Goal: Task Accomplishment & Management: Complete application form

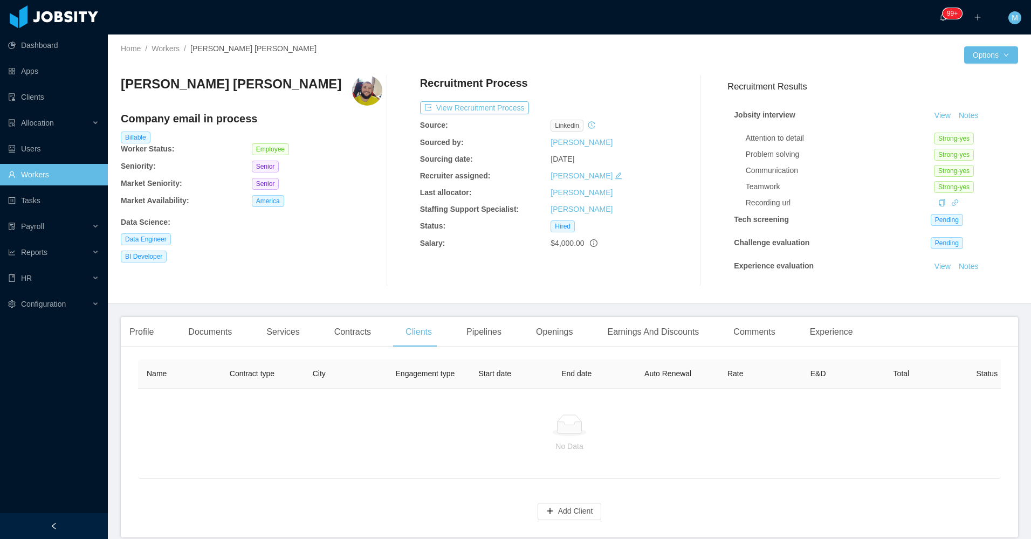
scroll to position [57, 0]
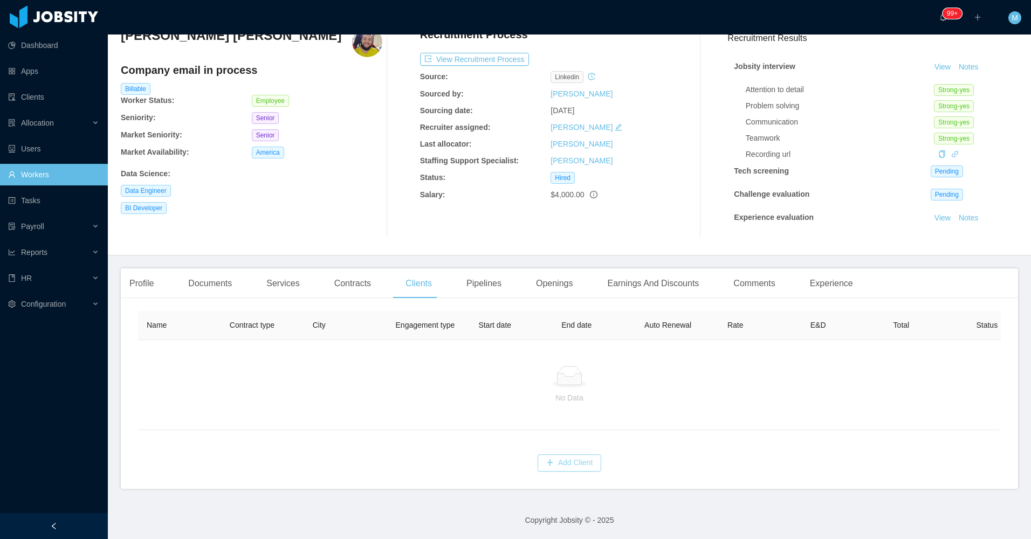
click at [580, 464] on button "Add Client" at bounding box center [570, 463] width 64 height 17
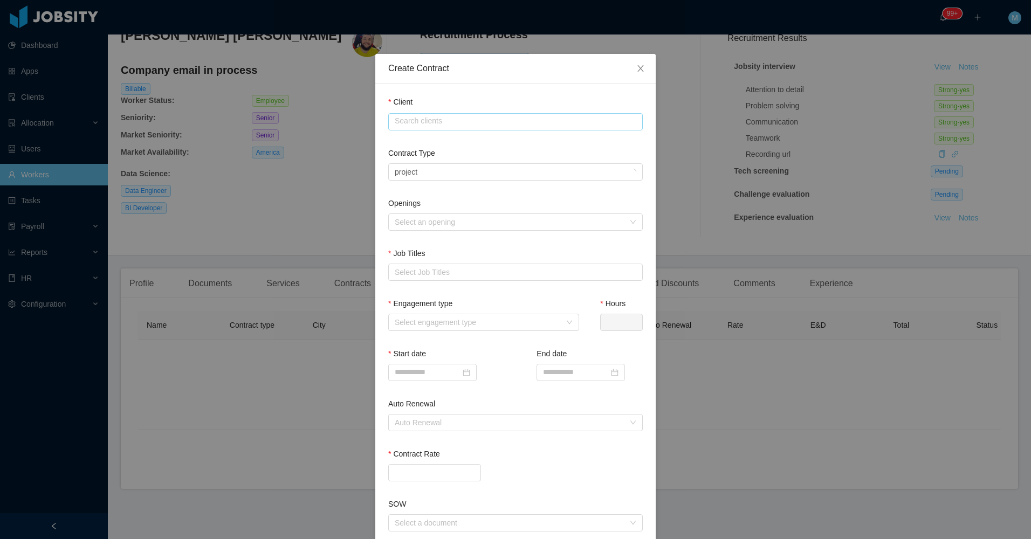
click at [427, 123] on input "text" at bounding box center [515, 121] width 255 height 17
click at [411, 140] on li "GridX, Inc." at bounding box center [511, 142] width 255 height 17
type input "**********"
click at [415, 157] on label "Contract Type" at bounding box center [411, 153] width 47 height 9
click at [416, 171] on div "Select a contract type Project" at bounding box center [512, 172] width 235 height 16
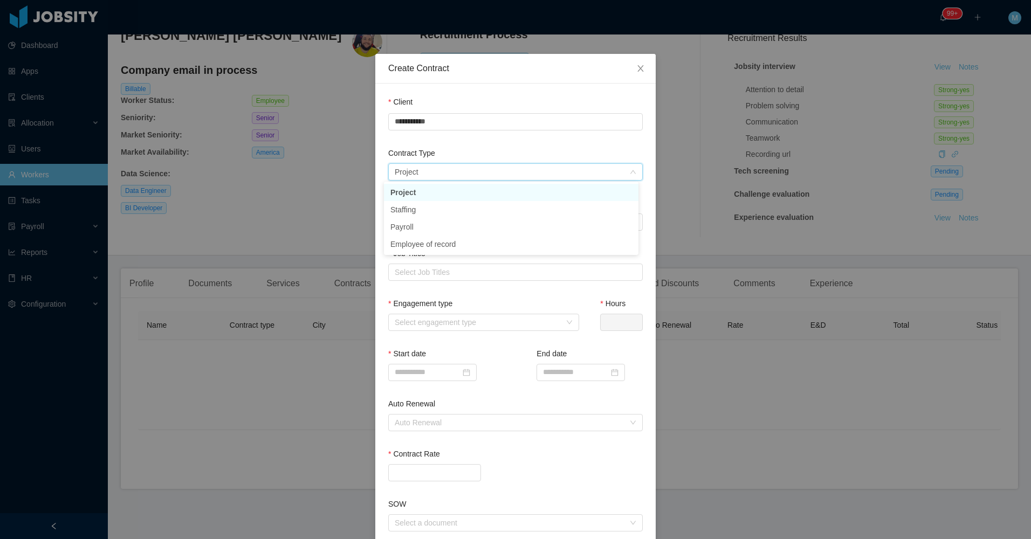
click at [414, 190] on li "Project" at bounding box center [511, 192] width 255 height 17
click at [429, 230] on div "Openings Select an opening" at bounding box center [515, 216] width 255 height 37
click at [449, 173] on div "Select a contract type Project" at bounding box center [512, 172] width 235 height 16
click at [430, 207] on li "Staffing" at bounding box center [511, 209] width 255 height 17
click at [441, 165] on div "Select a contract type Staffing" at bounding box center [512, 172] width 235 height 16
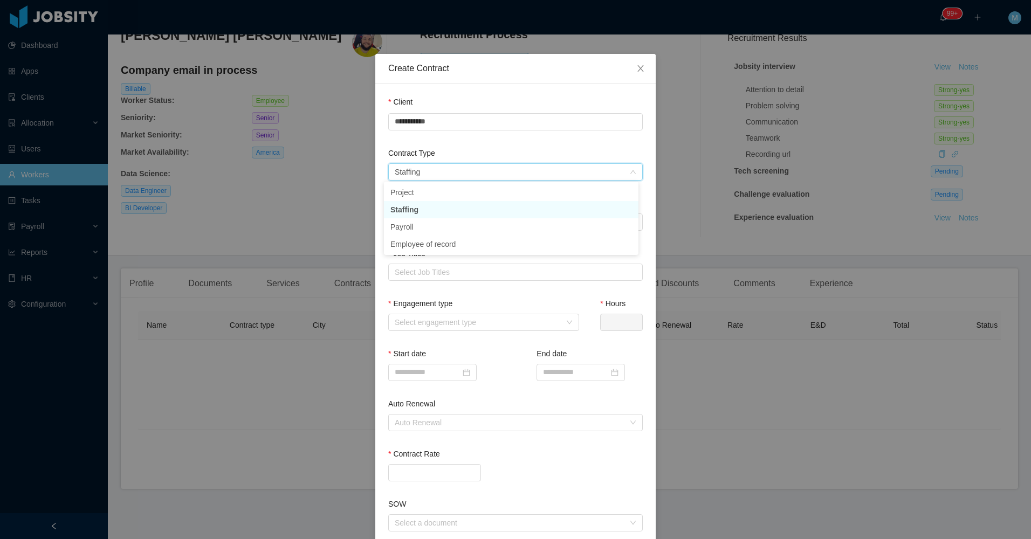
click at [420, 210] on li "Staffing" at bounding box center [511, 209] width 255 height 17
click at [427, 224] on div "Select an opening" at bounding box center [510, 222] width 230 height 11
drag, startPoint x: 423, startPoint y: 241, endPoint x: 419, endPoint y: 257, distance: 16.7
click at [423, 242] on li "GridX - Utility Tariff Analyst (Data Analyst)" at bounding box center [511, 242] width 255 height 17
click at [420, 267] on div "Select Job Titles" at bounding box center [513, 272] width 237 height 11
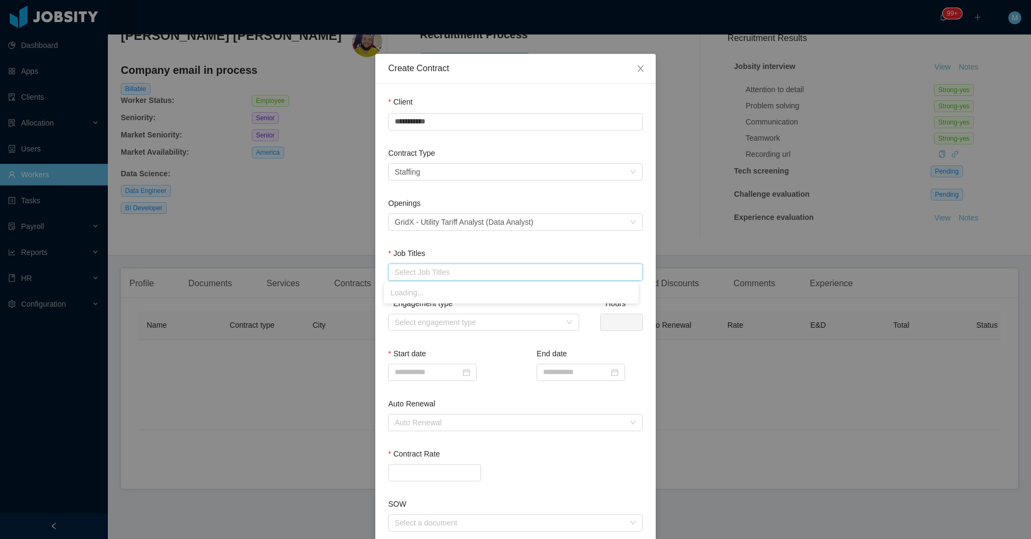
click at [421, 273] on div "Select Job Titles" at bounding box center [513, 272] width 237 height 11
type input "****"
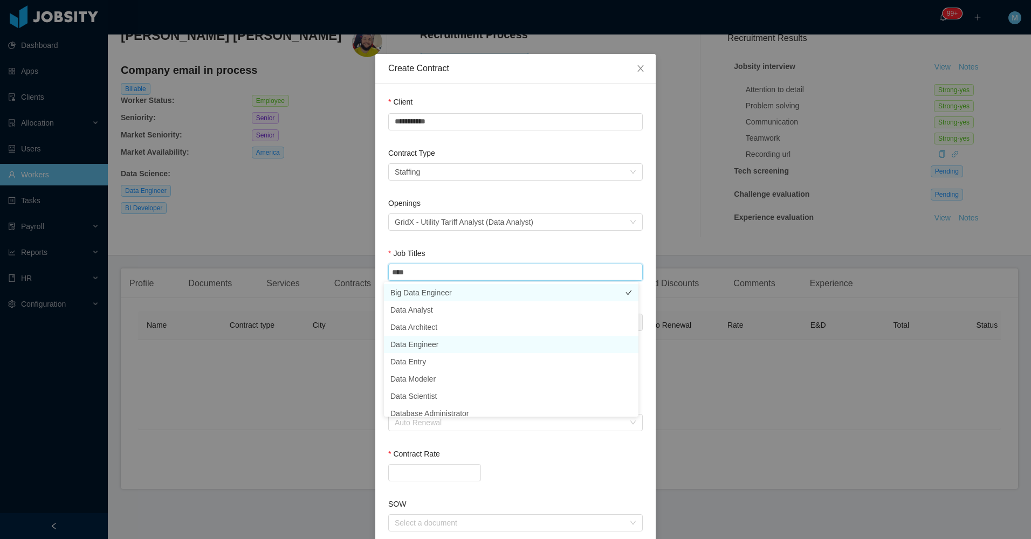
drag, startPoint x: 427, startPoint y: 343, endPoint x: 436, endPoint y: 287, distance: 56.4
click at [427, 343] on li "Data Engineer" at bounding box center [511, 344] width 255 height 17
click at [439, 243] on div "Openings Select an opening GridX - Utility Tariff Analyst (Data Analyst)" at bounding box center [515, 223] width 255 height 50
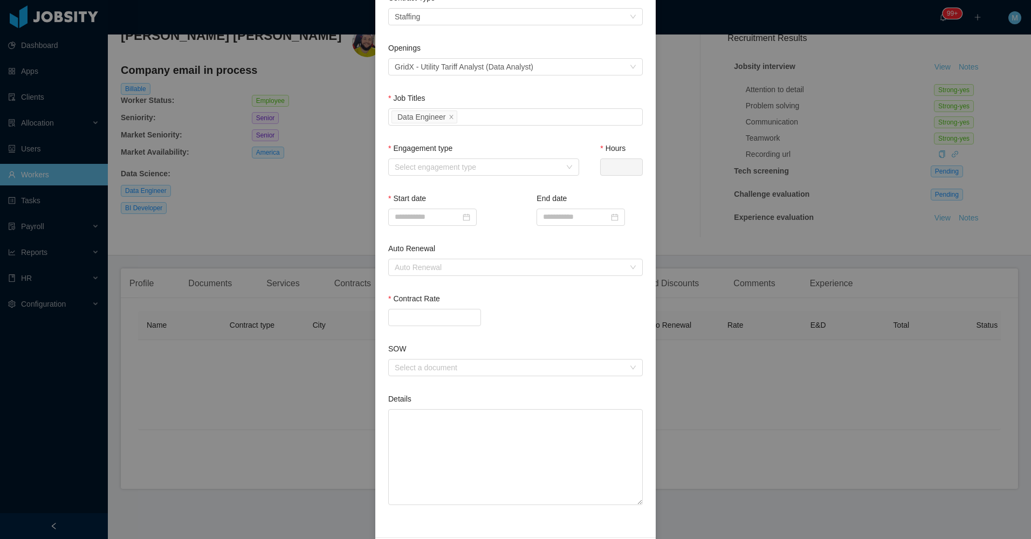
scroll to position [162, 0]
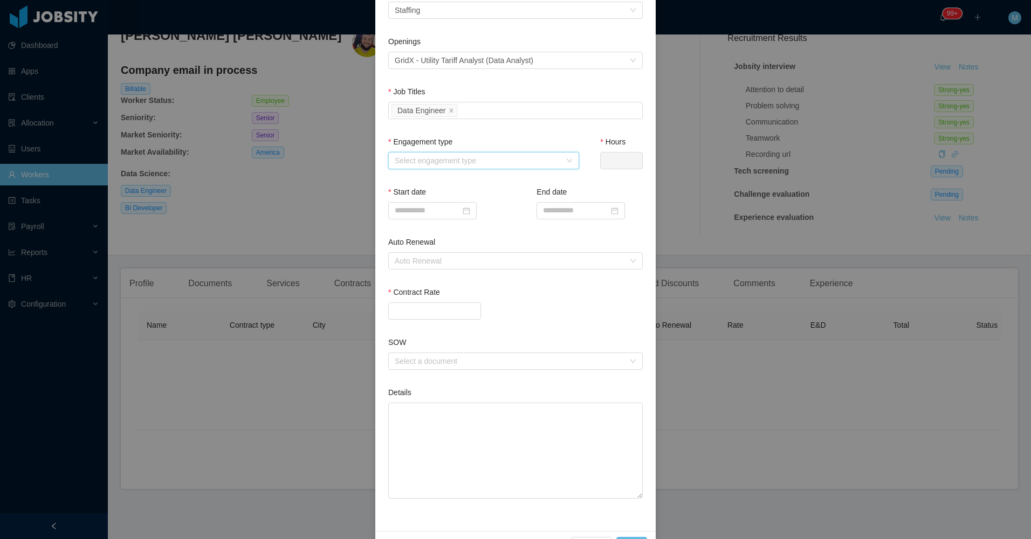
click at [449, 166] on div "Select engagement type" at bounding box center [480, 161] width 171 height 16
click at [443, 181] on li "Full time" at bounding box center [479, 181] width 191 height 17
type input "*"
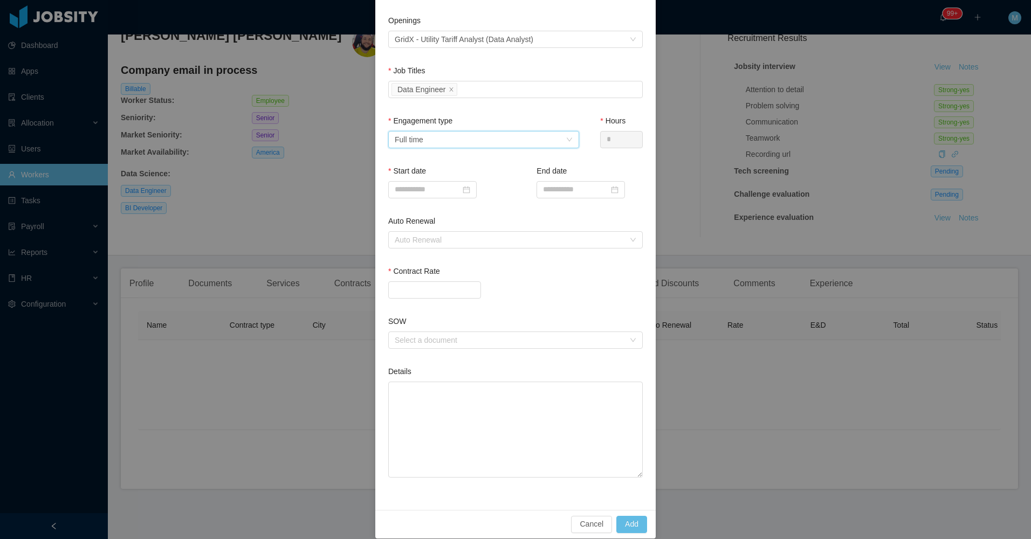
scroll to position [195, 0]
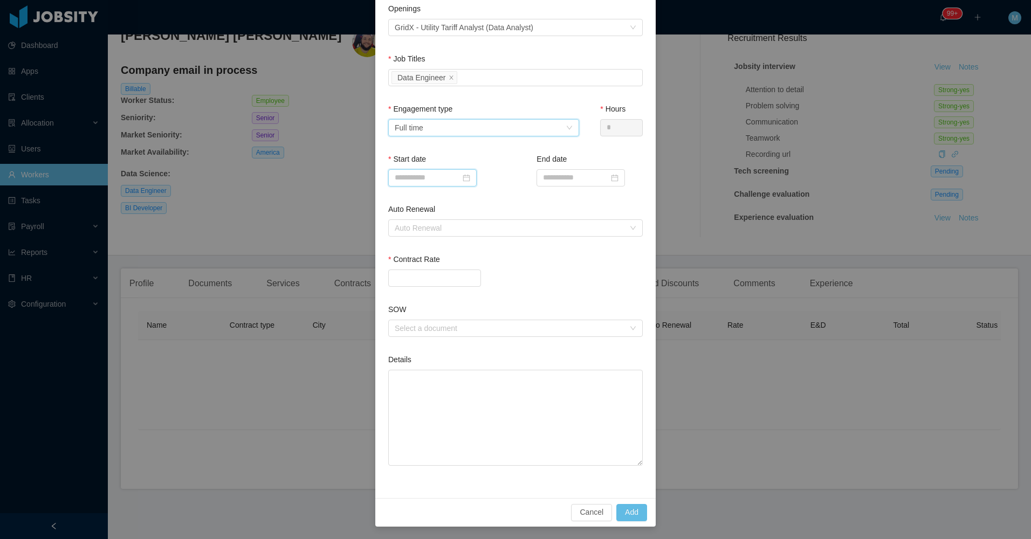
click at [439, 180] on input at bounding box center [432, 177] width 88 height 17
click at [441, 300] on div "26" at bounding box center [440, 300] width 13 height 13
type input "**********"
click at [436, 231] on div "Auto Renewal" at bounding box center [510, 228] width 230 height 11
drag, startPoint x: 424, startPoint y: 295, endPoint x: 428, endPoint y: 265, distance: 30.0
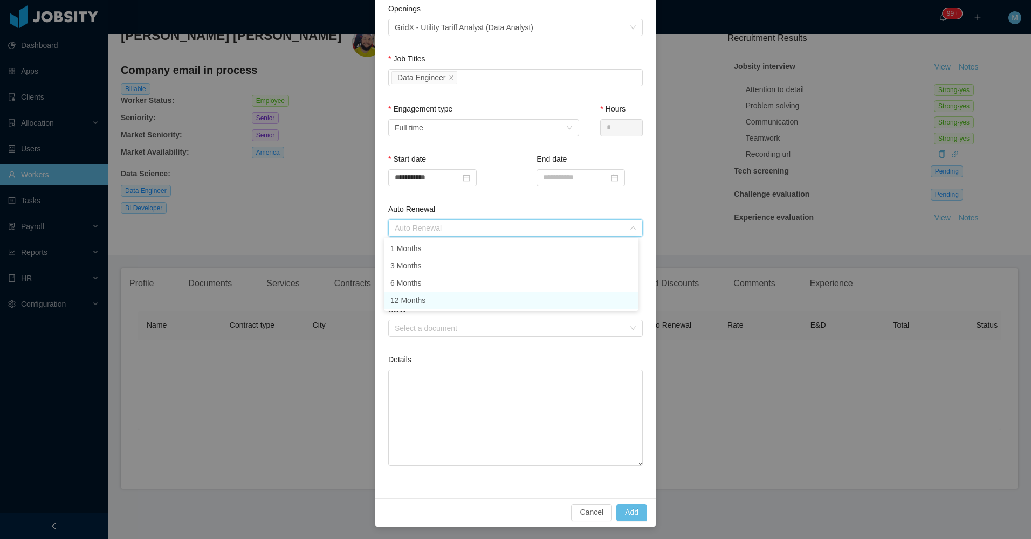
click at [423, 295] on li "12 Months" at bounding box center [511, 300] width 255 height 17
click at [407, 278] on input "Contract Rate" at bounding box center [435, 278] width 92 height 16
type input "*******"
click at [415, 391] on textarea "Details" at bounding box center [515, 418] width 255 height 96
paste textarea "**********"
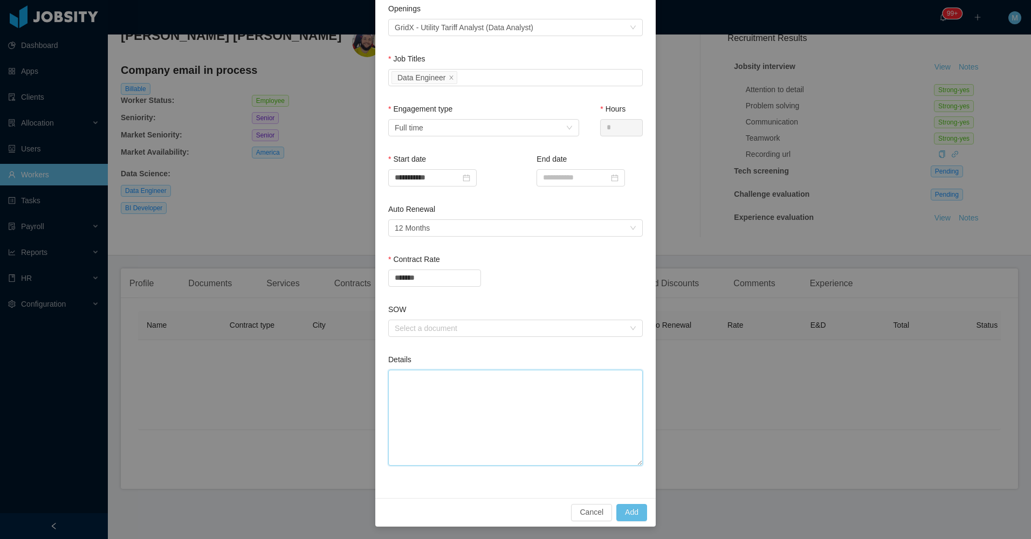
type textarea "**********"
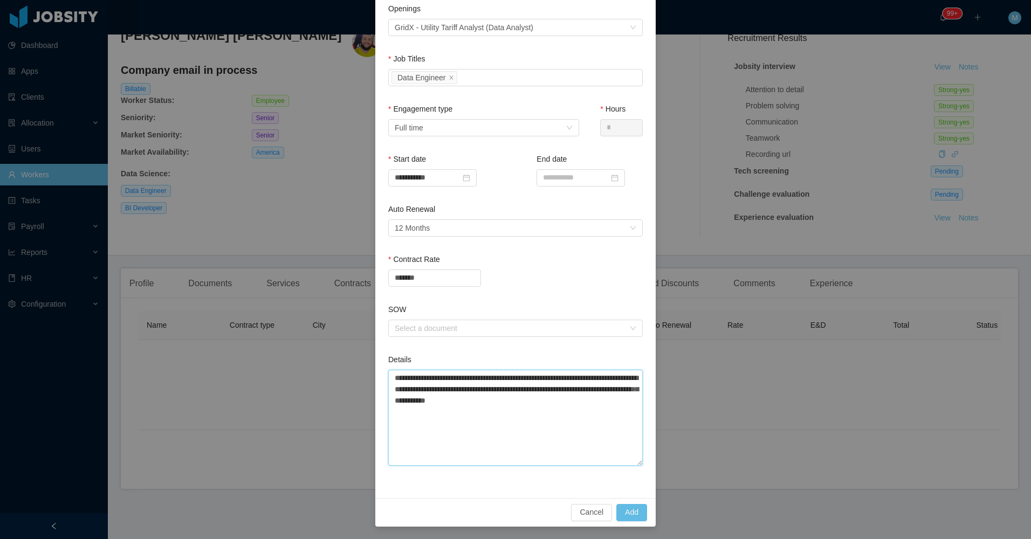
type textarea "**********"
paste textarea "**********"
type textarea "**********"
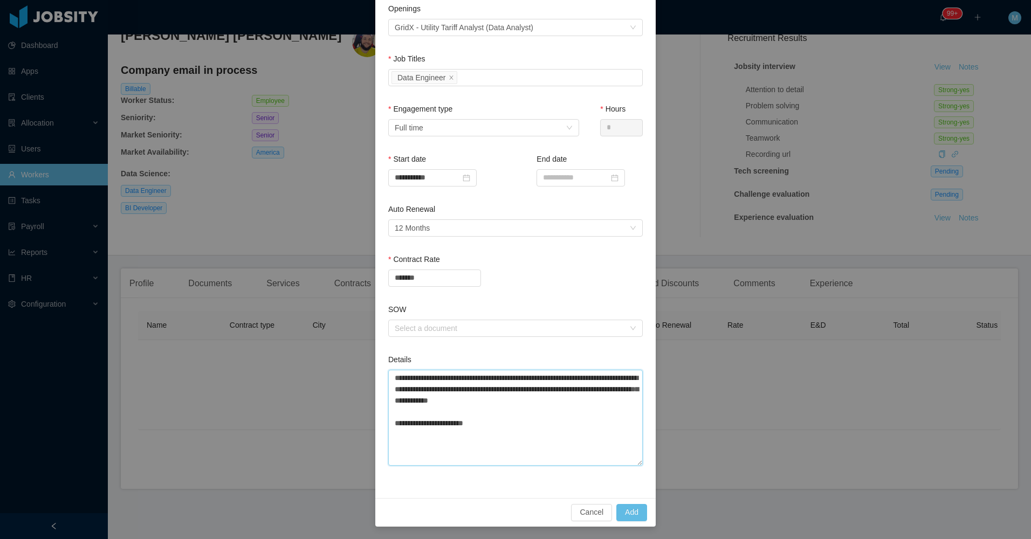
type textarea "**********"
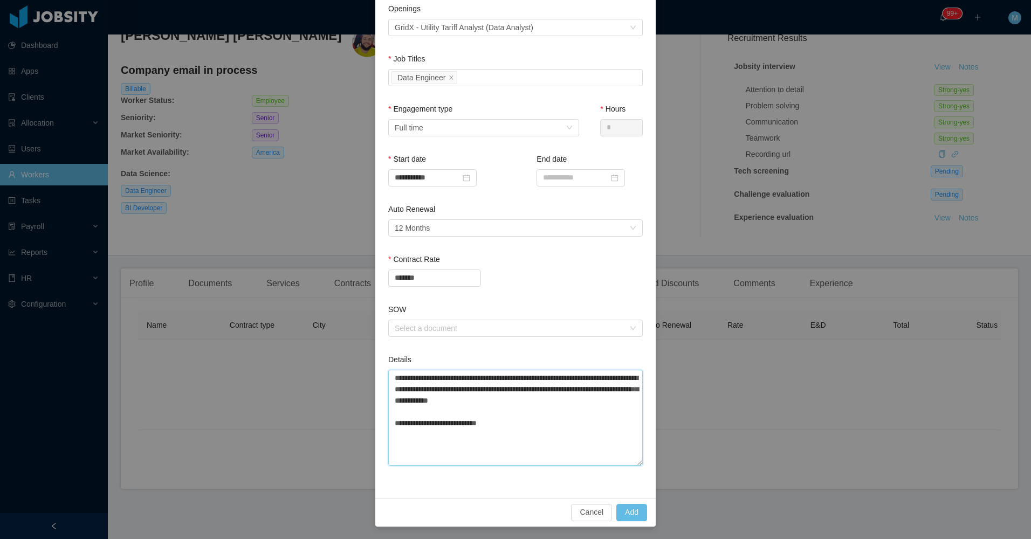
type textarea "**********"
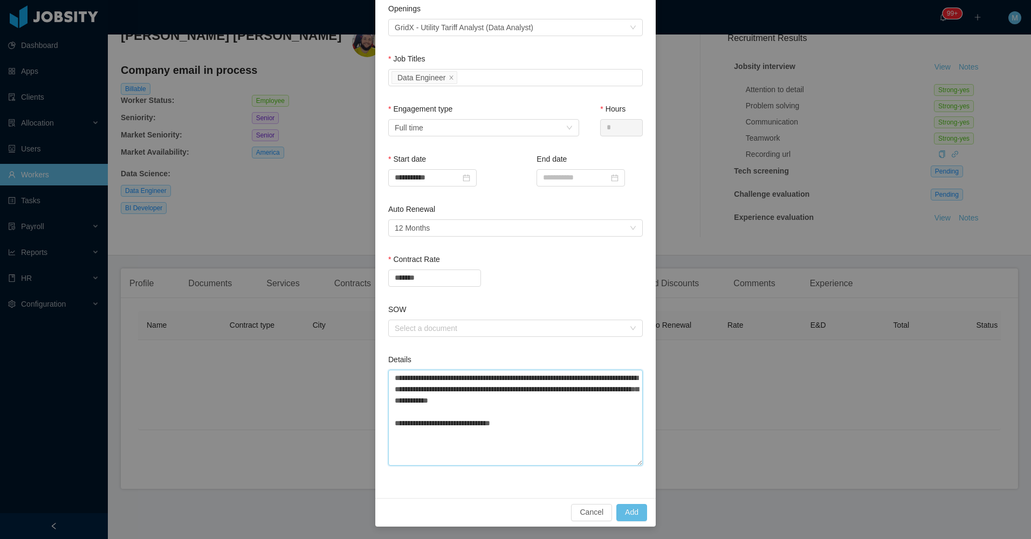
type textarea "**********"
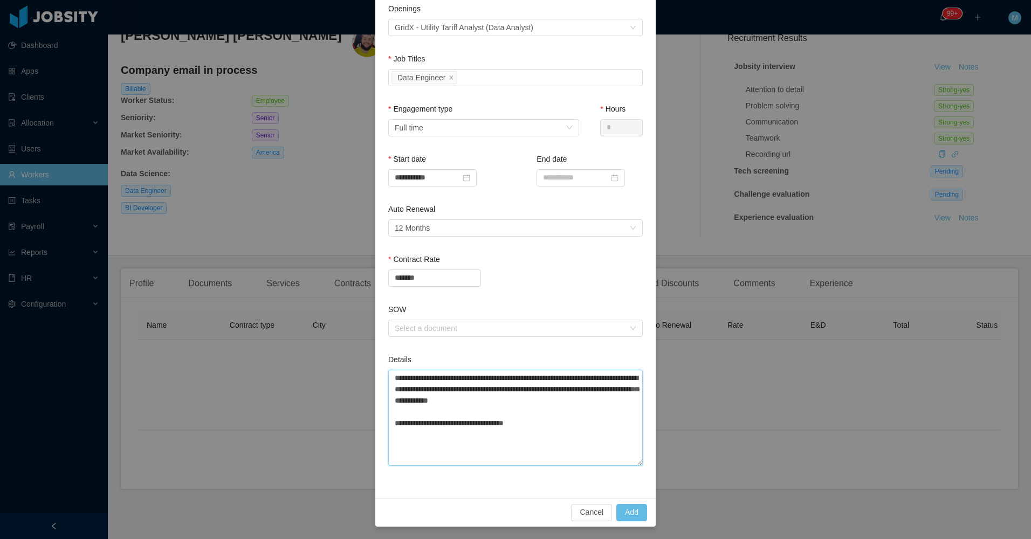
type textarea "**********"
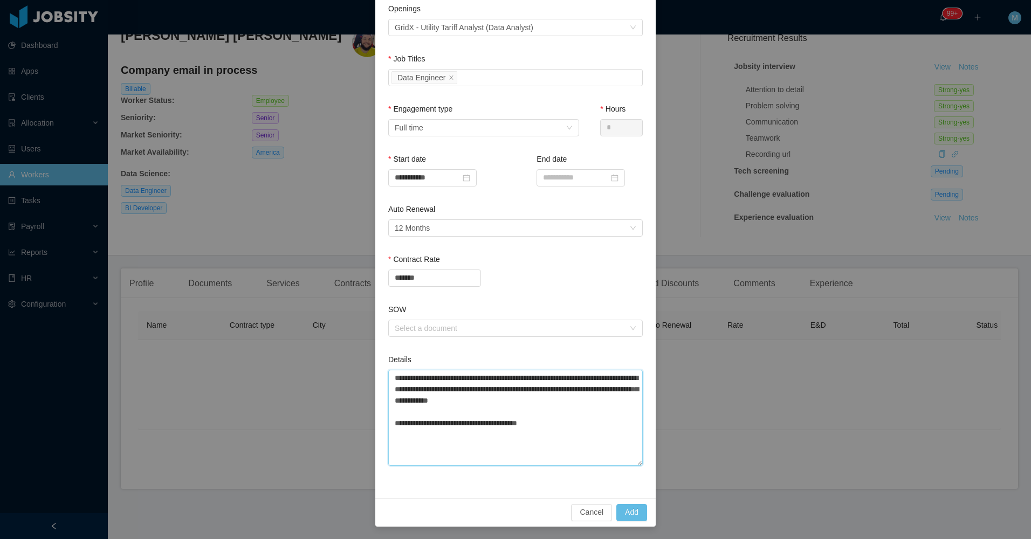
type textarea "**********"
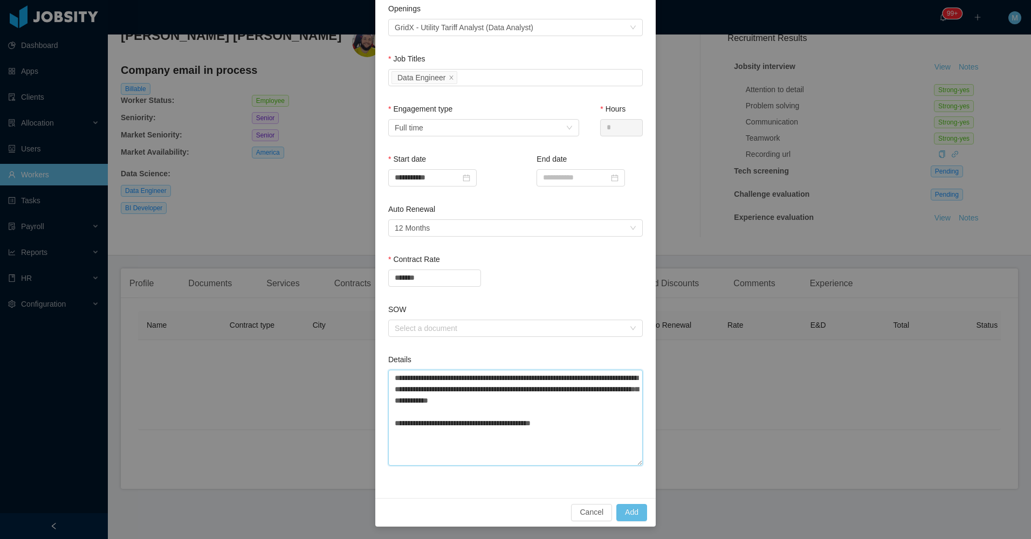
type textarea "**********"
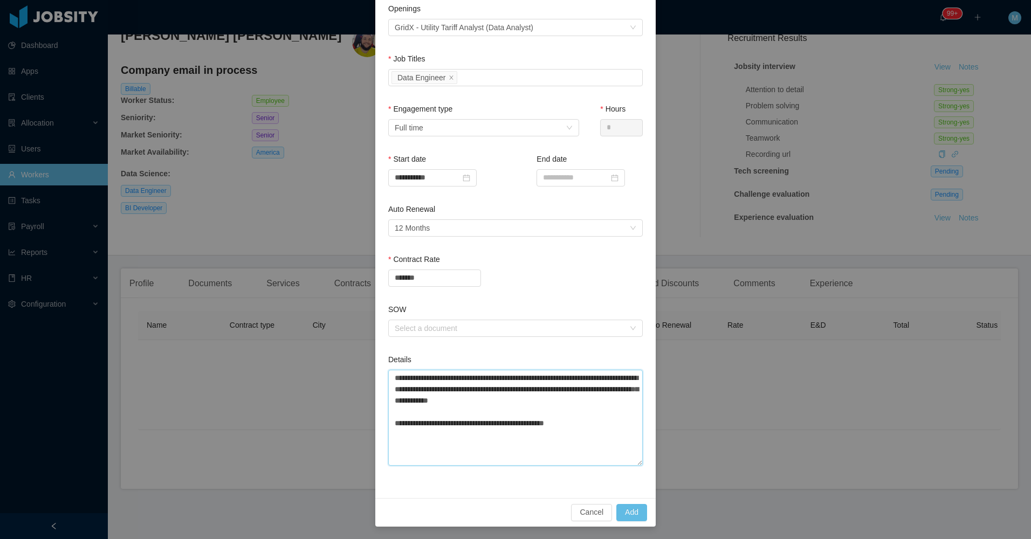
type textarea "**********"
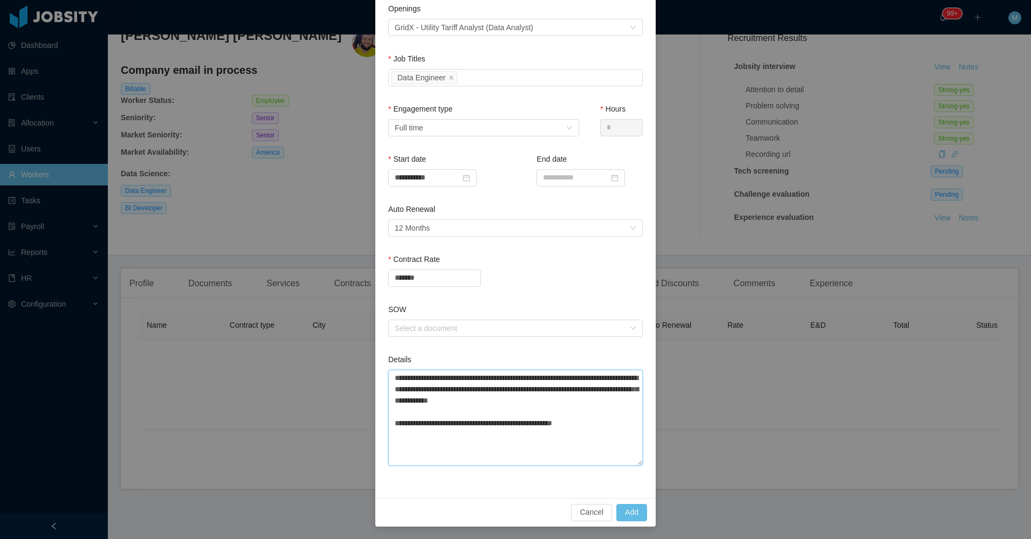
type textarea "**********"
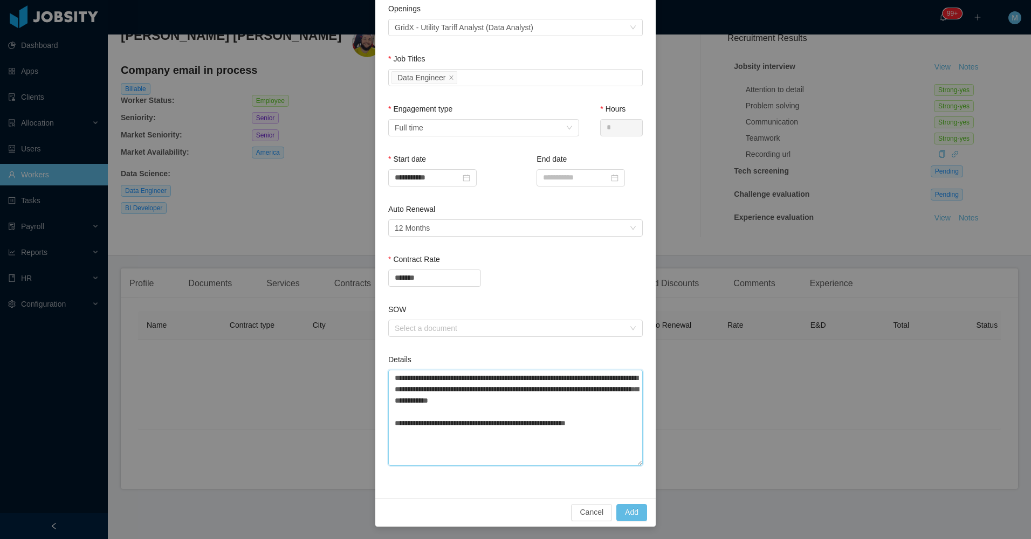
type textarea "**********"
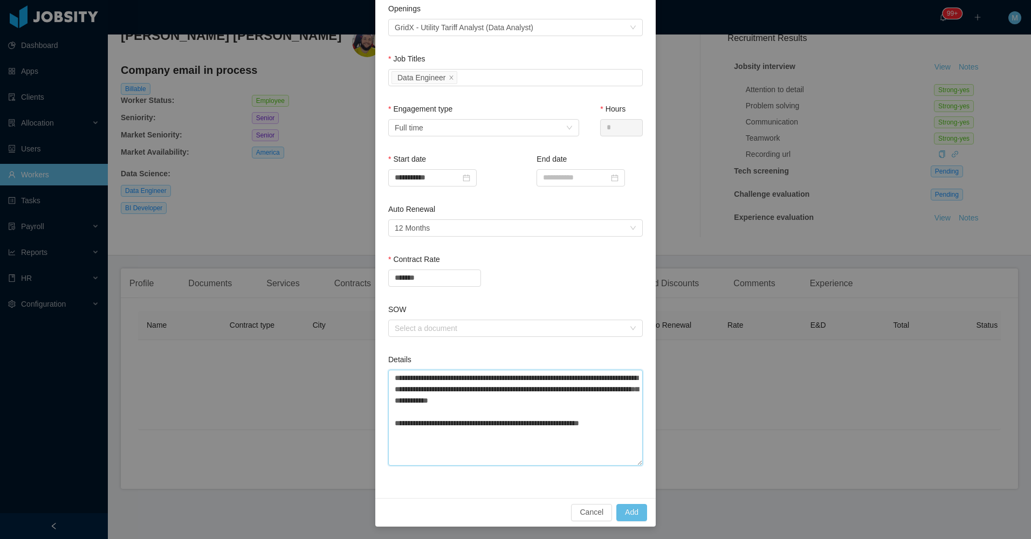
type textarea "**********"
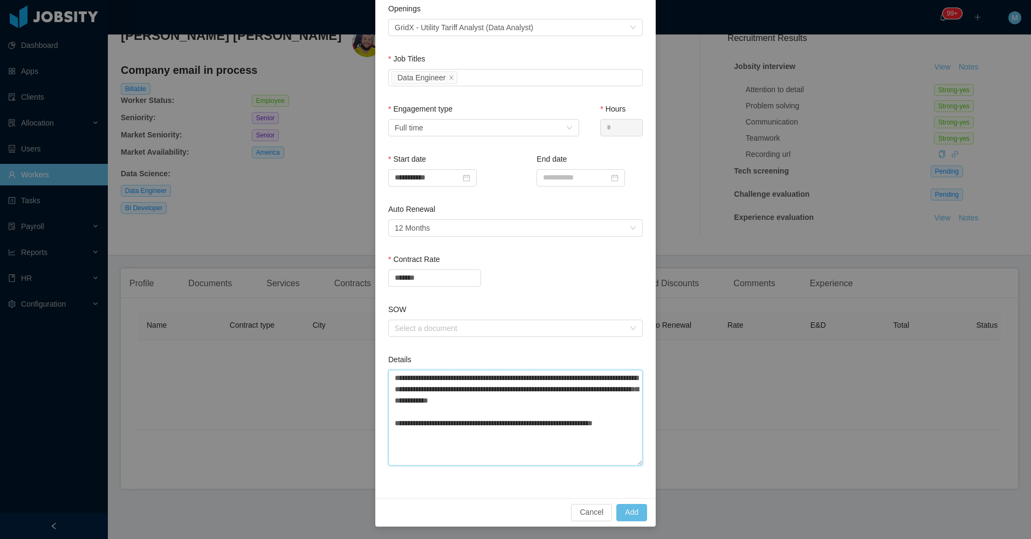
type textarea "**********"
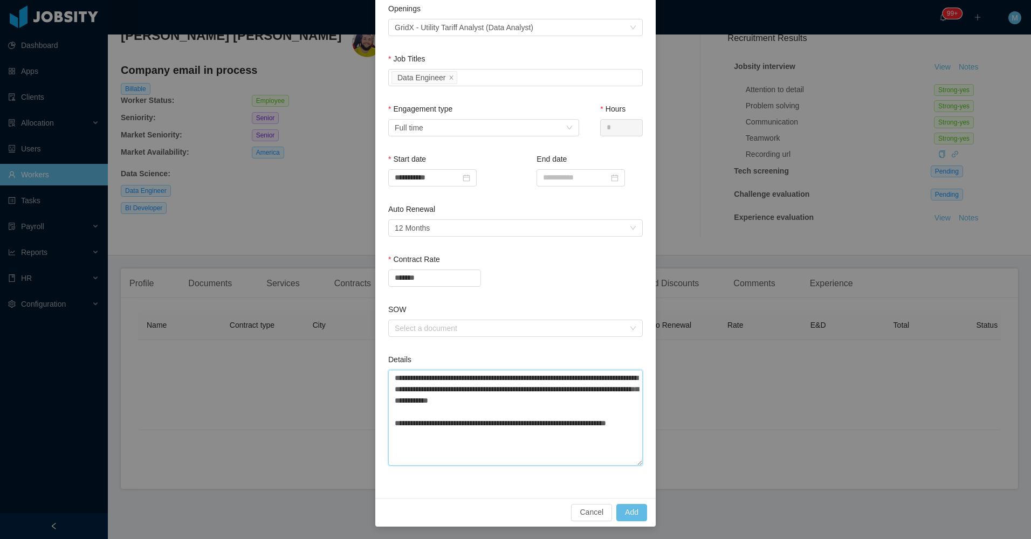
type textarea "**********"
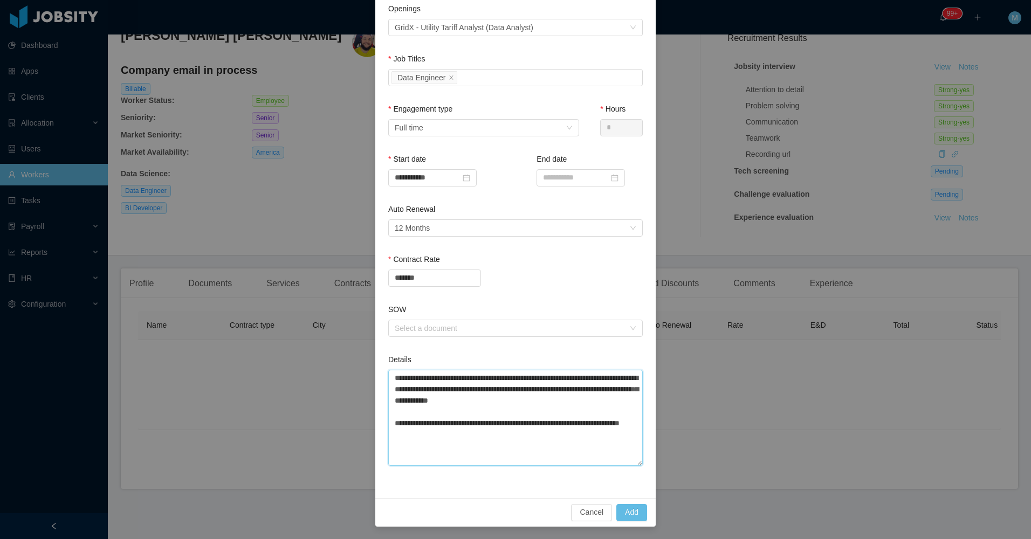
type textarea "**********"
drag, startPoint x: 541, startPoint y: 423, endPoint x: 533, endPoint y: 425, distance: 7.9
click at [539, 424] on textarea "**********" at bounding box center [515, 418] width 255 height 96
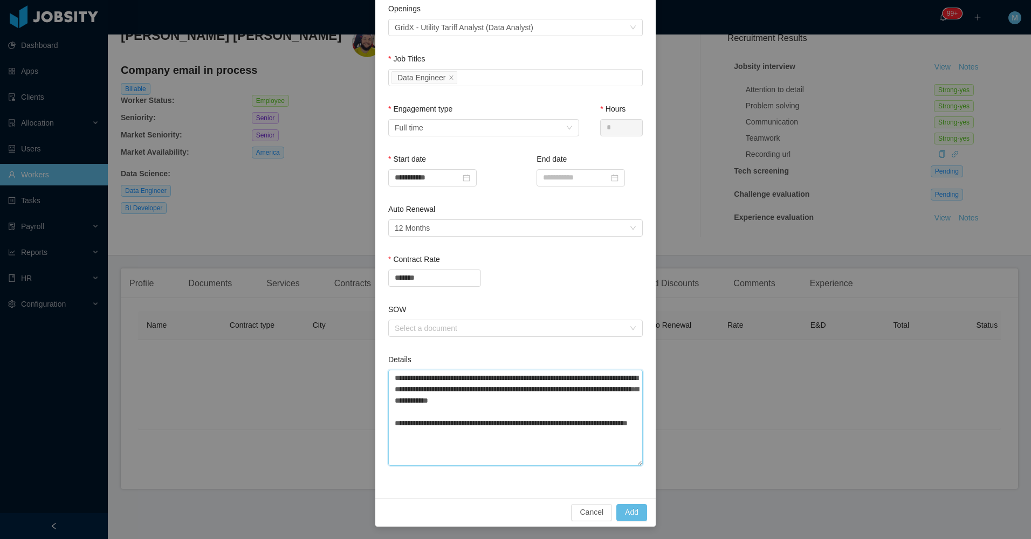
drag, startPoint x: 533, startPoint y: 425, endPoint x: 522, endPoint y: 428, distance: 11.1
click at [522, 428] on textarea "**********" at bounding box center [515, 418] width 255 height 96
type textarea "**********"
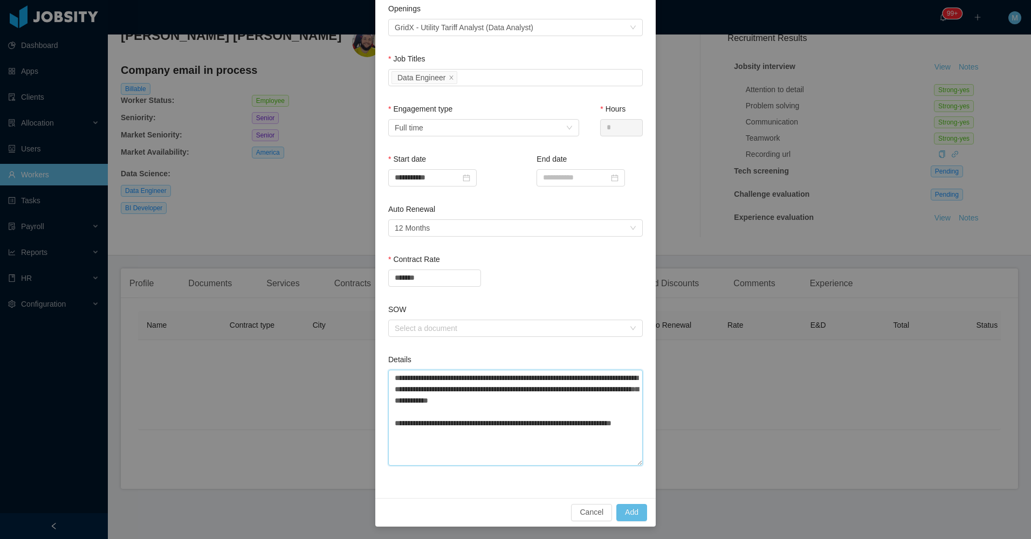
type textarea "**********"
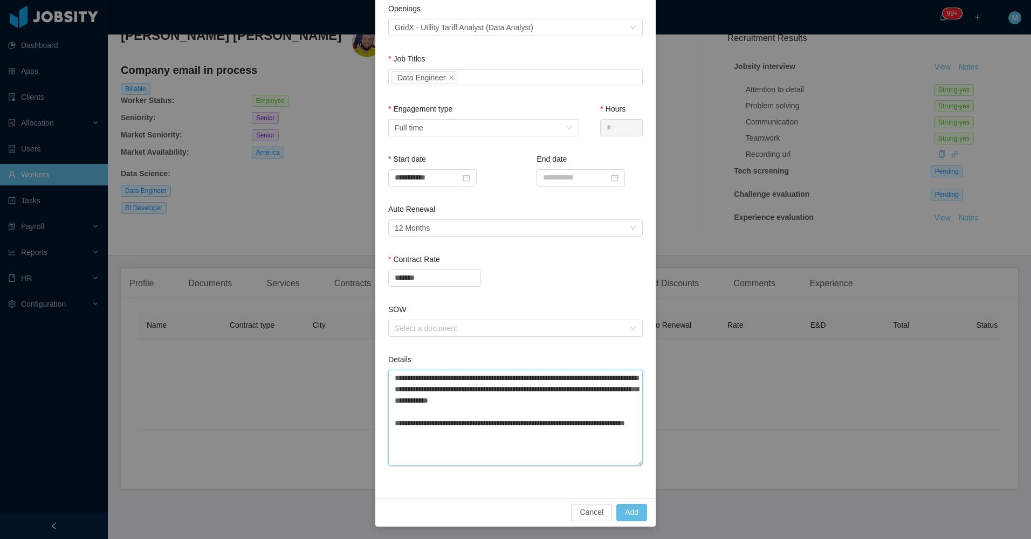
type textarea "**********"
click at [405, 331] on div "Select a document" at bounding box center [510, 328] width 230 height 11
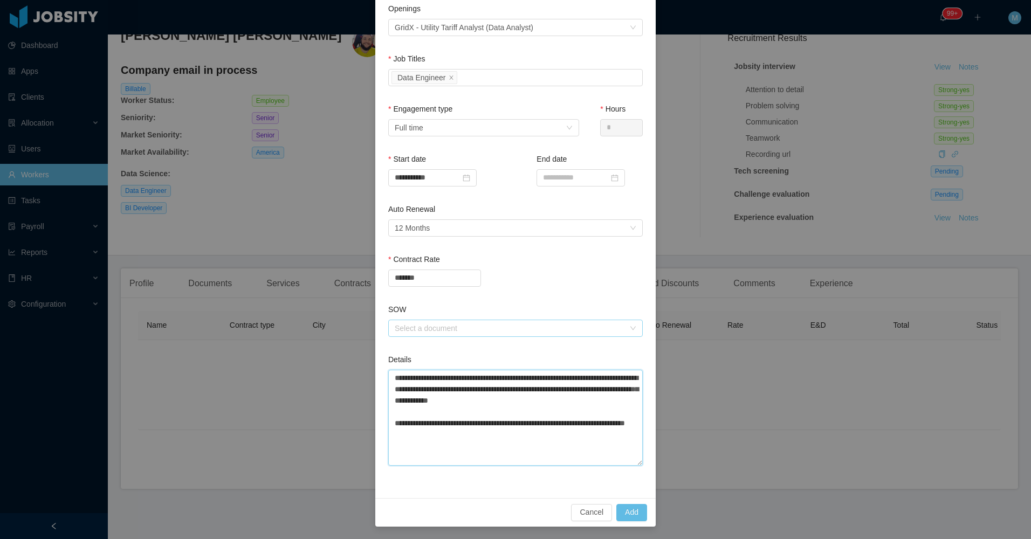
type textarea "**********"
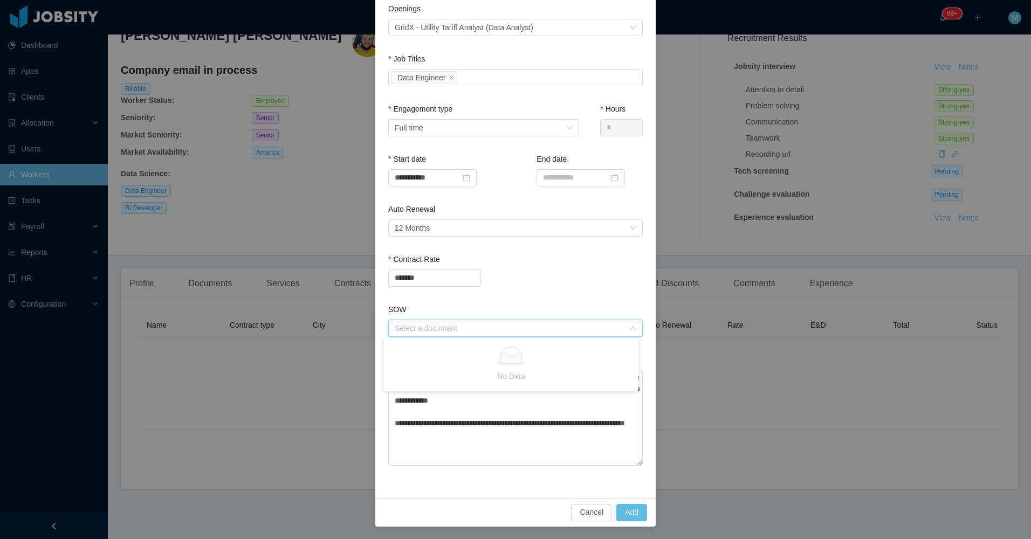
click at [484, 307] on div "SOW" at bounding box center [515, 312] width 255 height 16
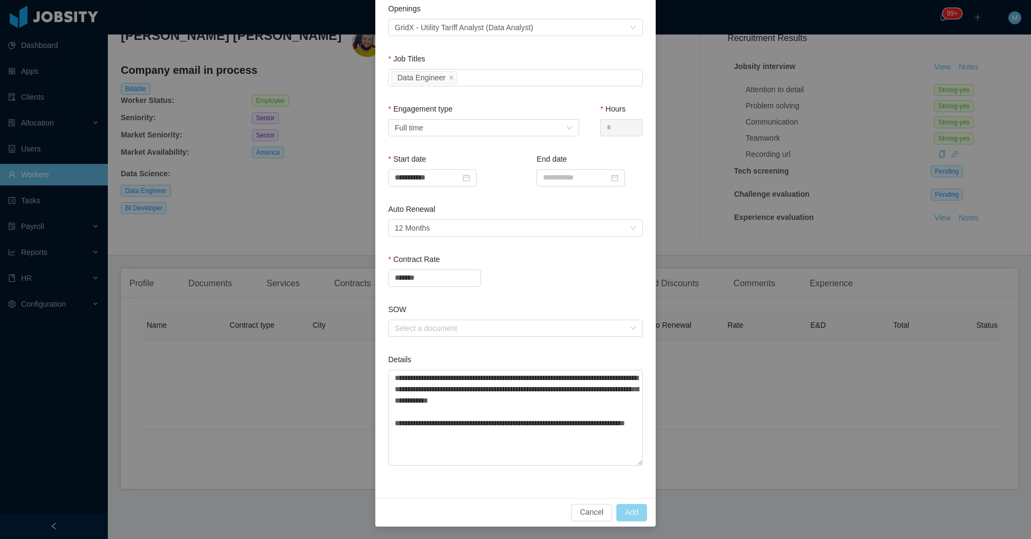
click at [634, 515] on button "Add" at bounding box center [631, 512] width 31 height 17
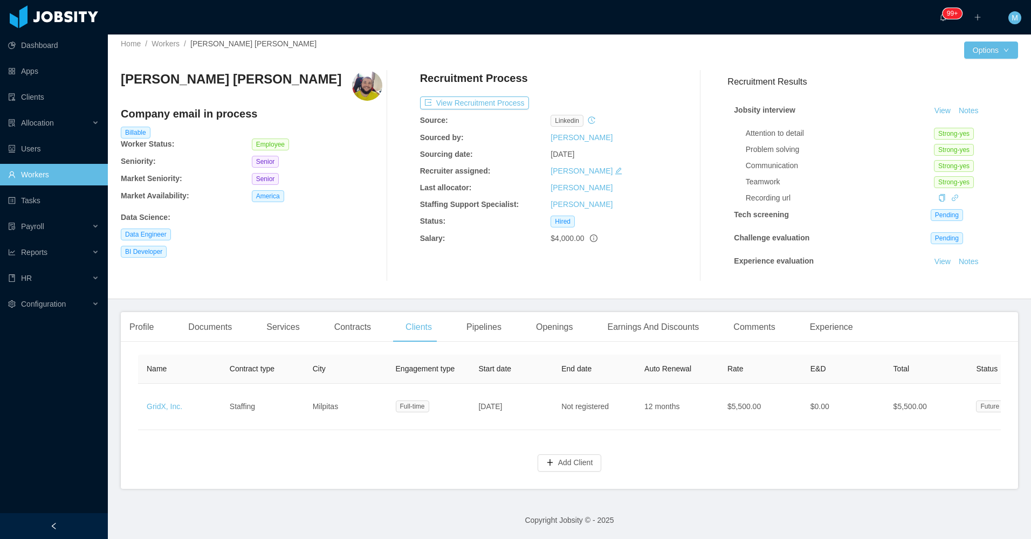
scroll to position [0, 0]
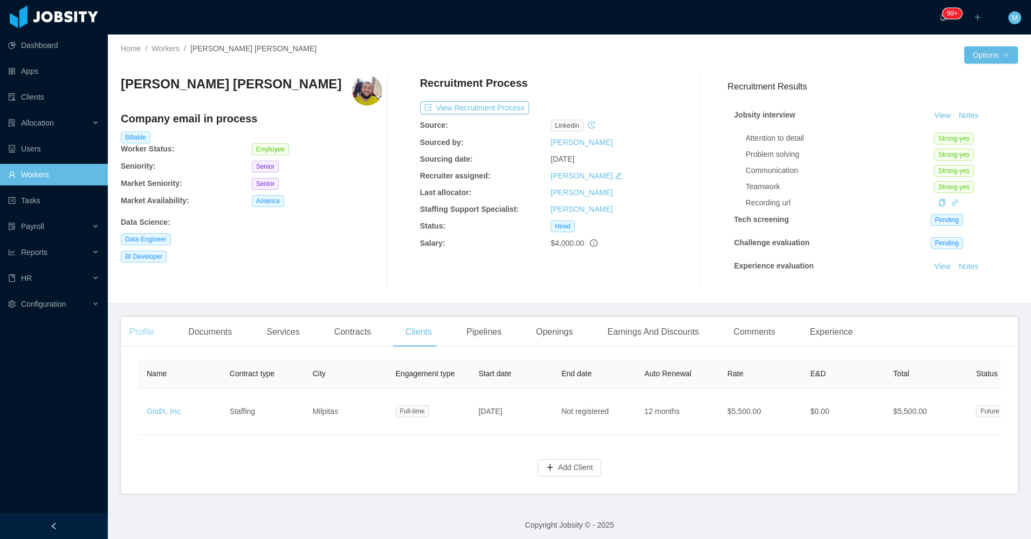
click at [160, 329] on div "Profile" at bounding box center [142, 332] width 42 height 30
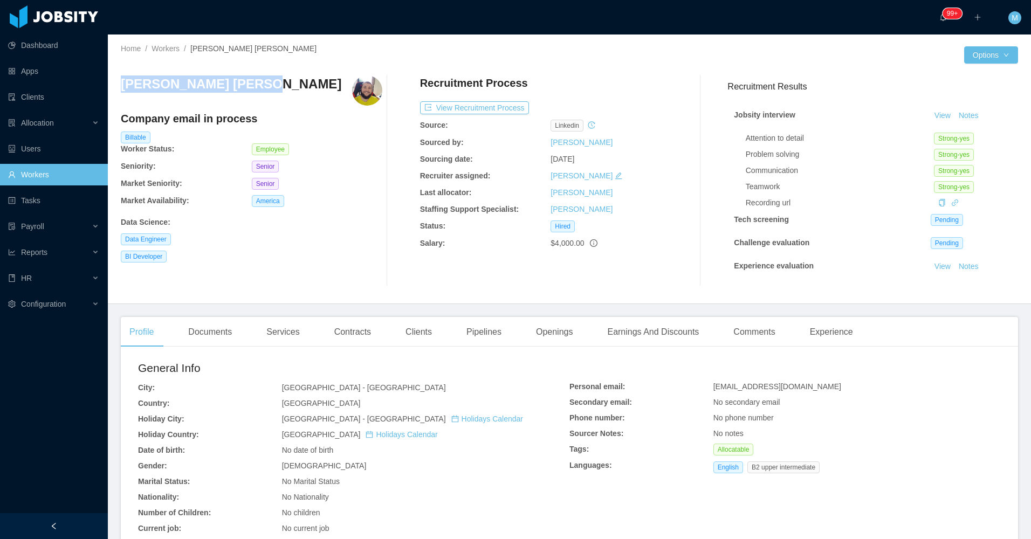
drag, startPoint x: 177, startPoint y: 92, endPoint x: 122, endPoint y: 88, distance: 55.7
click at [122, 88] on div "Andre Felippe Farias Company email in process Billable Worker Status: Employee …" at bounding box center [569, 181] width 897 height 228
copy h3 "Andre Felippe Farias"
drag, startPoint x: 201, startPoint y: 338, endPoint x: 255, endPoint y: 329, distance: 54.6
click at [202, 337] on div "Documents" at bounding box center [210, 332] width 61 height 30
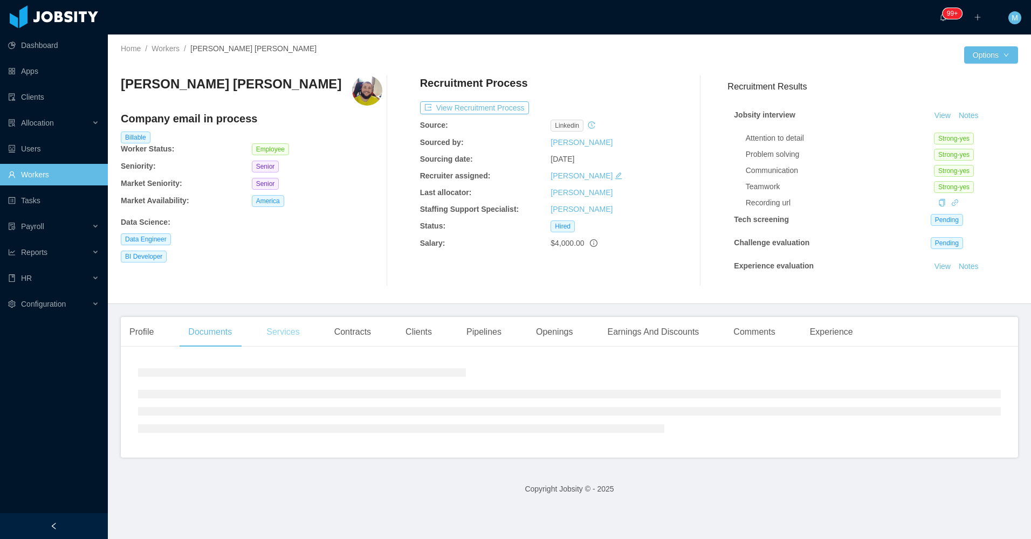
click at [272, 328] on div "Services" at bounding box center [283, 332] width 50 height 30
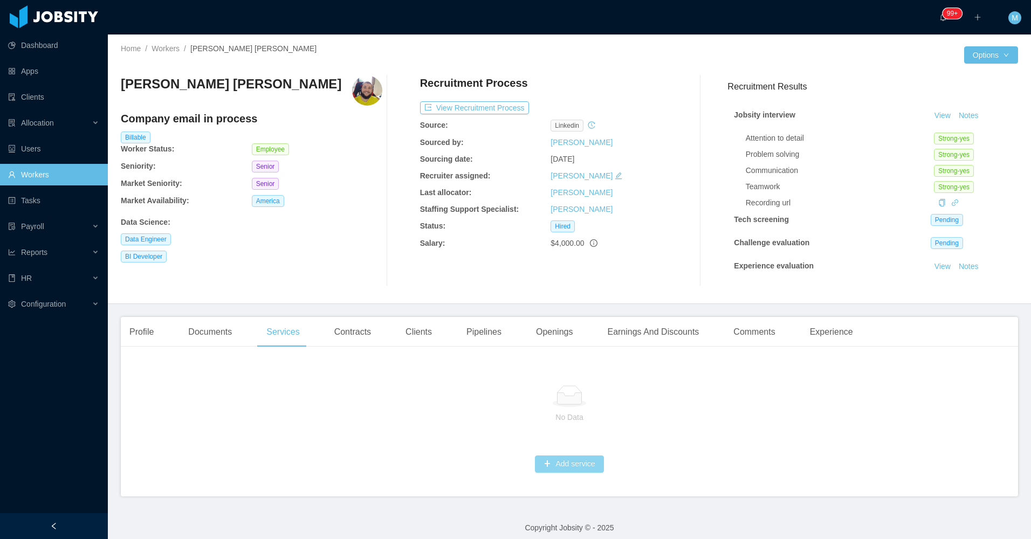
click at [557, 466] on button "Add service" at bounding box center [569, 464] width 68 height 17
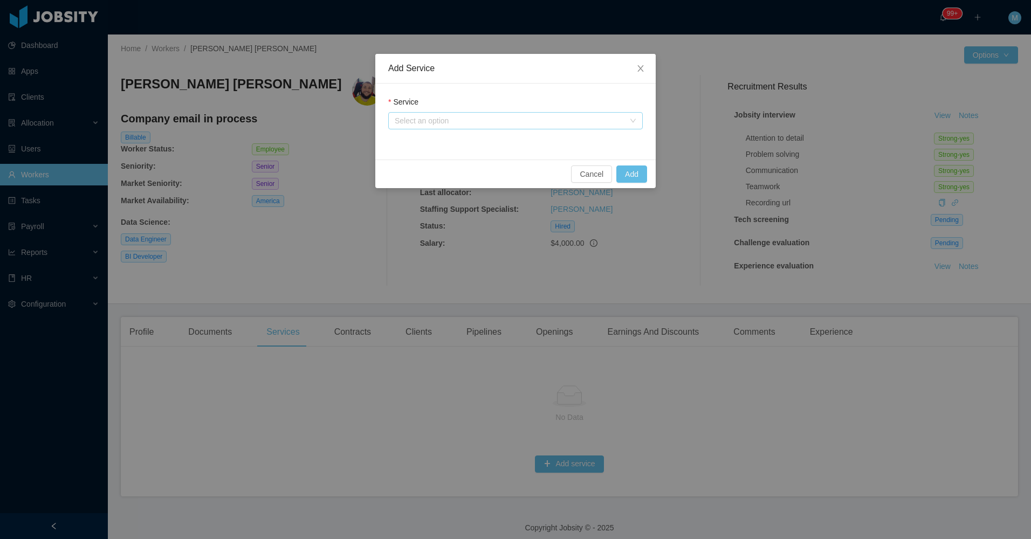
click at [496, 126] on div "Select an option" at bounding box center [510, 120] width 230 height 11
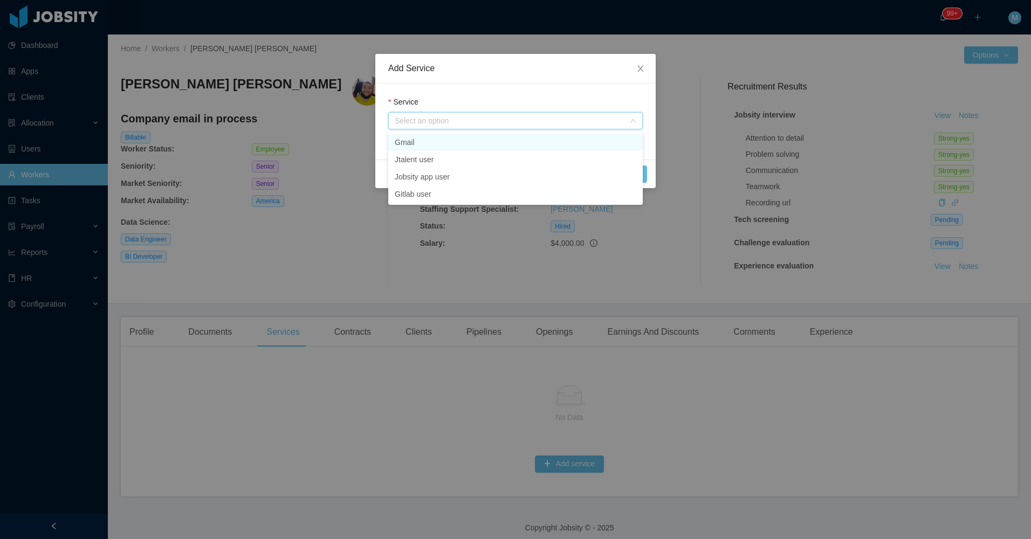
click at [434, 143] on li "Gmail" at bounding box center [515, 142] width 255 height 17
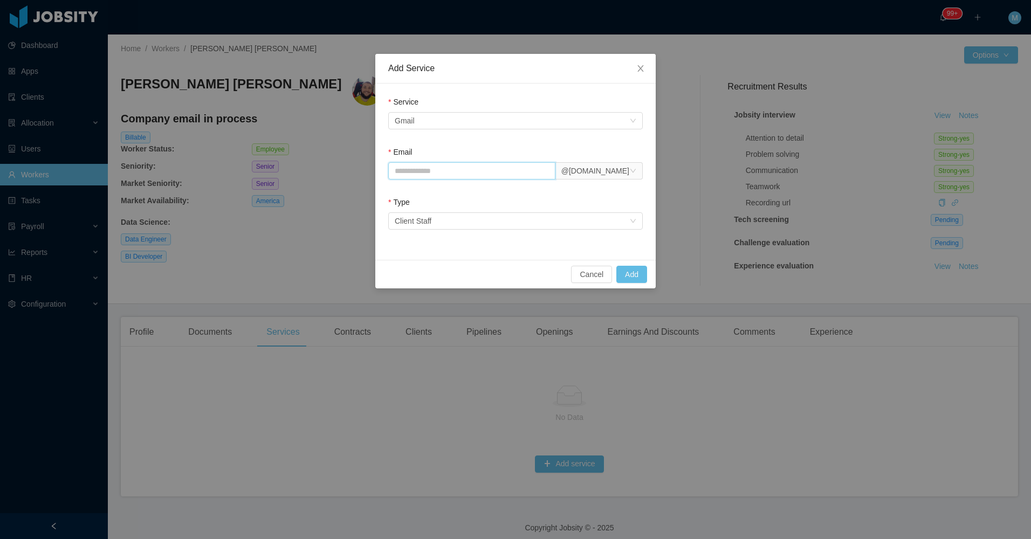
click at [442, 167] on input "Email" at bounding box center [471, 170] width 167 height 17
paste input "**********"
type input "**********"
click at [403, 217] on div "Client Staff" at bounding box center [413, 221] width 37 height 16
click at [423, 239] on li "Client Staff" at bounding box center [515, 242] width 255 height 17
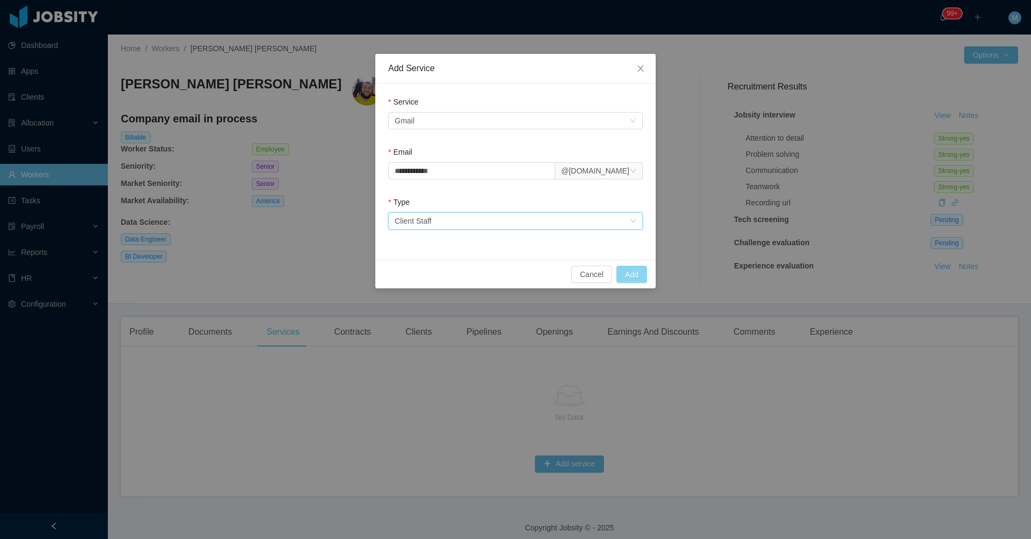
click at [623, 276] on button "Add" at bounding box center [631, 274] width 31 height 17
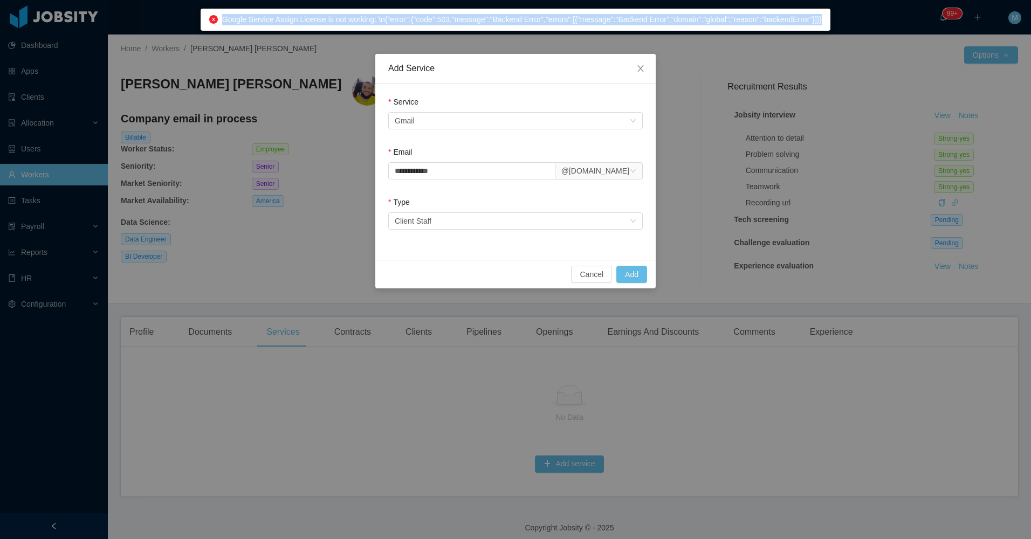
drag, startPoint x: 228, startPoint y: 19, endPoint x: 819, endPoint y: 18, distance: 590.4
click at [819, 18] on div "Google Service Assign License is not working: \n{"error":{"code":503,"message":…" at bounding box center [516, 20] width 630 height 22
copy span "Google Service Assign License is not working: \n{"error":{"code":503,"message":…"
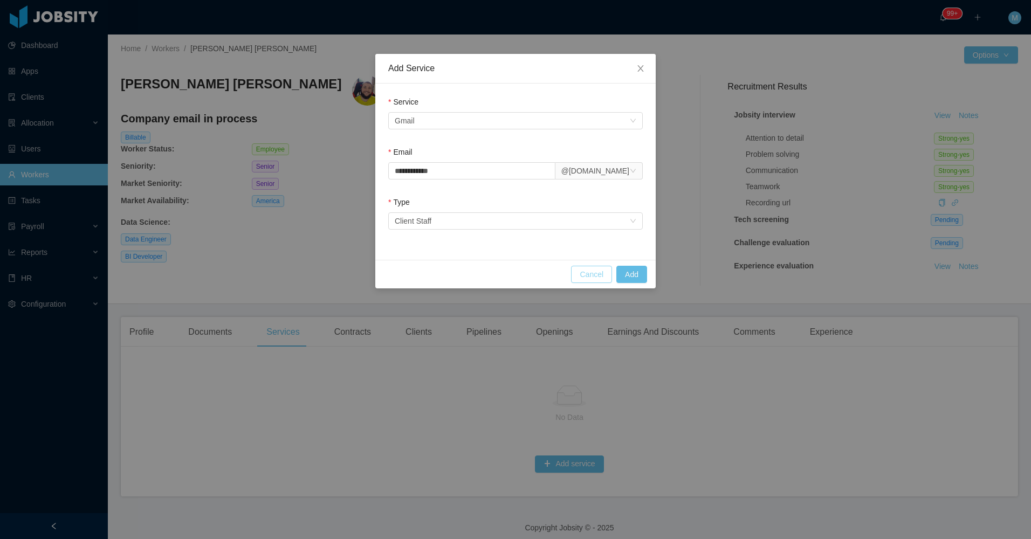
click at [596, 269] on button "Cancel" at bounding box center [591, 274] width 41 height 17
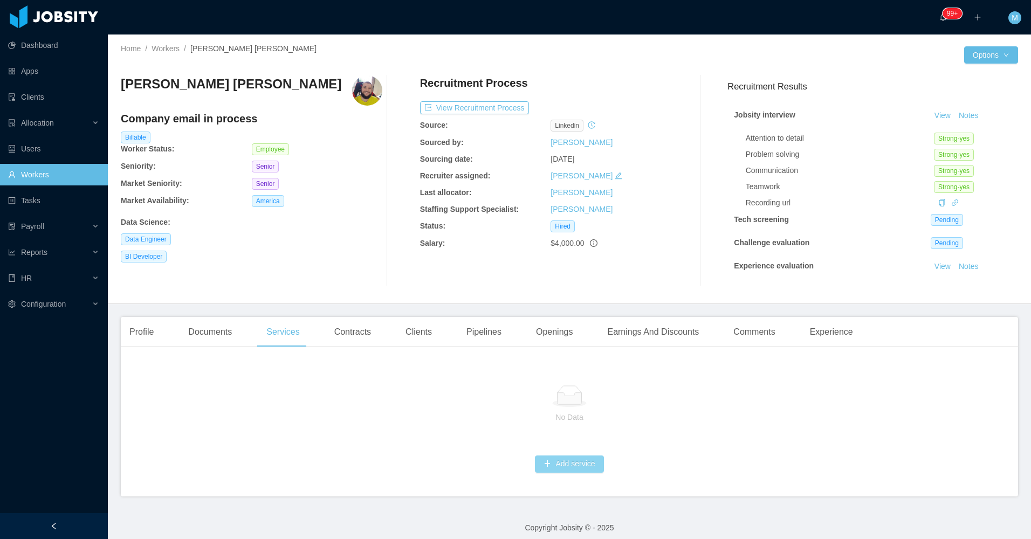
click at [572, 466] on button "Add service" at bounding box center [569, 464] width 68 height 17
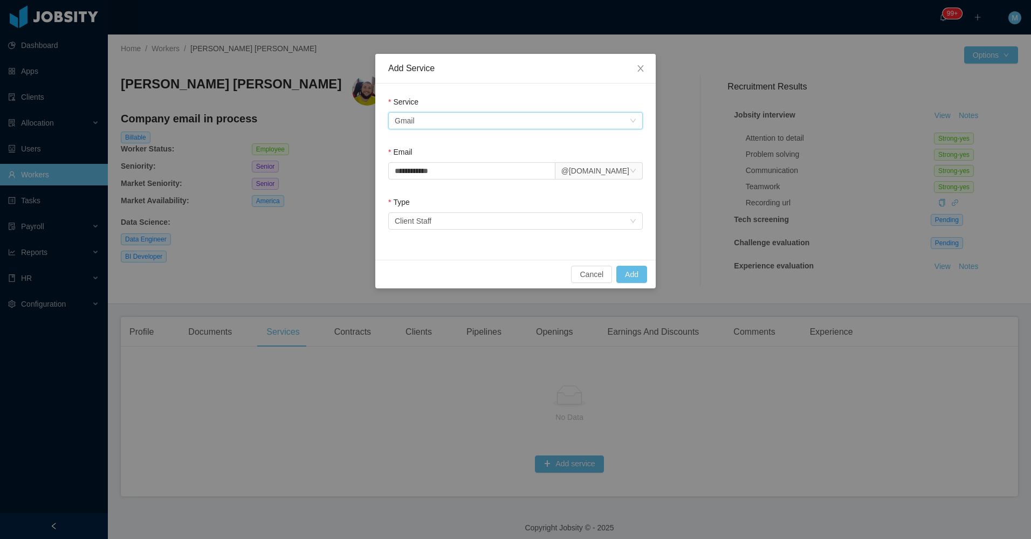
click at [503, 123] on div "Select an option Gmail" at bounding box center [512, 121] width 235 height 16
click at [452, 174] on li "Jobsity app user" at bounding box center [515, 176] width 255 height 17
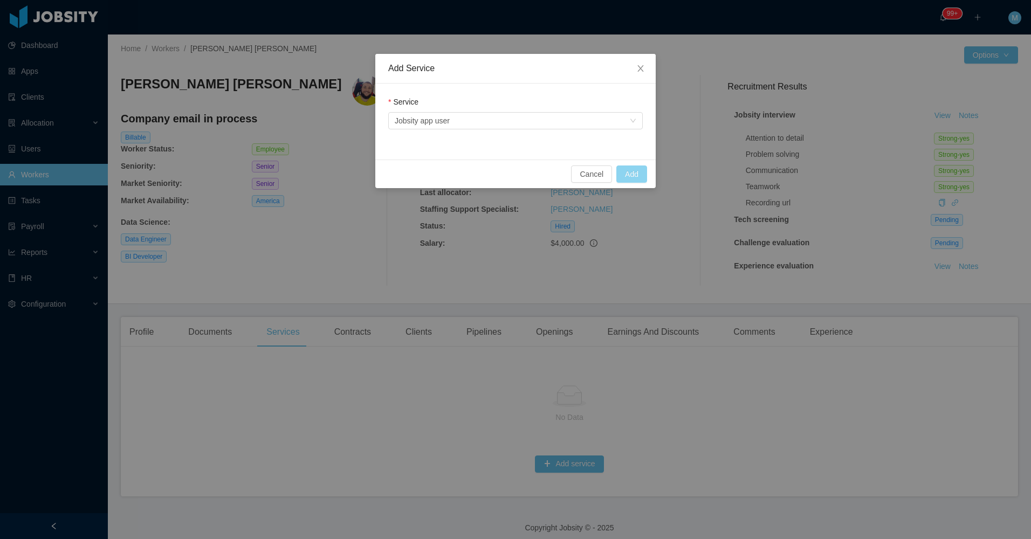
drag, startPoint x: 632, startPoint y: 176, endPoint x: 624, endPoint y: 184, distance: 11.8
click at [632, 178] on button "Add" at bounding box center [631, 174] width 31 height 17
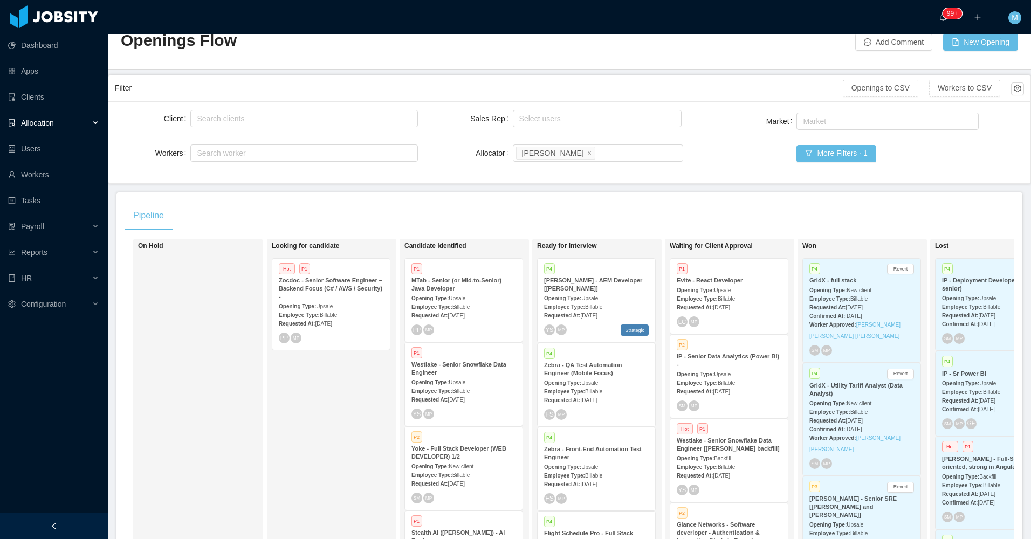
scroll to position [54, 0]
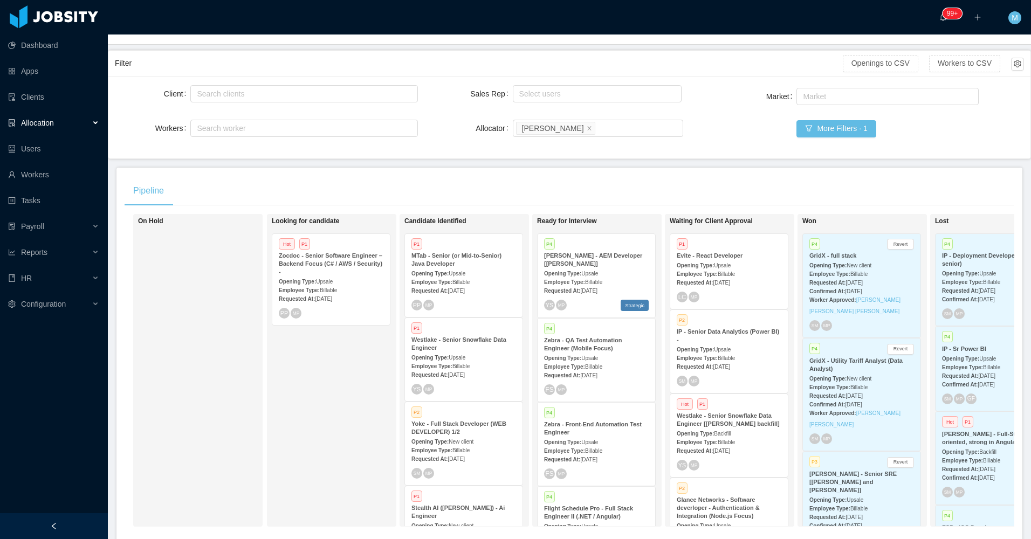
click at [77, 525] on div at bounding box center [54, 526] width 108 height 26
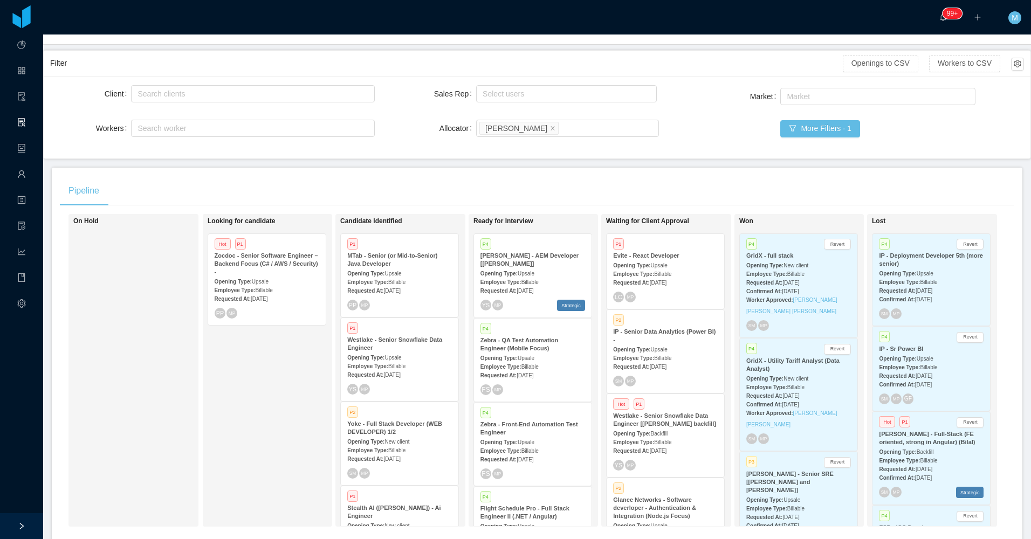
click at [276, 352] on div "Looking for candidate Hot P1 Zocdoc - Senior Software Engineer – Backend Focus …" at bounding box center [283, 370] width 151 height 303
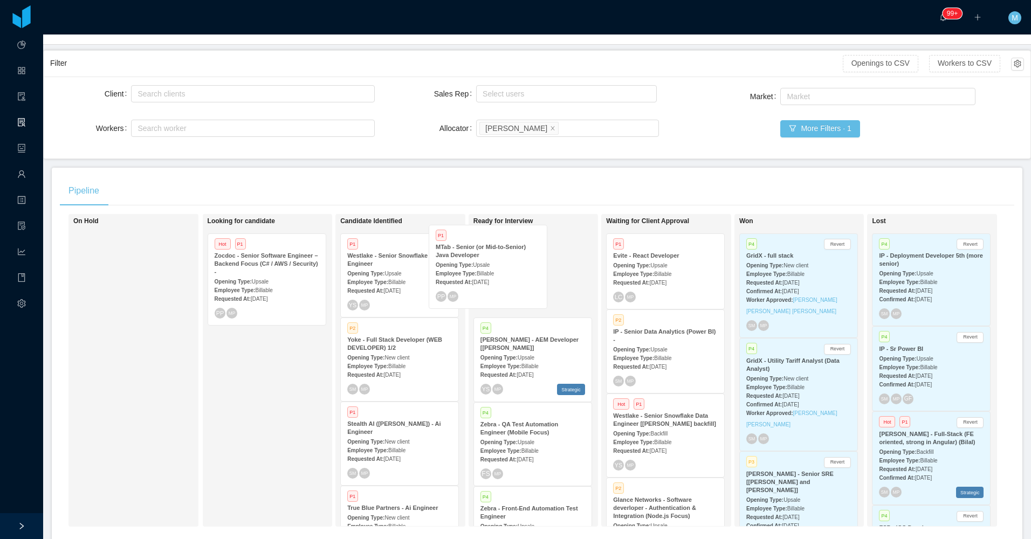
drag, startPoint x: 416, startPoint y: 269, endPoint x: 505, endPoint y: 260, distance: 89.4
click at [505, 260] on div "On Hold Looking for candidate Hot P1 Zocdoc - Senior Software Engineer – Backen…" at bounding box center [537, 374] width 954 height 321
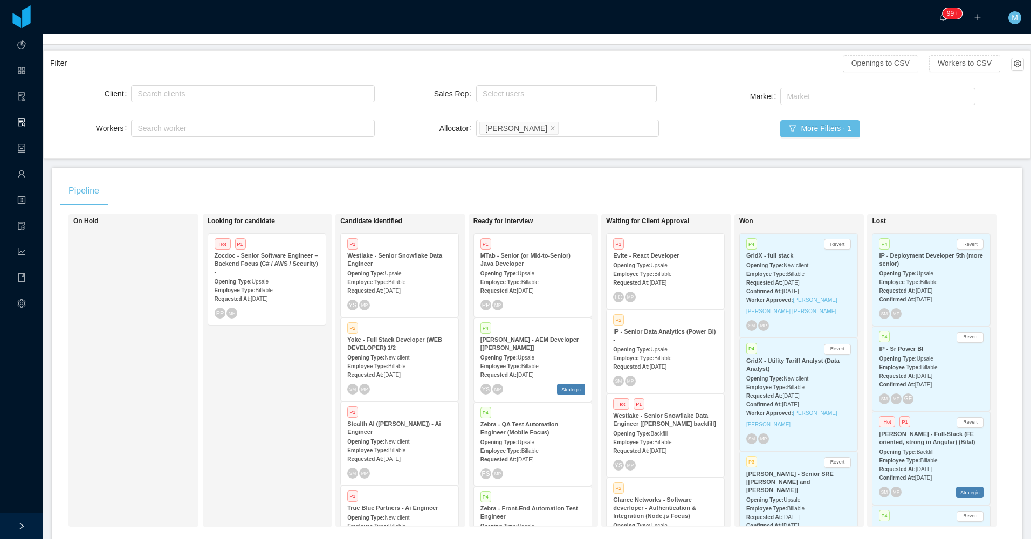
click at [537, 277] on div "Employee Type: Billable" at bounding box center [532, 281] width 105 height 11
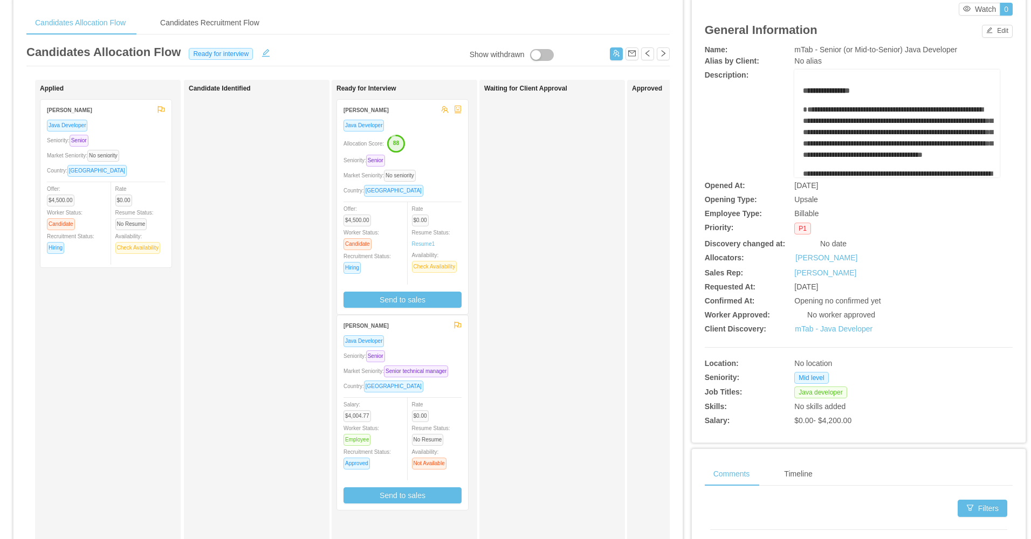
scroll to position [54, 0]
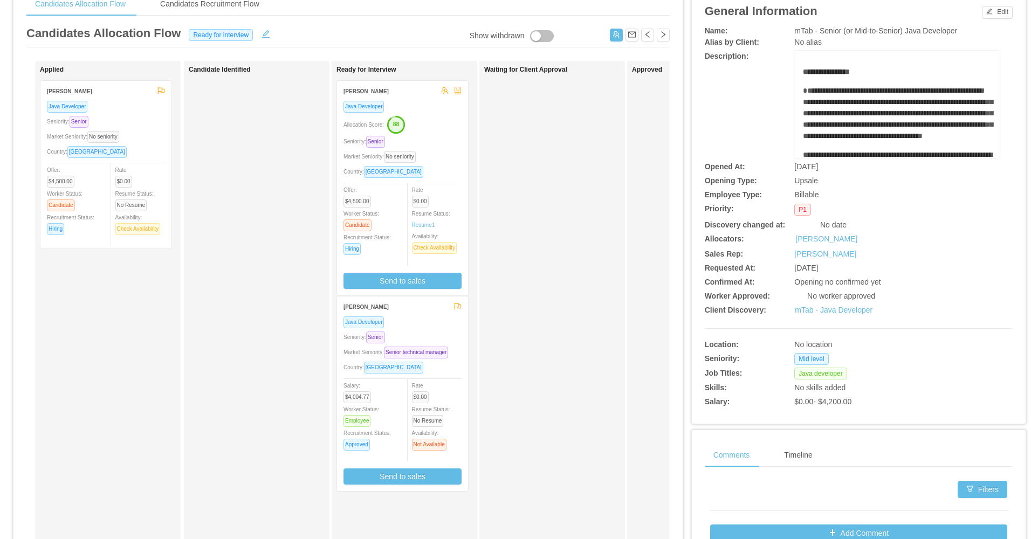
click at [441, 155] on div "Market Seniority: No seniority" at bounding box center [402, 156] width 118 height 12
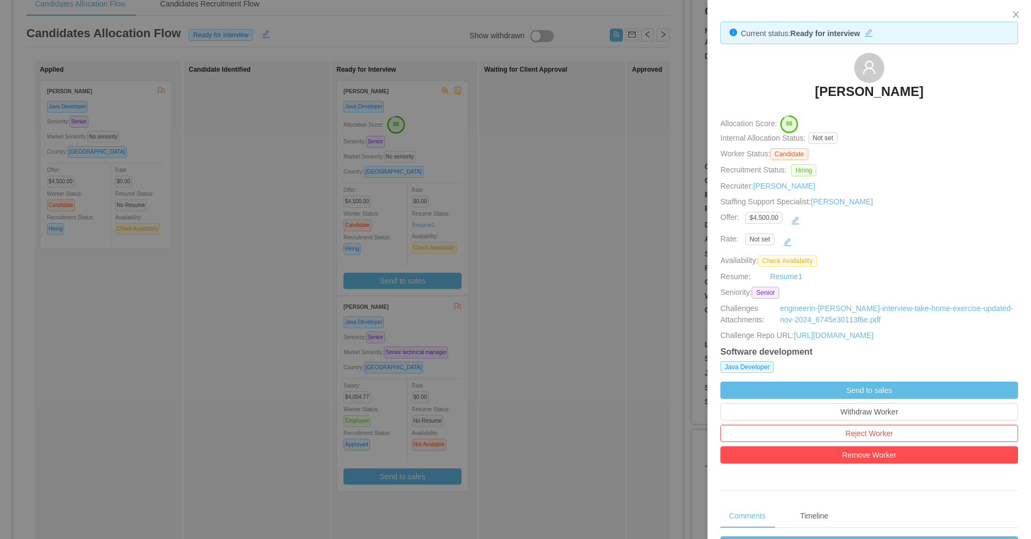
drag, startPoint x: 556, startPoint y: 244, endPoint x: 476, endPoint y: 332, distance: 119.4
click at [556, 248] on div at bounding box center [515, 269] width 1031 height 539
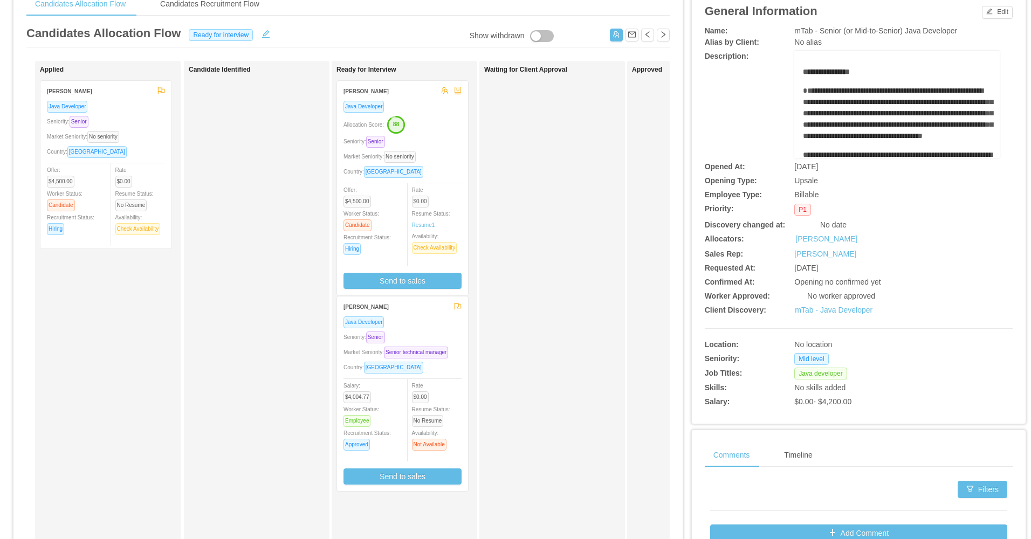
click at [429, 342] on div "Seniority: Senior" at bounding box center [402, 337] width 118 height 12
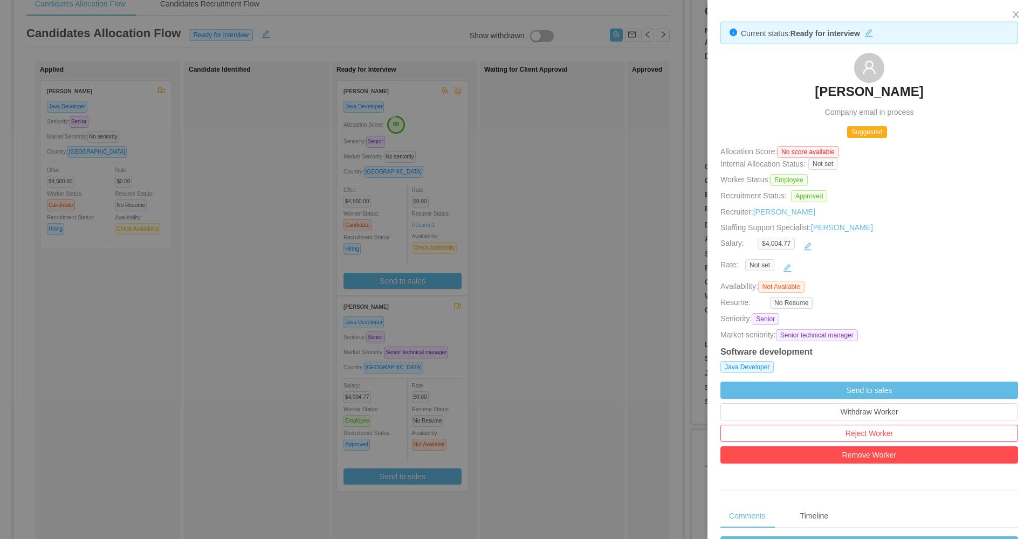
click at [562, 118] on div at bounding box center [515, 269] width 1031 height 539
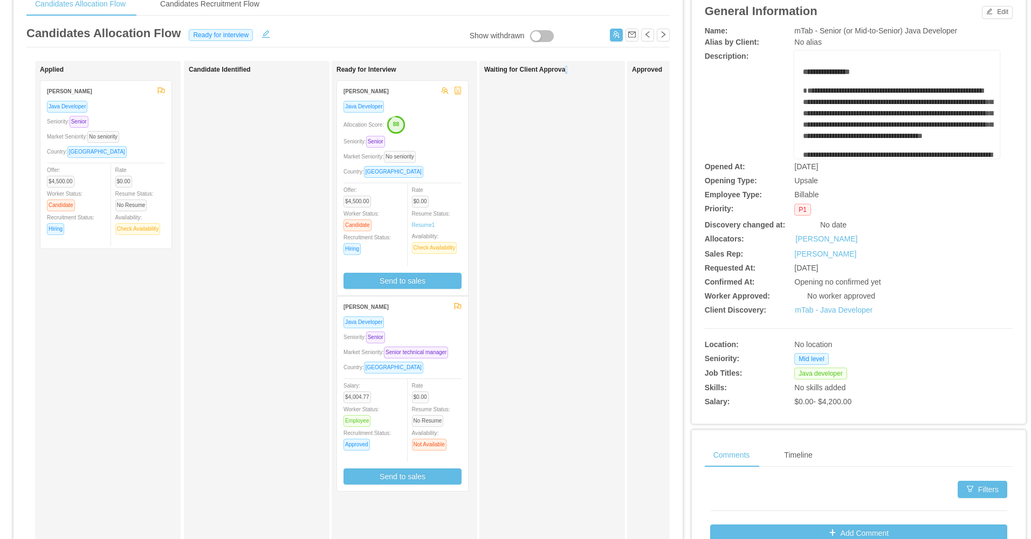
click at [568, 203] on div "Waiting for Client Approval" at bounding box center [559, 330] width 151 height 529
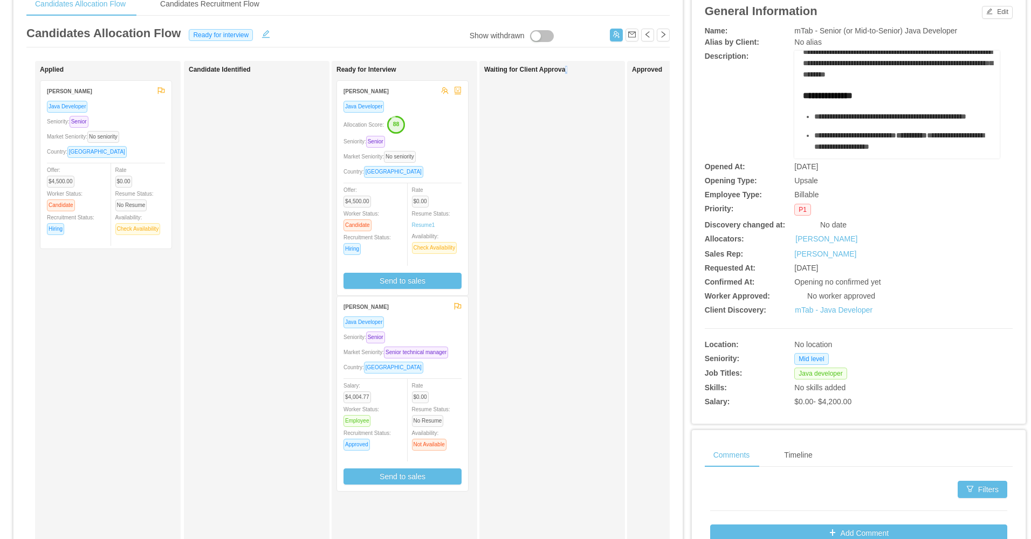
scroll to position [108, 0]
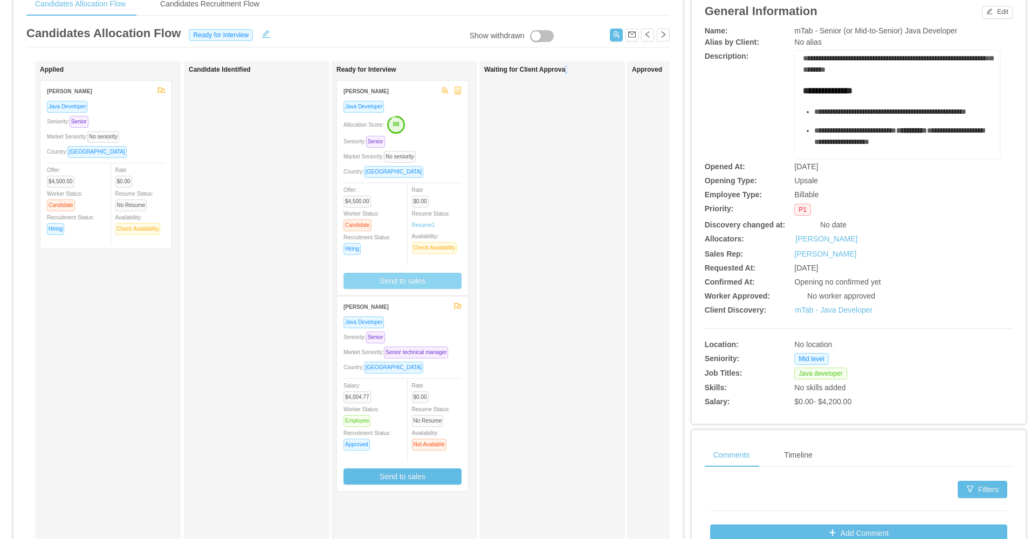
click at [410, 282] on button "Send to sales" at bounding box center [402, 281] width 118 height 16
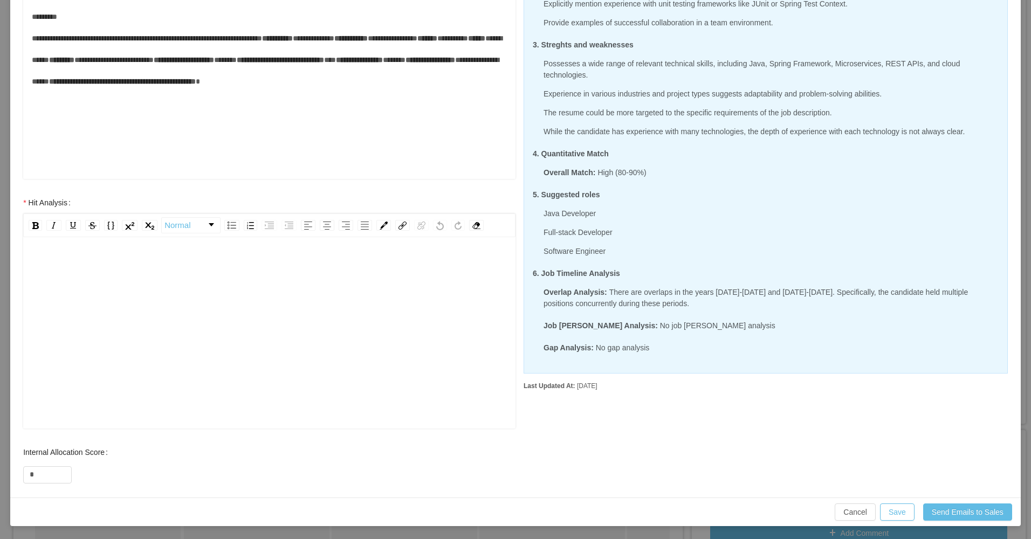
scroll to position [24, 0]
click at [187, 327] on div "rdw-editor" at bounding box center [270, 326] width 476 height 189
drag, startPoint x: 53, startPoint y: 470, endPoint x: 23, endPoint y: 472, distance: 30.3
click at [24, 472] on input "*" at bounding box center [47, 475] width 47 height 16
click at [55, 312] on div "rdw-editor" at bounding box center [270, 326] width 476 height 189
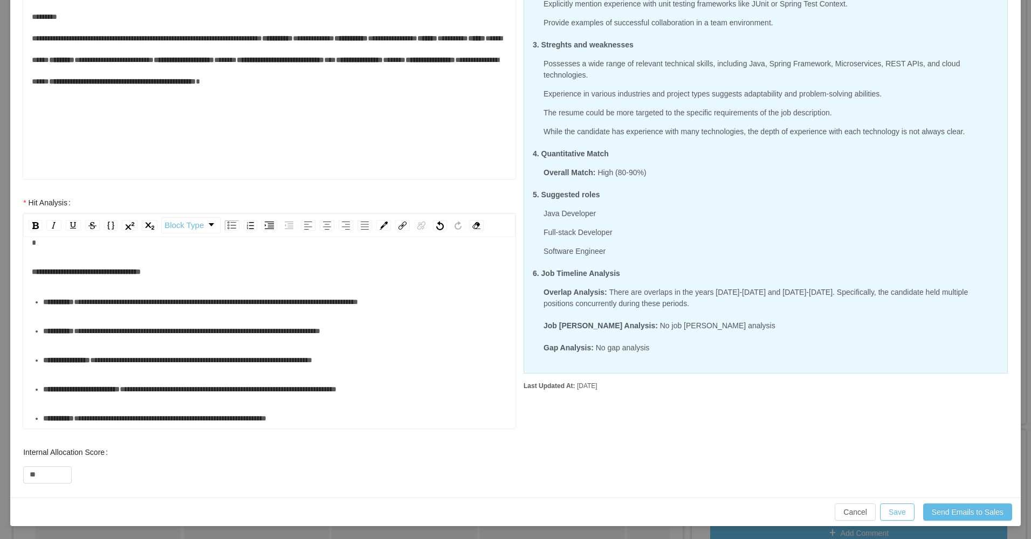
click at [77, 312] on div "**********" at bounding box center [275, 302] width 464 height 22
click at [77, 313] on div "**********" at bounding box center [275, 302] width 464 height 22
click at [87, 342] on div "**********" at bounding box center [275, 331] width 464 height 22
click at [83, 371] on div "**********" at bounding box center [275, 360] width 464 height 22
click at [65, 400] on div "**********" at bounding box center [275, 390] width 464 height 22
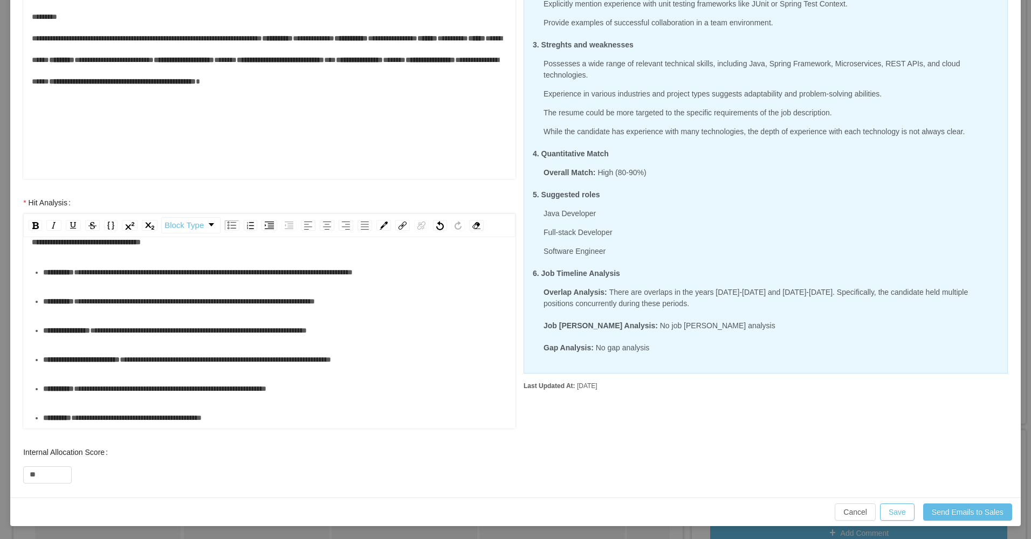
click at [68, 389] on div "**********" at bounding box center [275, 389] width 464 height 22
click at [74, 399] on div "**********" at bounding box center [275, 389] width 464 height 22
click at [70, 409] on div "**********" at bounding box center [275, 418] width 464 height 22
click at [70, 400] on ul "**********" at bounding box center [270, 345] width 476 height 167
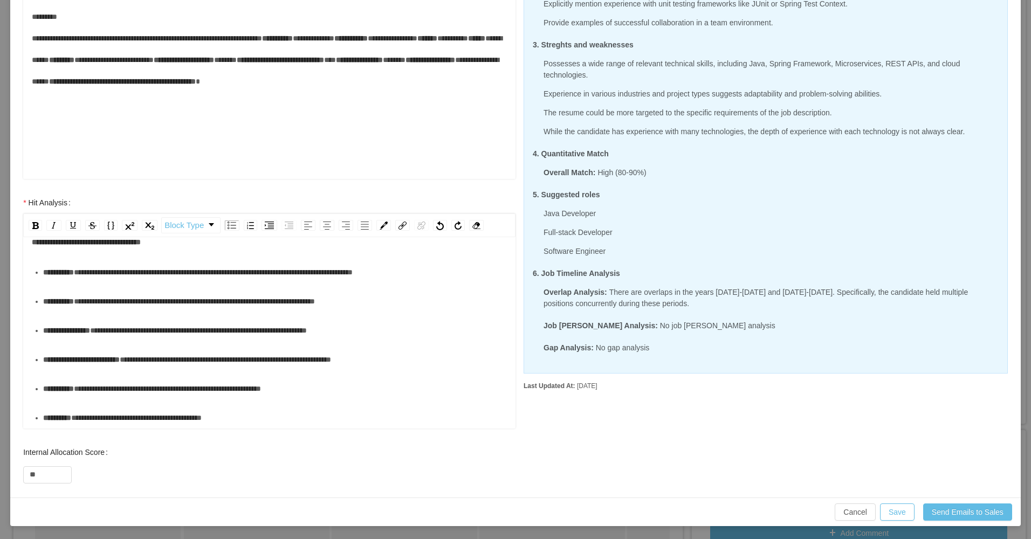
click at [67, 407] on div "**********" at bounding box center [275, 418] width 464 height 22
click at [61, 402] on ul "**********" at bounding box center [270, 345] width 476 height 167
drag, startPoint x: 44, startPoint y: 468, endPoint x: 31, endPoint y: 471, distance: 13.7
click at [31, 471] on input "**" at bounding box center [47, 475] width 47 height 16
type input "**"
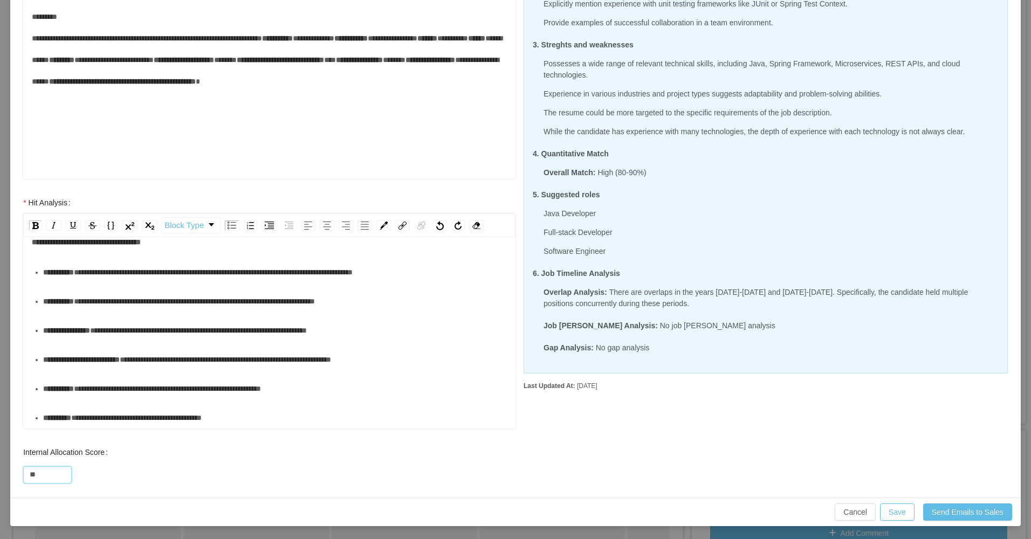
click at [164, 381] on div "**********" at bounding box center [275, 389] width 464 height 22
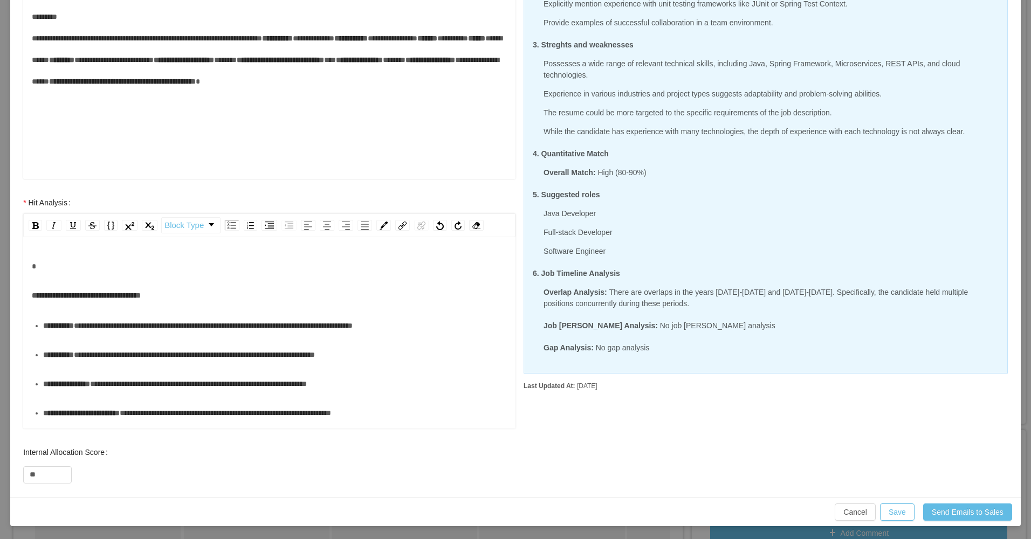
click at [36, 302] on div "**********" at bounding box center [270, 296] width 476 height 22
click at [30, 300] on div "**********" at bounding box center [269, 334] width 492 height 189
click at [32, 294] on span "**********" at bounding box center [86, 296] width 109 height 8
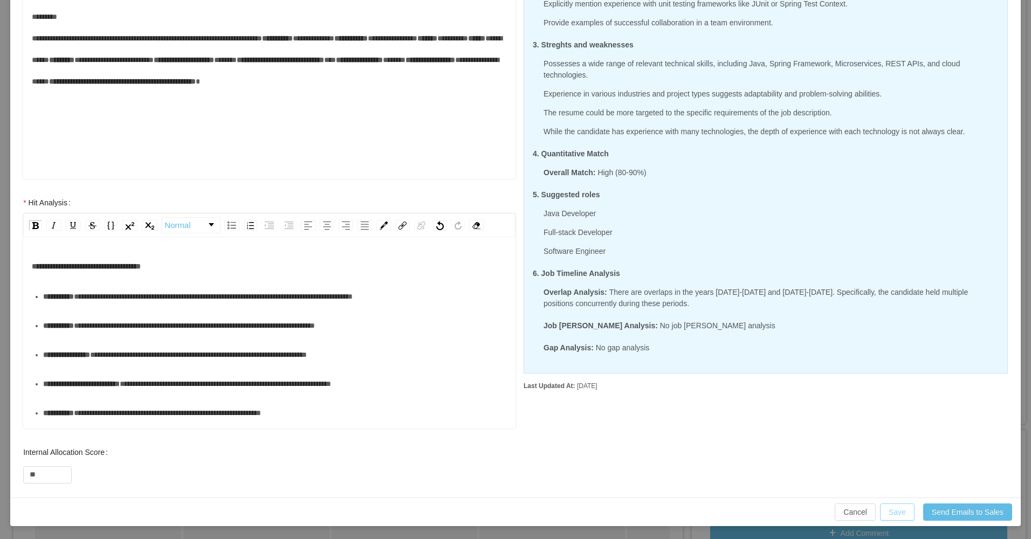
click at [898, 518] on button "Save" at bounding box center [897, 512] width 35 height 17
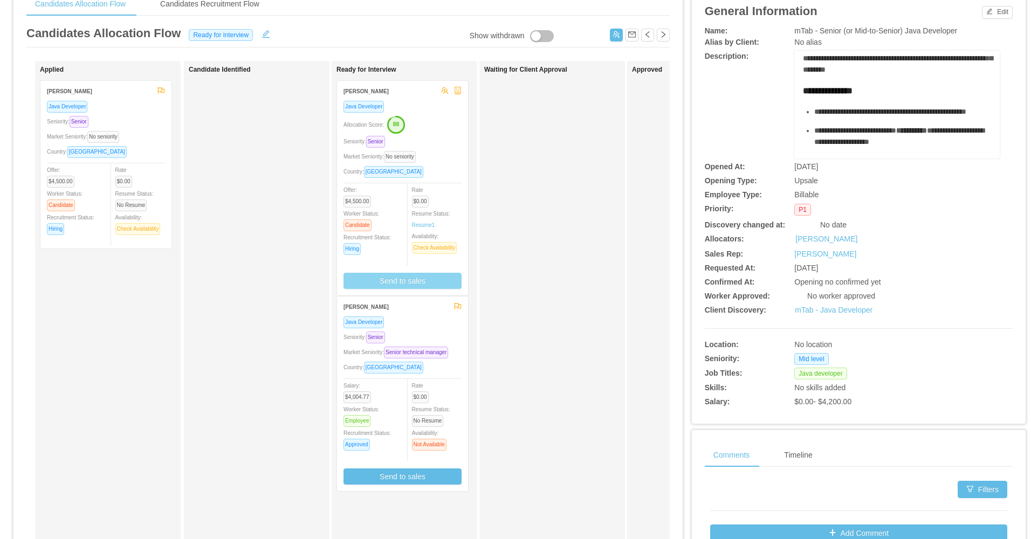
scroll to position [194, 0]
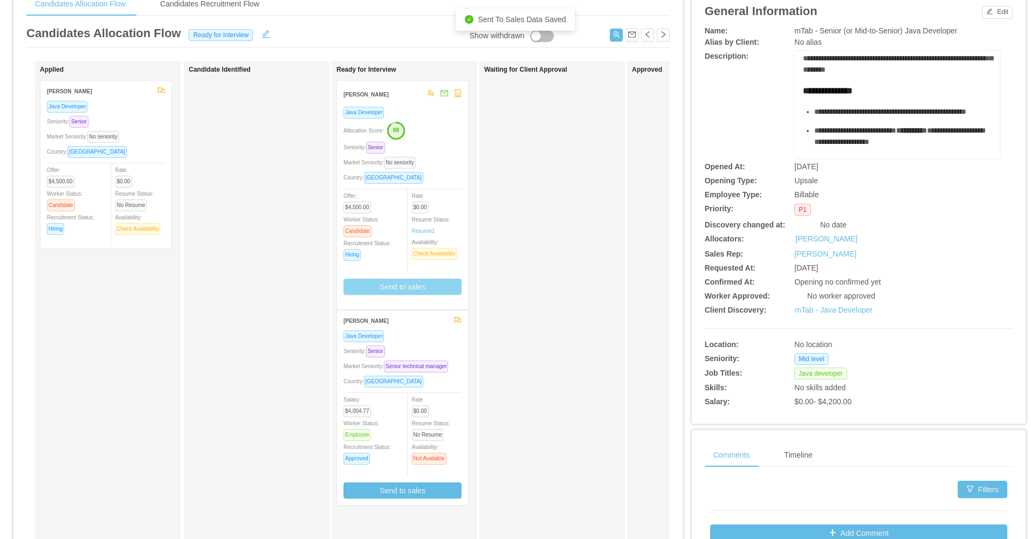
click at [436, 288] on button "Send to sales" at bounding box center [402, 287] width 118 height 16
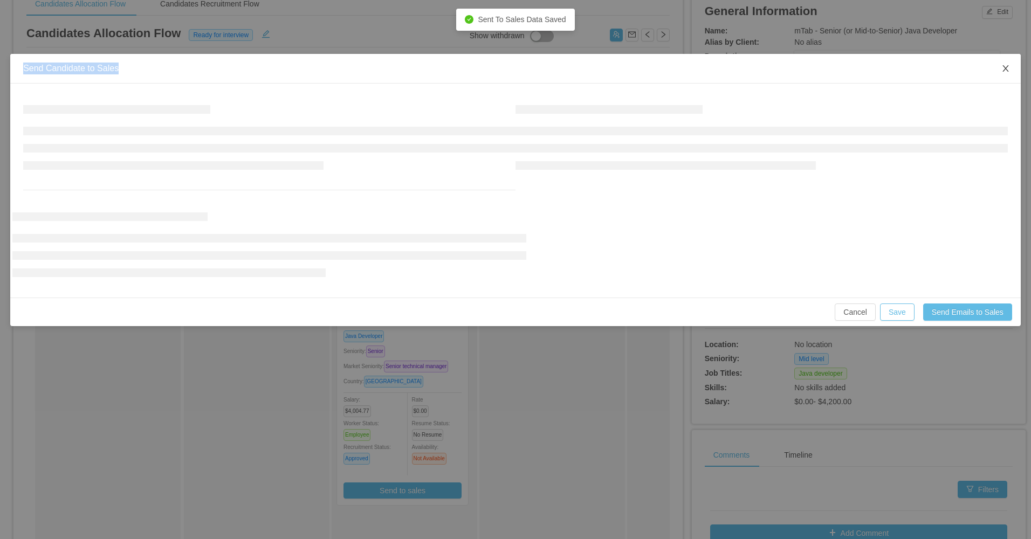
click at [1012, 74] on div "Send Candidate to Sales Cancel Save Send Emails to Sales" at bounding box center [515, 269] width 1031 height 539
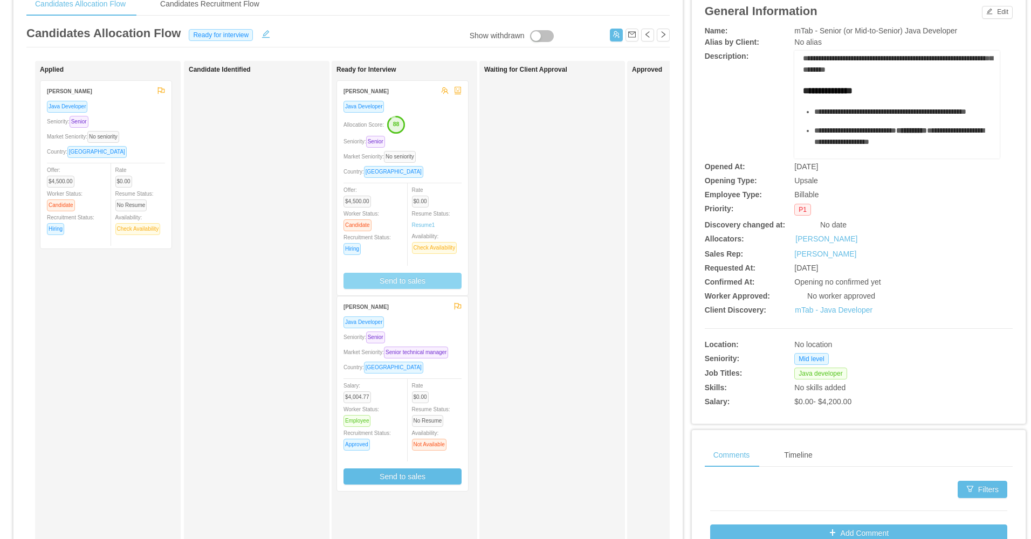
click at [412, 276] on button "Send to sales" at bounding box center [402, 281] width 118 height 16
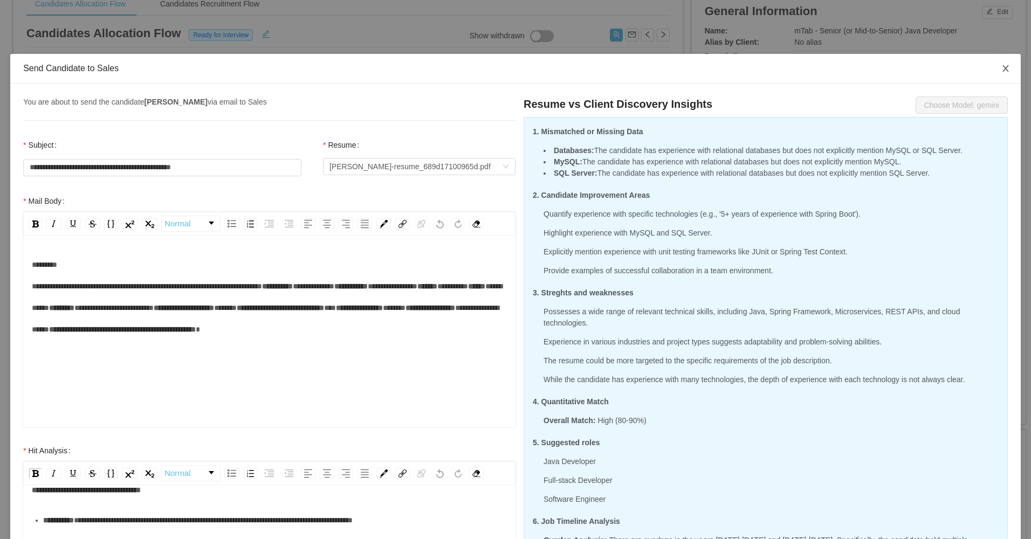
drag, startPoint x: 997, startPoint y: 64, endPoint x: 991, endPoint y: 65, distance: 6.5
click at [996, 64] on span "Close" at bounding box center [1006, 69] width 30 height 30
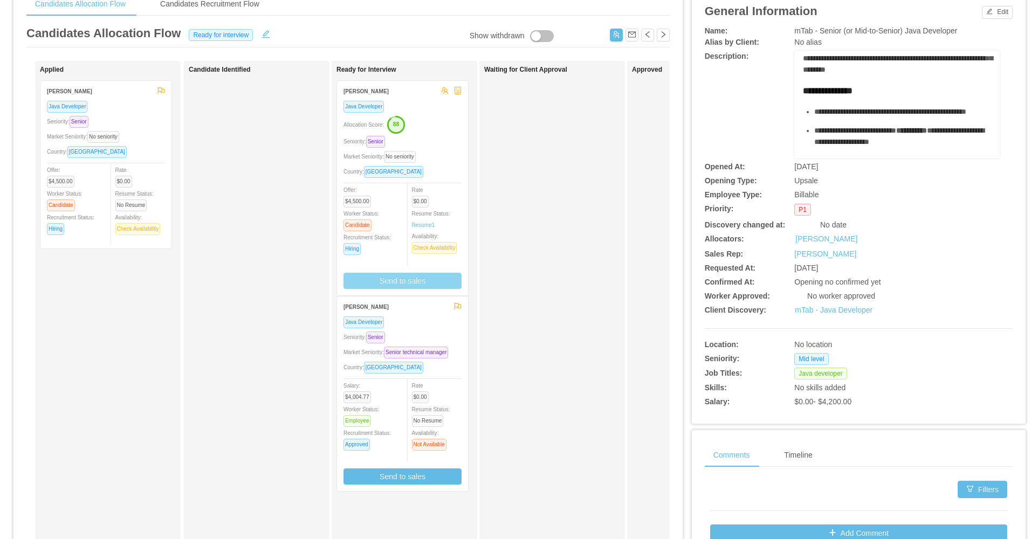
click at [438, 132] on div "Allocation Score: 88" at bounding box center [402, 123] width 118 height 17
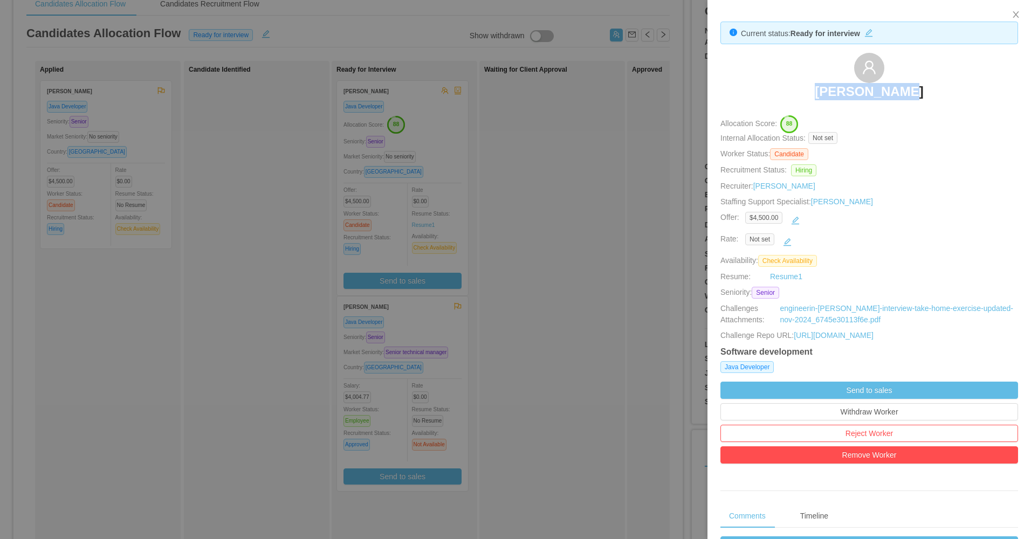
drag, startPoint x: 780, startPoint y: 81, endPoint x: 972, endPoint y: 70, distance: 192.3
click at [972, 70] on div "Andres Perez" at bounding box center [869, 80] width 298 height 54
copy h3 "Andres Perez"
drag, startPoint x: 496, startPoint y: 246, endPoint x: 429, endPoint y: 254, distance: 67.8
click at [495, 247] on div at bounding box center [515, 269] width 1031 height 539
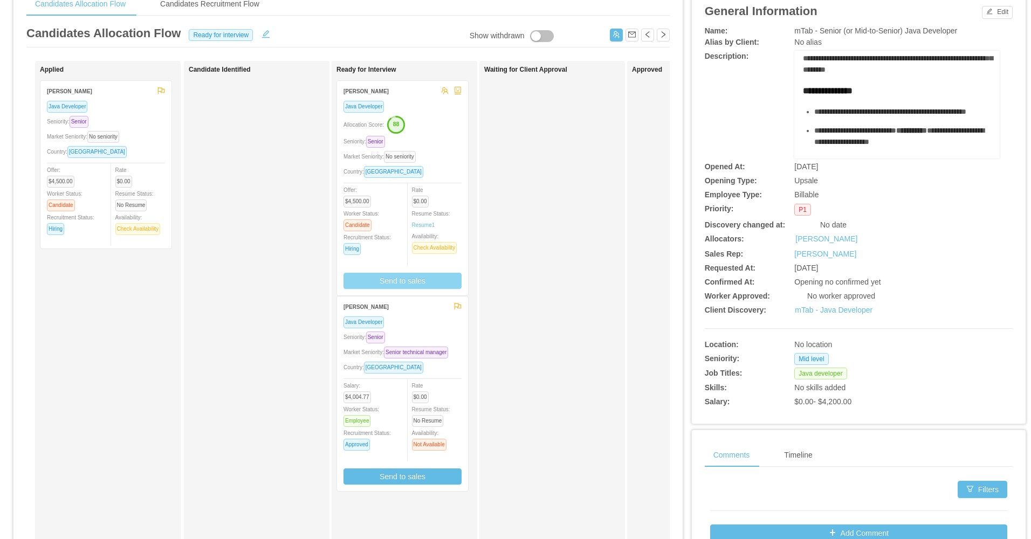
click at [432, 277] on button "Send to sales" at bounding box center [402, 281] width 118 height 16
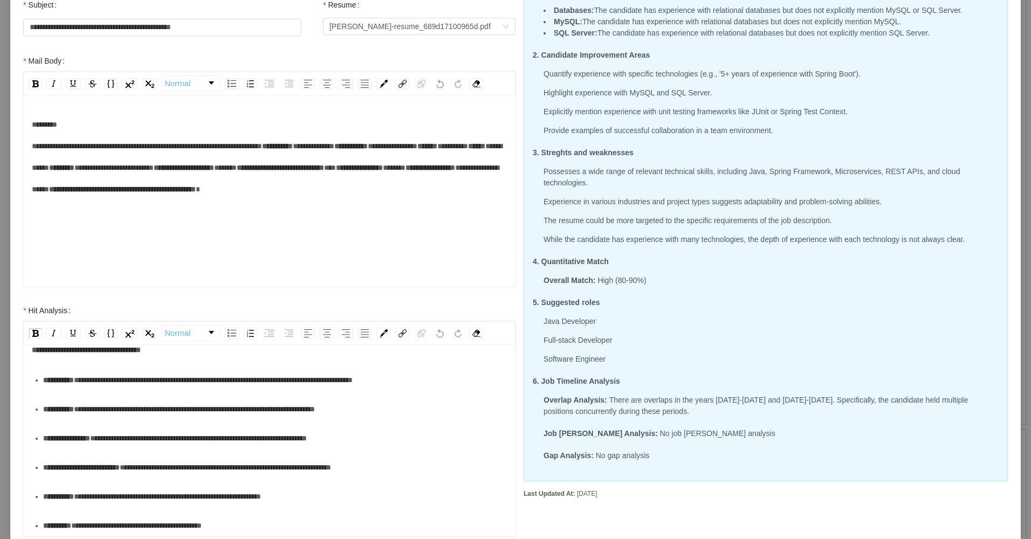
scroll to position [48, 0]
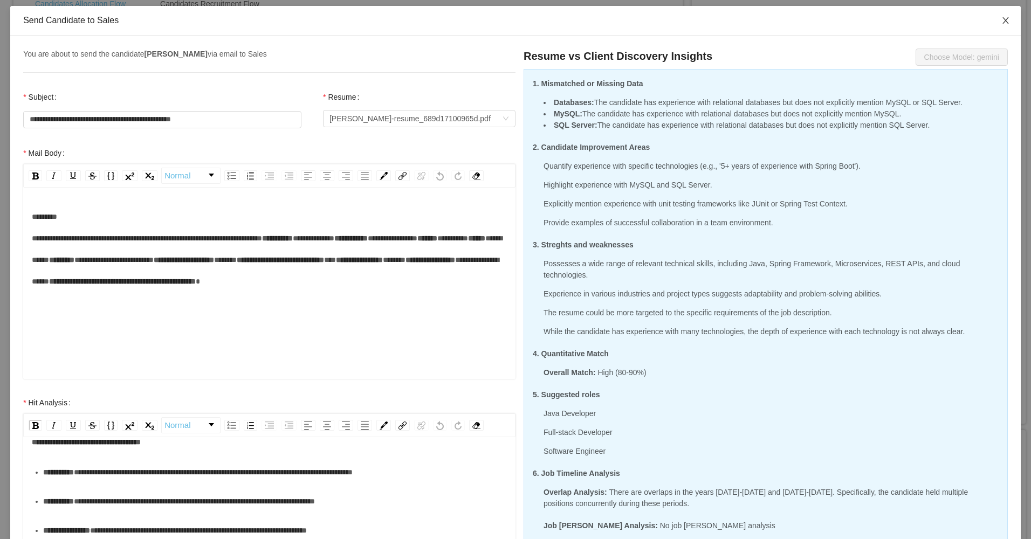
click at [1003, 10] on span "Close" at bounding box center [1006, 21] width 30 height 30
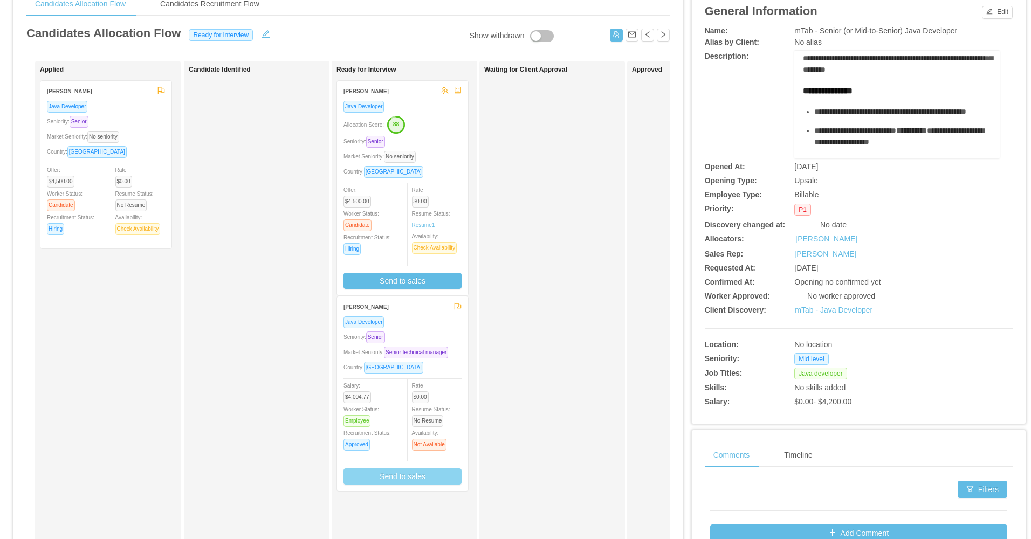
click at [427, 479] on button "Send to sales" at bounding box center [402, 477] width 118 height 16
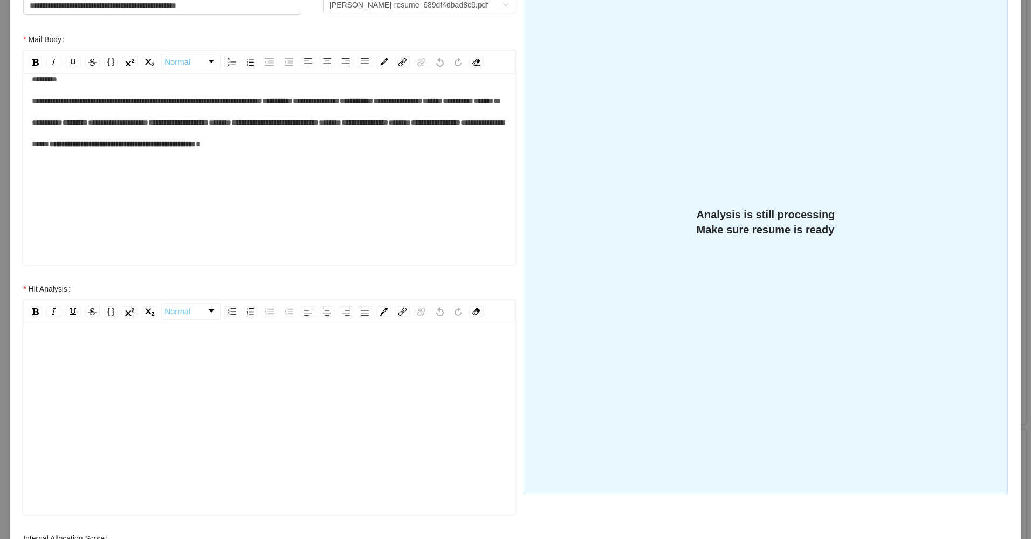
scroll to position [24, 0]
drag, startPoint x: 106, startPoint y: 395, endPoint x: 116, endPoint y: 398, distance: 10.7
click at [112, 391] on div "rdw-editor" at bounding box center [270, 412] width 476 height 189
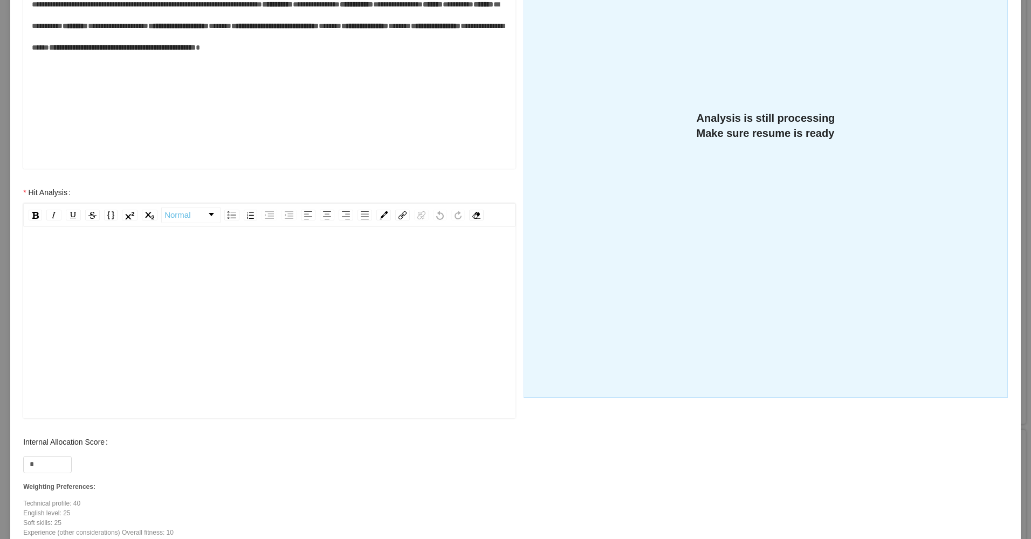
scroll to position [318, 0]
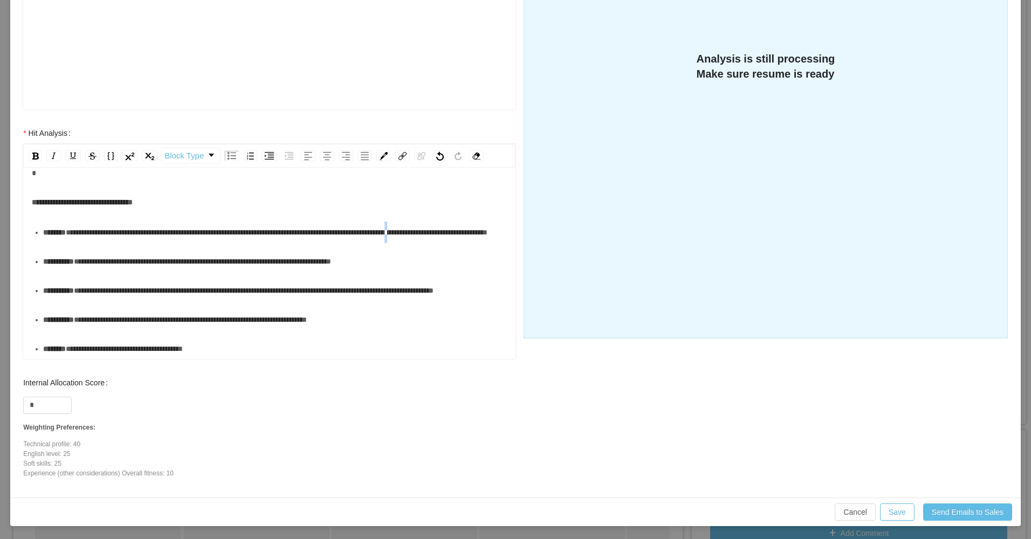
drag, startPoint x: 50, startPoint y: 247, endPoint x: 56, endPoint y: 295, distance: 48.3
click at [57, 243] on div "**********" at bounding box center [275, 233] width 464 height 22
click at [59, 272] on div "**********" at bounding box center [275, 262] width 464 height 22
click at [69, 243] on div "**********" at bounding box center [275, 233] width 464 height 22
click at [57, 321] on ul "**********" at bounding box center [270, 334] width 476 height 225
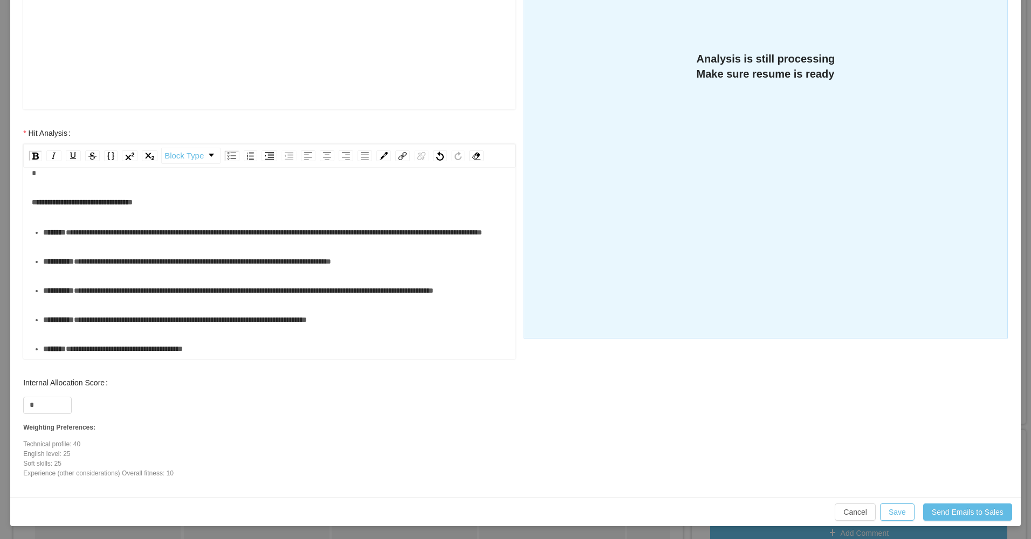
click at [59, 272] on div "**********" at bounding box center [275, 262] width 464 height 22
drag, startPoint x: 39, startPoint y: 401, endPoint x: 19, endPoint y: 398, distance: 20.1
click at [20, 401] on div "Internal Allocation Score * Weighting Preferences: Technical profile: 40 Englis…" at bounding box center [269, 428] width 514 height 113
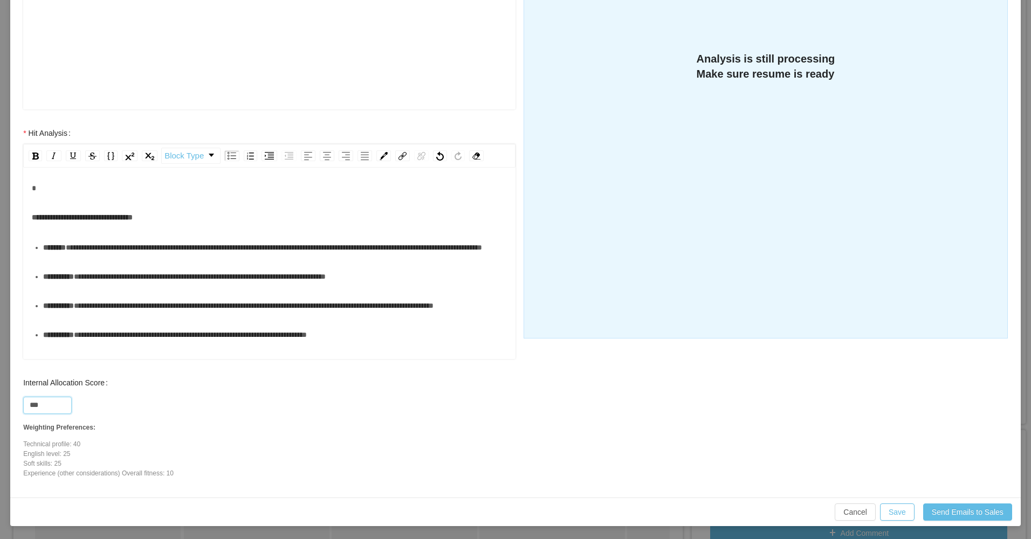
scroll to position [0, 0]
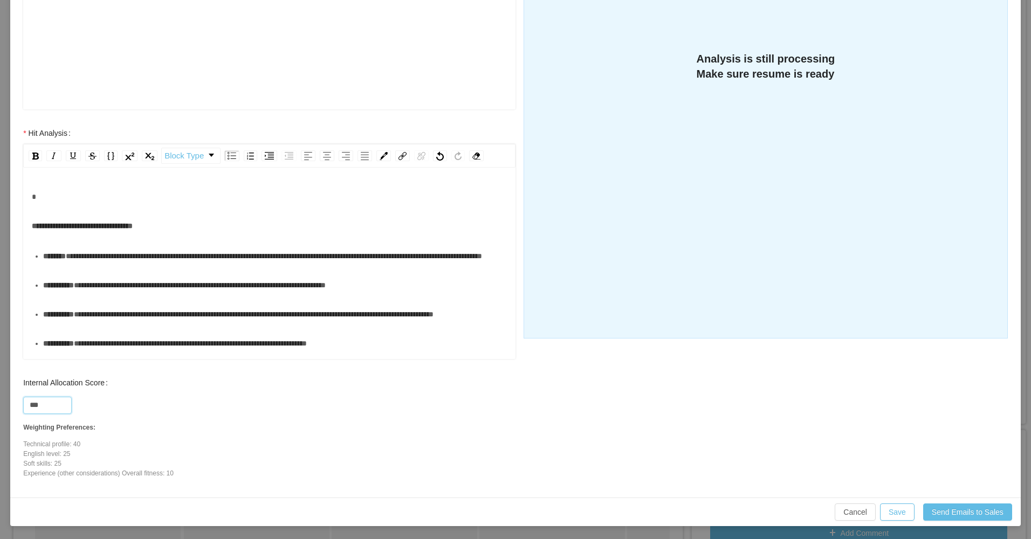
type input "***"
drag, startPoint x: 121, startPoint y: 243, endPoint x: 136, endPoint y: 225, distance: 24.1
click at [125, 243] on div "**********" at bounding box center [270, 328] width 476 height 285
click at [156, 209] on div "**********" at bounding box center [270, 328] width 476 height 285
click at [168, 221] on div "**********" at bounding box center [270, 226] width 476 height 22
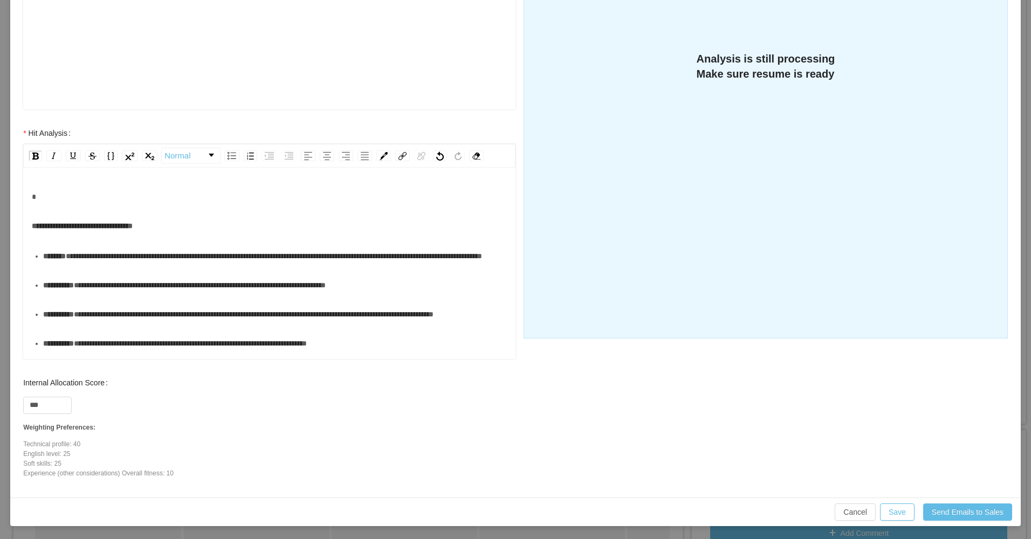
click at [133, 225] on span "**********" at bounding box center [82, 226] width 101 height 8
click at [133, 230] on span "**********" at bounding box center [82, 226] width 101 height 8
click at [202, 267] on div "**********" at bounding box center [275, 256] width 464 height 22
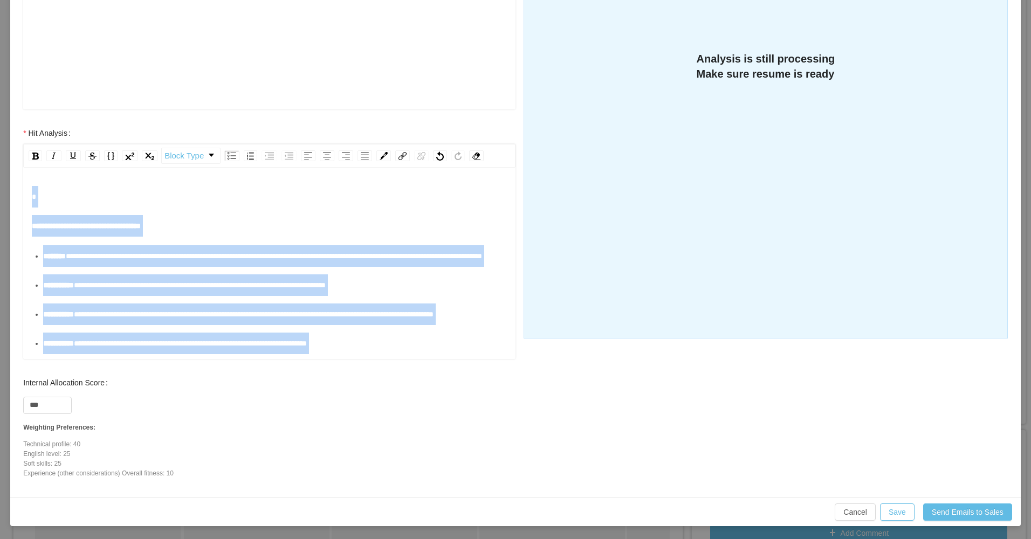
drag, startPoint x: 247, startPoint y: 347, endPoint x: -2, endPoint y: 123, distance: 334.9
click at [0, 123] on html "Dashboard Apps Clients Allocation Users Workers Tasks Payroll Reports HR Config…" at bounding box center [515, 269] width 1031 height 539
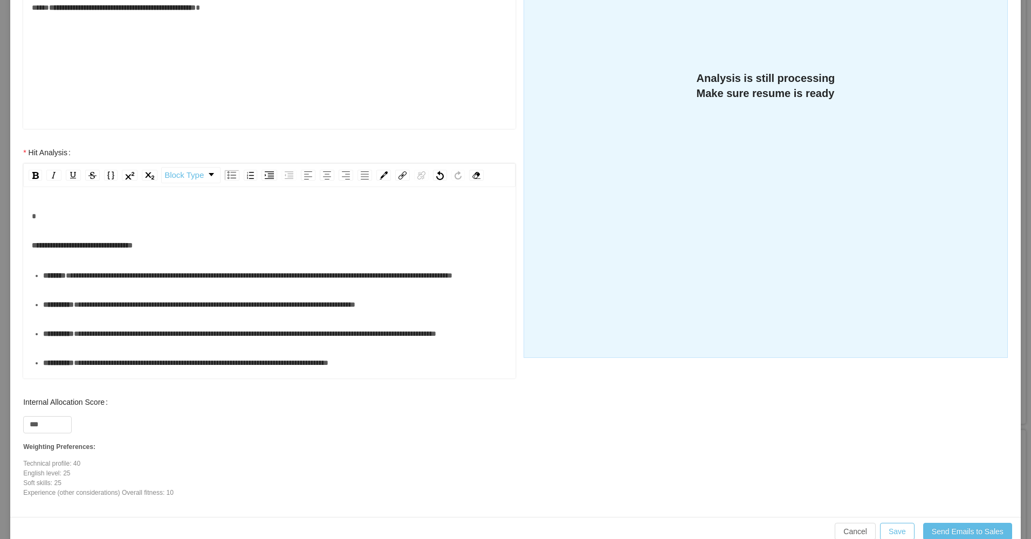
scroll to position [264, 0]
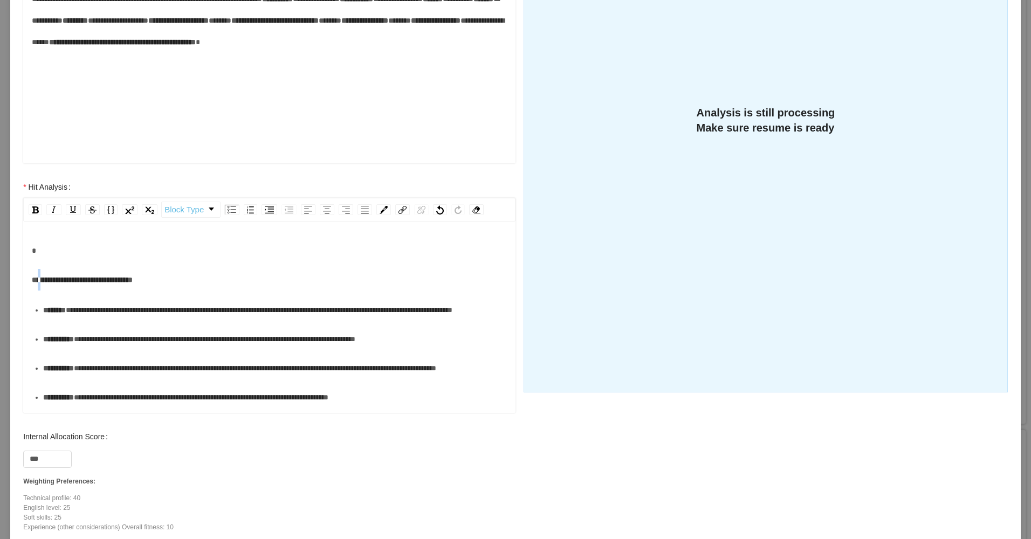
click at [45, 283] on span "**********" at bounding box center [82, 280] width 101 height 8
click at [37, 287] on div "**********" at bounding box center [270, 280] width 476 height 22
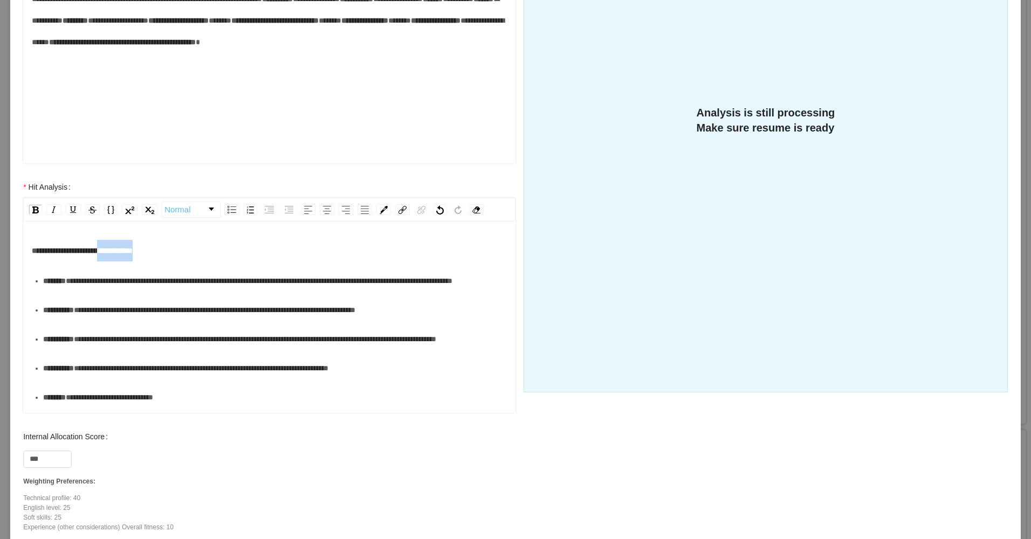
drag, startPoint x: 172, startPoint y: 251, endPoint x: 118, endPoint y: 249, distance: 54.0
click at [118, 249] on div "**********" at bounding box center [270, 251] width 476 height 22
click at [93, 292] on div "**********" at bounding box center [275, 281] width 464 height 22
click at [80, 321] on div "**********" at bounding box center [275, 310] width 464 height 22
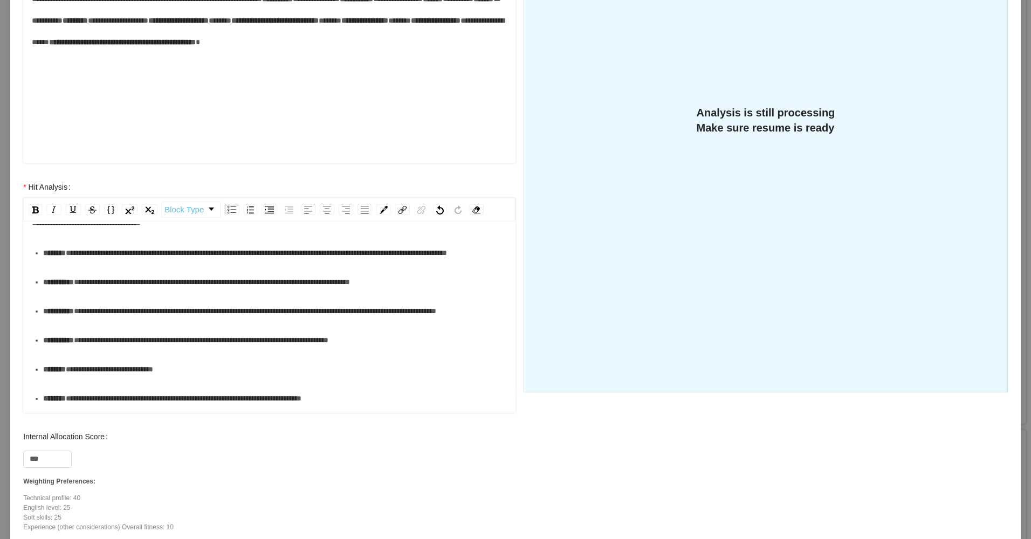
scroll to position [54, 0]
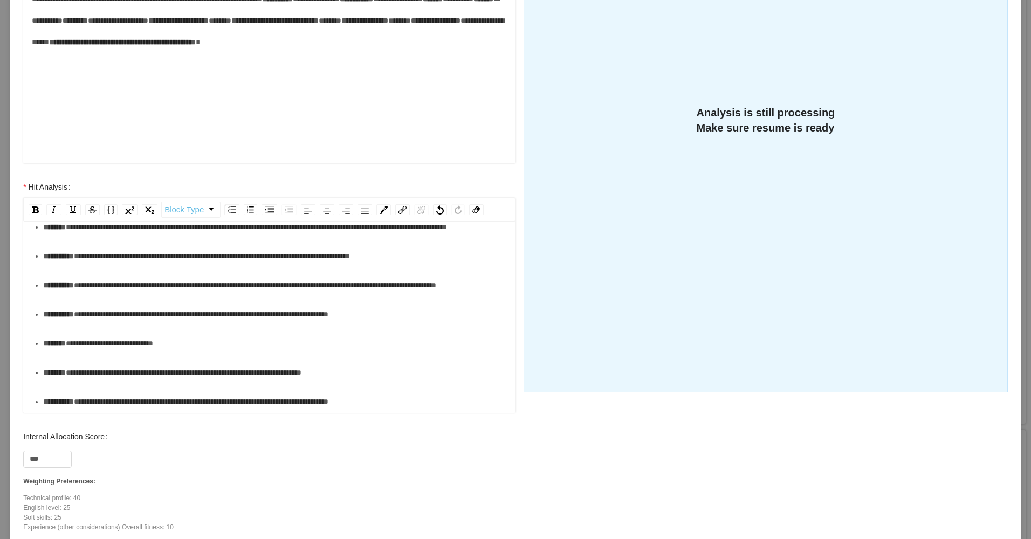
drag, startPoint x: 74, startPoint y: 329, endPoint x: 60, endPoint y: 338, distance: 16.0
click at [73, 296] on div "**********" at bounding box center [275, 285] width 464 height 22
click at [60, 296] on div "**********" at bounding box center [275, 285] width 464 height 22
click at [61, 325] on div "**********" at bounding box center [275, 315] width 464 height 22
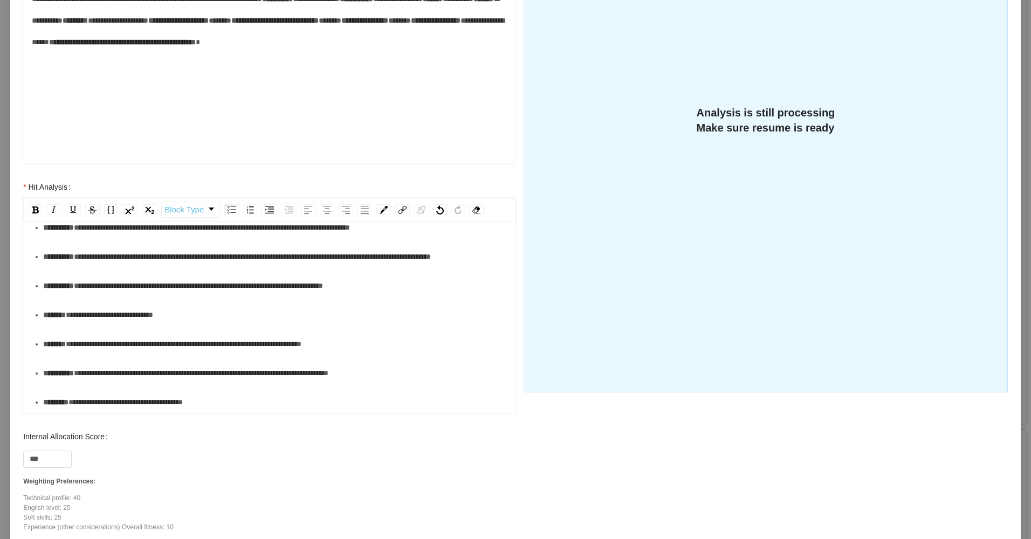
scroll to position [162, 0]
click at [82, 304] on div "**********" at bounding box center [275, 315] width 464 height 22
click at [73, 334] on div "**********" at bounding box center [275, 344] width 464 height 22
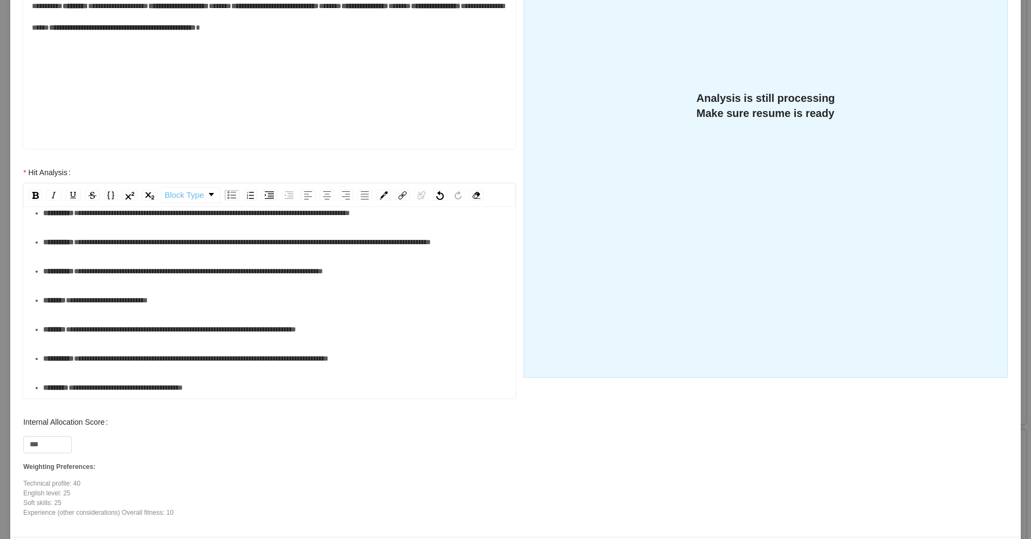
click at [79, 362] on div "**********" at bounding box center [275, 359] width 464 height 22
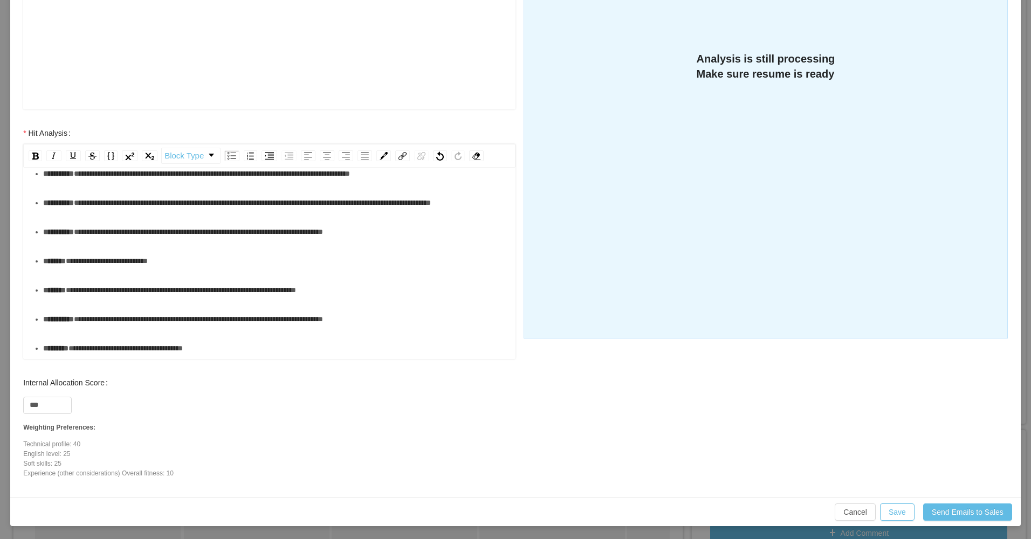
scroll to position [0, 0]
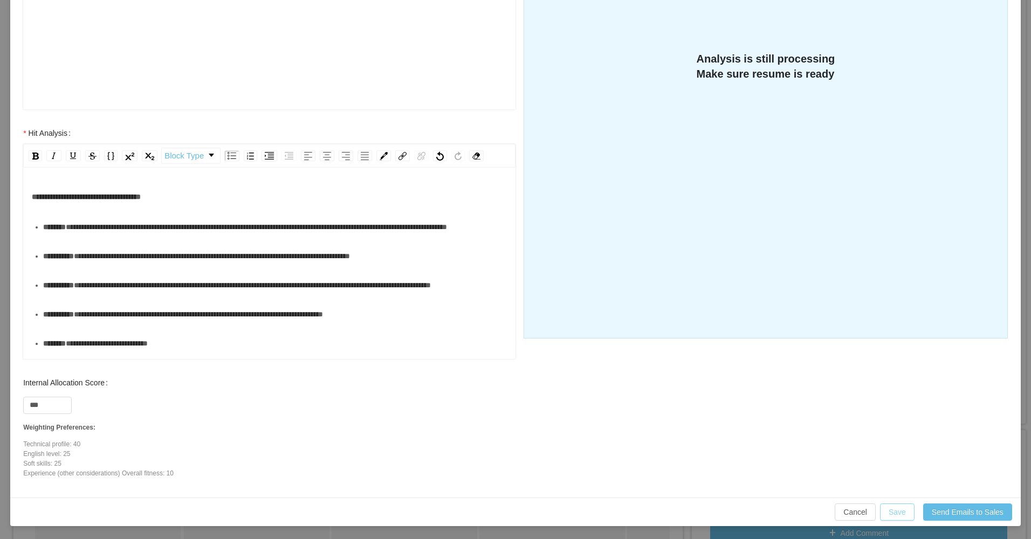
click at [898, 514] on button "Save" at bounding box center [897, 512] width 35 height 17
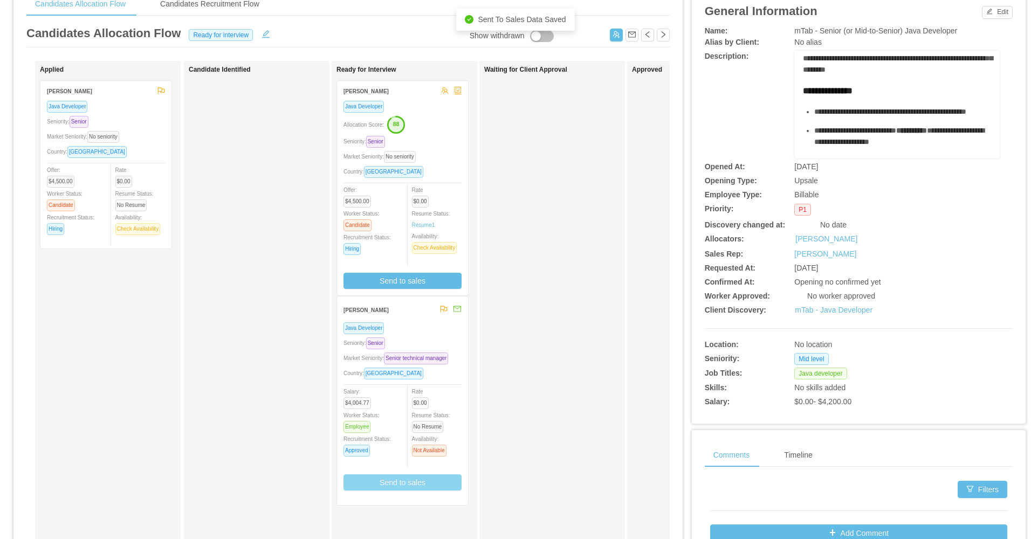
click at [429, 325] on div "Ready for Interview Andres Perez Java Developer Allocation Score: 88 Seniority:…" at bounding box center [411, 330] width 151 height 529
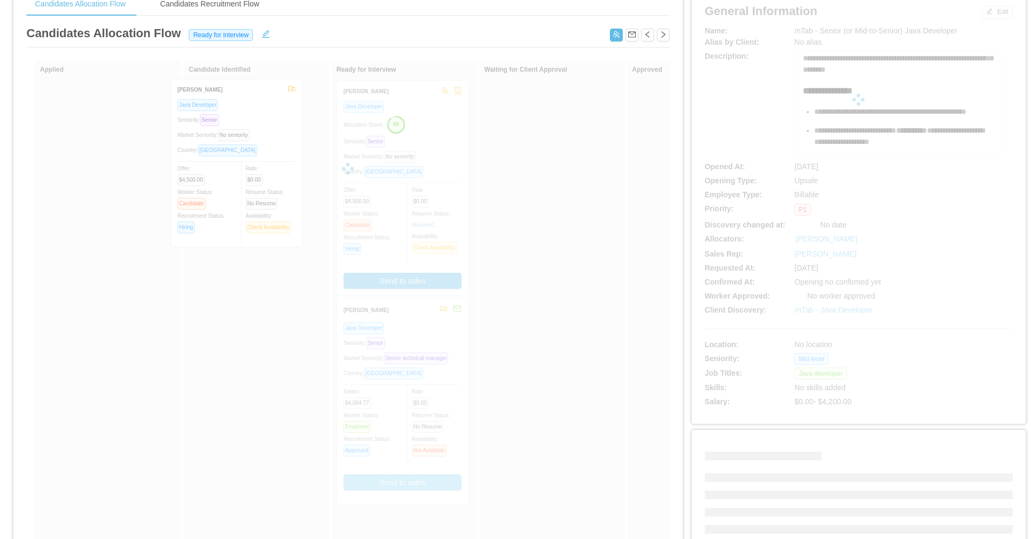
drag, startPoint x: 116, startPoint y: 162, endPoint x: 247, endPoint y: 160, distance: 131.0
click at [247, 160] on div "Show withdrawn Applied Leandro Felizardo Java Developer Seniority: Senior Marke…" at bounding box center [347, 335] width 643 height 548
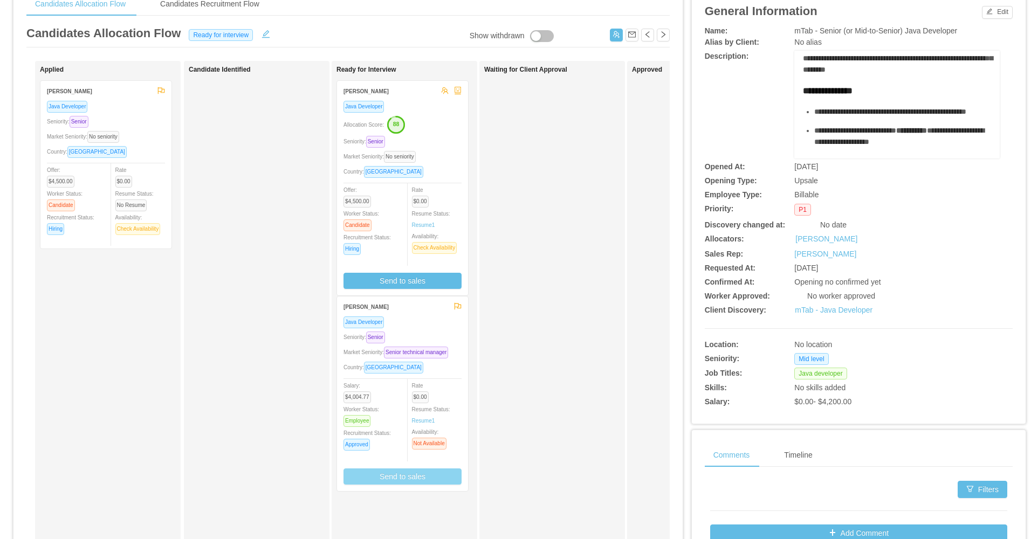
click at [413, 321] on div "Java Developer" at bounding box center [402, 322] width 118 height 12
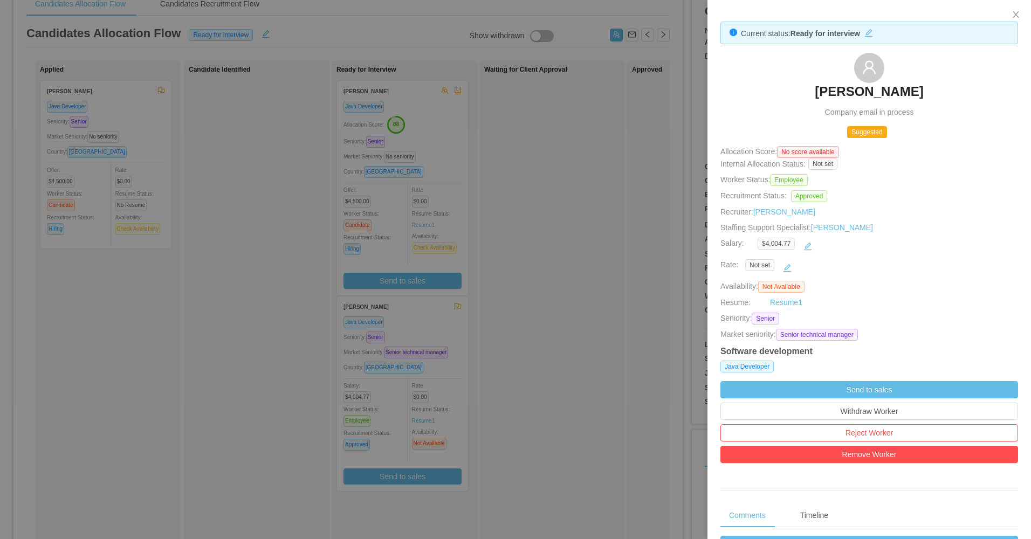
drag, startPoint x: 861, startPoint y: 79, endPoint x: 913, endPoint y: 88, distance: 53.0
click at [913, 88] on div "Ivan Rodriguez Company email in process" at bounding box center [869, 85] width 298 height 65
copy h3 "Ivan Rodriguez"
click at [290, 304] on div at bounding box center [515, 269] width 1031 height 539
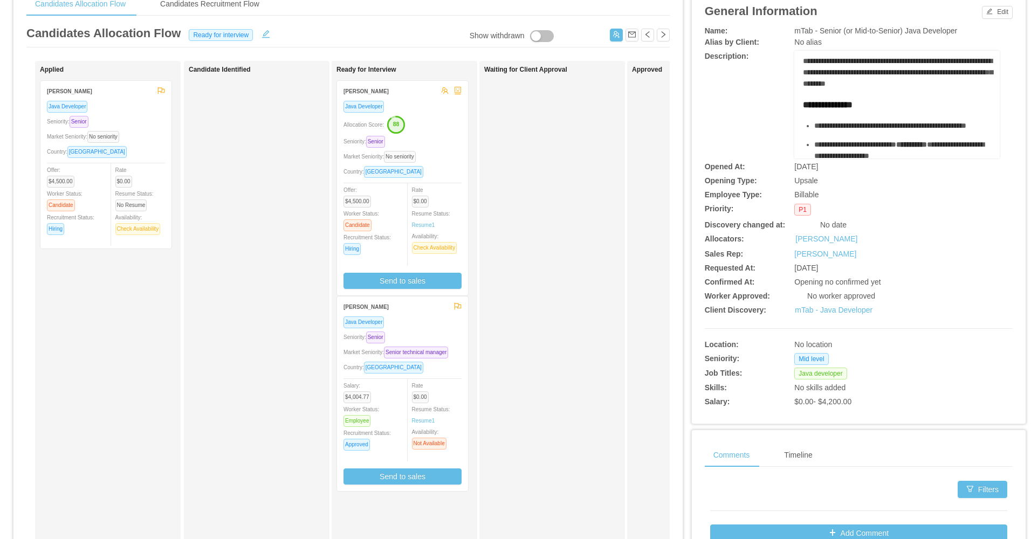
scroll to position [54, 0]
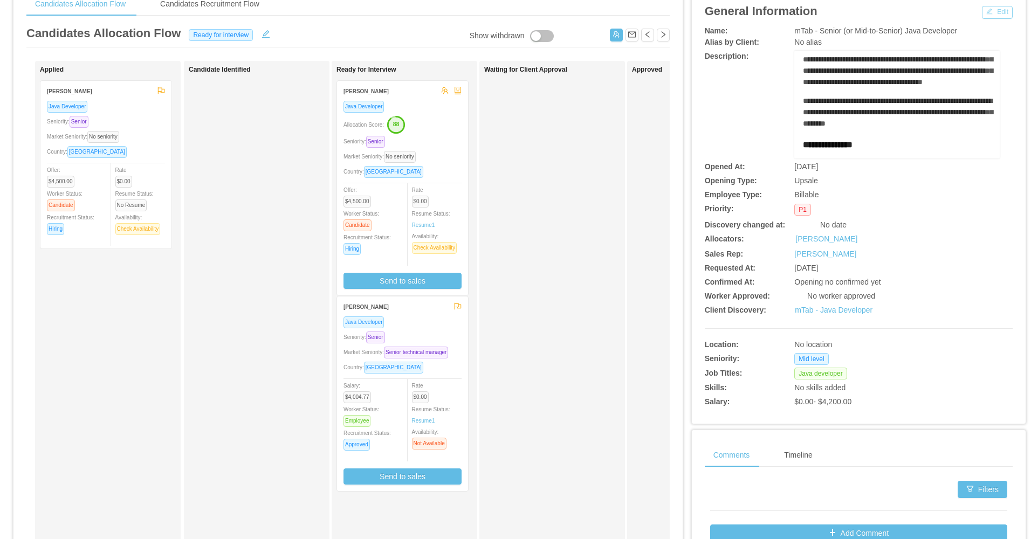
click at [982, 10] on button "Edit" at bounding box center [997, 12] width 31 height 13
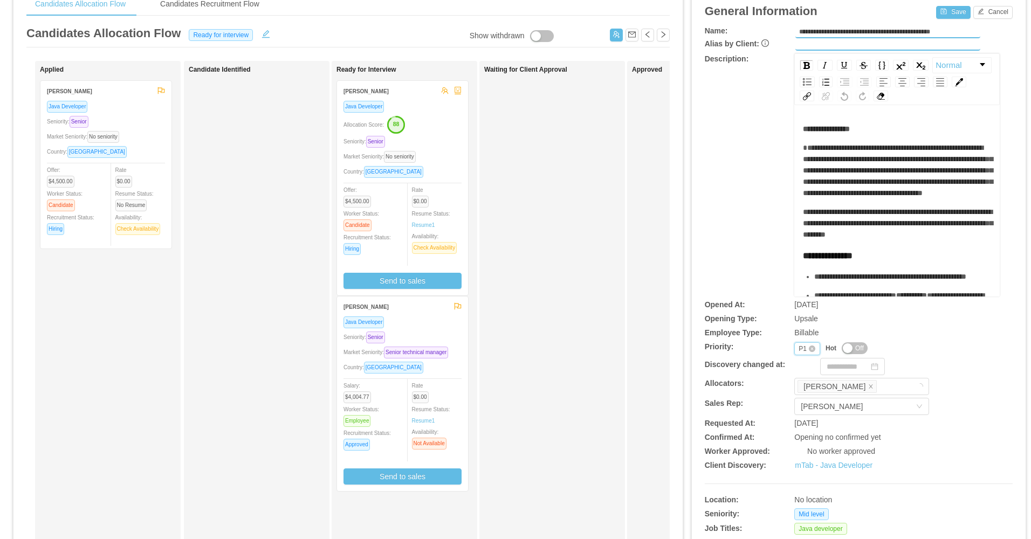
click at [799, 350] on div "P1" at bounding box center [803, 349] width 8 height 12
click at [799, 385] on li "P2" at bounding box center [800, 383] width 25 height 17
click at [946, 14] on button "Save" at bounding box center [953, 12] width 34 height 13
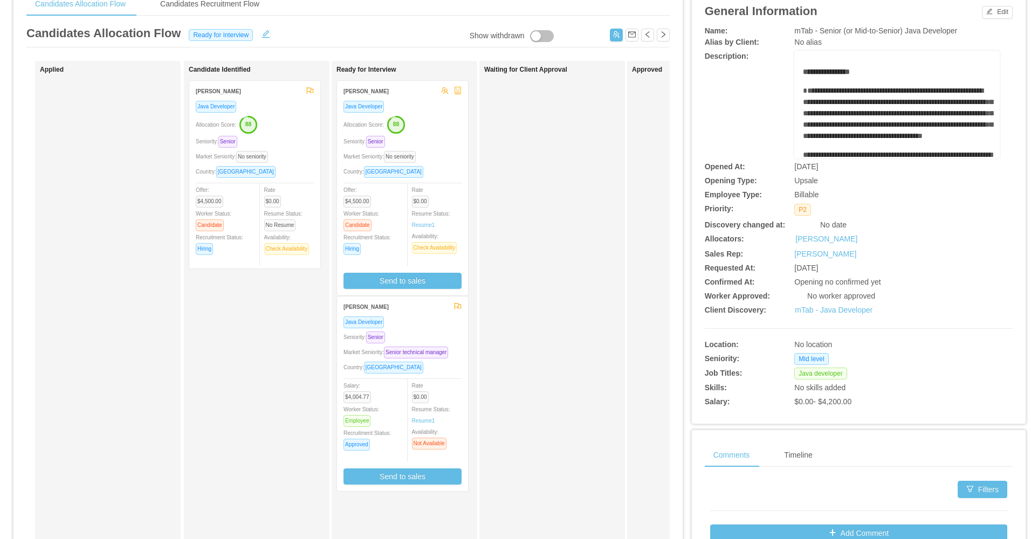
scroll to position [0, 0]
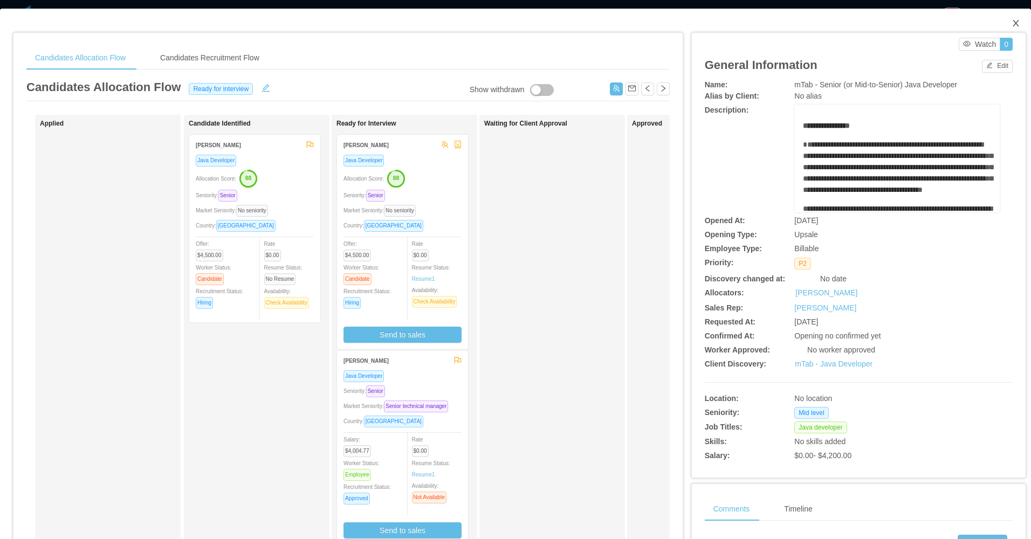
click at [1012, 23] on icon "icon: close" at bounding box center [1016, 23] width 9 height 9
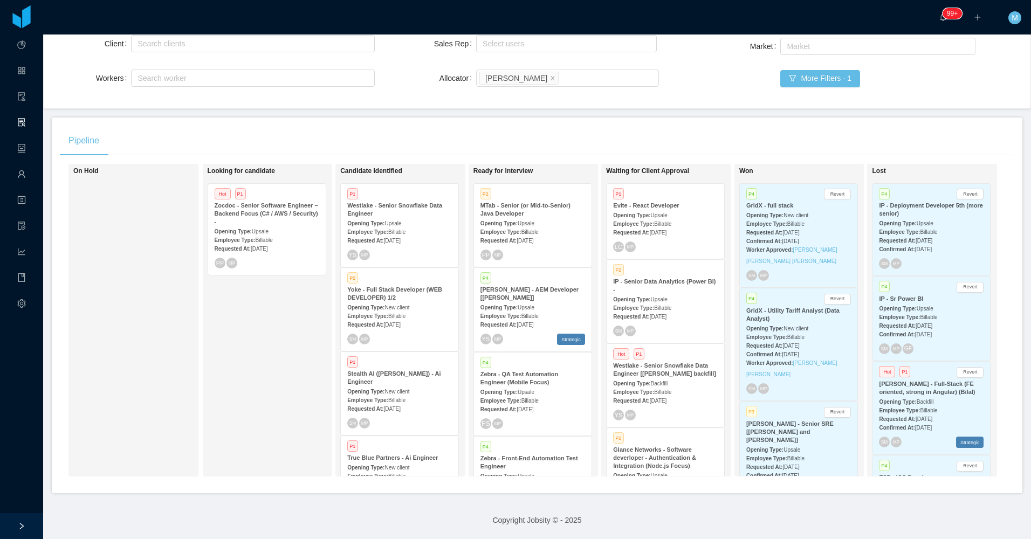
drag, startPoint x: 236, startPoint y: 340, endPoint x: 418, endPoint y: 105, distance: 297.1
click at [241, 334] on div "Looking for candidate Hot P1 Zocdoc - Senior Software Engineer – Backend Focus …" at bounding box center [283, 320] width 151 height 303
click at [239, 363] on div "Looking for candidate Hot P1 Zocdoc - Senior Software Engineer – Backend Focus …" at bounding box center [283, 320] width 151 height 303
drag, startPoint x: 235, startPoint y: 402, endPoint x: 246, endPoint y: 383, distance: 21.3
click at [237, 401] on div "Looking for candidate Hot P1 Zocdoc - Senior Software Engineer – Backend Focus …" at bounding box center [283, 320] width 151 height 303
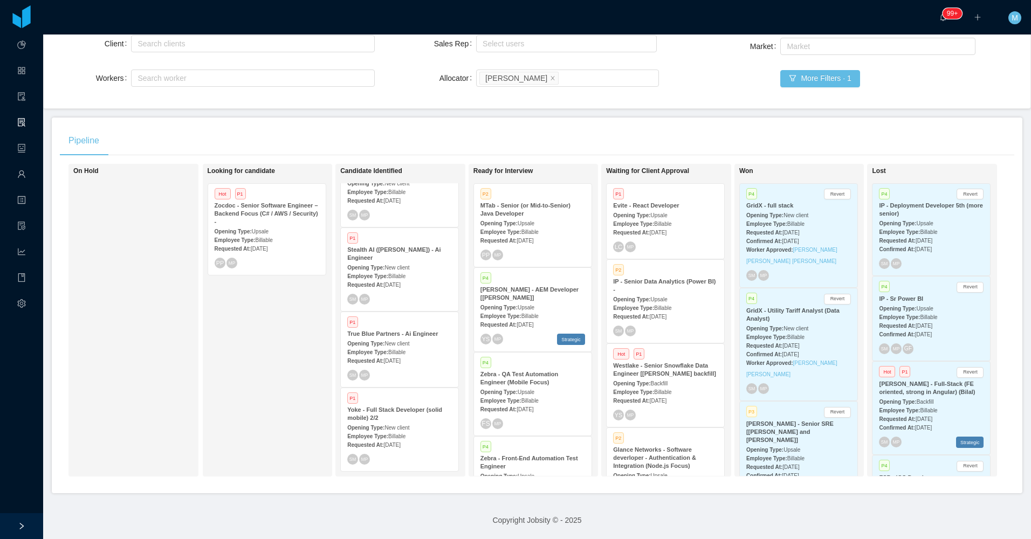
scroll to position [112, 0]
click at [250, 436] on div "Looking for candidate Hot P1 Zocdoc - Senior Software Engineer – Backend Focus …" at bounding box center [283, 320] width 151 height 303
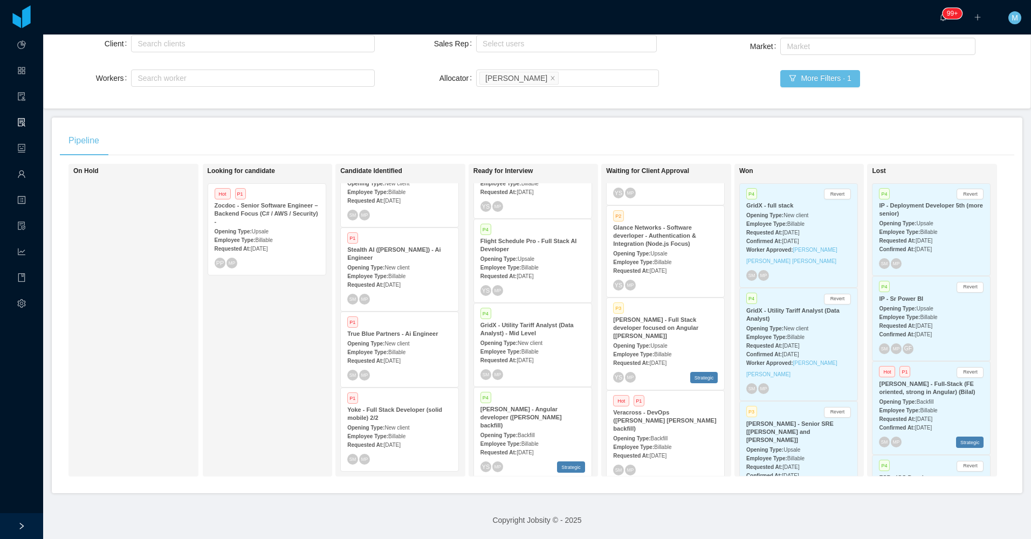
scroll to position [369, 0]
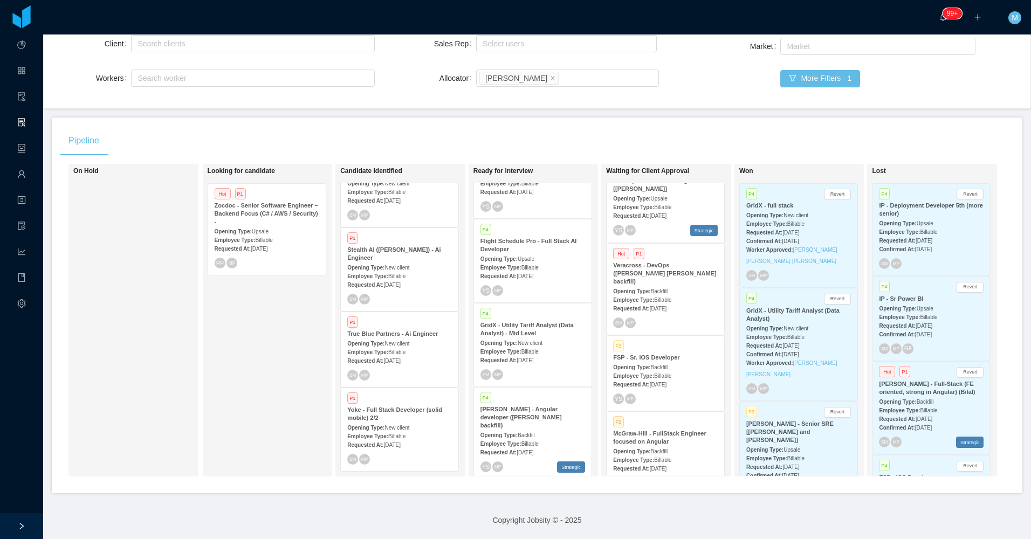
click at [637, 449] on strong "Opening Type:" at bounding box center [631, 452] width 37 height 6
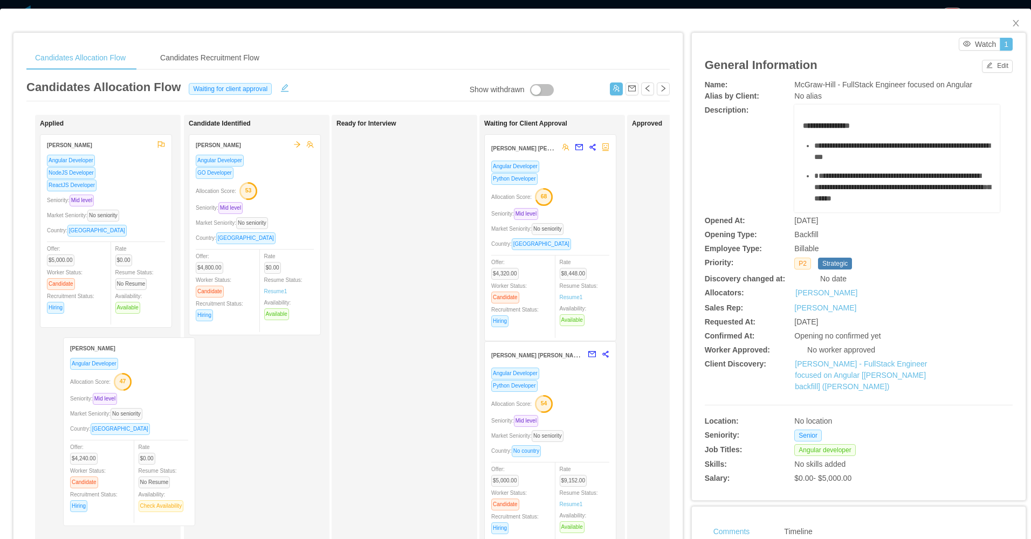
drag, startPoint x: 279, startPoint y: 389, endPoint x: 153, endPoint y: 391, distance: 126.2
click at [153, 391] on div "Applied Breno Felício Angular Developer NodeJS Developer ReactJS Developer Seni…" at bounding box center [347, 389] width 643 height 548
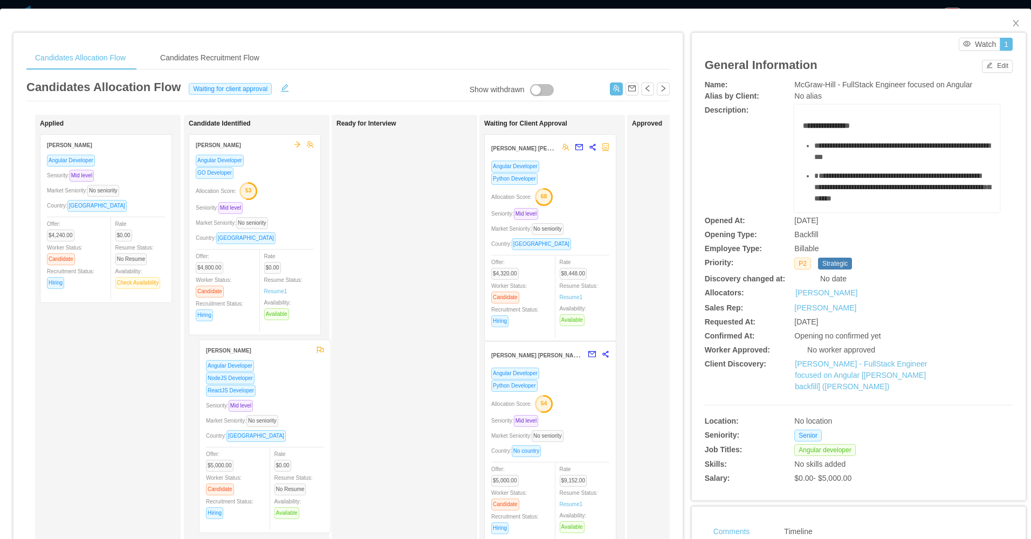
drag, startPoint x: 123, startPoint y: 405, endPoint x: 282, endPoint y: 442, distance: 163.2
click at [282, 442] on div "Applied Matheus Franco Angular Developer Seniority: Mid level Market Seniority:…" at bounding box center [347, 389] width 643 height 548
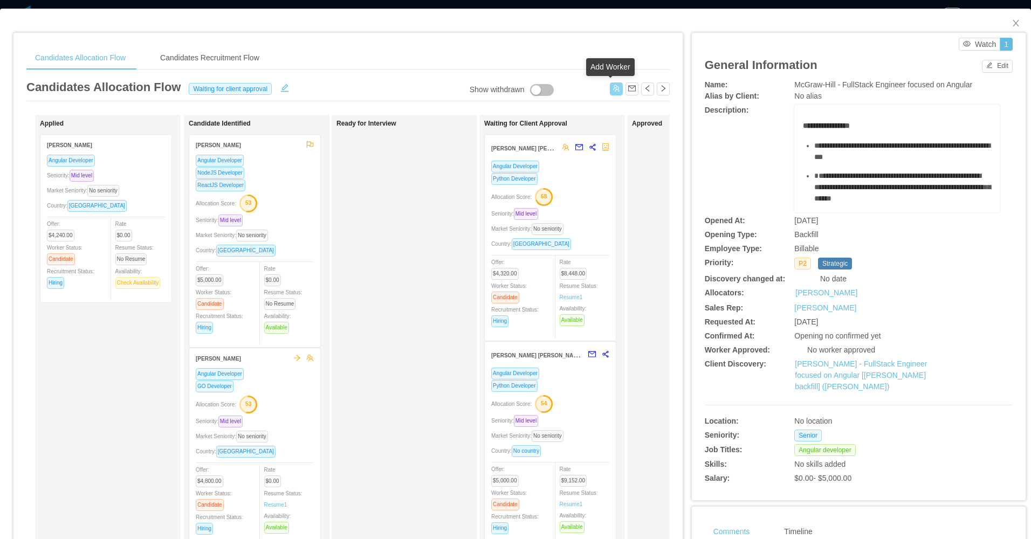
click at [616, 89] on button "button" at bounding box center [616, 88] width 13 height 13
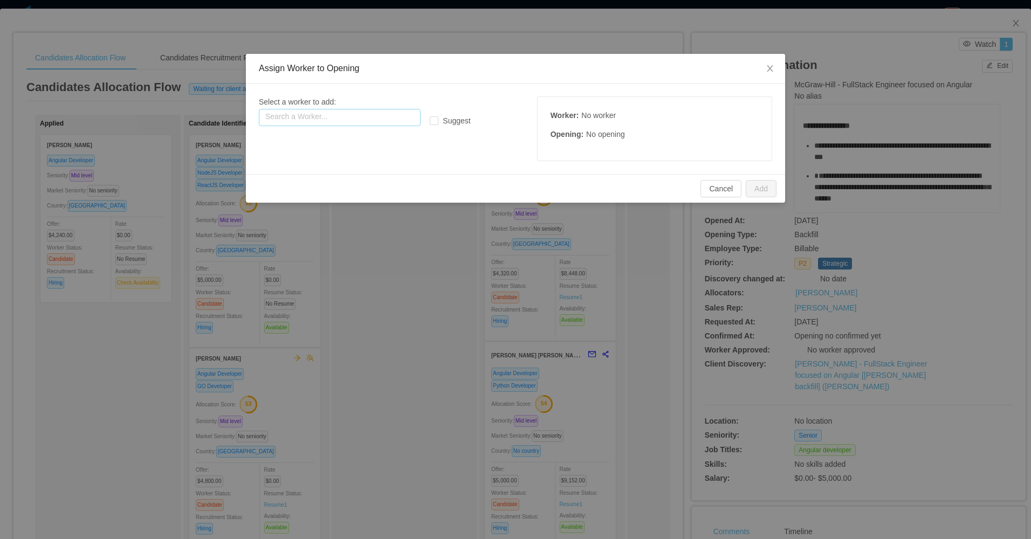
click at [370, 118] on input "text" at bounding box center [340, 117] width 162 height 17
paste input "**********"
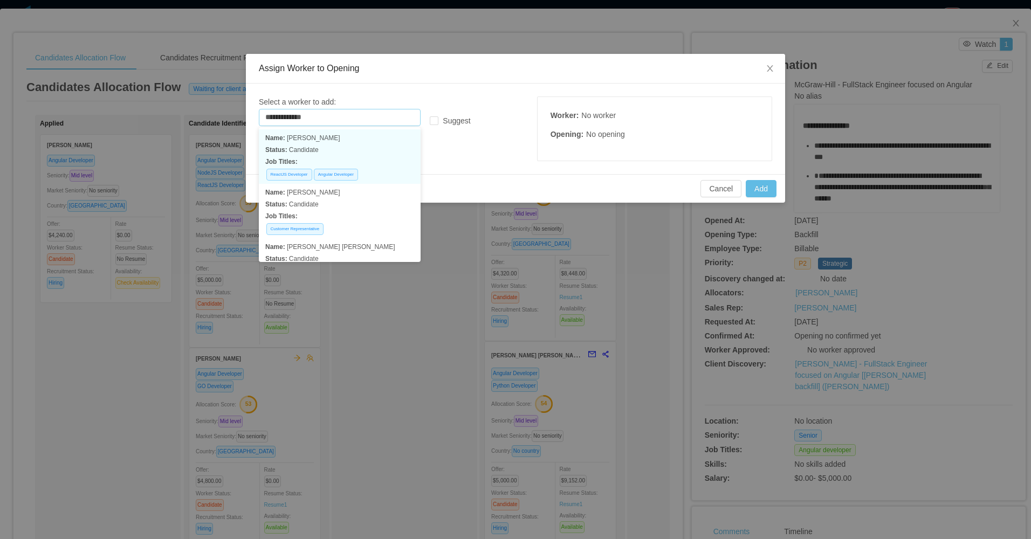
click at [312, 143] on p "Name: Lucas trentin" at bounding box center [339, 138] width 149 height 12
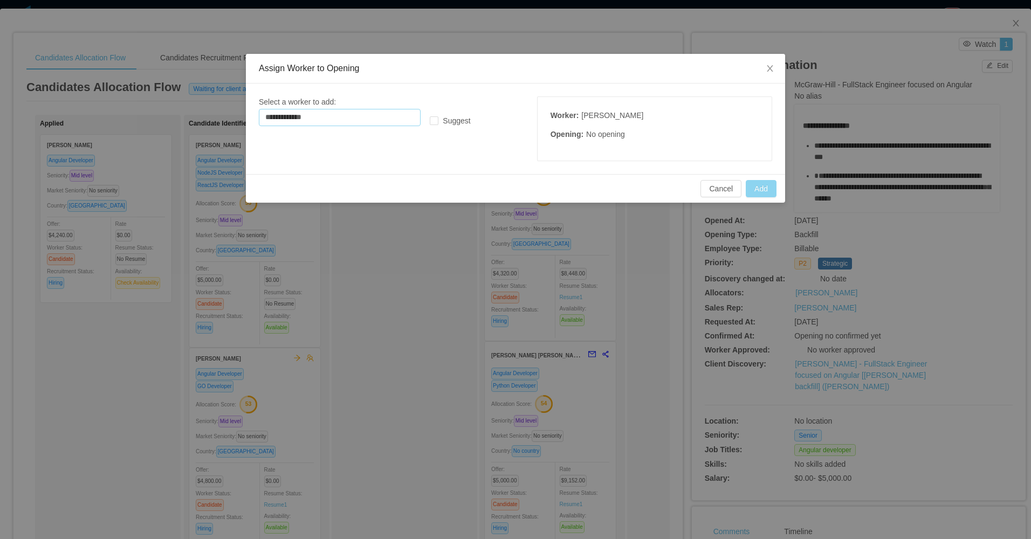
type input "**********"
click at [767, 187] on button "Add" at bounding box center [761, 188] width 31 height 17
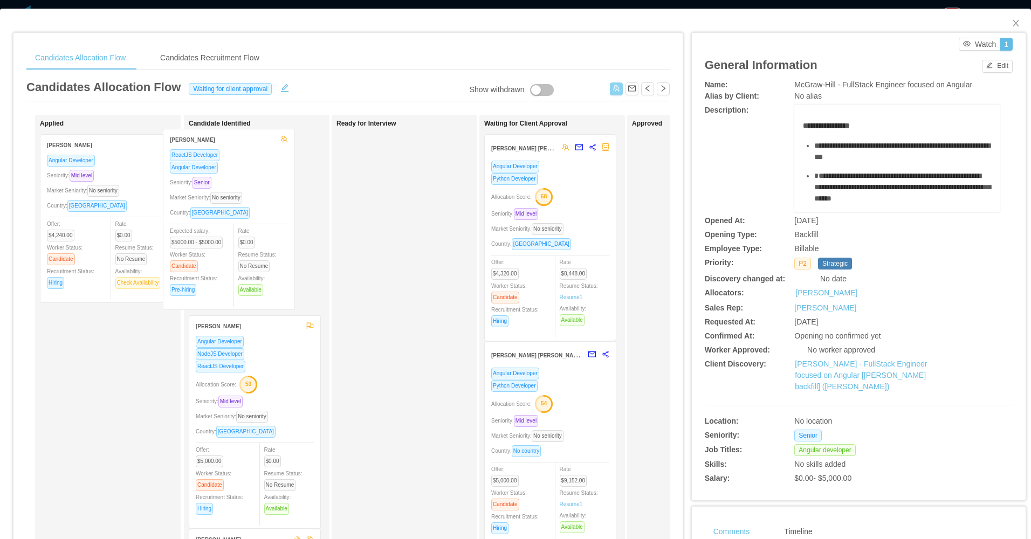
drag, startPoint x: 91, startPoint y: 255, endPoint x: 218, endPoint y: 252, distance: 127.3
click at [216, 249] on div "Applied Lucas Trentin ReactJS Developer Angular Developer Seniority: Senior Mar…" at bounding box center [347, 389] width 643 height 548
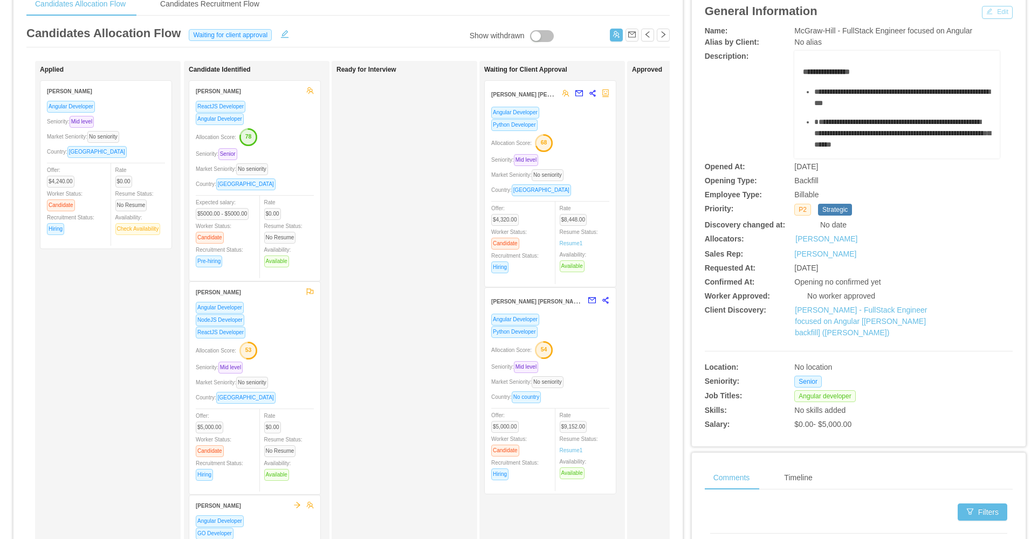
click at [988, 9] on button "Edit" at bounding box center [997, 12] width 31 height 13
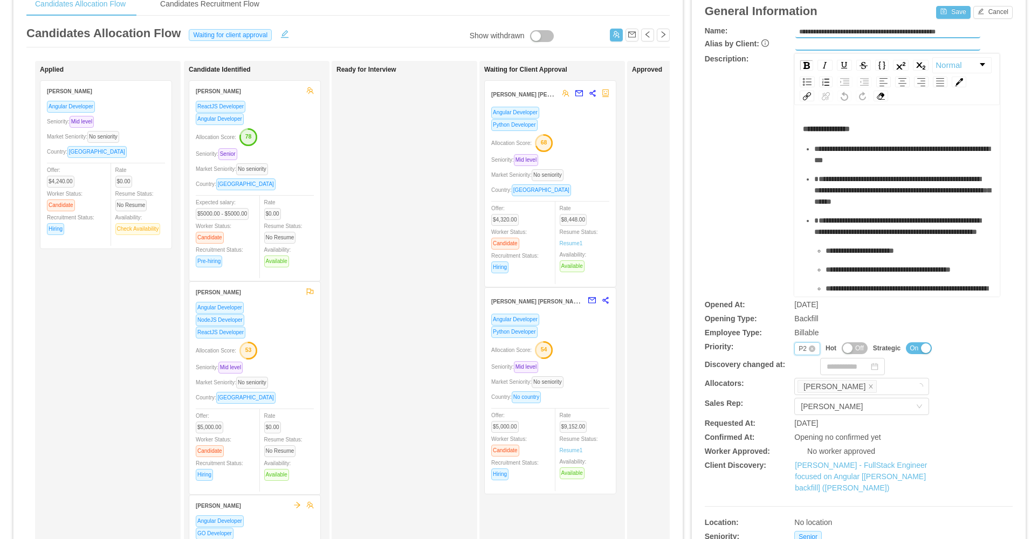
click at [799, 343] on div "P2" at bounding box center [803, 349] width 8 height 12
click at [803, 401] on li "P3" at bounding box center [800, 401] width 25 height 17
click at [936, 11] on button "Save" at bounding box center [953, 12] width 34 height 13
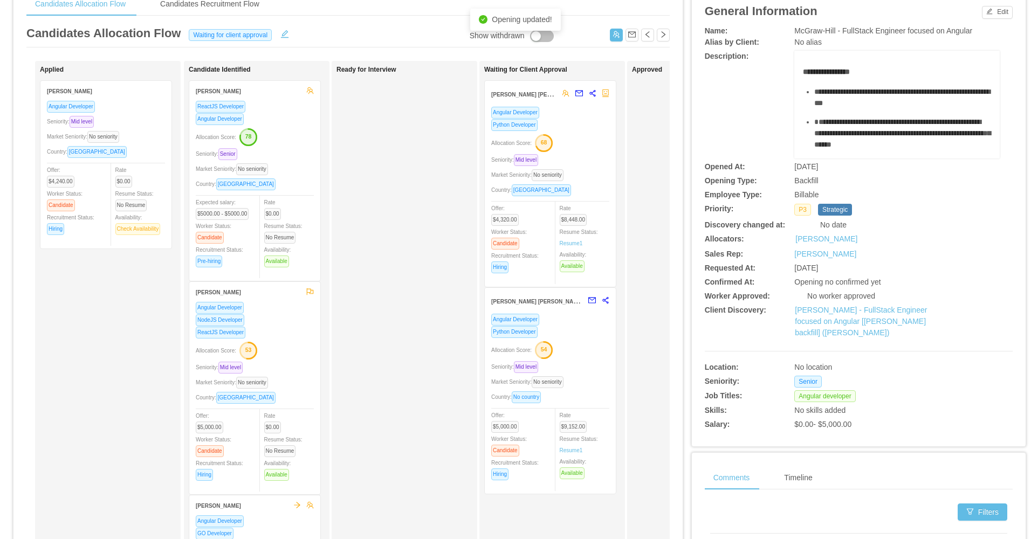
drag, startPoint x: 442, startPoint y: 251, endPoint x: 642, endPoint y: 151, distance: 223.1
click at [442, 251] on div "Ready for Interview" at bounding box center [411, 330] width 151 height 529
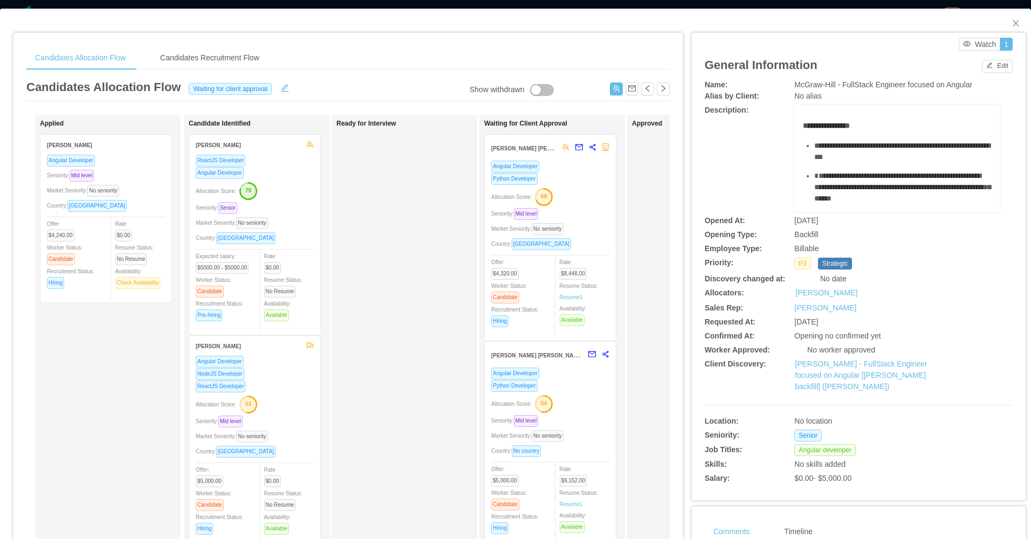
click at [556, 193] on div "Allocation Score: 68" at bounding box center [550, 196] width 118 height 17
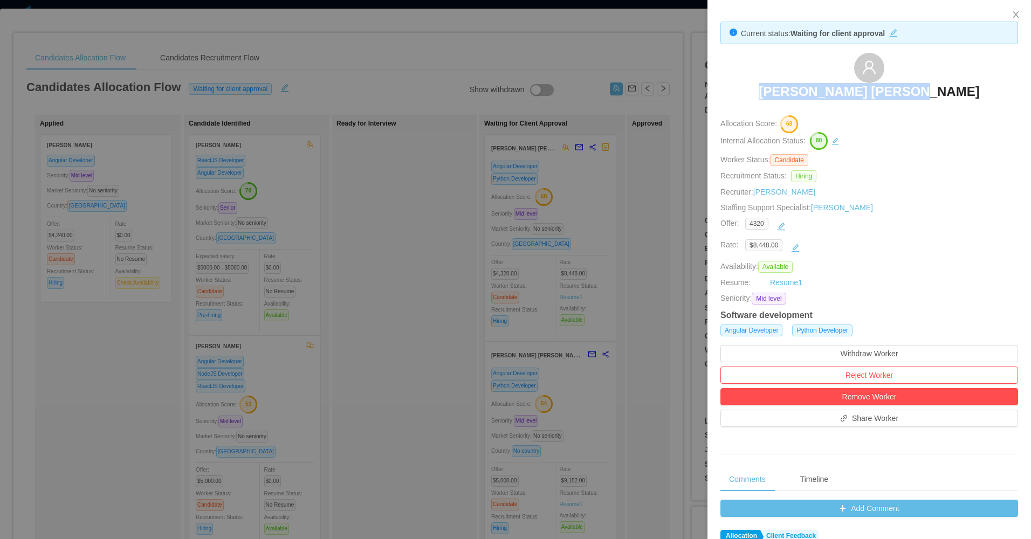
drag, startPoint x: 792, startPoint y: 94, endPoint x: 943, endPoint y: 89, distance: 150.5
click at [943, 89] on div "João Guilherme Garret" at bounding box center [869, 80] width 298 height 54
copy h3 "João Guilherme Garret"
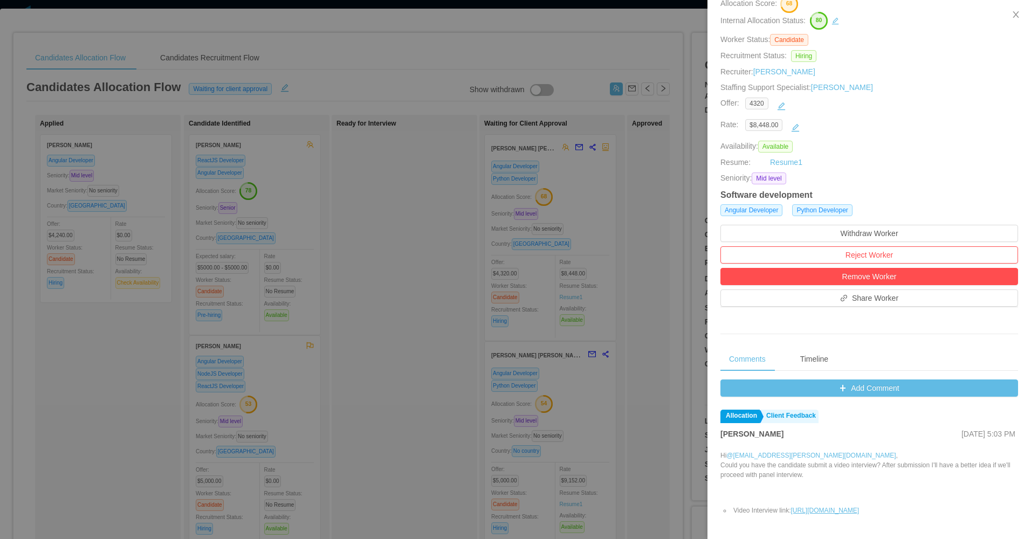
scroll to position [270, 0]
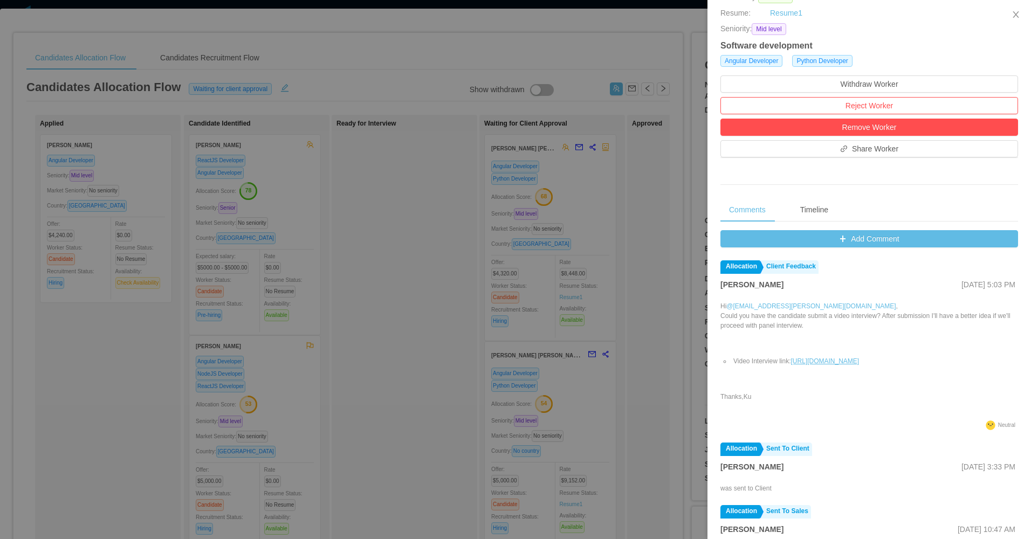
click at [393, 367] on div at bounding box center [515, 269] width 1031 height 539
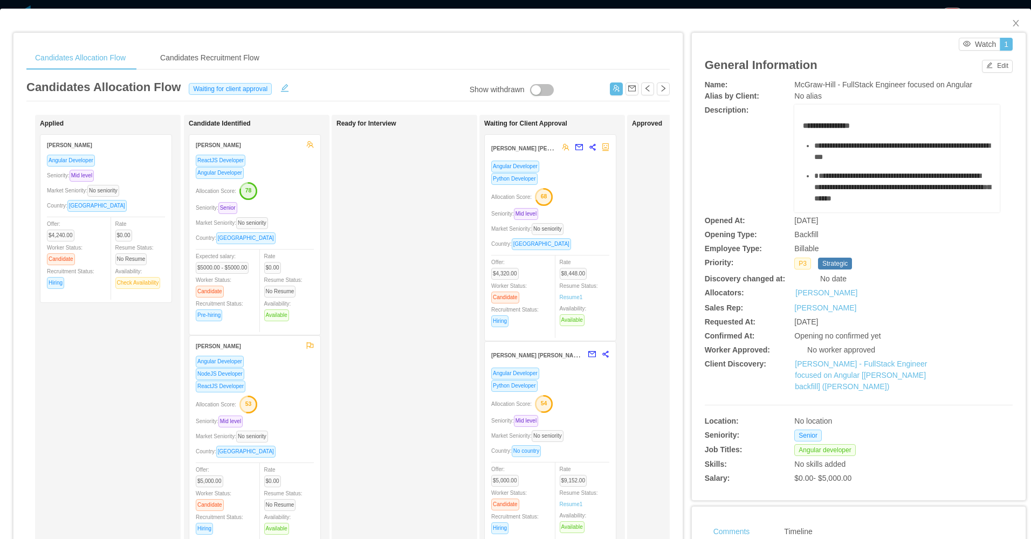
click at [534, 409] on div "Allocation Score: 54" at bounding box center [550, 403] width 118 height 17
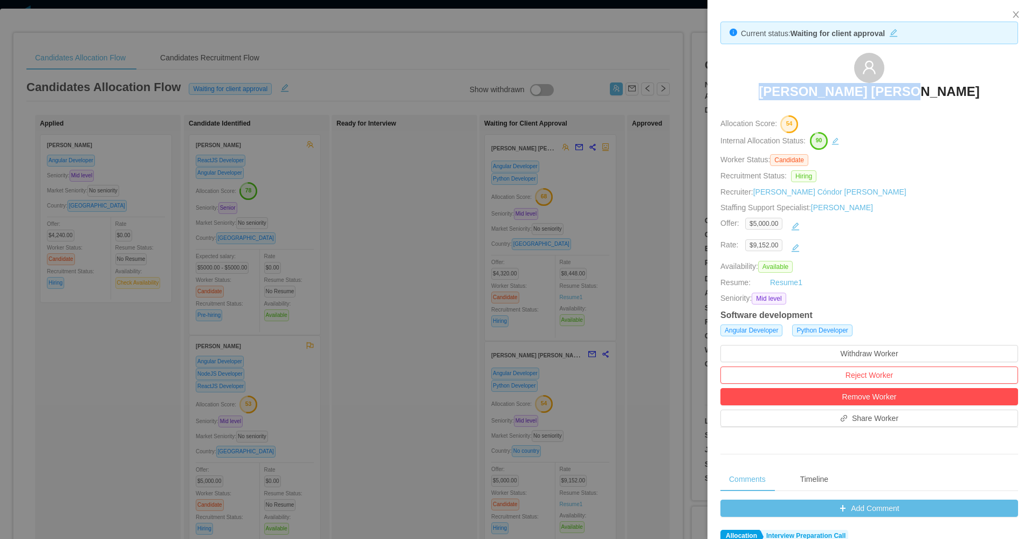
drag, startPoint x: 786, startPoint y: 93, endPoint x: 951, endPoint y: 86, distance: 164.6
click at [951, 86] on div "Rafael Ortiz Vergara" at bounding box center [869, 80] width 298 height 54
copy h3 "Rafael Ortiz Vergara"
click at [432, 351] on div at bounding box center [515, 269] width 1031 height 539
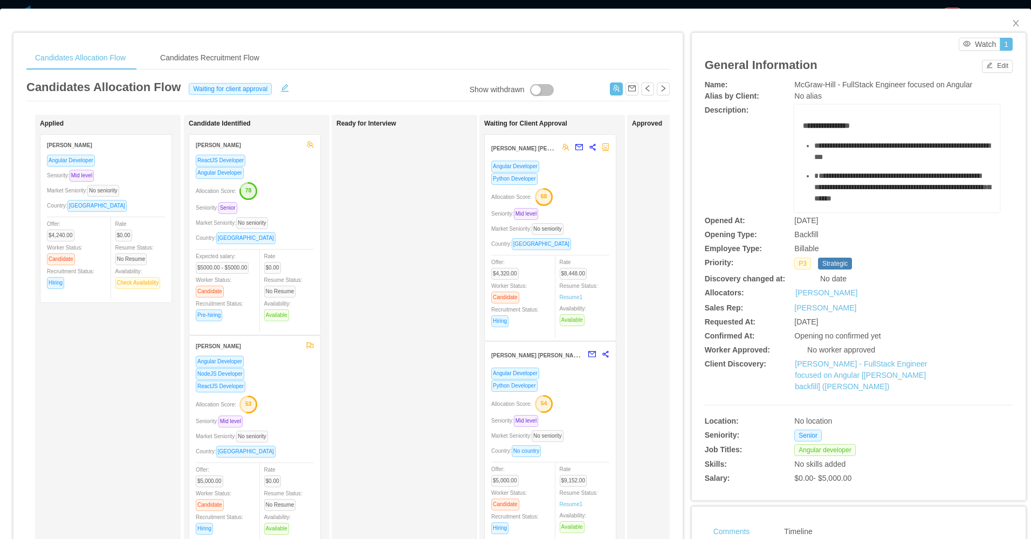
click at [270, 188] on div "Allocation Score: 78" at bounding box center [255, 190] width 118 height 17
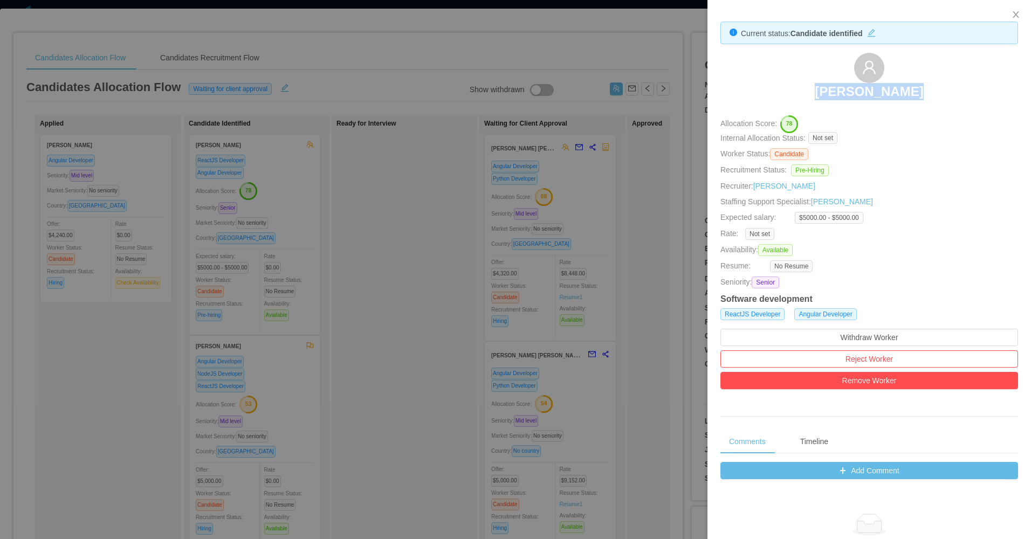
drag, startPoint x: 817, startPoint y: 95, endPoint x: 921, endPoint y: 101, distance: 103.7
click at [921, 101] on div "Lucas Trentin" at bounding box center [869, 80] width 298 height 54
copy h3 "Lucas Trentin"
click at [347, 316] on div at bounding box center [515, 269] width 1031 height 539
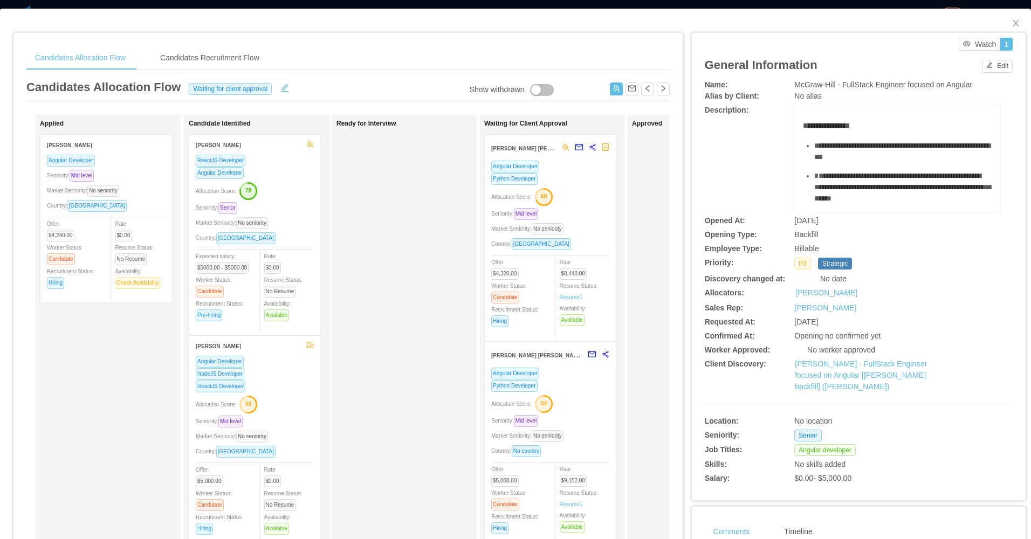
click at [291, 391] on div "ReactJS Developer" at bounding box center [255, 386] width 118 height 12
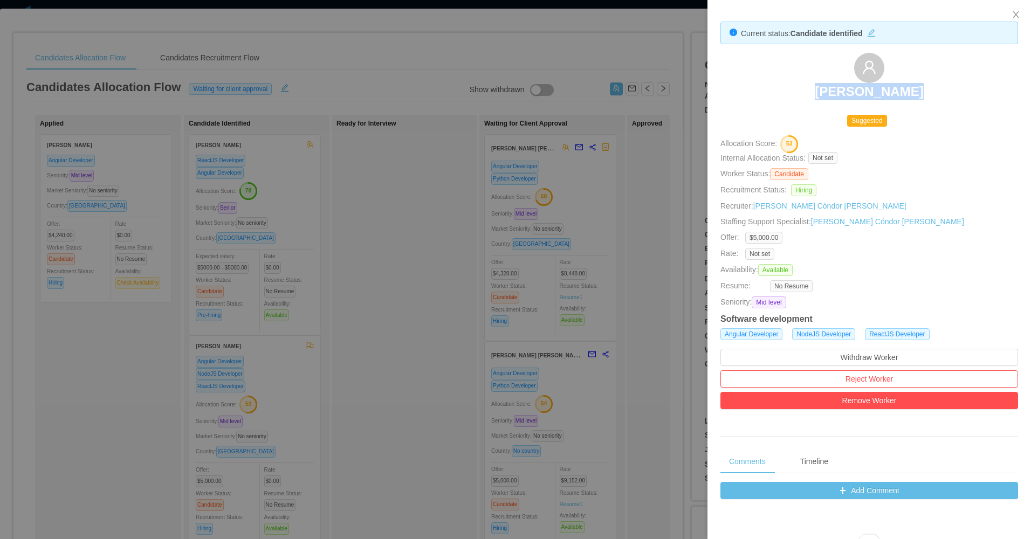
drag, startPoint x: 882, startPoint y: 95, endPoint x: 852, endPoint y: 75, distance: 35.9
click at [913, 95] on div "Breno Felício" at bounding box center [869, 80] width 298 height 54
copy h3 "Breno Felício"
click at [537, 258] on div at bounding box center [515, 269] width 1031 height 539
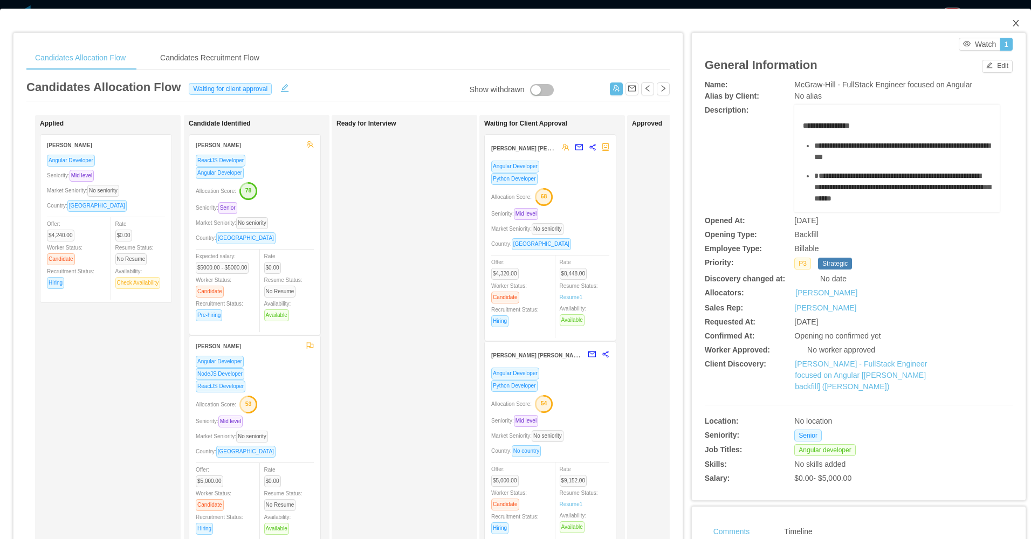
click at [1012, 20] on icon "icon: close" at bounding box center [1016, 23] width 9 height 9
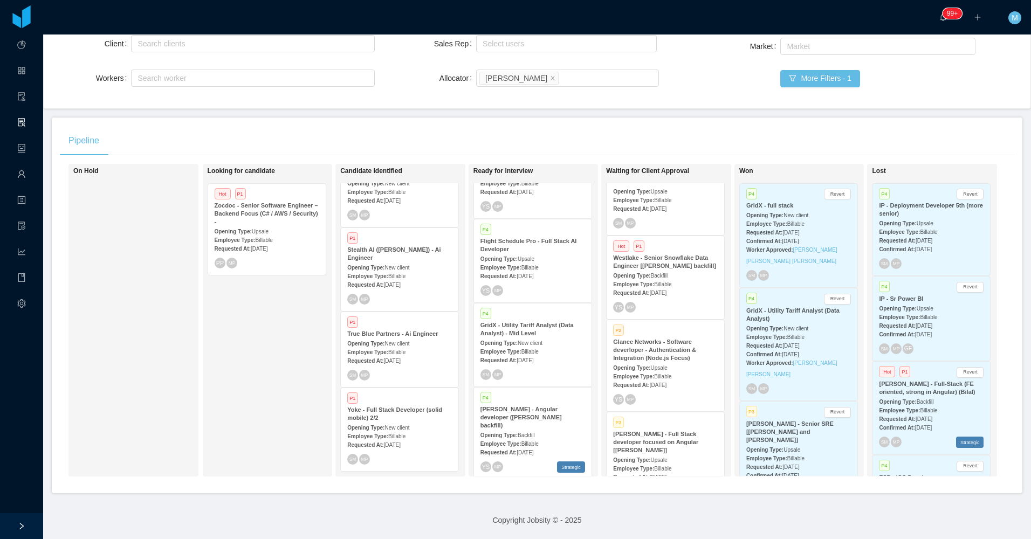
scroll to position [162, 0]
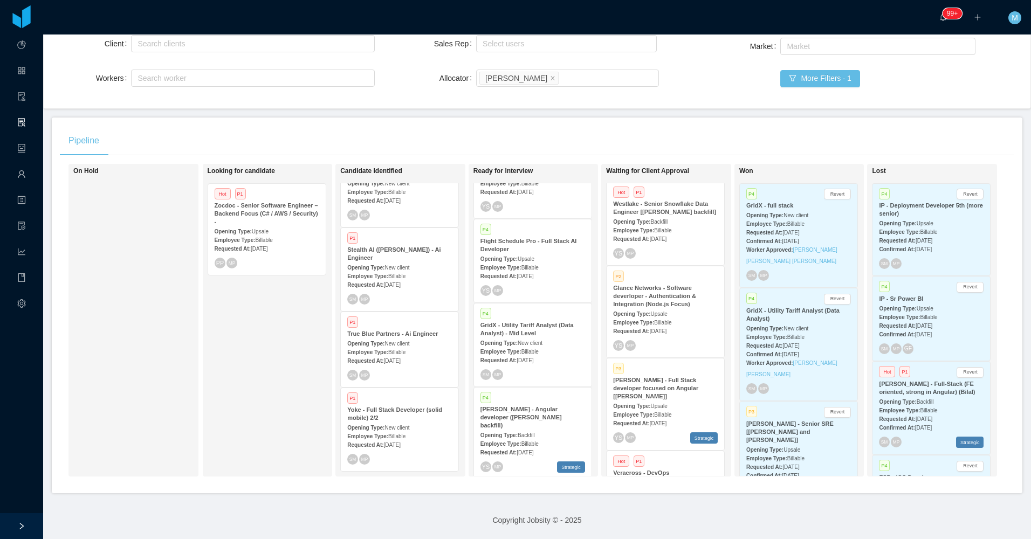
click at [666, 236] on span "Jul 10th, 2025" at bounding box center [658, 239] width 17 height 6
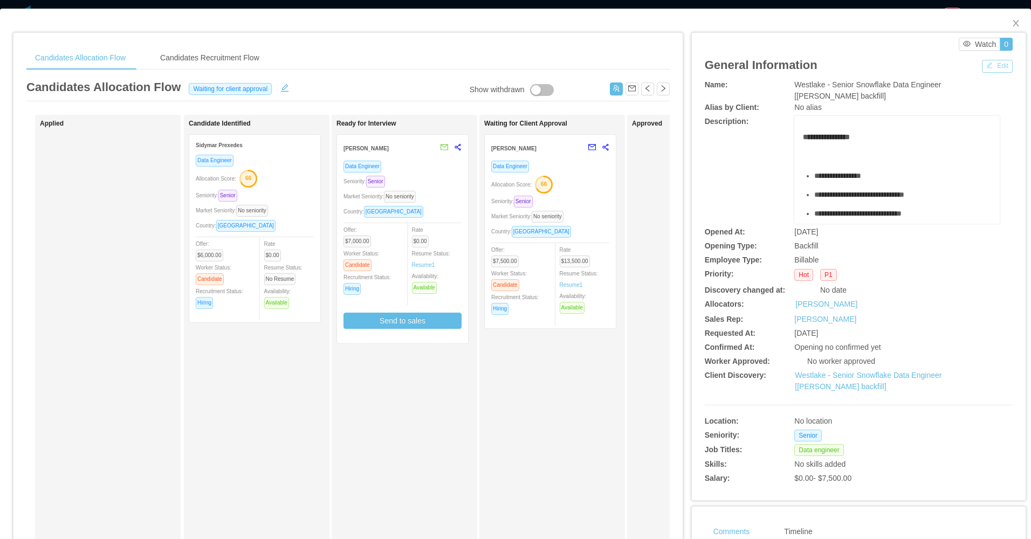
click at [992, 66] on button "Edit" at bounding box center [997, 66] width 31 height 13
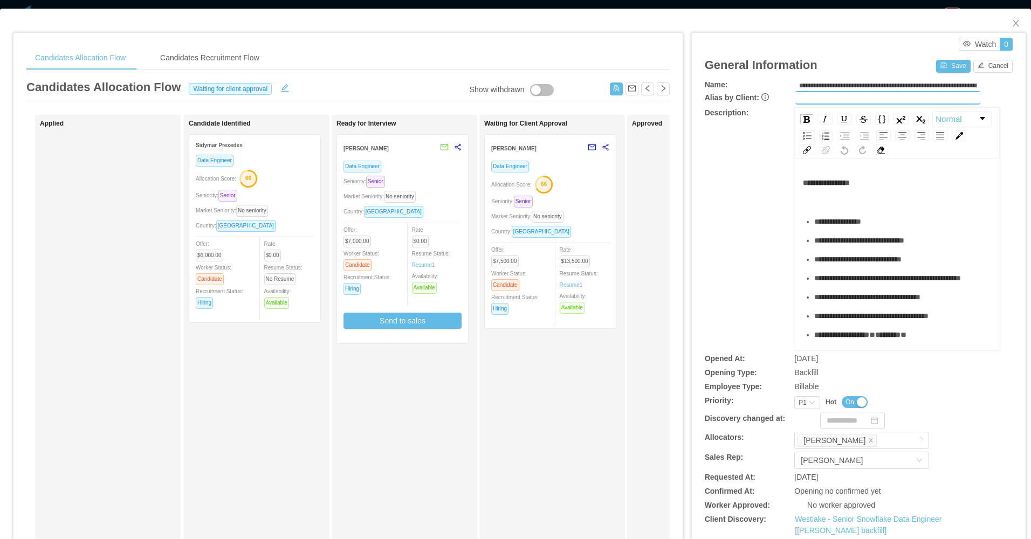
click at [796, 409] on div "**********" at bounding box center [859, 355] width 308 height 552
click at [799, 404] on div "P1" at bounding box center [803, 403] width 8 height 12
drag, startPoint x: 798, startPoint y: 457, endPoint x: 794, endPoint y: 450, distance: 8.0
click at [797, 457] on li "P3" at bounding box center [800, 454] width 25 height 17
click at [941, 64] on button "Save" at bounding box center [953, 66] width 34 height 13
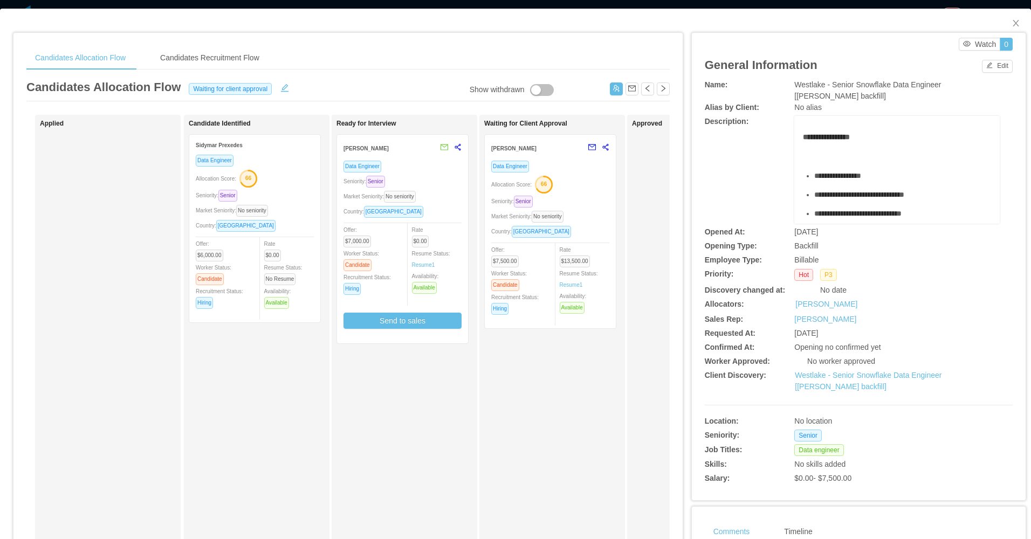
click at [283, 173] on div "Allocation Score: 66" at bounding box center [255, 177] width 118 height 17
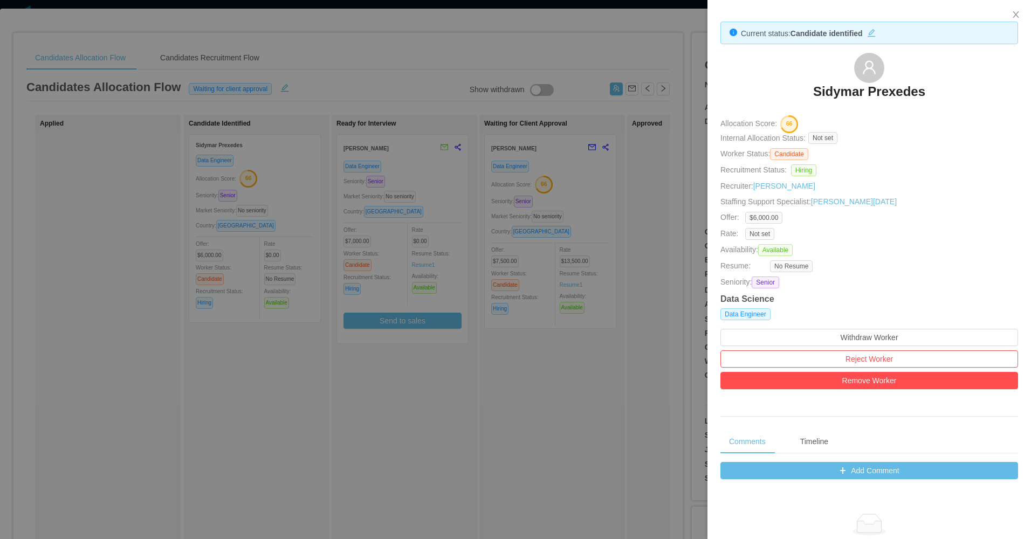
click at [597, 390] on div at bounding box center [515, 269] width 1031 height 539
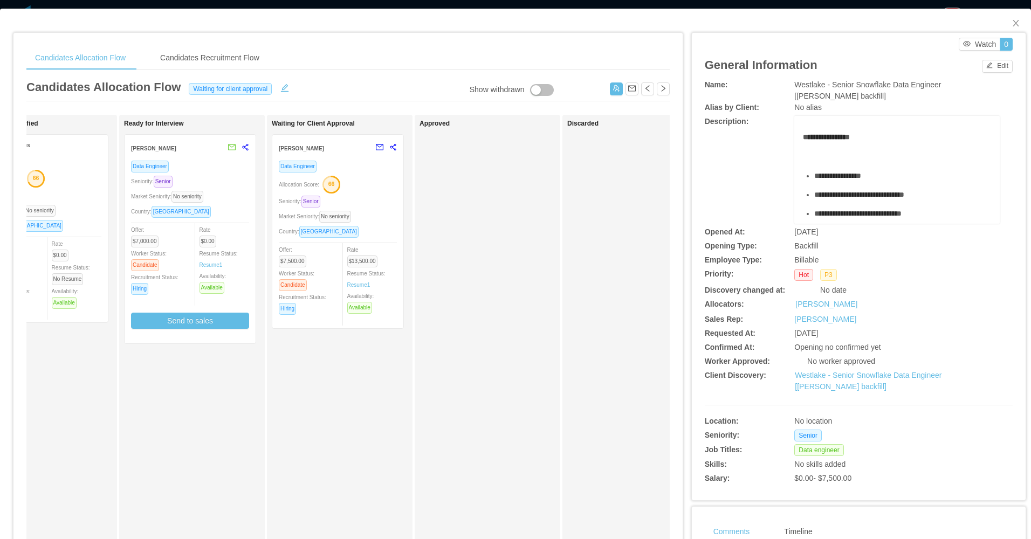
click at [68, 229] on div "Country: [GEOGRAPHIC_DATA]" at bounding box center [42, 225] width 118 height 12
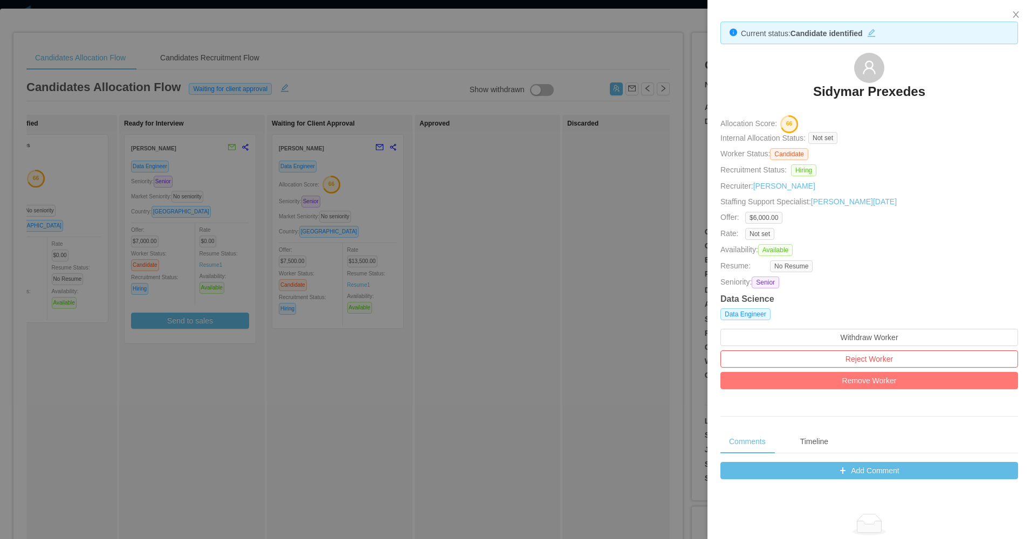
click at [858, 384] on button "Remove Worker" at bounding box center [869, 380] width 298 height 17
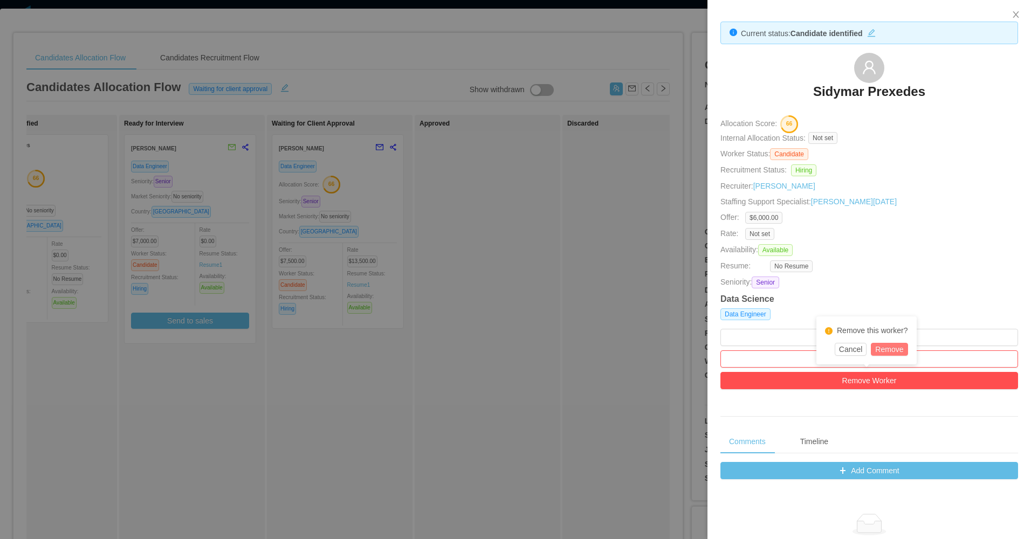
click at [884, 346] on button "Remove" at bounding box center [889, 349] width 37 height 13
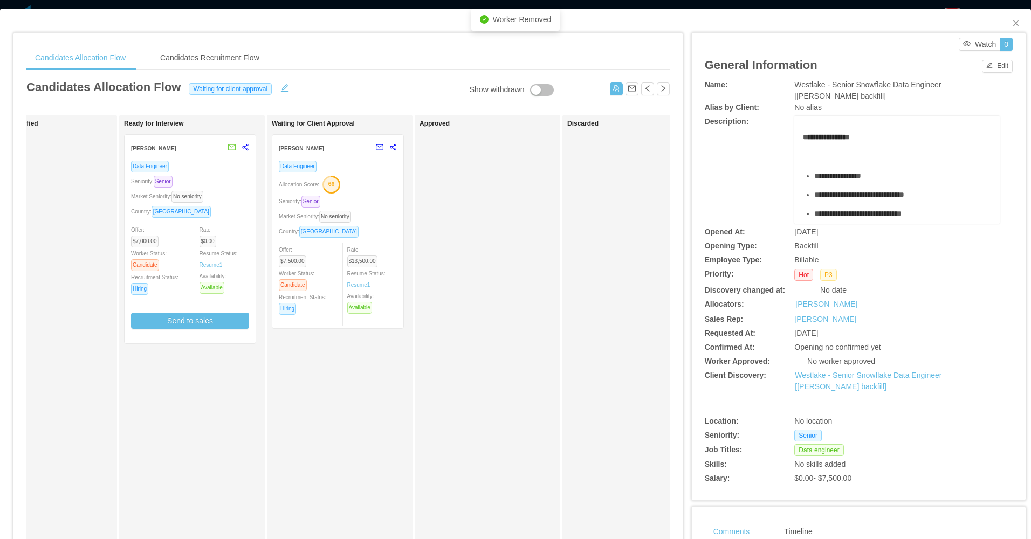
click at [497, 295] on div "Approved" at bounding box center [494, 384] width 151 height 529
click at [1012, 20] on icon "icon: close" at bounding box center [1016, 23] width 9 height 9
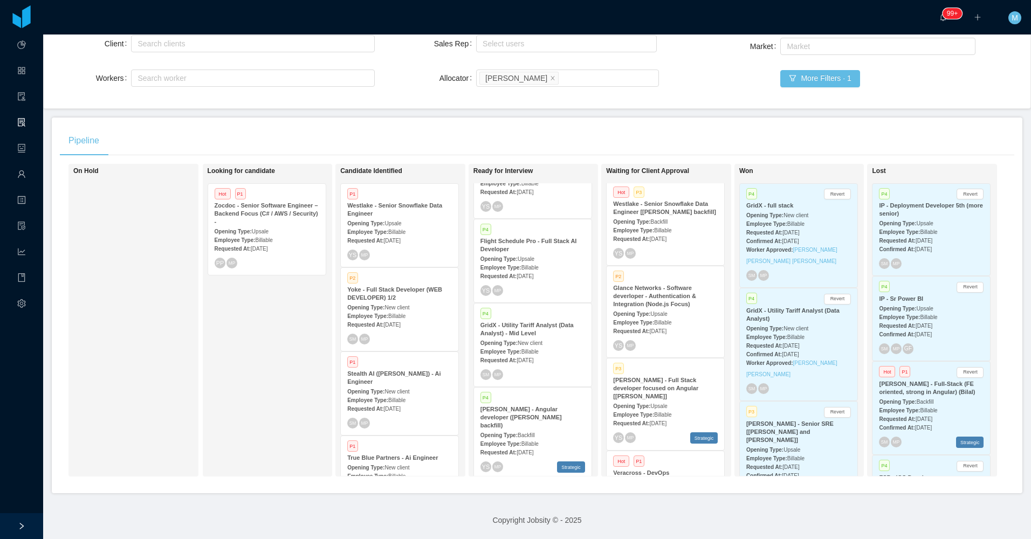
click at [411, 217] on div "Opening Type: Upsale" at bounding box center [399, 222] width 105 height 11
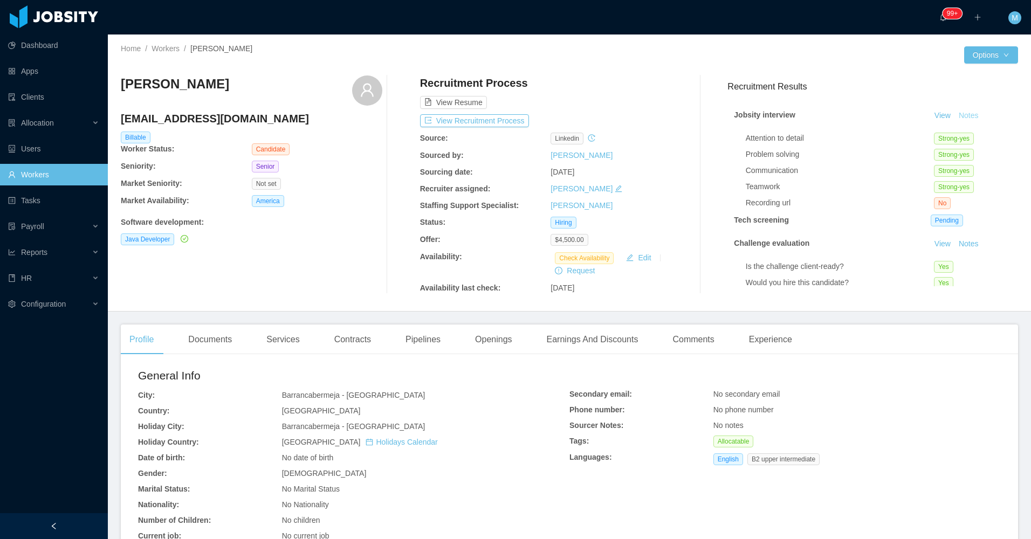
click at [954, 116] on button "Notes" at bounding box center [968, 115] width 29 height 13
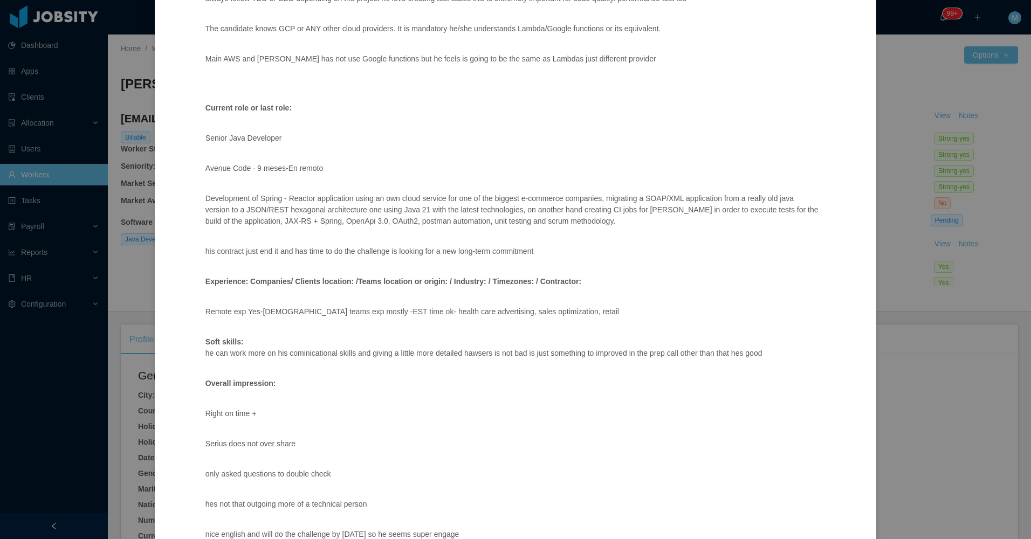
scroll to position [732, 0]
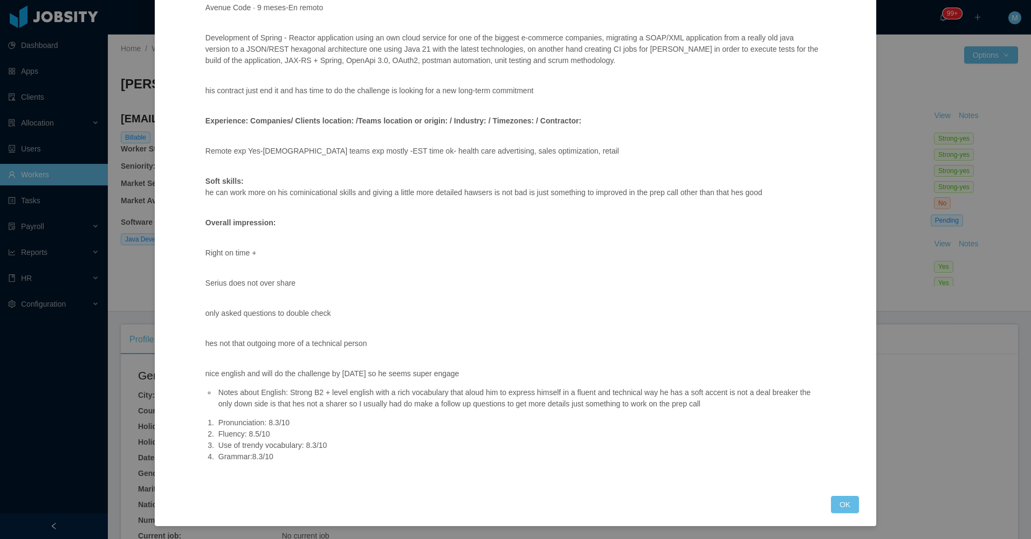
drag, startPoint x: 851, startPoint y: 497, endPoint x: 843, endPoint y: 504, distance: 11.1
click at [850, 498] on button "OK" at bounding box center [845, 504] width 28 height 17
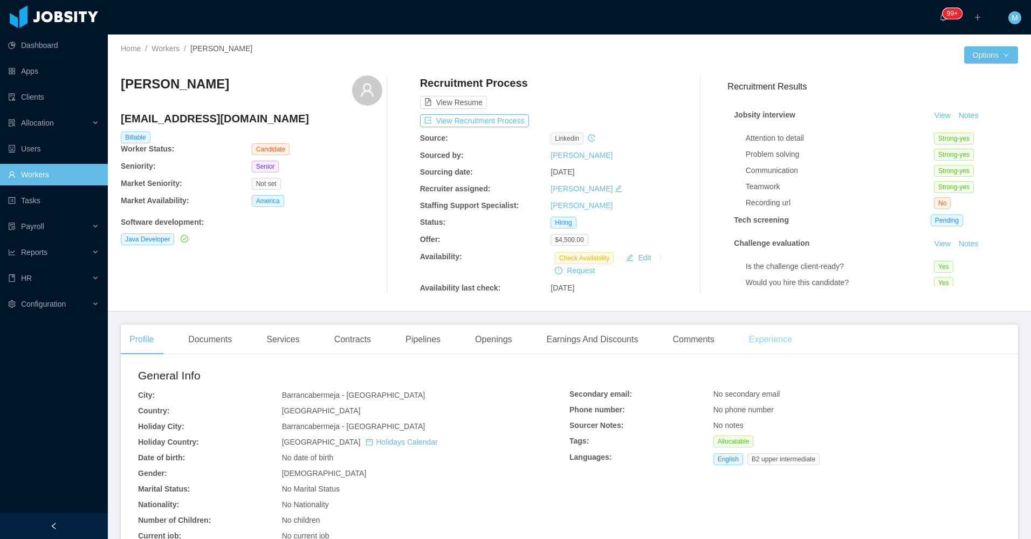
click at [773, 341] on div "Experience" at bounding box center [770, 340] width 60 height 30
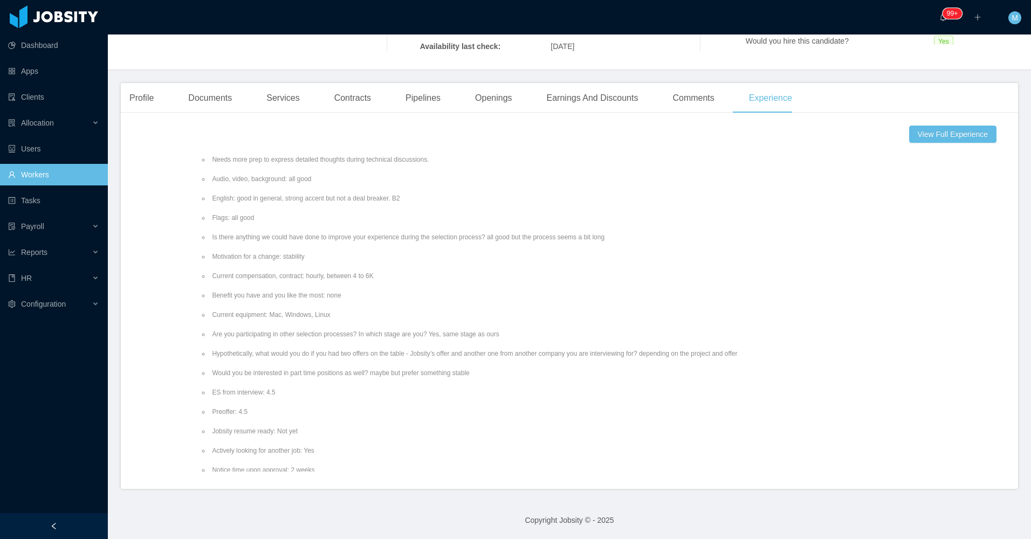
scroll to position [302, 0]
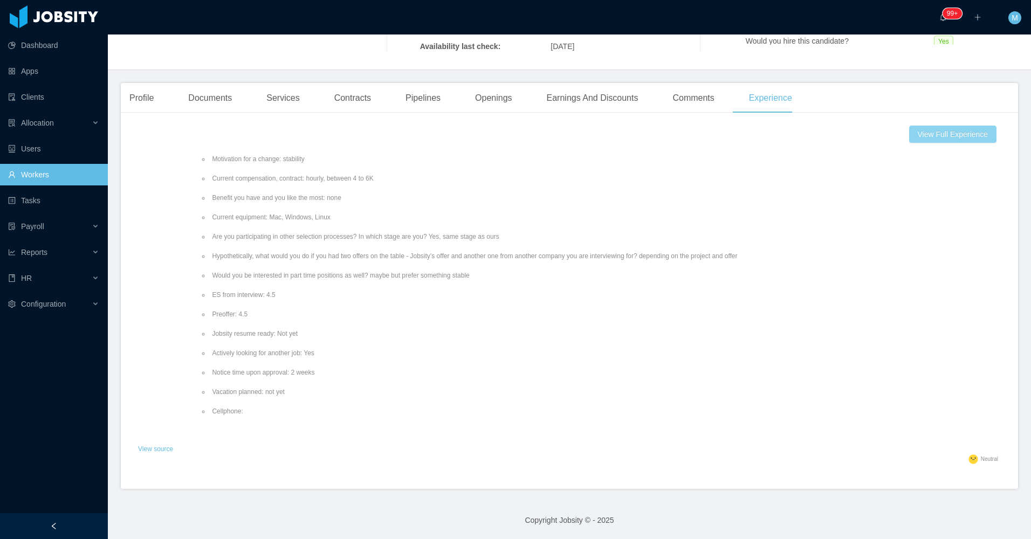
click at [925, 129] on button "View Full Experience" at bounding box center [952, 134] width 87 height 17
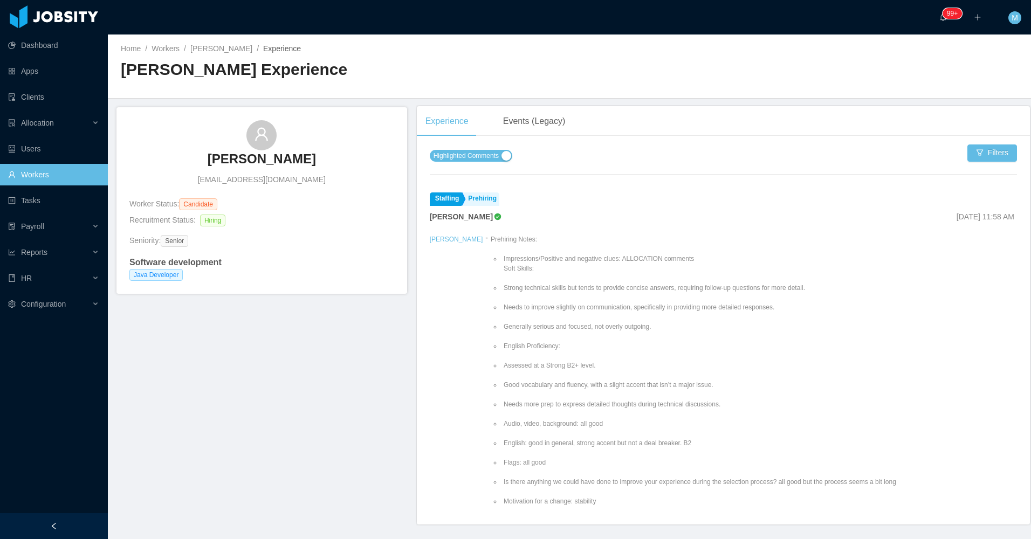
click at [459, 154] on span "Highlighted Comments" at bounding box center [466, 155] width 65 height 11
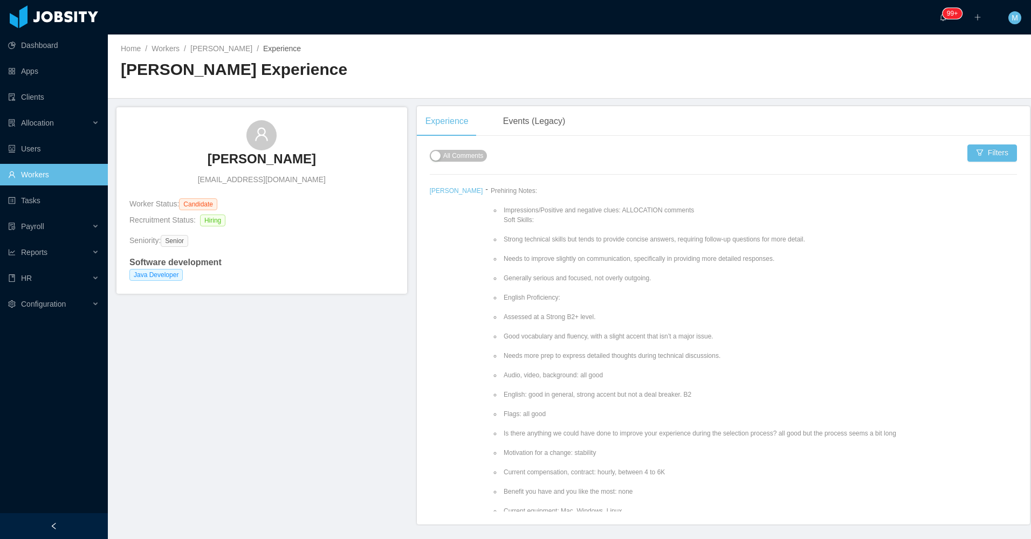
scroll to position [216, 0]
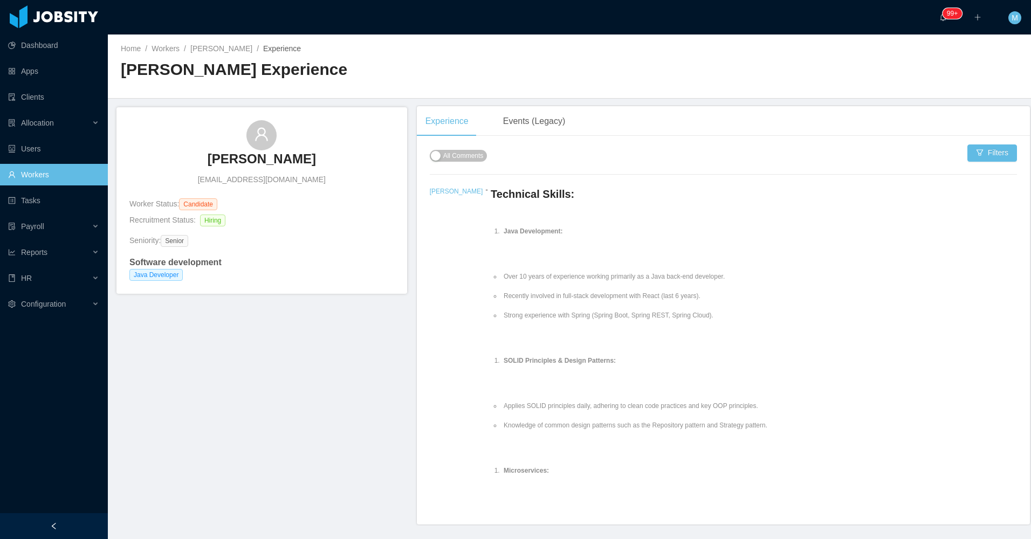
scroll to position [701, 0]
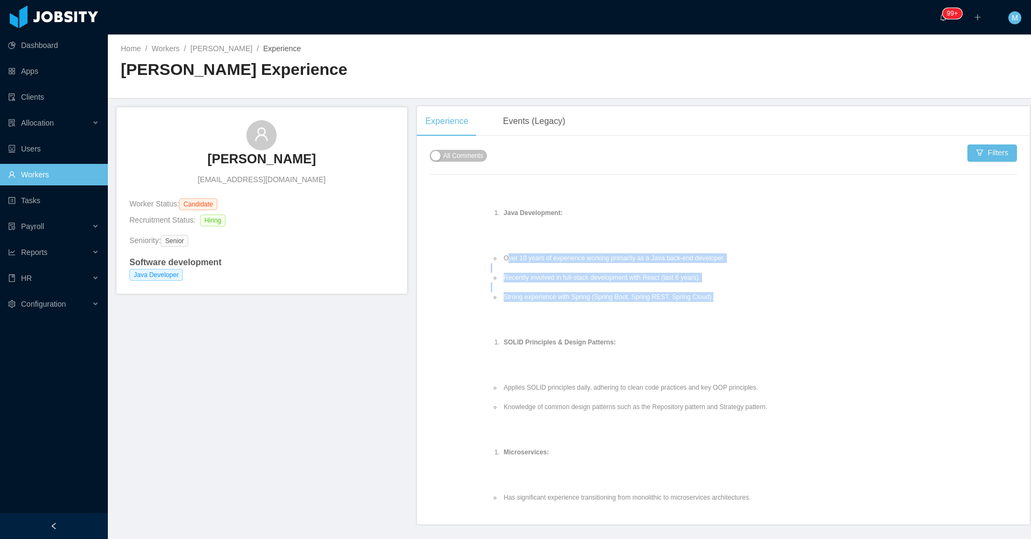
drag, startPoint x: 489, startPoint y: 256, endPoint x: 737, endPoint y: 298, distance: 251.6
click at [737, 298] on ul "Over 10 years of experience working primarily as a Java back-end developer. Rec…" at bounding box center [665, 278] width 348 height 68
copy ul "ver 10 years of experience working primarily as a Java back-end developer. Rece…"
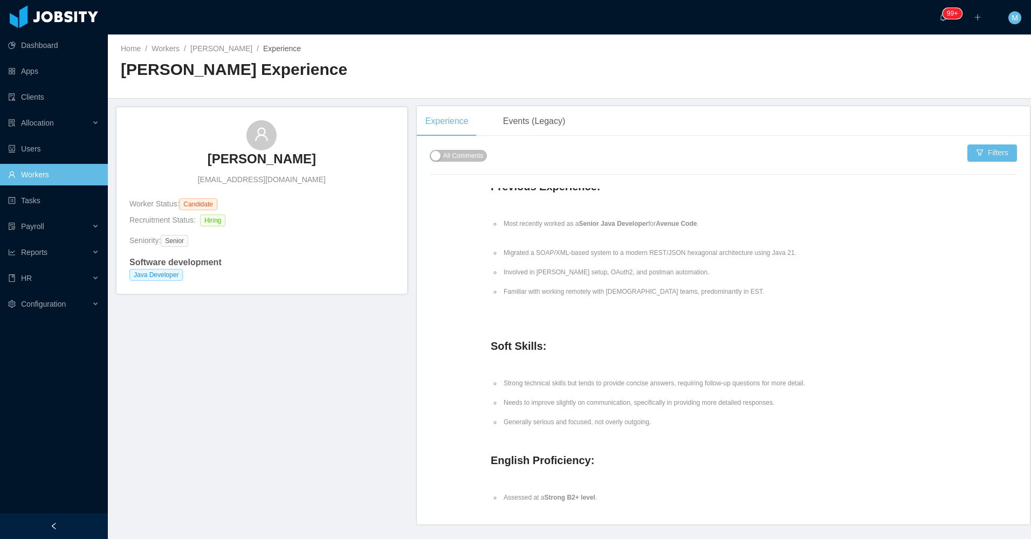
scroll to position [1510, 0]
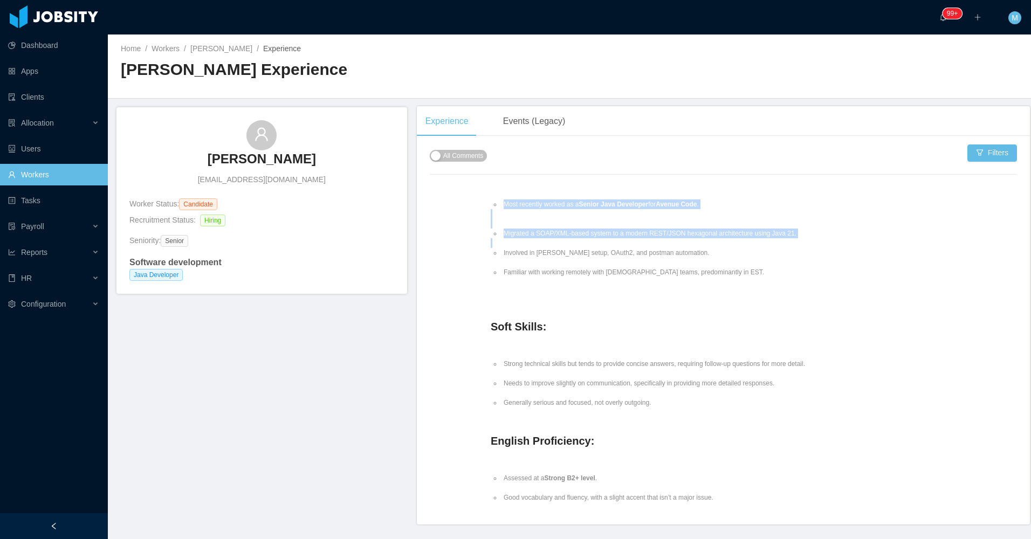
drag, startPoint x: 485, startPoint y: 207, endPoint x: 714, endPoint y: 260, distance: 234.8
click at [714, 260] on ul "Most recently worked as a Senior Java Developer for Avenue Code . Migrated a SO…" at bounding box center [665, 246] width 348 height 113
click at [497, 224] on ul "Migrated a SOAP/XML-based system to a modern REST/JSON hexagonal architecture u…" at bounding box center [665, 253] width 348 height 68
click at [491, 226] on ul "Migrated a SOAP/XML-based system to a modern REST/JSON hexagonal architecture u…" at bounding box center [665, 253] width 348 height 68
drag, startPoint x: 484, startPoint y: 230, endPoint x: 731, endPoint y: 279, distance: 251.3
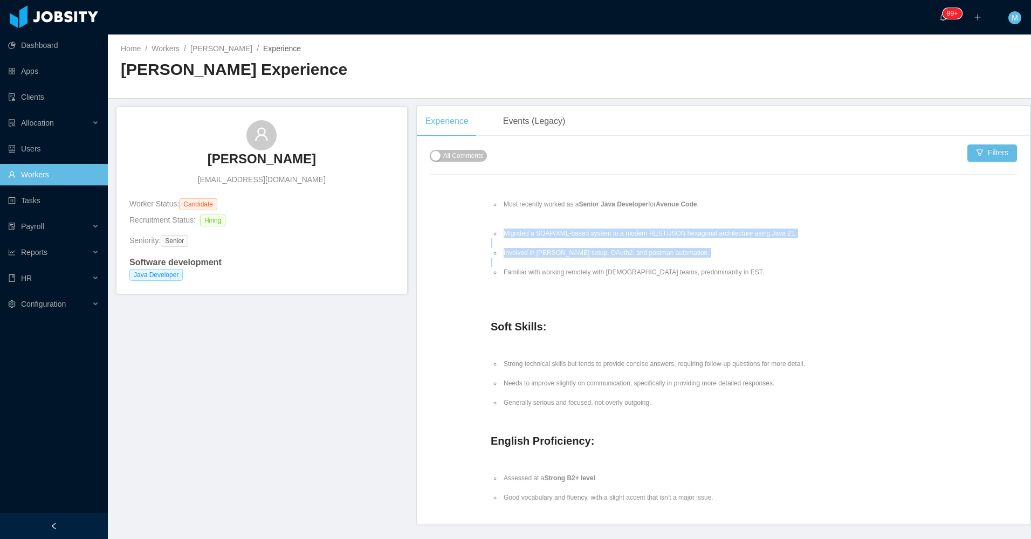
click at [731, 279] on ul "Migrated a SOAP/XML-based system to a modern REST/JSON hexagonal architecture u…" at bounding box center [665, 253] width 348 height 68
copy ul "Migrated a SOAP/XML-based system to a modern REST/JSON hexagonal architecture u…"
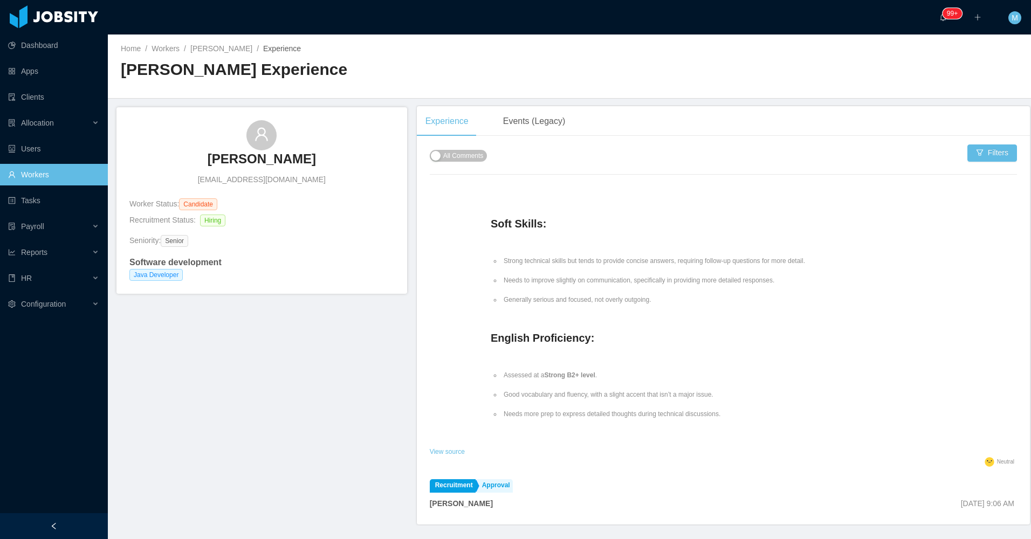
scroll to position [1618, 0]
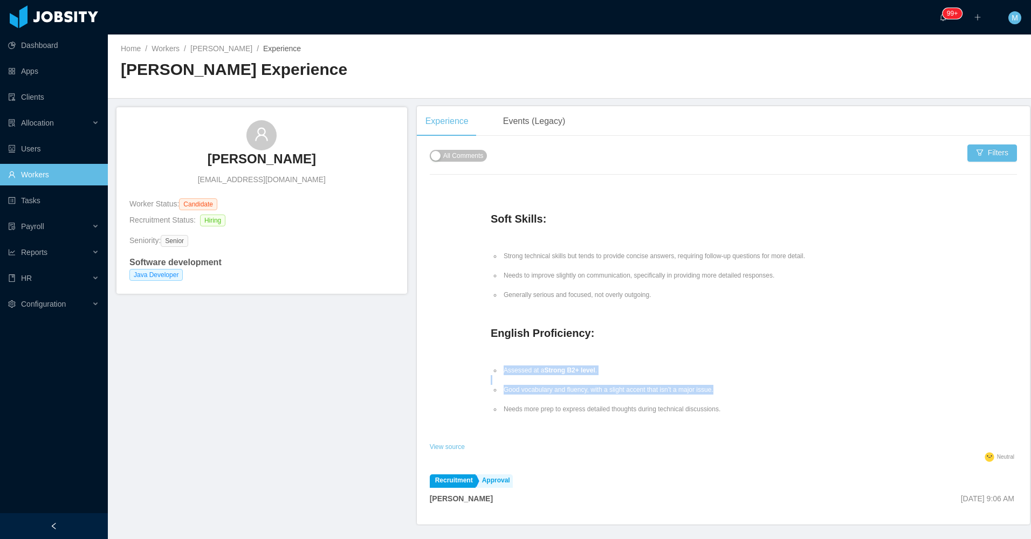
drag, startPoint x: 487, startPoint y: 373, endPoint x: 725, endPoint y: 391, distance: 238.5
click at [725, 391] on ul "Assessed at a Strong B2+ level . Good vocabulary and fluency, with a slight acc…" at bounding box center [665, 390] width 348 height 68
copy ul "Assessed at a Strong B2+ level . Good vocabulary and fluency, with a slight acc…"
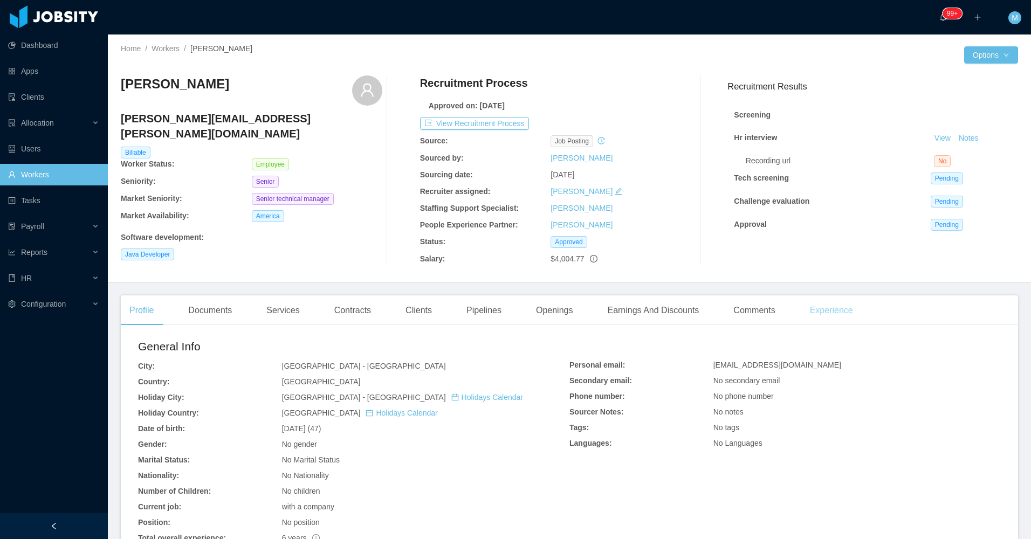
click at [825, 310] on div "Experience" at bounding box center [831, 310] width 60 height 30
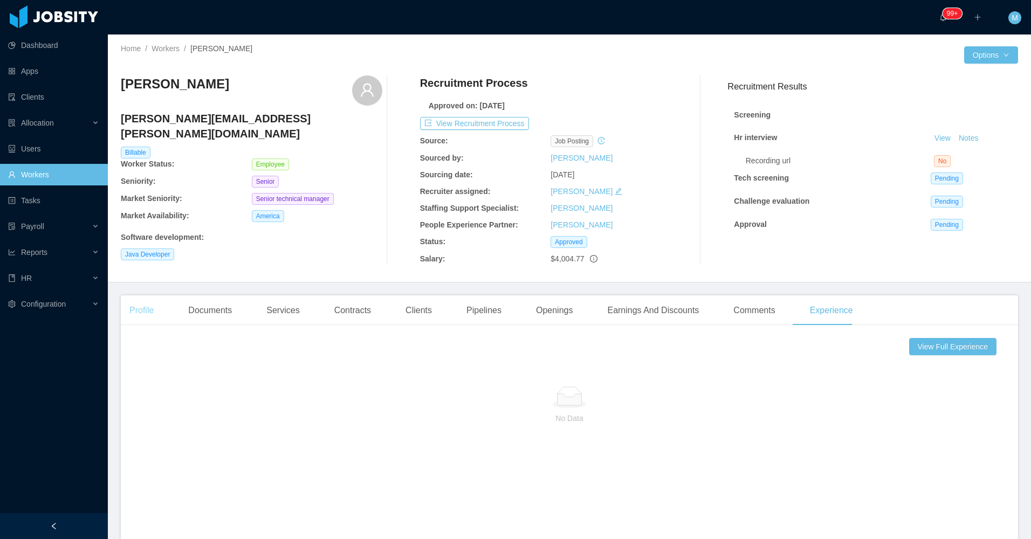
click at [148, 312] on div "Profile" at bounding box center [142, 310] width 42 height 30
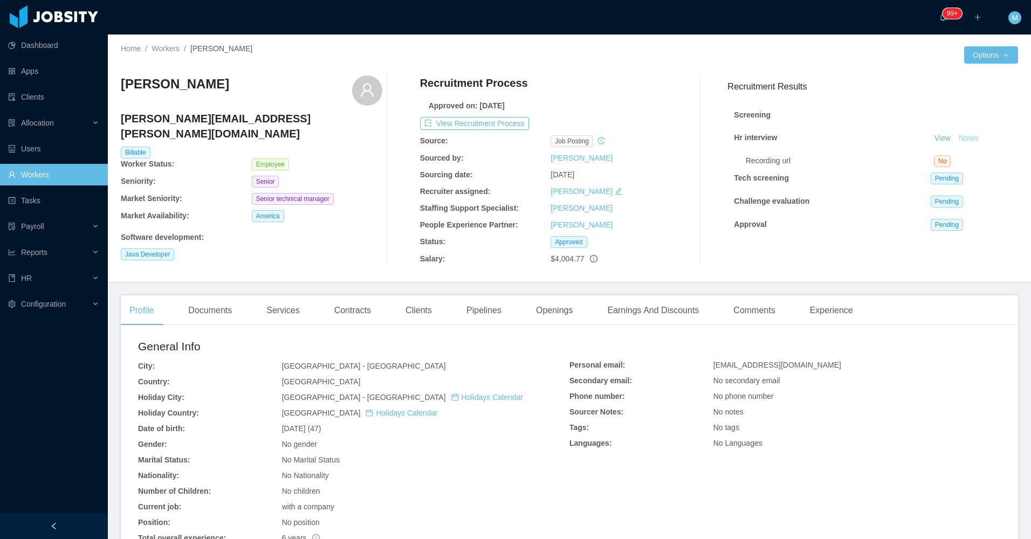
click at [957, 136] on button "Notes" at bounding box center [968, 138] width 29 height 13
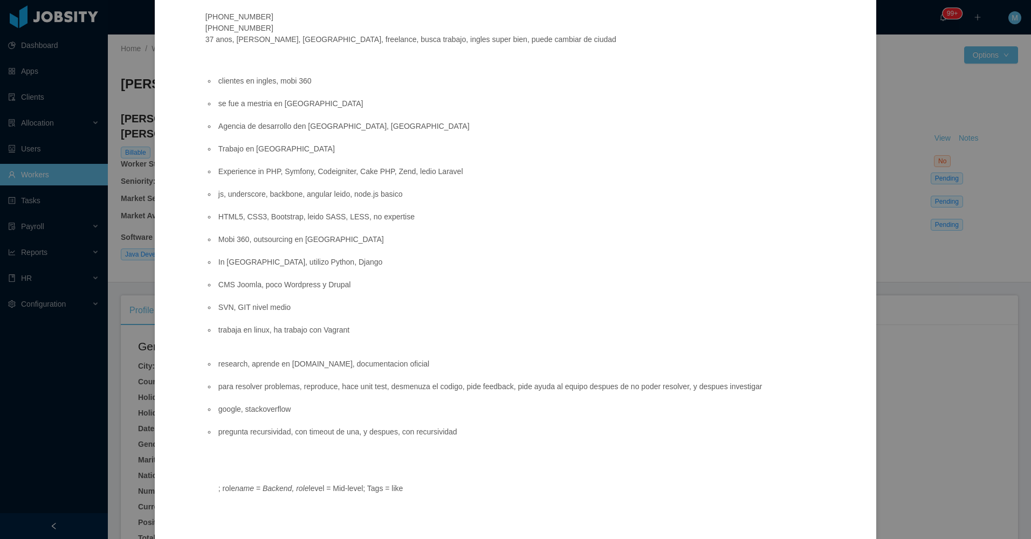
scroll to position [132, 0]
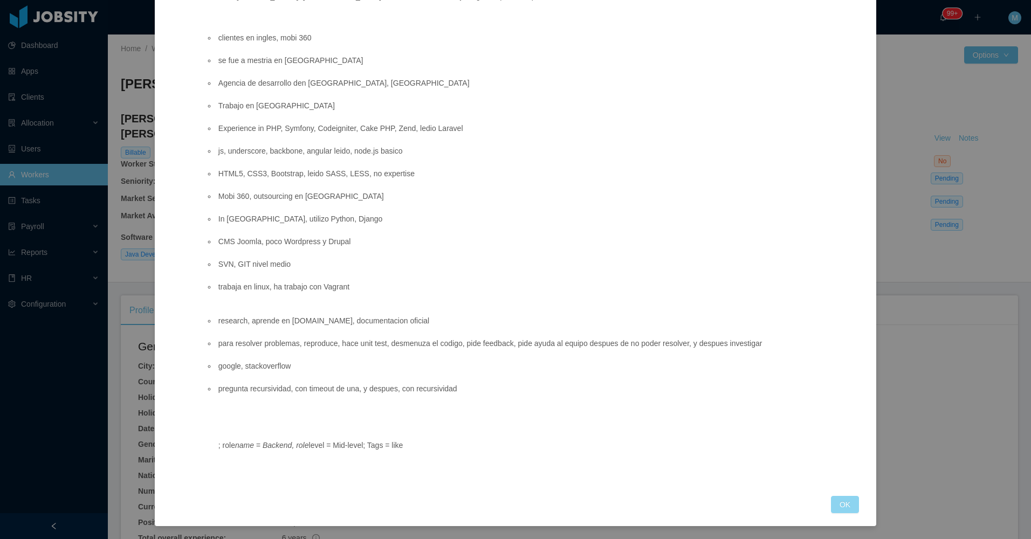
click at [834, 505] on button "OK" at bounding box center [845, 504] width 28 height 17
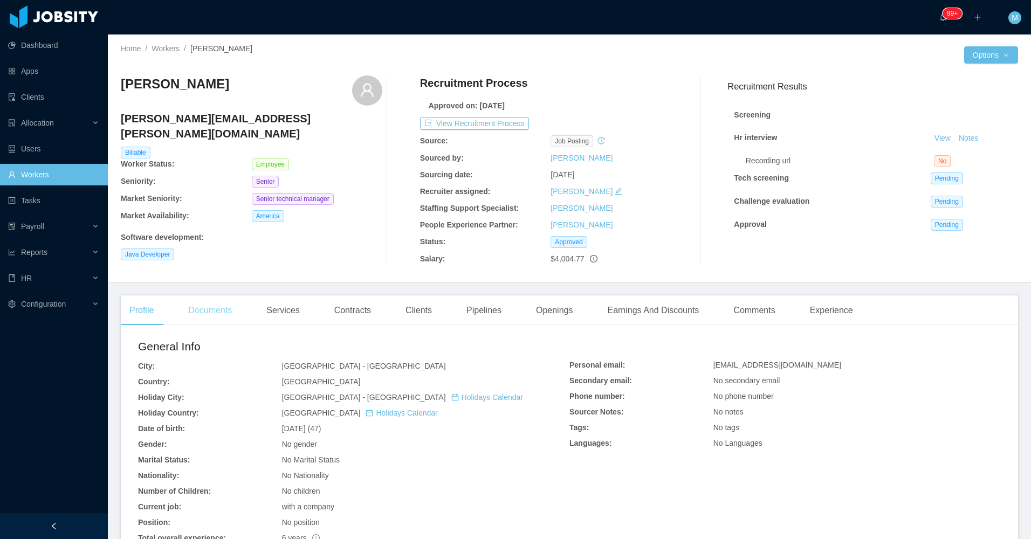
click at [207, 311] on div "Documents" at bounding box center [210, 310] width 61 height 30
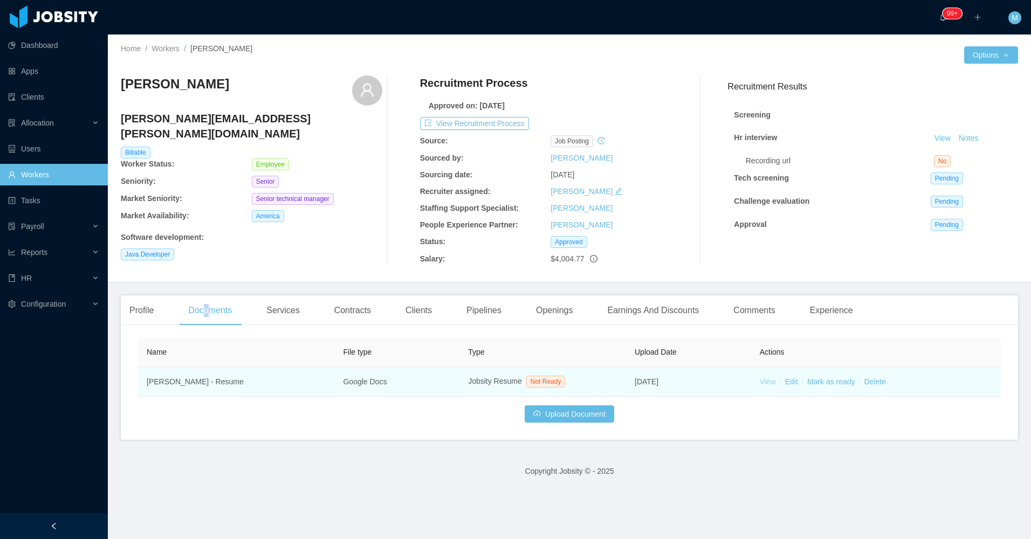
click at [767, 383] on link "View" at bounding box center [768, 381] width 16 height 9
click at [830, 384] on link "Mark as ready" at bounding box center [831, 381] width 48 height 9
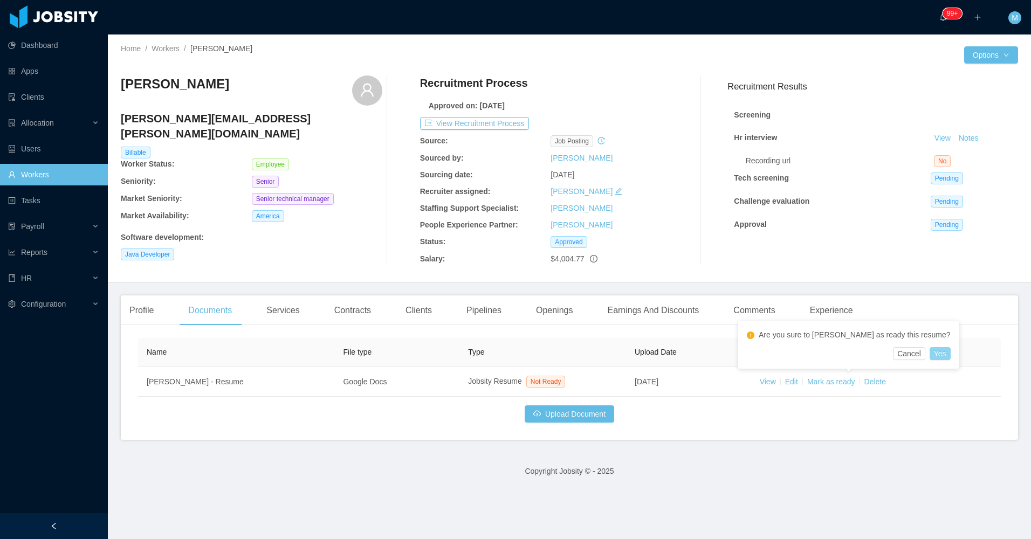
click at [882, 356] on div "Cancel Yes" at bounding box center [849, 353] width 204 height 13
click at [930, 352] on button "Yes" at bounding box center [940, 353] width 21 height 13
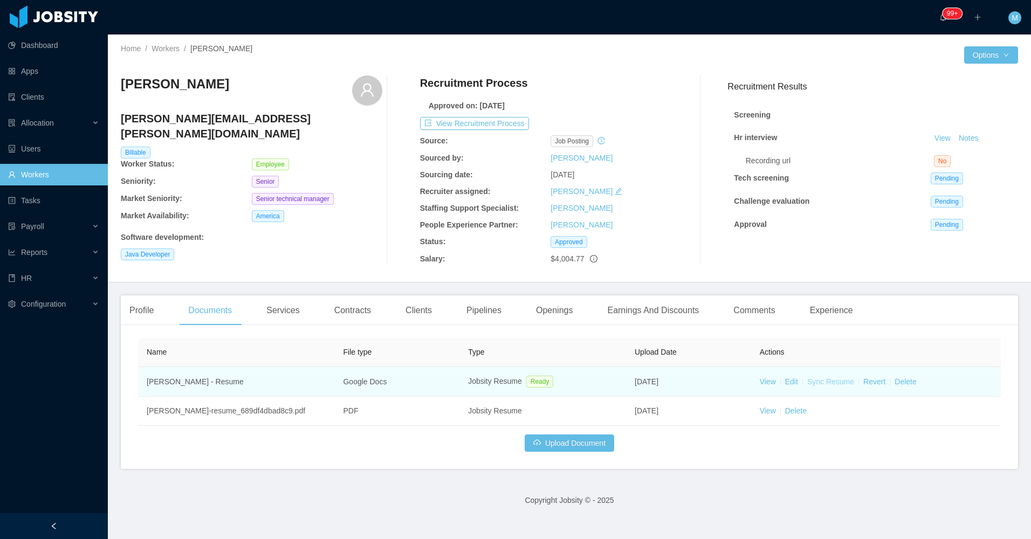
click at [828, 379] on link "Sync Resume" at bounding box center [830, 381] width 47 height 9
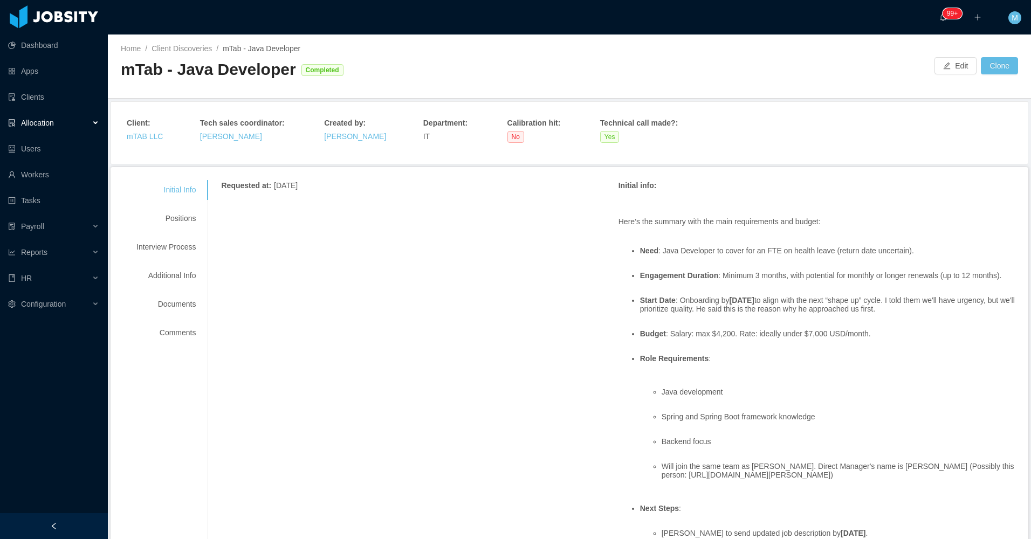
click at [91, 124] on div "Allocation" at bounding box center [54, 123] width 108 height 22
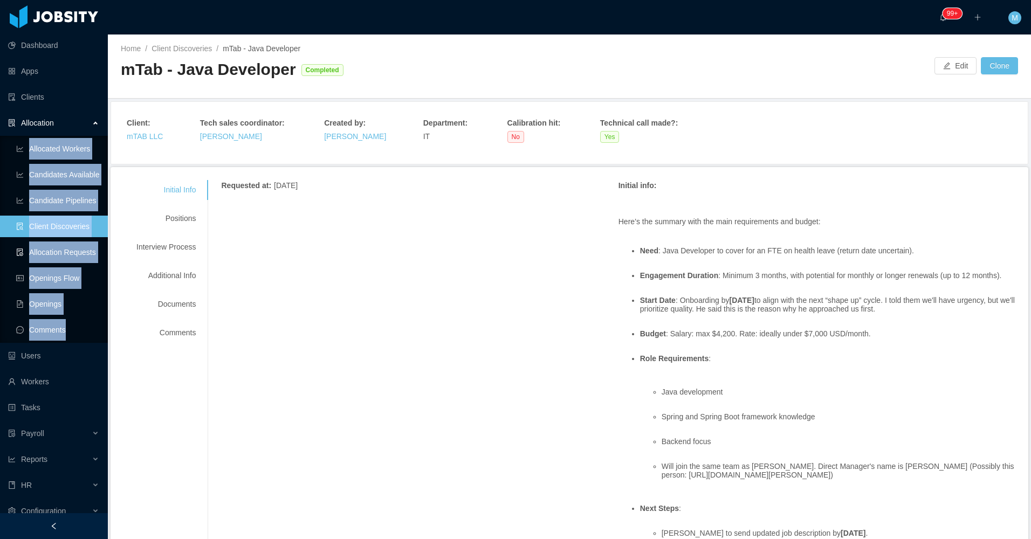
click at [66, 255] on link "Allocation Requests" at bounding box center [57, 253] width 83 height 22
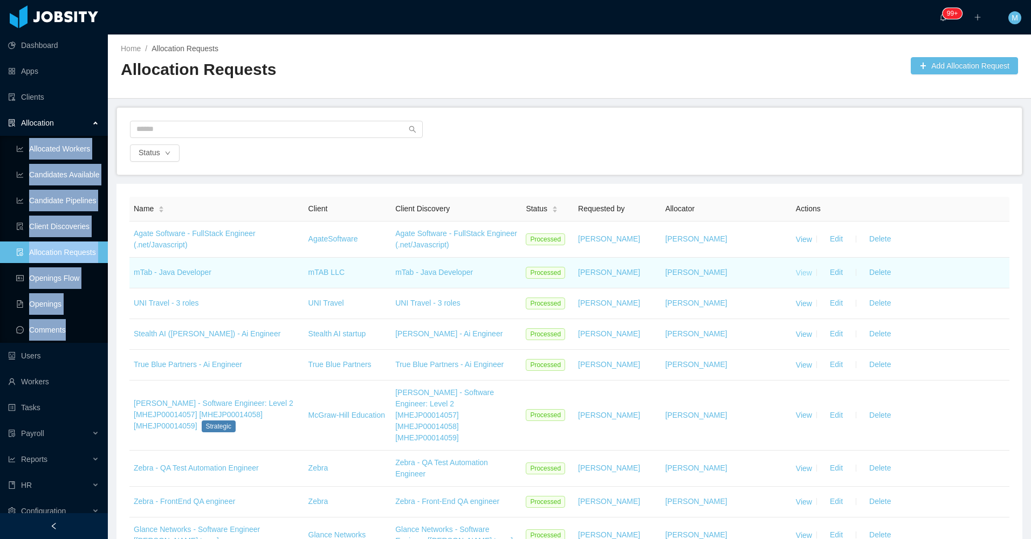
click at [796, 273] on link "View" at bounding box center [804, 272] width 16 height 9
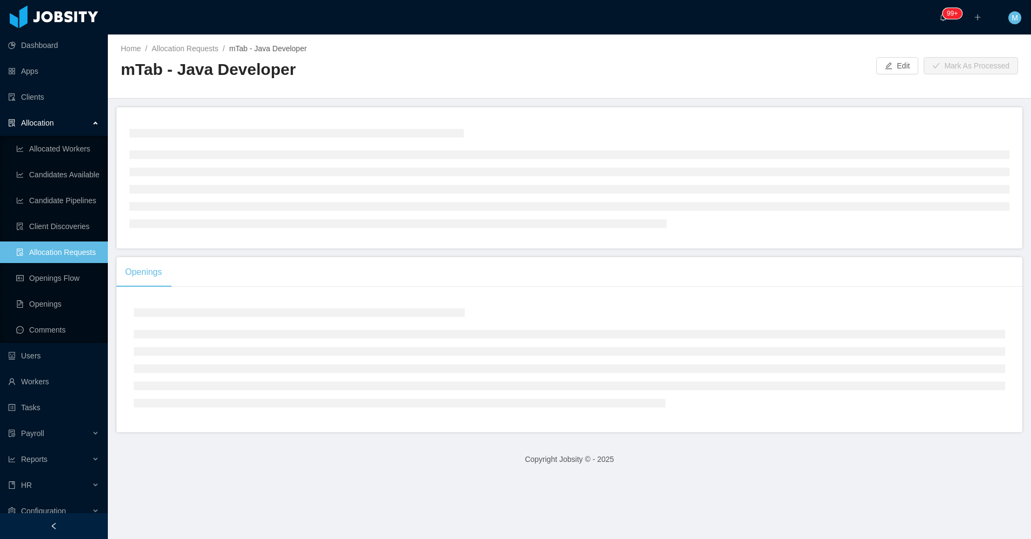
click at [430, 85] on div "mTab - Java Developer" at bounding box center [345, 74] width 449 height 30
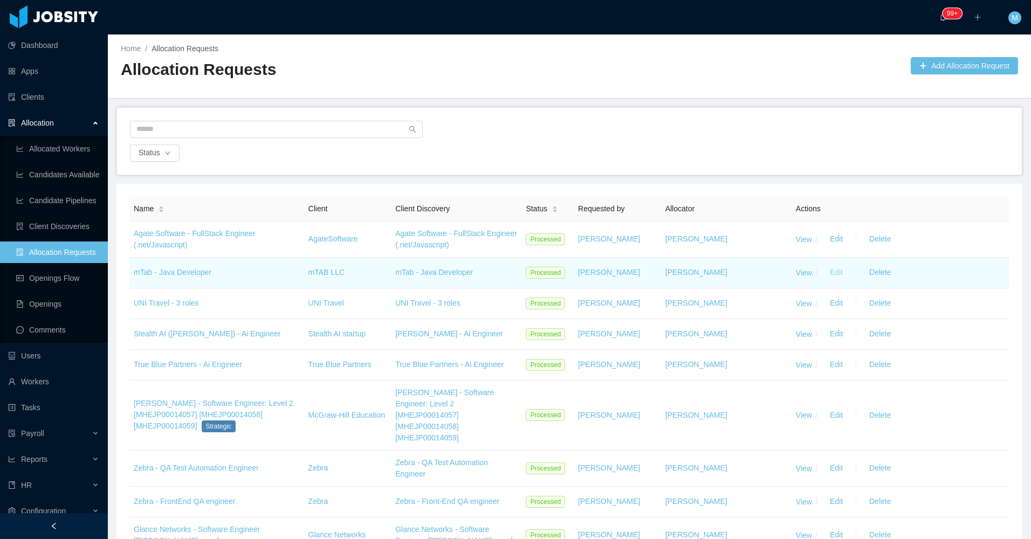
click at [833, 248] on button "Edit" at bounding box center [836, 239] width 30 height 17
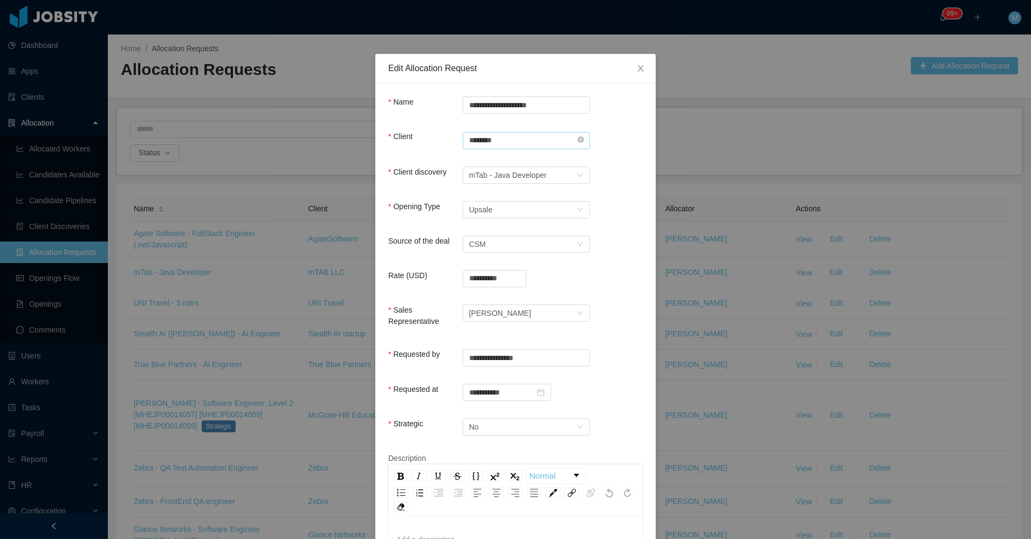
click at [572, 140] on input "********" at bounding box center [526, 140] width 127 height 17
click at [560, 137] on input "********" at bounding box center [526, 140] width 127 height 17
click at [581, 138] on input "********" at bounding box center [526, 140] width 127 height 17
click at [579, 140] on icon "icon: close-circle" at bounding box center [580, 139] width 6 height 6
click at [520, 132] on input "text" at bounding box center [526, 140] width 127 height 17
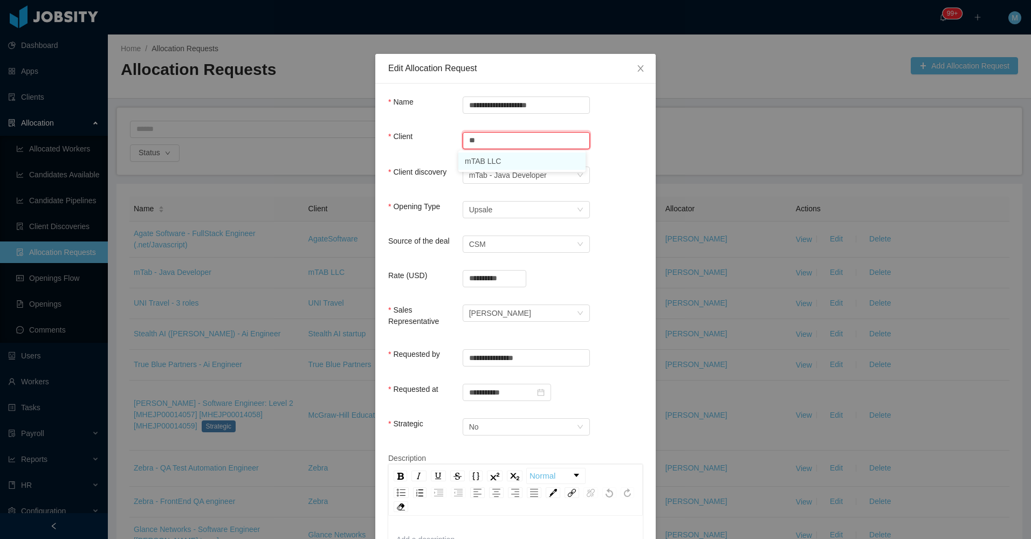
drag, startPoint x: 489, startPoint y: 157, endPoint x: 625, endPoint y: 132, distance: 139.4
click at [490, 158] on li "mTAB LLC" at bounding box center [521, 161] width 127 height 17
type input "********"
drag, startPoint x: 630, startPoint y: 130, endPoint x: 620, endPoint y: 142, distance: 16.1
click at [631, 129] on form "**********" at bounding box center [515, 478] width 255 height 763
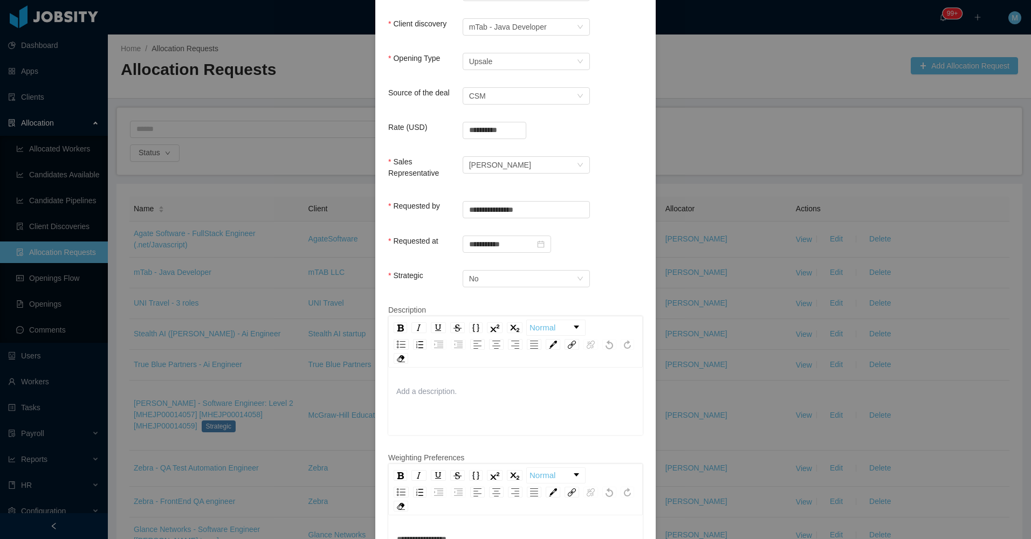
scroll to position [324, 0]
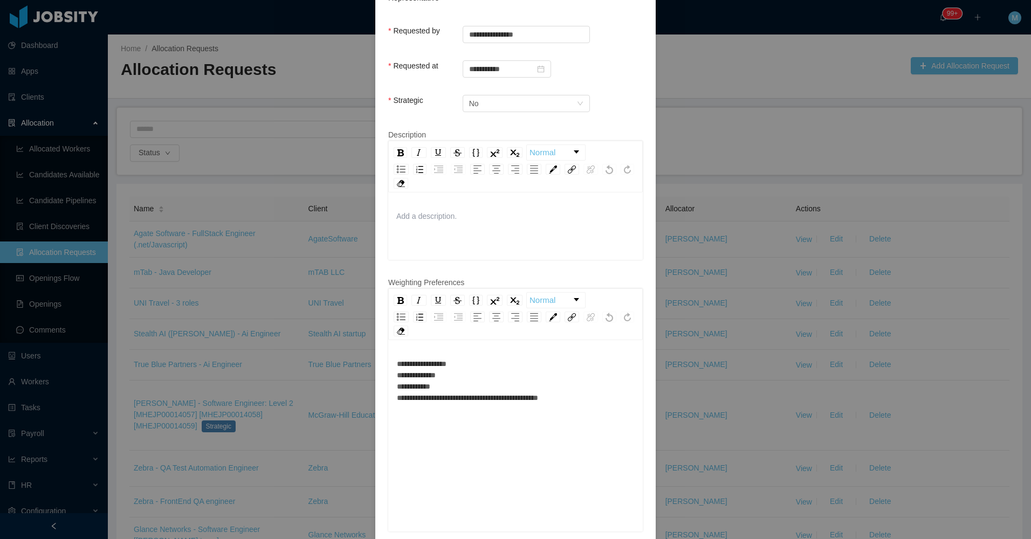
drag, startPoint x: 500, startPoint y: 345, endPoint x: 485, endPoint y: 361, distance: 21.7
click at [500, 345] on div "**********" at bounding box center [515, 437] width 255 height 189
click at [471, 362] on div "**********" at bounding box center [516, 381] width 238 height 45
click at [480, 359] on div "**********" at bounding box center [516, 381] width 238 height 45
click at [582, 390] on div "**********" at bounding box center [516, 381] width 238 height 45
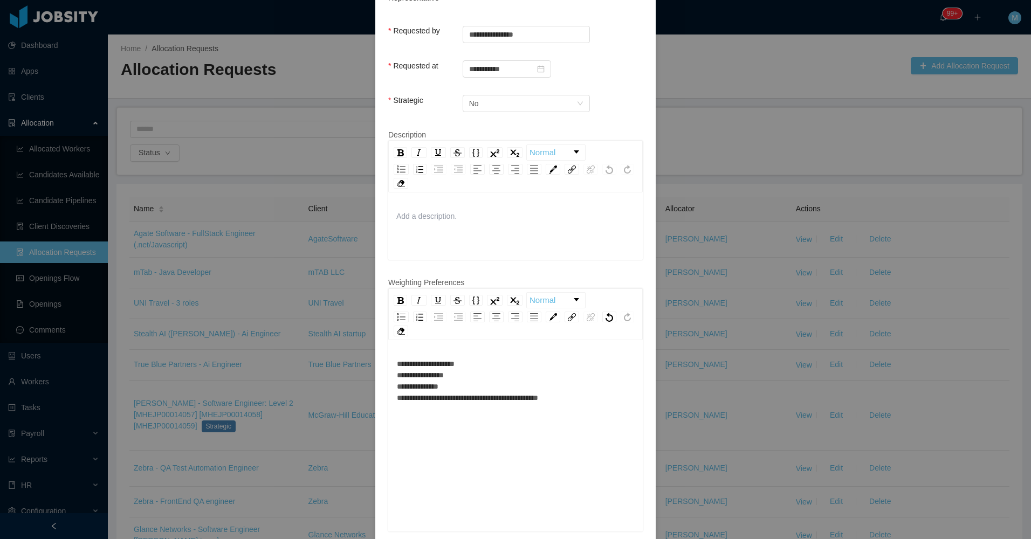
click at [453, 360] on span "**********" at bounding box center [467, 381] width 141 height 42
drag, startPoint x: 453, startPoint y: 353, endPoint x: 500, endPoint y: 372, distance: 50.6
click at [460, 359] on div "**********" at bounding box center [516, 381] width 238 height 45
click at [500, 372] on div "**********" at bounding box center [516, 381] width 238 height 45
click at [563, 389] on div "**********" at bounding box center [516, 381] width 238 height 45
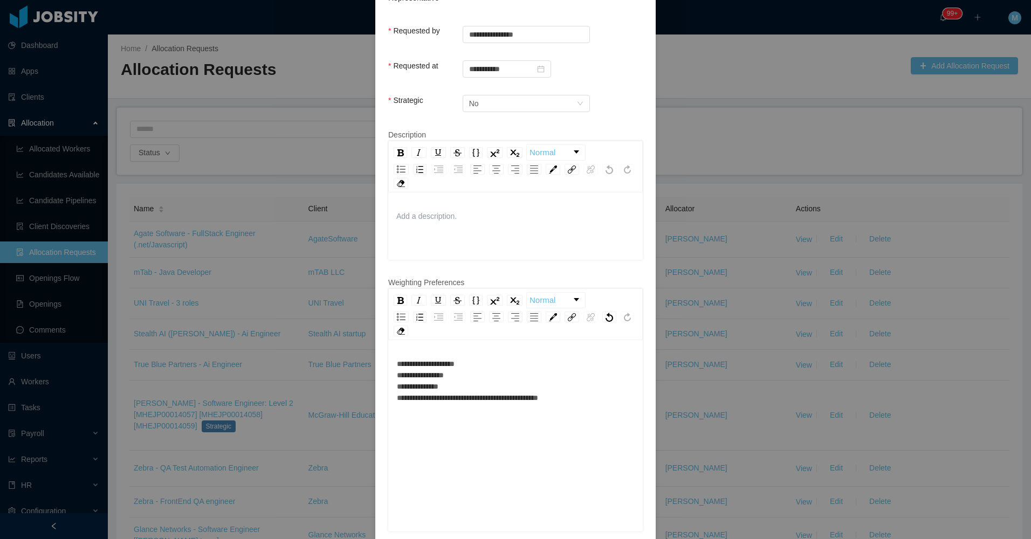
click at [568, 386] on div "**********" at bounding box center [516, 381] width 238 height 45
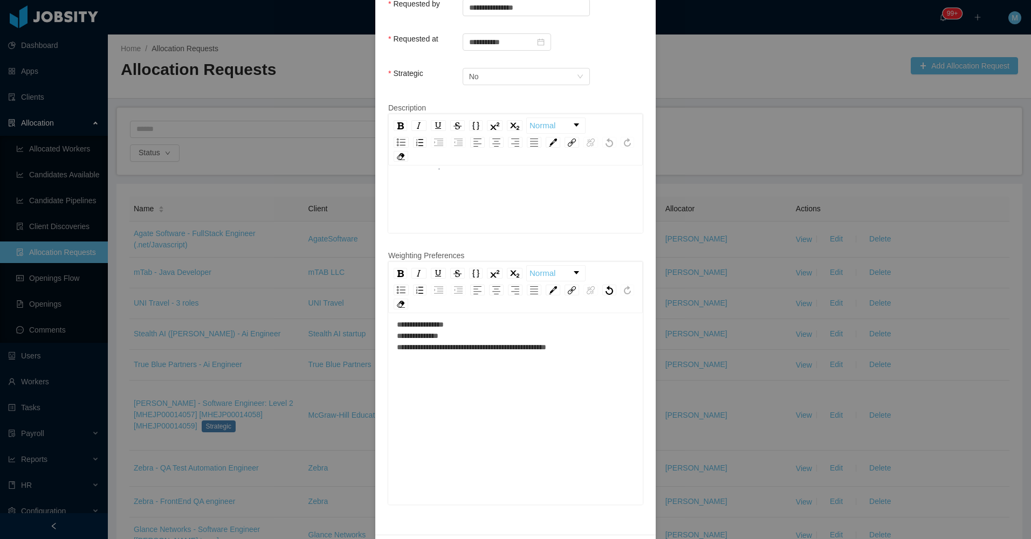
scroll to position [377, 0]
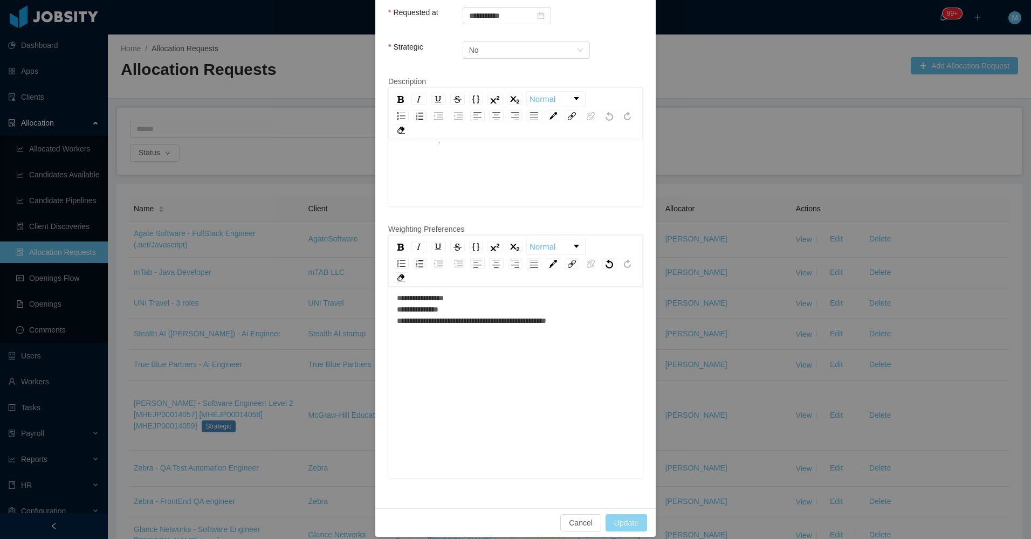
click at [622, 514] on button "Update" at bounding box center [627, 522] width 42 height 17
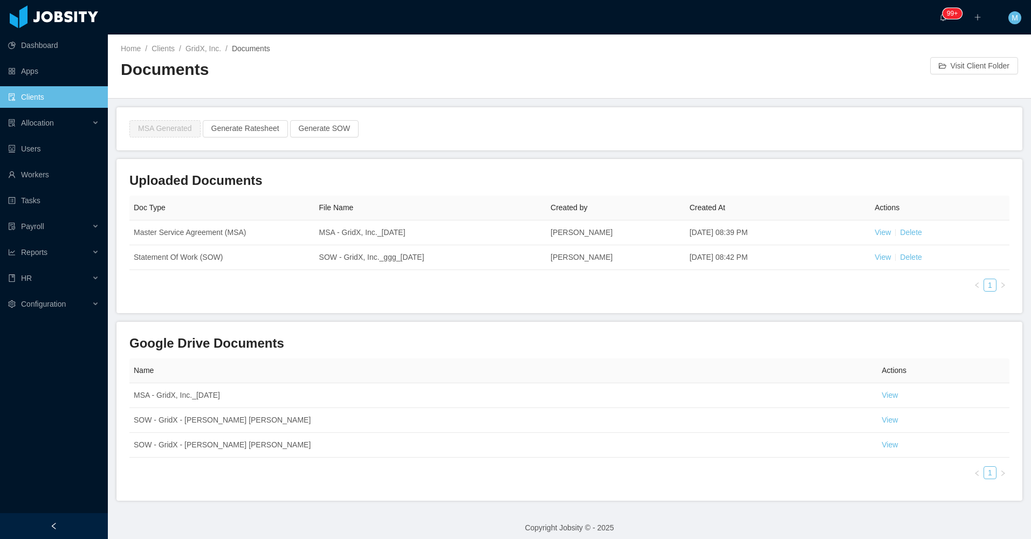
click at [54, 528] on icon "icon: left" at bounding box center [54, 526] width 4 height 6
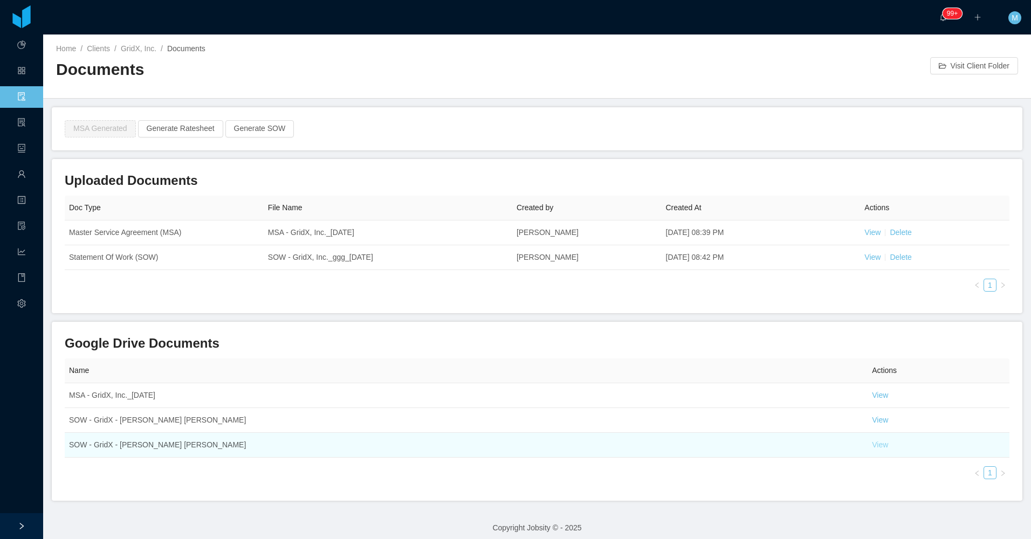
click at [872, 449] on link "View" at bounding box center [880, 445] width 16 height 9
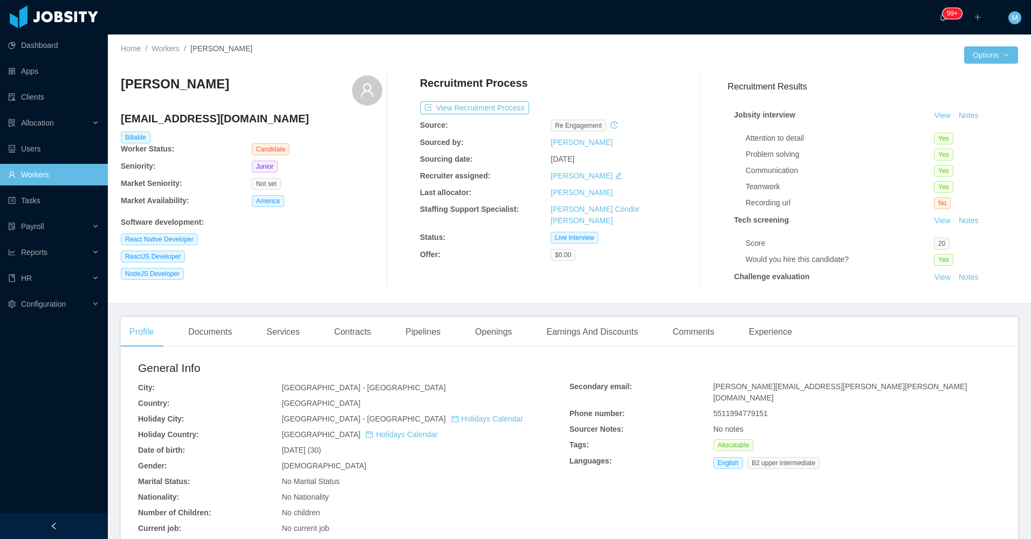
click at [345, 260] on div "ReactJS Developer" at bounding box center [252, 257] width 262 height 12
click at [490, 107] on button "View Recruitment Process" at bounding box center [474, 107] width 109 height 13
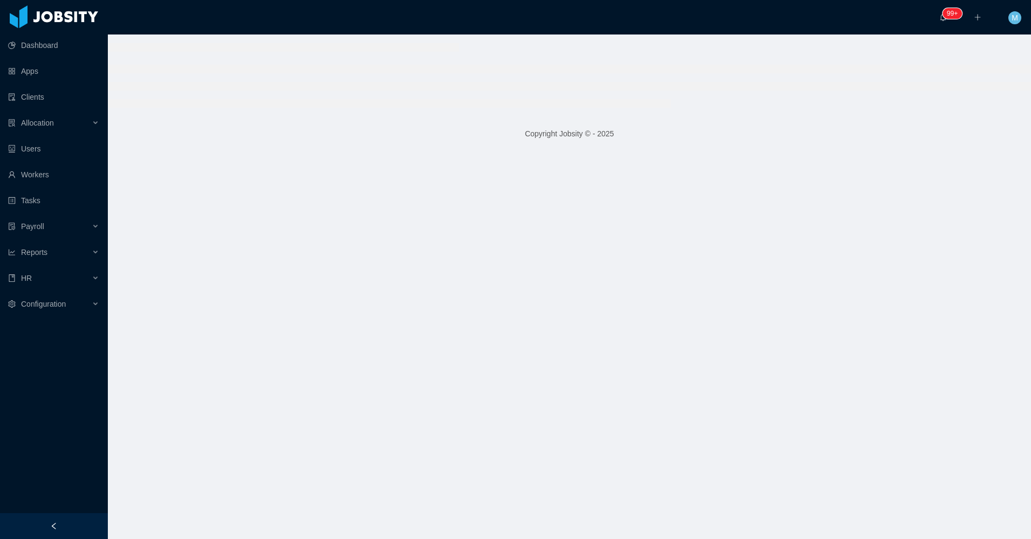
drag, startPoint x: 64, startPoint y: 528, endPoint x: 106, endPoint y: 489, distance: 57.6
click at [65, 528] on div at bounding box center [54, 526] width 108 height 26
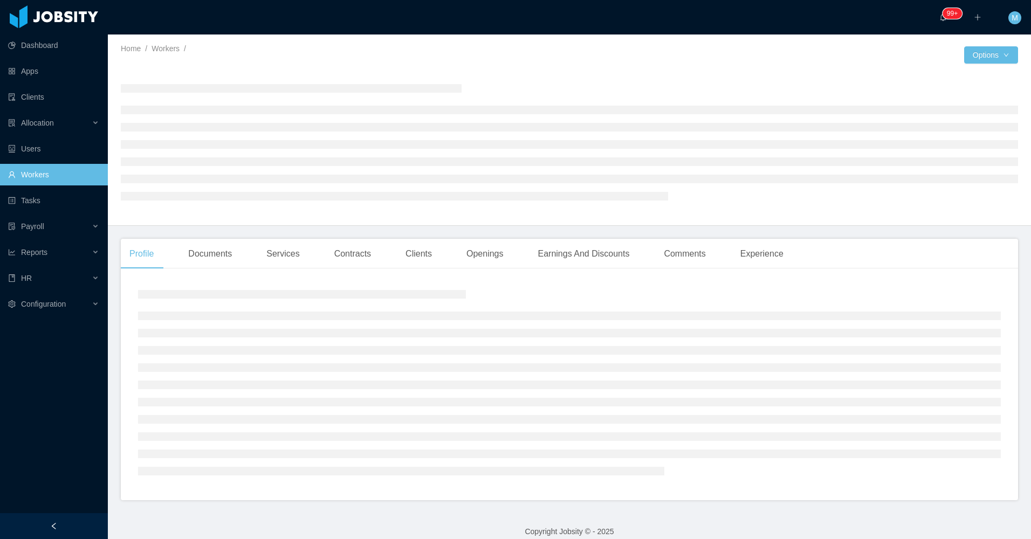
click at [68, 514] on div at bounding box center [54, 526] width 108 height 26
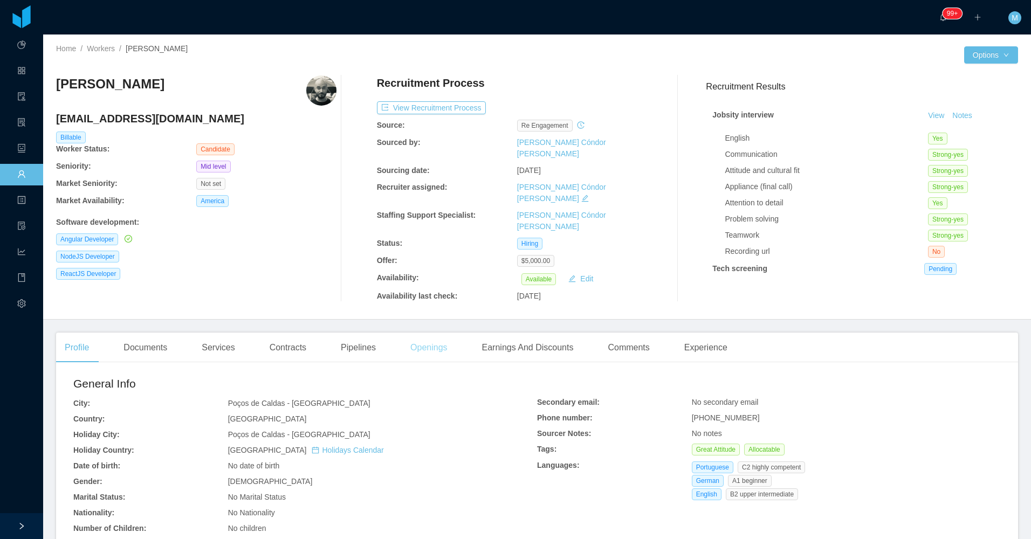
click at [435, 333] on div "Openings" at bounding box center [429, 348] width 54 height 30
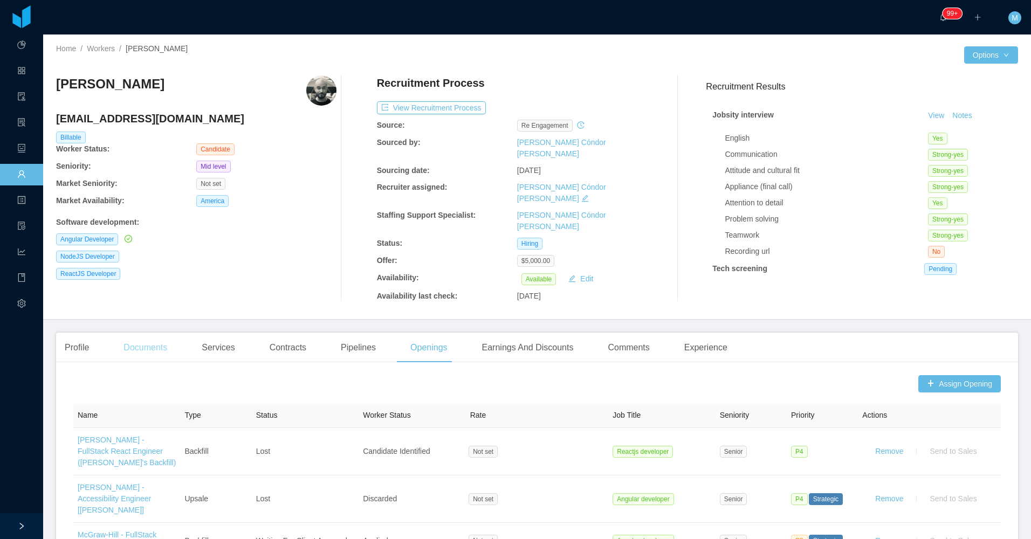
click at [140, 339] on div "Documents" at bounding box center [145, 348] width 61 height 30
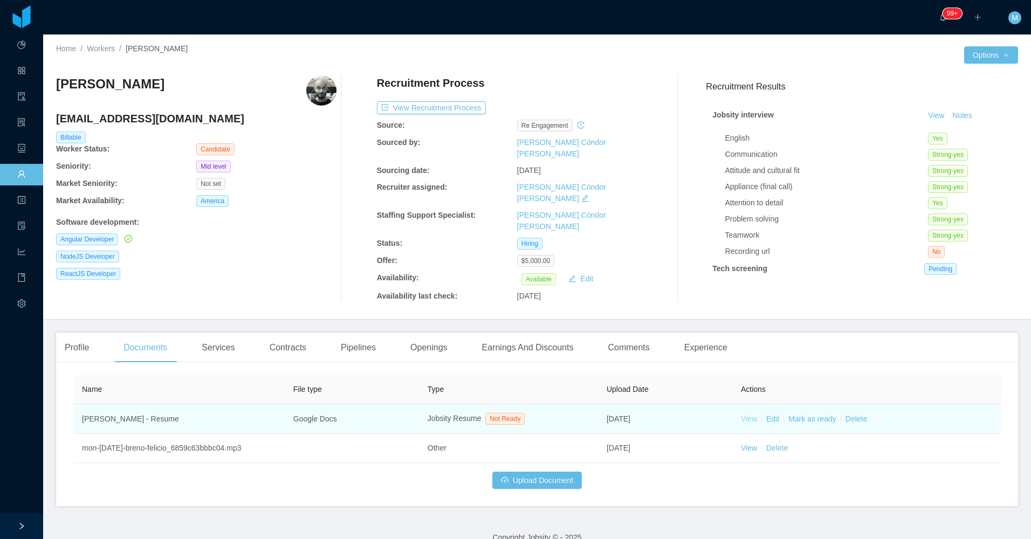
click at [741, 415] on link "View" at bounding box center [749, 419] width 16 height 9
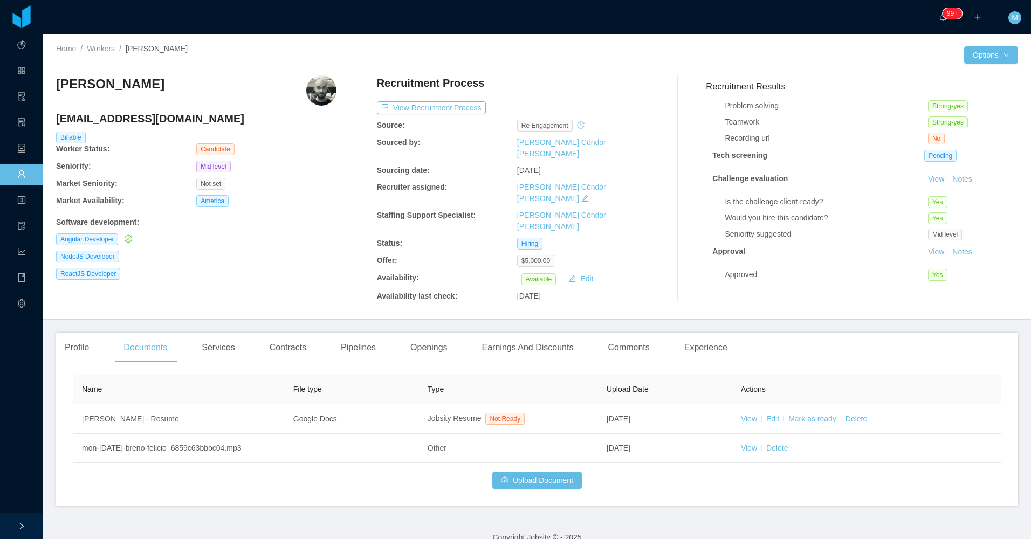
scroll to position [122, 0]
click at [456, 107] on button "View Recruitment Process" at bounding box center [431, 107] width 109 height 13
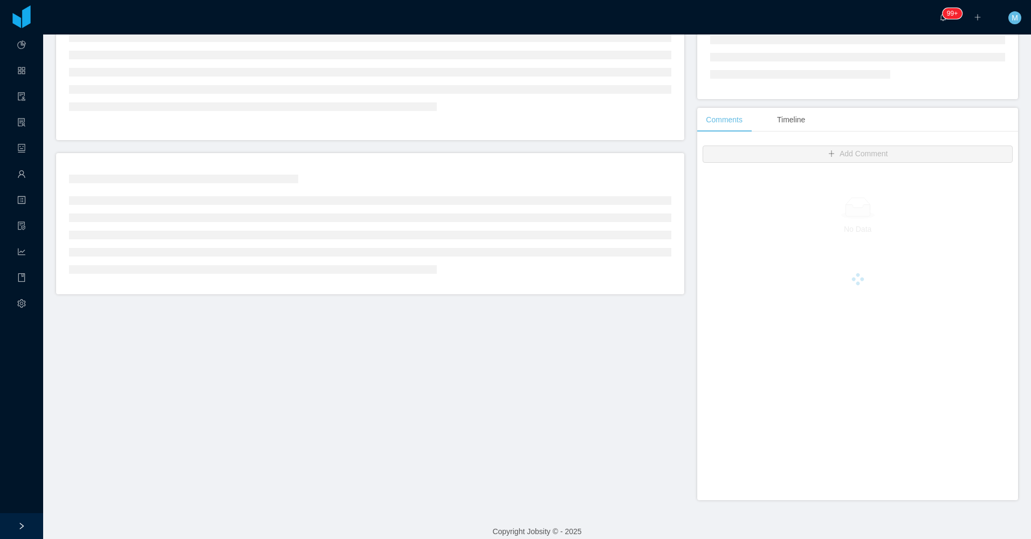
scroll to position [165, 0]
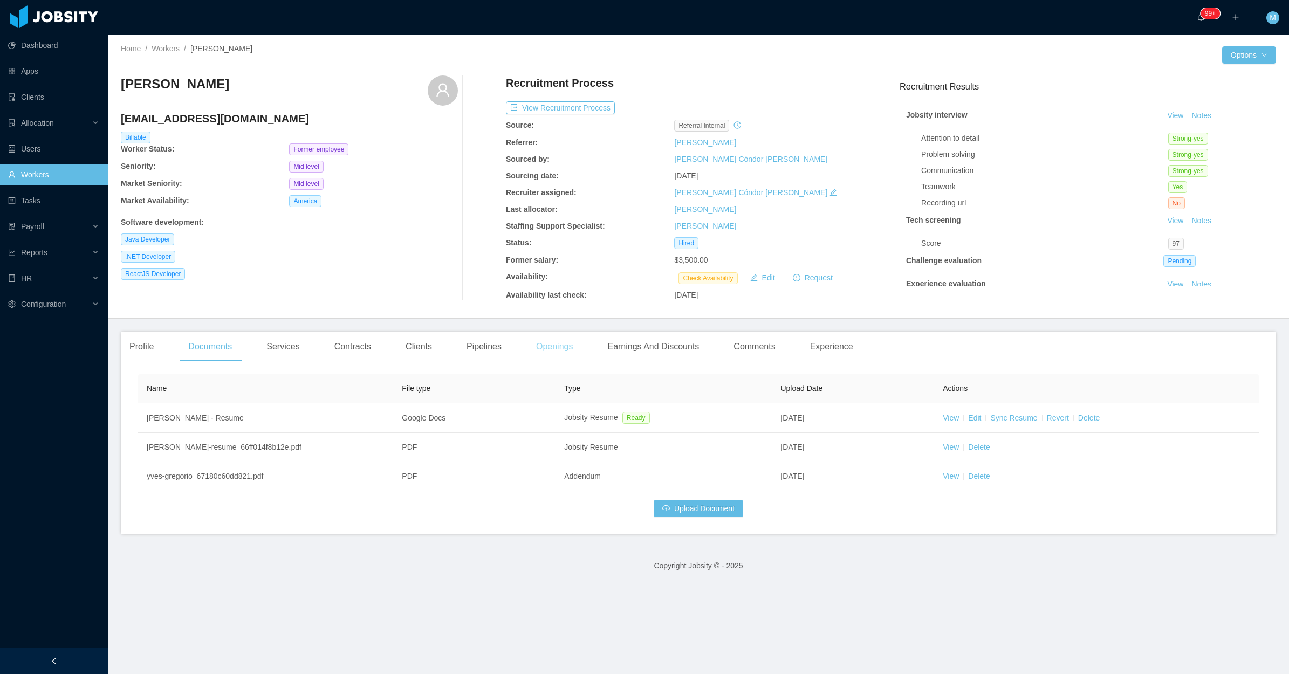
click at [554, 347] on div "Openings" at bounding box center [554, 347] width 54 height 30
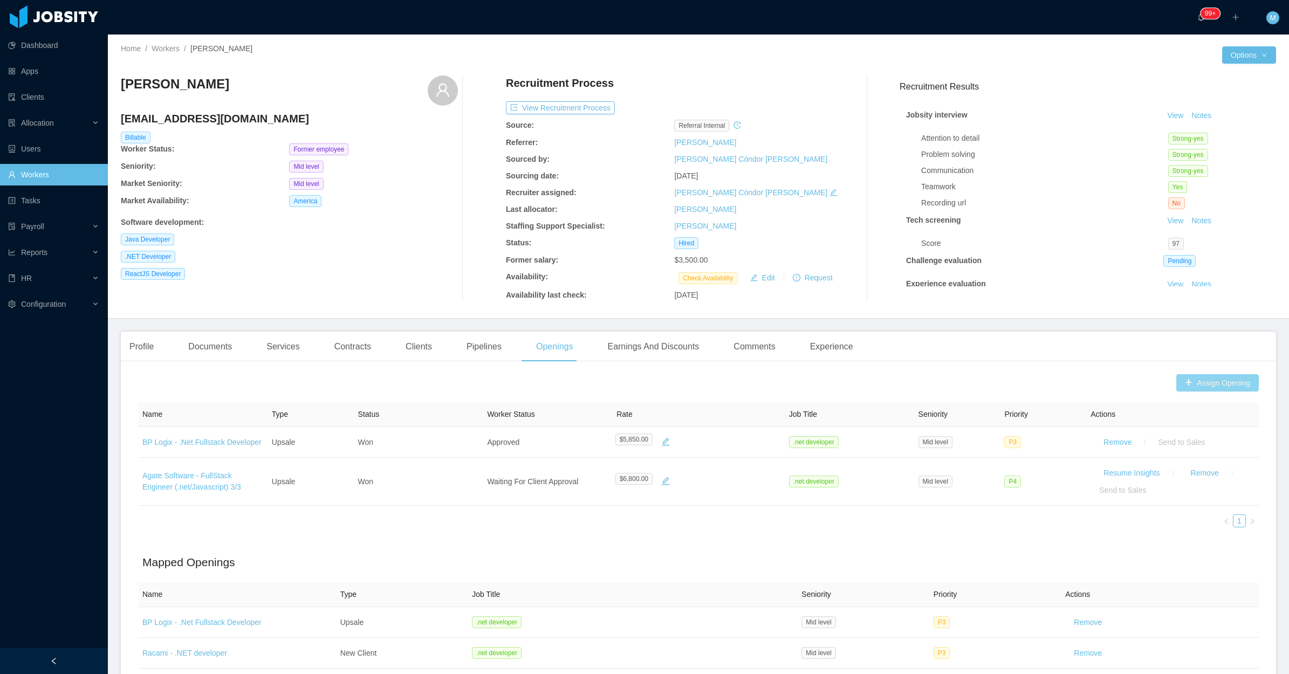
click at [1030, 378] on button "Assign Opening" at bounding box center [1217, 382] width 82 height 17
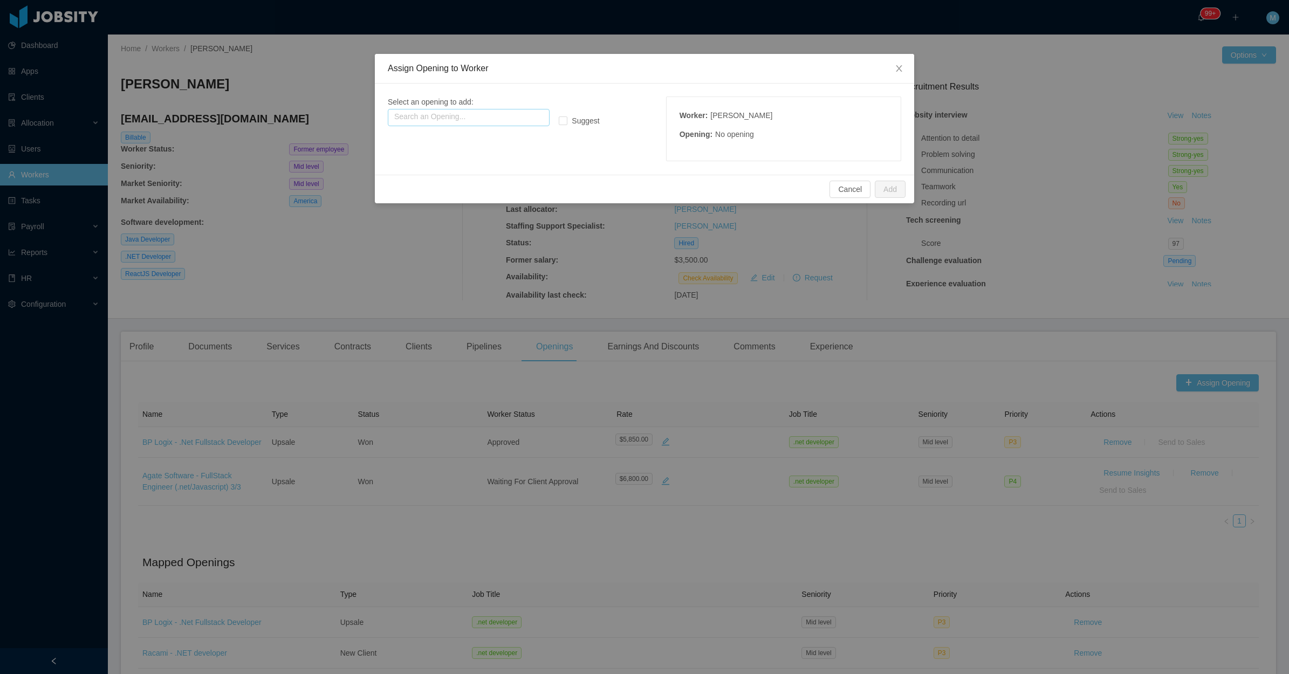
click at [477, 111] on input "text" at bounding box center [469, 117] width 162 height 17
drag, startPoint x: 891, startPoint y: 65, endPoint x: 875, endPoint y: 60, distance: 17.1
click at [893, 67] on span "Close" at bounding box center [899, 69] width 30 height 30
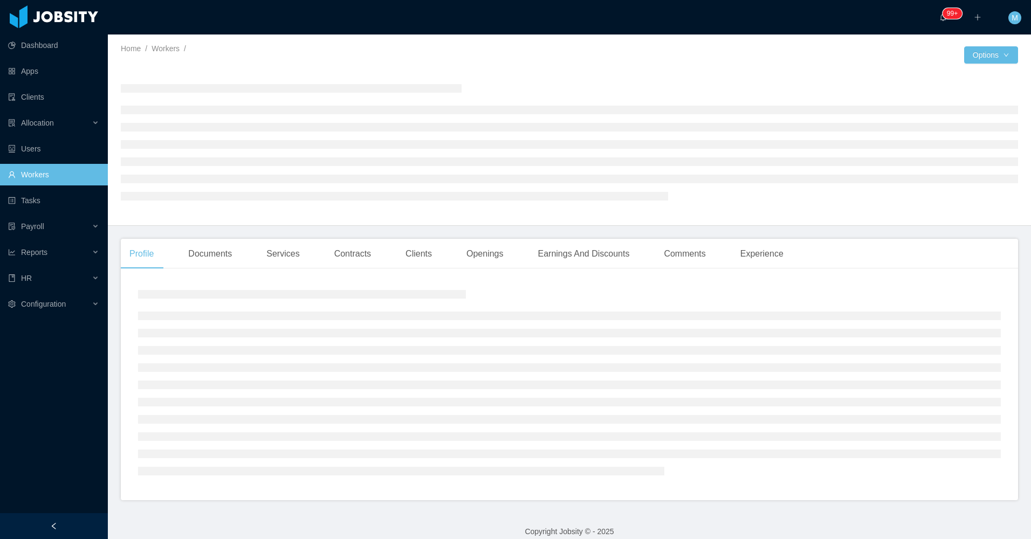
click at [65, 520] on div at bounding box center [54, 526] width 108 height 26
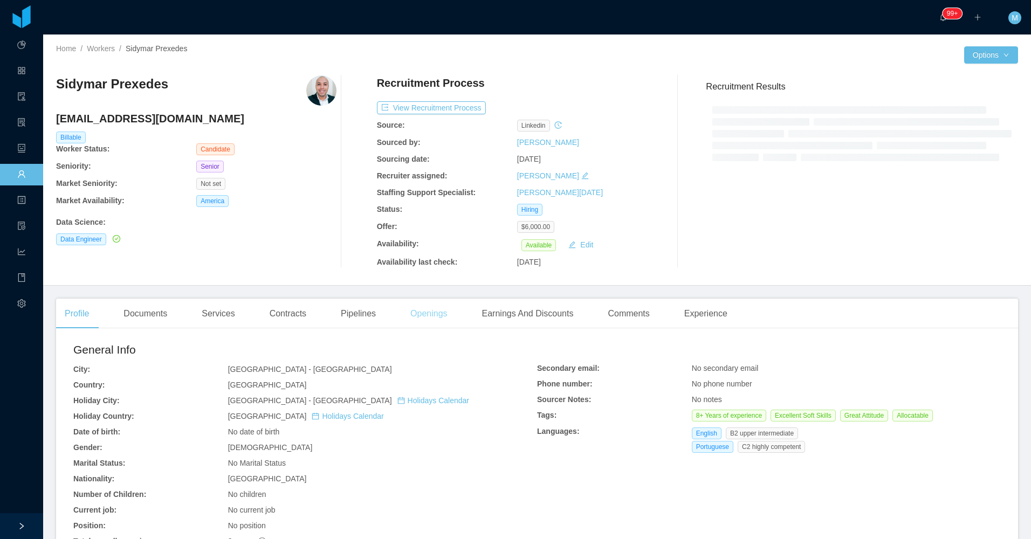
click at [432, 326] on div "Openings" at bounding box center [429, 314] width 54 height 30
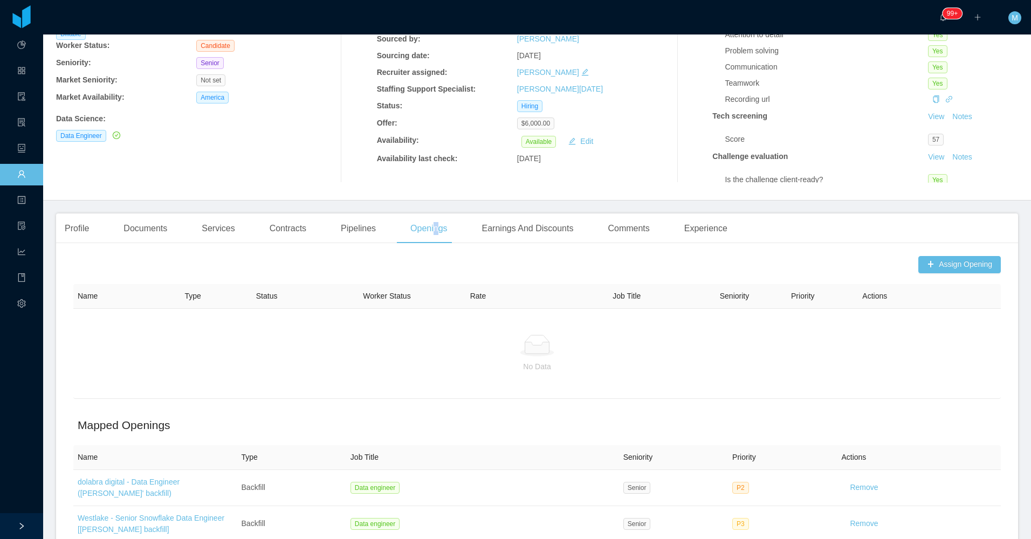
scroll to position [108, 0]
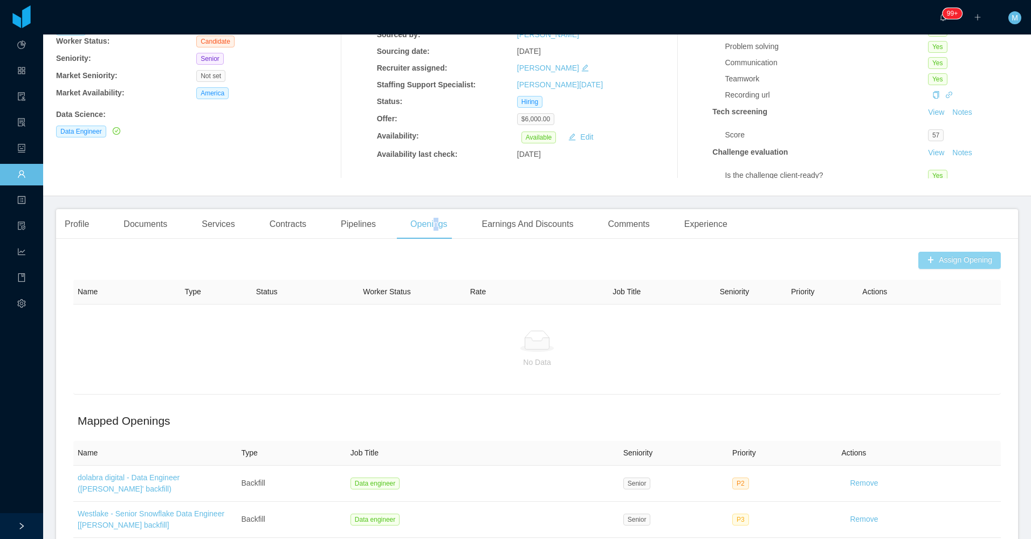
click at [948, 264] on button "Assign Opening" at bounding box center [959, 260] width 82 height 17
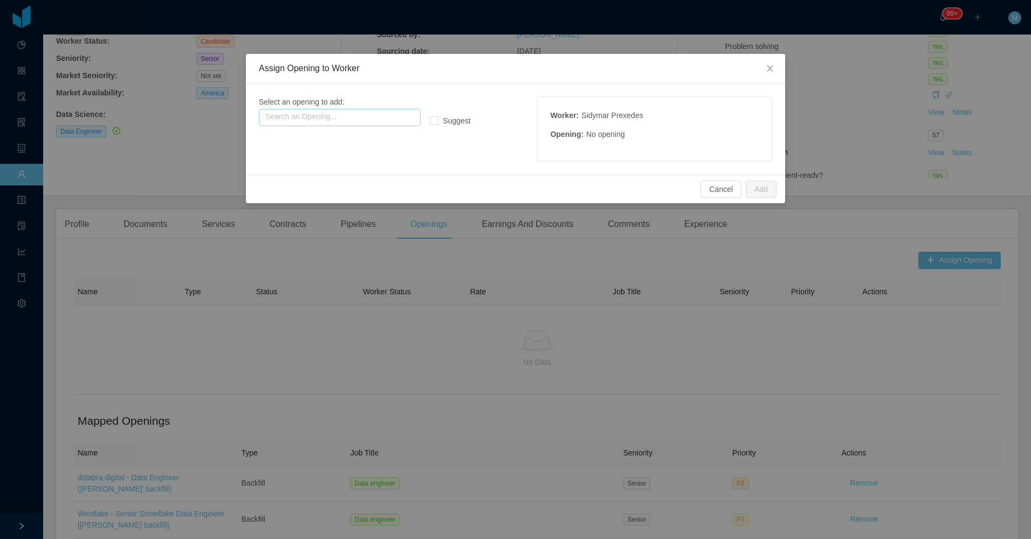
click at [331, 118] on input "text" at bounding box center [340, 117] width 162 height 17
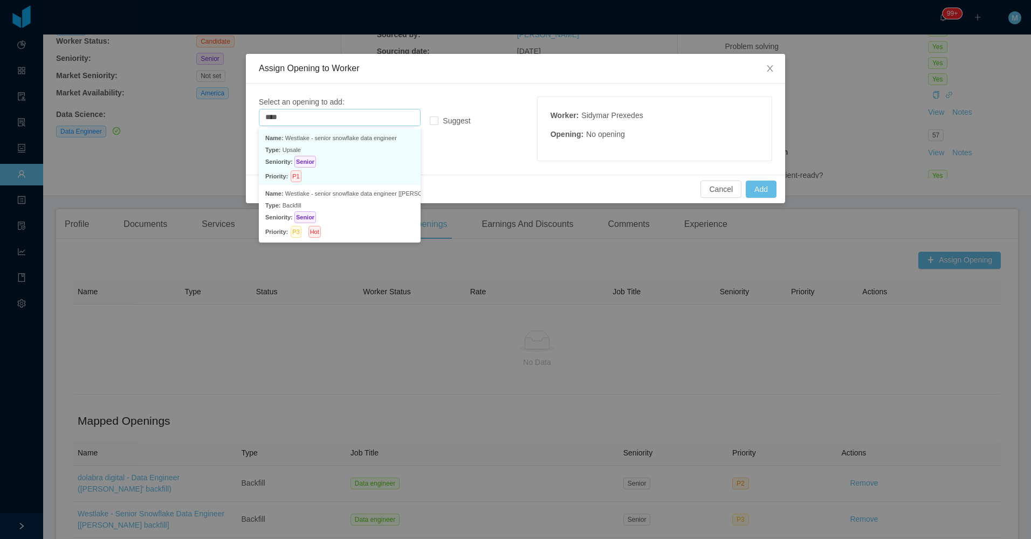
drag, startPoint x: 360, startPoint y: 155, endPoint x: 367, endPoint y: 154, distance: 7.0
click at [362, 155] on p "Type: Upsale" at bounding box center [339, 150] width 149 height 12
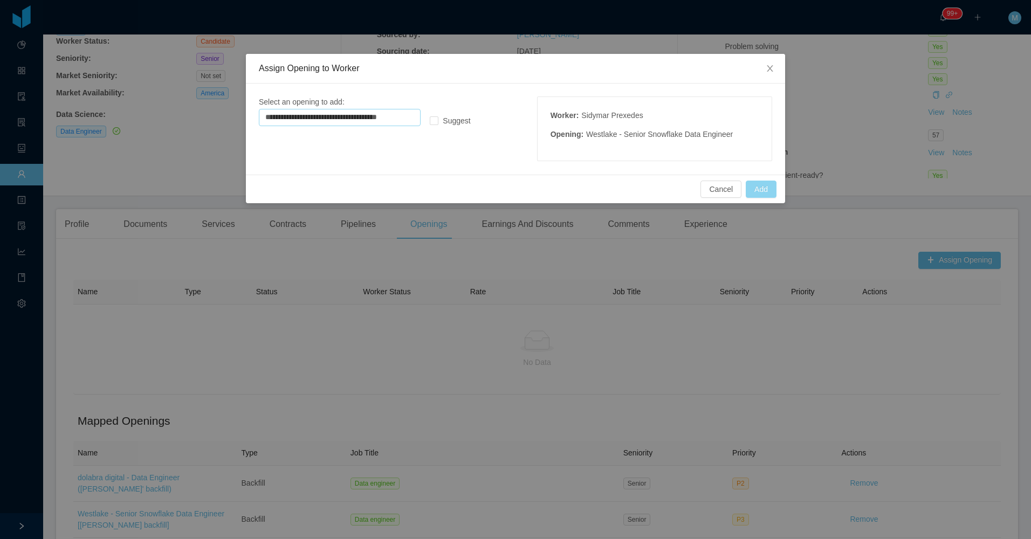
type input "**********"
click at [767, 191] on button "Add" at bounding box center [761, 189] width 31 height 17
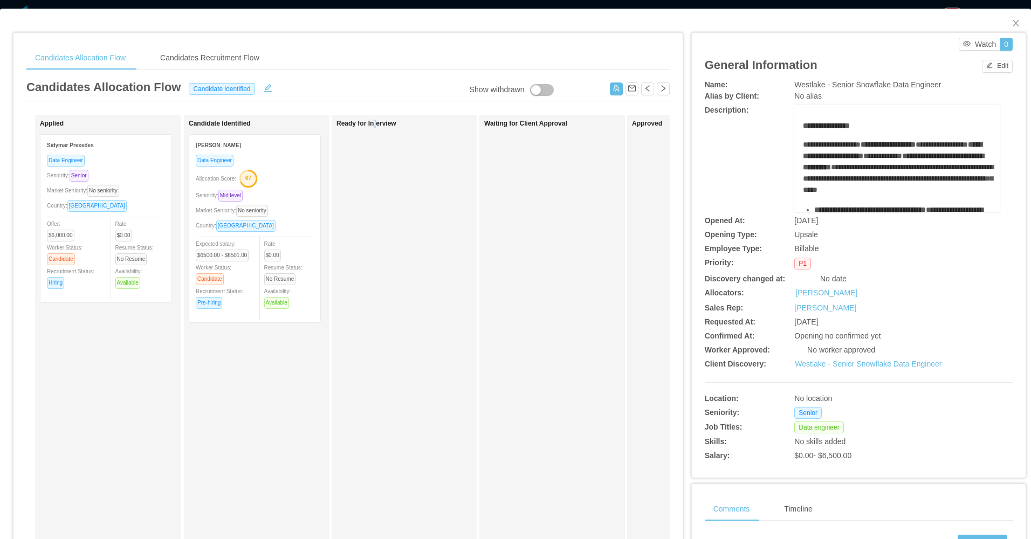
click at [374, 255] on div "Ready for Interview" at bounding box center [411, 384] width 151 height 529
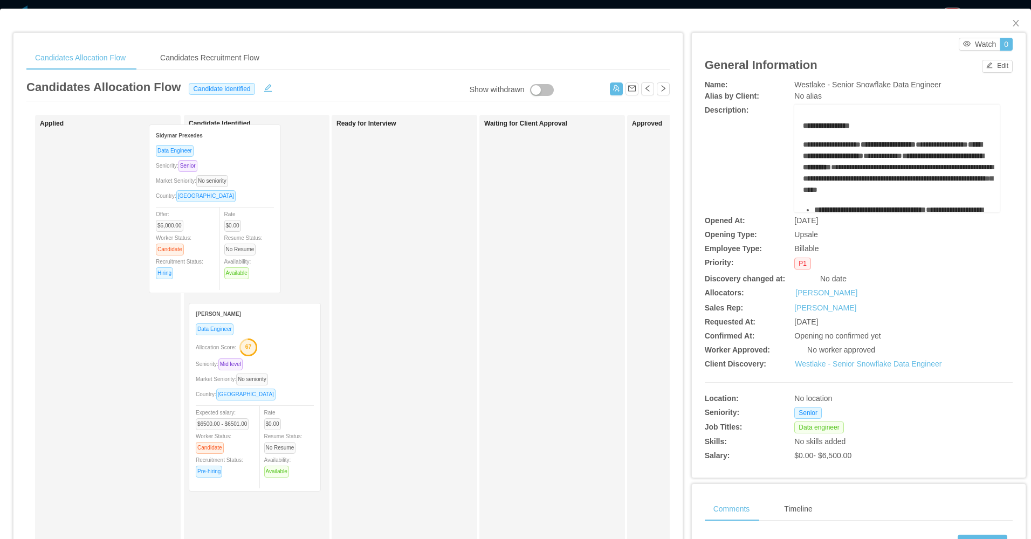
drag, startPoint x: 115, startPoint y: 249, endPoint x: 225, endPoint y: 239, distance: 110.4
click at [225, 239] on div "Applied Sidymar Prexedes Data Engineer Seniority: Senior Market Seniority: No s…" at bounding box center [347, 389] width 643 height 548
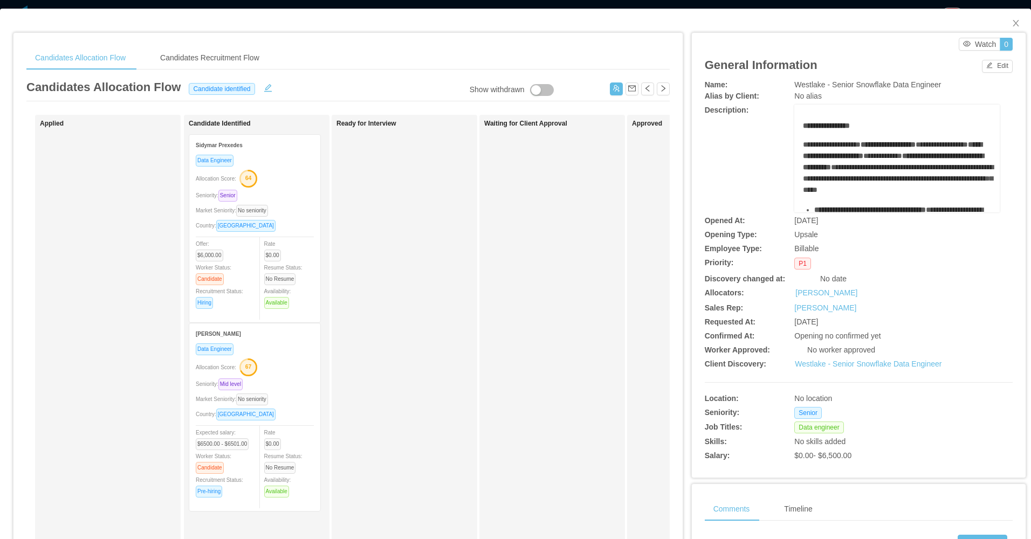
click at [417, 269] on div "Ready for Interview" at bounding box center [411, 384] width 151 height 529
click at [295, 191] on div "Seniority: Senior" at bounding box center [255, 195] width 118 height 12
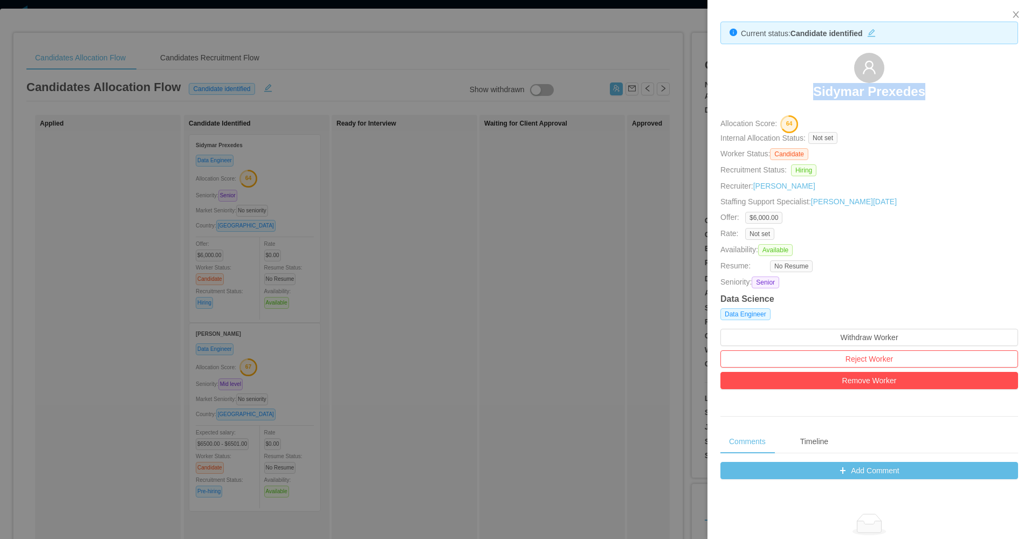
drag, startPoint x: 849, startPoint y: 90, endPoint x: 944, endPoint y: 95, distance: 95.6
click at [944, 95] on div "Sidymar Prexedes" at bounding box center [869, 80] width 298 height 54
copy h3 "Sidymar Prexedes"
drag, startPoint x: 447, startPoint y: 212, endPoint x: 325, endPoint y: 418, distance: 239.6
click at [446, 215] on div at bounding box center [515, 269] width 1031 height 539
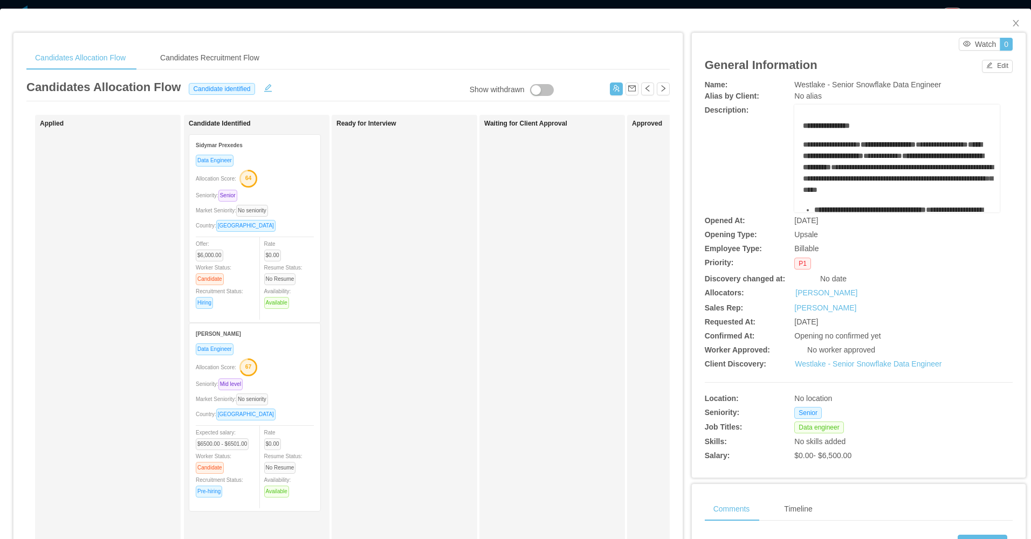
click at [268, 391] on div "Data Engineer Allocation Score: 67 Seniority: Mid level Market Seniority: No se…" at bounding box center [255, 424] width 118 height 162
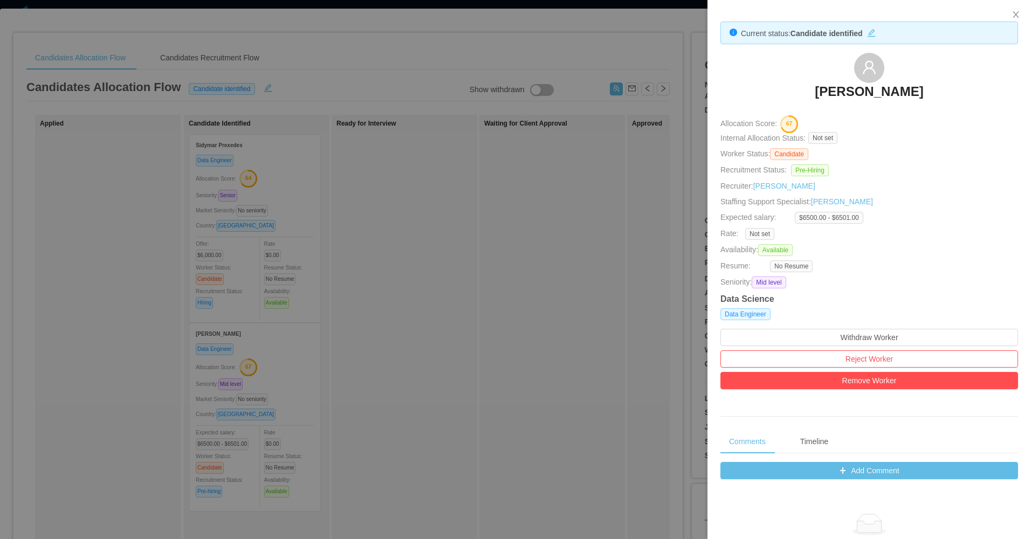
drag, startPoint x: 790, startPoint y: 91, endPoint x: 970, endPoint y: 86, distance: 180.2
click at [970, 86] on div "[PERSON_NAME]" at bounding box center [869, 80] width 298 height 54
copy h3 "[PERSON_NAME]"
click at [343, 291] on div at bounding box center [515, 269] width 1031 height 539
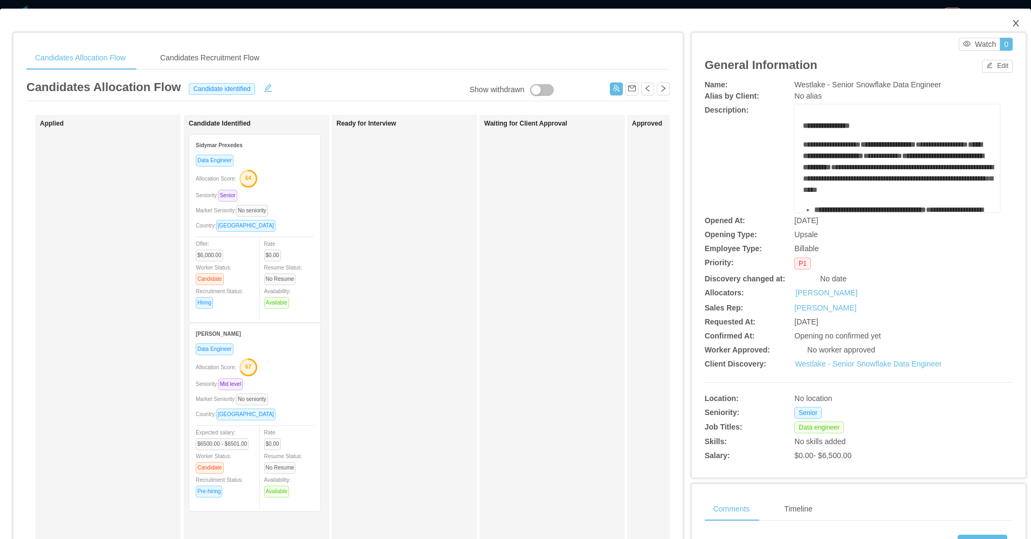
click at [1013, 23] on span "Close" at bounding box center [1016, 24] width 30 height 30
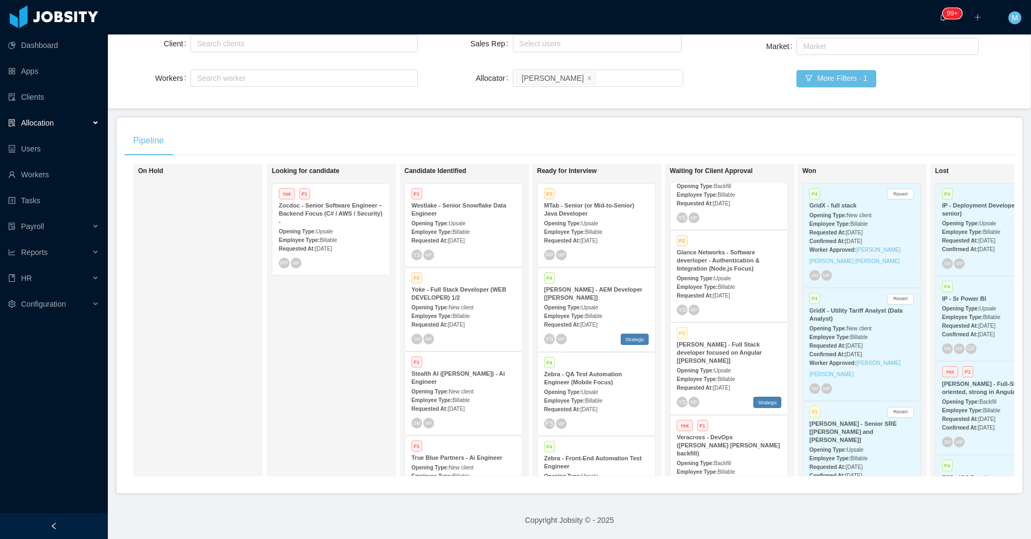
scroll to position [216, 0]
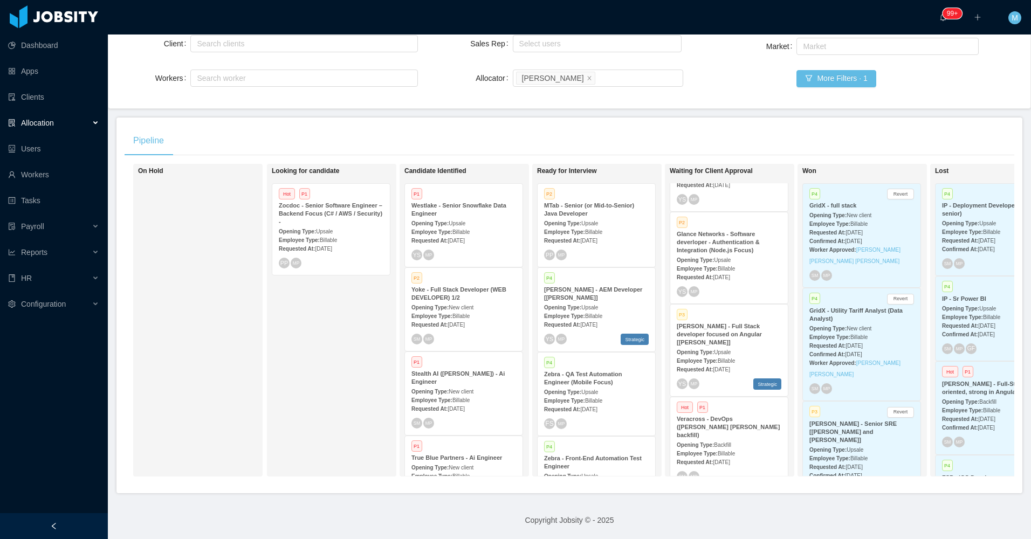
click at [726, 238] on strong "Glance Networks - Software deverloper - Authentication & Integration (Node.js F…" at bounding box center [718, 242] width 83 height 23
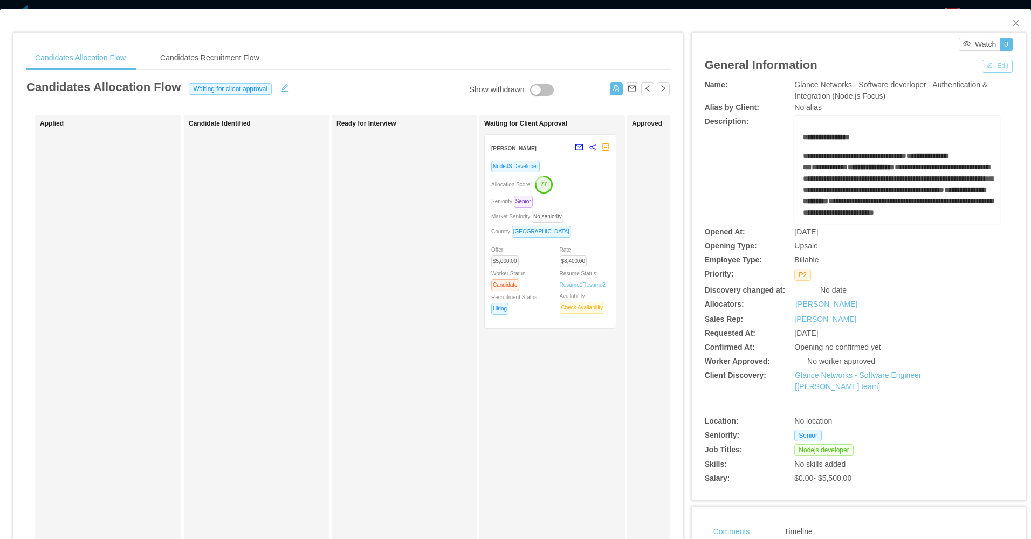
click at [992, 64] on button "Edit" at bounding box center [997, 66] width 31 height 13
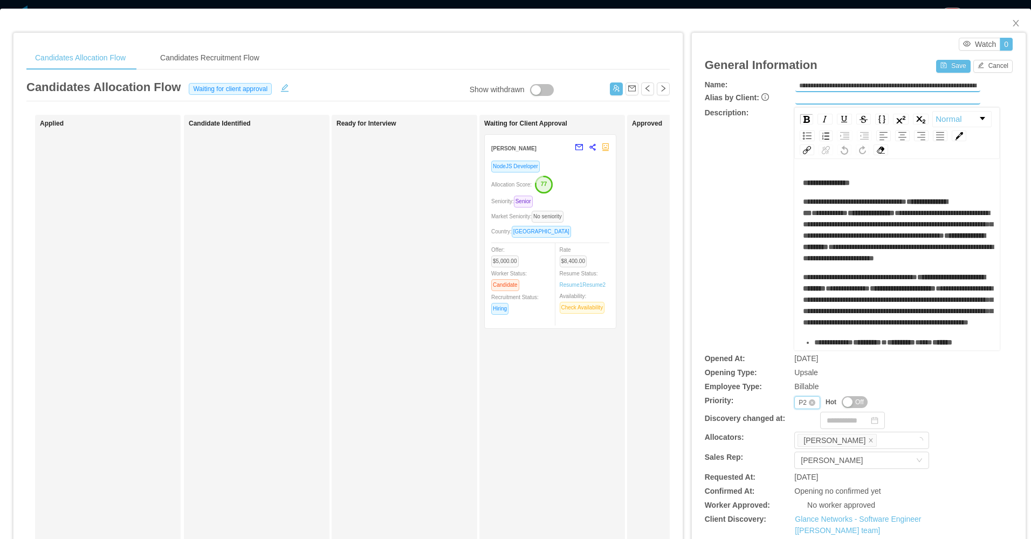
click at [794, 396] on div "Priority P2" at bounding box center [807, 402] width 26 height 13
click at [800, 417] on li "P1" at bounding box center [800, 420] width 25 height 17
click at [950, 67] on button "Save" at bounding box center [953, 66] width 34 height 13
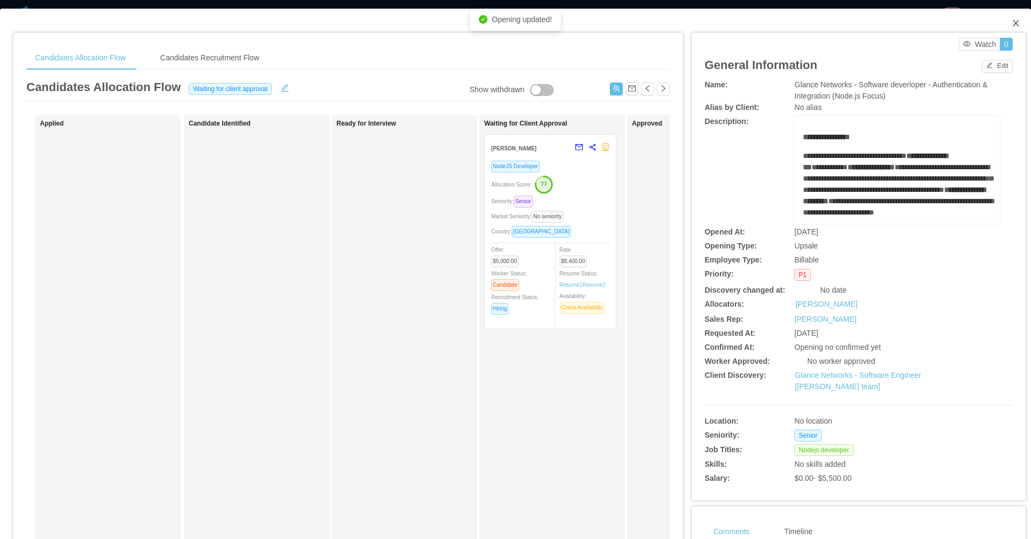
drag, startPoint x: 1007, startPoint y: 22, endPoint x: 975, endPoint y: 26, distance: 32.2
click at [1012, 22] on icon "icon: close" at bounding box center [1016, 23] width 9 height 9
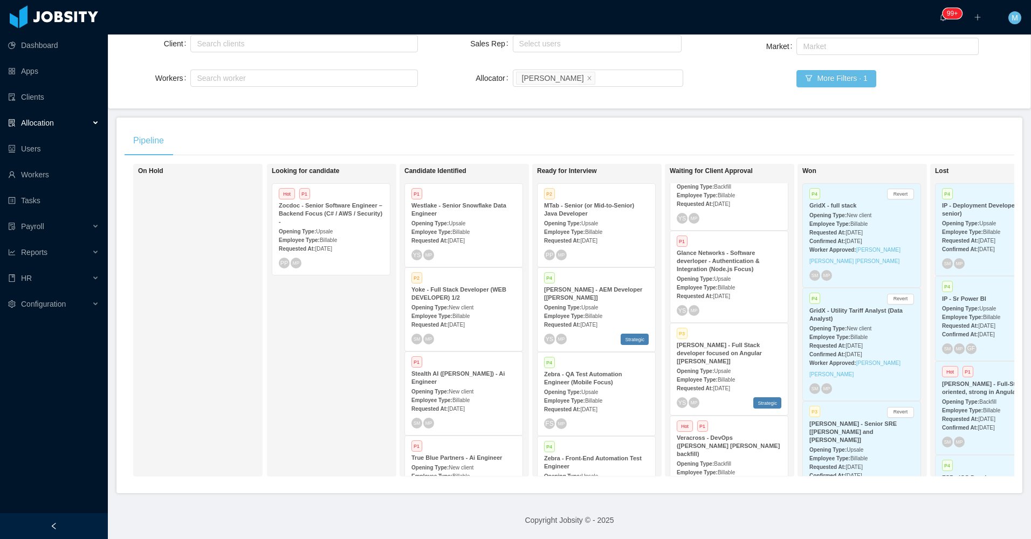
scroll to position [216, 0]
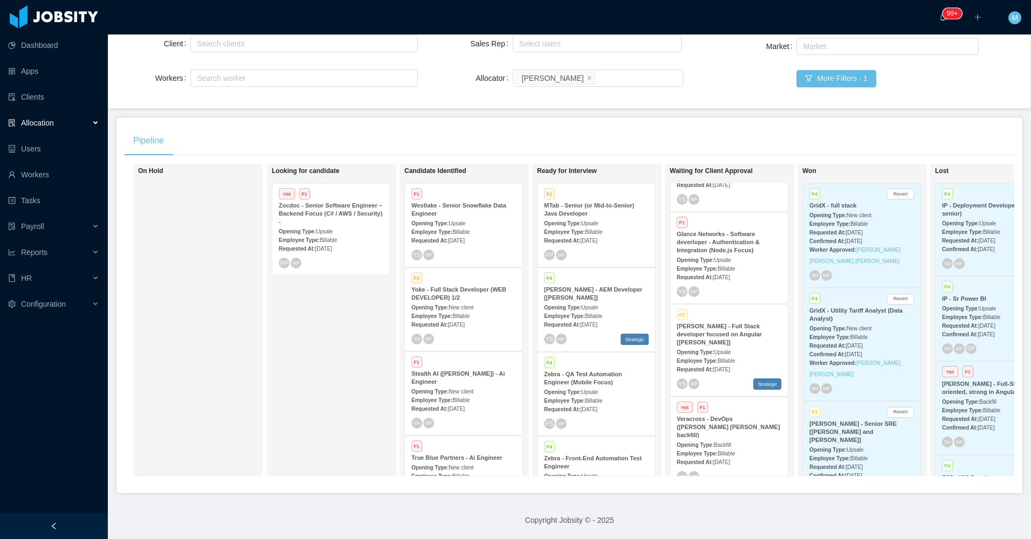
click at [739, 346] on div "Opening Type: Upsale" at bounding box center [729, 351] width 105 height 11
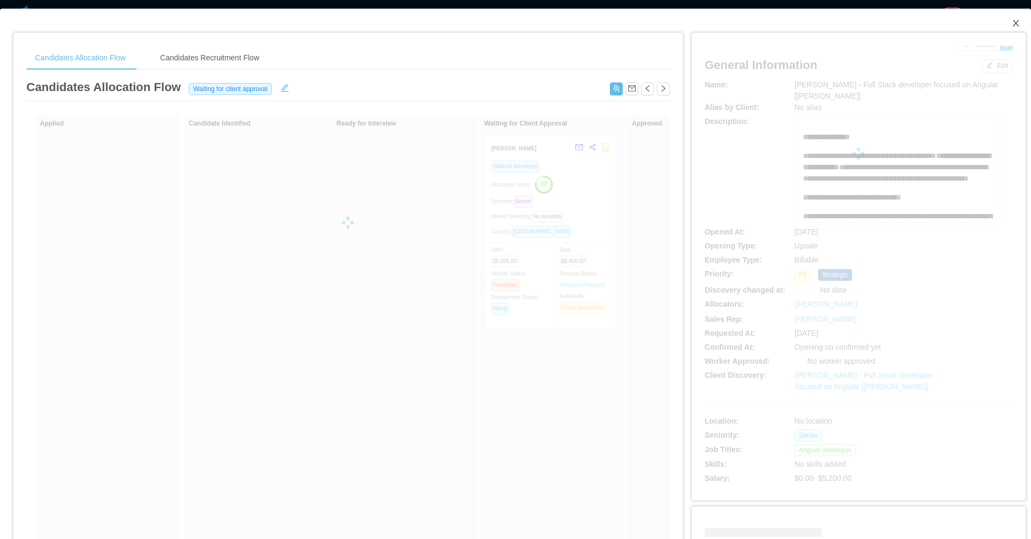
click at [1013, 22] on icon "icon: close" at bounding box center [1016, 23] width 6 height 6
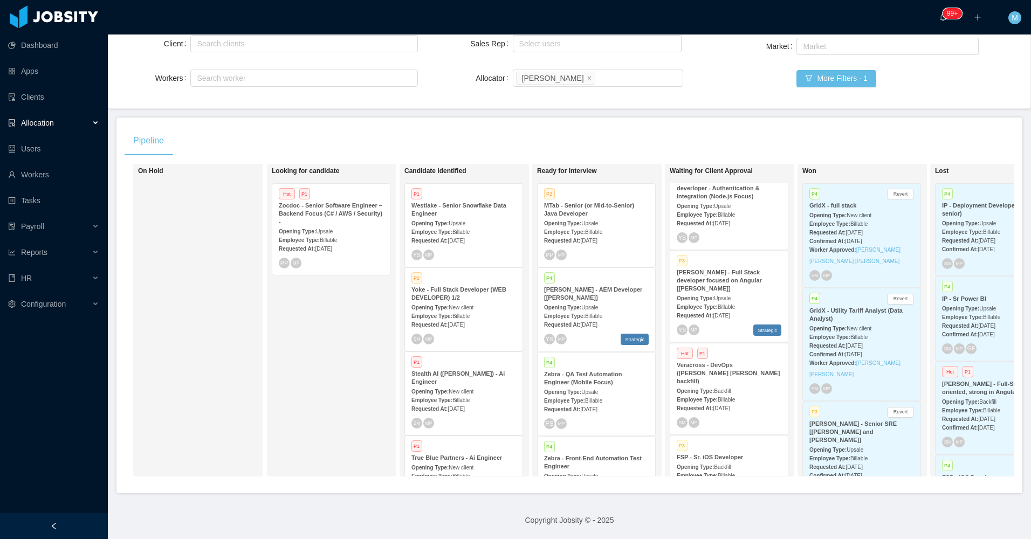
scroll to position [324, 0]
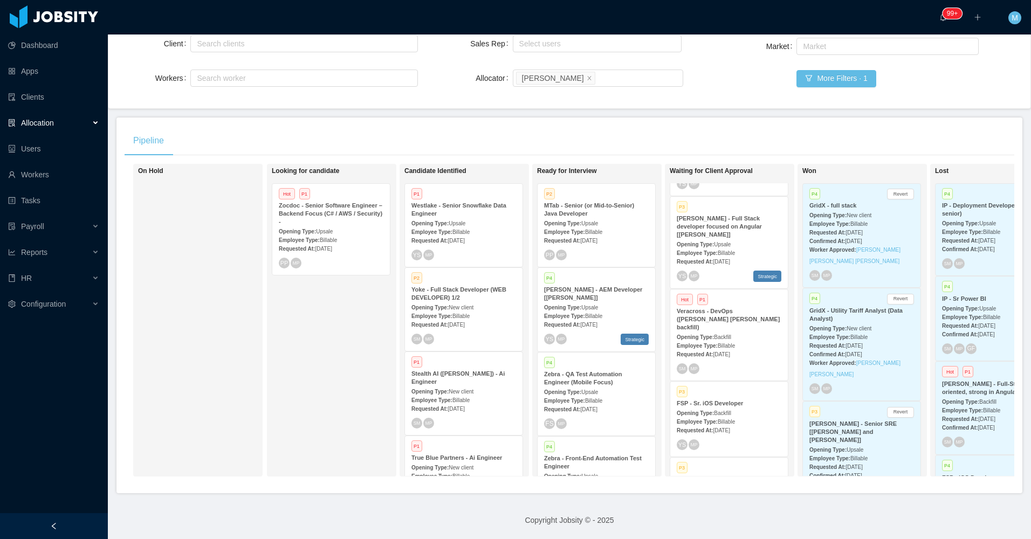
click at [734, 332] on div "Hot P1 Veracross - DevOps (Fabricio de Andrade Araujo's backfill) Opening Type:…" at bounding box center [729, 335] width 118 height 91
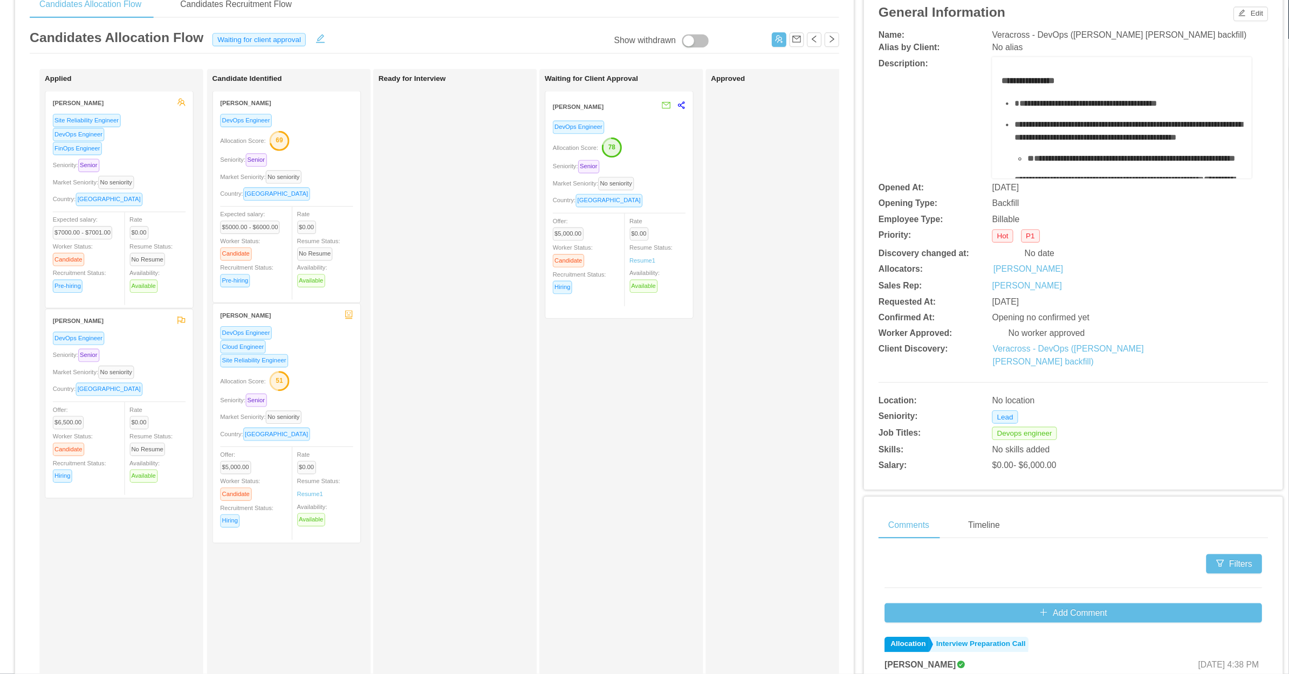
scroll to position [54, 0]
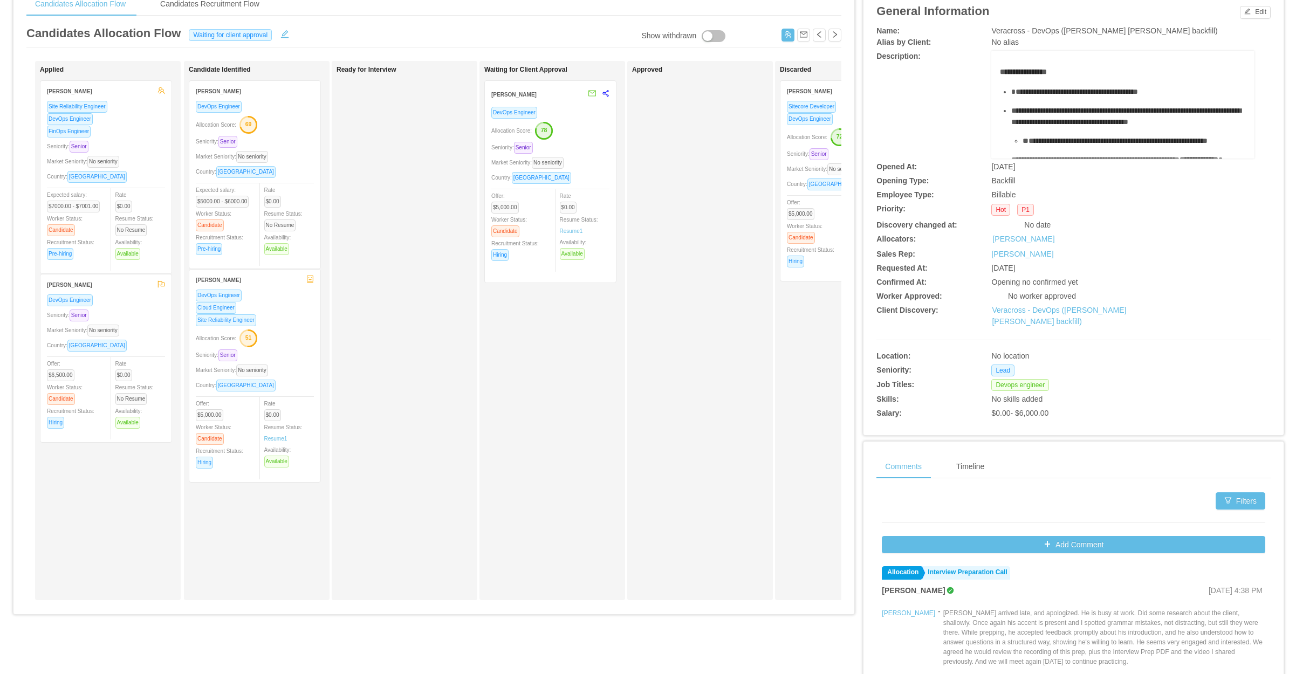
drag, startPoint x: 1002, startPoint y: 0, endPoint x: 484, endPoint y: 434, distance: 675.9
click at [484, 434] on div "Waiting for Client Approval Ricardo Araujo Almeida DevOps Engineer Allocation S…" at bounding box center [559, 330] width 151 height 529
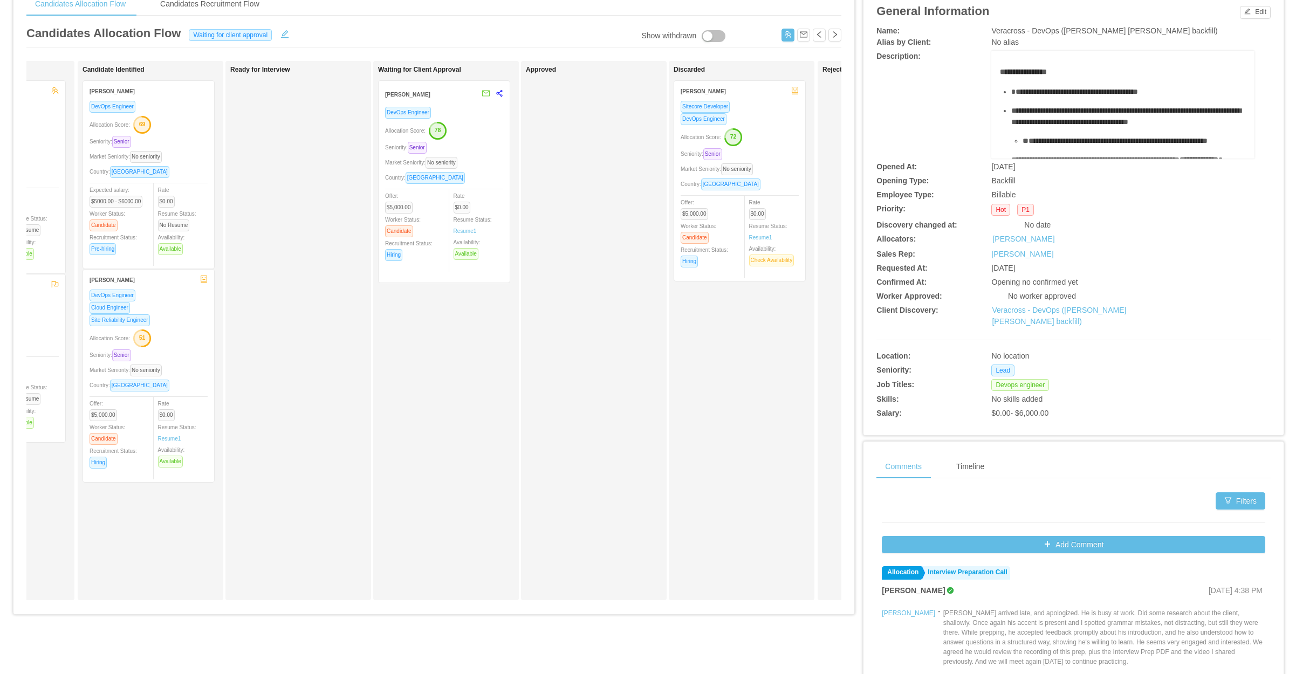
scroll to position [0, 111]
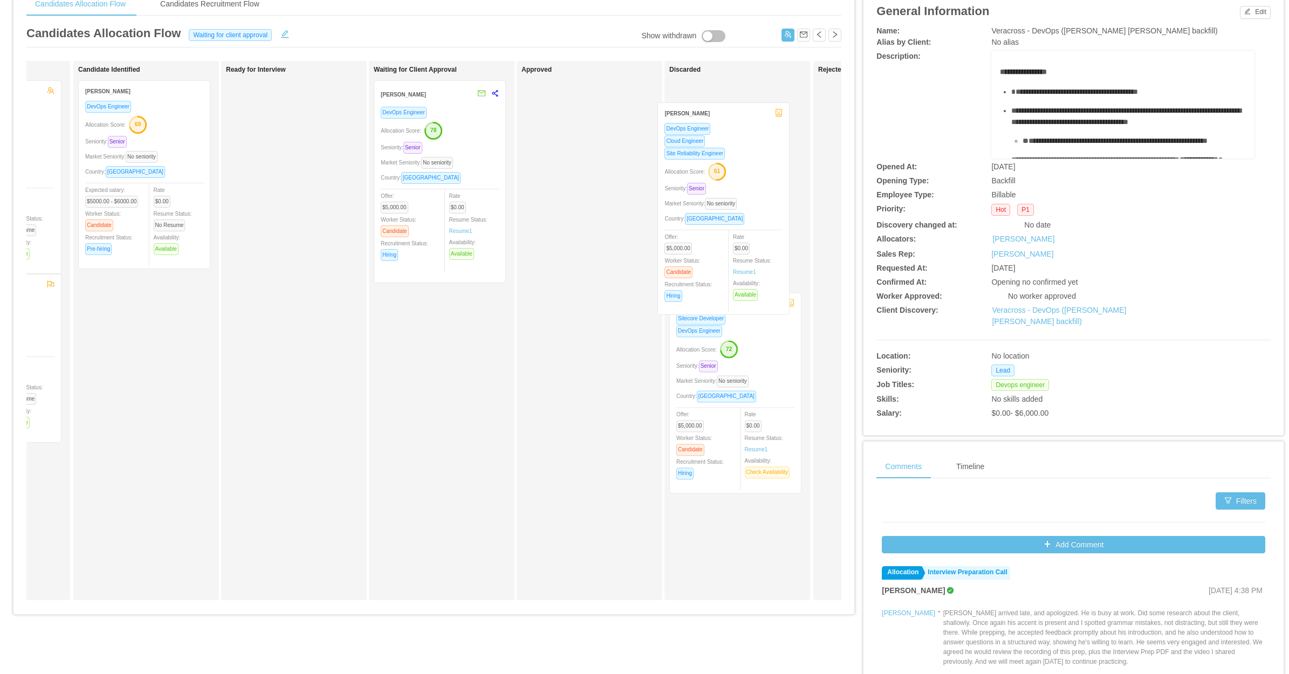
drag, startPoint x: 160, startPoint y: 411, endPoint x: 755, endPoint y: 225, distance: 624.3
click at [753, 227] on div "Applied Edson Santos Site Reliability Engineer DevOps Engineer FinOps Engineer …" at bounding box center [433, 335] width 815 height 548
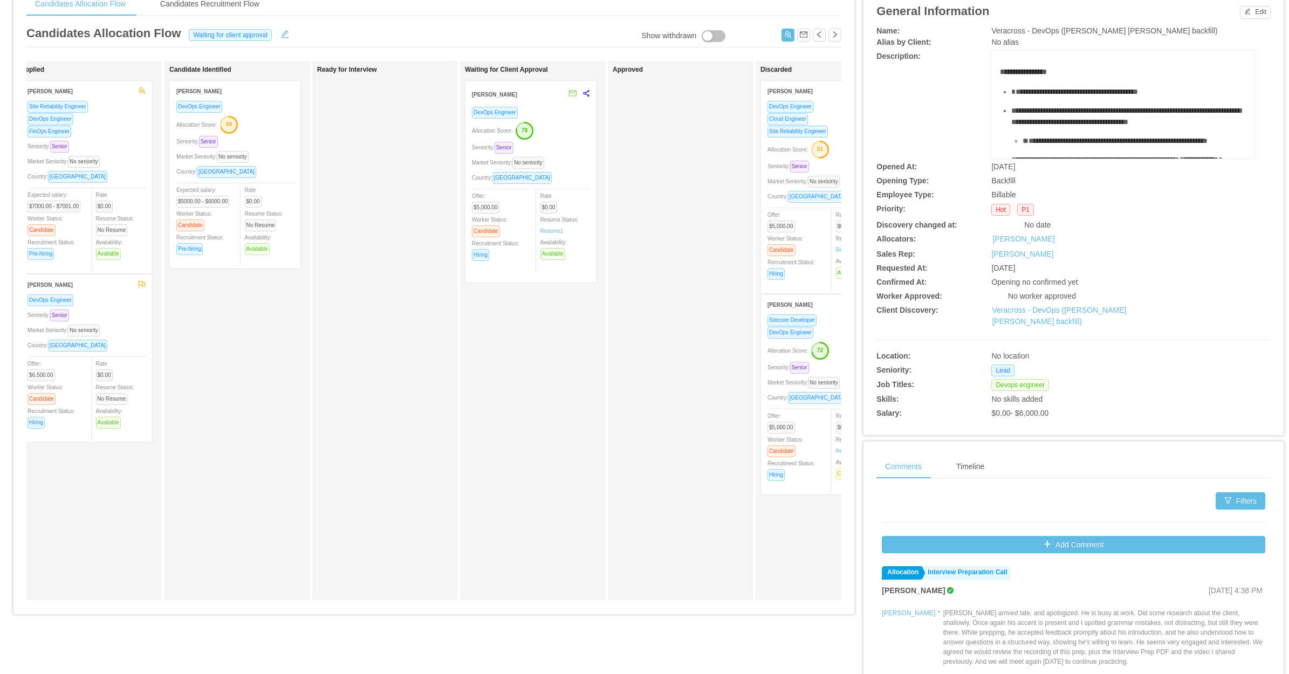
scroll to position [0, 0]
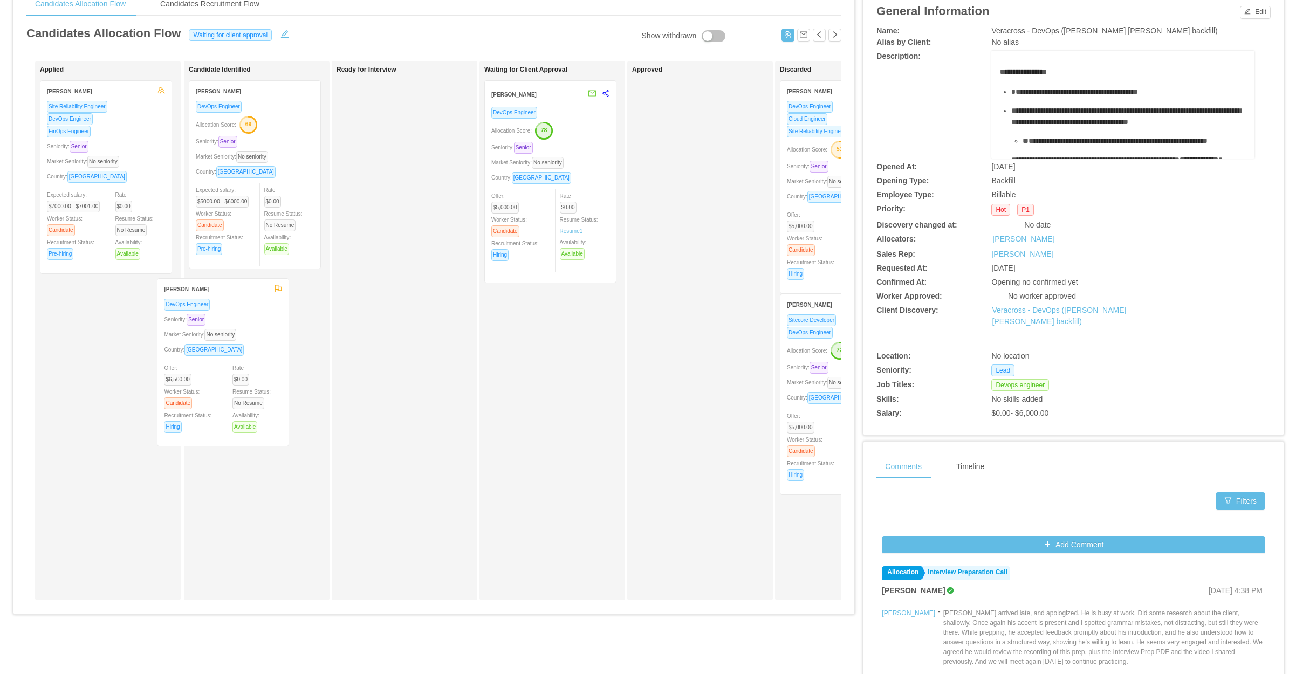
drag, startPoint x: 141, startPoint y: 376, endPoint x: 246, endPoint y: 381, distance: 104.7
click at [246, 381] on div "Applied Edson Santos Site Reliability Engineer DevOps Engineer FinOps Engineer …" at bounding box center [433, 335] width 815 height 548
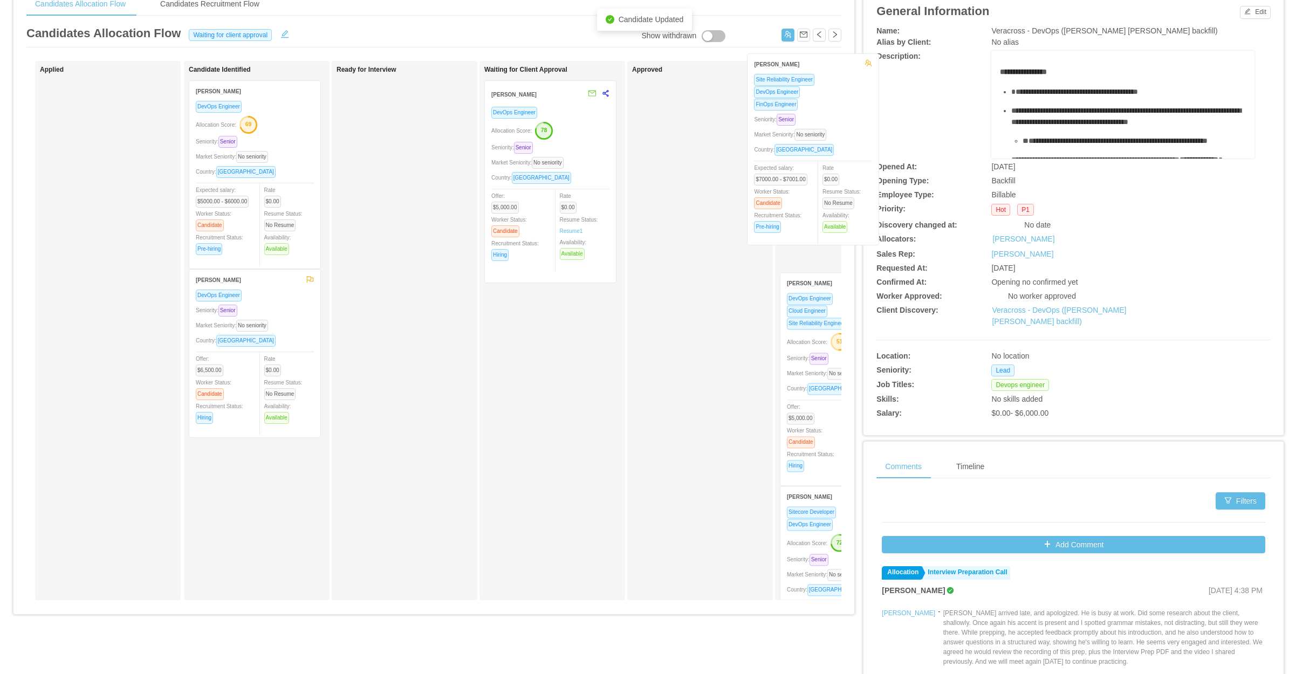
drag, startPoint x: 109, startPoint y: 228, endPoint x: 816, endPoint y: 200, distance: 707.4
click at [816, 200] on div "Applied Edson Santos Site Reliability Engineer DevOps Engineer FinOps Engineer …" at bounding box center [433, 335] width 815 height 548
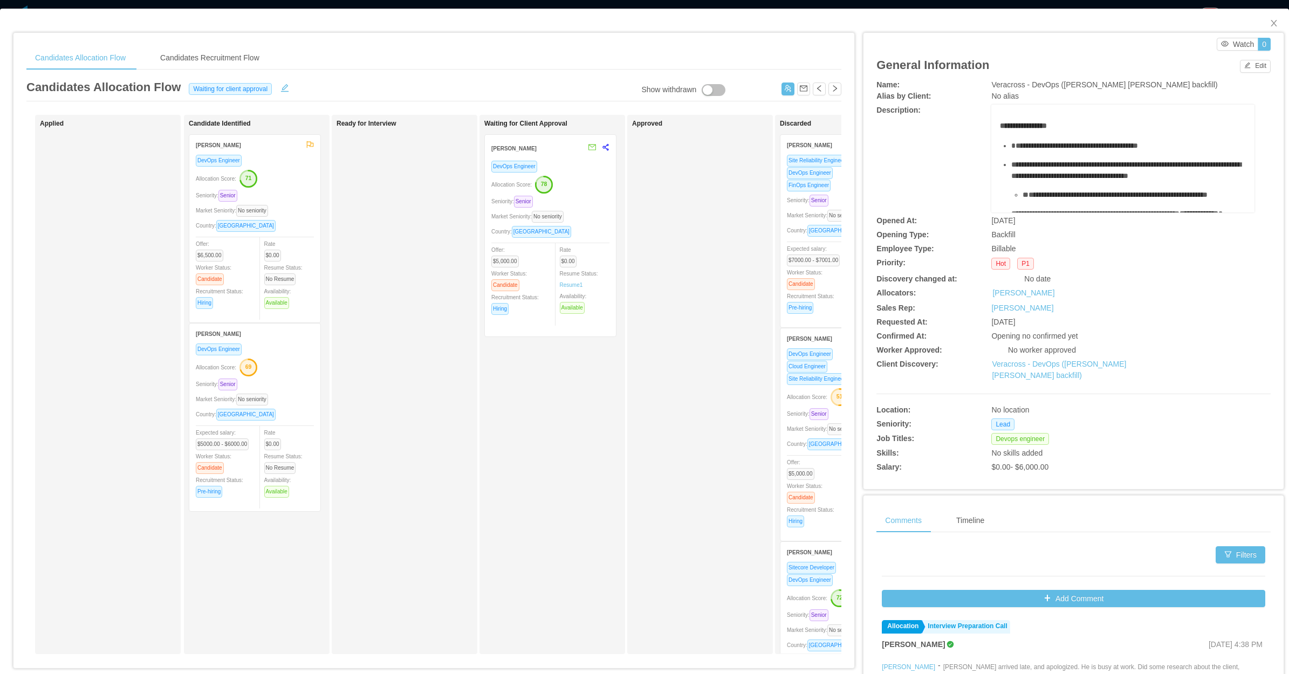
drag, startPoint x: 662, startPoint y: 428, endPoint x: 693, endPoint y: 390, distance: 49.0
click at [663, 428] on div "Approved" at bounding box center [707, 384] width 151 height 529
drag, startPoint x: 1262, startPoint y: 22, endPoint x: 814, endPoint y: 298, distance: 526.1
click at [1030, 23] on icon "icon: close" at bounding box center [1273, 23] width 9 height 9
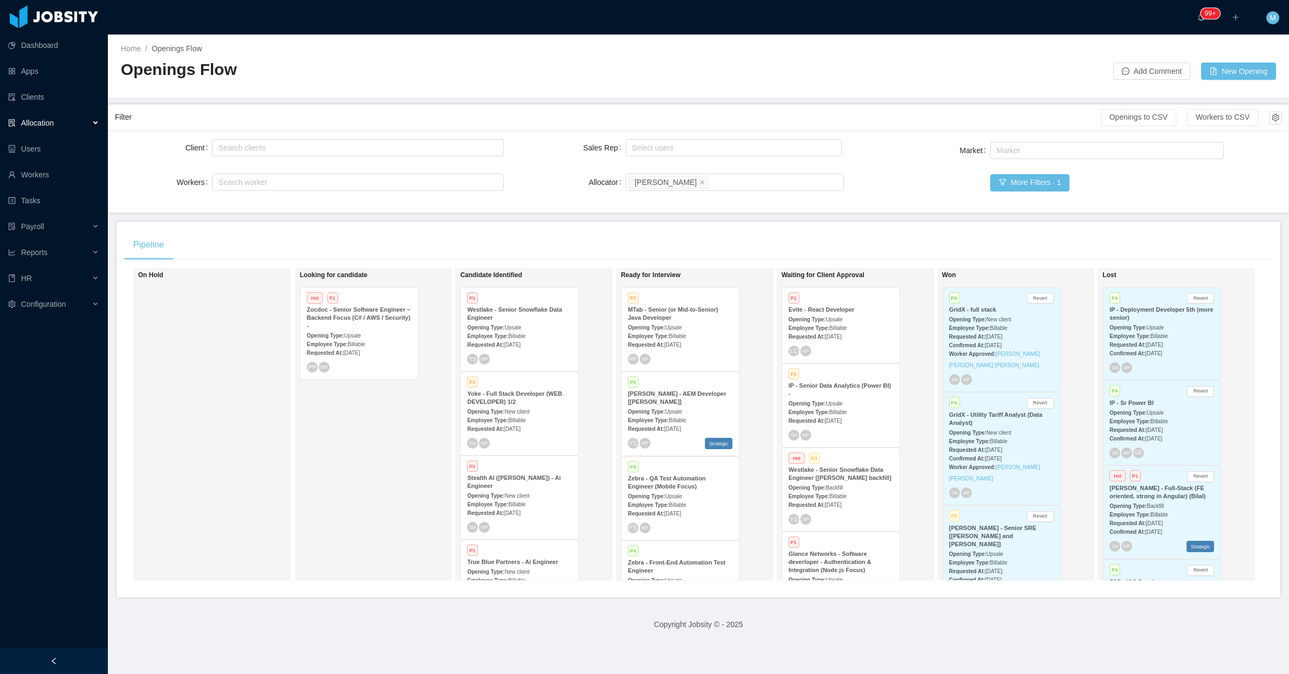
click at [866, 415] on div "Requested At: Aug 6th, 2025" at bounding box center [840, 420] width 105 height 11
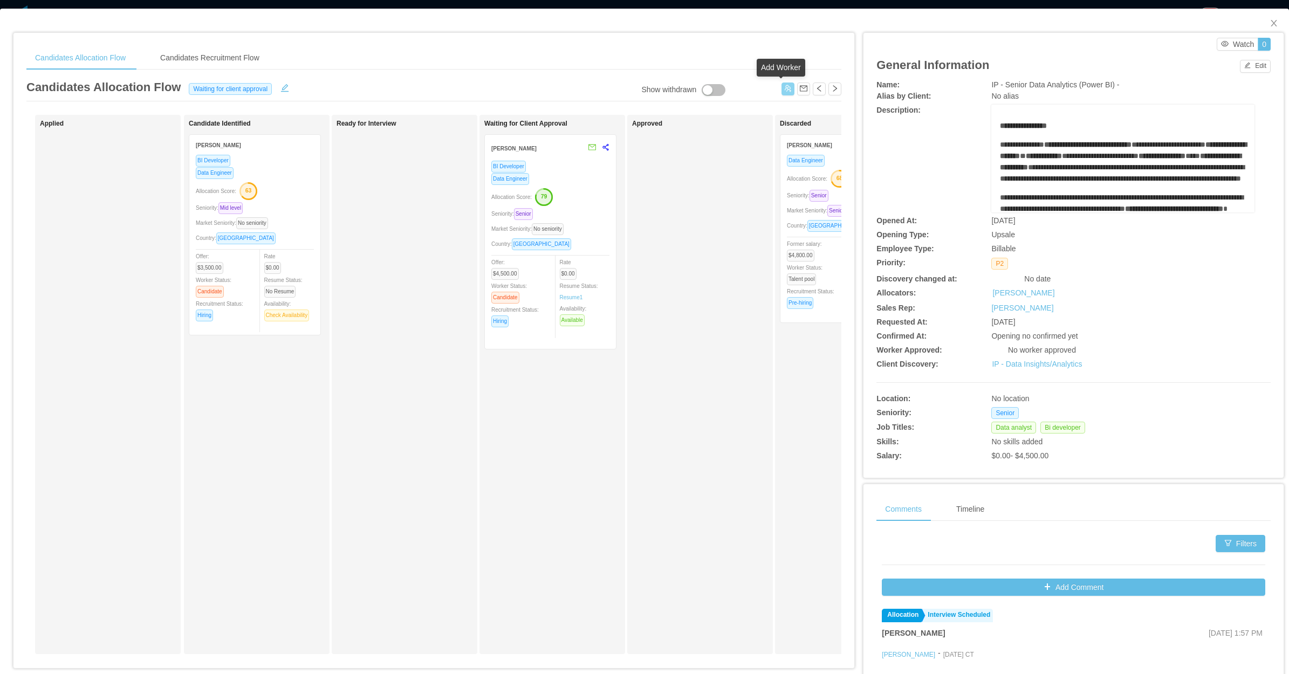
click at [781, 88] on button "button" at bounding box center [787, 88] width 13 height 13
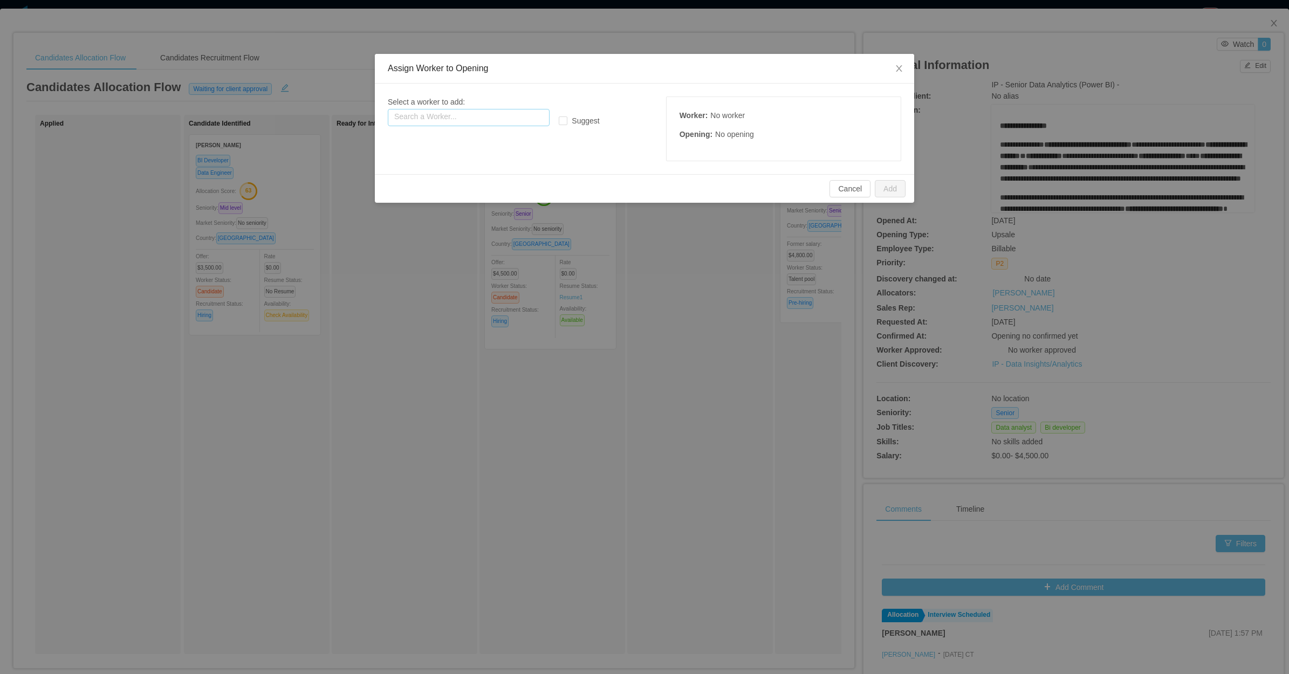
click at [430, 119] on input "text" at bounding box center [469, 117] width 162 height 17
paste input "**********"
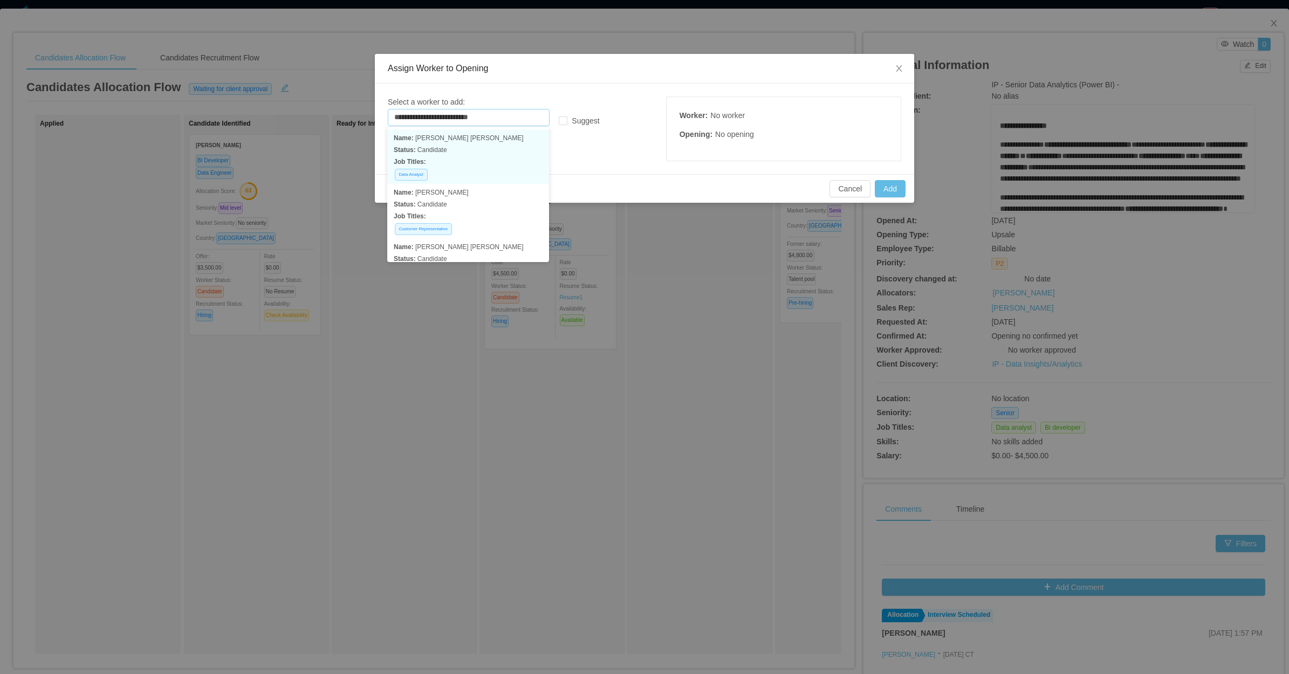
click at [469, 150] on p "Status: Candidate" at bounding box center [468, 150] width 149 height 12
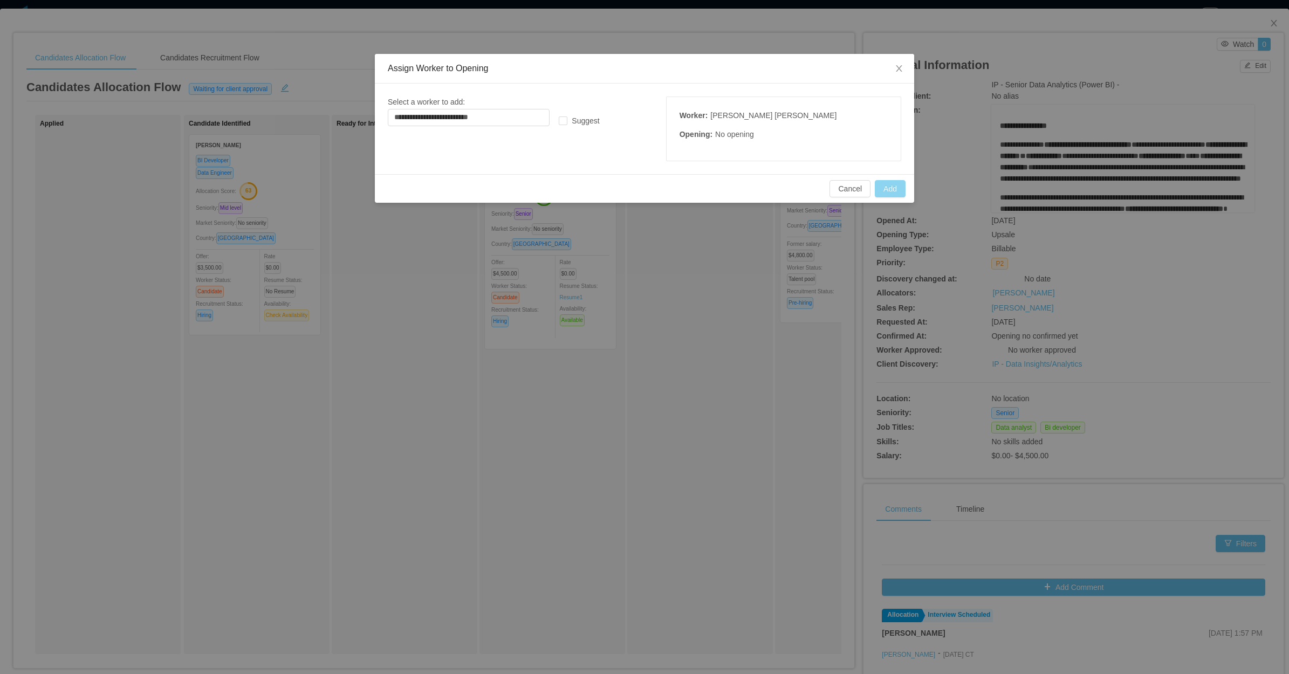
click at [892, 192] on button "Add" at bounding box center [890, 188] width 31 height 17
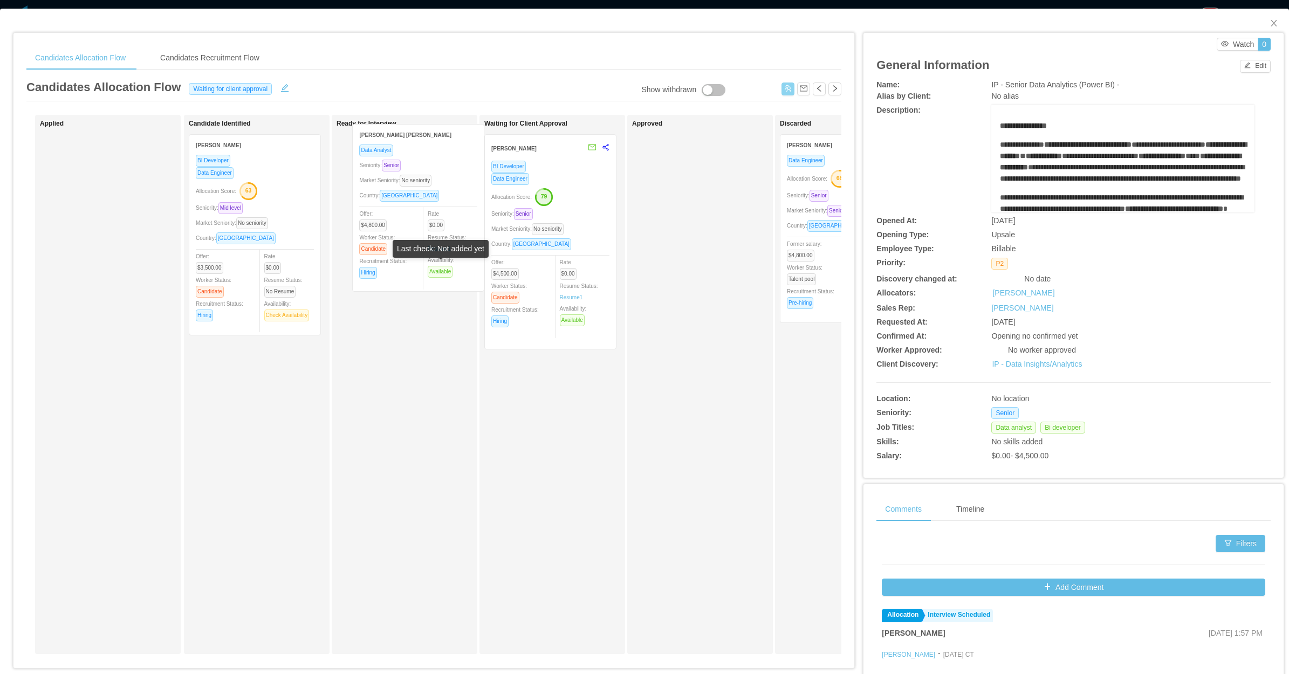
drag, startPoint x: 116, startPoint y: 270, endPoint x: 429, endPoint y: 259, distance: 312.4
click at [429, 259] on div "Last check: Not added yet" at bounding box center [441, 251] width 96 height 22
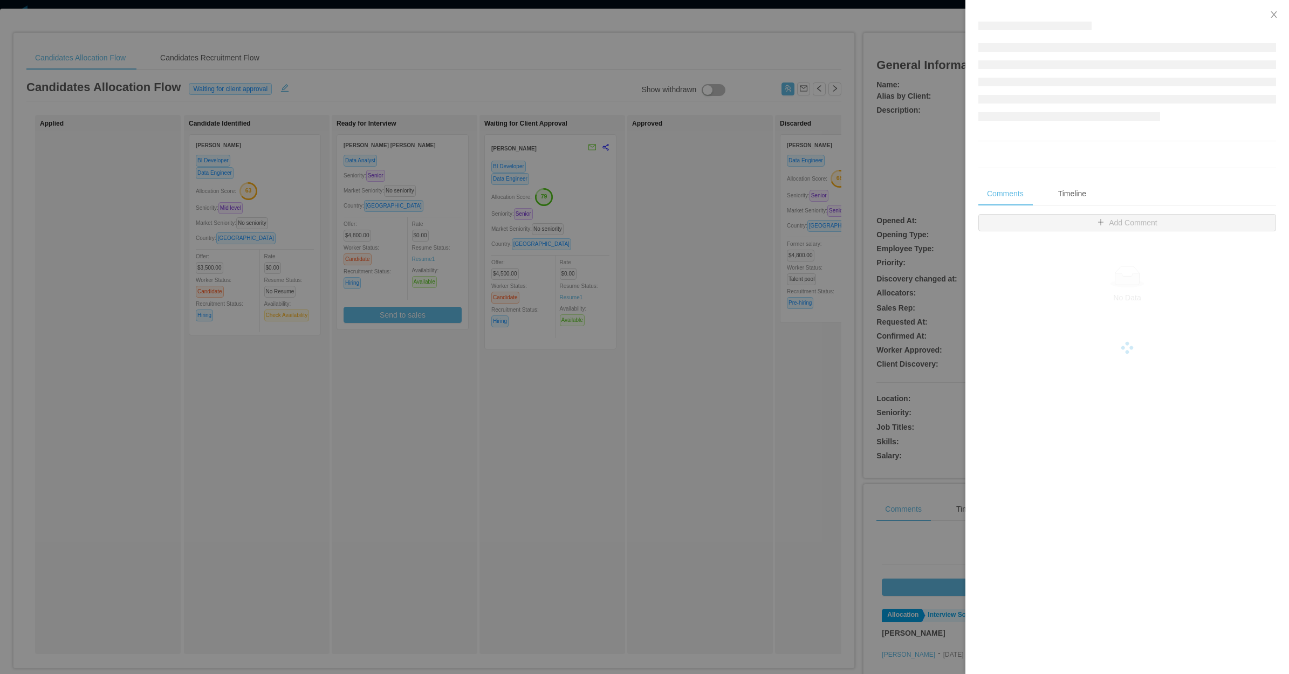
drag, startPoint x: 658, startPoint y: 269, endPoint x: 756, endPoint y: 132, distance: 167.7
click at [662, 265] on div at bounding box center [644, 337] width 1289 height 674
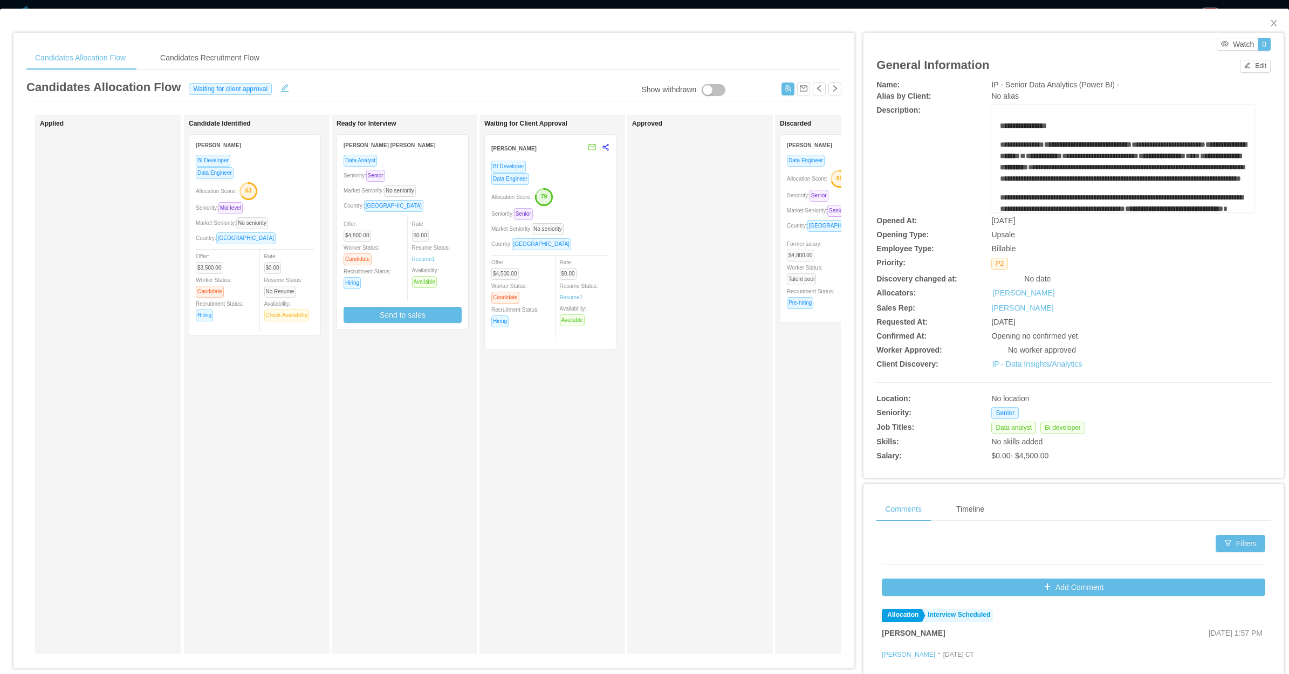
click at [781, 79] on div at bounding box center [811, 87] width 60 height 18
drag, startPoint x: 786, startPoint y: 87, endPoint x: 768, endPoint y: 93, distance: 18.1
click at [785, 87] on button "button" at bounding box center [787, 88] width 13 height 13
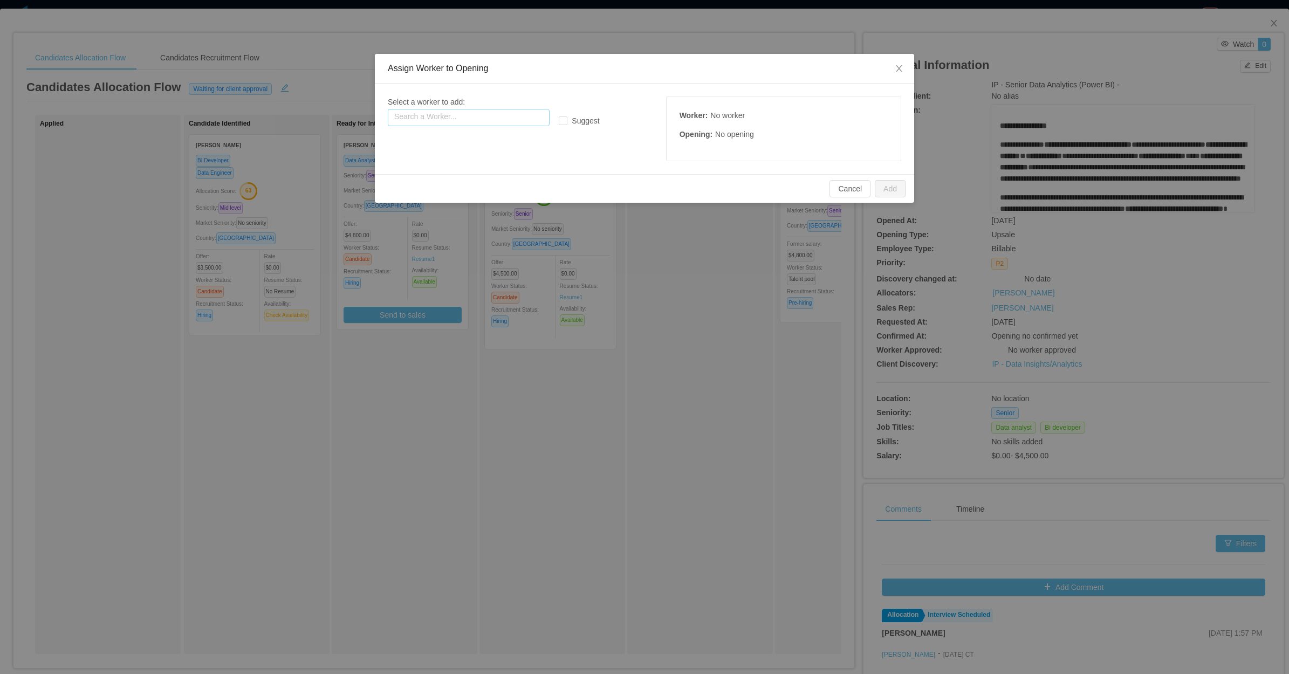
click at [506, 123] on input "text" at bounding box center [469, 117] width 162 height 17
paste input "**********"
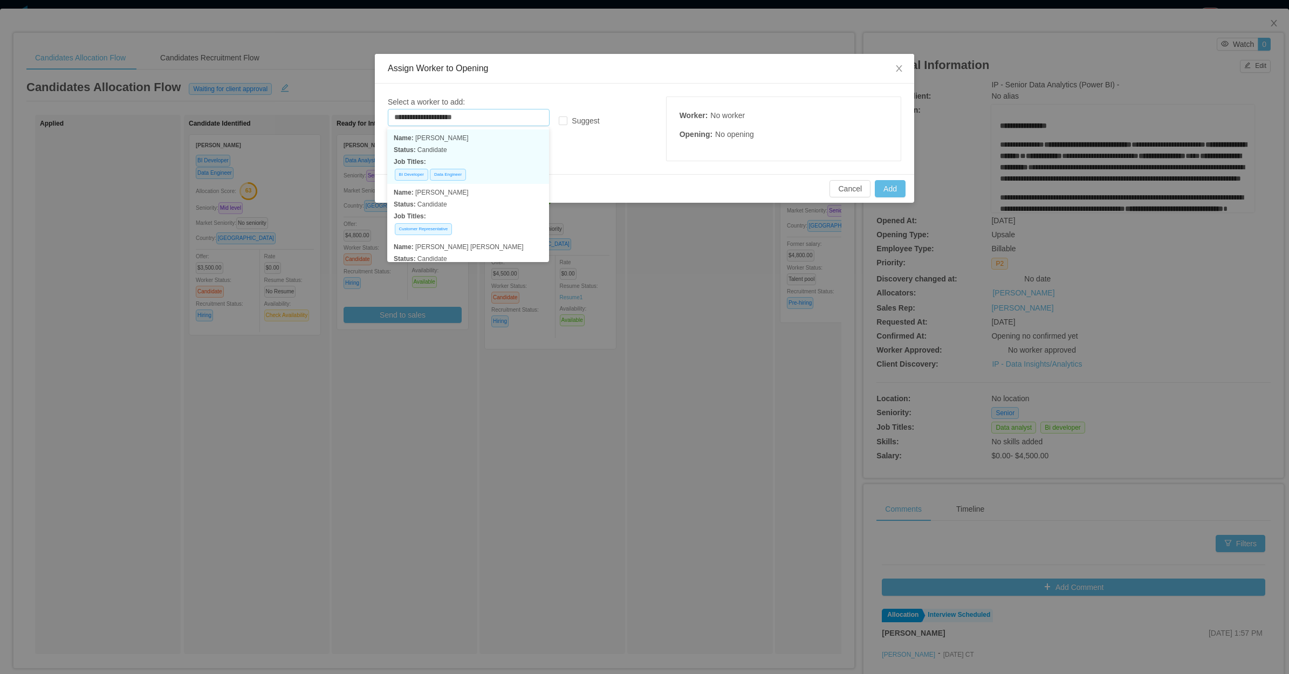
click at [484, 150] on p "Status: Candidate" at bounding box center [468, 150] width 149 height 12
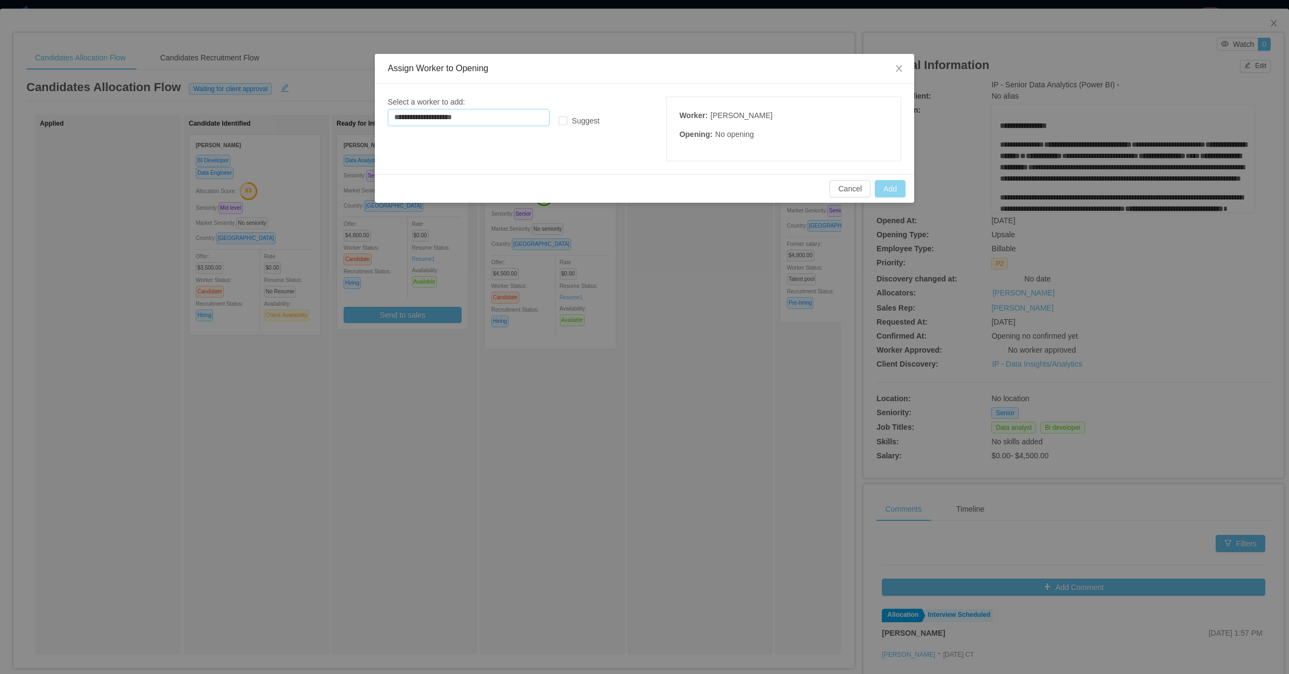
type input "**********"
click at [884, 193] on button "Add" at bounding box center [890, 188] width 31 height 17
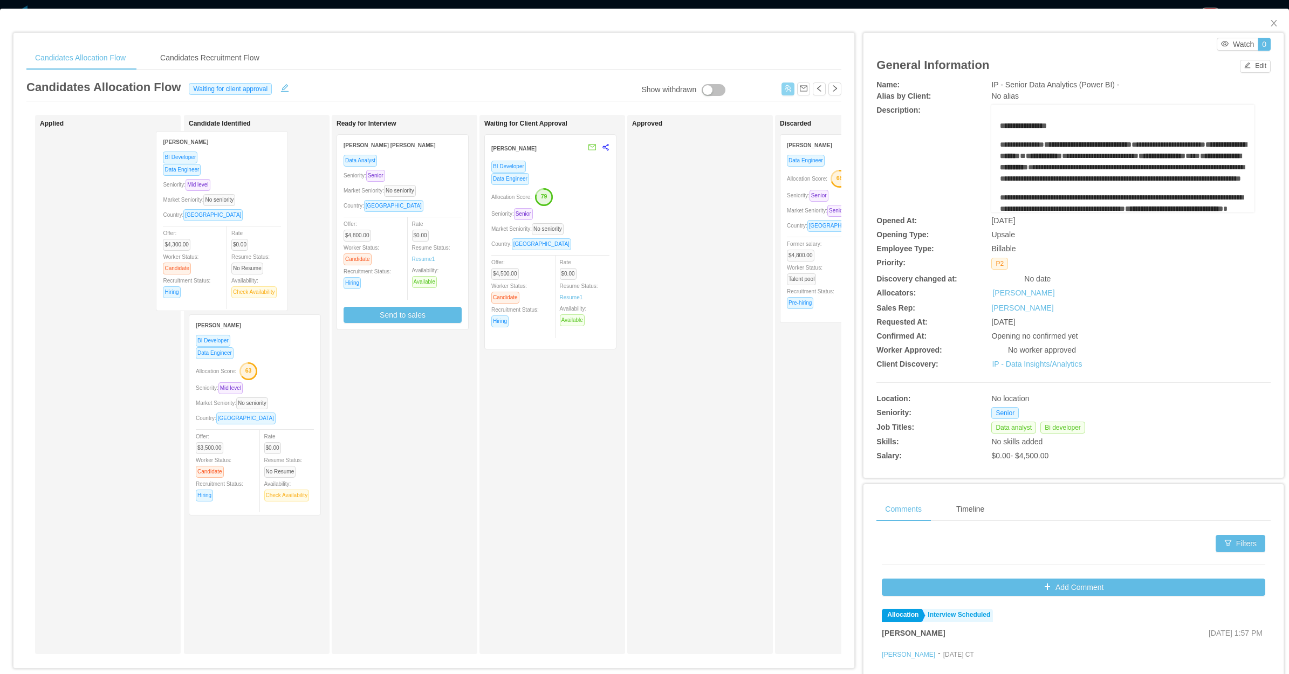
drag, startPoint x: 79, startPoint y: 271, endPoint x: 193, endPoint y: 269, distance: 114.3
click at [193, 269] on div "Applied David Vallejo Herrera BI Developer Data Engineer Seniority: Mid level M…" at bounding box center [433, 389] width 815 height 548
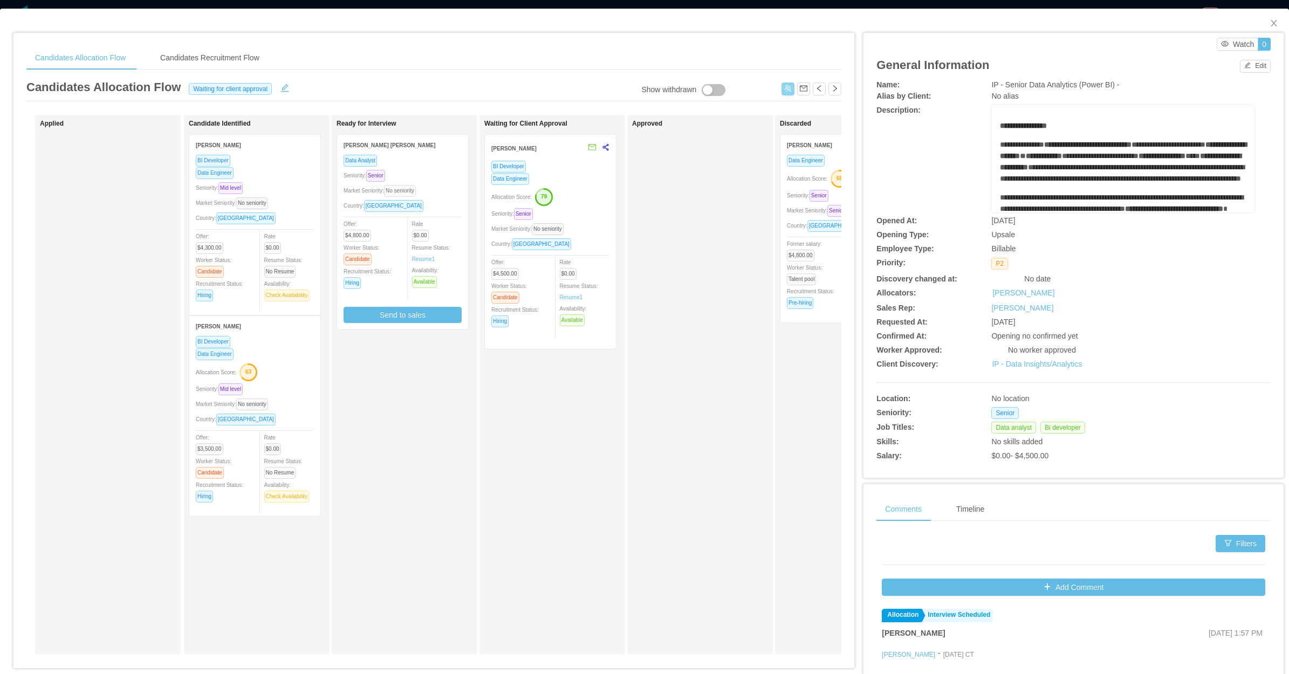
click at [413, 195] on span "No seniority" at bounding box center [400, 191] width 32 height 12
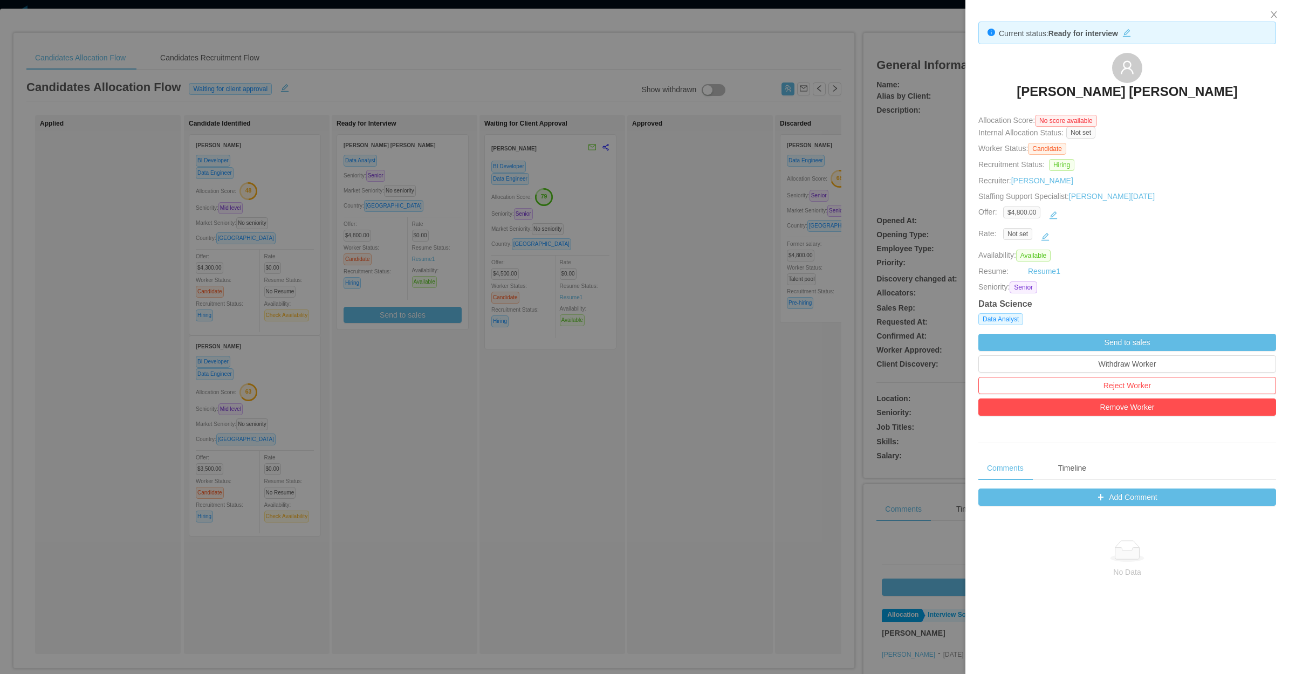
drag, startPoint x: 563, startPoint y: 452, endPoint x: 526, endPoint y: 390, distance: 72.3
click at [562, 443] on div at bounding box center [644, 337] width 1289 height 674
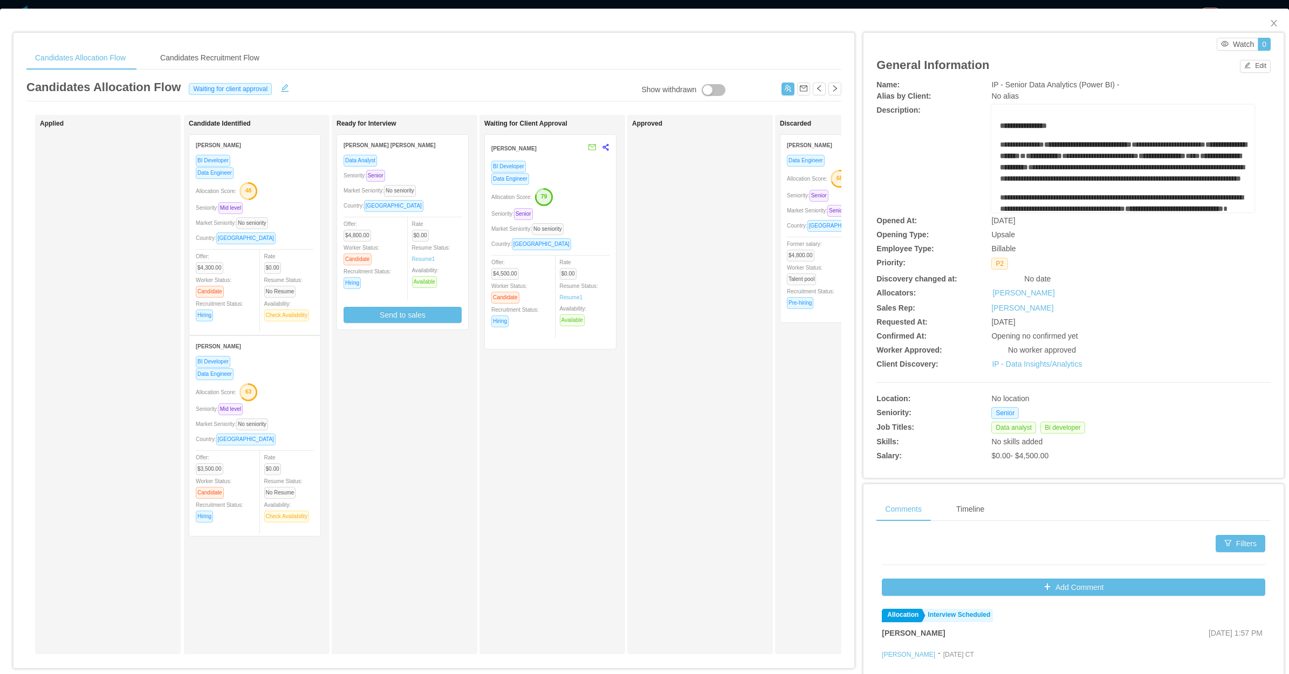
click at [458, 189] on div "Market Seniority: No seniority" at bounding box center [402, 190] width 118 height 12
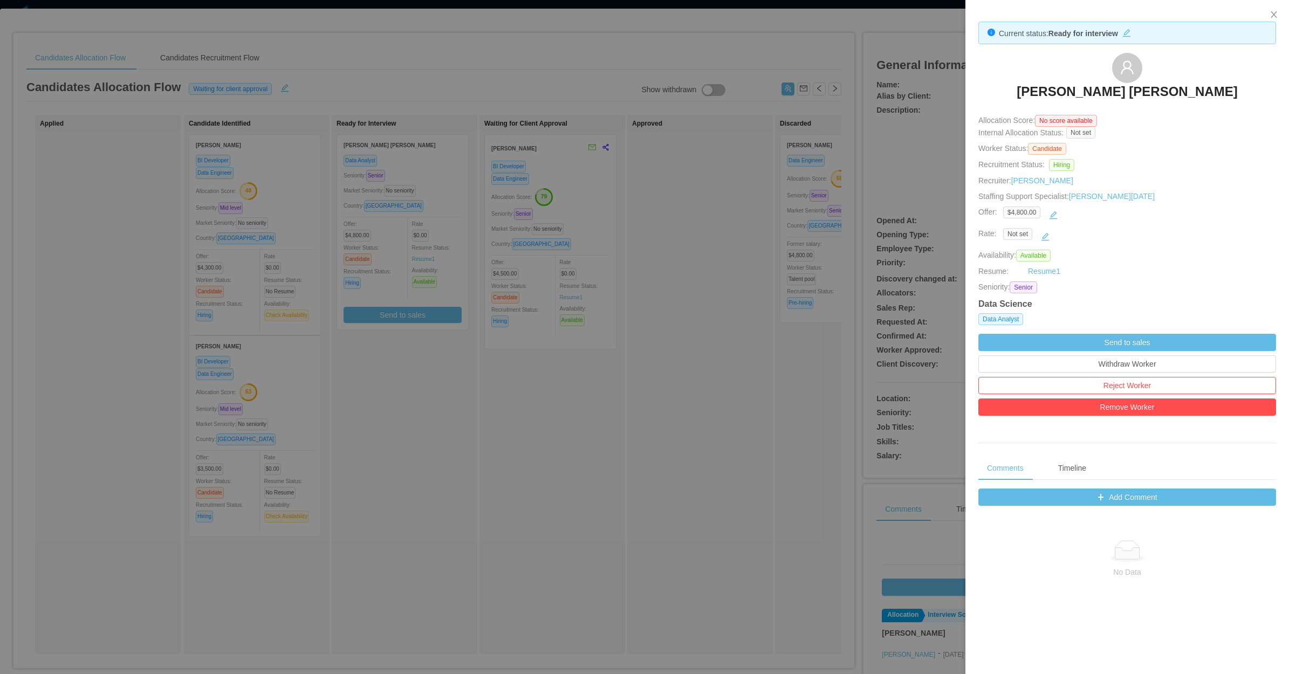
click at [431, 539] on div at bounding box center [644, 337] width 1289 height 674
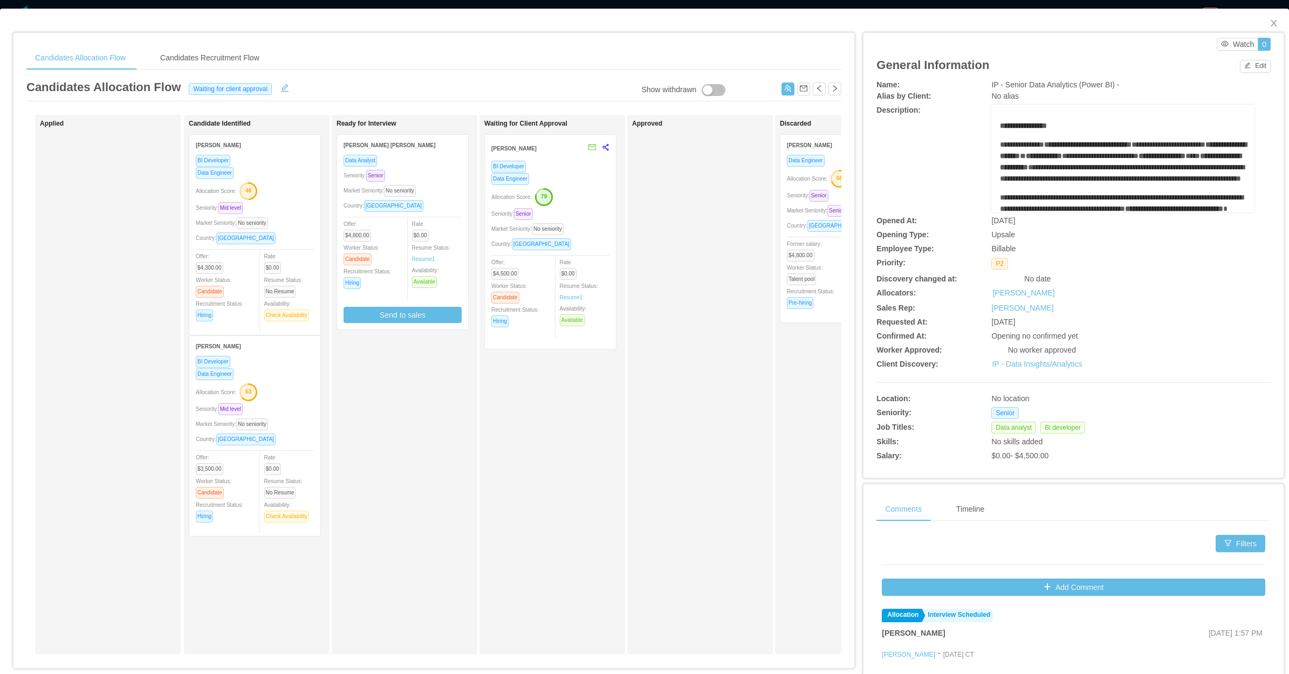
click at [439, 214] on div "Data Analyst Seniority: Senior Market Seniority: No seniority Country: Mexico O…" at bounding box center [402, 238] width 118 height 169
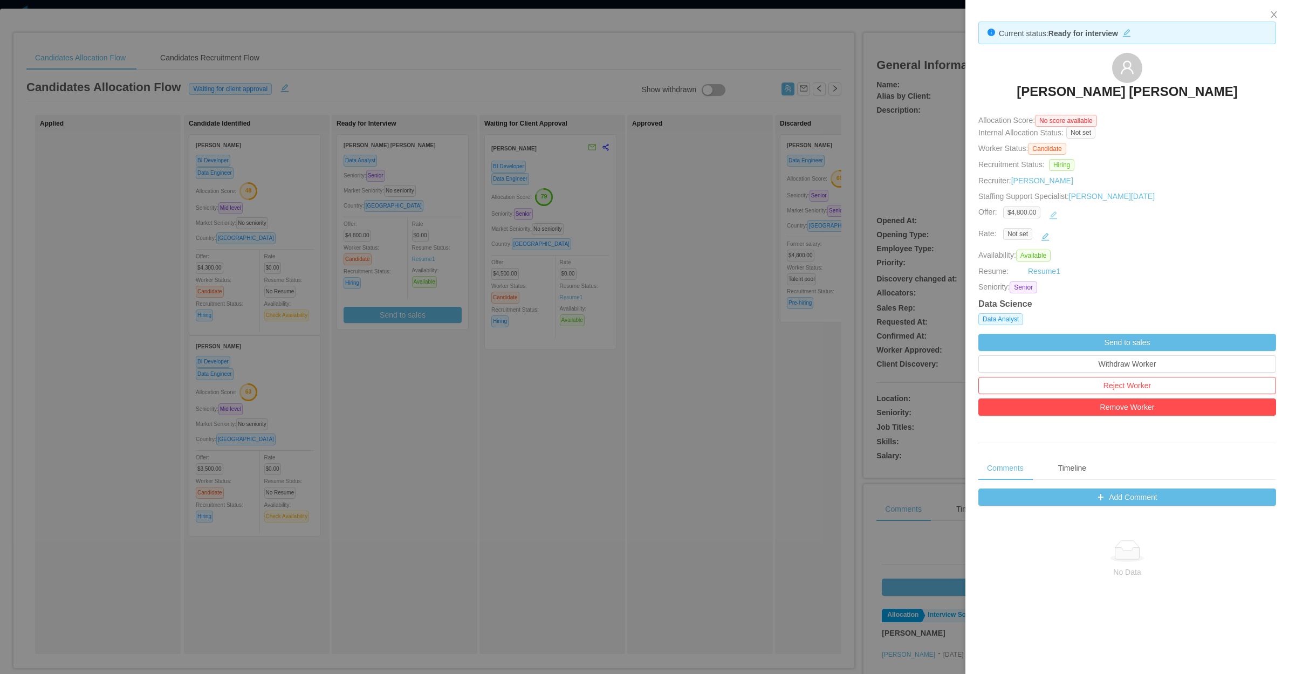
click at [1030, 217] on button "button" at bounding box center [1052, 215] width 17 height 17
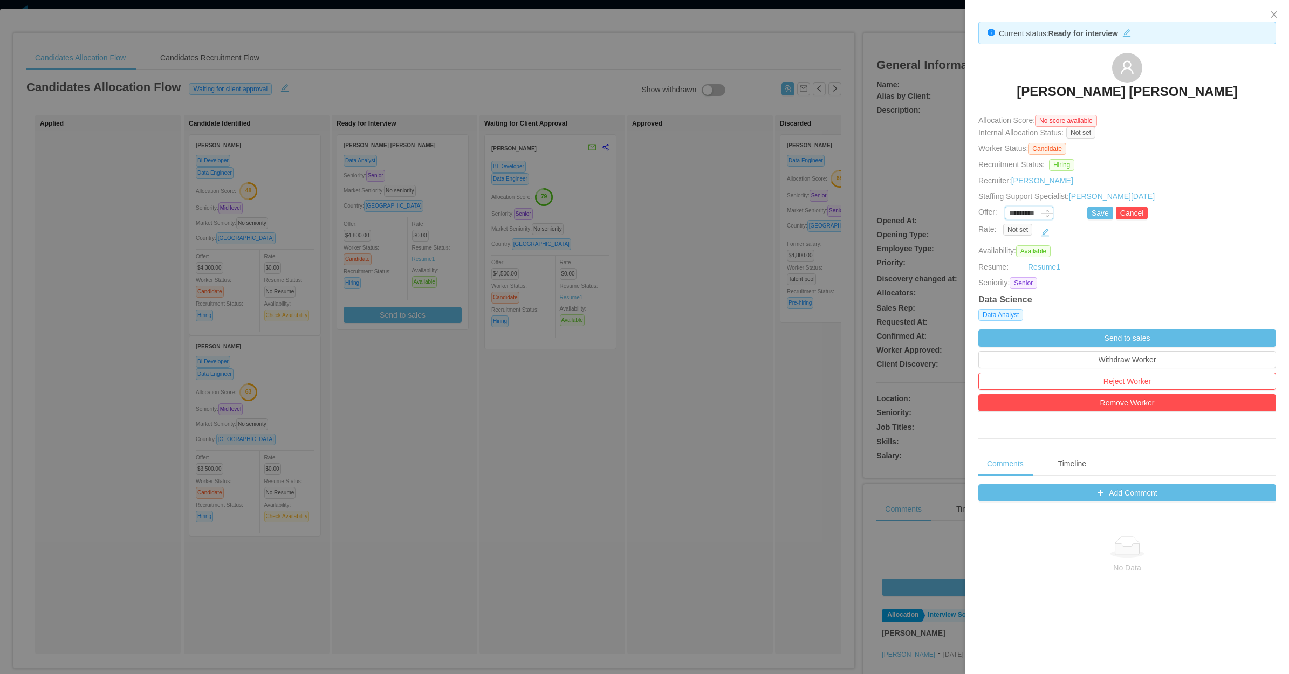
click at [1020, 216] on input "*********" at bounding box center [1028, 214] width 47 height 12
click at [1030, 206] on div "Current status: Ready for interview Luis Fernando López Sánchez Allocation Scor…" at bounding box center [1127, 423] width 324 height 847
click at [1030, 209] on button "Save" at bounding box center [1100, 213] width 26 height 13
type input "*********"
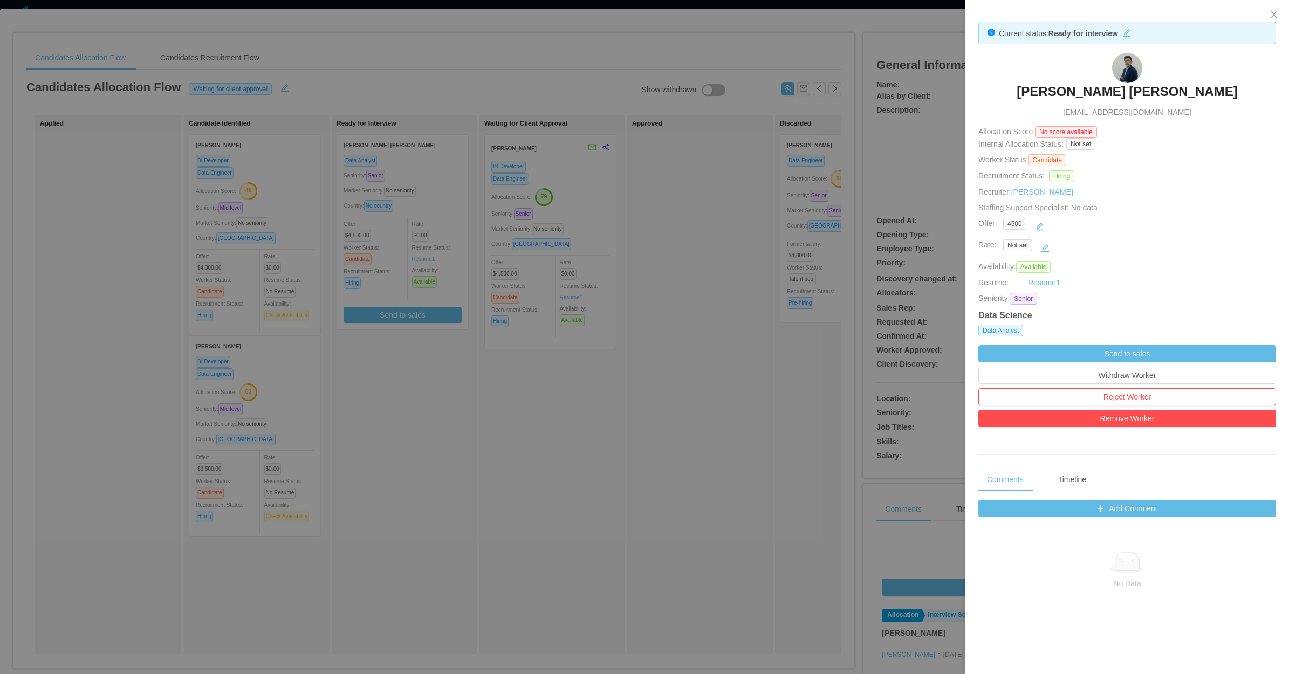
drag, startPoint x: 701, startPoint y: 268, endPoint x: 704, endPoint y: 77, distance: 191.4
click at [704, 255] on div at bounding box center [644, 337] width 1289 height 674
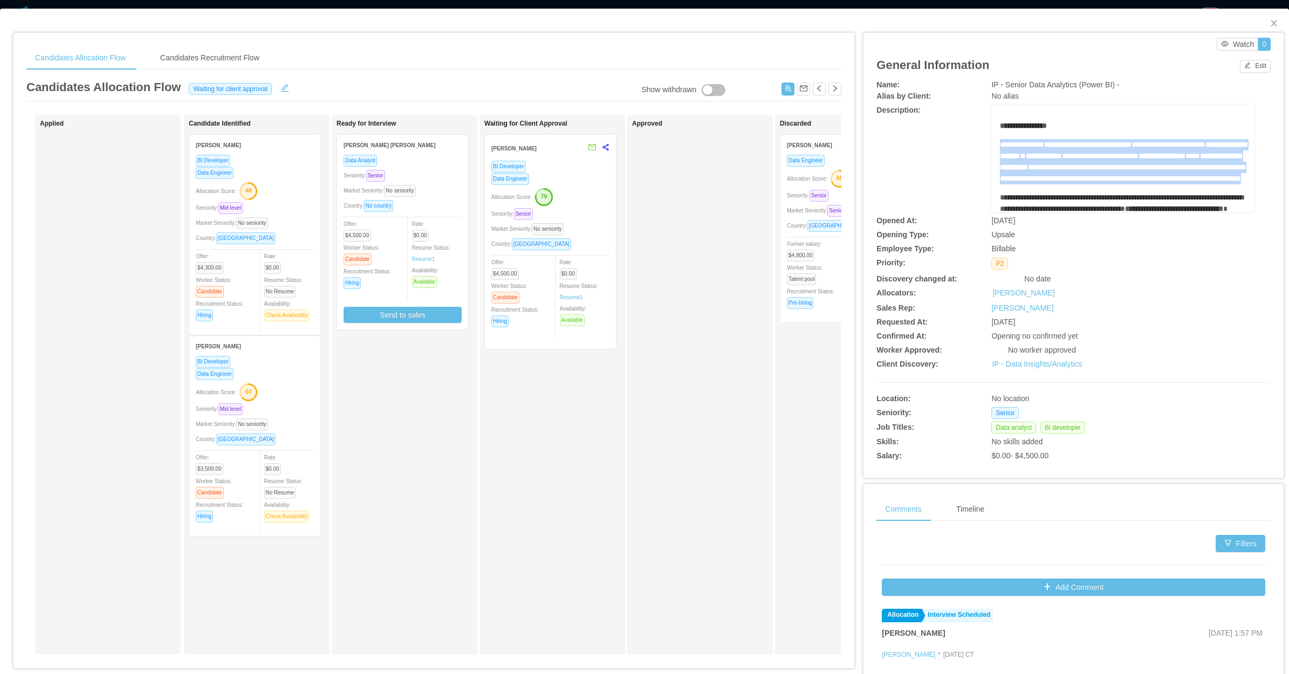
drag, startPoint x: 1123, startPoint y: 198, endPoint x: 991, endPoint y: 146, distance: 141.6
click at [999, 146] on div "**********" at bounding box center [1122, 174] width 246 height 108
copy div "**********"
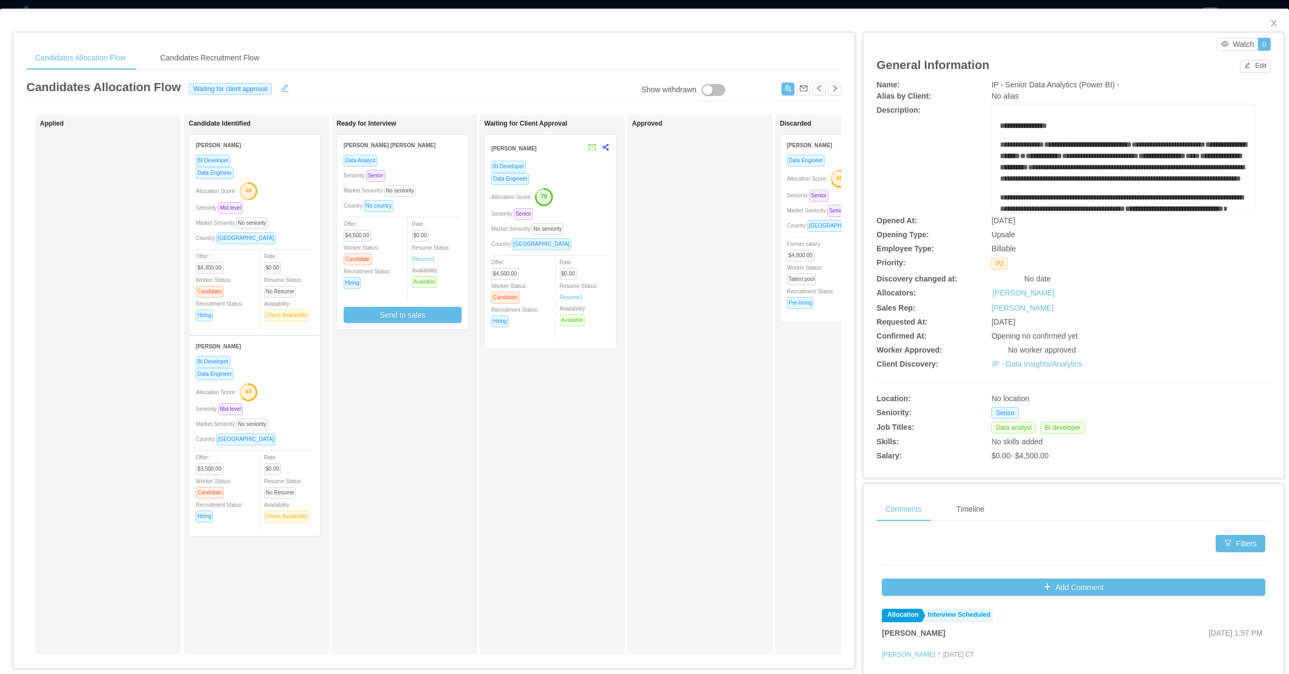
click at [651, 445] on div "Approved" at bounding box center [707, 384] width 151 height 529
click at [421, 440] on div "Ready for Interview Luis Fernando López Sánchez Data Analyst Seniority: Senior …" at bounding box center [411, 384] width 151 height 529
drag, startPoint x: 741, startPoint y: 322, endPoint x: 995, endPoint y: 184, distance: 289.1
click at [741, 322] on div "Approved" at bounding box center [707, 384] width 151 height 529
drag, startPoint x: 1263, startPoint y: 20, endPoint x: 1133, endPoint y: 108, distance: 157.3
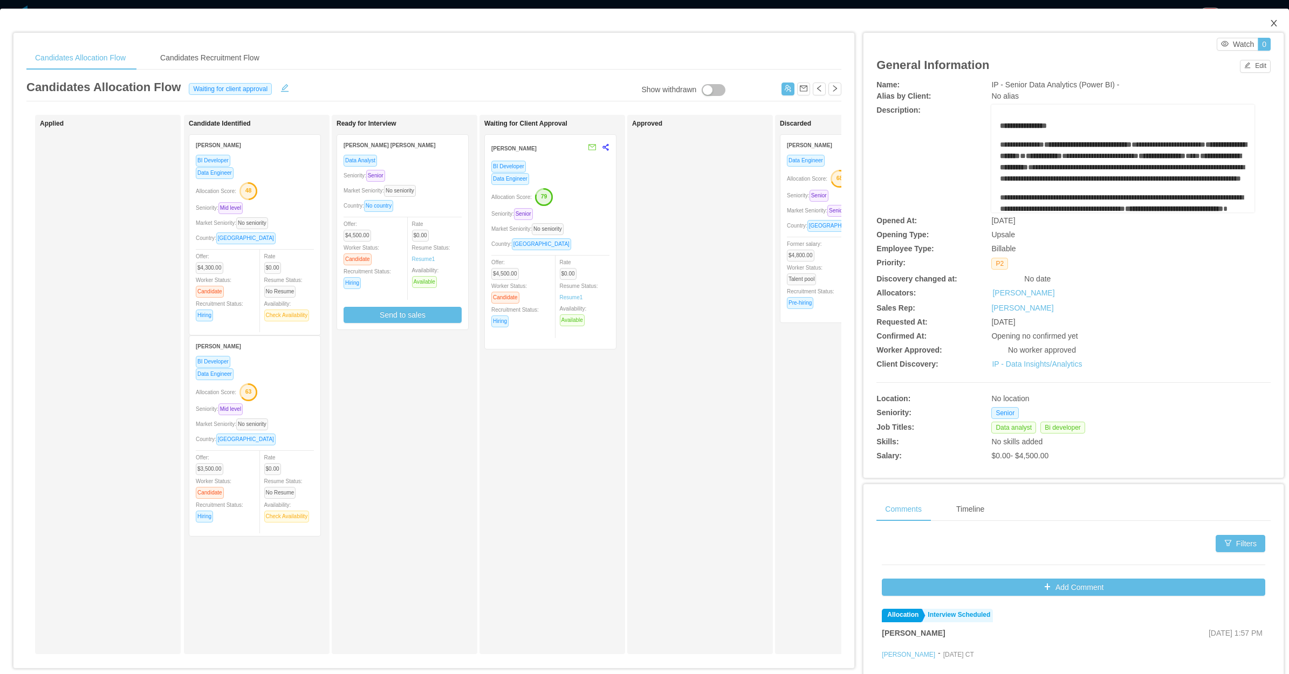
click at [1030, 20] on icon "icon: close" at bounding box center [1273, 23] width 9 height 9
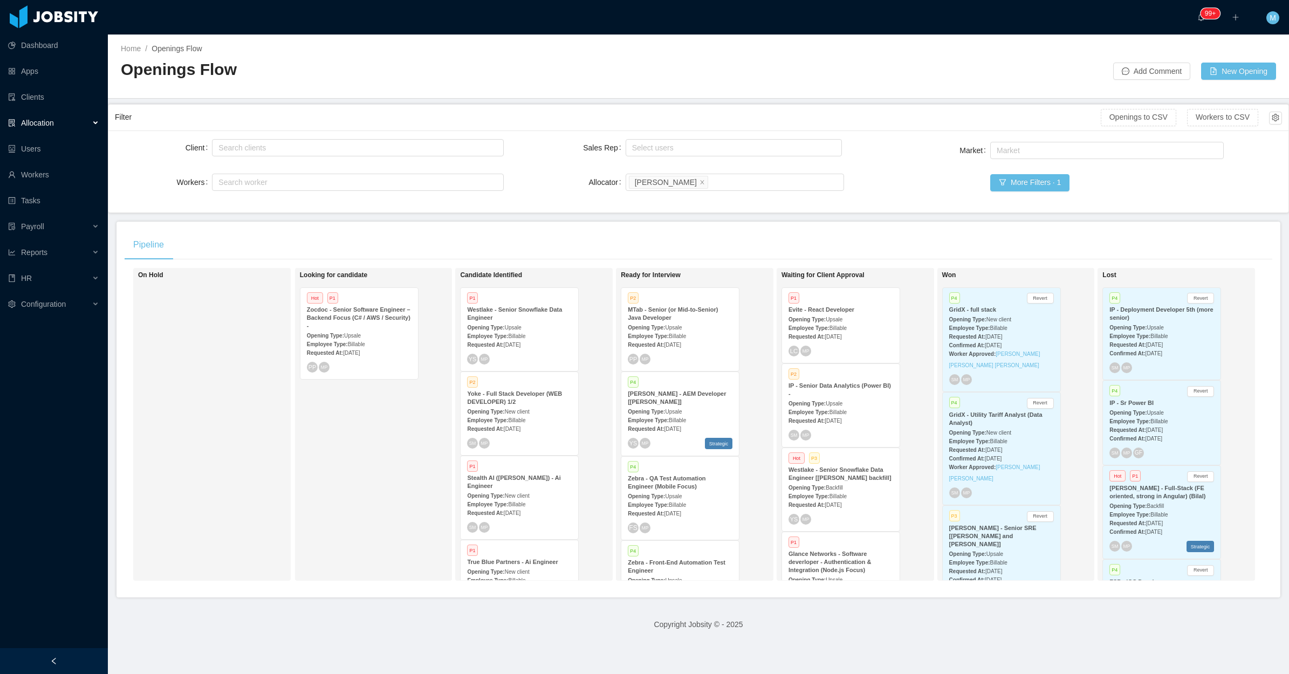
click at [851, 401] on div "Waiting for Client Approval P1 Evite - React Developer Opening Type: Upsale Emp…" at bounding box center [856, 621] width 151 height 697
click at [855, 416] on div "Requested At: Aug 6th, 2025" at bounding box center [840, 420] width 105 height 11
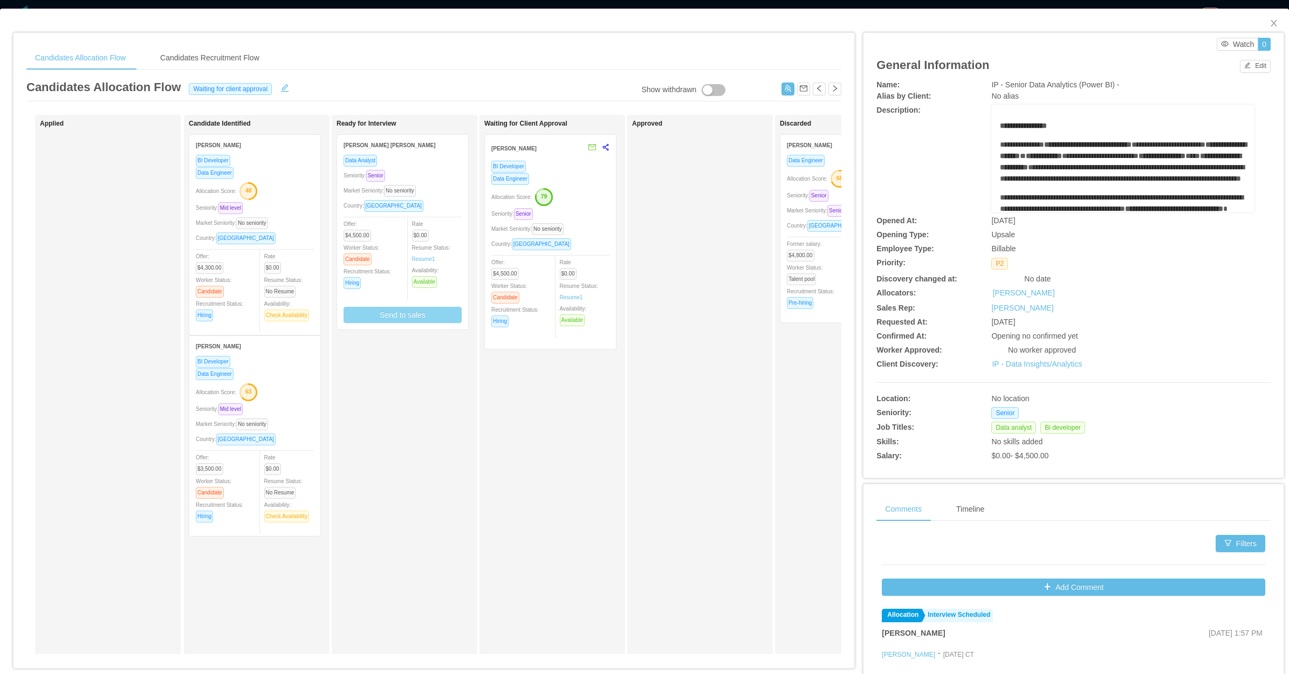
click at [425, 316] on button "Send to sales" at bounding box center [402, 315] width 118 height 16
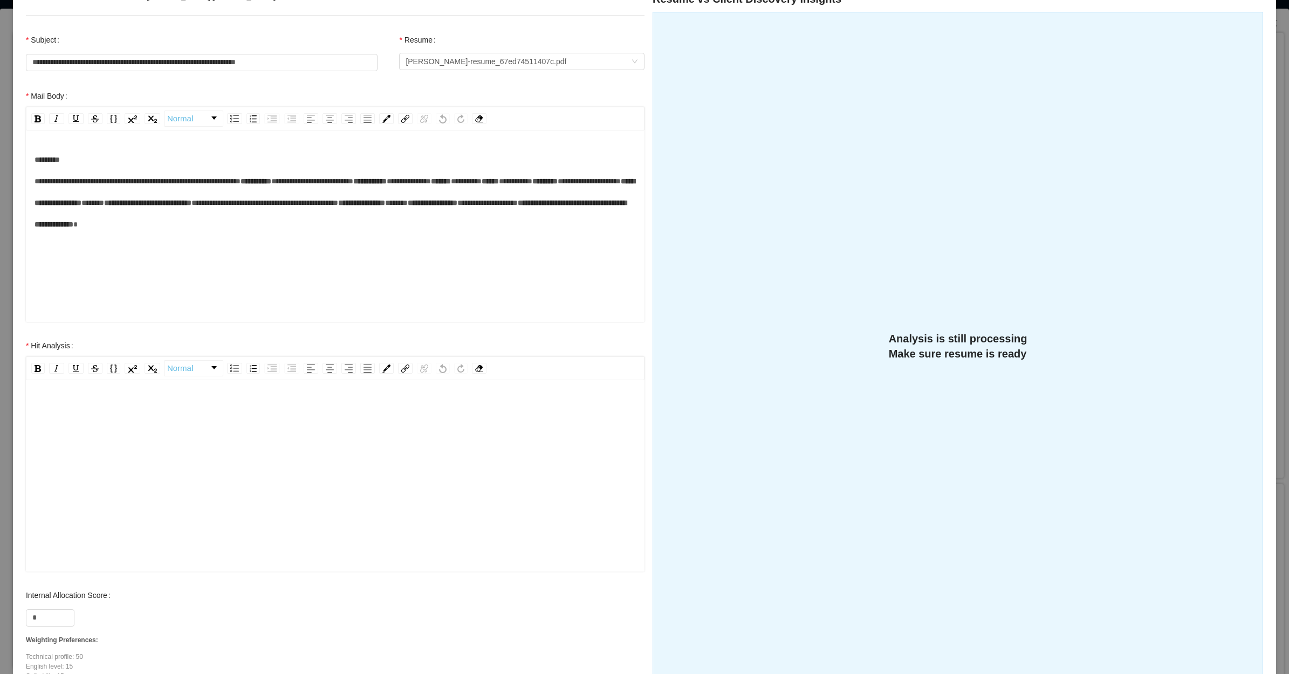
scroll to position [183, 0]
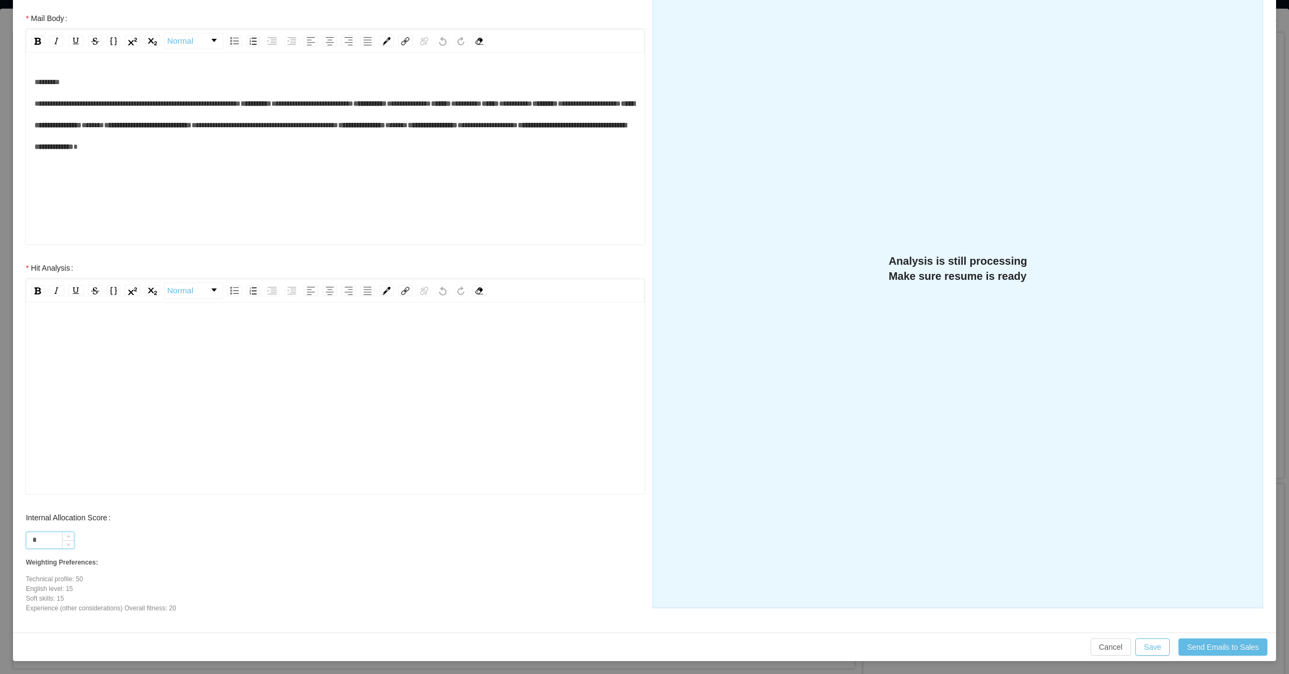
drag, startPoint x: 50, startPoint y: 541, endPoint x: 29, endPoint y: 539, distance: 21.1
click at [29, 539] on input "*" at bounding box center [49, 540] width 47 height 16
type input "**"
click at [79, 400] on div "rdw-editor" at bounding box center [336, 392] width 602 height 189
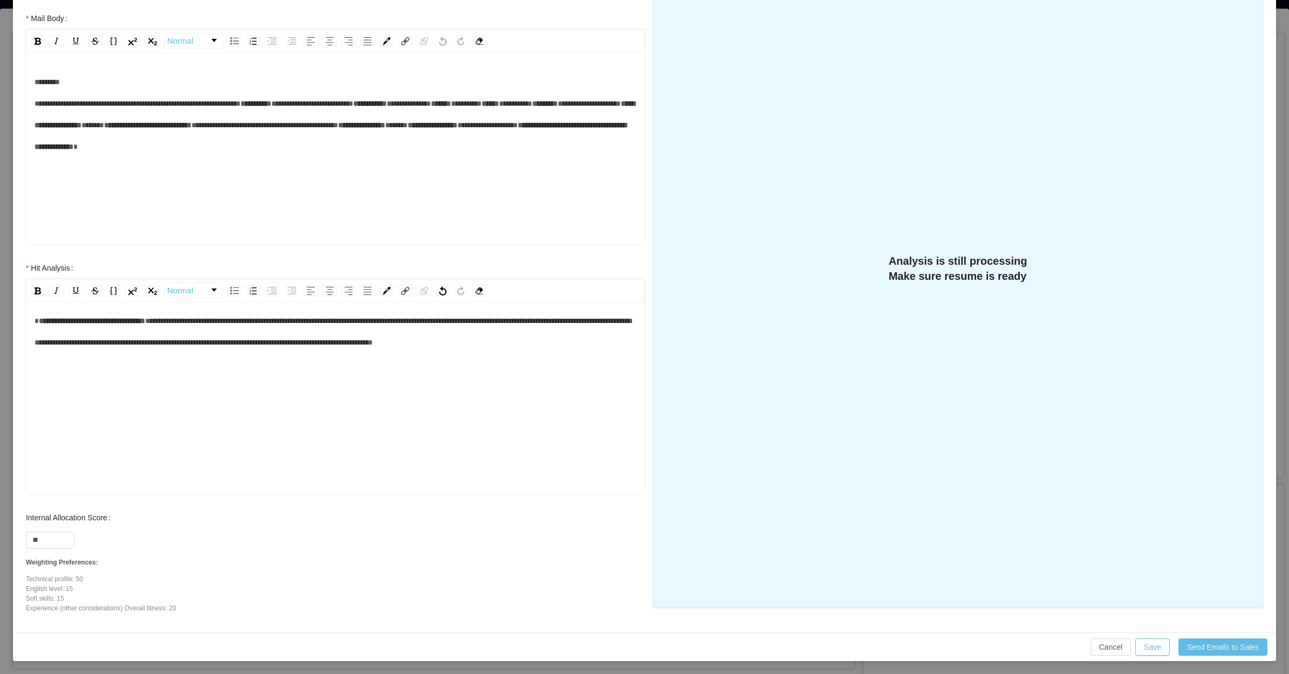
scroll to position [0, 0]
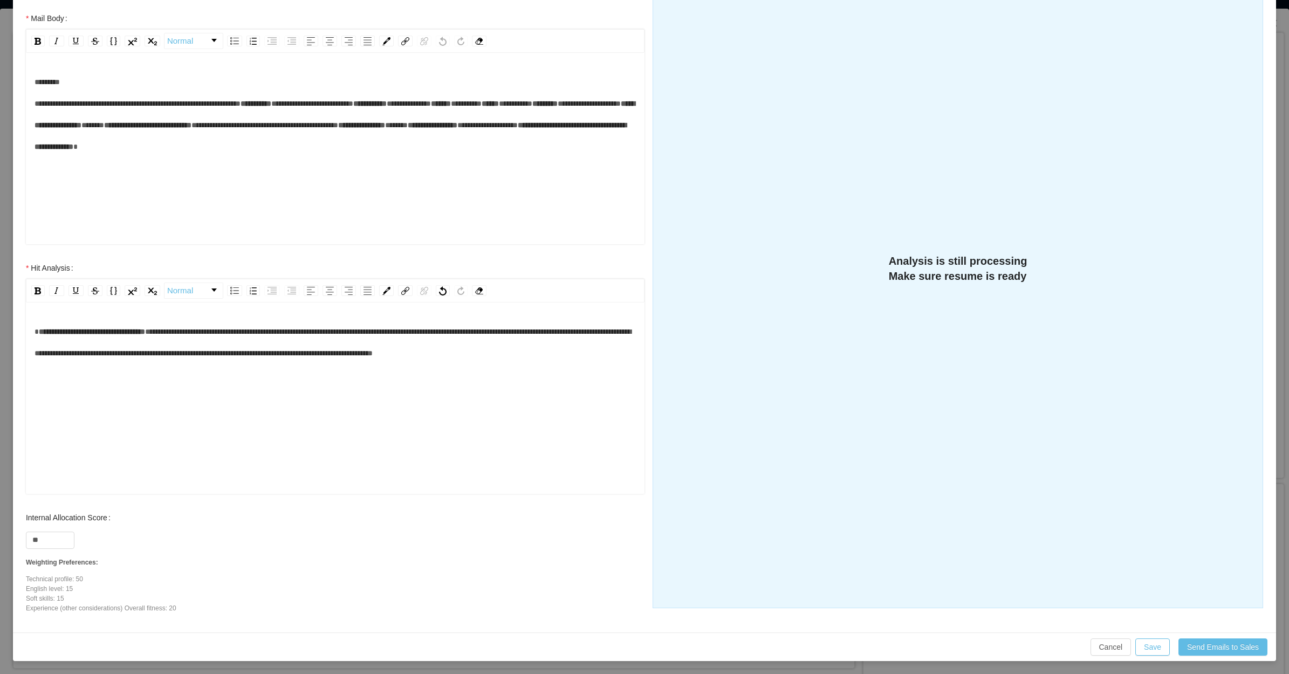
click at [107, 350] on span "**********" at bounding box center [333, 342] width 596 height 29
click at [41, 332] on span "**********" at bounding box center [92, 332] width 106 height 8
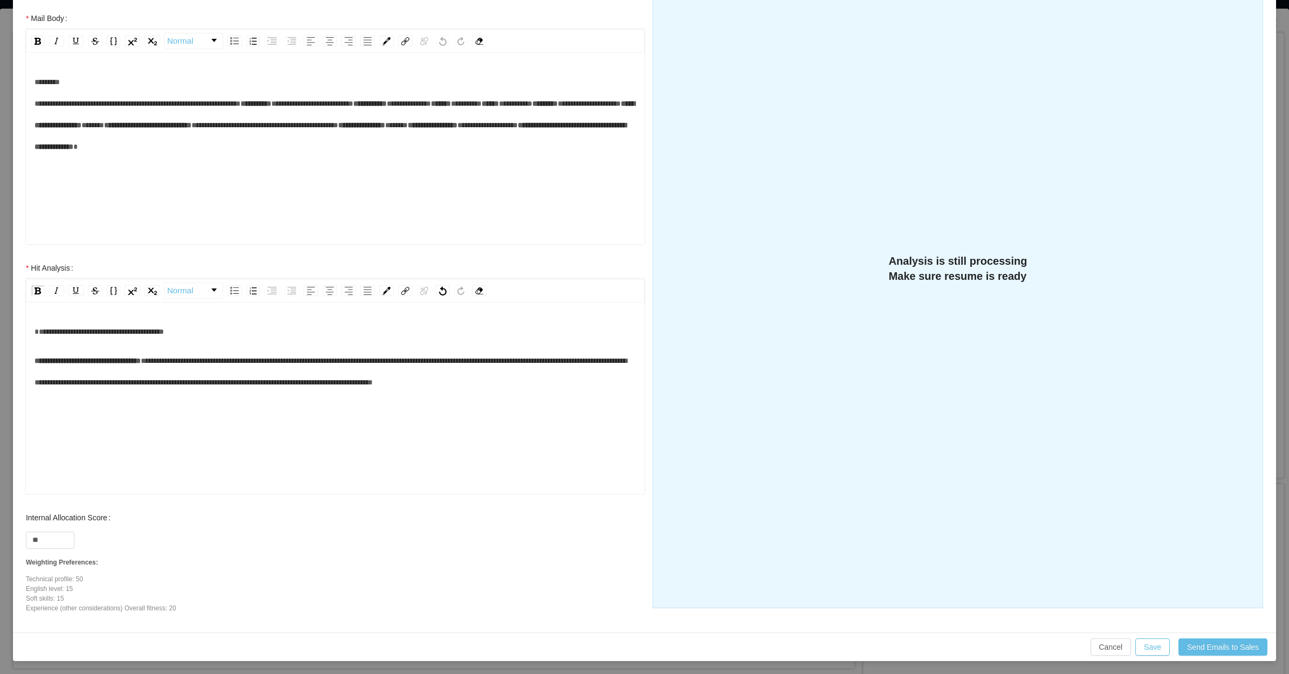
drag, startPoint x: 88, startPoint y: 346, endPoint x: 136, endPoint y: 339, distance: 49.0
click at [92, 347] on div "**********" at bounding box center [336, 357] width 602 height 72
click at [164, 331] on span "**********" at bounding box center [99, 332] width 129 height 8
click at [72, 335] on span "**********" at bounding box center [99, 332] width 129 height 8
click at [120, 329] on span "**********" at bounding box center [99, 332] width 129 height 8
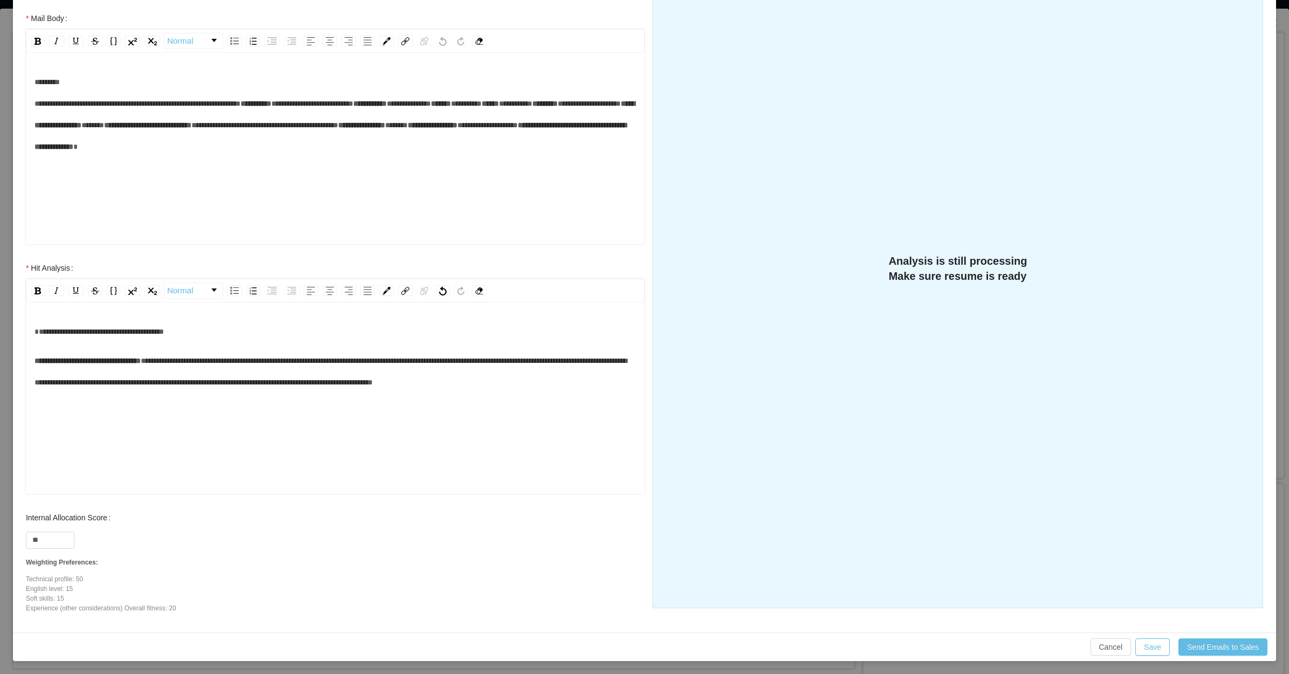
click at [387, 107] on span "**********" at bounding box center [409, 104] width 44 height 8
click at [119, 161] on div "**********" at bounding box center [336, 125] width 602 height 108
drag, startPoint x: 130, startPoint y: 142, endPoint x: 85, endPoint y: 230, distance: 98.6
click at [84, 152] on div "**********" at bounding box center [336, 125] width 602 height 108
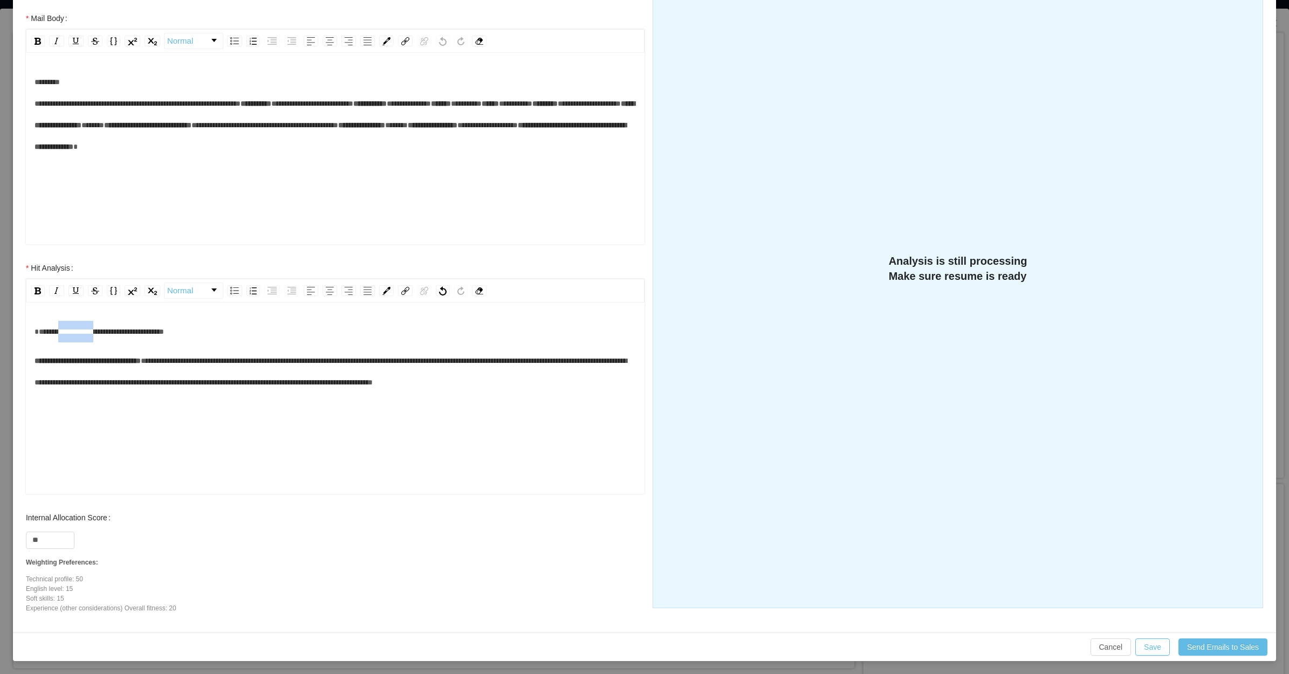
drag, startPoint x: 101, startPoint y: 327, endPoint x: 62, endPoint y: 327, distance: 38.8
click at [62, 328] on span "**********" at bounding box center [99, 332] width 129 height 8
click at [247, 337] on div "**********" at bounding box center [336, 332] width 602 height 22
click at [106, 362] on span "**********" at bounding box center [88, 361] width 106 height 8
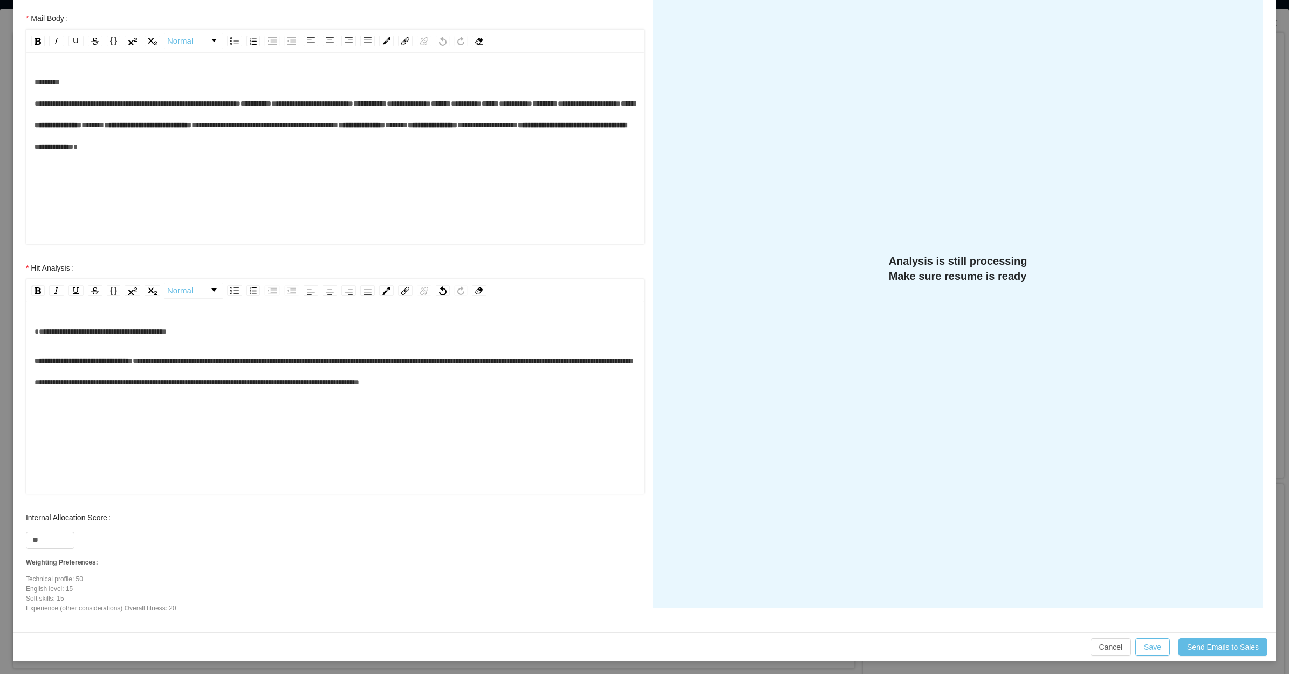
click at [129, 408] on div "**********" at bounding box center [336, 415] width 602 height 189
drag, startPoint x: 578, startPoint y: 384, endPoint x: 280, endPoint y: 391, distance: 297.7
click at [280, 391] on div "**********" at bounding box center [336, 371] width 602 height 43
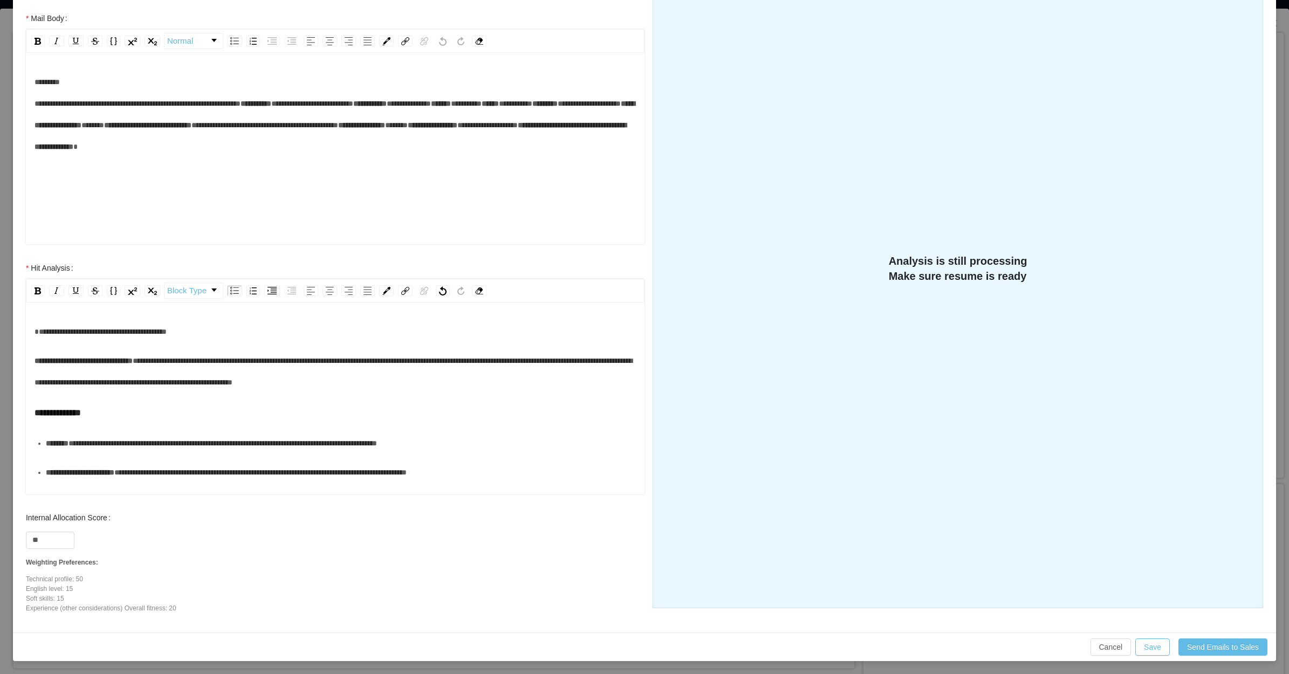
click at [86, 393] on div "**********" at bounding box center [336, 371] width 602 height 43
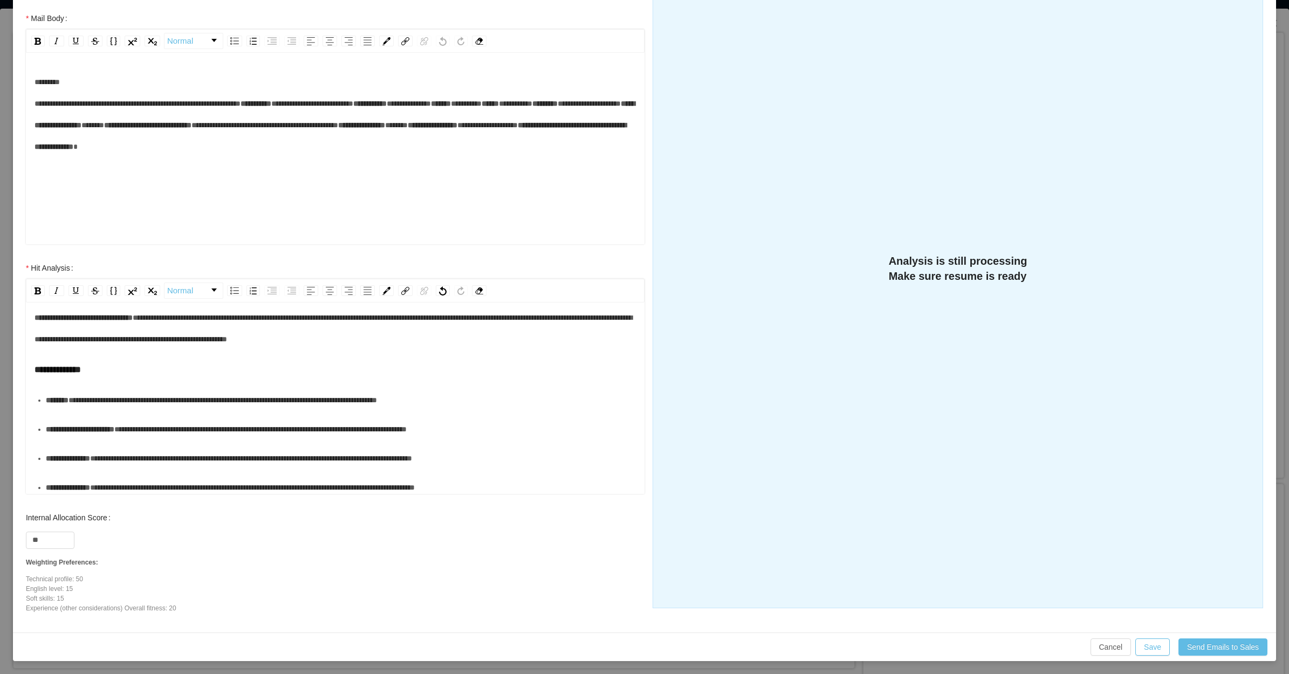
scroll to position [67, 0]
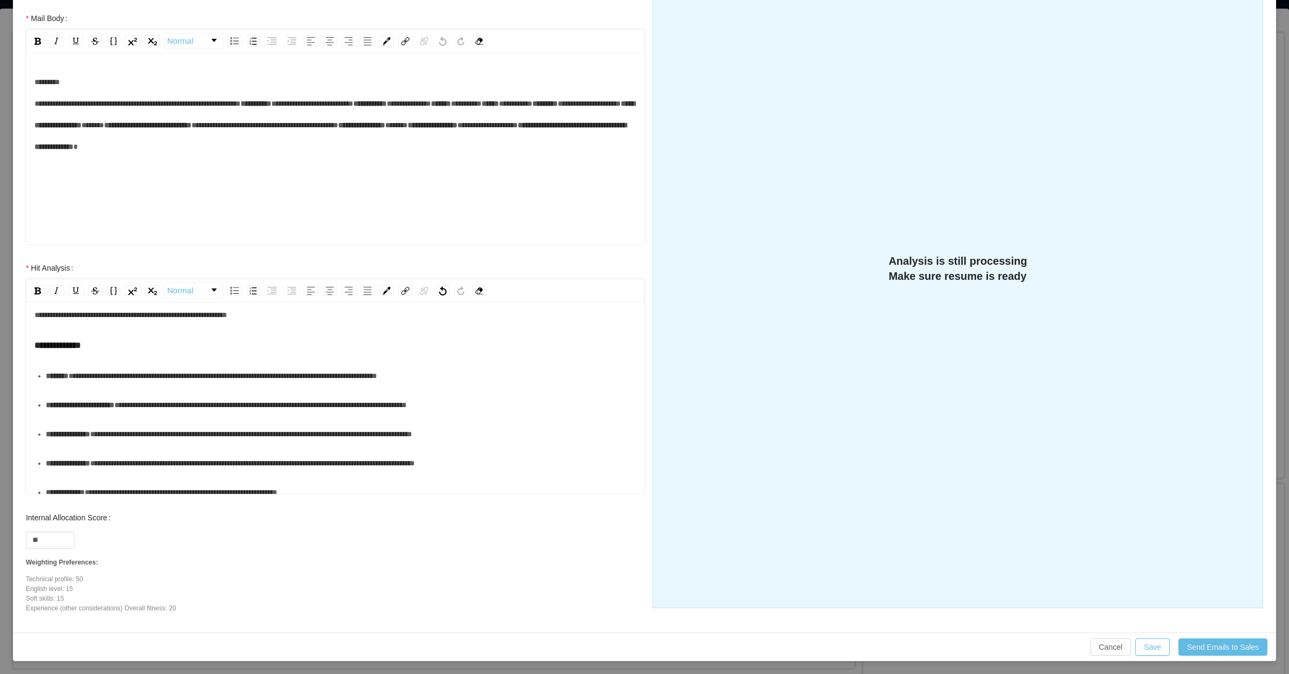
click at [97, 387] on div "**********" at bounding box center [341, 376] width 590 height 22
click at [121, 416] on div "**********" at bounding box center [341, 405] width 590 height 22
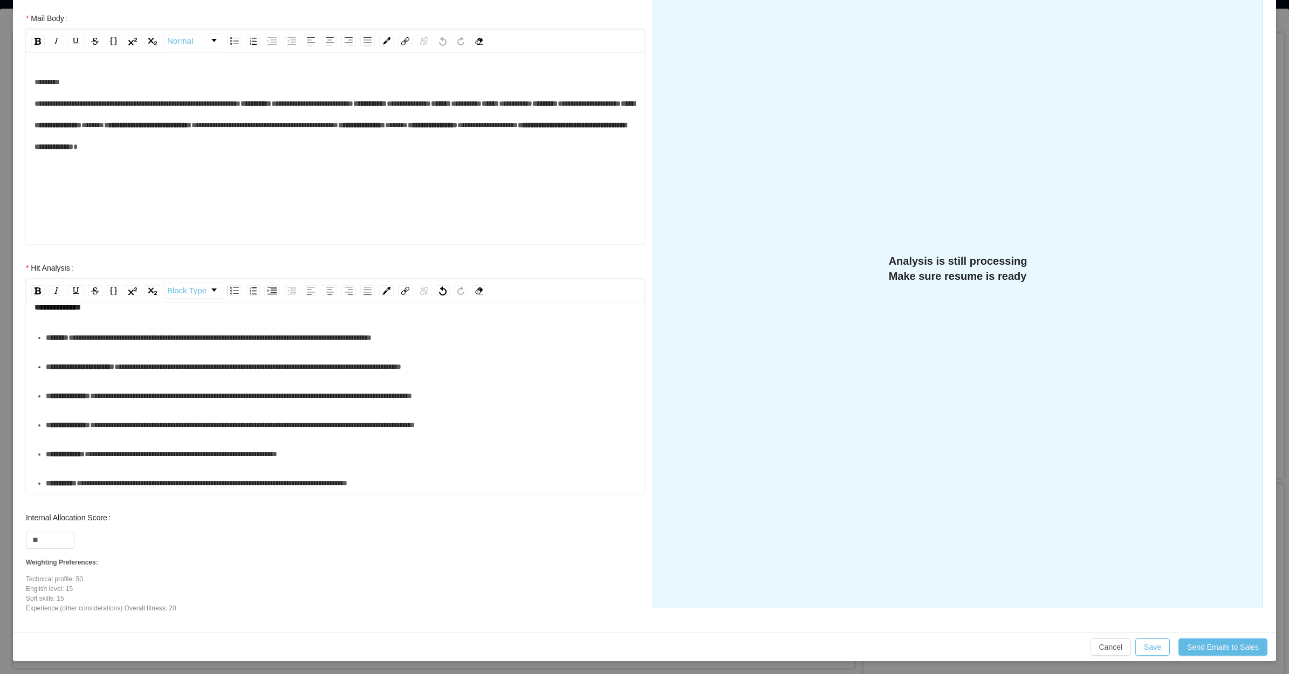
scroll to position [135, 0]
click at [65, 385] on div "**********" at bounding box center [341, 396] width 590 height 22
click at [89, 422] on div "**********" at bounding box center [341, 425] width 590 height 22
click at [70, 459] on div "**********" at bounding box center [341, 454] width 590 height 22
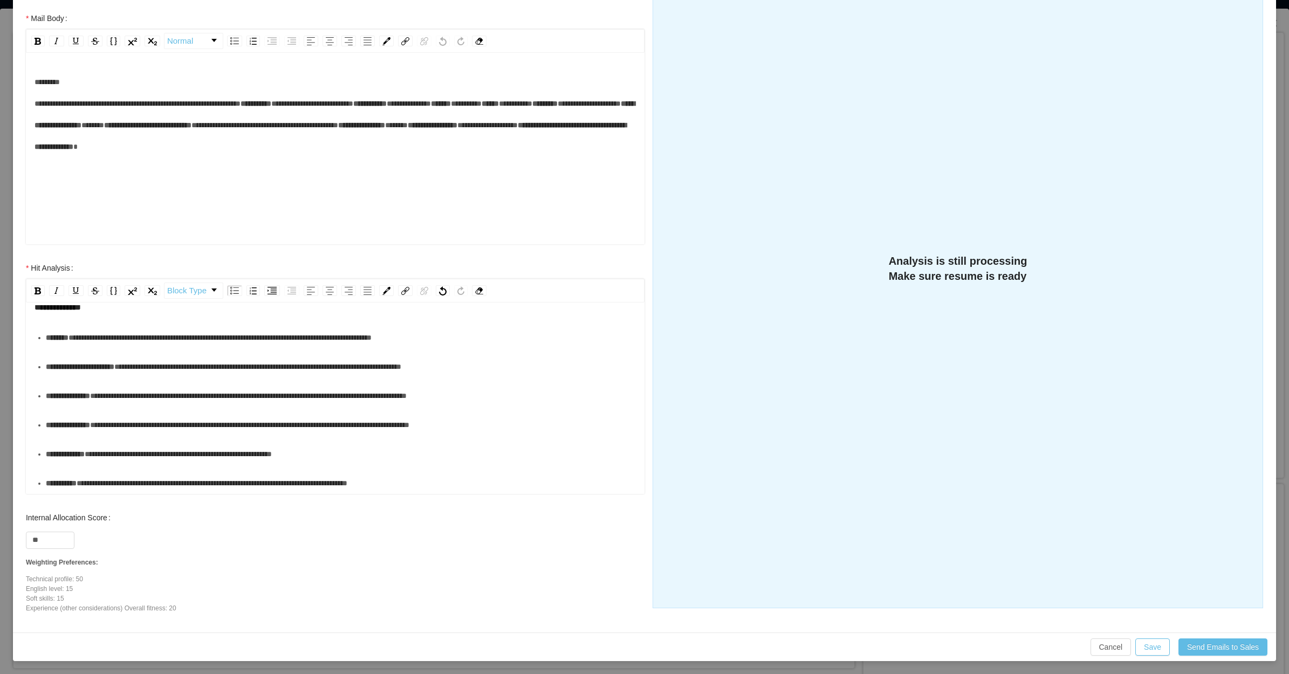
scroll to position [105, 0]
click at [443, 480] on div "**********" at bounding box center [341, 484] width 590 height 22
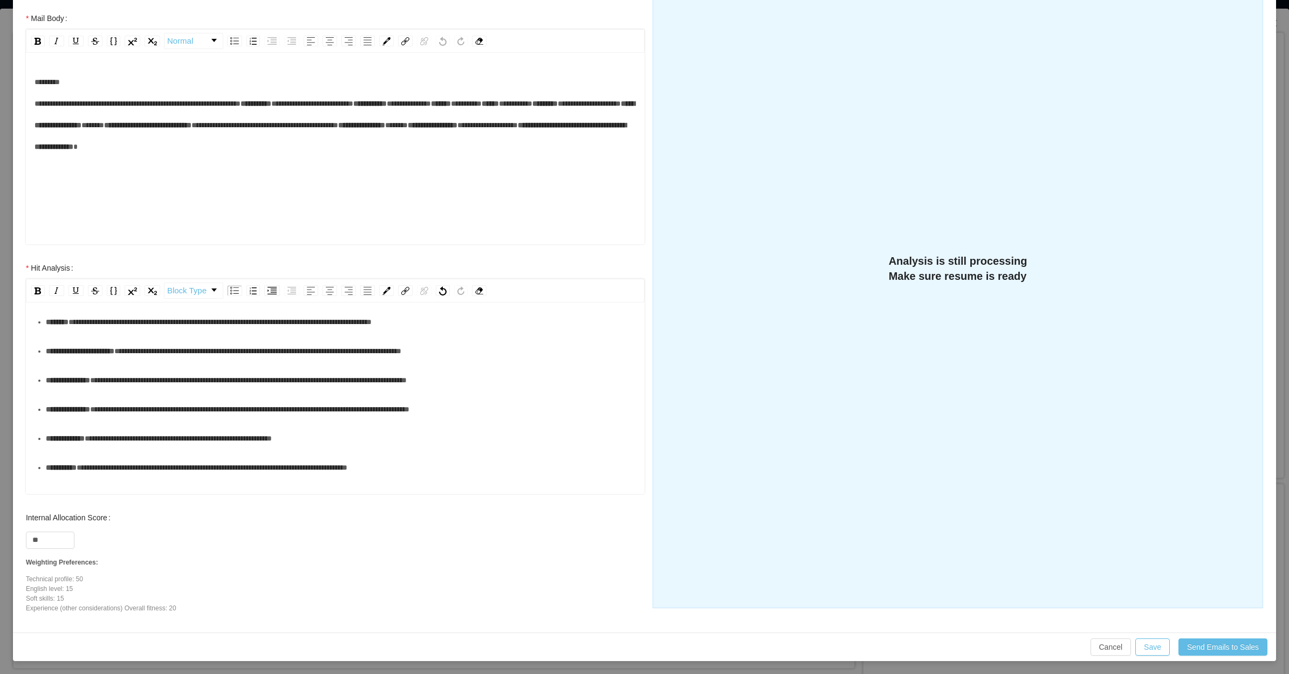
scroll to position [135, 0]
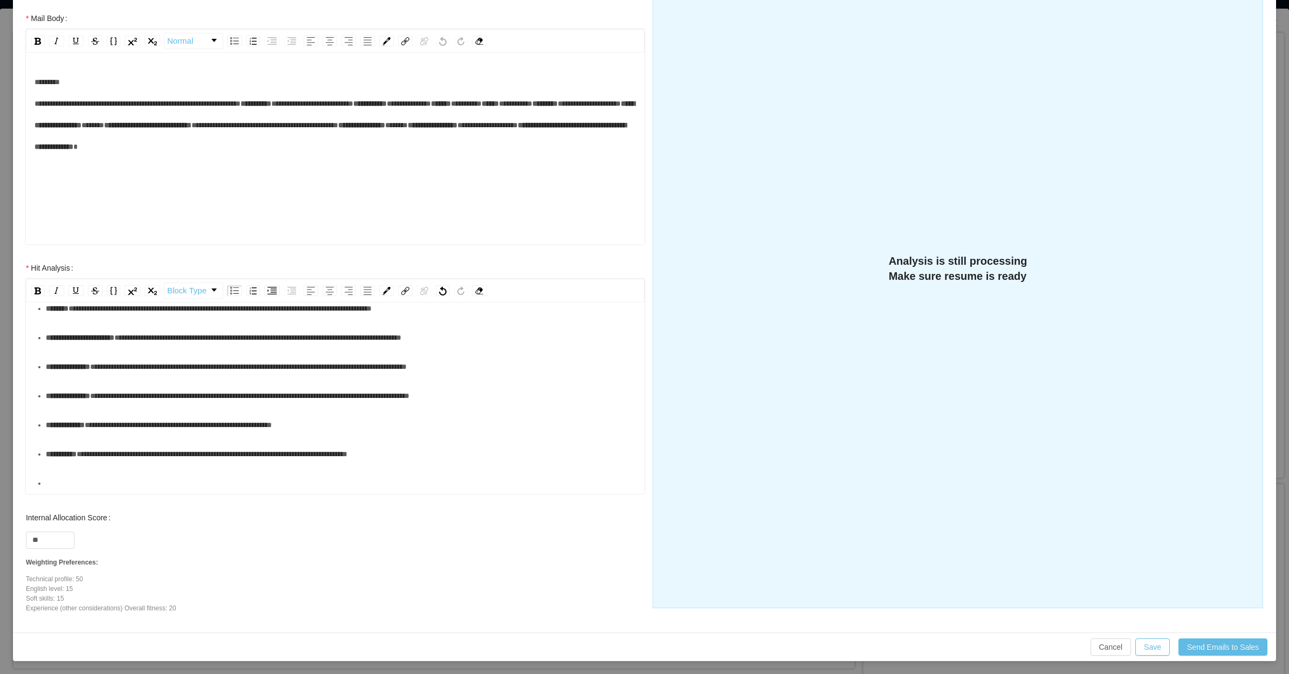
click at [482, 474] on div "rdw-editor" at bounding box center [341, 483] width 590 height 22
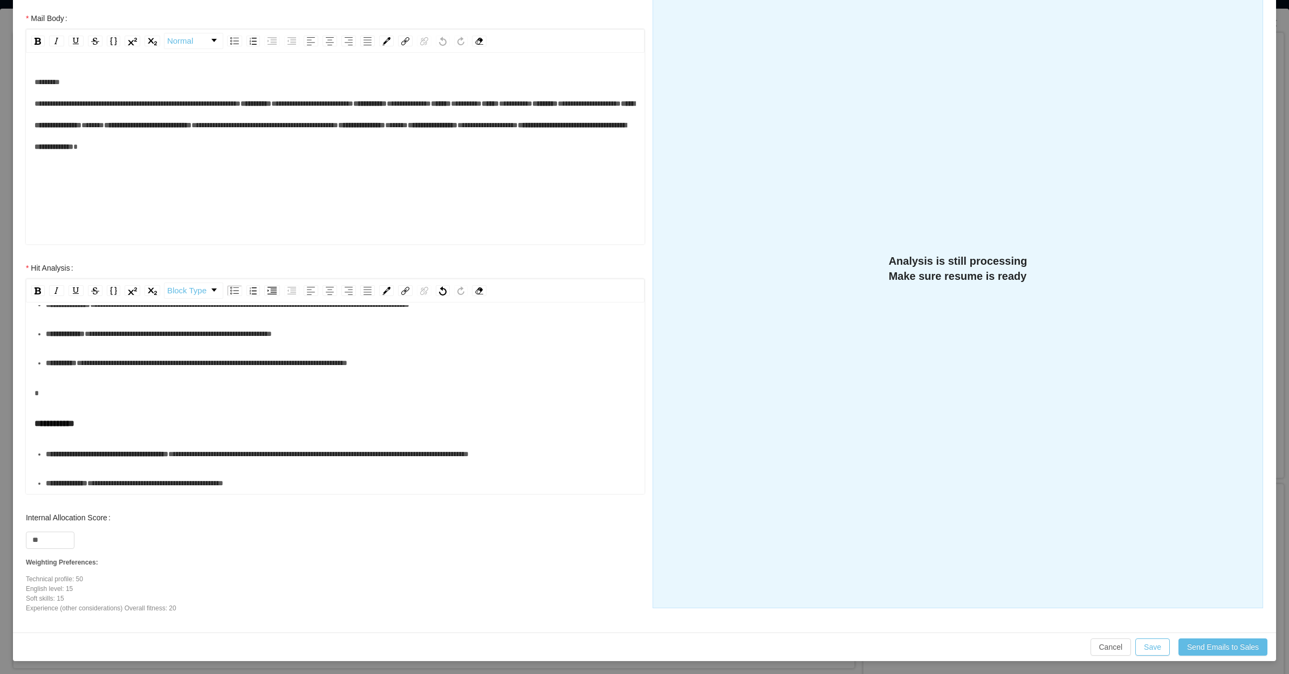
click at [75, 357] on div "**********" at bounding box center [336, 294] width 602 height 399
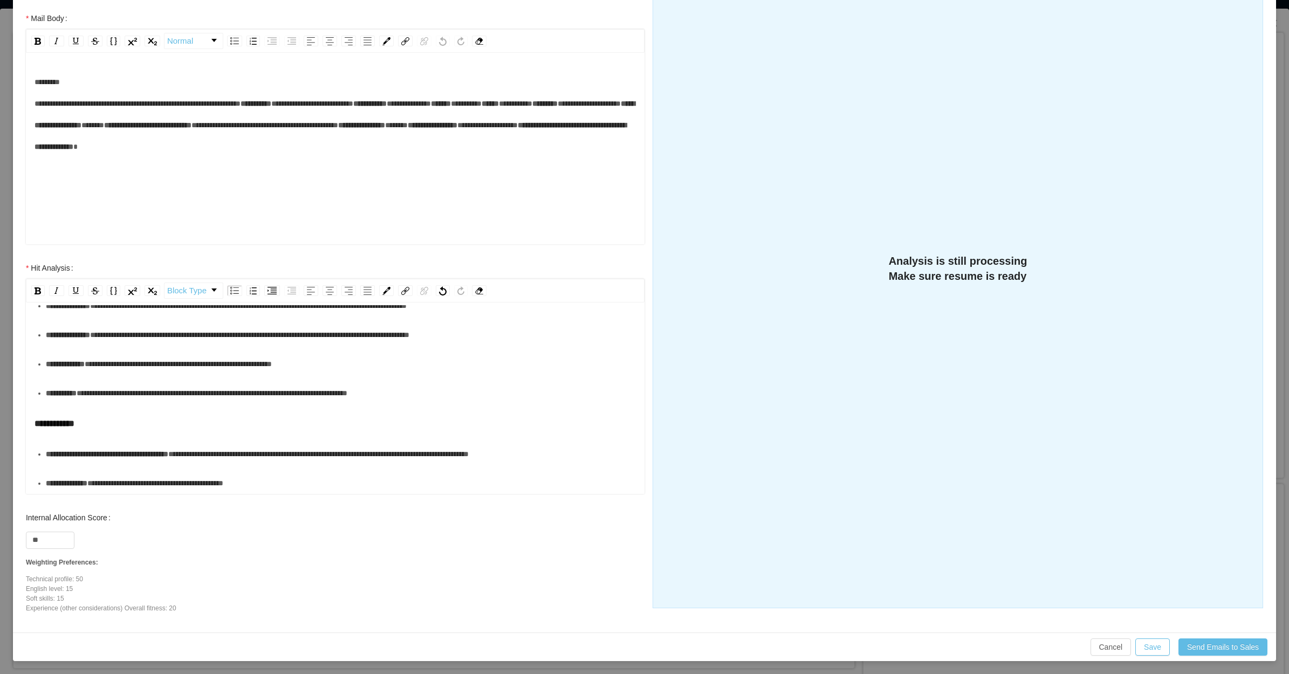
click at [79, 453] on div "**********" at bounding box center [341, 454] width 590 height 22
click at [304, 486] on div "**********" at bounding box center [341, 484] width 590 height 22
drag, startPoint x: 141, startPoint y: 480, endPoint x: 23, endPoint y: 479, distance: 117.6
click at [23, 479] on div "**********" at bounding box center [335, 382] width 640 height 250
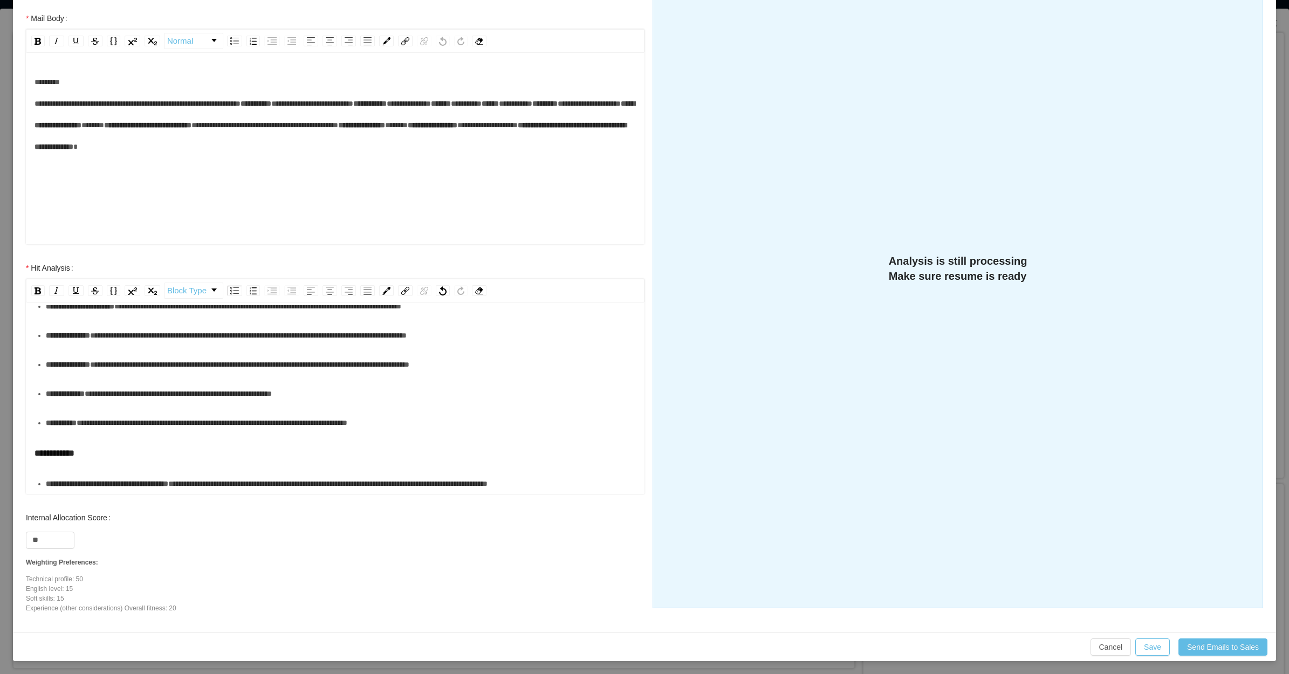
scroll to position [188, 0]
click at [216, 480] on span "**********" at bounding box center [396, 483] width 457 height 8
drag, startPoint x: 1153, startPoint y: 648, endPoint x: 964, endPoint y: 600, distance: 194.9
click at [1030, 539] on button "Save" at bounding box center [1152, 646] width 35 height 17
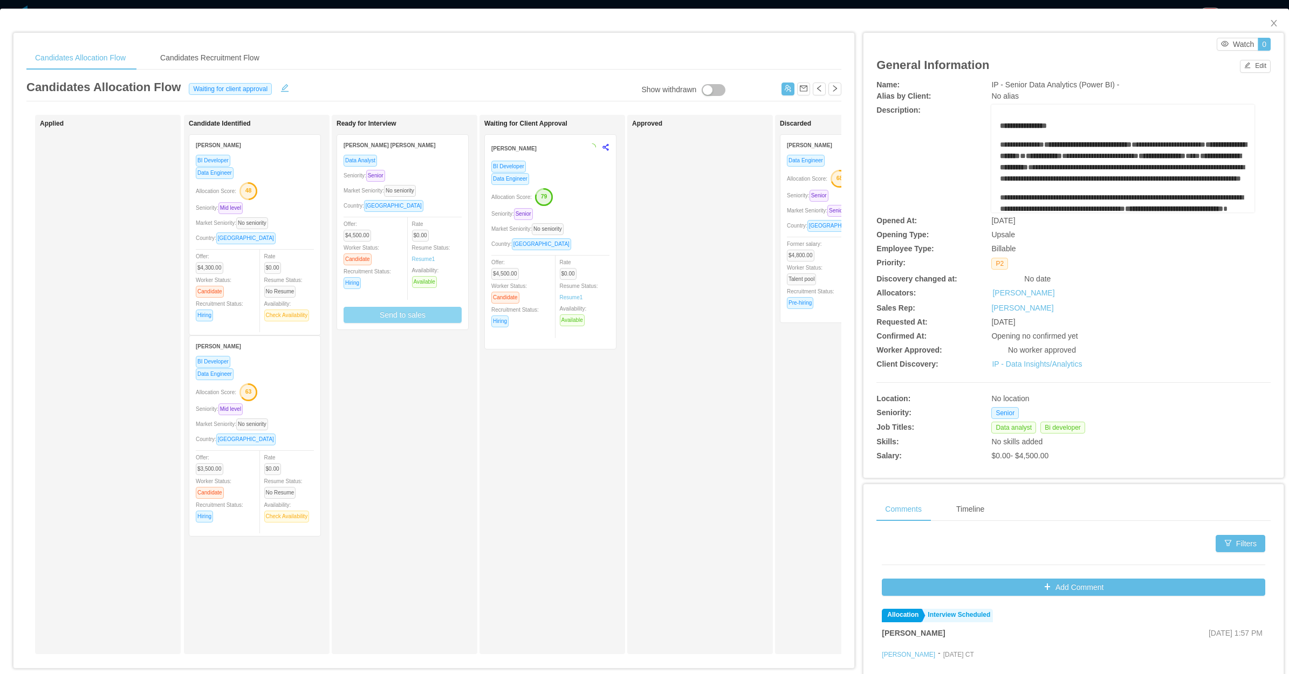
scroll to position [129, 0]
click at [412, 224] on div "Rate $0.00 Resume Status: Resume 1 Availability: Available" at bounding box center [441, 259] width 59 height 70
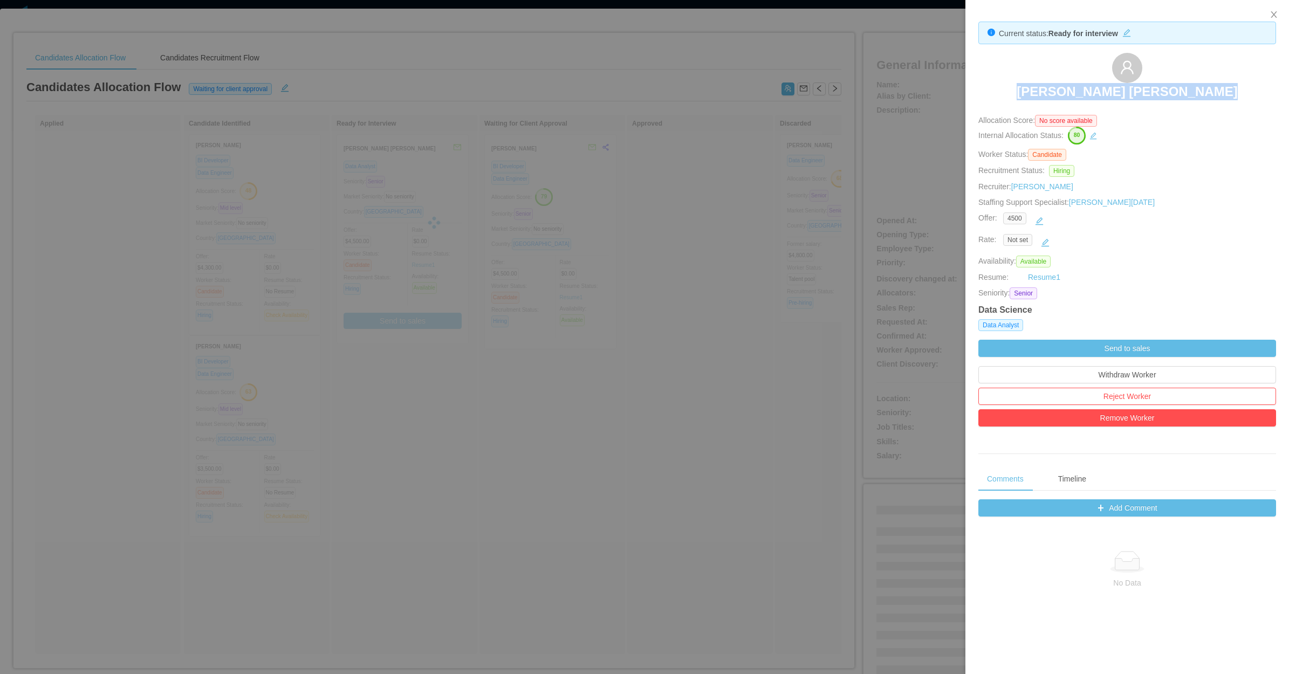
drag, startPoint x: 1029, startPoint y: 87, endPoint x: 1235, endPoint y: 94, distance: 206.1
click at [1030, 94] on div "Luis Fernando López Sánchez" at bounding box center [1127, 80] width 298 height 54
copy h3 "Luis Fernando López Sánchez"
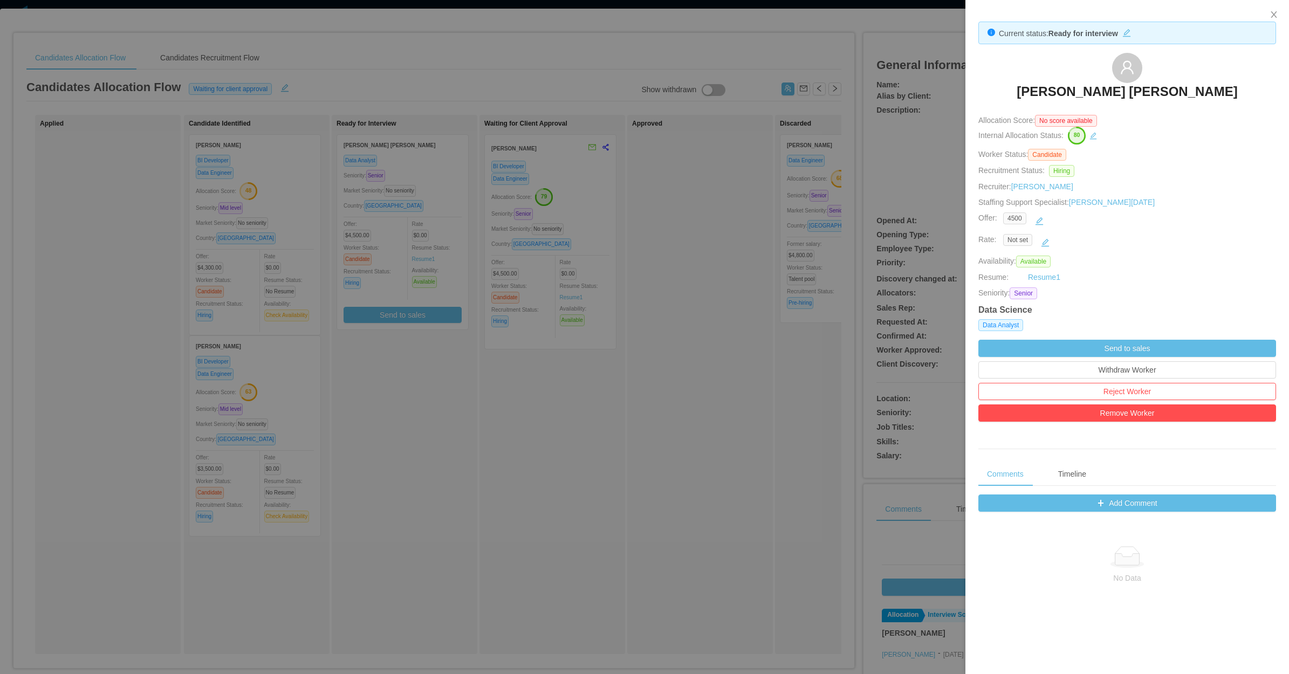
click at [442, 456] on div at bounding box center [644, 337] width 1289 height 674
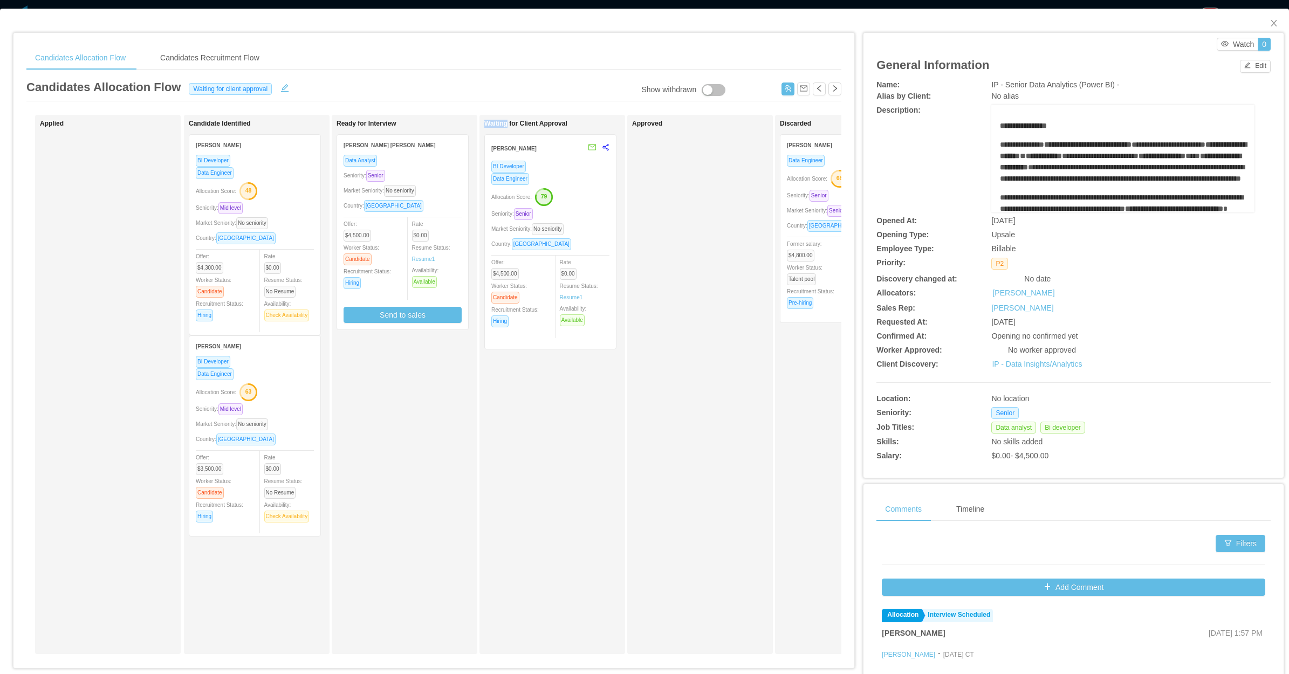
click at [445, 451] on div "Ready for Interview Luis Fernando López Sánchez Data Analyst Seniority: Senior …" at bounding box center [411, 384] width 151 height 529
drag, startPoint x: 723, startPoint y: 278, endPoint x: 1124, endPoint y: 106, distance: 437.2
click at [731, 272] on div "Approved" at bounding box center [707, 384] width 151 height 529
click at [1030, 17] on span "Close" at bounding box center [1273, 24] width 30 height 30
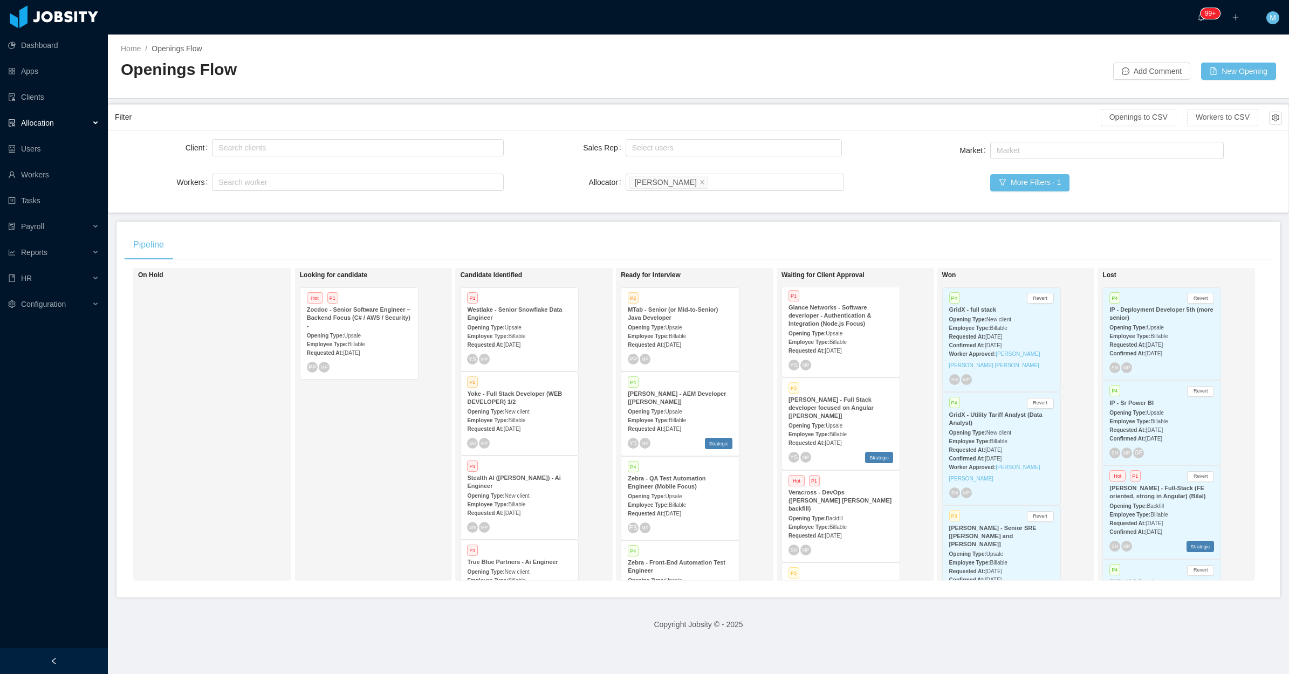
scroll to position [270, 0]
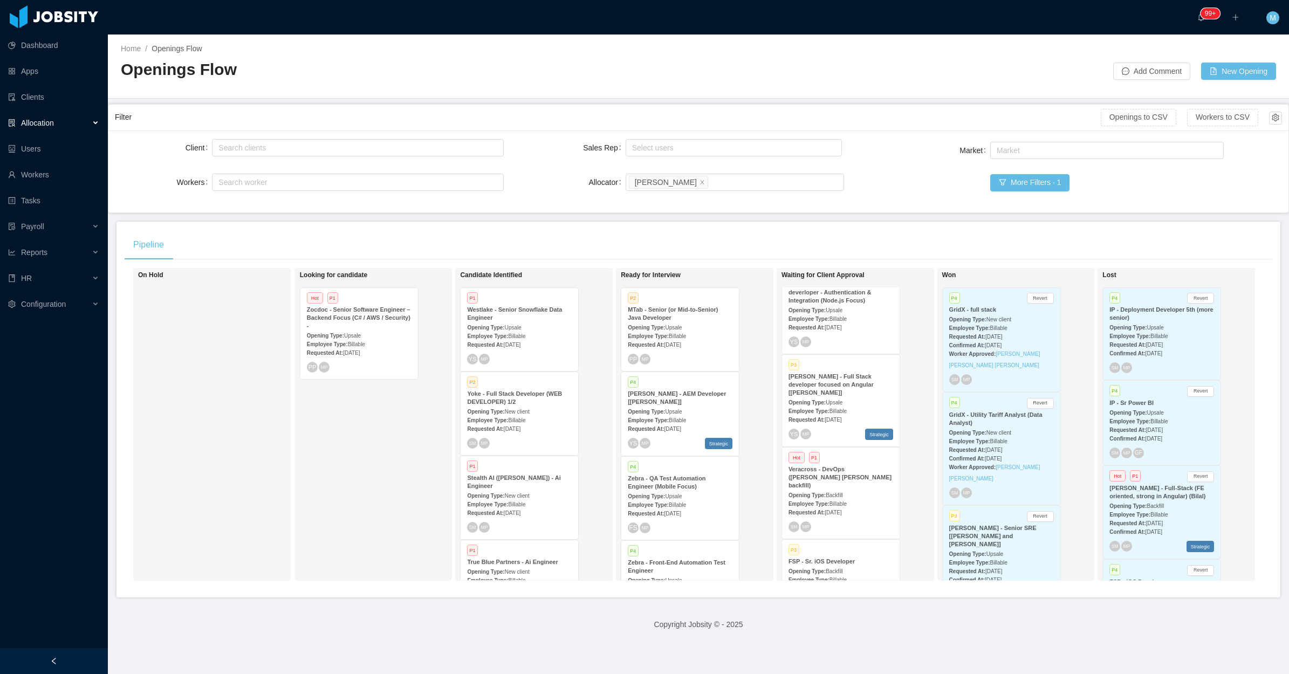
click at [835, 408] on span "Billable" at bounding box center [837, 411] width 17 height 6
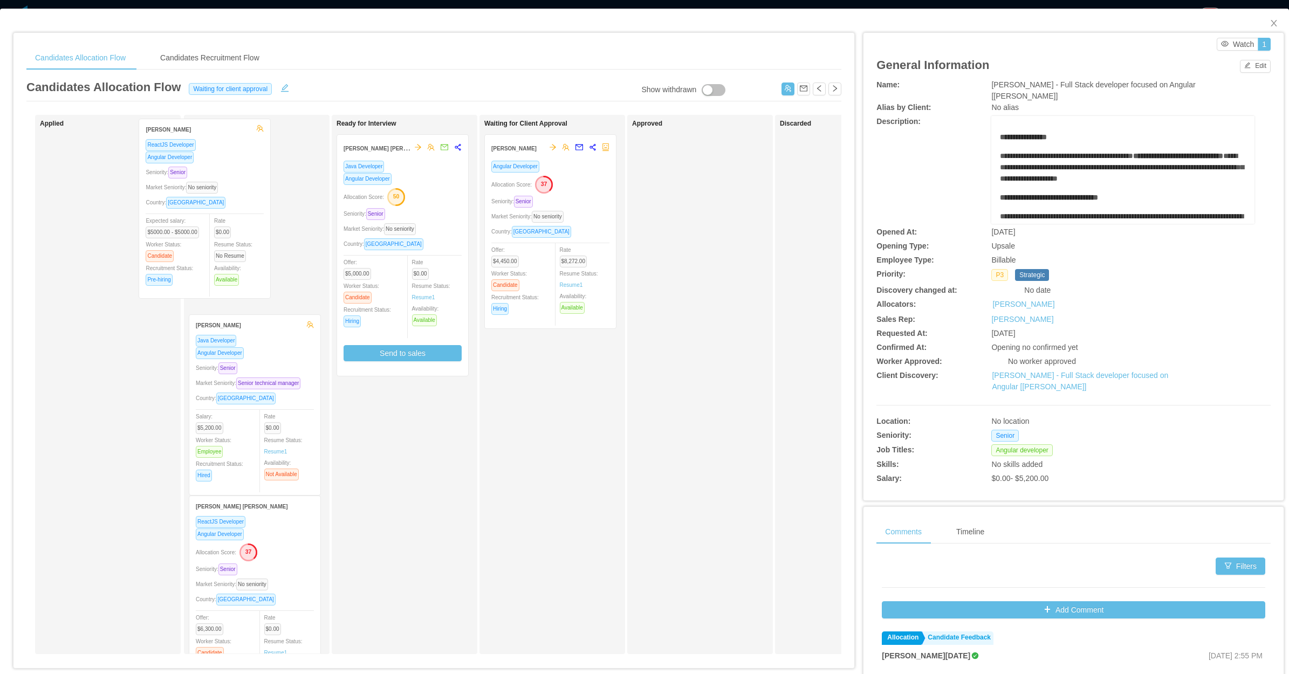
drag, startPoint x: 127, startPoint y: 258, endPoint x: 236, endPoint y: 244, distance: 109.8
click at [236, 244] on div "Applied Lucas Trentin ReactJS Developer Angular Developer Seniority: Senior Mar…" at bounding box center [433, 389] width 815 height 548
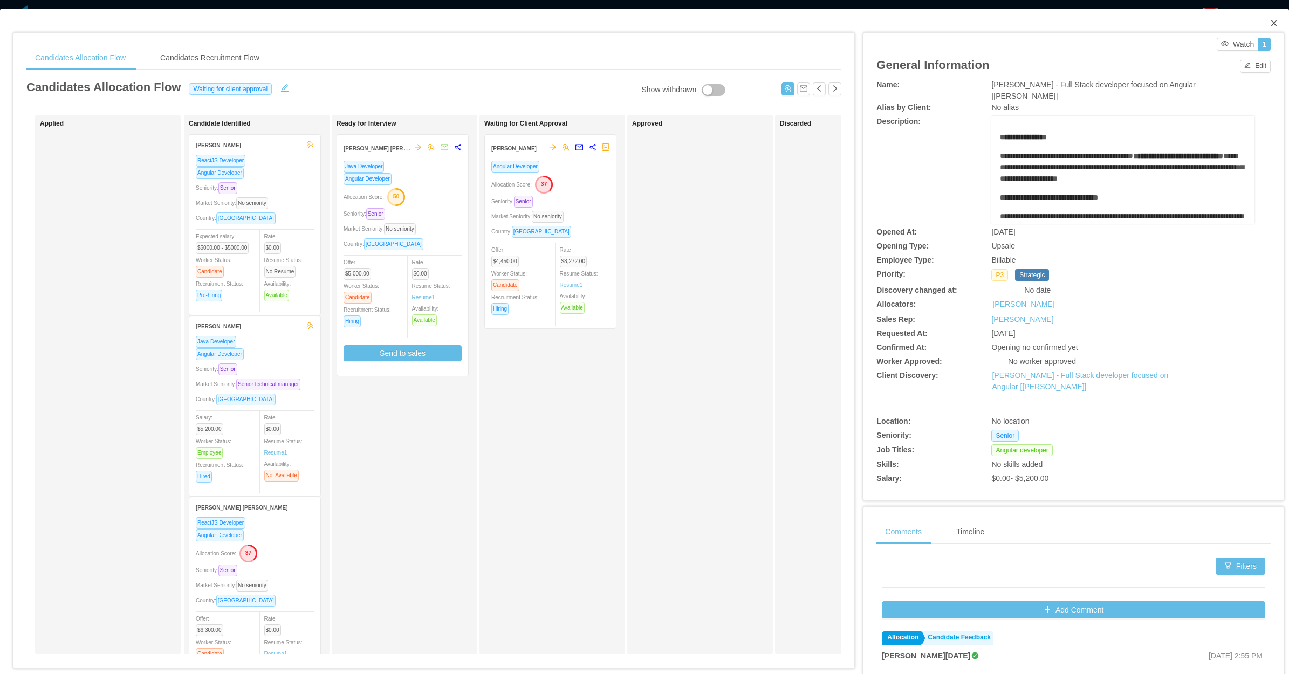
drag, startPoint x: 1264, startPoint y: 19, endPoint x: 1117, endPoint y: 81, distance: 159.9
click at [1030, 20] on icon "icon: close" at bounding box center [1273, 23] width 9 height 9
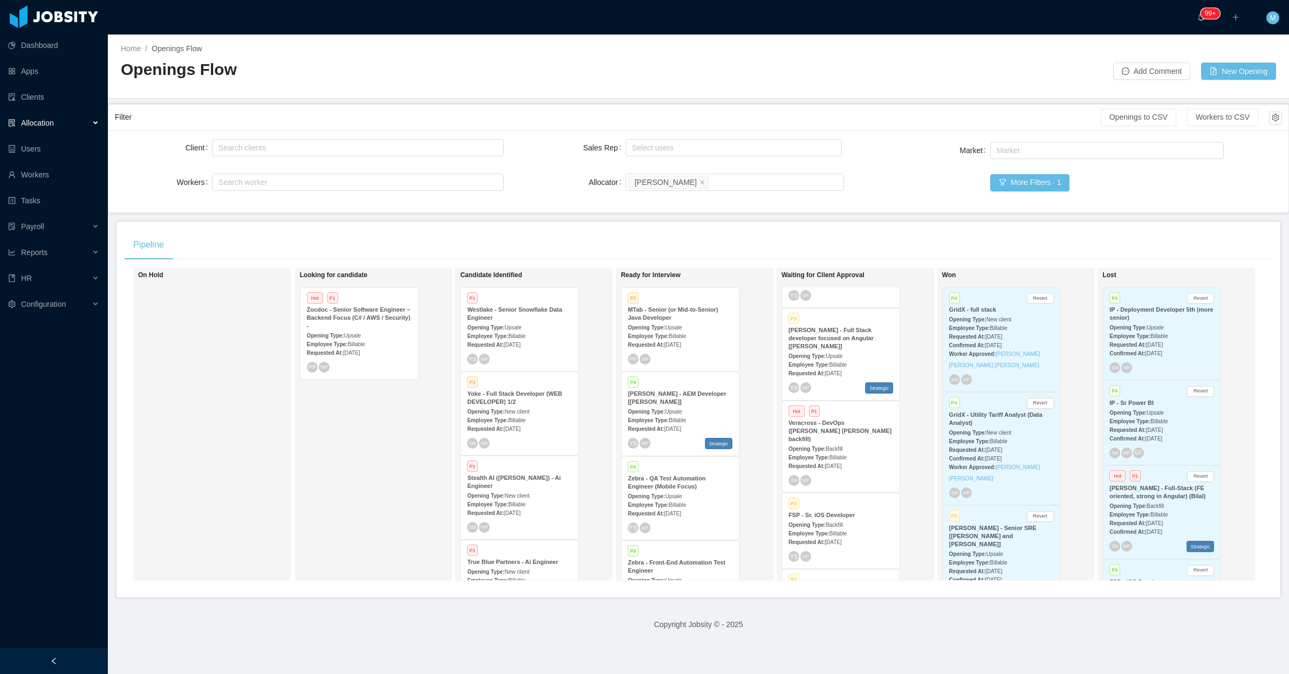
scroll to position [337, 0]
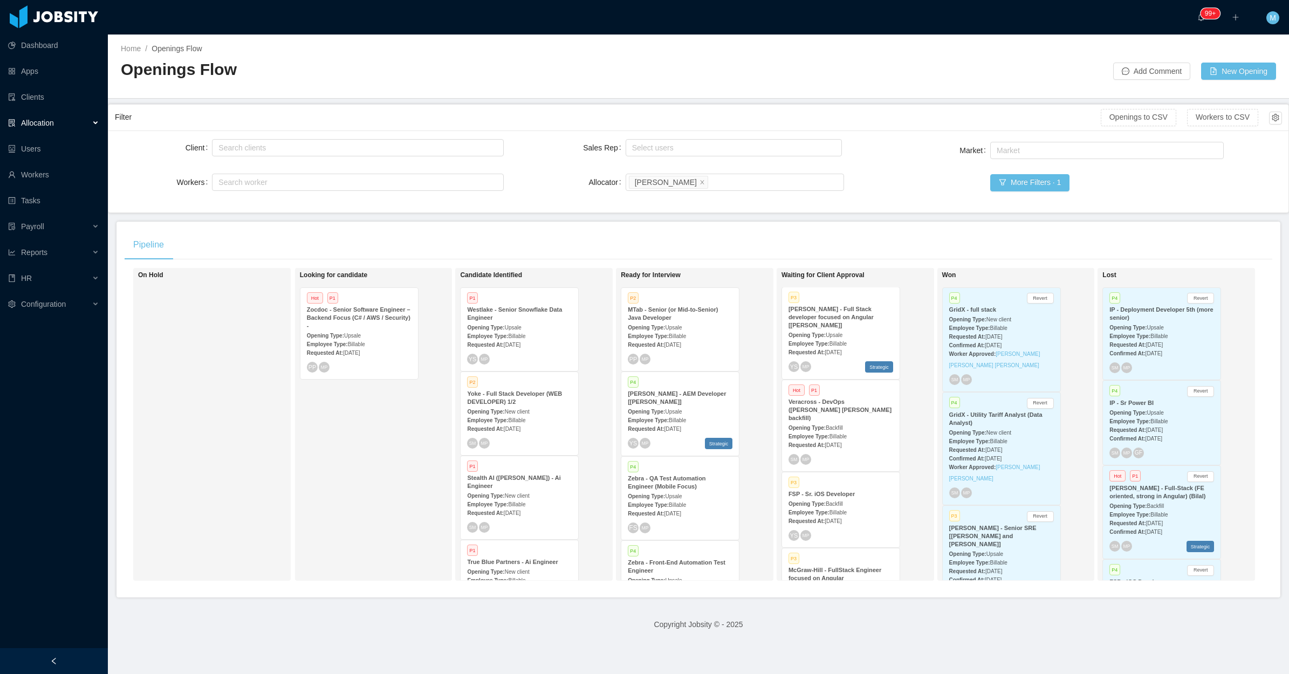
click at [839, 439] on div "Requested At: Jul 31st, 2025" at bounding box center [840, 444] width 105 height 11
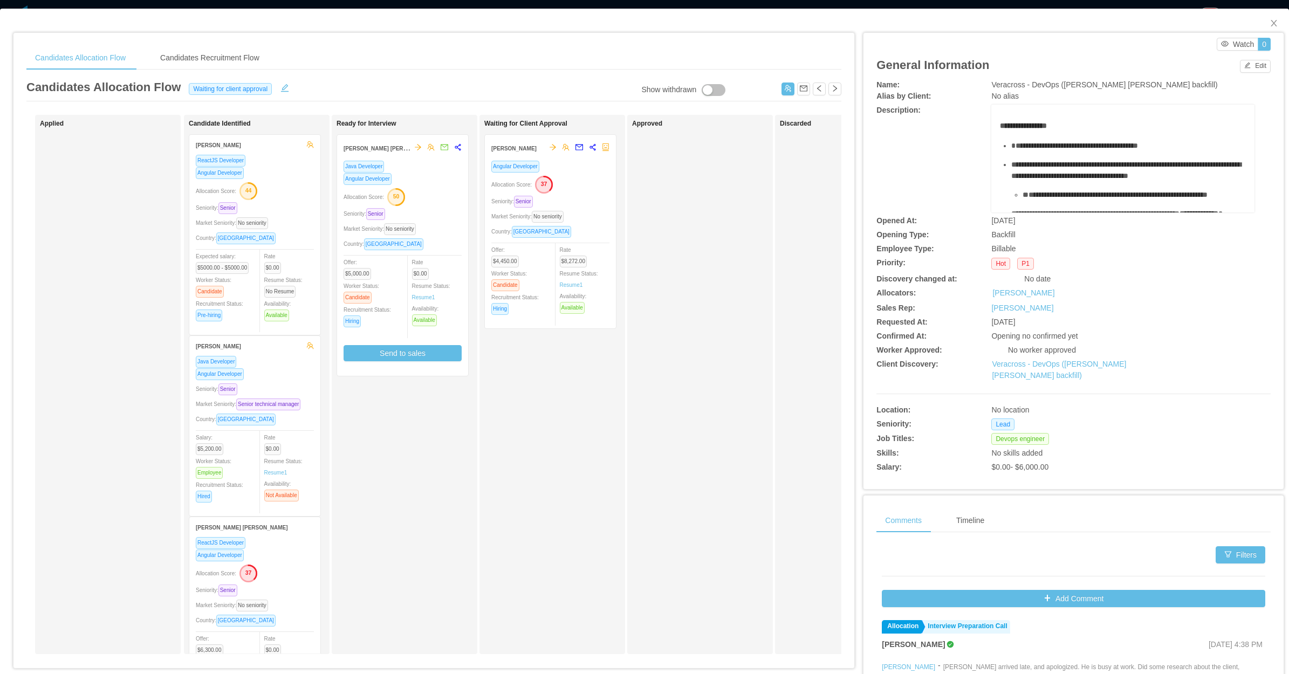
click at [549, 411] on div "Waiting for Client Approval Victor Hugo Angular Developer Allocation Score: 37 …" at bounding box center [559, 384] width 151 height 529
drag, startPoint x: 1262, startPoint y: 25, endPoint x: 1268, endPoint y: 22, distance: 7.5
click at [1030, 27] on icon "icon: close" at bounding box center [1273, 23] width 9 height 9
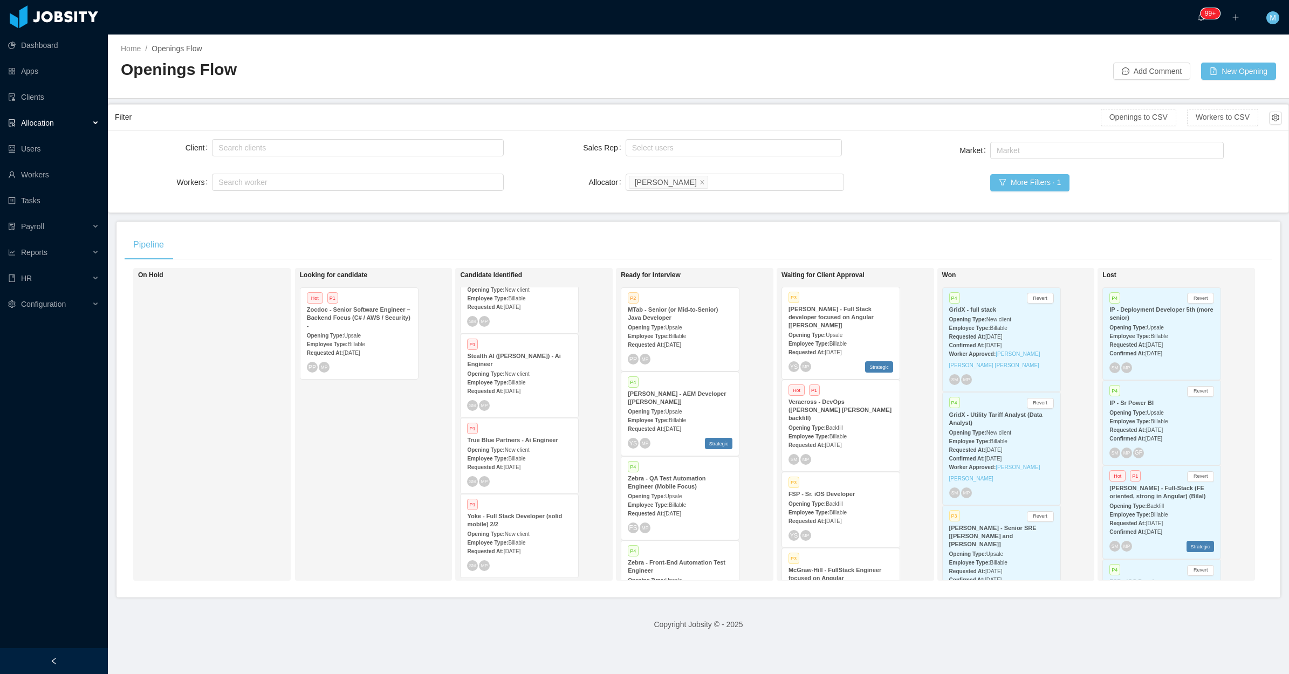
scroll to position [122, 0]
click at [527, 527] on div "Opening Type: New client" at bounding box center [519, 532] width 105 height 11
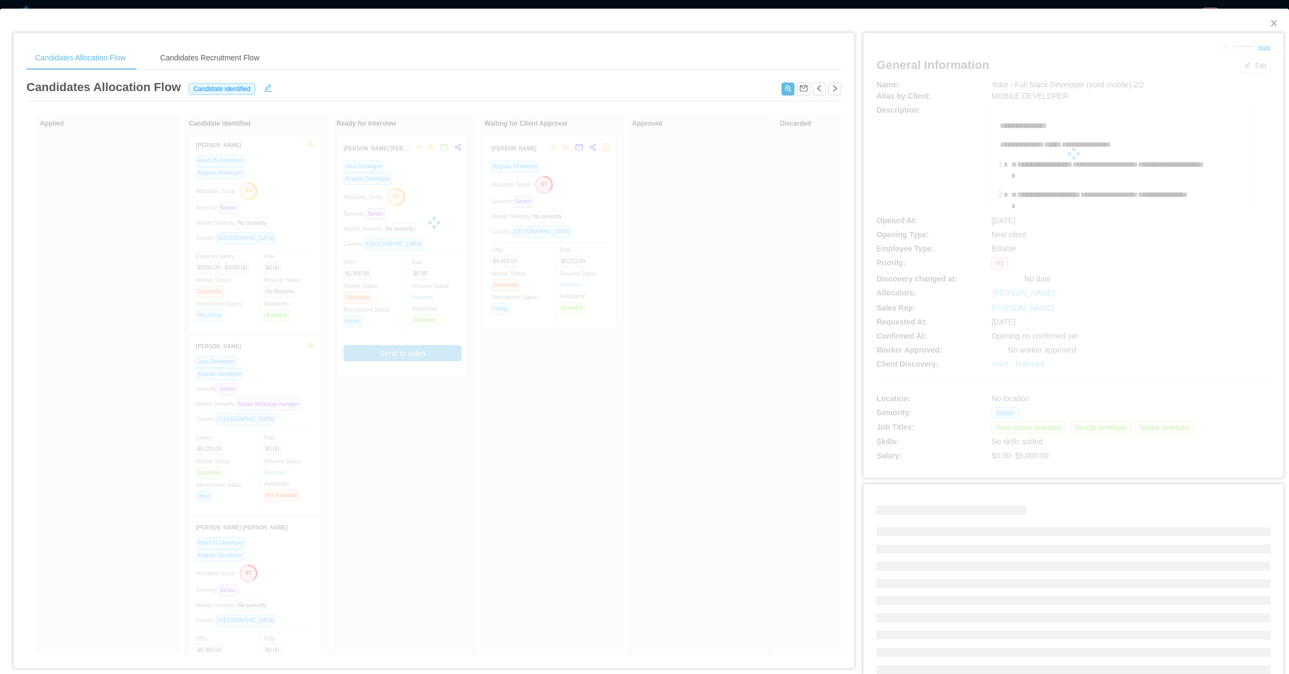
click at [980, 344] on div "**********" at bounding box center [1073, 255] width 394 height 419
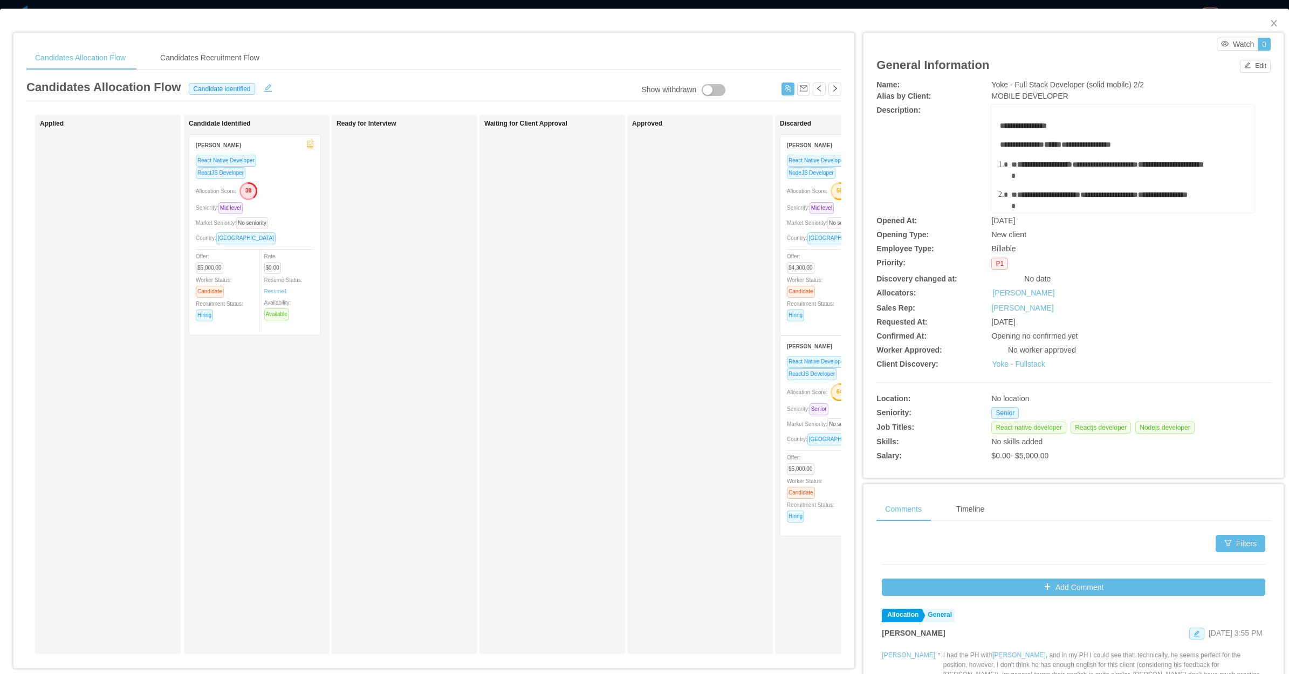
click at [604, 374] on div "Waiting for Client Approval" at bounding box center [559, 384] width 151 height 529
drag, startPoint x: 1263, startPoint y: 22, endPoint x: 1239, endPoint y: 44, distance: 32.5
click at [1030, 22] on icon "icon: close" at bounding box center [1273, 23] width 9 height 9
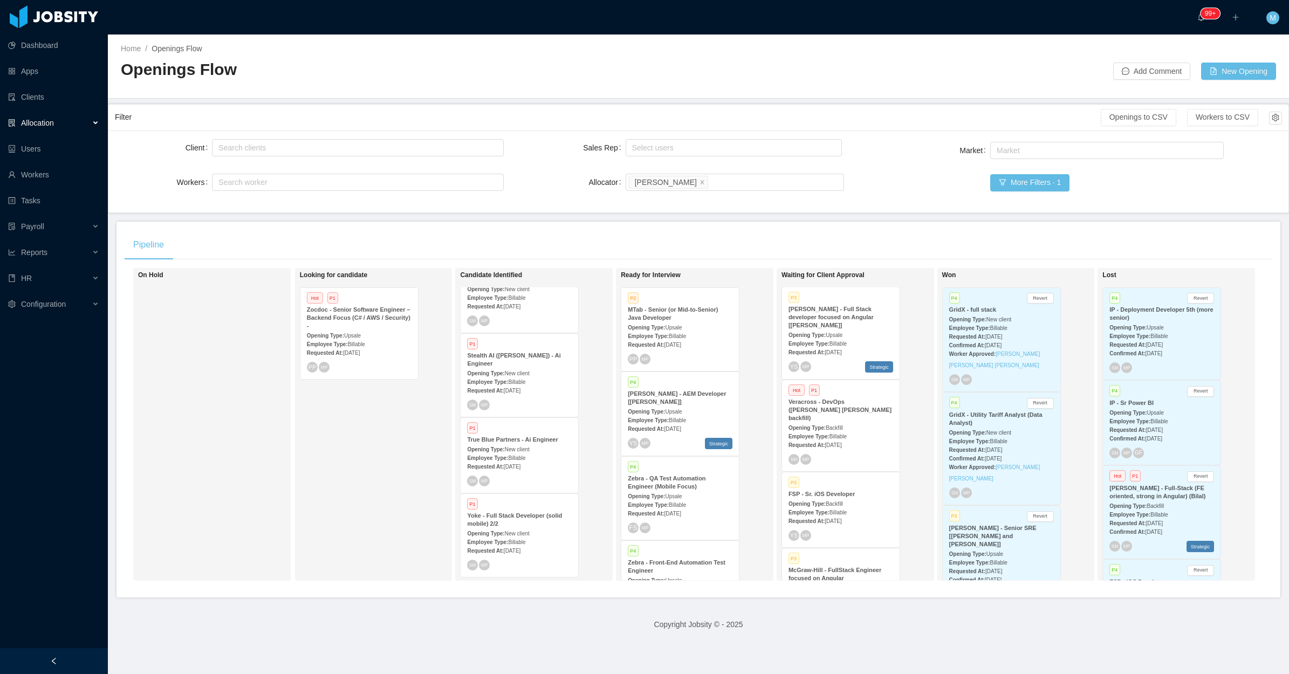
click at [829, 434] on span "Billable" at bounding box center [837, 437] width 17 height 6
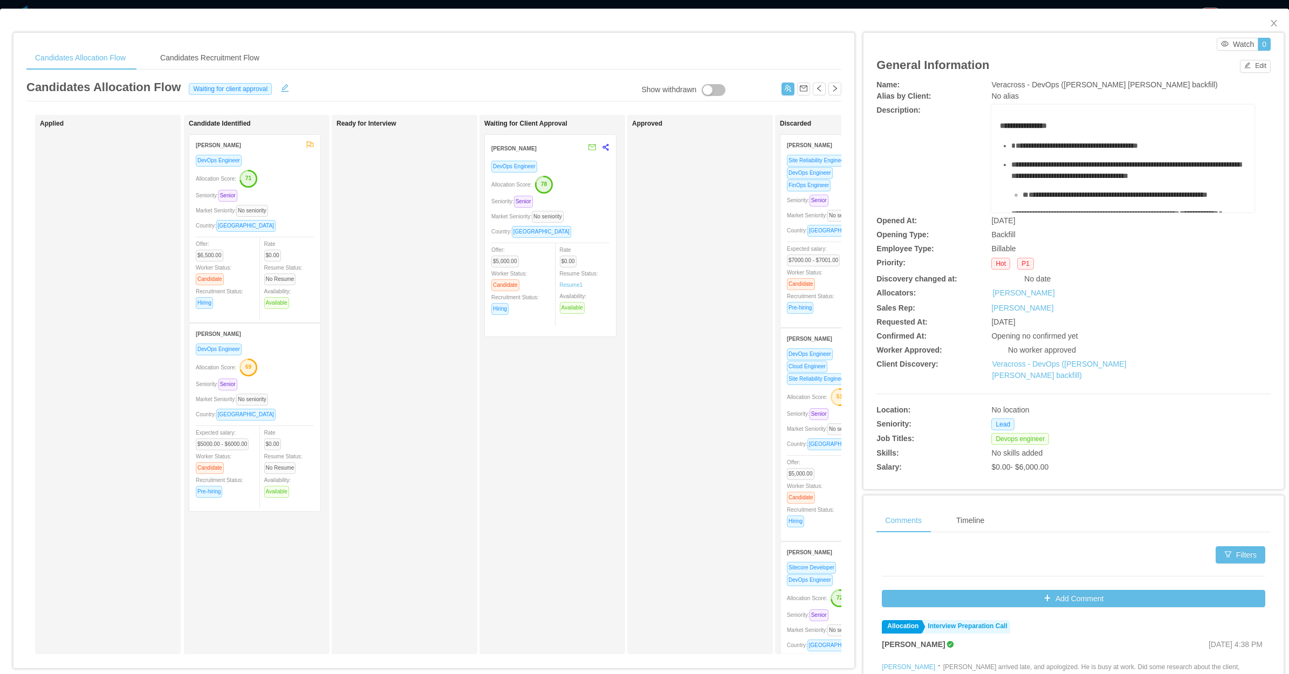
click at [668, 419] on div "Approved" at bounding box center [707, 384] width 151 height 529
click at [295, 383] on div "Seniority: Senior" at bounding box center [255, 384] width 118 height 12
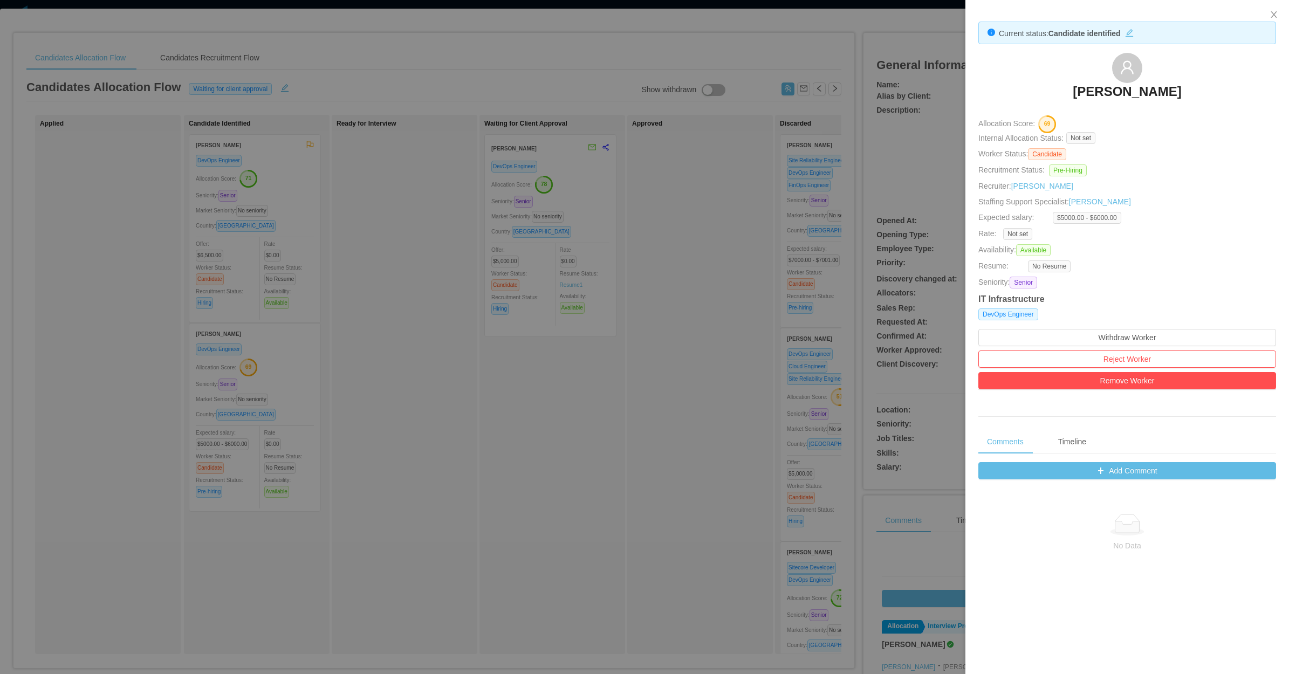
click at [446, 498] on div at bounding box center [644, 337] width 1289 height 674
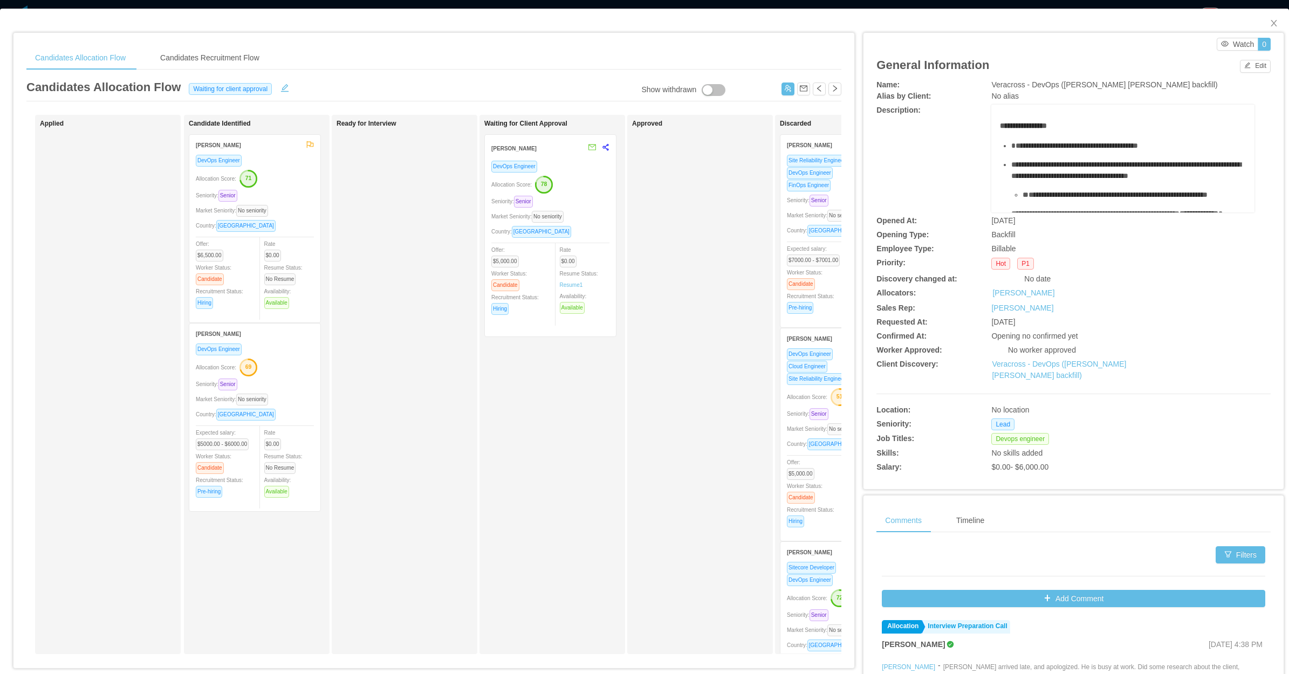
click at [295, 360] on div "Allocation Score: 69" at bounding box center [255, 366] width 118 height 17
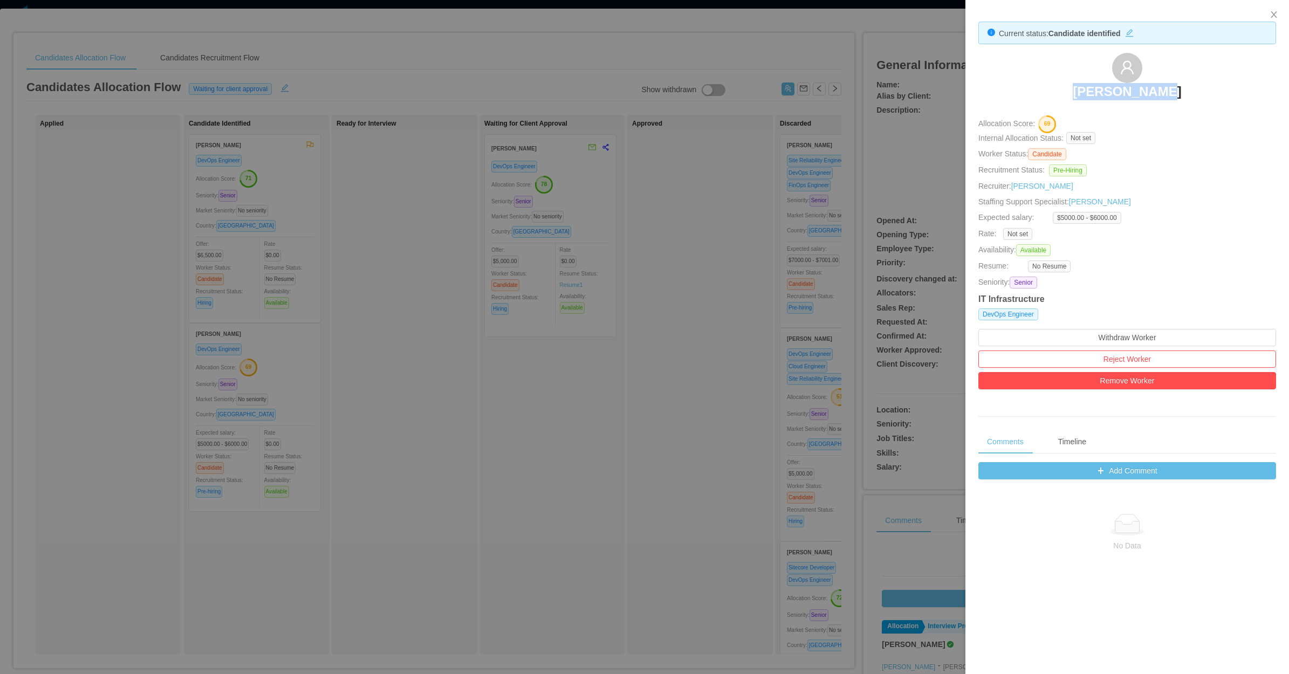
drag, startPoint x: 1076, startPoint y: 81, endPoint x: 1165, endPoint y: 95, distance: 90.2
click at [1030, 95] on div "Paulo Correa" at bounding box center [1127, 80] width 298 height 54
copy h3 "Paulo Correa"
drag, startPoint x: 417, startPoint y: 214, endPoint x: 290, endPoint y: 207, distance: 126.9
click at [415, 203] on div at bounding box center [644, 337] width 1289 height 674
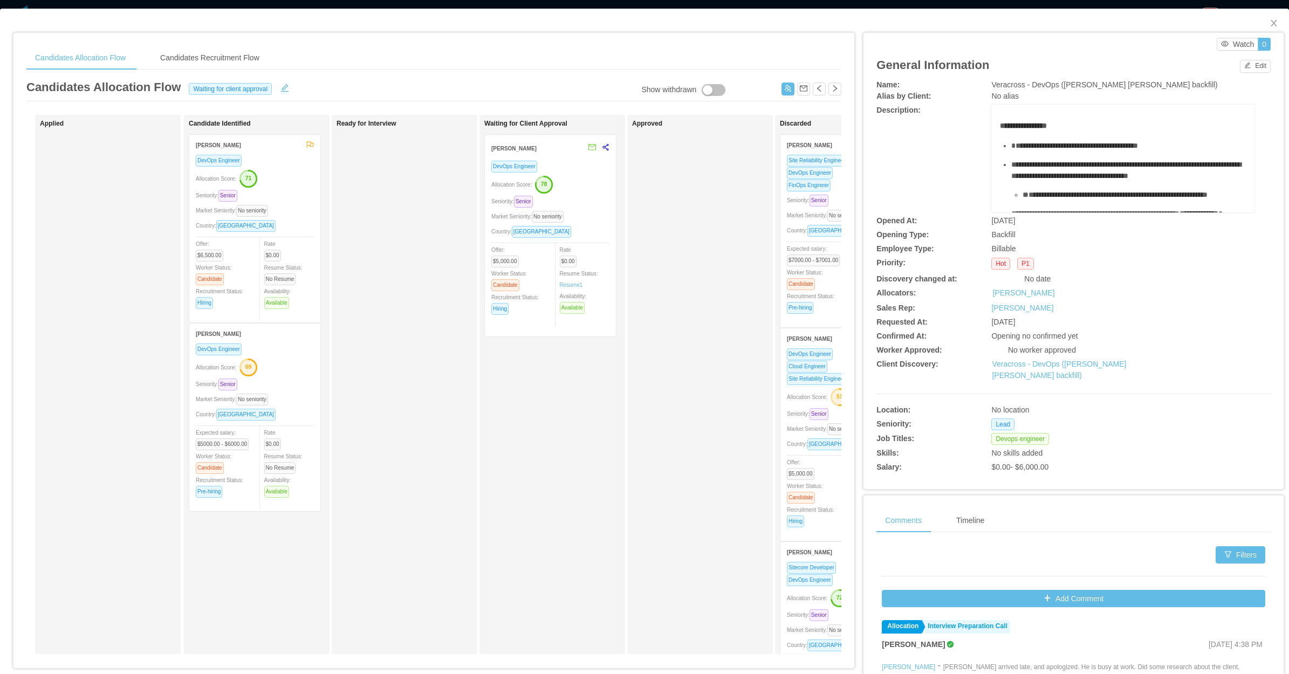
click at [280, 206] on div "Market Seniority: No seniority" at bounding box center [255, 210] width 118 height 12
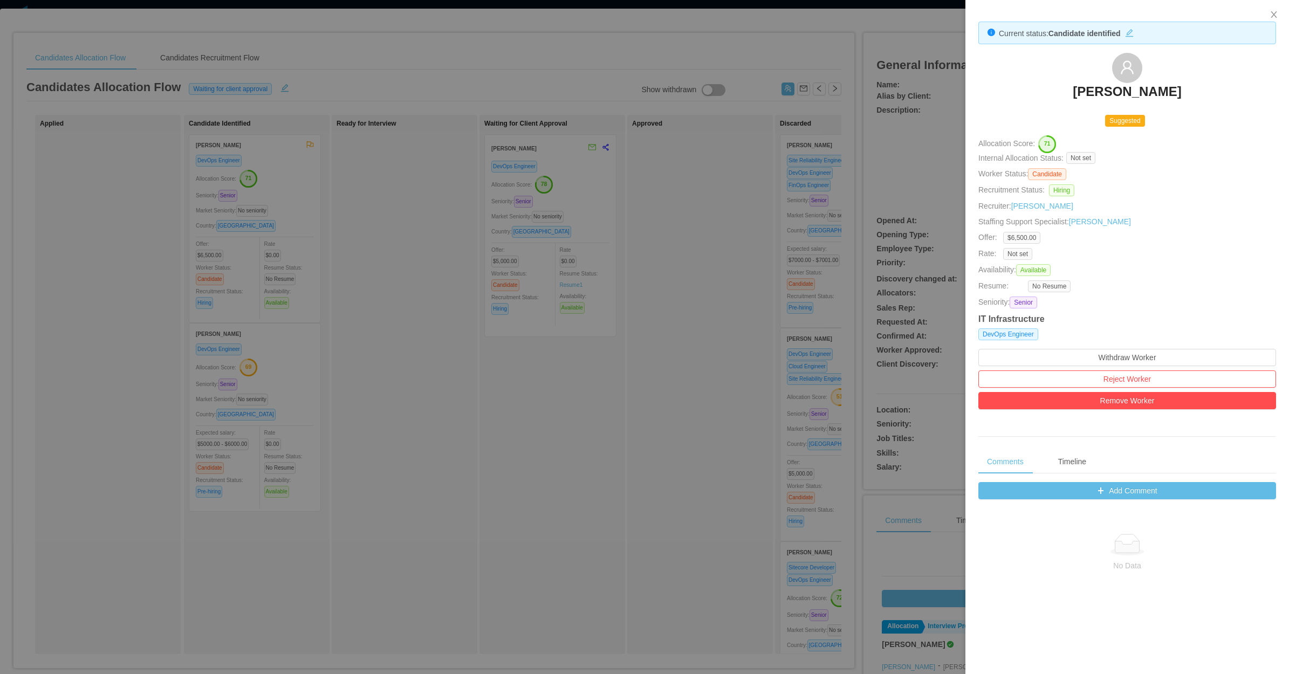
drag, startPoint x: 1053, startPoint y: 92, endPoint x: 1182, endPoint y: 89, distance: 129.4
click at [1030, 89] on div "Kassiel Batista" at bounding box center [1127, 80] width 298 height 54
copy h3 "Kassiel Batista"
drag, startPoint x: 702, startPoint y: 411, endPoint x: 779, endPoint y: 346, distance: 101.0
click at [713, 401] on div at bounding box center [644, 337] width 1289 height 674
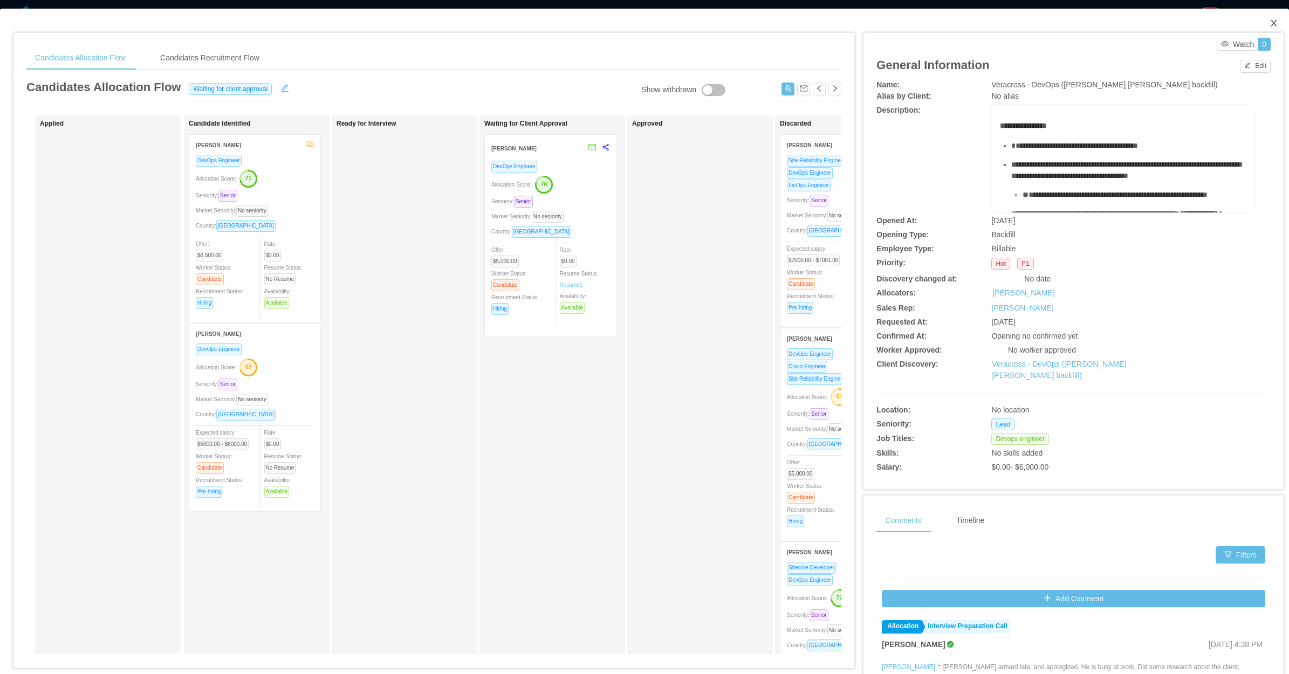
click at [1030, 20] on icon "icon: close" at bounding box center [1273, 23] width 9 height 9
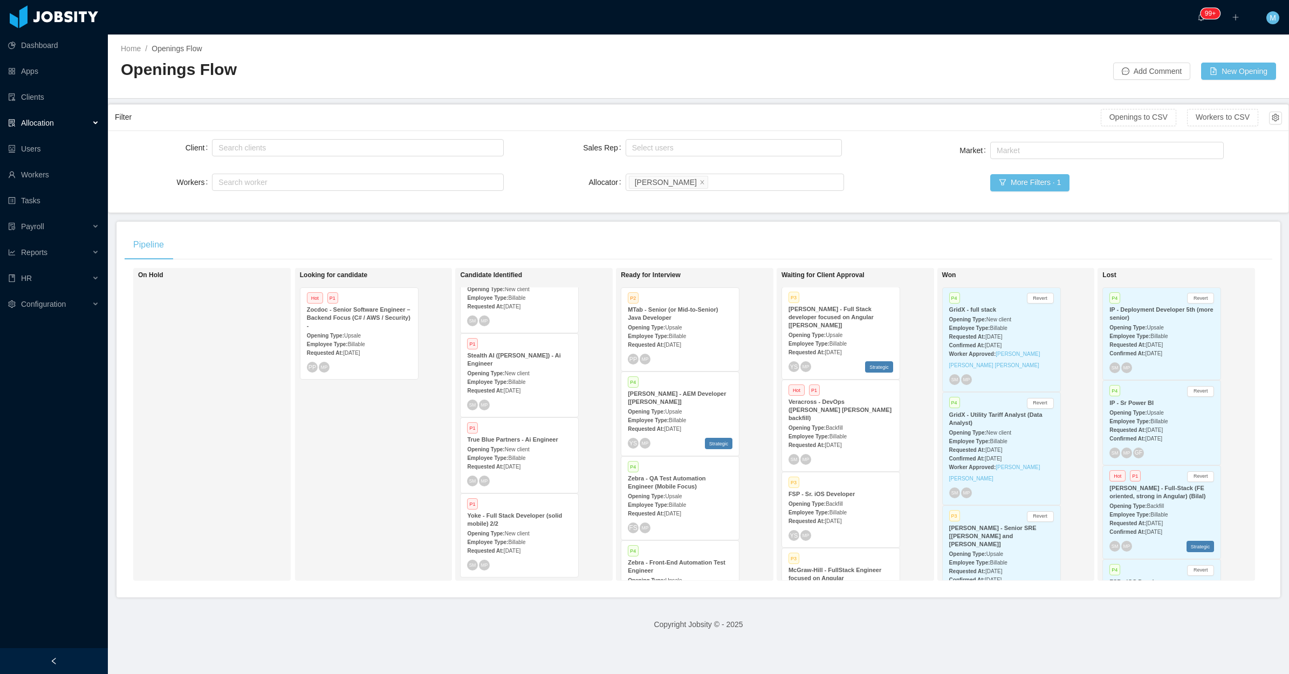
scroll to position [367, 0]
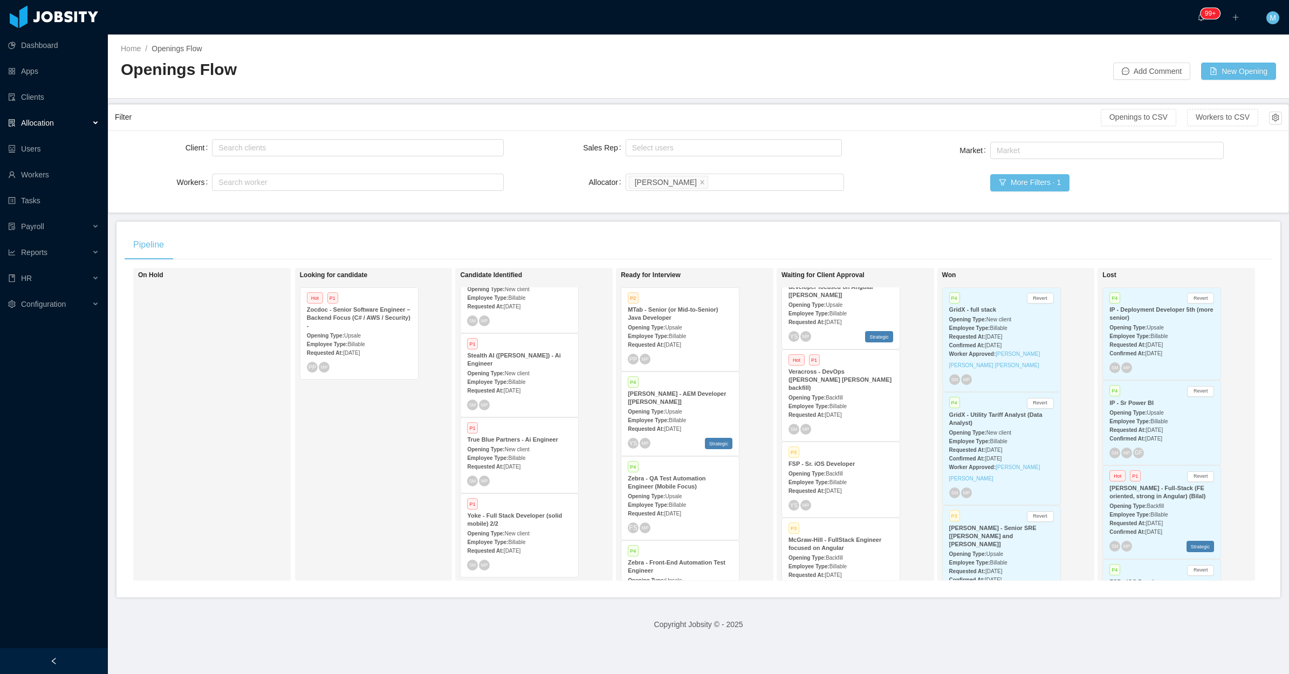
click at [845, 476] on div "Employee Type: Billable" at bounding box center [840, 481] width 105 height 11
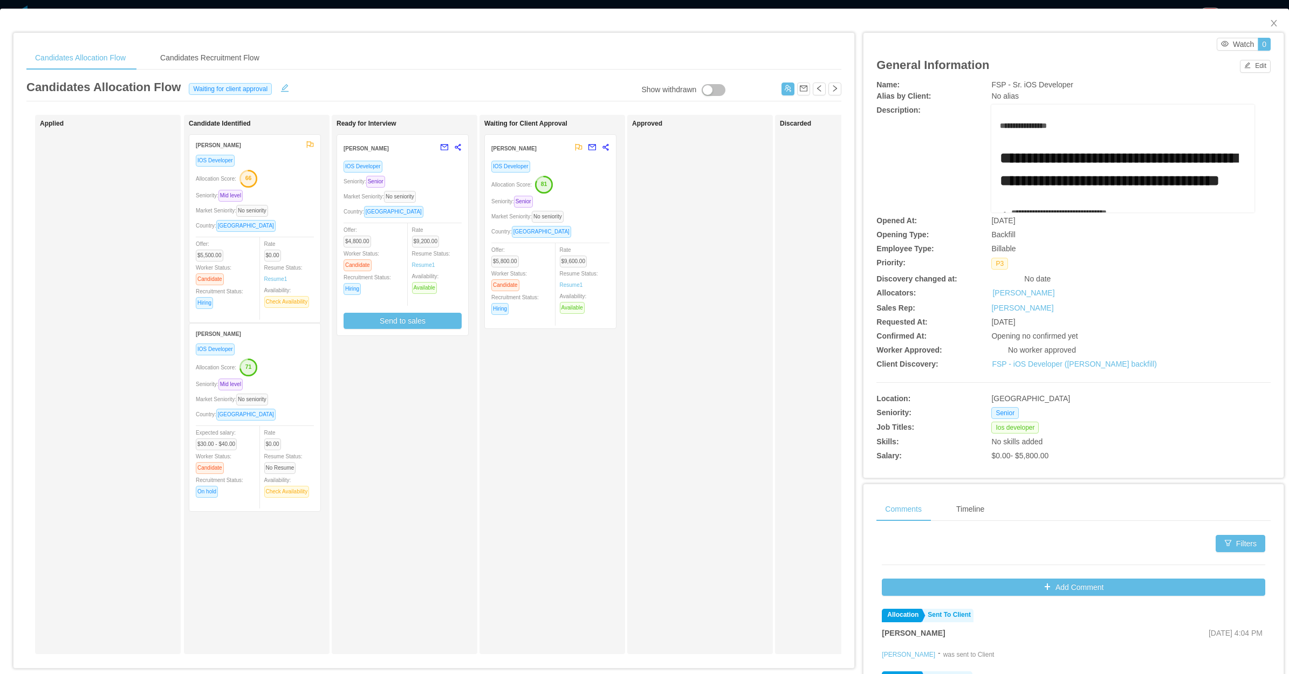
click at [492, 492] on div "Waiting for Client Approval Jeann Chuab IOS Developer Allocation Score: 81 Seni…" at bounding box center [559, 384] width 151 height 529
click at [1030, 17] on span "Close" at bounding box center [1273, 24] width 30 height 30
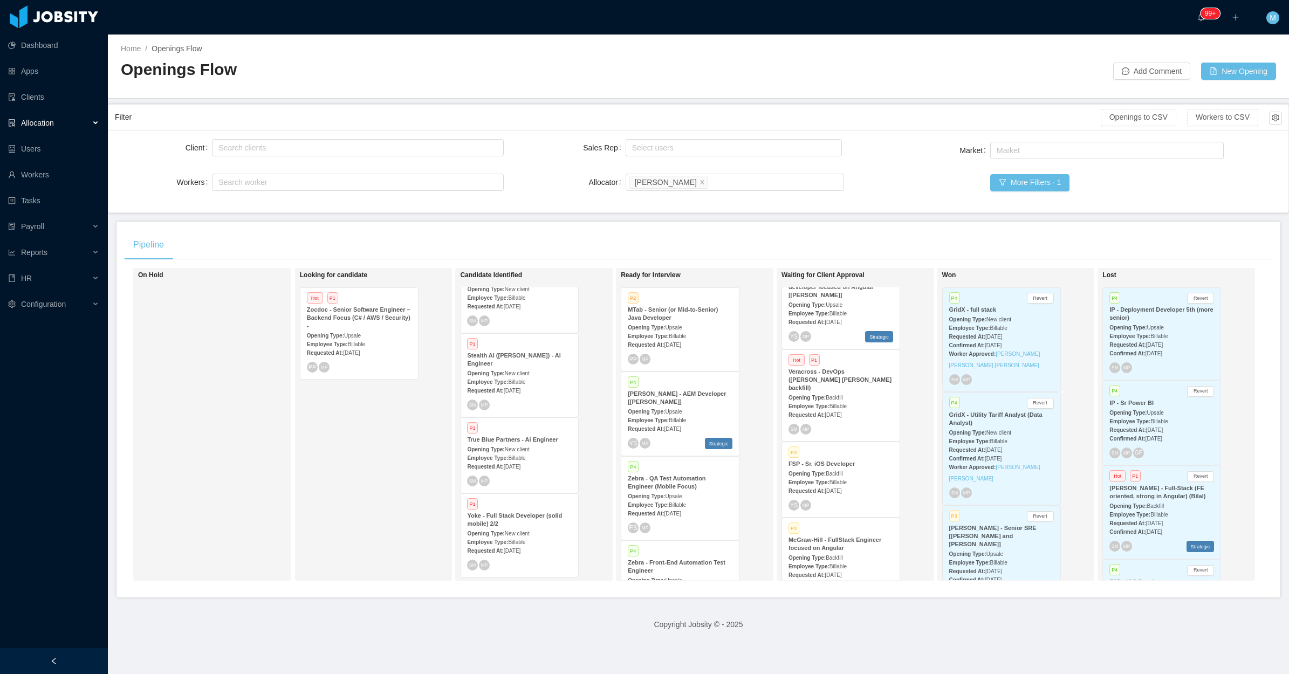
click at [839, 539] on div "Requested At: Jul 17th, 2025" at bounding box center [840, 574] width 105 height 11
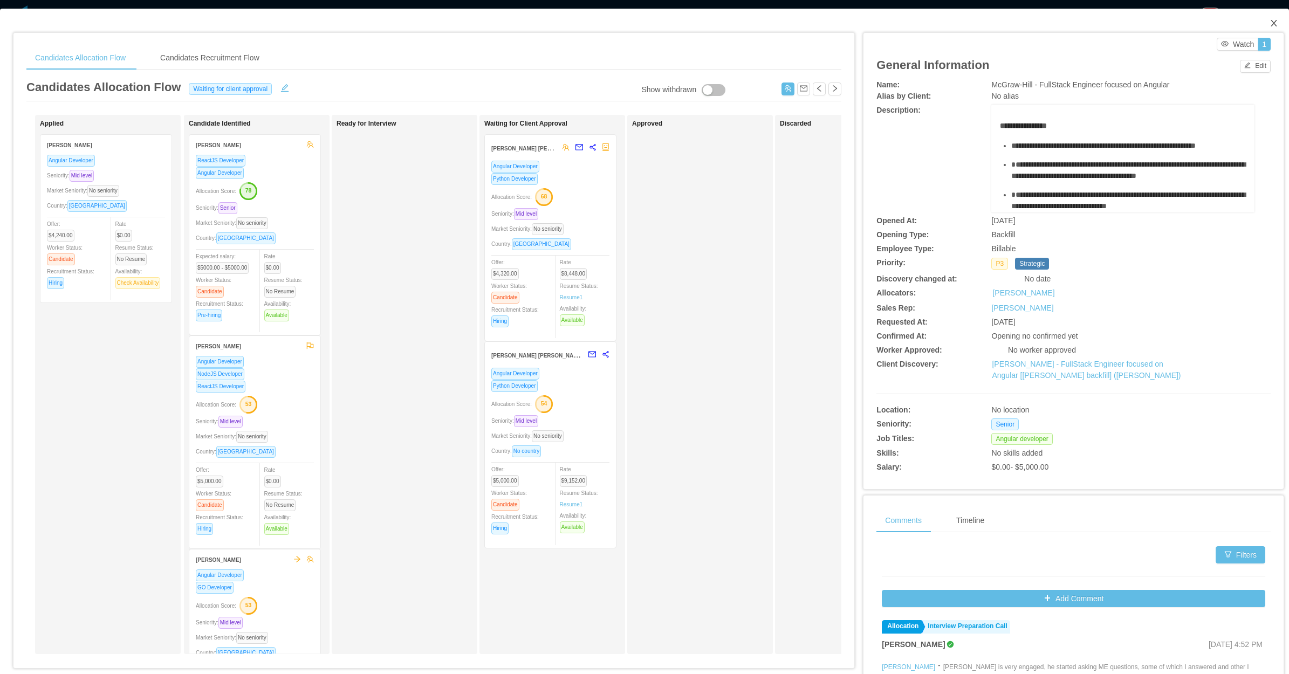
drag, startPoint x: 1262, startPoint y: 17, endPoint x: 1242, endPoint y: 20, distance: 20.2
click at [1030, 17] on span "Close" at bounding box center [1273, 24] width 30 height 30
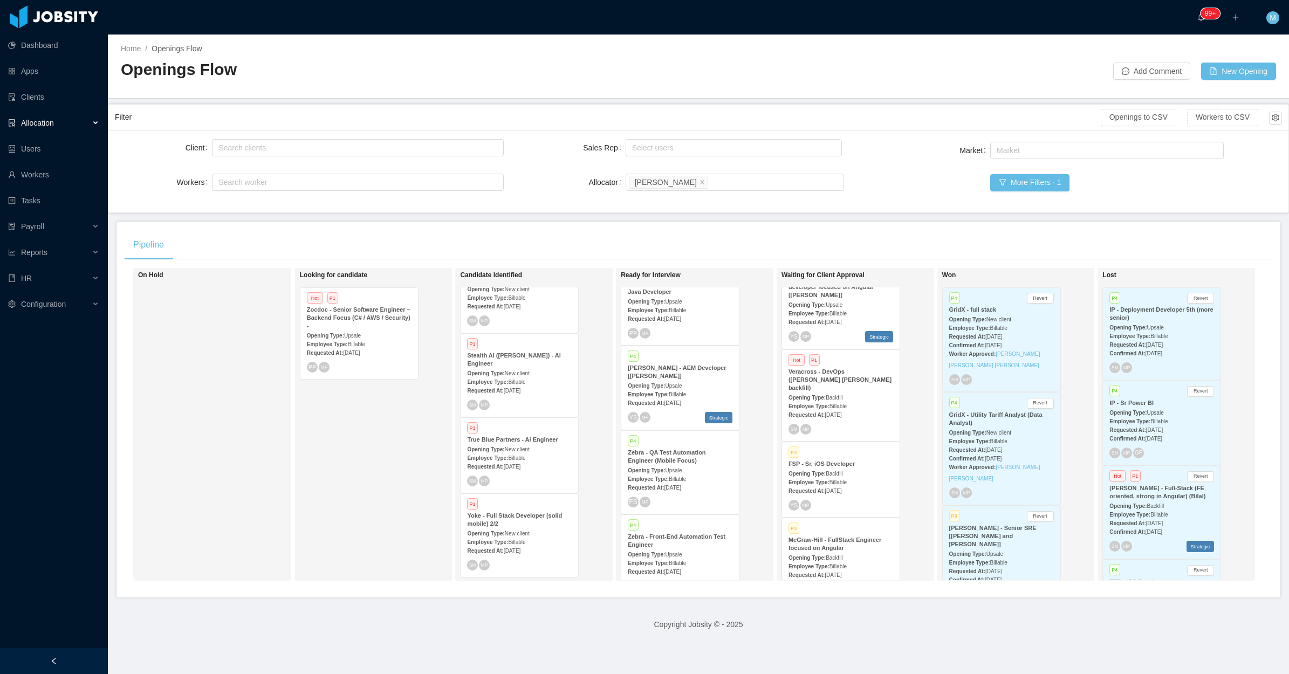
scroll to position [67, 0]
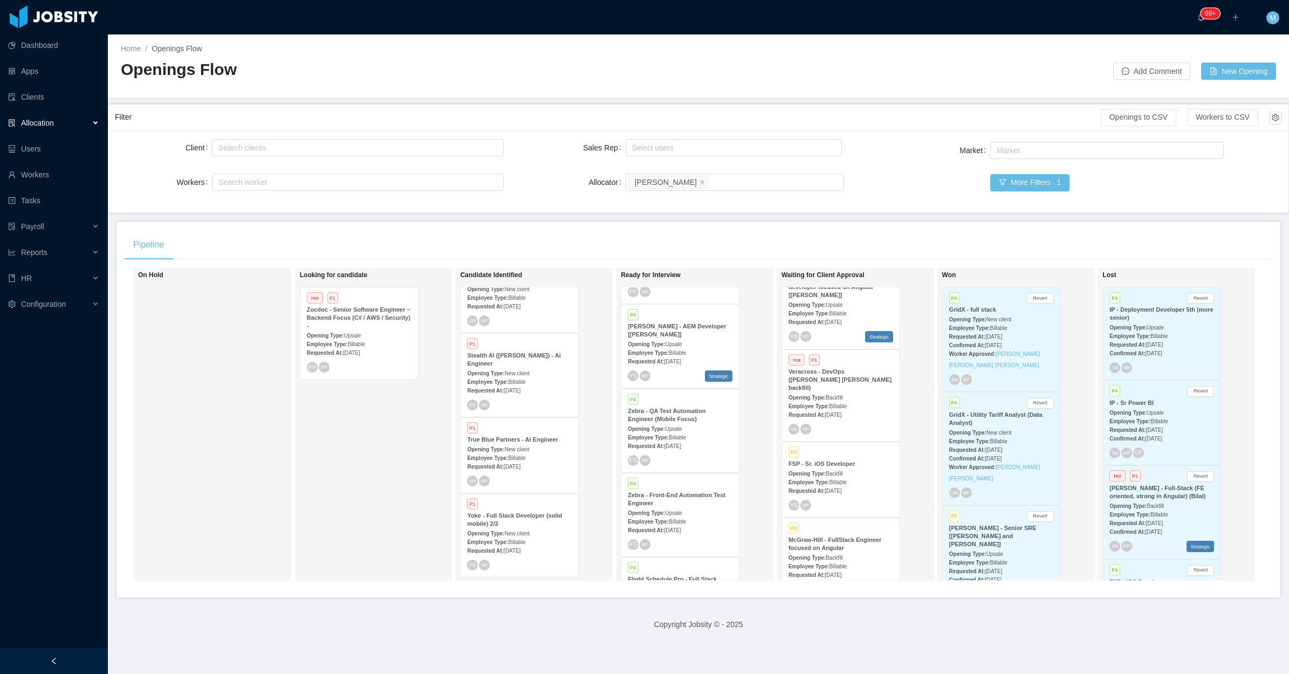
click at [669, 359] on span "Jul 5th, 2025" at bounding box center [672, 362] width 17 height 6
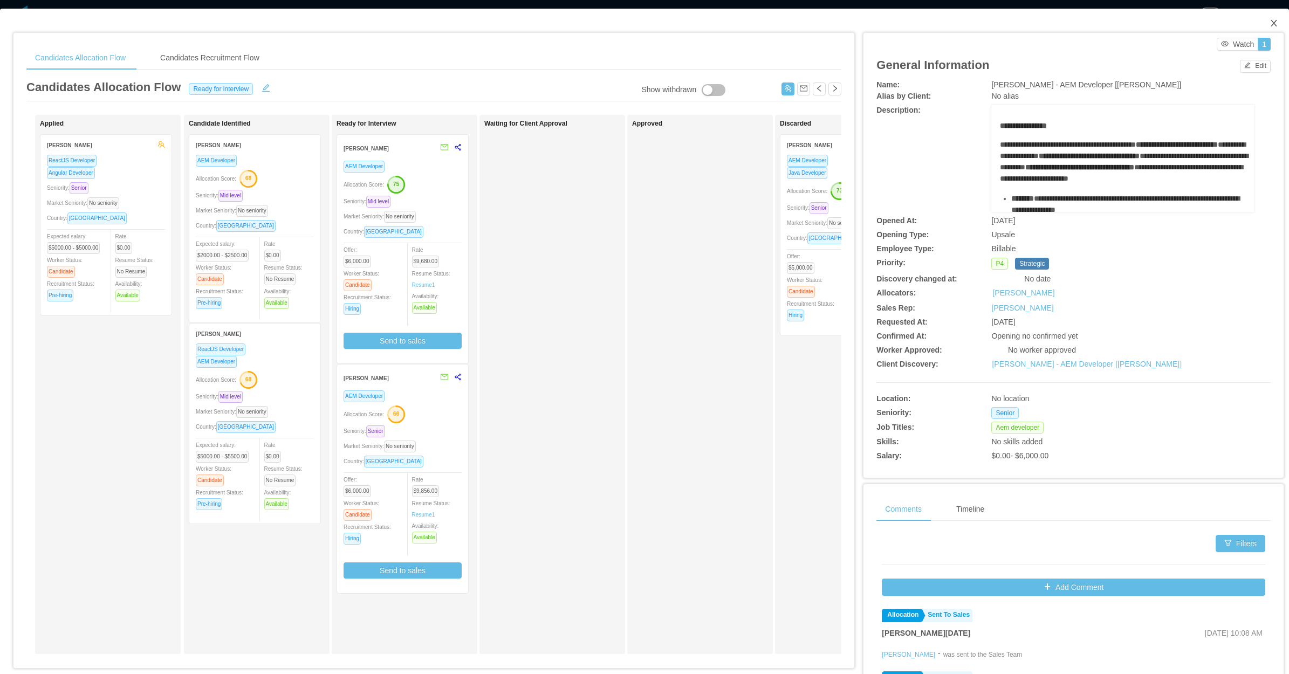
click at [1030, 19] on icon "icon: close" at bounding box center [1273, 23] width 9 height 9
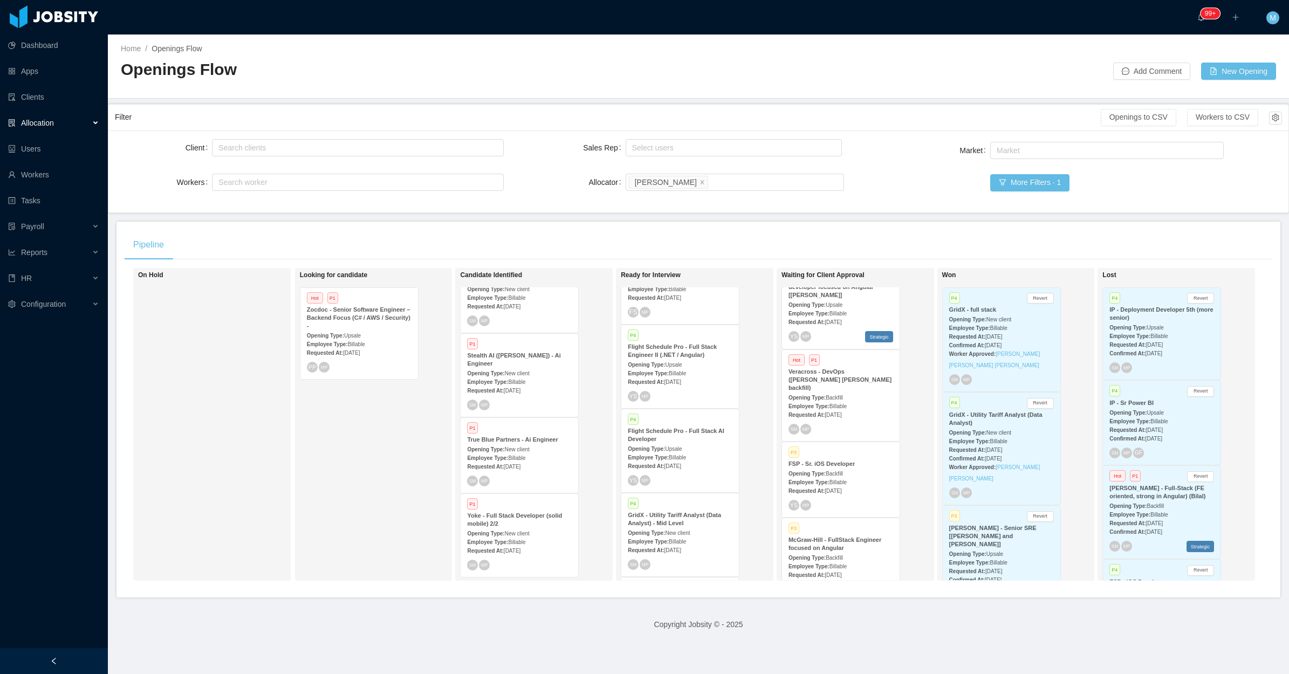
scroll to position [337, 0]
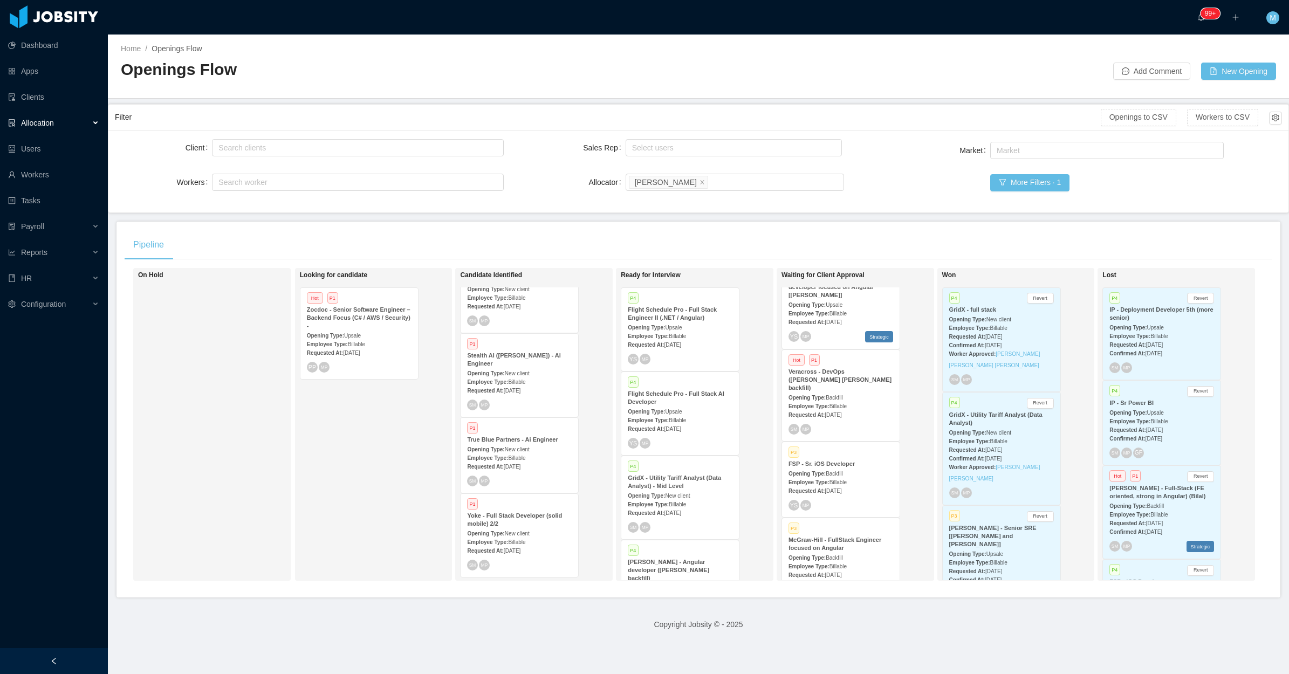
click at [692, 335] on div "Employee Type: Billable" at bounding box center [680, 335] width 105 height 11
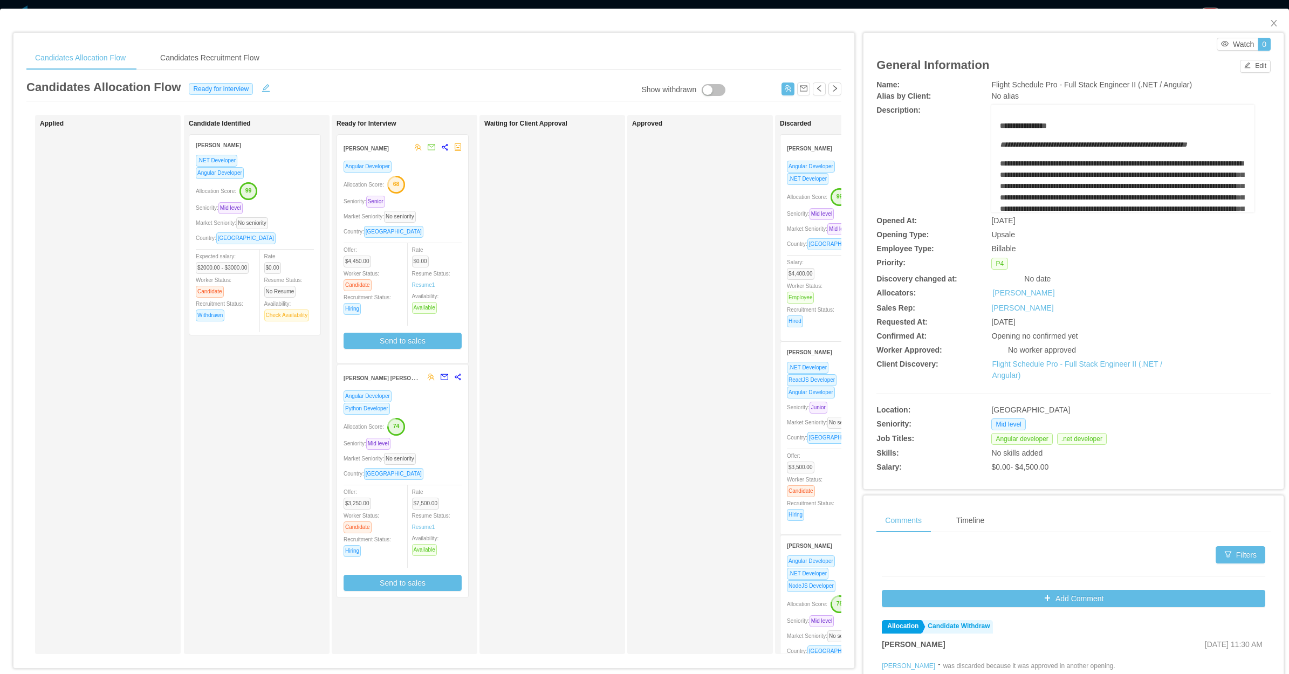
click at [570, 440] on div "Waiting for Client Approval" at bounding box center [559, 384] width 151 height 529
click at [445, 211] on div "Market Seniority: No seniority" at bounding box center [402, 216] width 118 height 12
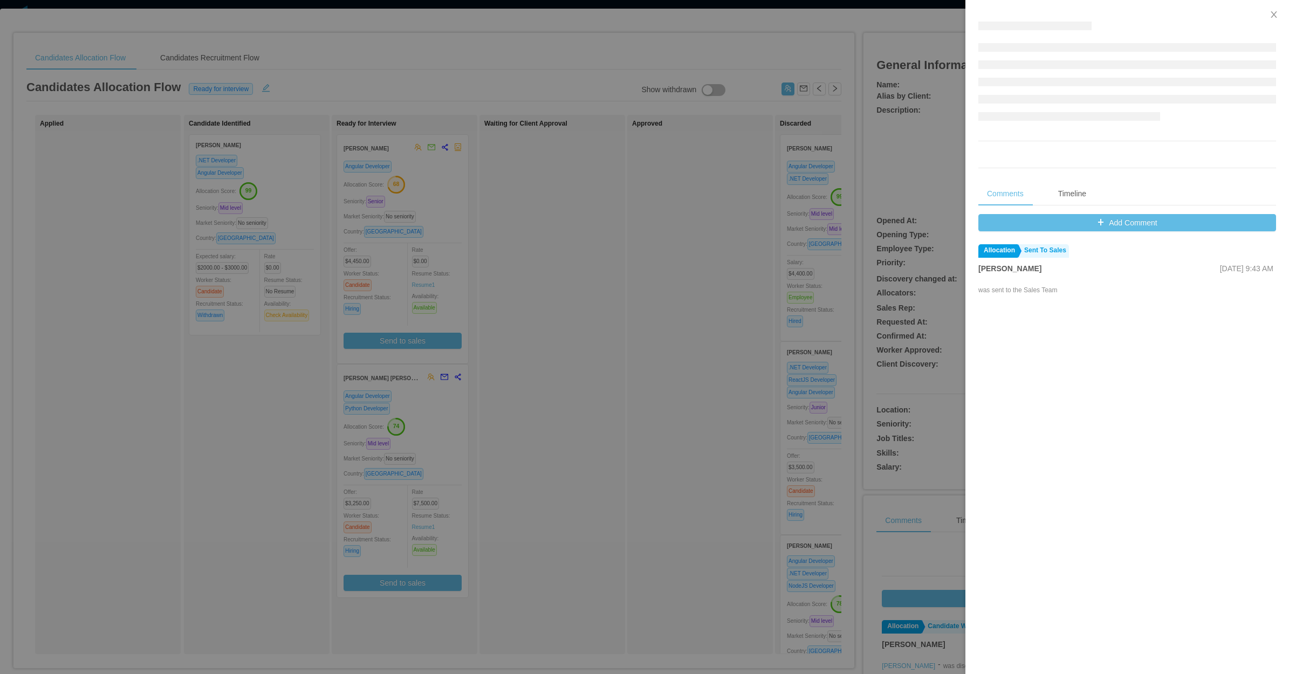
click at [639, 319] on div at bounding box center [644, 337] width 1289 height 674
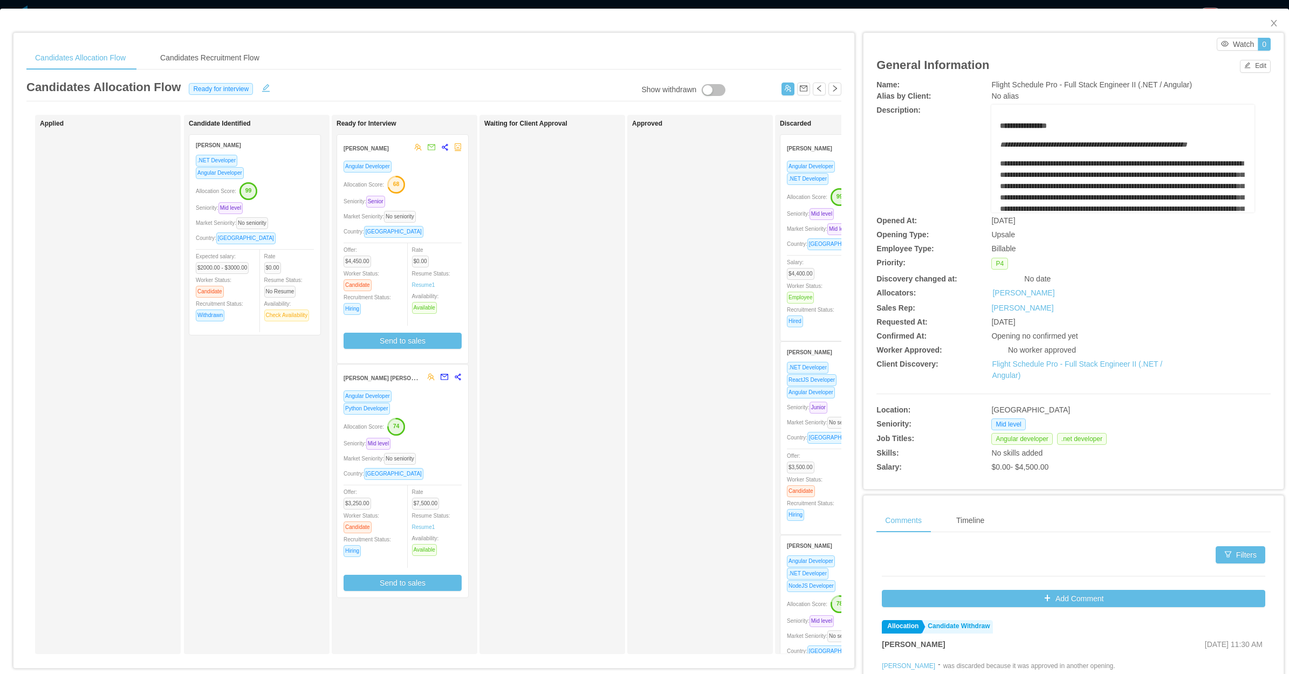
click at [309, 202] on div "Seniority: Mid level" at bounding box center [255, 208] width 118 height 12
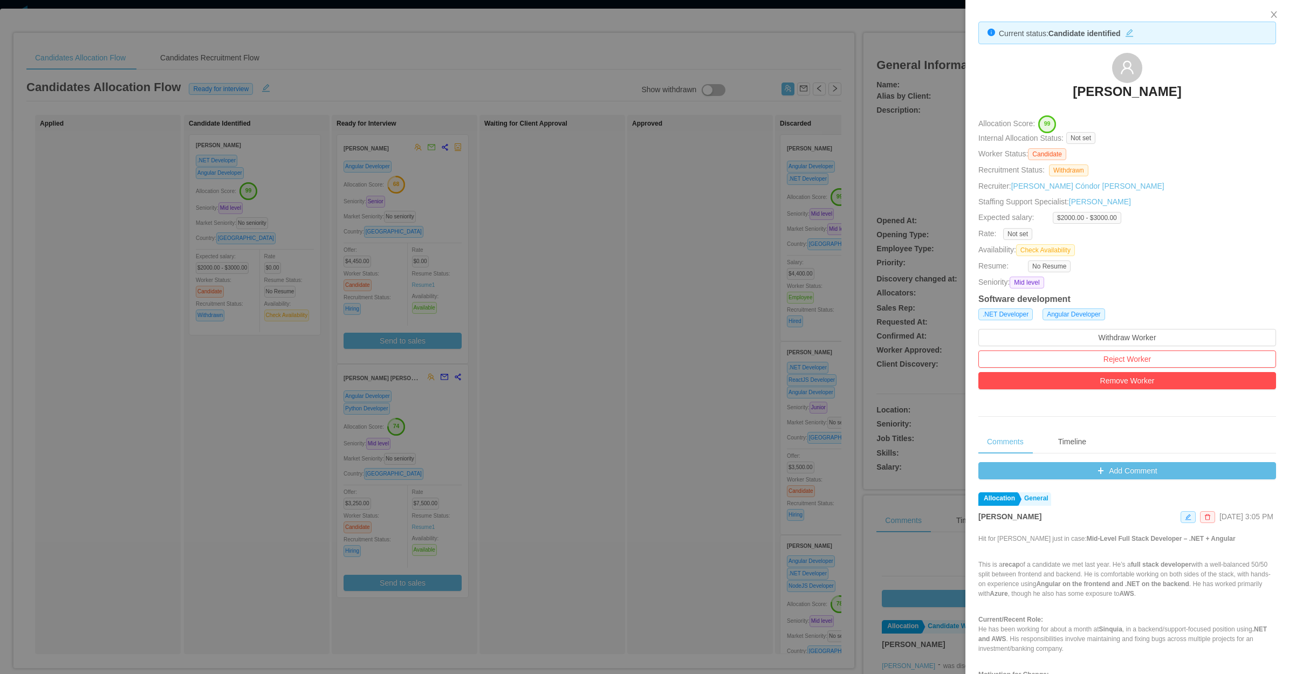
click at [577, 343] on div at bounding box center [644, 337] width 1289 height 674
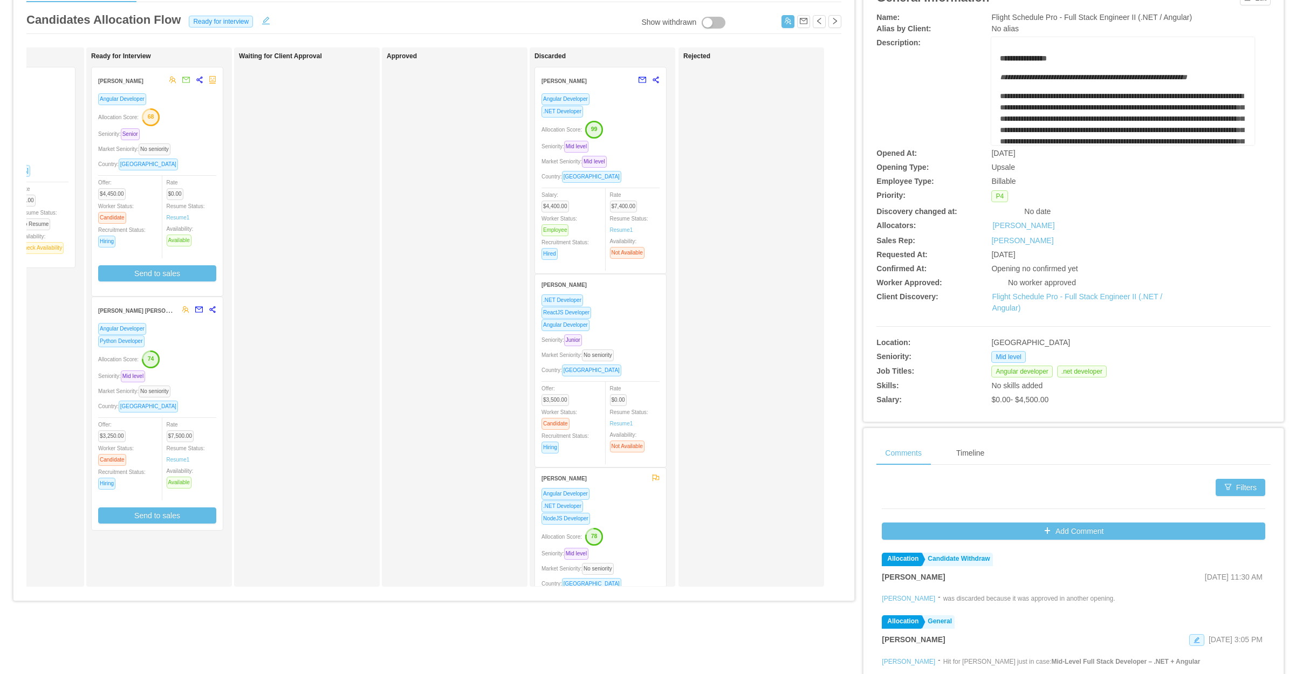
scroll to position [0, 252]
click at [631, 141] on div "Seniority: Mid level" at bounding box center [600, 146] width 118 height 12
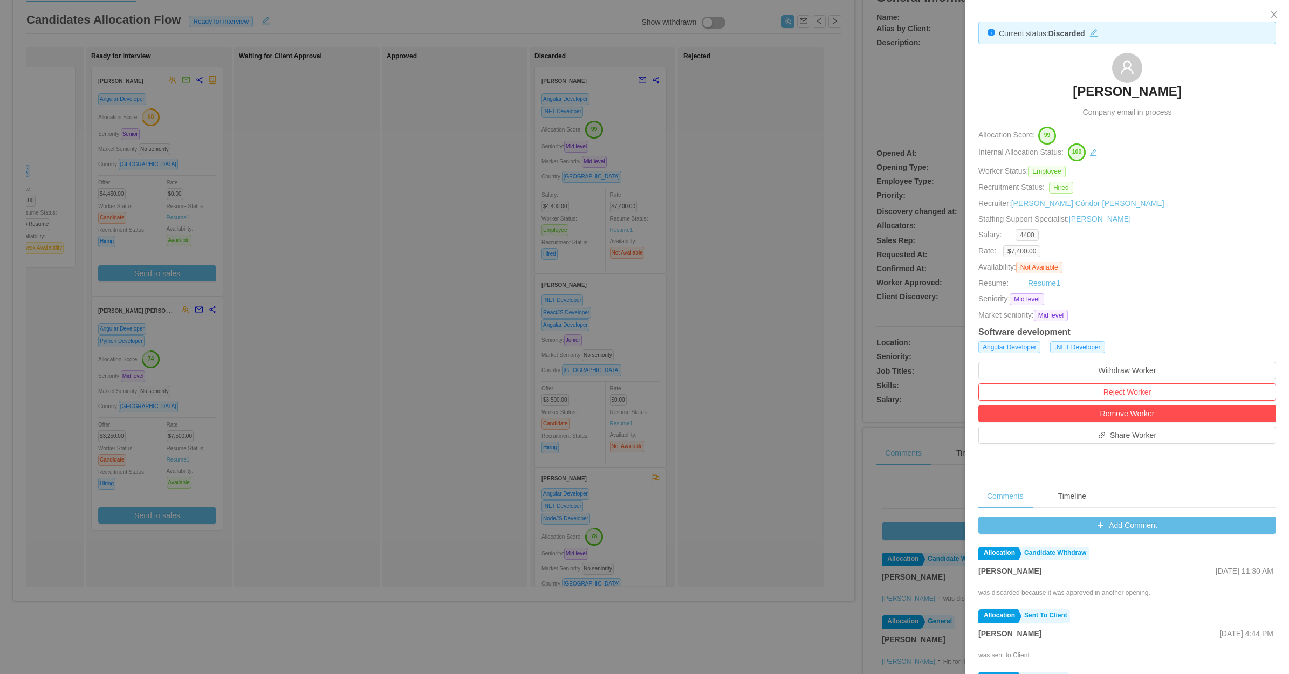
drag, startPoint x: 737, startPoint y: 328, endPoint x: 745, endPoint y: 324, distance: 8.4
click at [743, 327] on div at bounding box center [644, 337] width 1289 height 674
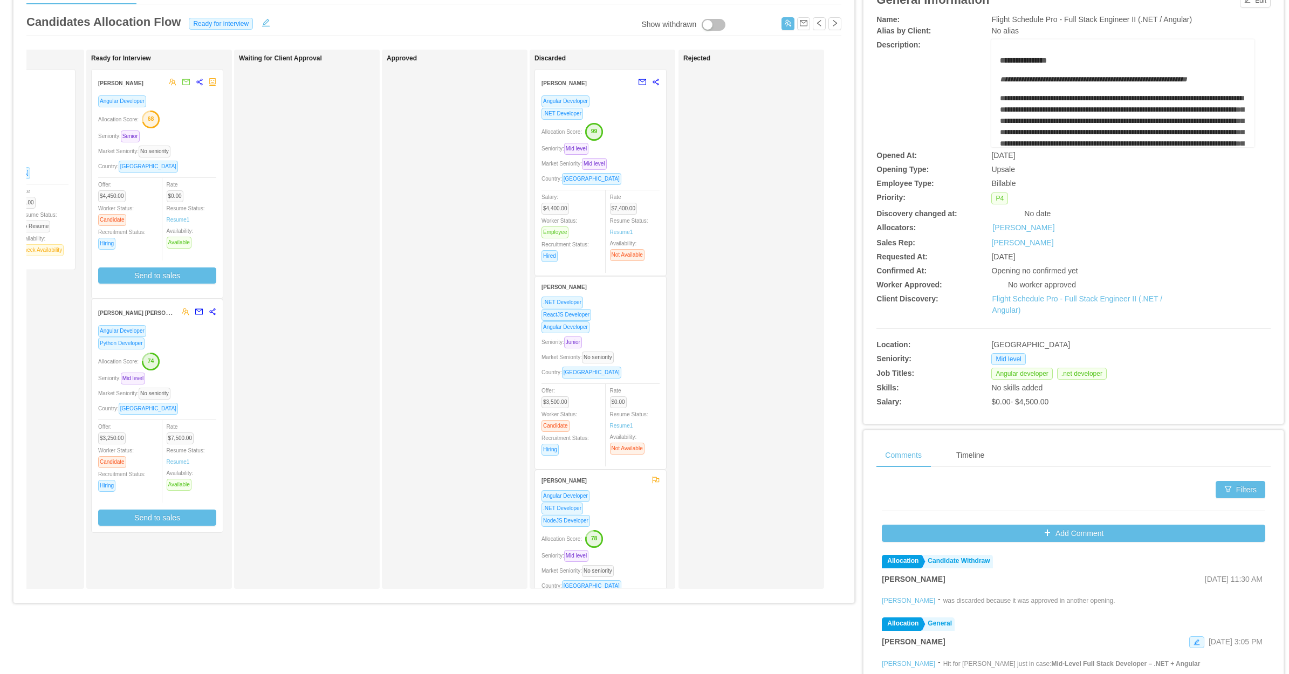
scroll to position [0, 0]
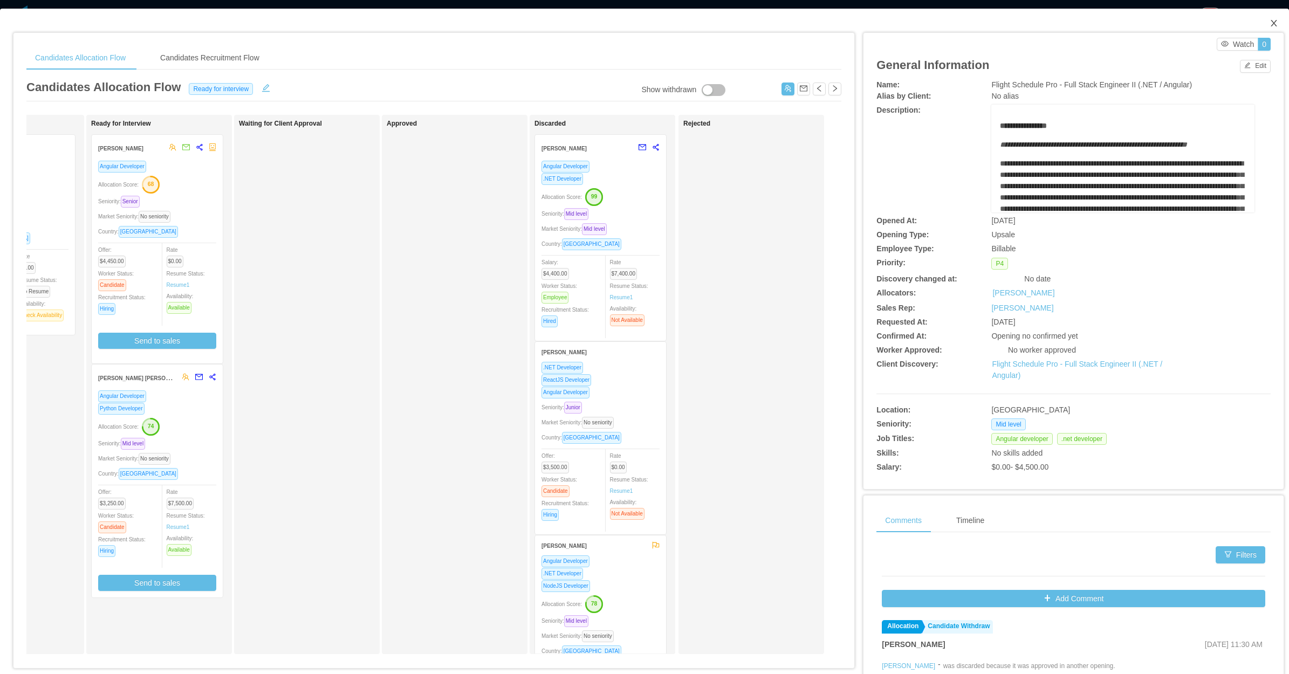
click at [1030, 28] on span "Close" at bounding box center [1273, 24] width 30 height 30
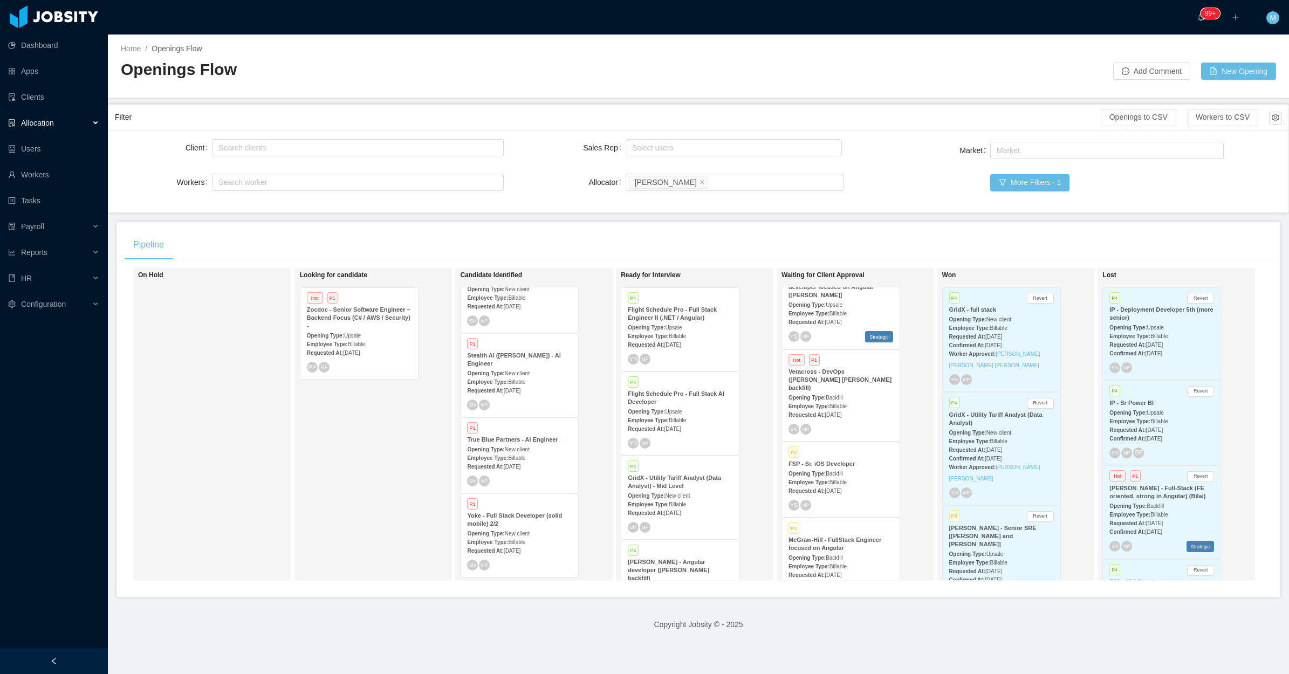
scroll to position [383, 0]
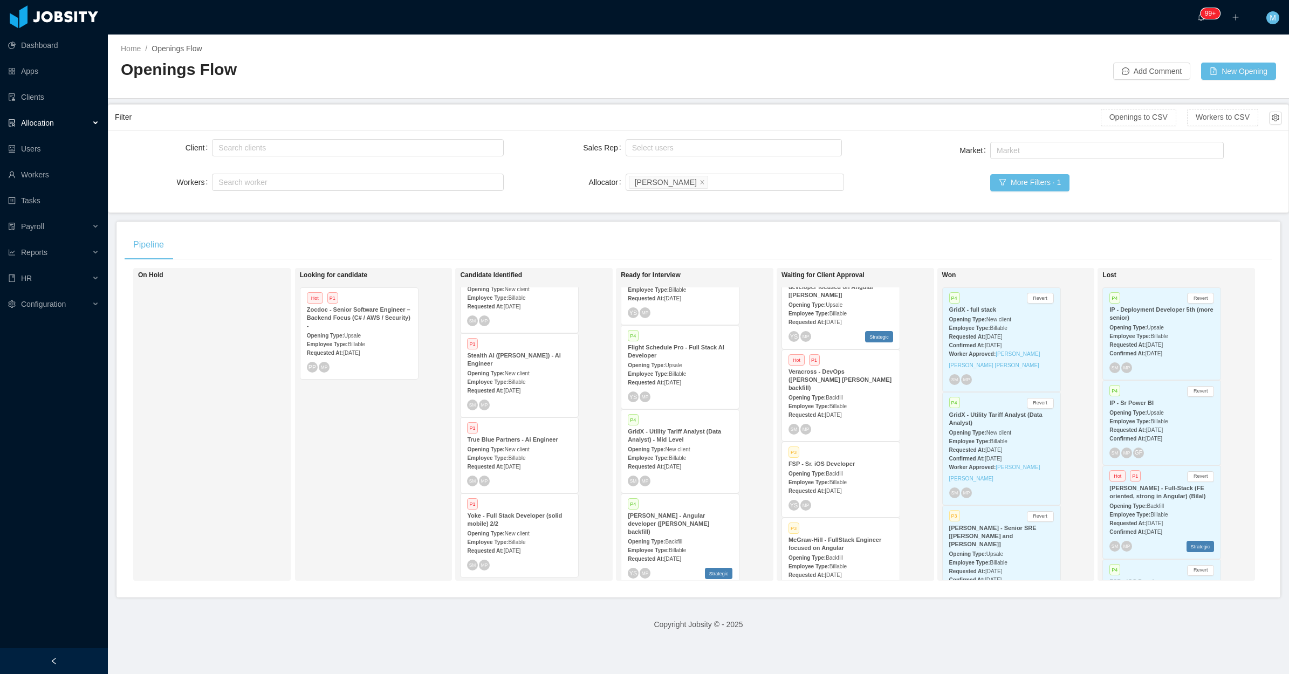
click at [681, 381] on span "Jul 16th, 2025" at bounding box center [672, 383] width 17 height 6
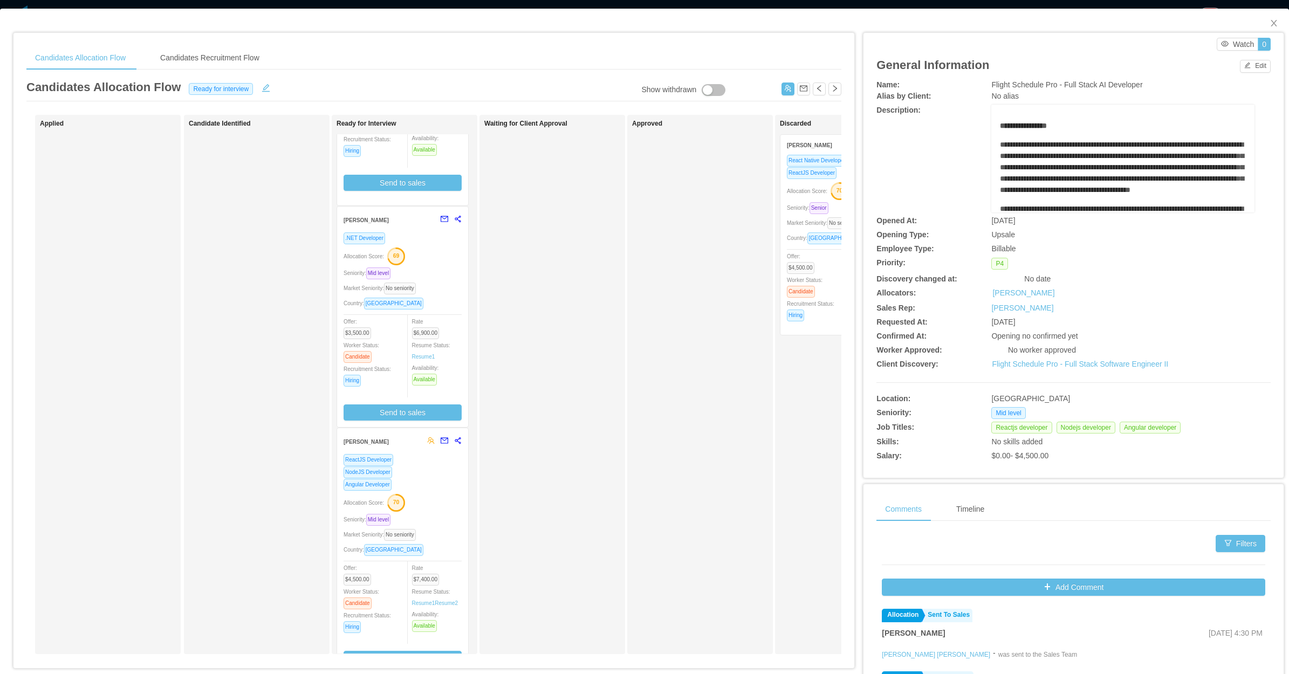
scroll to position [180, 0]
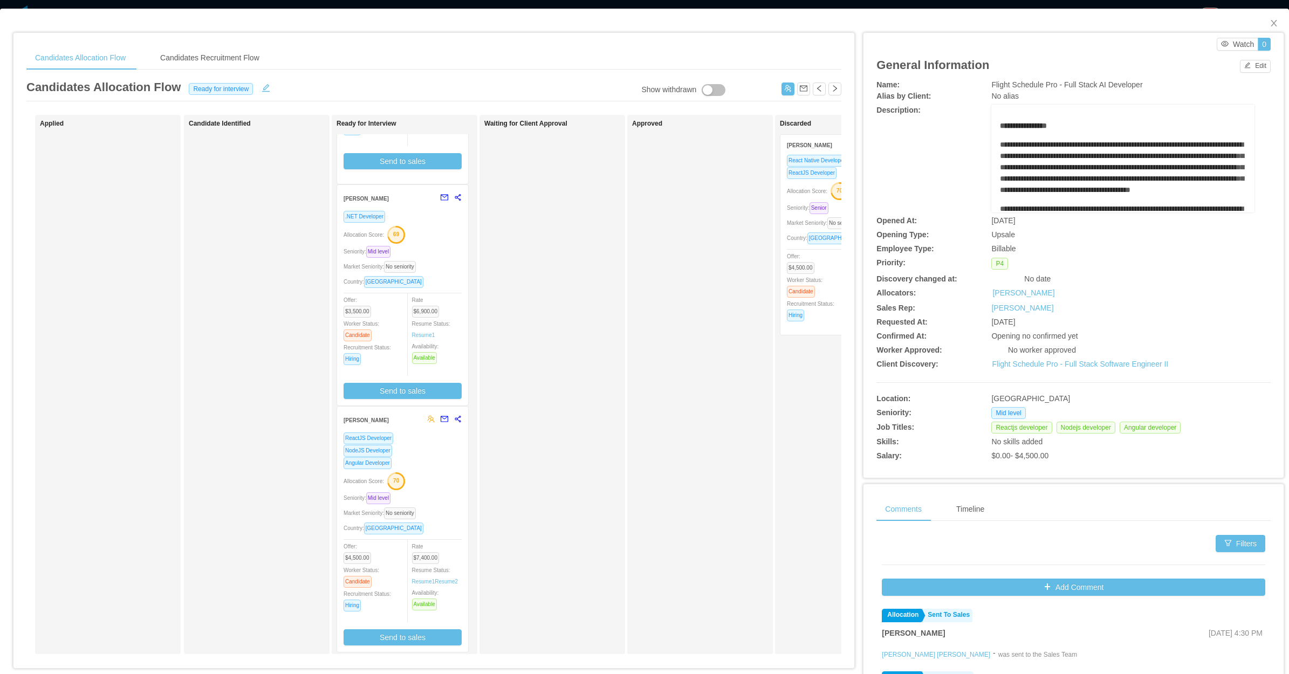
click at [435, 486] on div "Allocation Score: 70" at bounding box center [402, 480] width 118 height 17
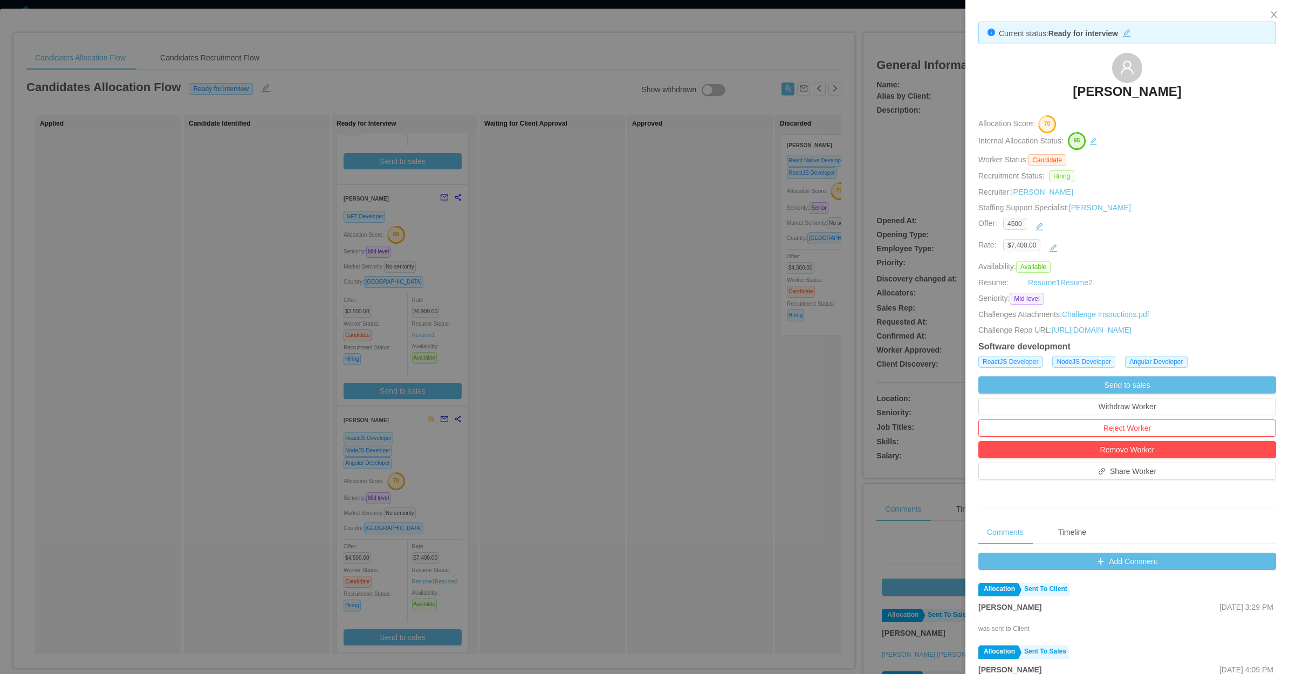
click at [642, 432] on div at bounding box center [644, 337] width 1289 height 674
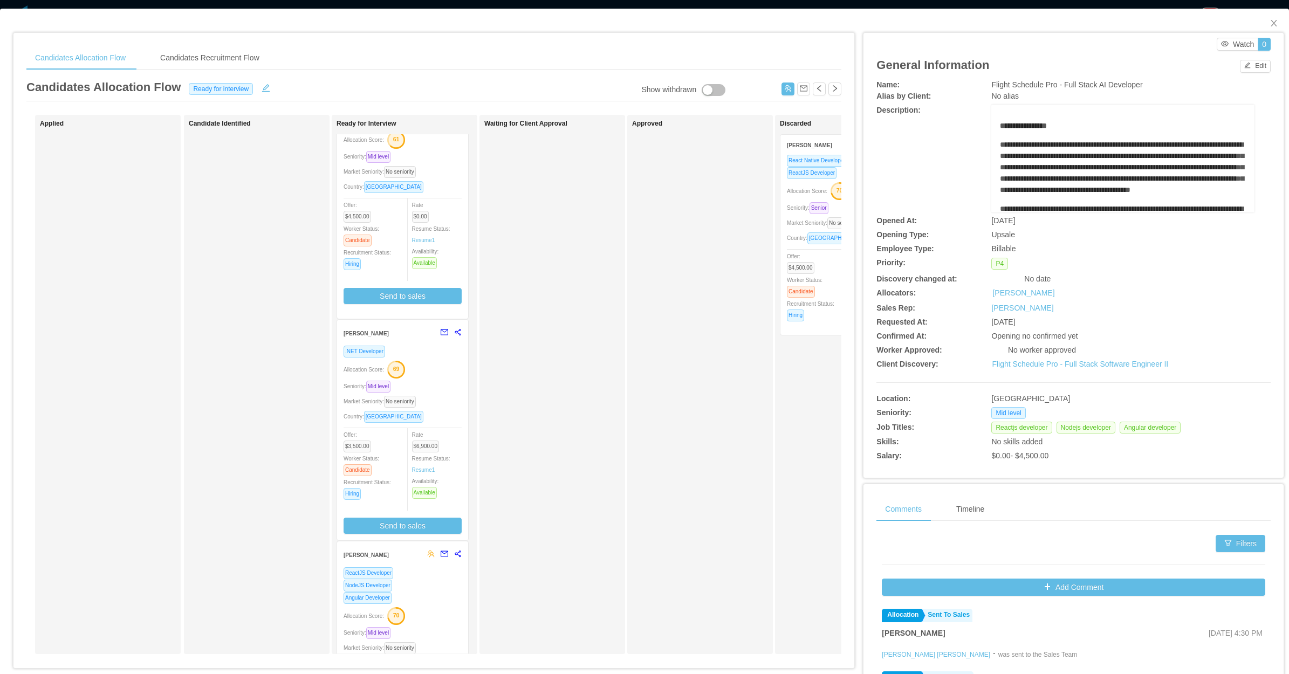
scroll to position [0, 0]
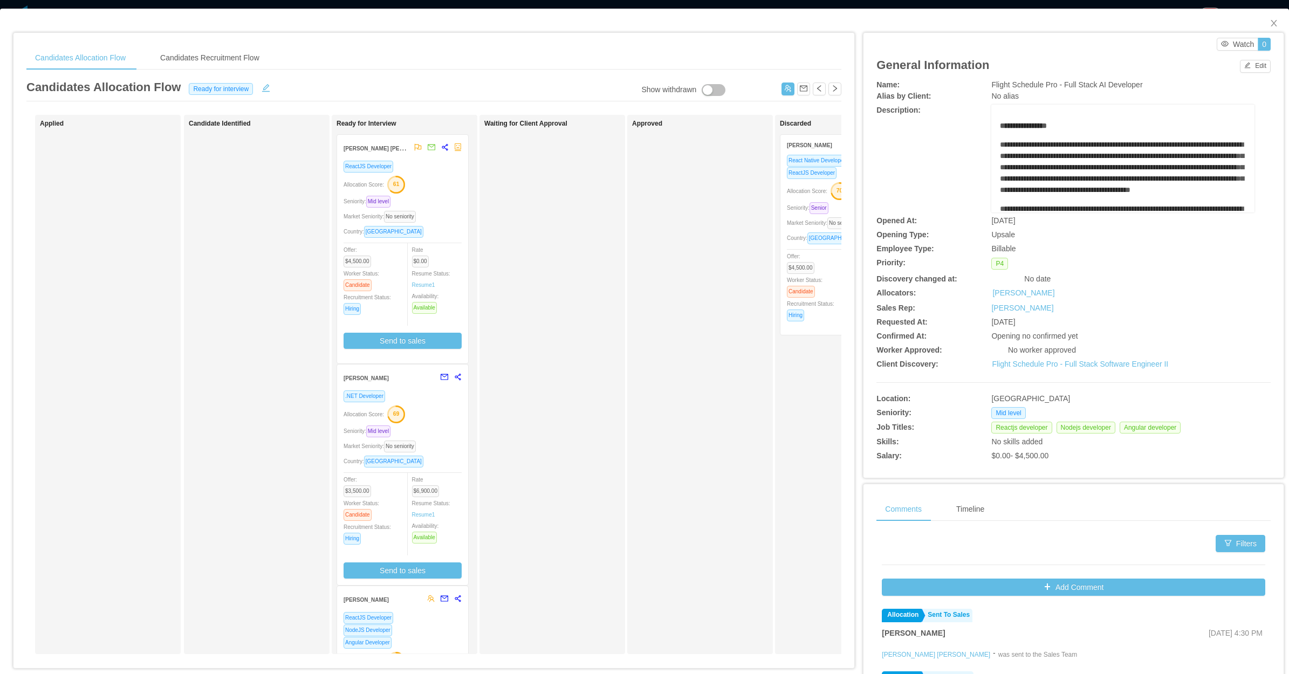
click at [451, 426] on div "Seniority: Mid level" at bounding box center [402, 431] width 118 height 12
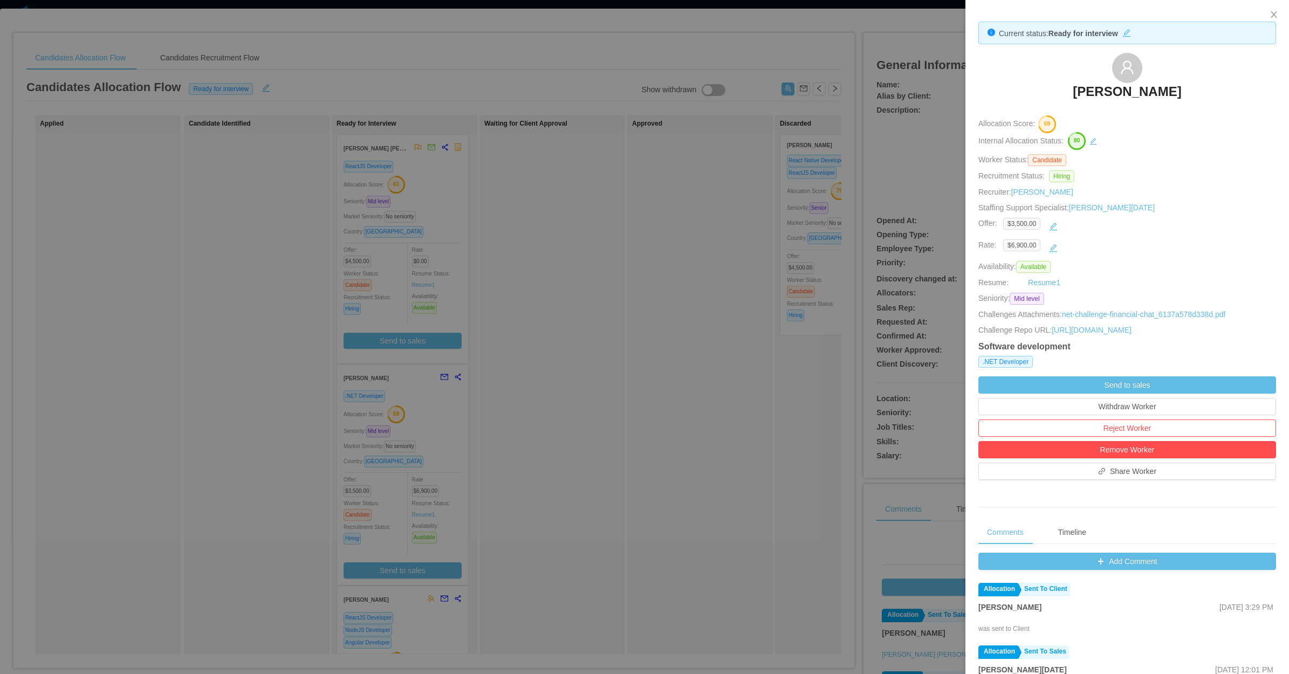
click at [667, 220] on div at bounding box center [644, 337] width 1289 height 674
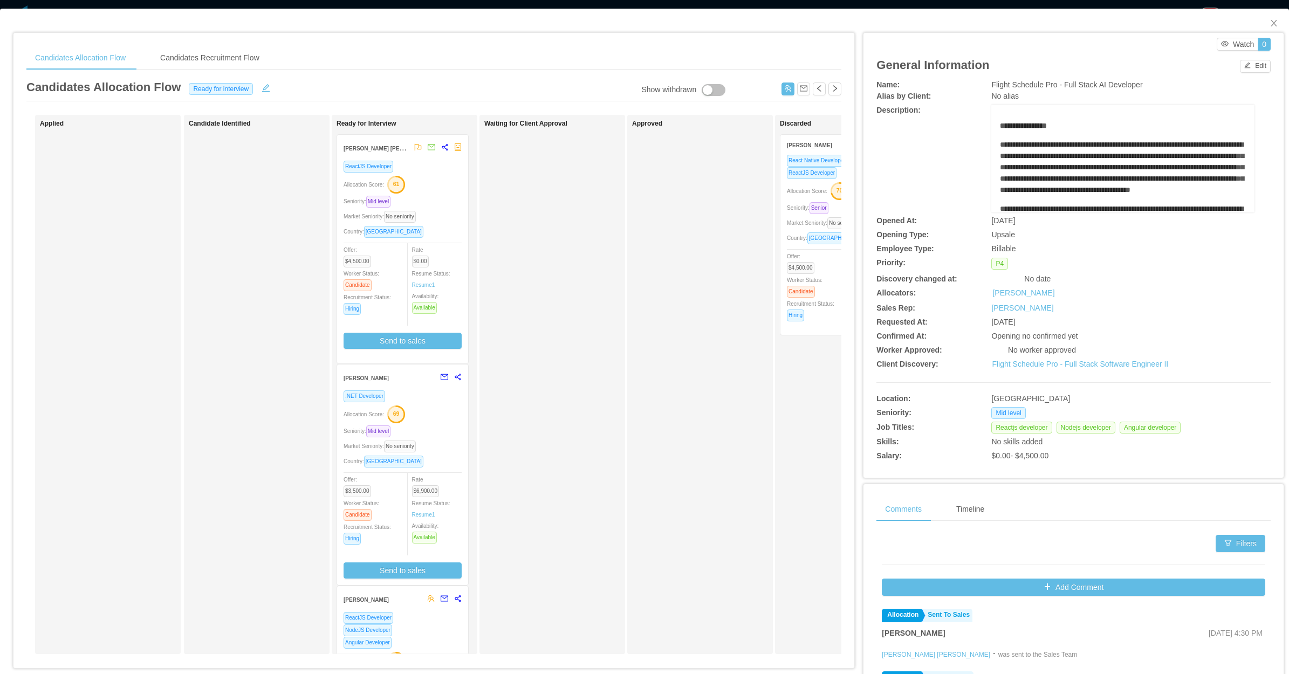
click at [460, 220] on div "Market Seniority: No seniority" at bounding box center [402, 216] width 118 height 12
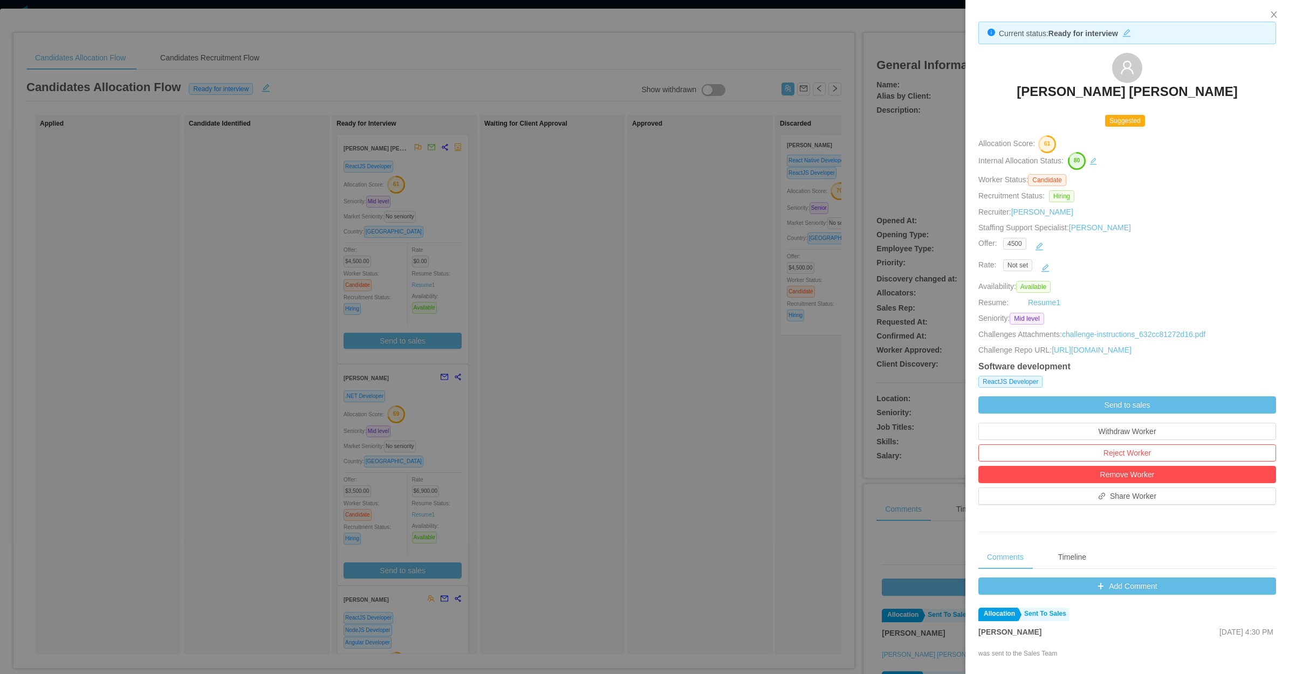
drag, startPoint x: 592, startPoint y: 257, endPoint x: 659, endPoint y: 231, distance: 72.4
click at [599, 256] on div at bounding box center [644, 337] width 1289 height 674
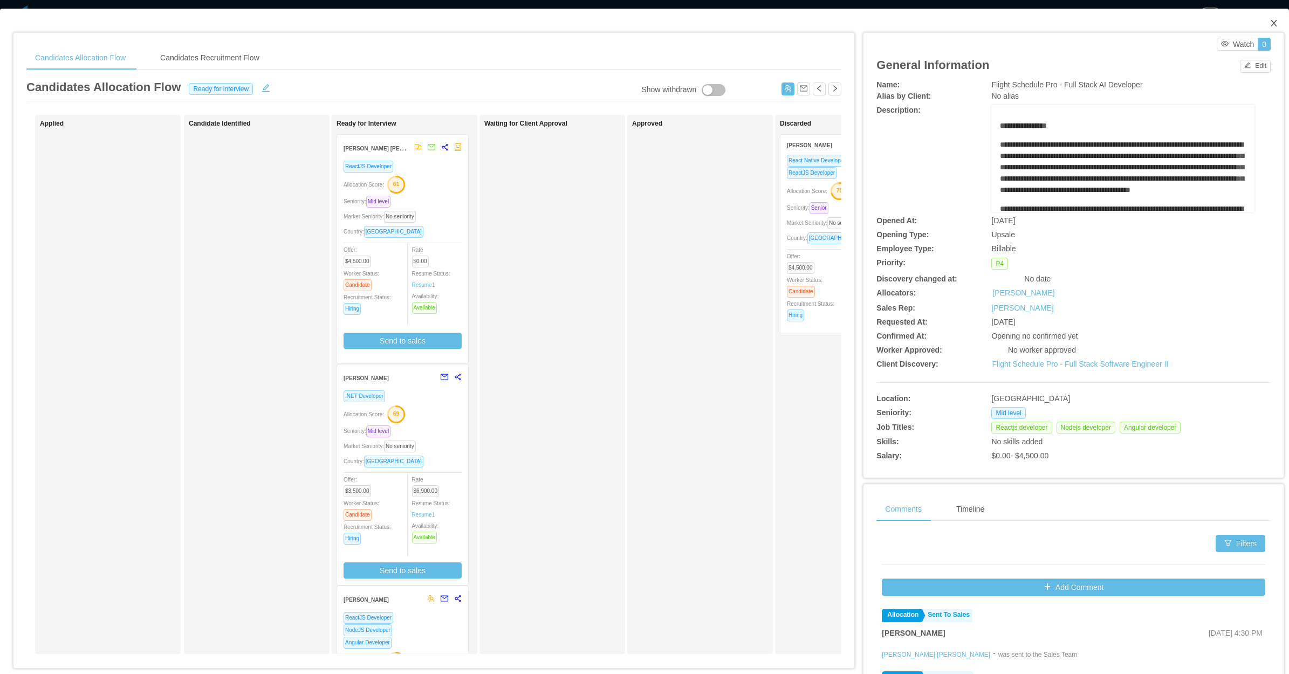
click at [1030, 14] on span "Close" at bounding box center [1273, 24] width 30 height 30
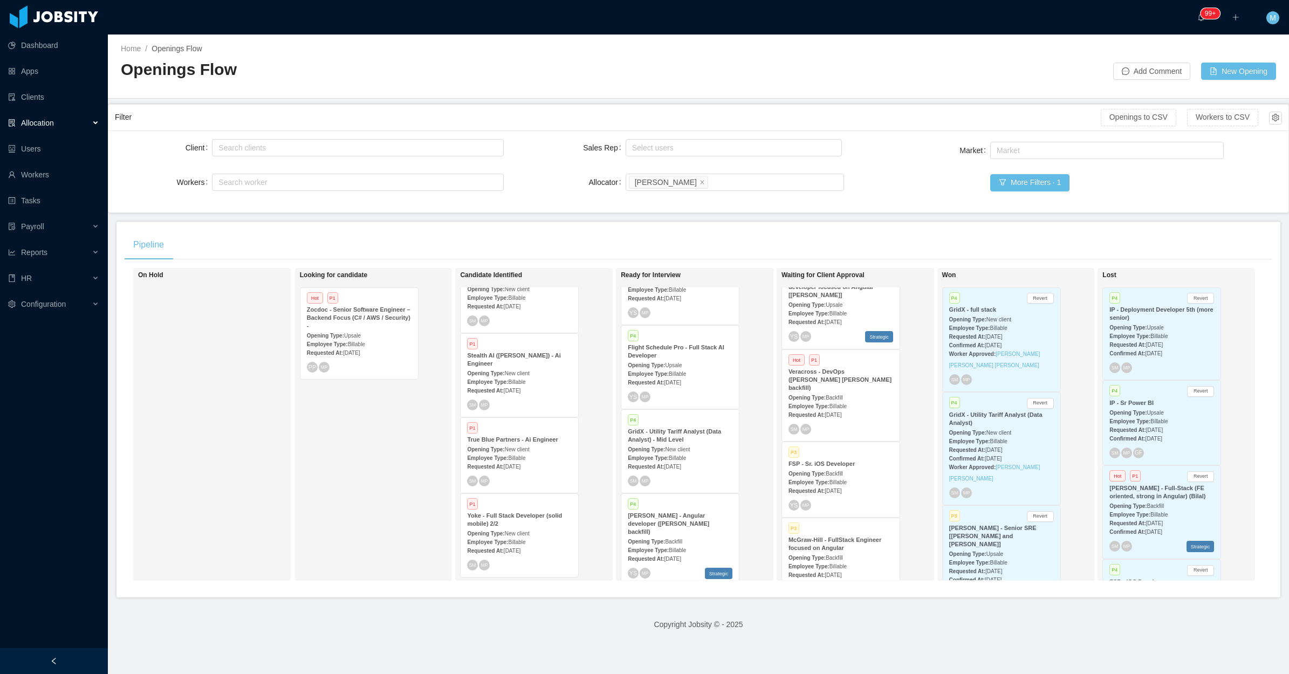
click at [831, 412] on span "Jul 31st, 2025" at bounding box center [832, 415] width 17 height 6
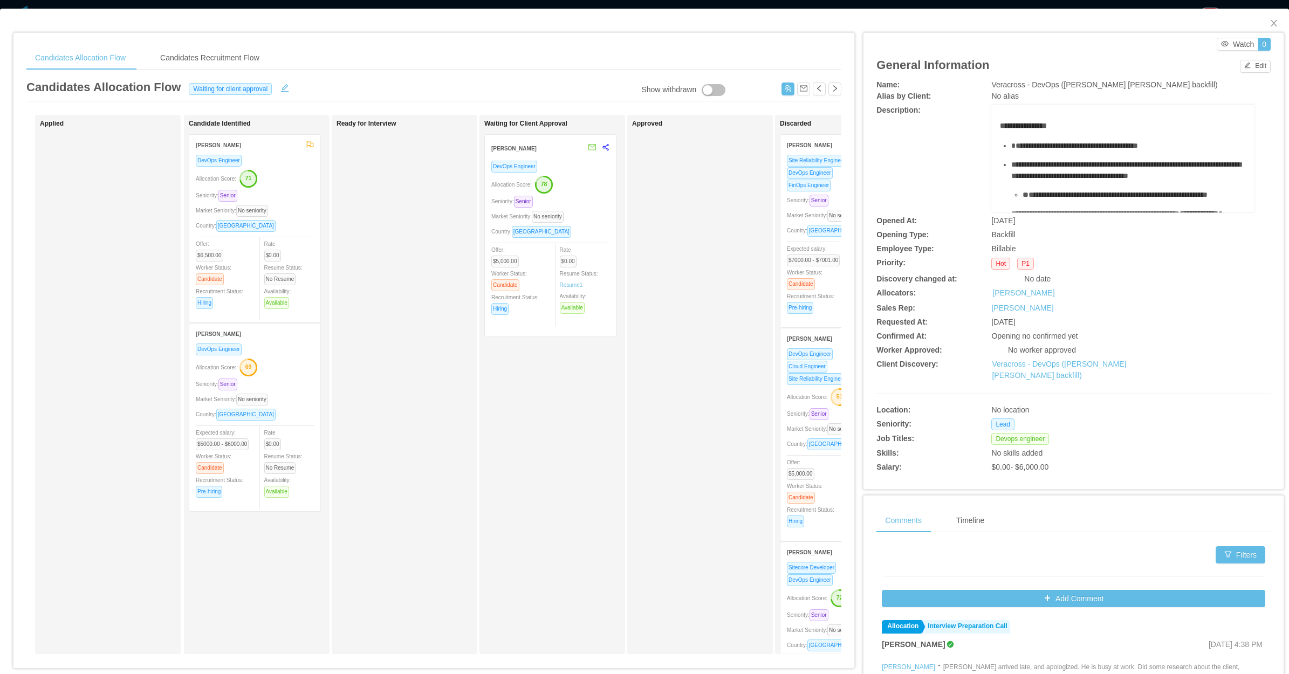
click at [527, 468] on div "Waiting for Client Approval Ricardo Araujo Almeida DevOps Engineer Allocation S…" at bounding box center [559, 384] width 151 height 529
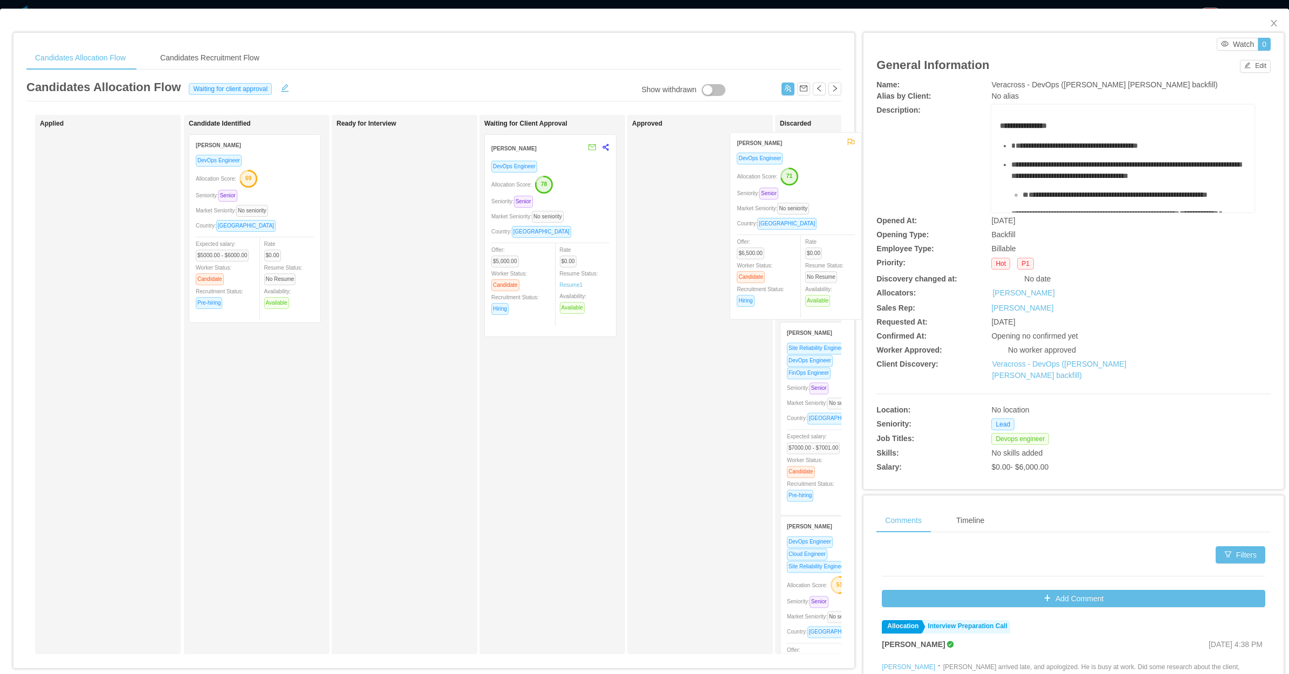
drag, startPoint x: 272, startPoint y: 230, endPoint x: 809, endPoint y: 225, distance: 537.1
click at [812, 227] on div "Applied Candidate Identified Kassiel Batista DevOps Engineer Allocation Score: …" at bounding box center [433, 389] width 815 height 548
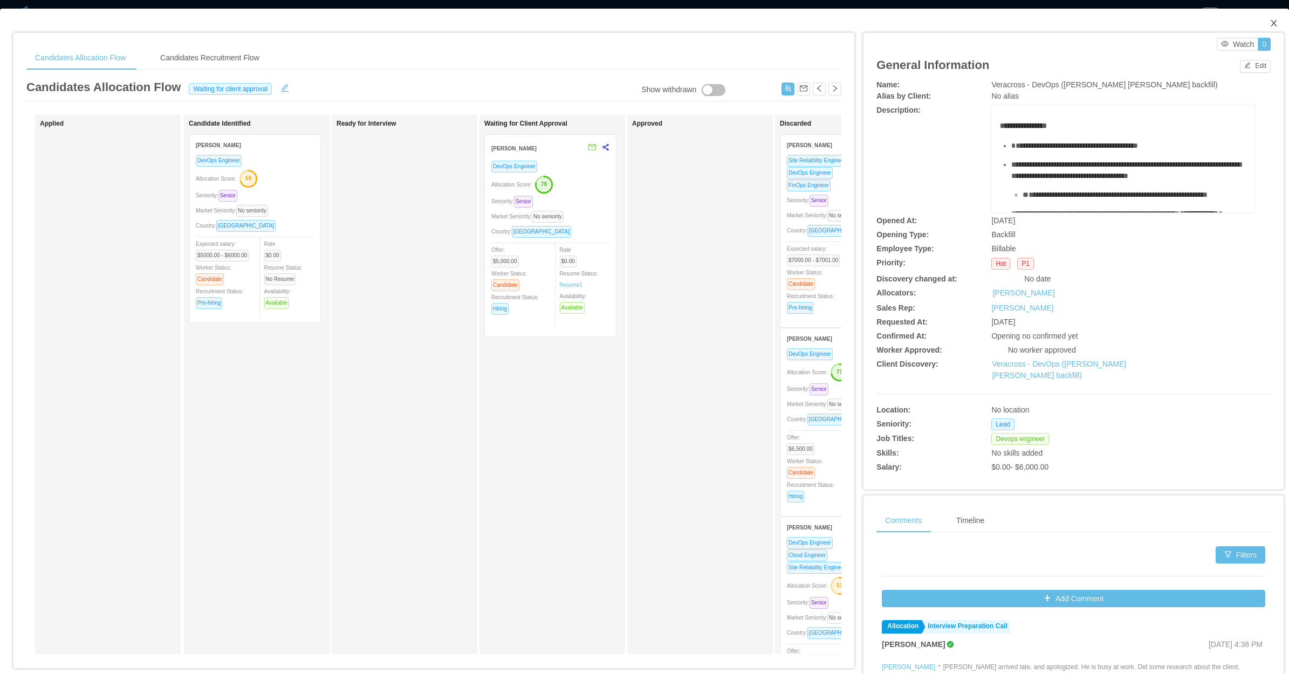
click at [1030, 22] on icon "icon: close" at bounding box center [1273, 23] width 9 height 9
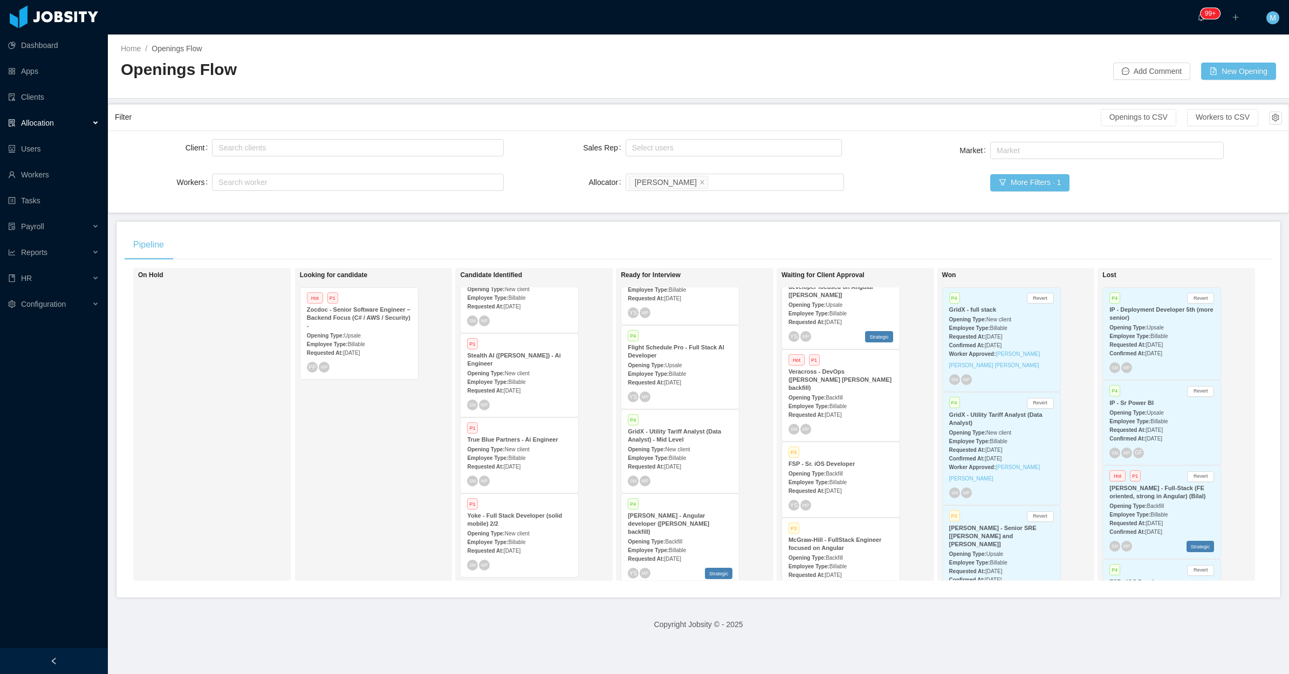
drag, startPoint x: 68, startPoint y: 659, endPoint x: 252, endPoint y: 622, distance: 188.1
click at [72, 539] on div at bounding box center [54, 661] width 108 height 26
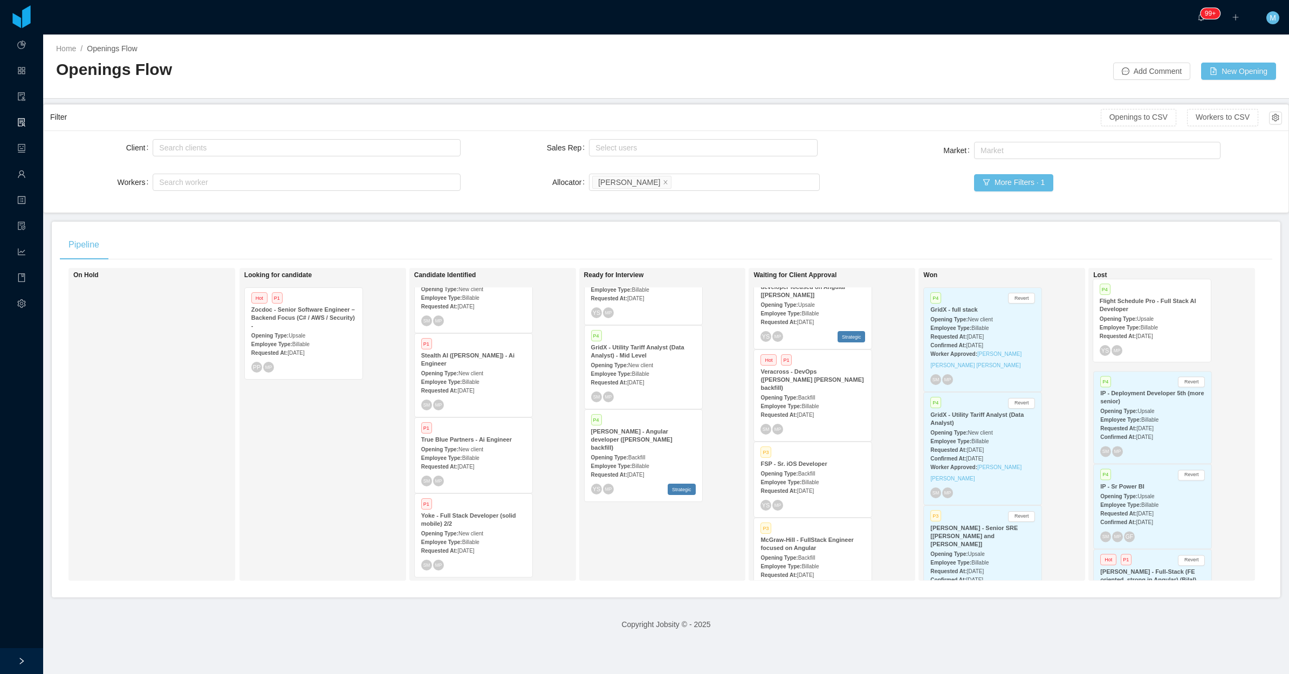
drag, startPoint x: 634, startPoint y: 375, endPoint x: 1147, endPoint y: 330, distance: 515.8
click at [1030, 330] on div "On Hold Looking for candidate Hot P1 Zocdoc - Senior Software Engineer – Backen…" at bounding box center [666, 428] width 1212 height 321
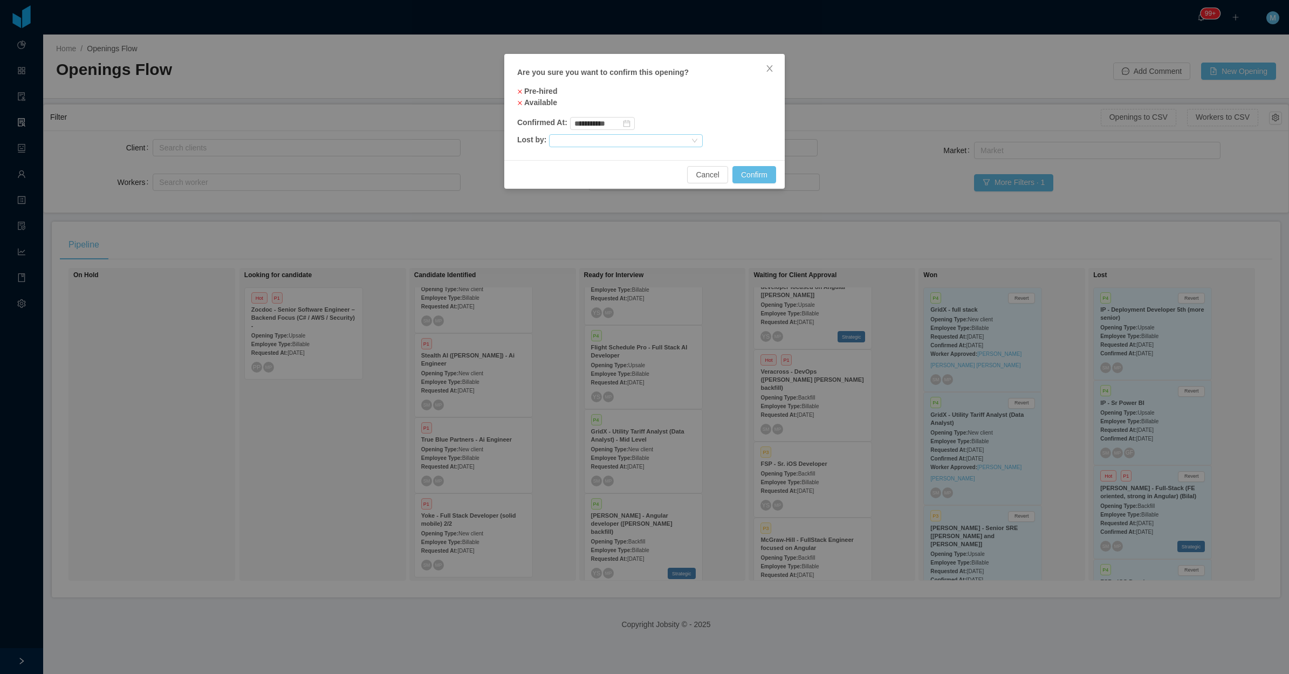
drag, startPoint x: 640, startPoint y: 141, endPoint x: 632, endPoint y: 146, distance: 9.4
click at [640, 142] on div at bounding box center [621, 141] width 136 height 12
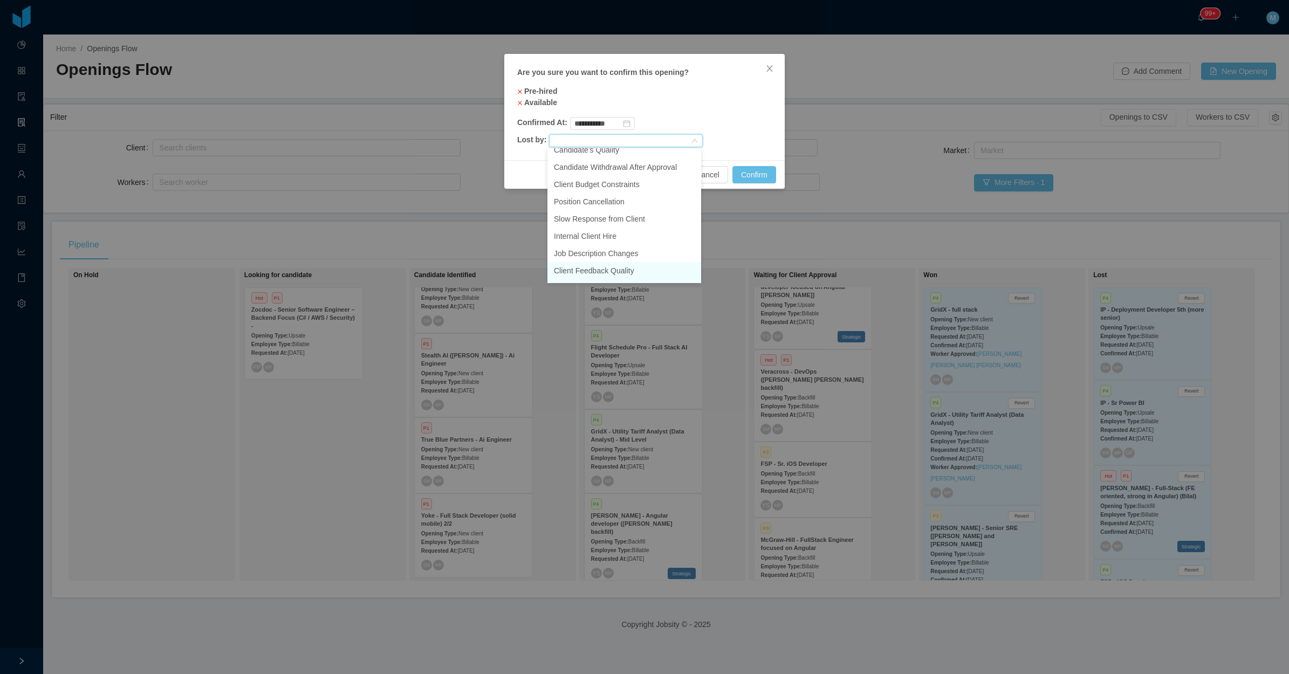
scroll to position [67, 0]
click at [616, 195] on li "Slow Response from Client" at bounding box center [624, 195] width 154 height 17
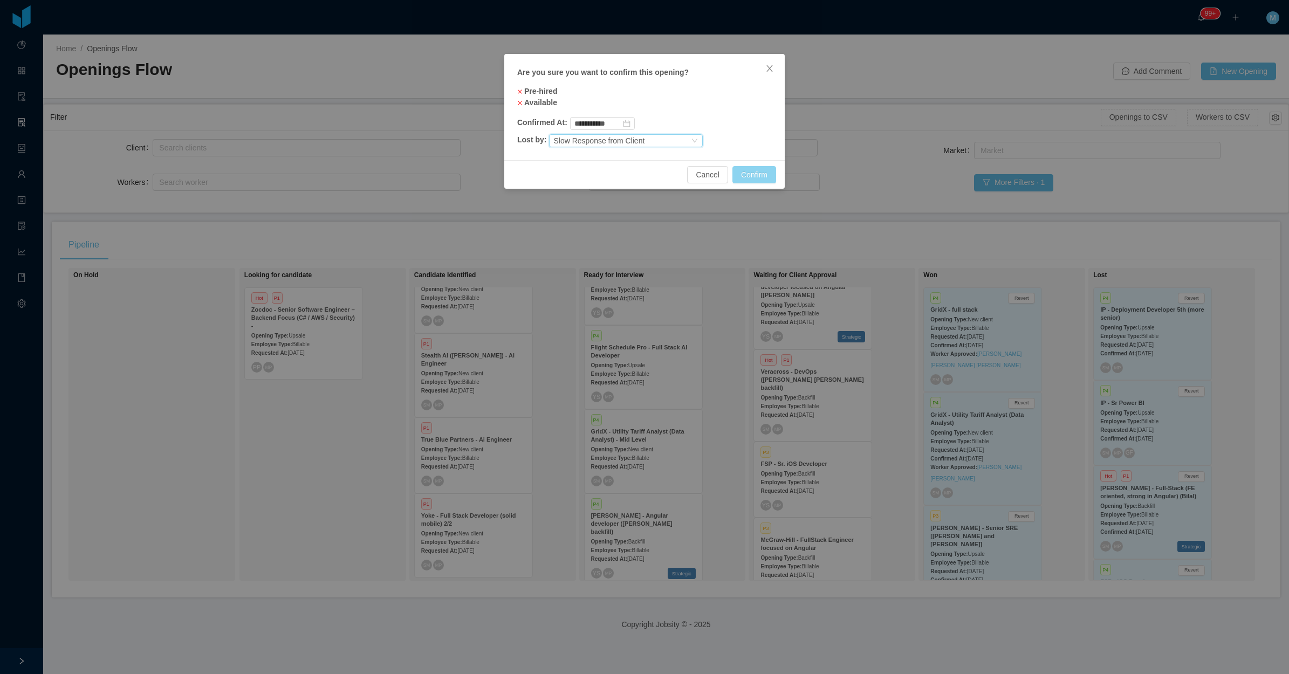
click at [763, 173] on button "Confirm" at bounding box center [754, 174] width 44 height 17
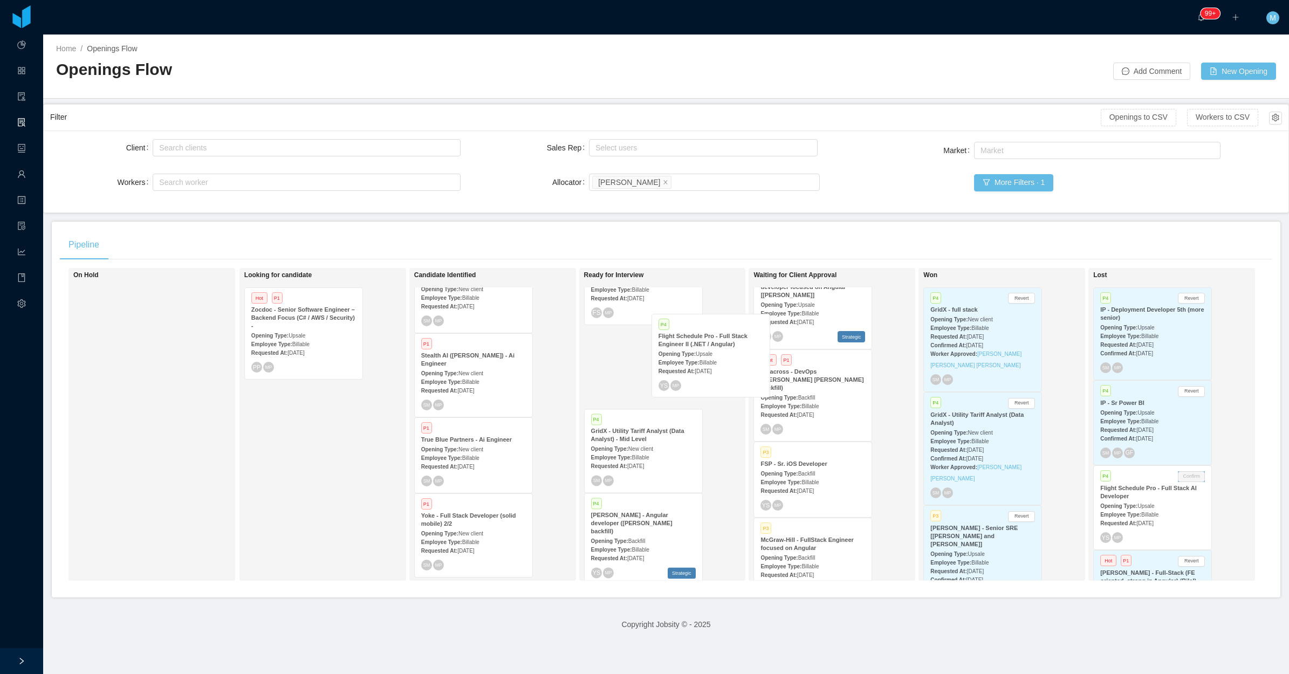
scroll to position [367, 3]
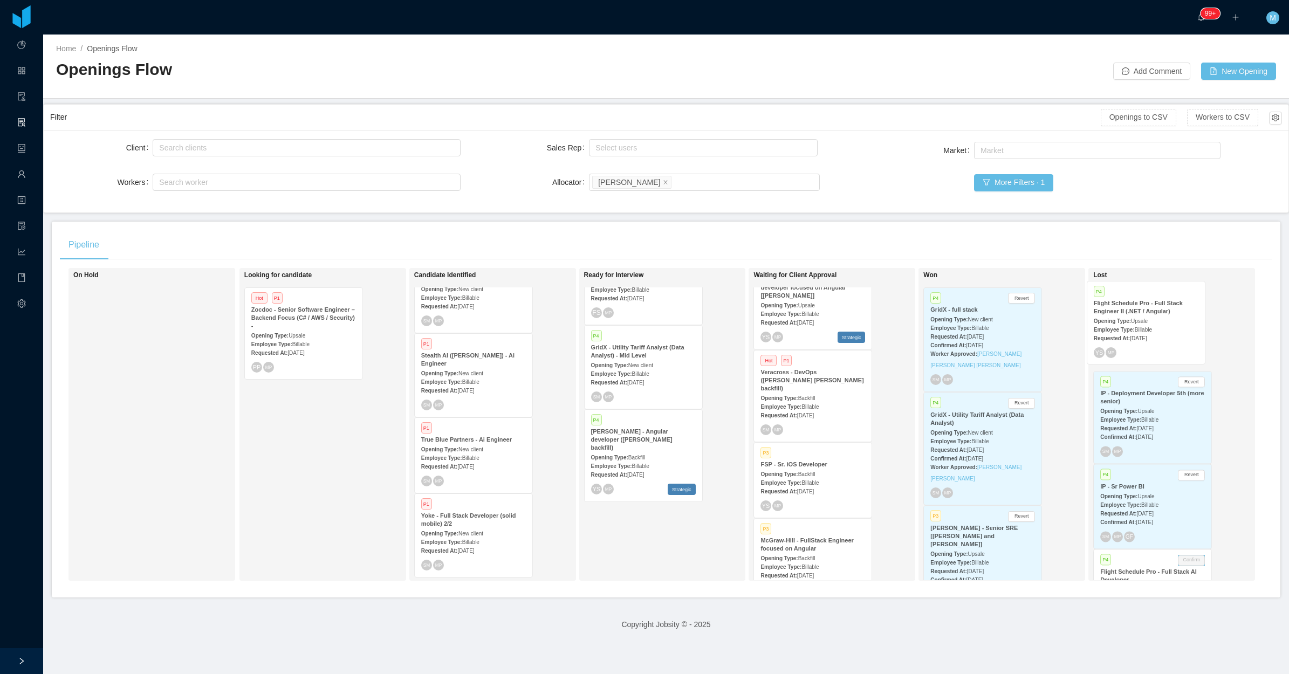
drag, startPoint x: 707, startPoint y: 357, endPoint x: 1142, endPoint y: 324, distance: 436.4
click at [1030, 324] on div "On Hold Looking for candidate Hot P1 Zocdoc - Senior Software Engineer – Backen…" at bounding box center [666, 428] width 1212 height 321
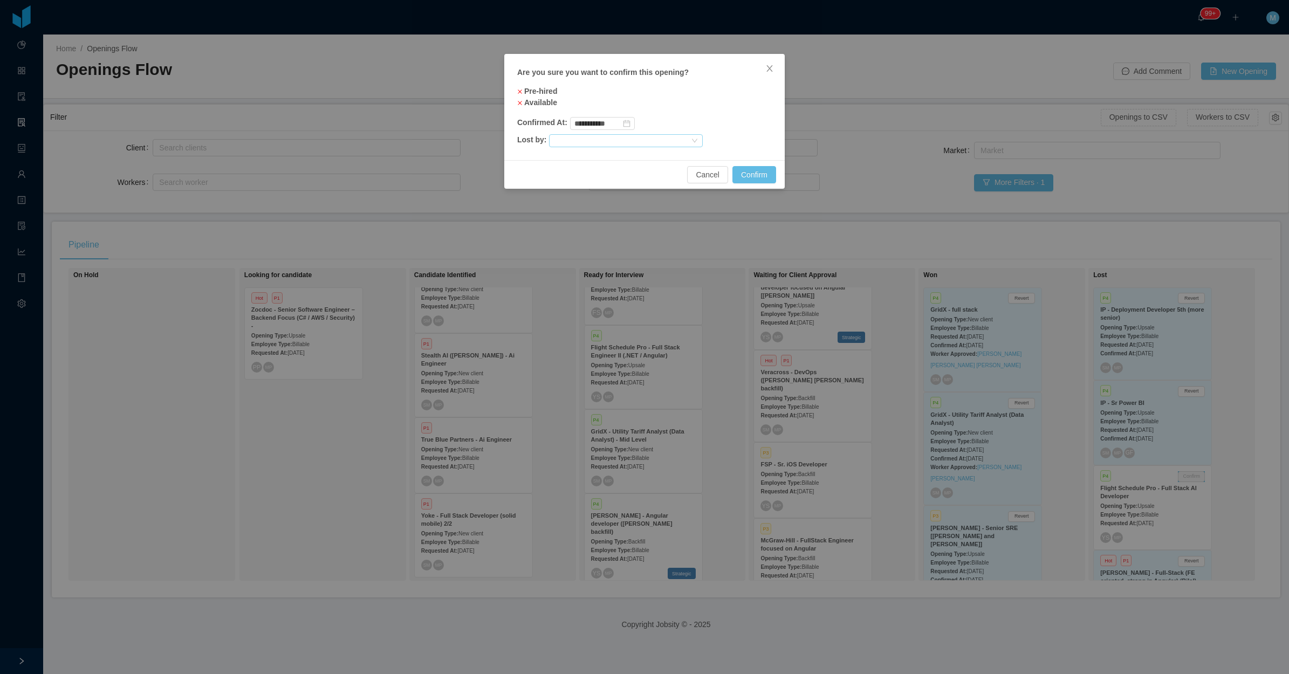
click at [675, 140] on div at bounding box center [621, 141] width 136 height 12
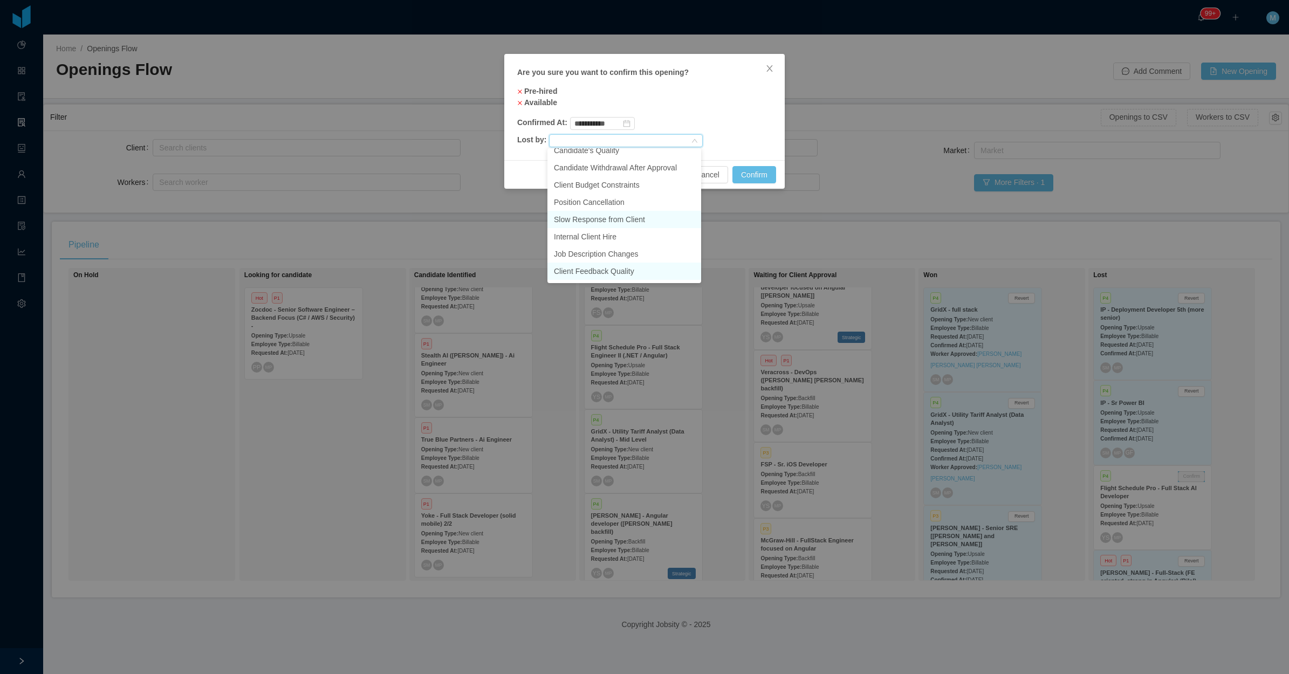
scroll to position [67, 0]
click at [613, 195] on li "Slow Response from Client" at bounding box center [624, 195] width 154 height 17
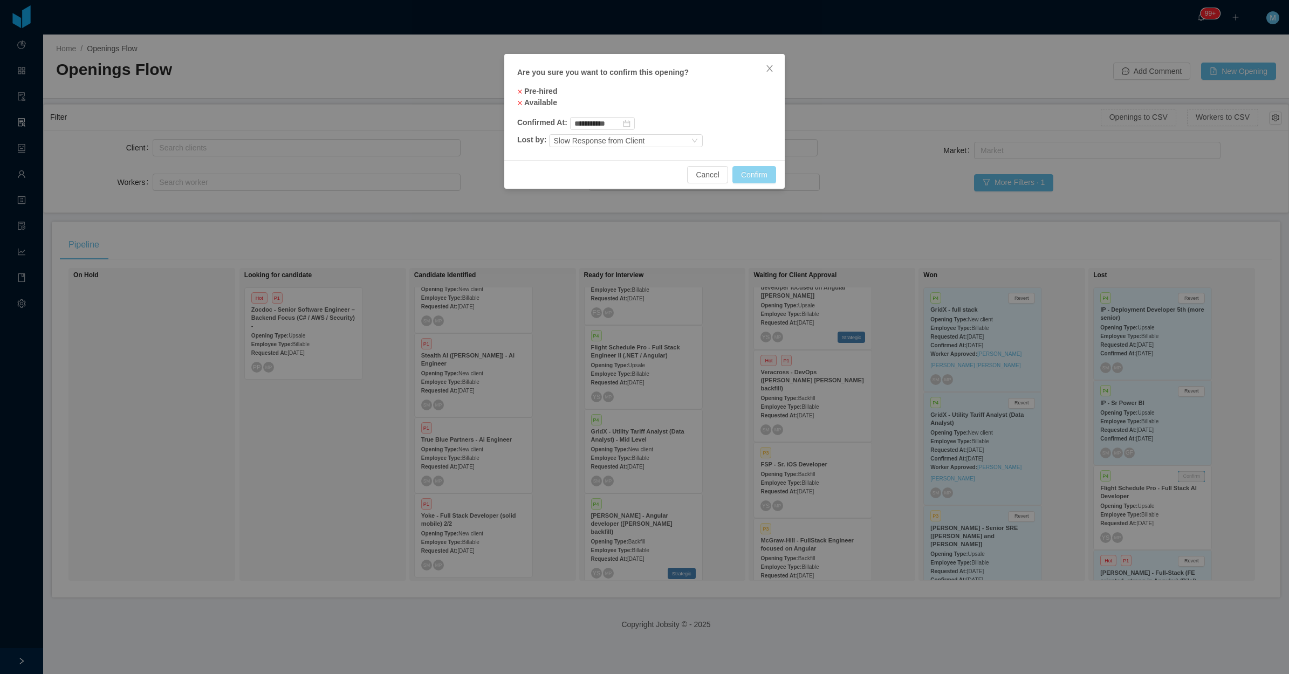
click at [738, 171] on button "Confirm" at bounding box center [754, 174] width 44 height 17
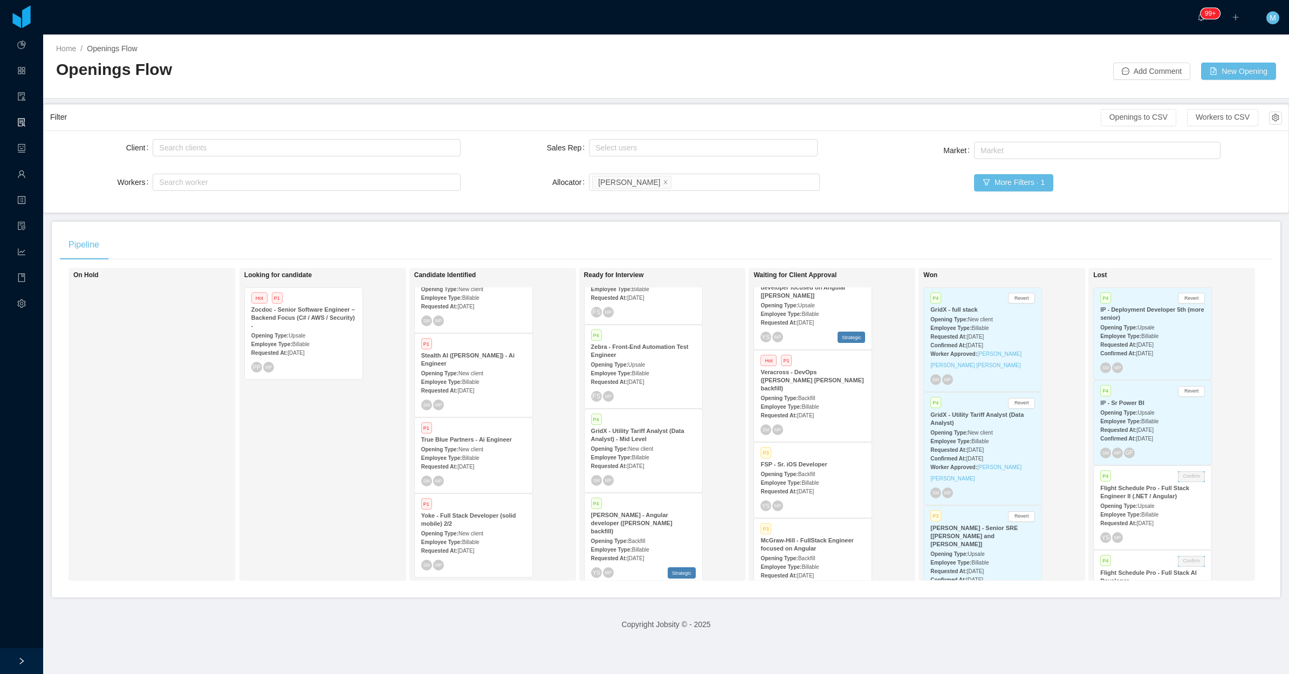
click at [797, 489] on span "Jul 22nd, 2025" at bounding box center [805, 492] width 17 height 6
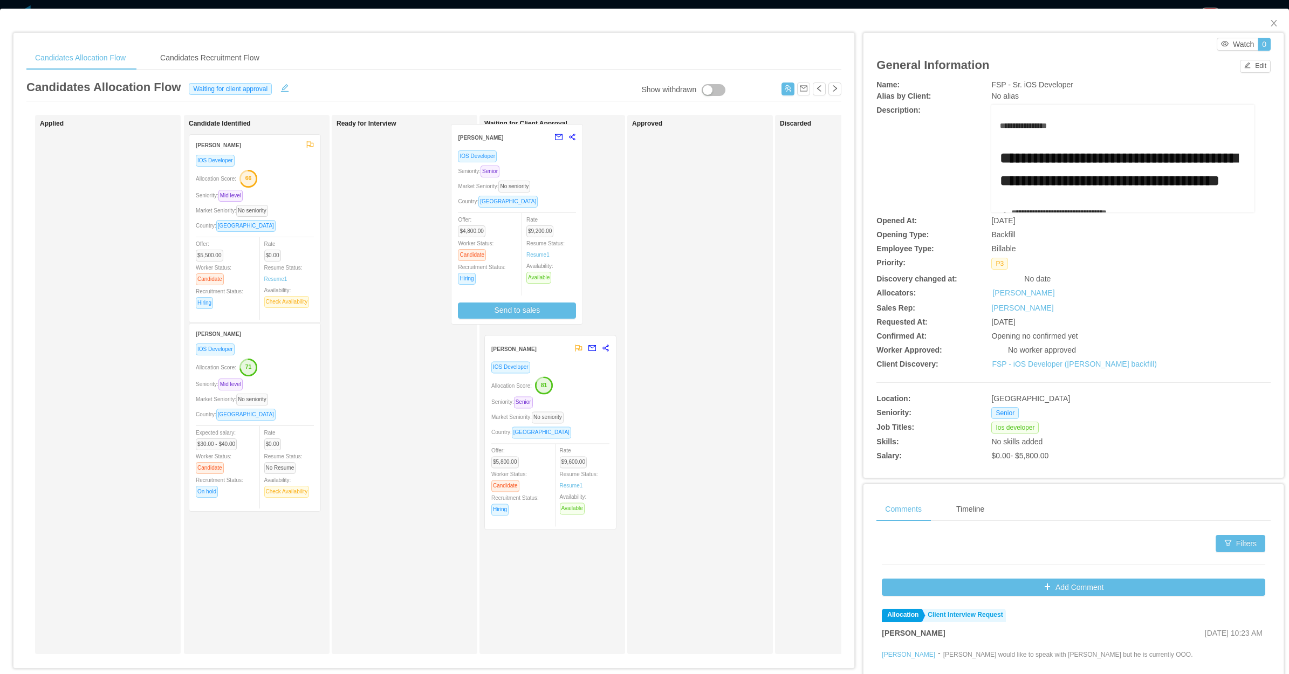
drag, startPoint x: 403, startPoint y: 263, endPoint x: 518, endPoint y: 252, distance: 114.8
click at [518, 252] on div "Applied Candidate Identified Adauto Fernan Pinheiro IOS Developer Allocation Sc…" at bounding box center [433, 389] width 815 height 548
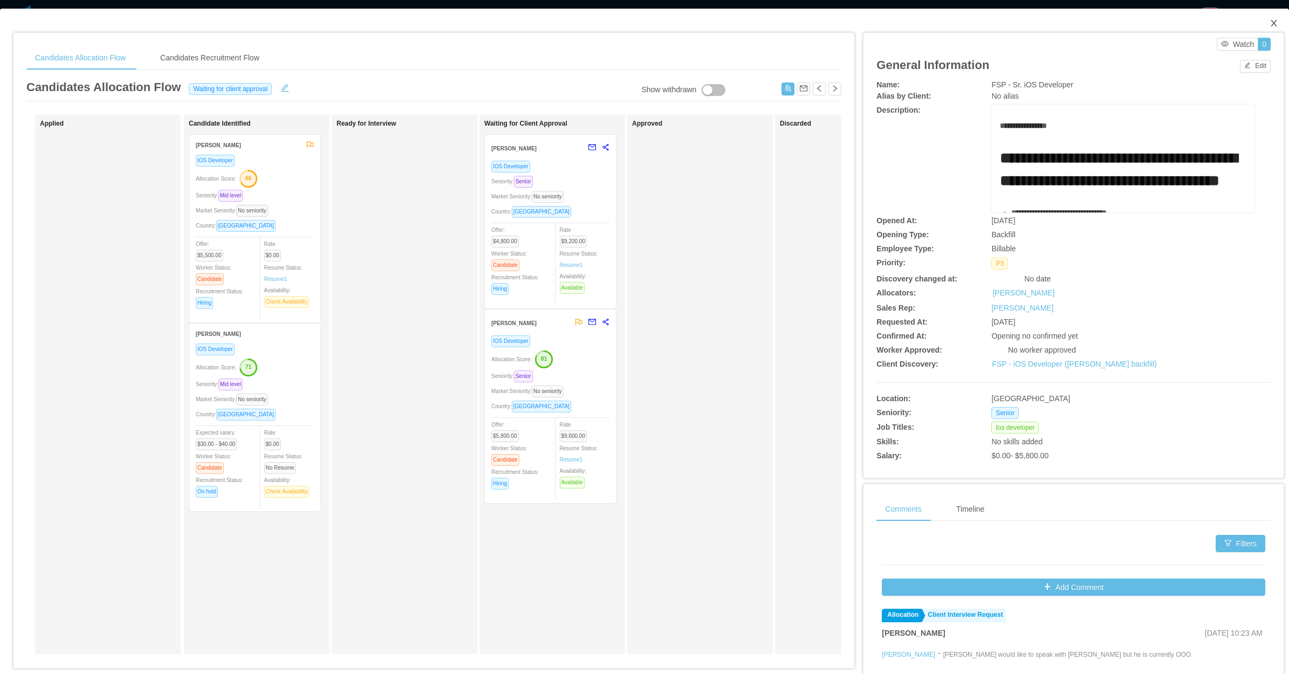
click at [1030, 22] on icon "icon: close" at bounding box center [1273, 23] width 9 height 9
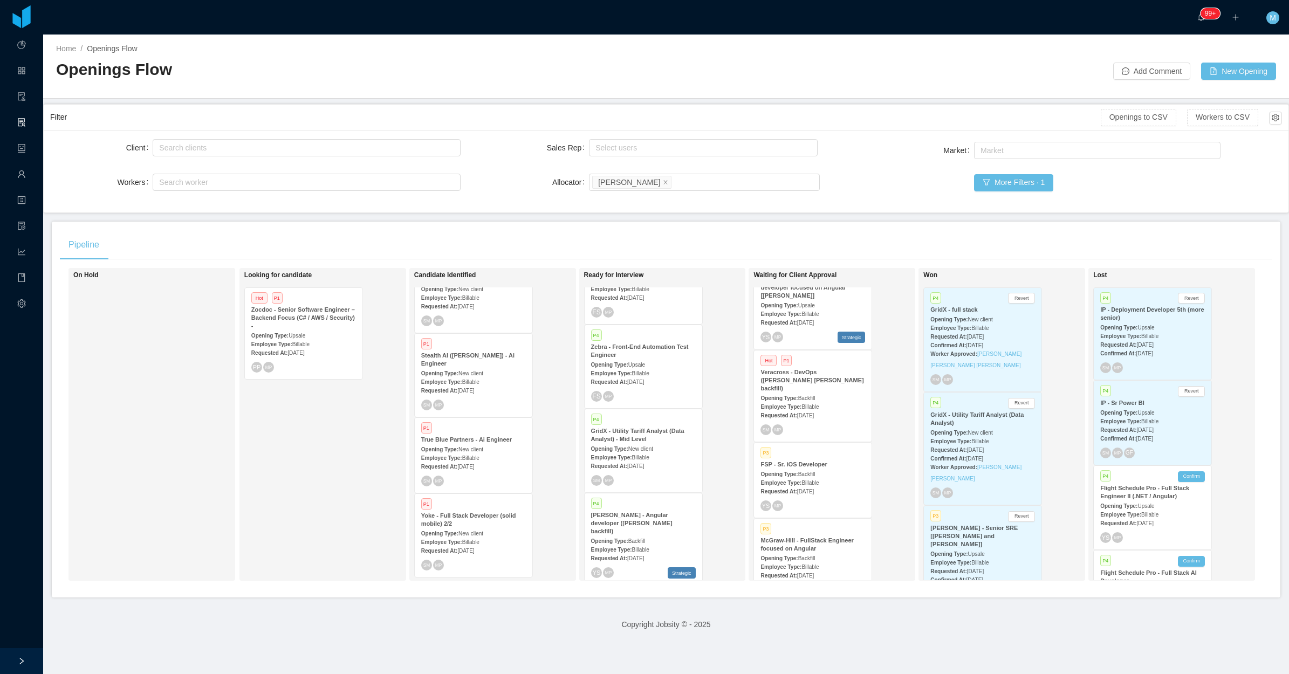
click at [317, 457] on div "Looking for candidate Hot P1 Zocdoc - Senior Software Engineer – Backend Focus …" at bounding box center [319, 424] width 151 height 303
click at [642, 456] on span "Billable" at bounding box center [640, 458] width 17 height 6
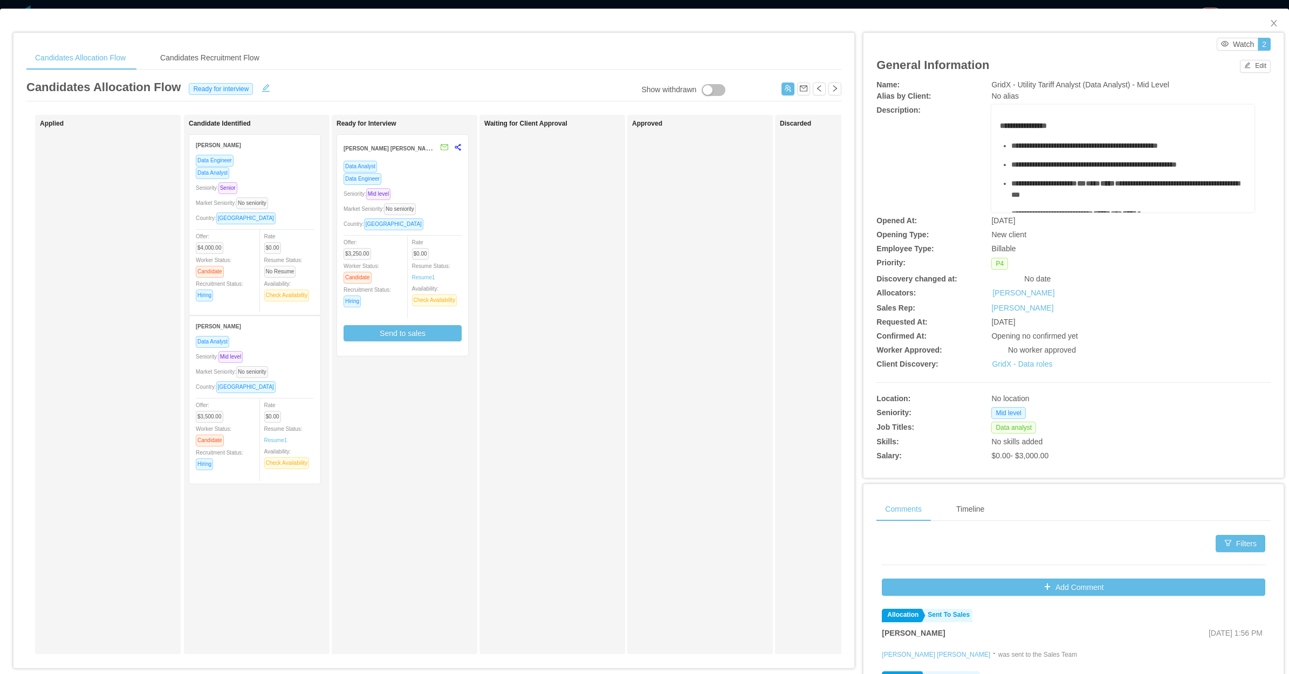
click at [569, 349] on div "Waiting for Client Approval" at bounding box center [559, 384] width 151 height 529
click at [290, 368] on div "Market Seniority: No seniority" at bounding box center [255, 372] width 118 height 12
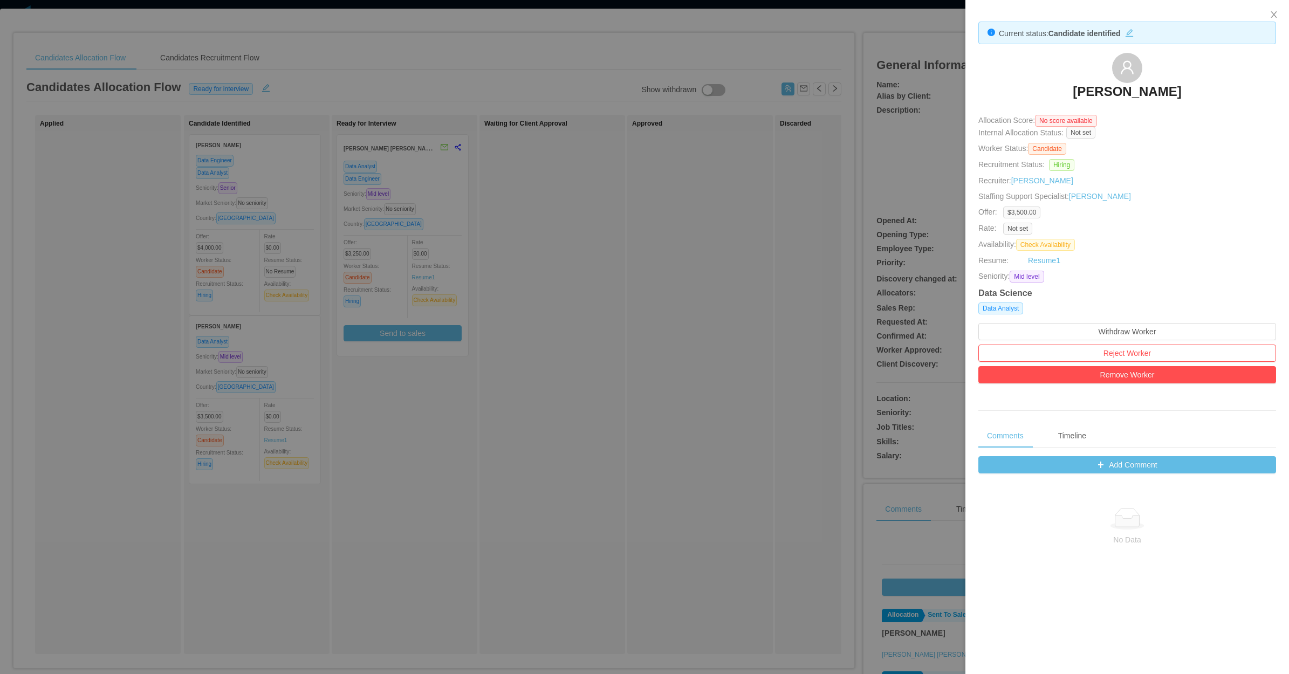
click at [529, 186] on div at bounding box center [644, 337] width 1289 height 674
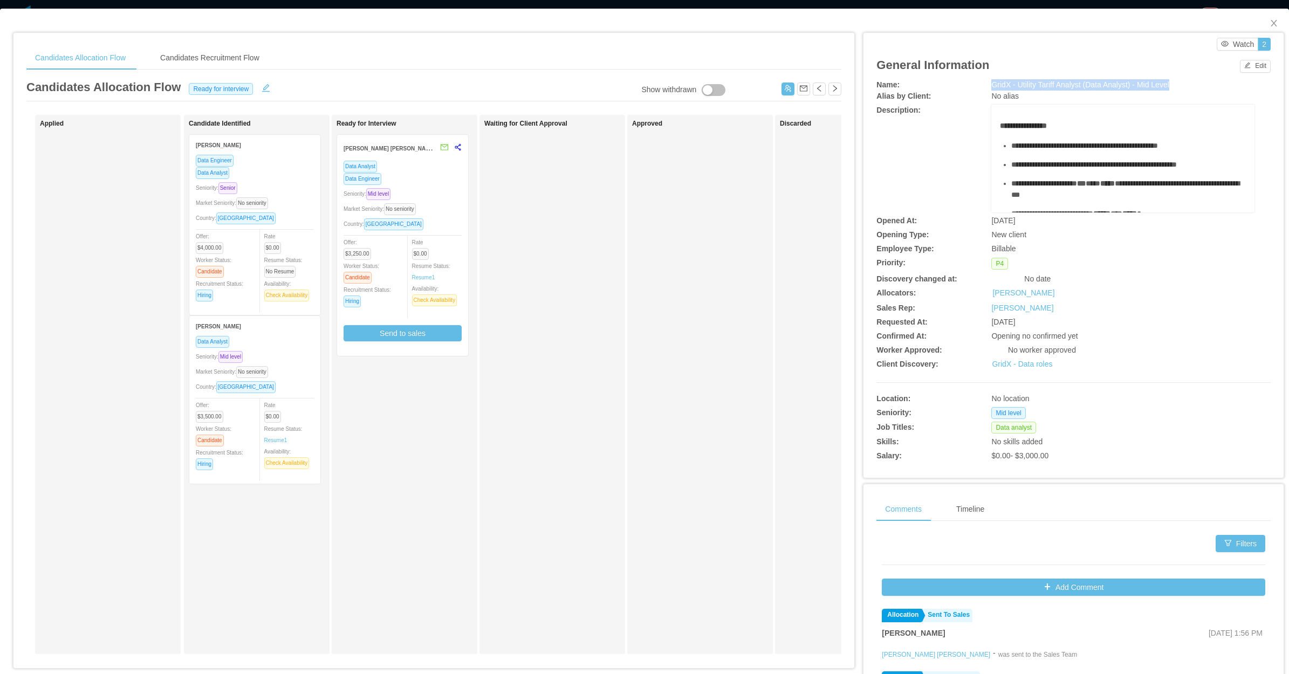
drag, startPoint x: 1177, startPoint y: 84, endPoint x: 980, endPoint y: 89, distance: 196.3
click at [980, 89] on div "Name: GridX - Utility Tariff Analyst (Data Analyst) - Mid Level" at bounding box center [1073, 84] width 394 height 11
copy div "GridX - Utility Tariff Analyst (Data Analyst) - Mid Level"
drag, startPoint x: 631, startPoint y: 257, endPoint x: 636, endPoint y: 254, distance: 5.8
click at [632, 259] on div "Approved" at bounding box center [707, 384] width 151 height 529
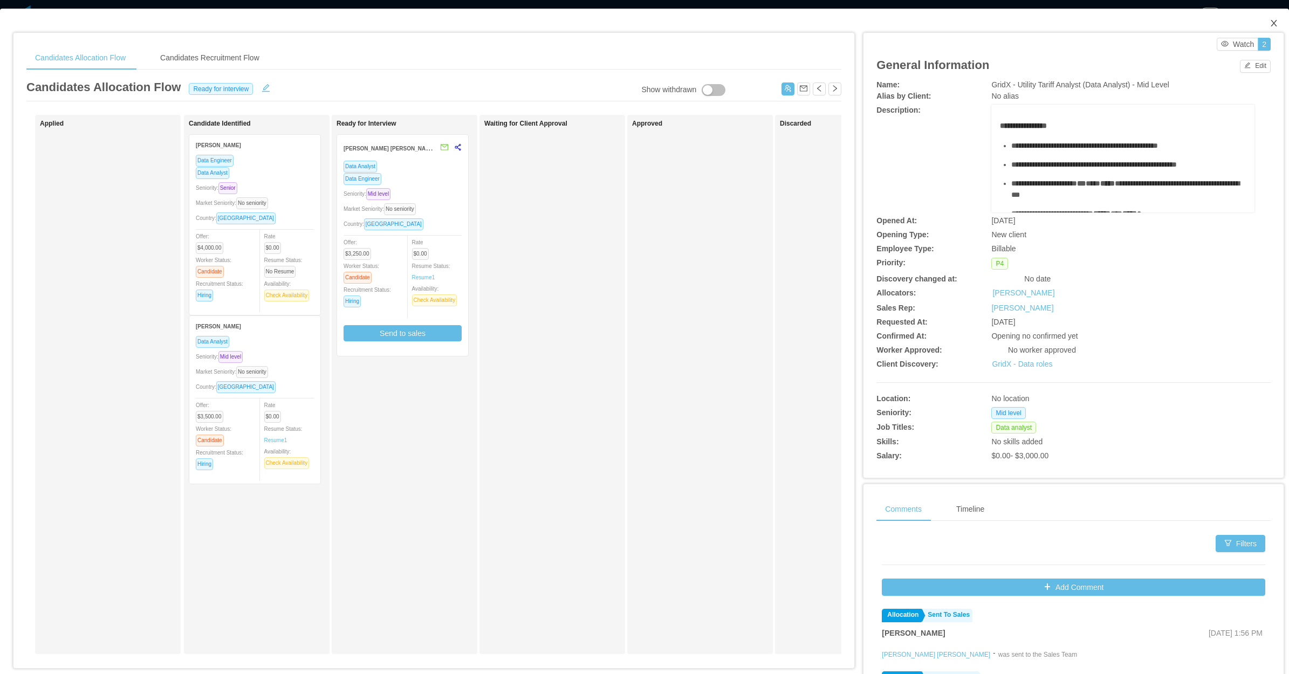
click at [1030, 19] on icon "icon: close" at bounding box center [1273, 23] width 9 height 9
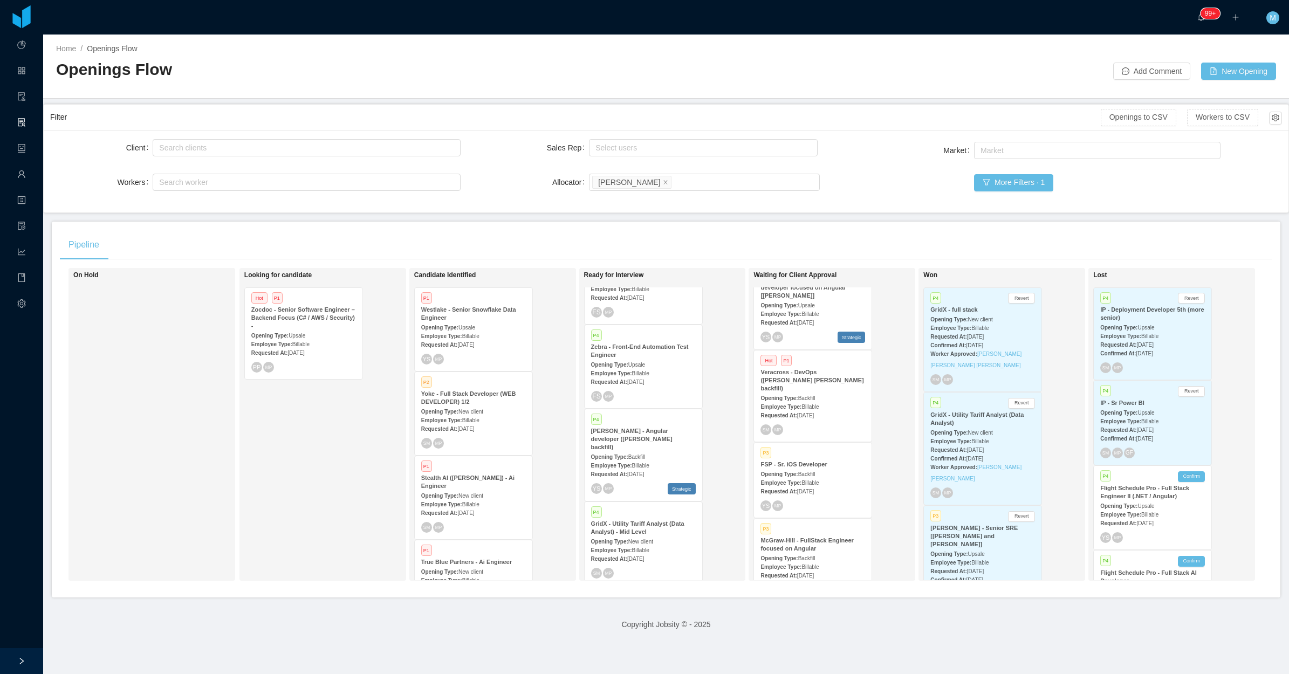
click at [203, 448] on div "On Hold" at bounding box center [148, 424] width 151 height 303
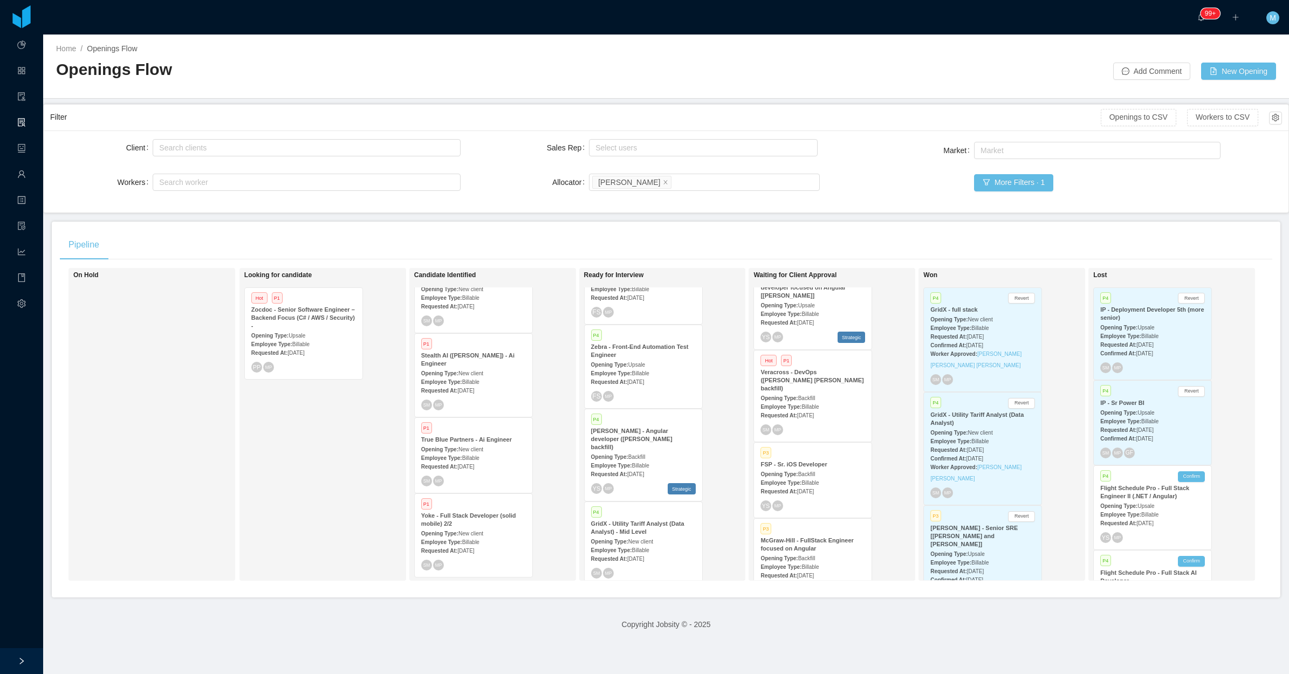
click at [483, 536] on div "Employee Type: Billable" at bounding box center [473, 541] width 105 height 11
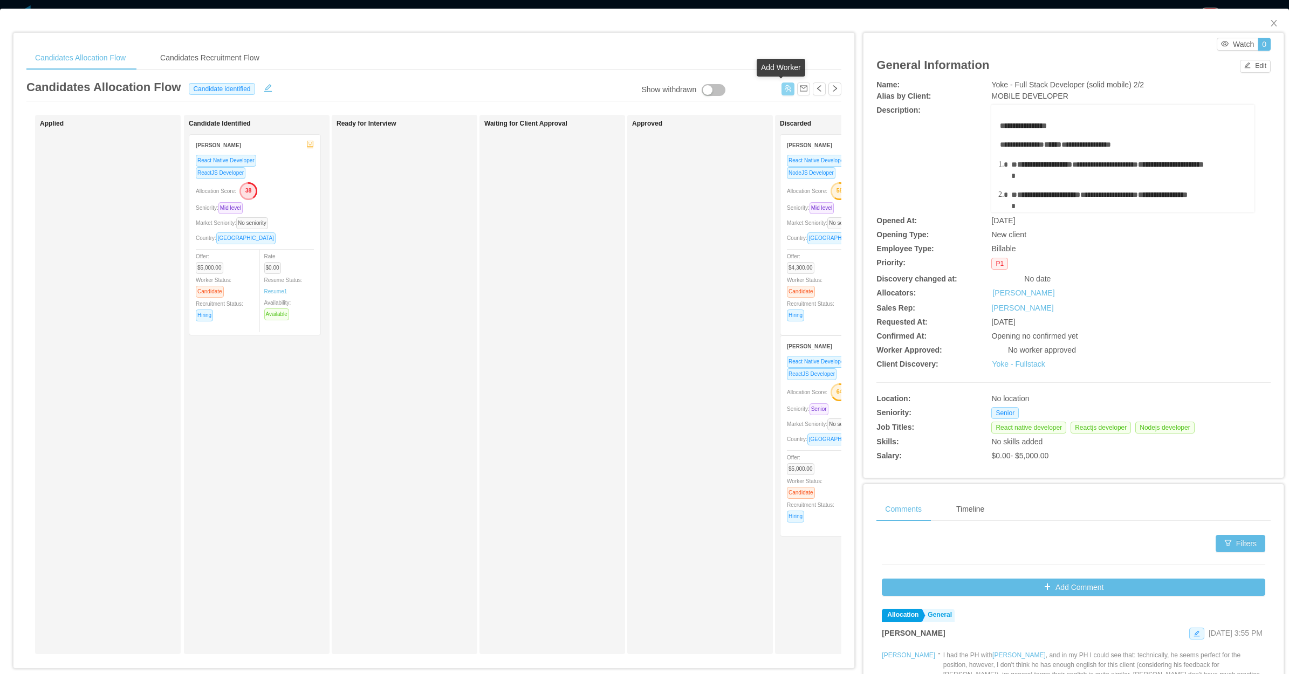
click at [781, 92] on button "button" at bounding box center [787, 88] width 13 height 13
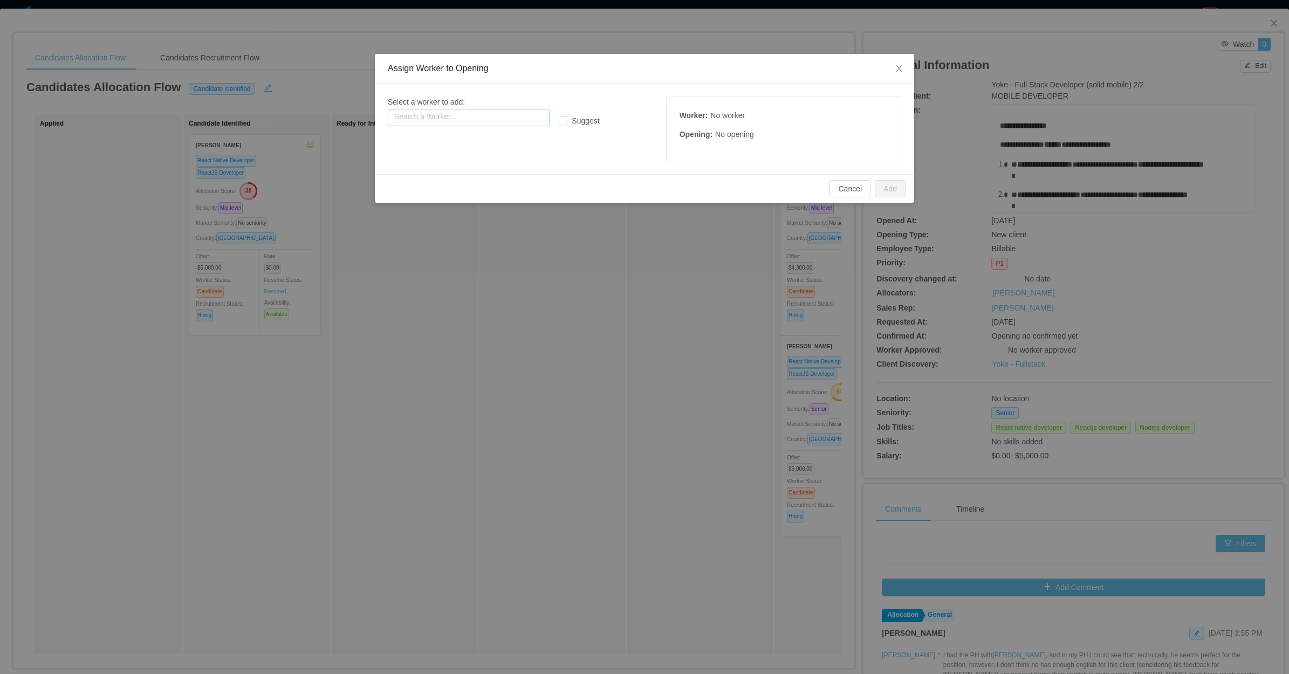
click at [476, 116] on input "text" at bounding box center [469, 117] width 162 height 17
paste input "**********"
type input "**********"
click at [538, 119] on icon "icon: close-circle" at bounding box center [540, 116] width 6 height 6
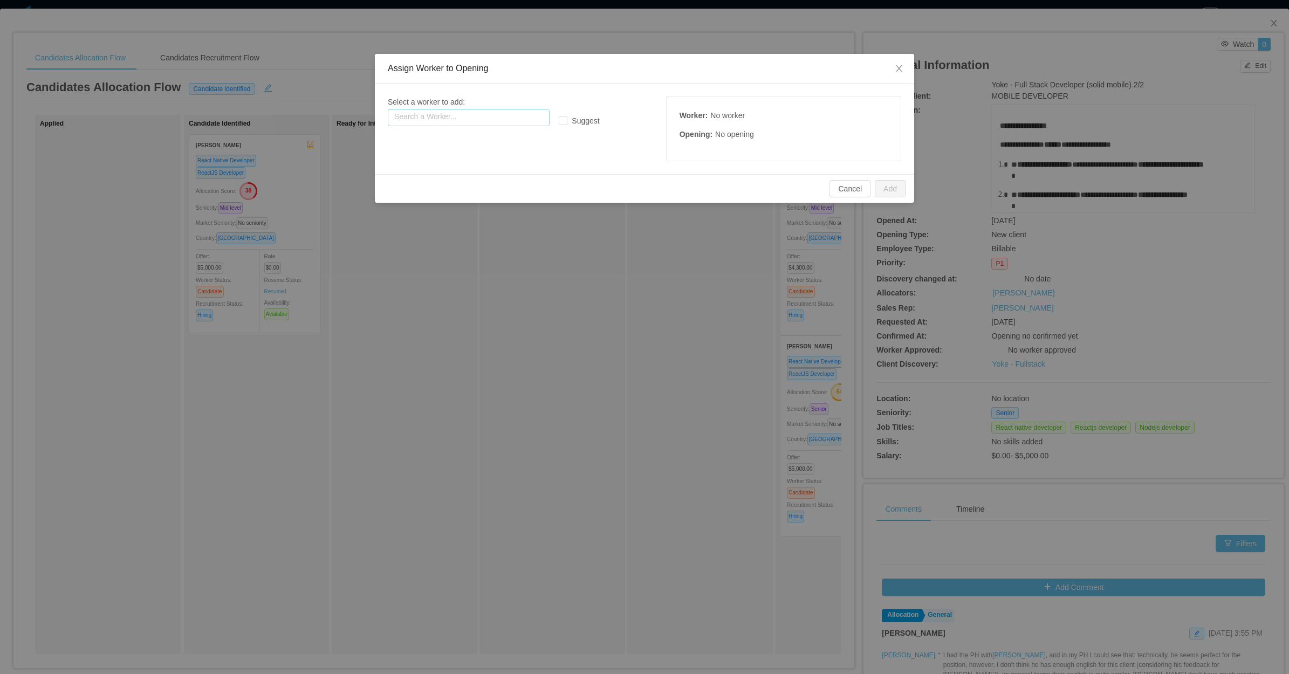
scroll to position [0, 0]
paste input "**********"
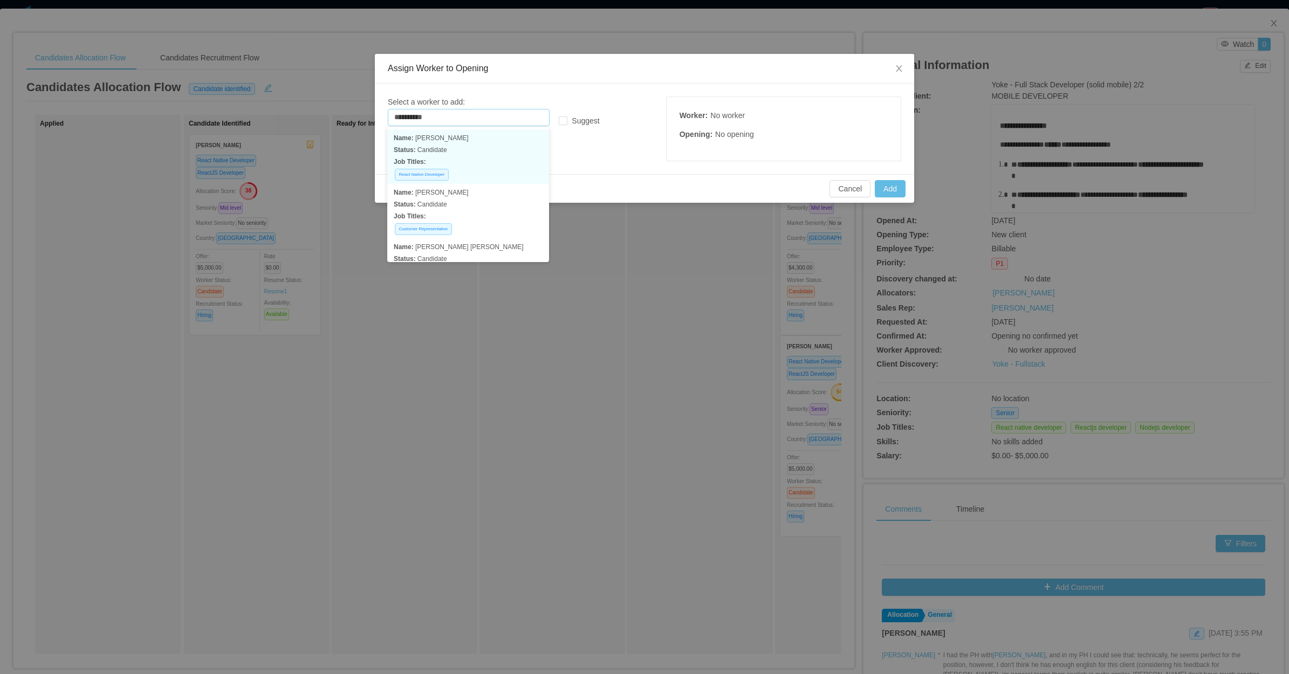
click at [478, 152] on p "Status: Candidate" at bounding box center [468, 150] width 149 height 12
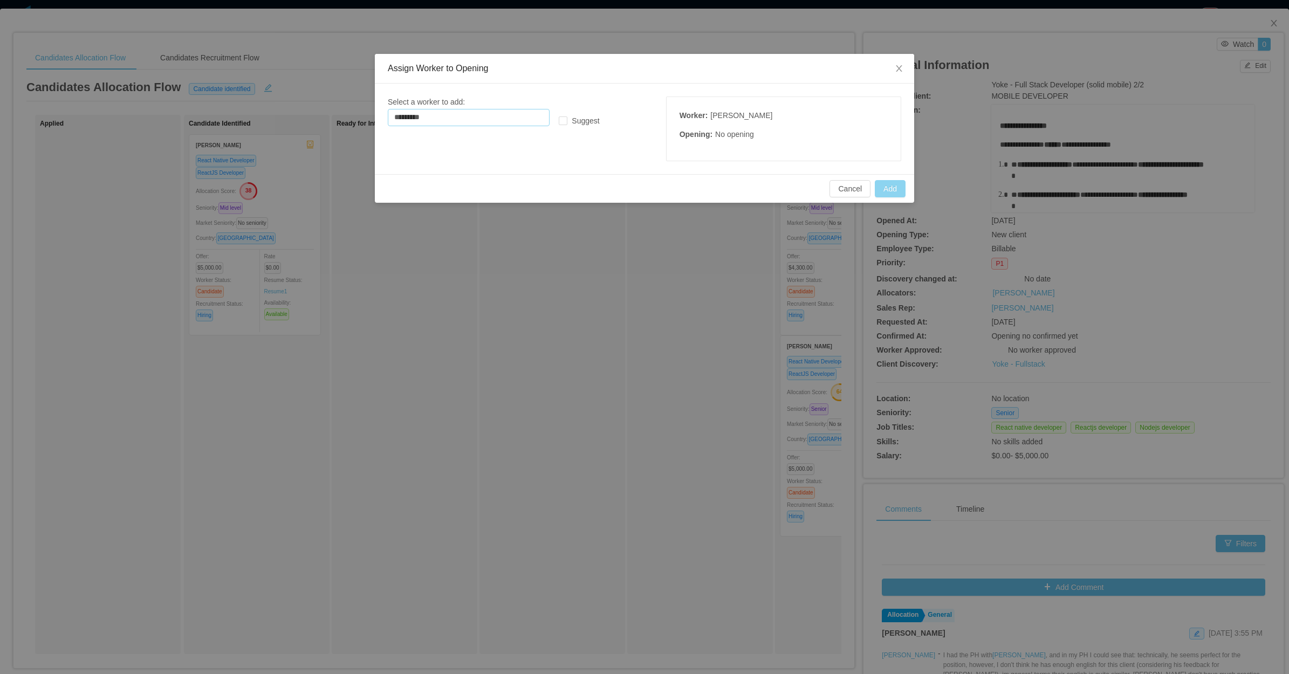
type input "*********"
drag, startPoint x: 890, startPoint y: 190, endPoint x: 885, endPoint y: 192, distance: 5.6
click at [888, 190] on button "Add" at bounding box center [890, 188] width 31 height 17
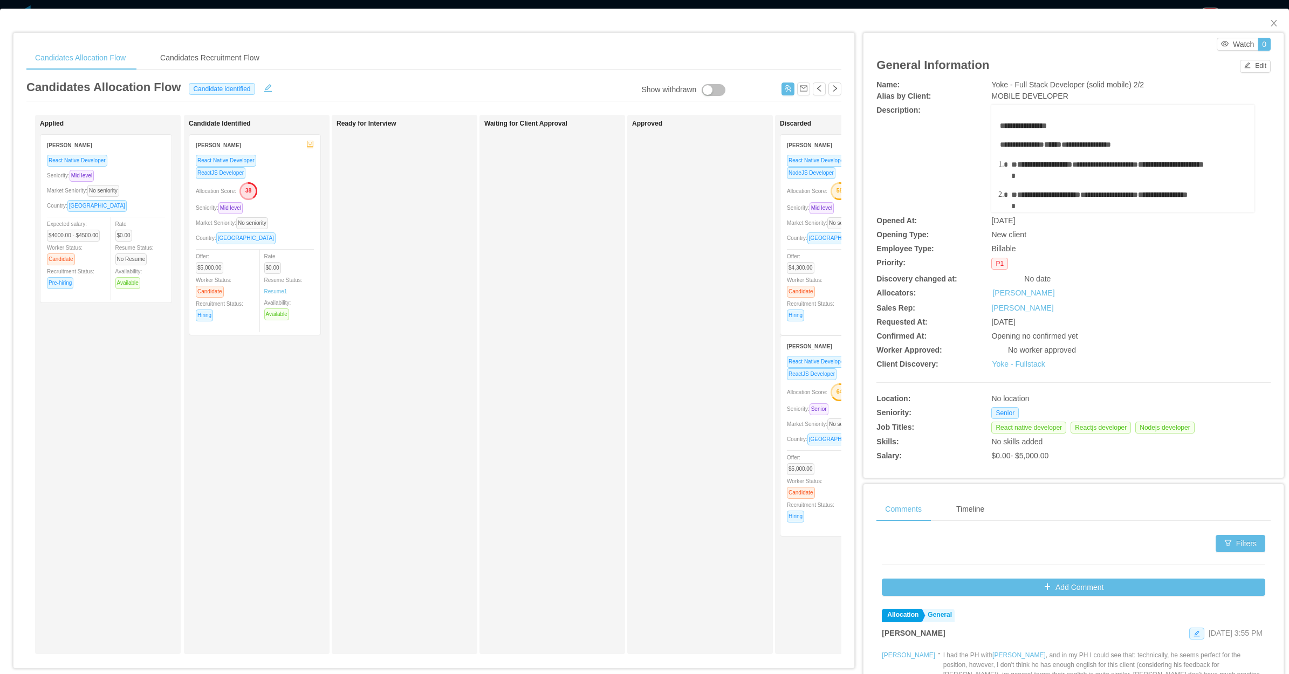
click at [437, 278] on div "Ready for Interview" at bounding box center [411, 384] width 151 height 529
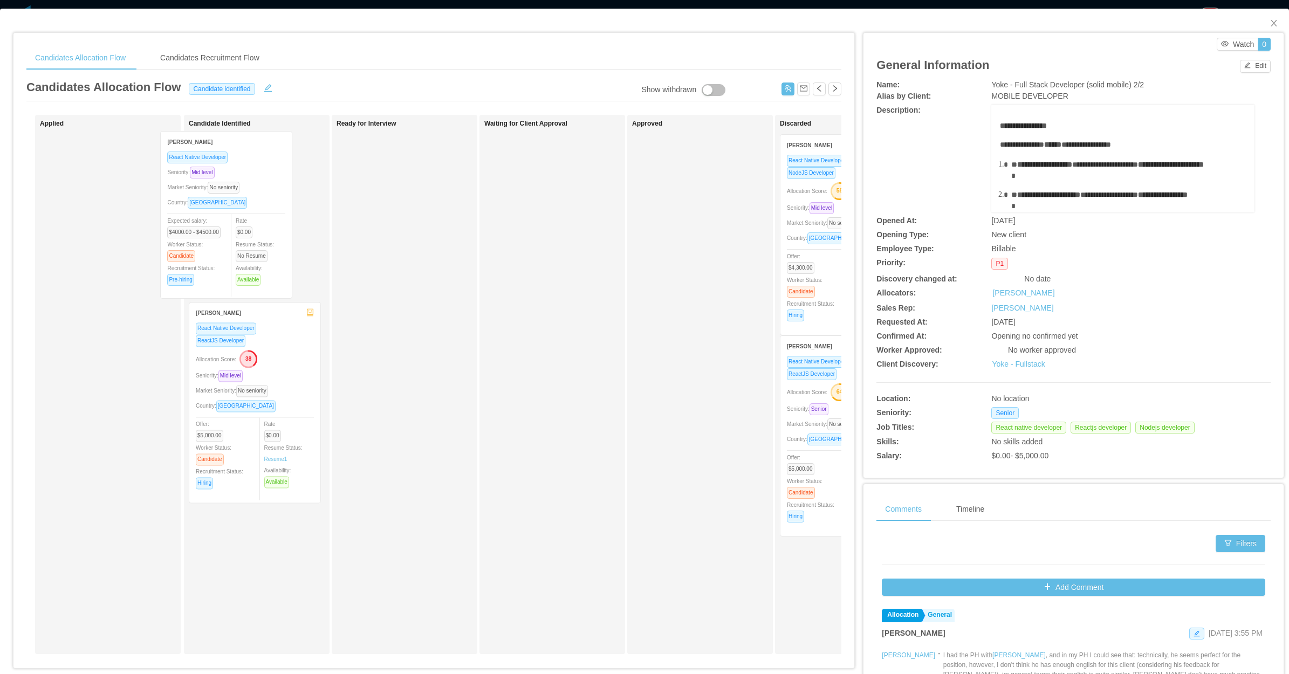
drag, startPoint x: 113, startPoint y: 233, endPoint x: 233, endPoint y: 230, distance: 120.3
click at [233, 230] on div "Applied Jean Paul React Native Developer Seniority: Mid level Market Seniority:…" at bounding box center [433, 389] width 815 height 548
click at [574, 281] on div "Waiting for Client Approval" at bounding box center [559, 384] width 151 height 529
click at [1030, 23] on icon "icon: close" at bounding box center [1273, 23] width 9 height 9
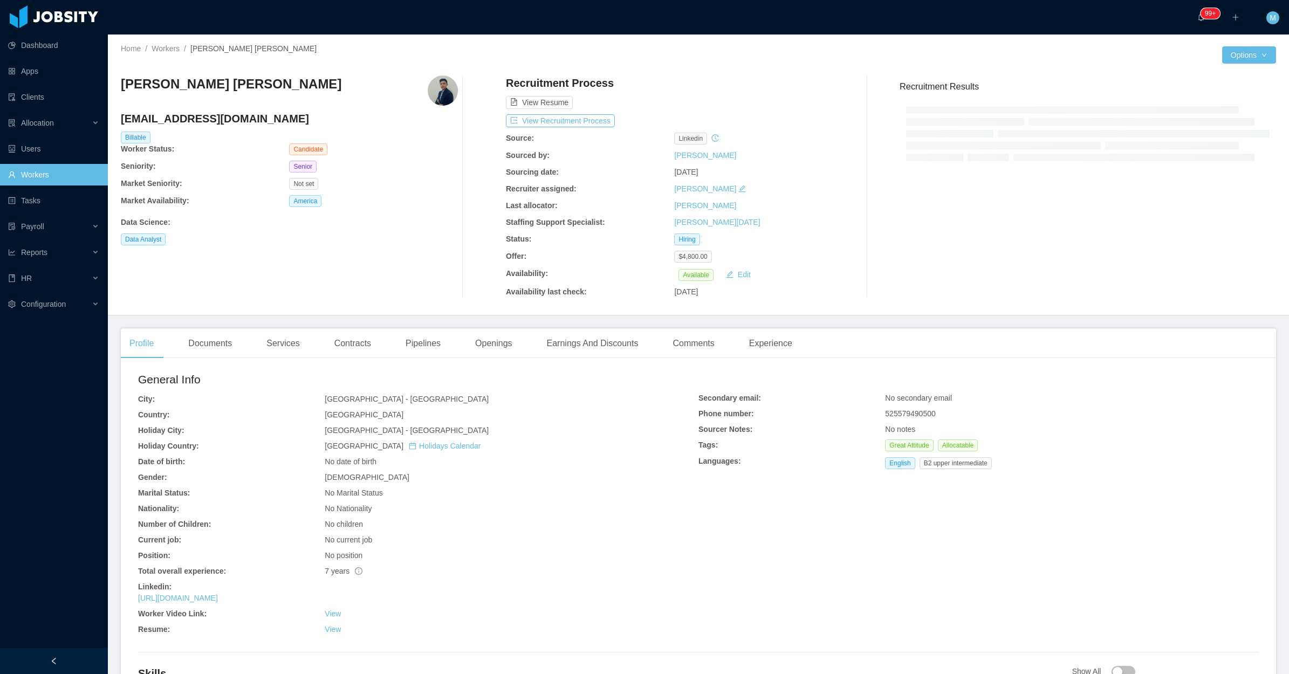
drag, startPoint x: 210, startPoint y: 258, endPoint x: 246, endPoint y: 265, distance: 36.8
click at [210, 257] on div "[PERSON_NAME] [PERSON_NAME] [EMAIL_ADDRESS][DOMAIN_NAME] Billable Worker Status…" at bounding box center [289, 186] width 337 height 222
click at [230, 344] on div "Documents" at bounding box center [210, 343] width 61 height 30
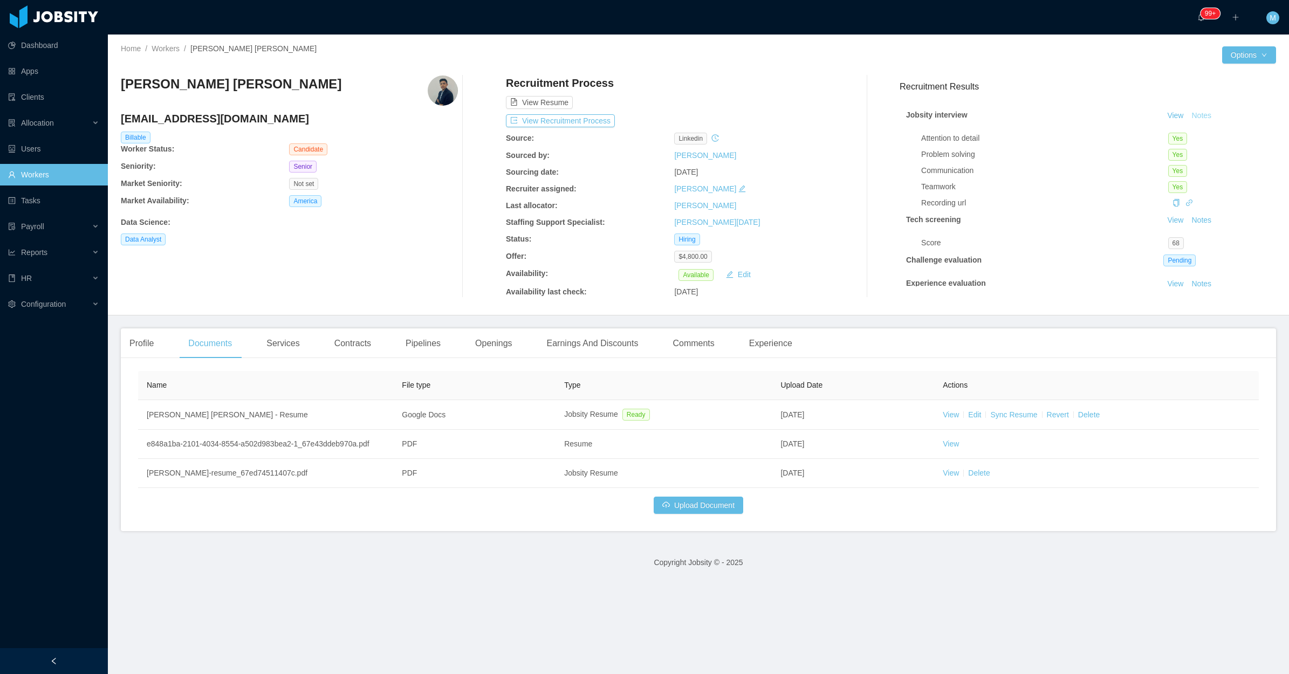
click at [1187, 115] on button "Notes" at bounding box center [1201, 115] width 29 height 13
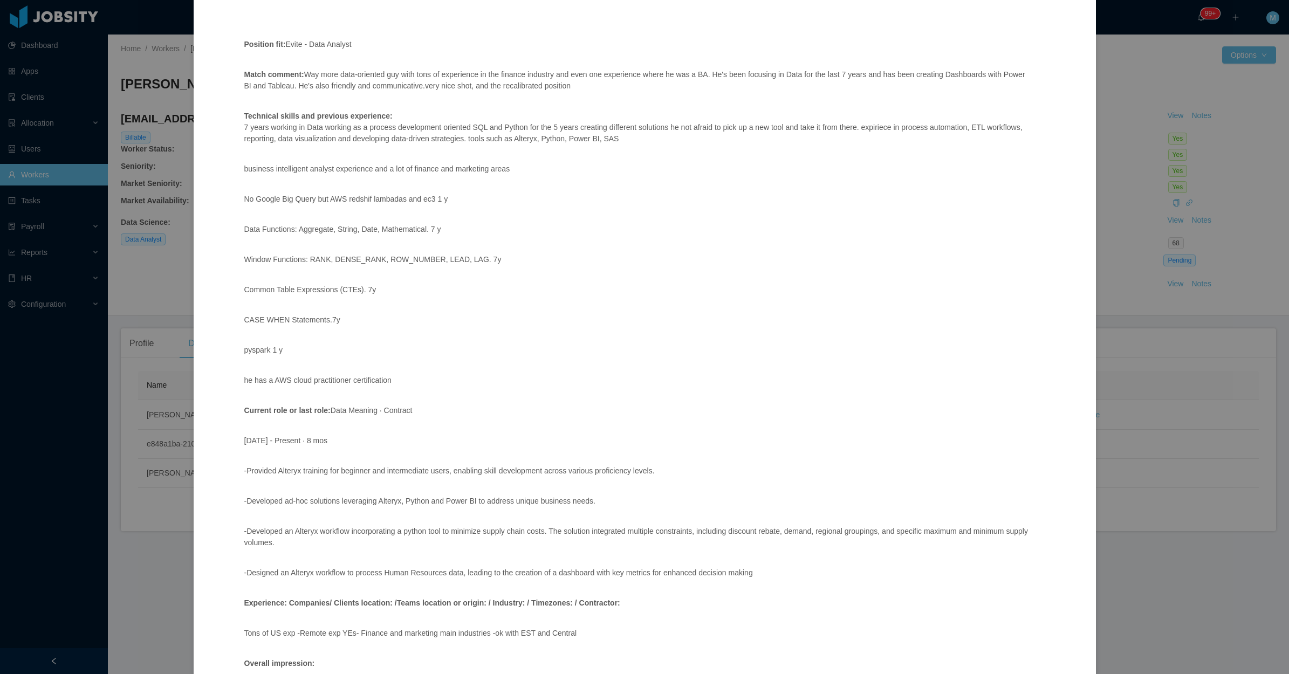
scroll to position [135, 0]
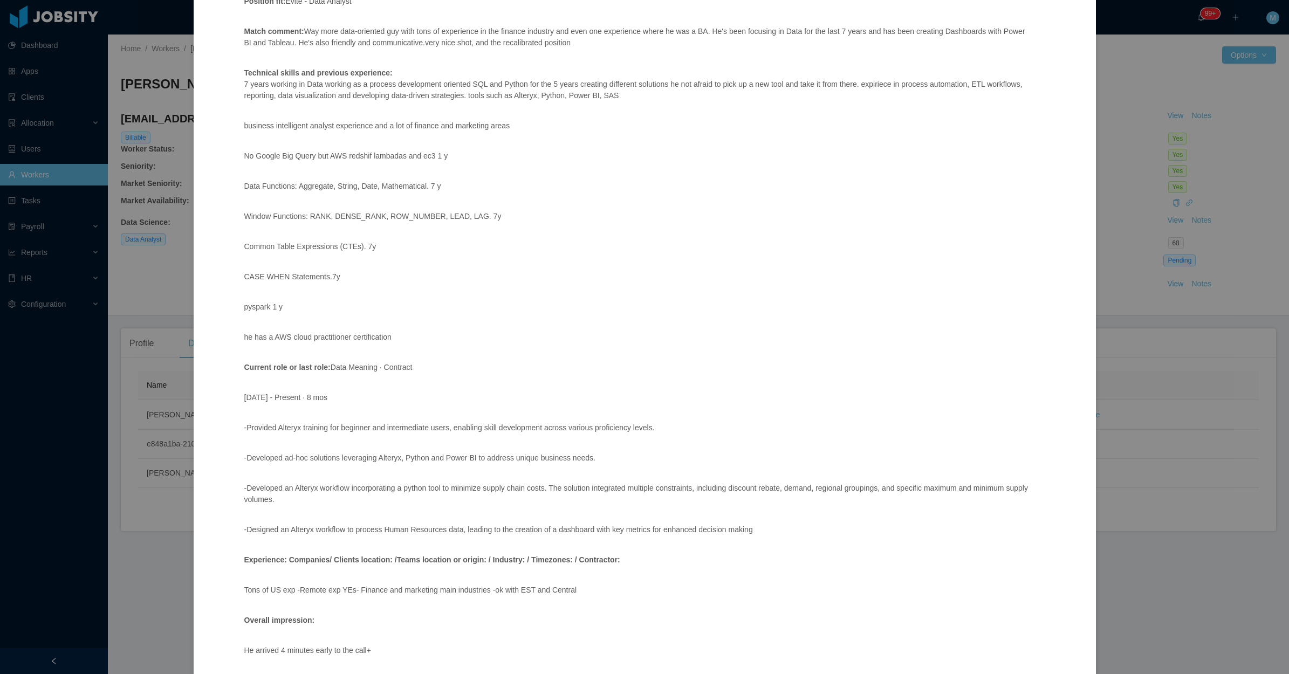
drag, startPoint x: 302, startPoint y: 100, endPoint x: 472, endPoint y: 341, distance: 295.3
click at [472, 341] on span "Position fit: Evite - Data Analyst Match comment: Way more data-oriented guy wi…" at bounding box center [637, 386] width 786 height 842
copy span "Lor ipsu dolo-sitametc adi elit sedd ei temporinci ut lab etdolor magnaali eni …"
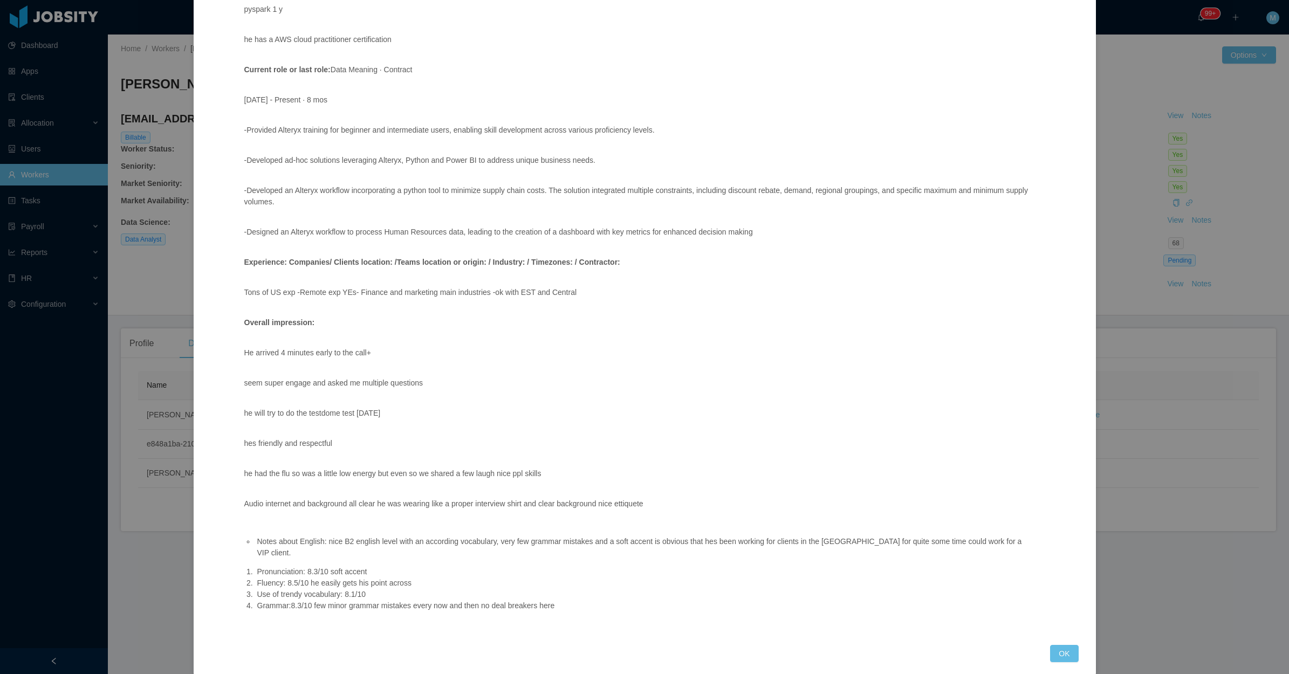
scroll to position [435, 0]
copy span "Lor ipsu dolo-sitametc adi elit sedd ei temporinci ut lab etdolor magnaali eni …"
drag, startPoint x: 1060, startPoint y: 636, endPoint x: 1053, endPoint y: 635, distance: 7.1
click at [1058, 643] on button "OK" at bounding box center [1064, 651] width 28 height 17
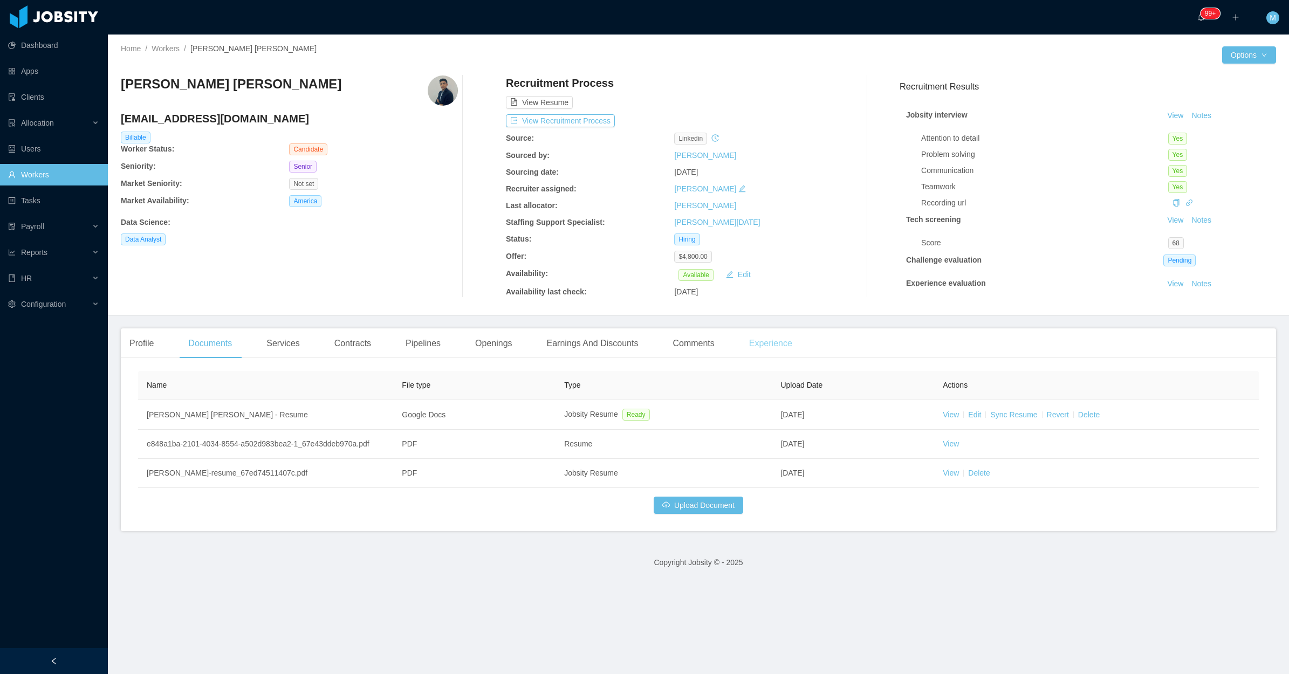
click at [765, 353] on div "Experience" at bounding box center [770, 343] width 60 height 30
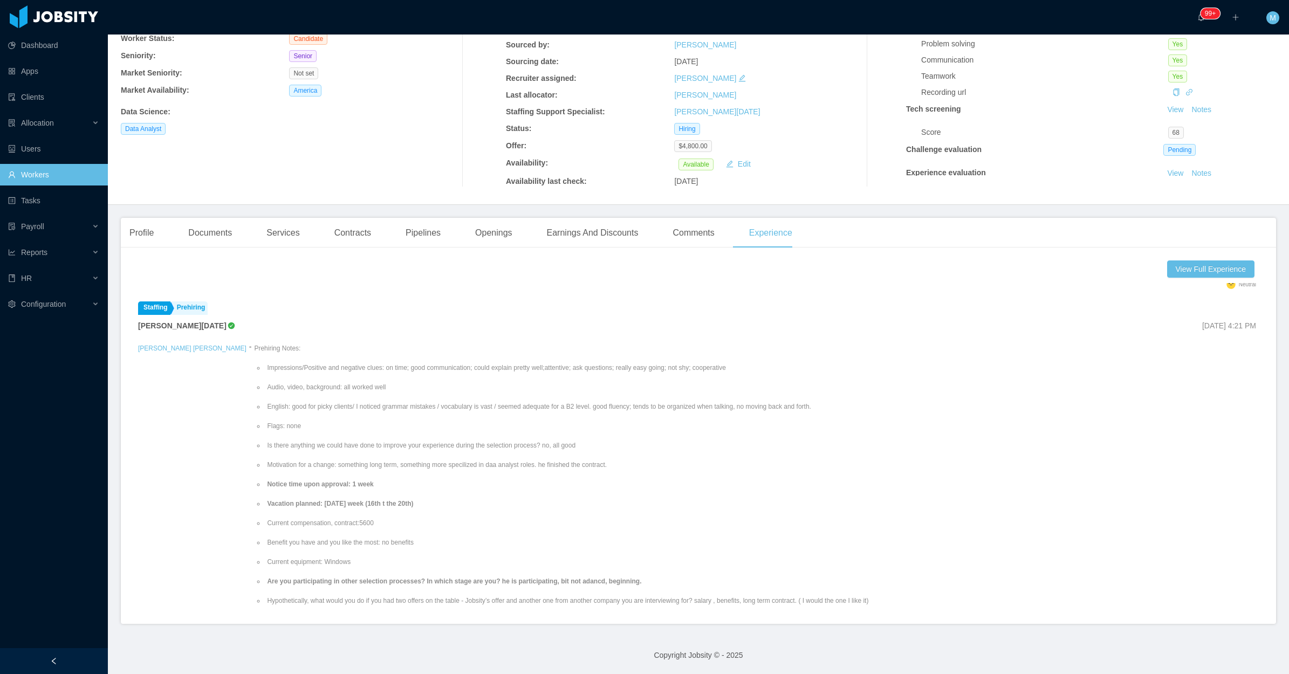
scroll to position [202, 0]
drag, startPoint x: 731, startPoint y: 365, endPoint x: 414, endPoint y: 359, distance: 317.1
click at [414, 359] on ul "Impressions/Positive and negative clues: on time; good communication; could exp…" at bounding box center [561, 540] width 614 height 398
drag, startPoint x: 414, startPoint y: 359, endPoint x: 356, endPoint y: 408, distance: 76.1
click at [387, 408] on ul "Impressions/Positive and negative clues: on time; good communication; could exp…" at bounding box center [561, 540] width 614 height 398
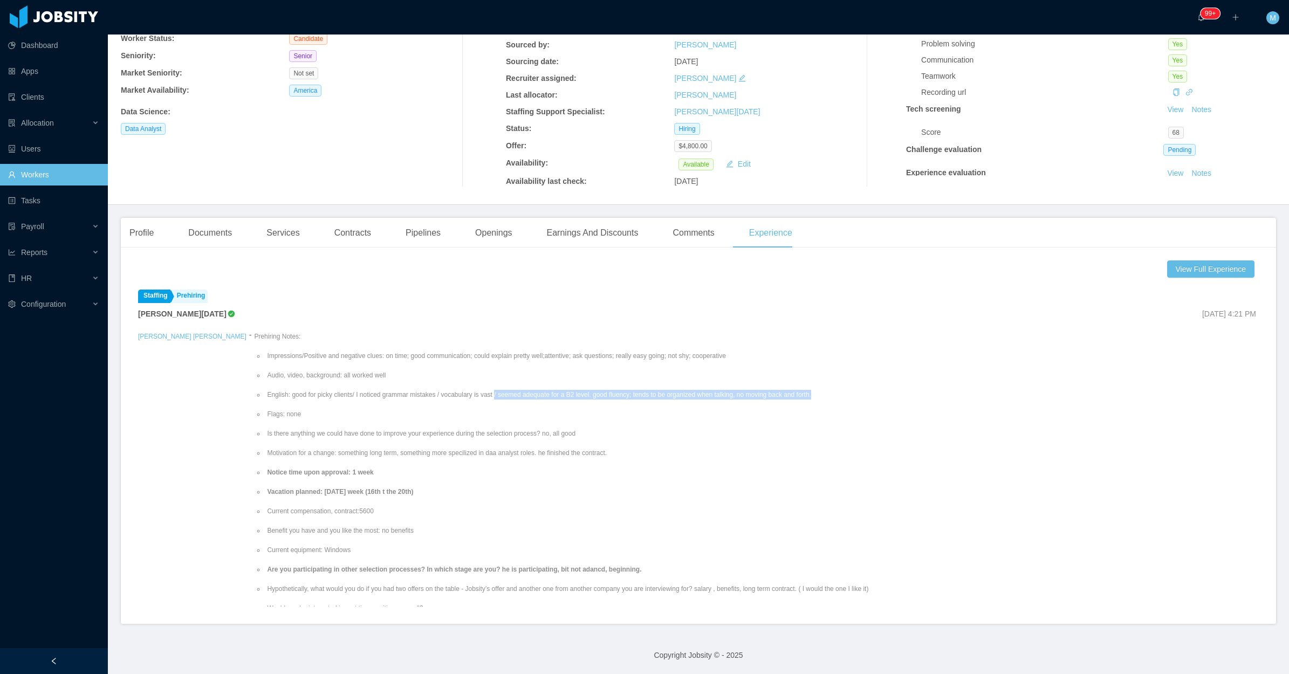
drag, startPoint x: 472, startPoint y: 395, endPoint x: 786, endPoint y: 394, distance: 313.8
click at [786, 394] on li "English: good for picky clients/ I noticed grammar mistakes / vocabulary is vas…" at bounding box center [566, 395] width 603 height 10
drag, startPoint x: 786, startPoint y: 394, endPoint x: 761, endPoint y: 408, distance: 28.5
click at [720, 422] on ul "Impressions/Positive and negative clues: on time; good communication; could exp…" at bounding box center [561, 540] width 614 height 398
drag, startPoint x: 800, startPoint y: 397, endPoint x: 236, endPoint y: 398, distance: 563.5
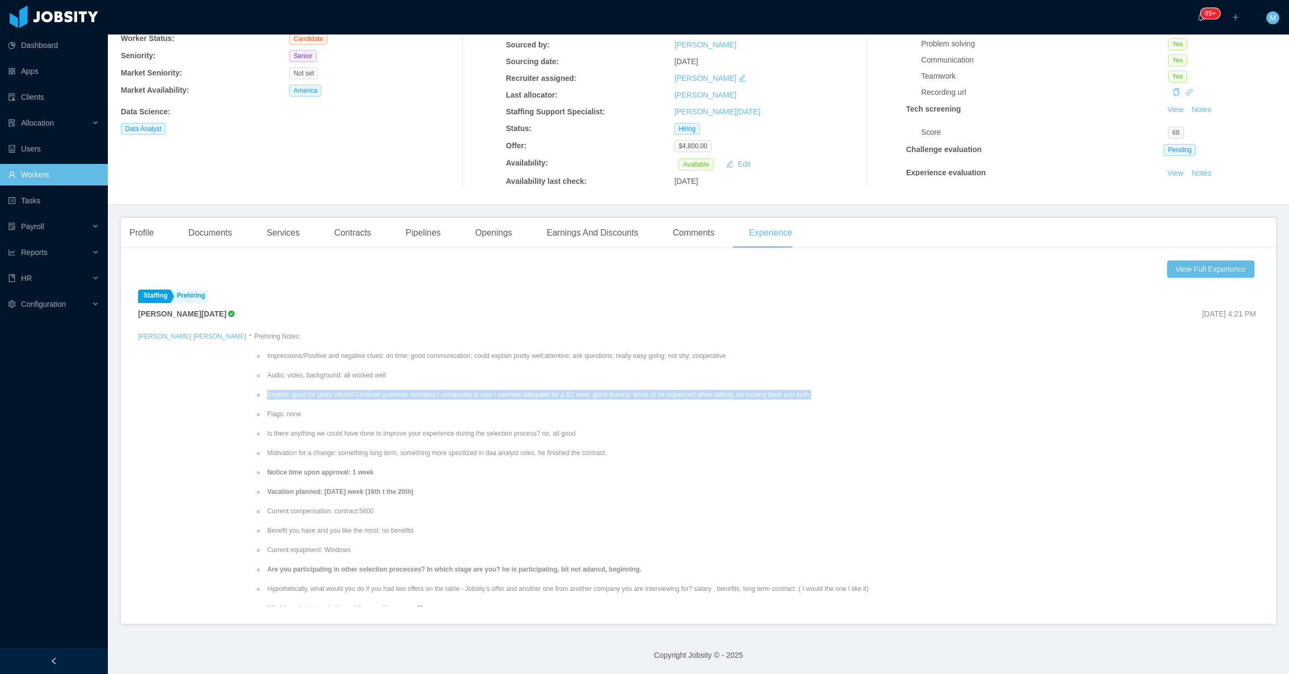
click at [254, 398] on ul "Impressions/Positive and negative clues: on time; good communication; could exp…" at bounding box center [561, 540] width 614 height 398
copy li "English: good for picky clients/ I noticed grammar mistakes / vocabulary is vas…"
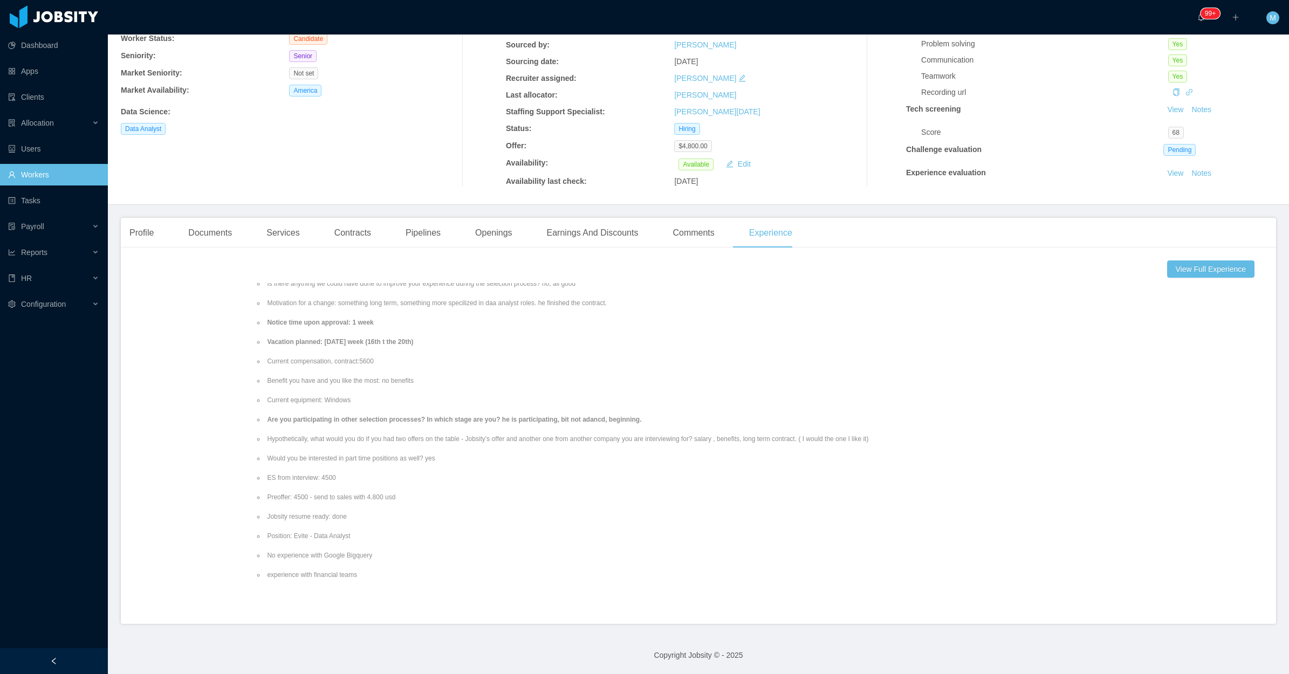
scroll to position [381, 0]
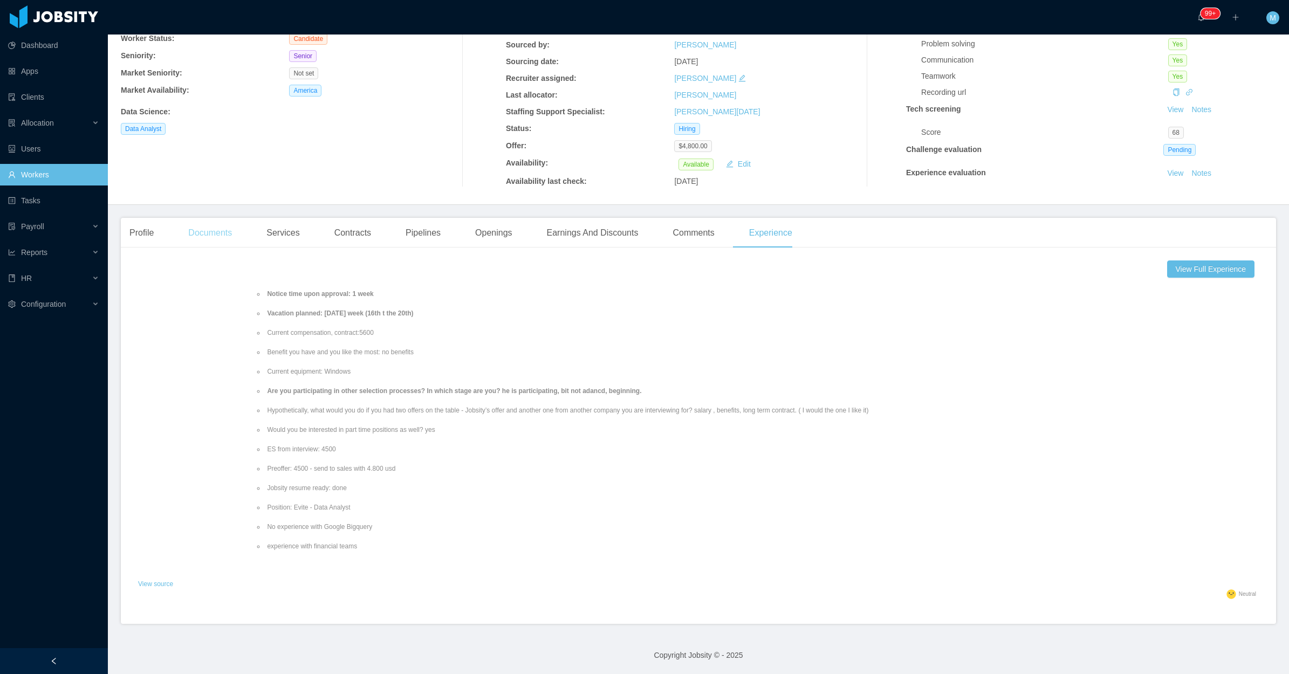
click at [204, 240] on div "Documents" at bounding box center [210, 233] width 61 height 30
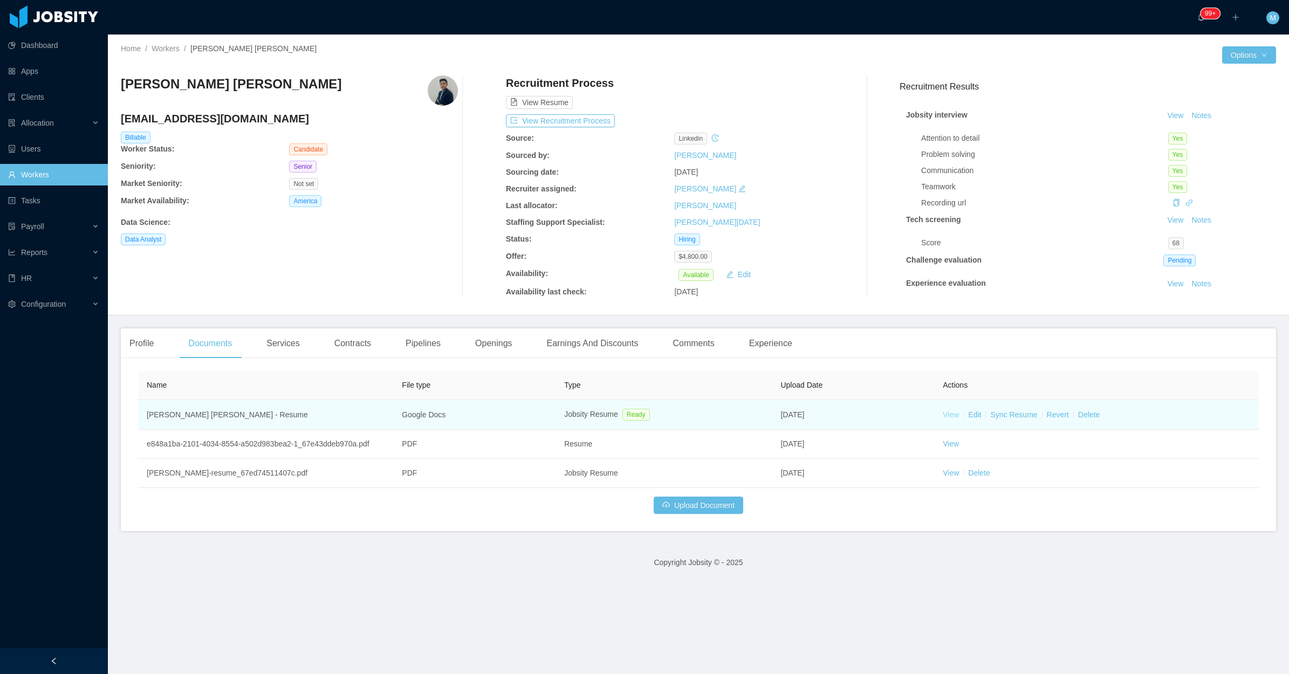
click at [950, 414] on link "View" at bounding box center [951, 414] width 16 height 9
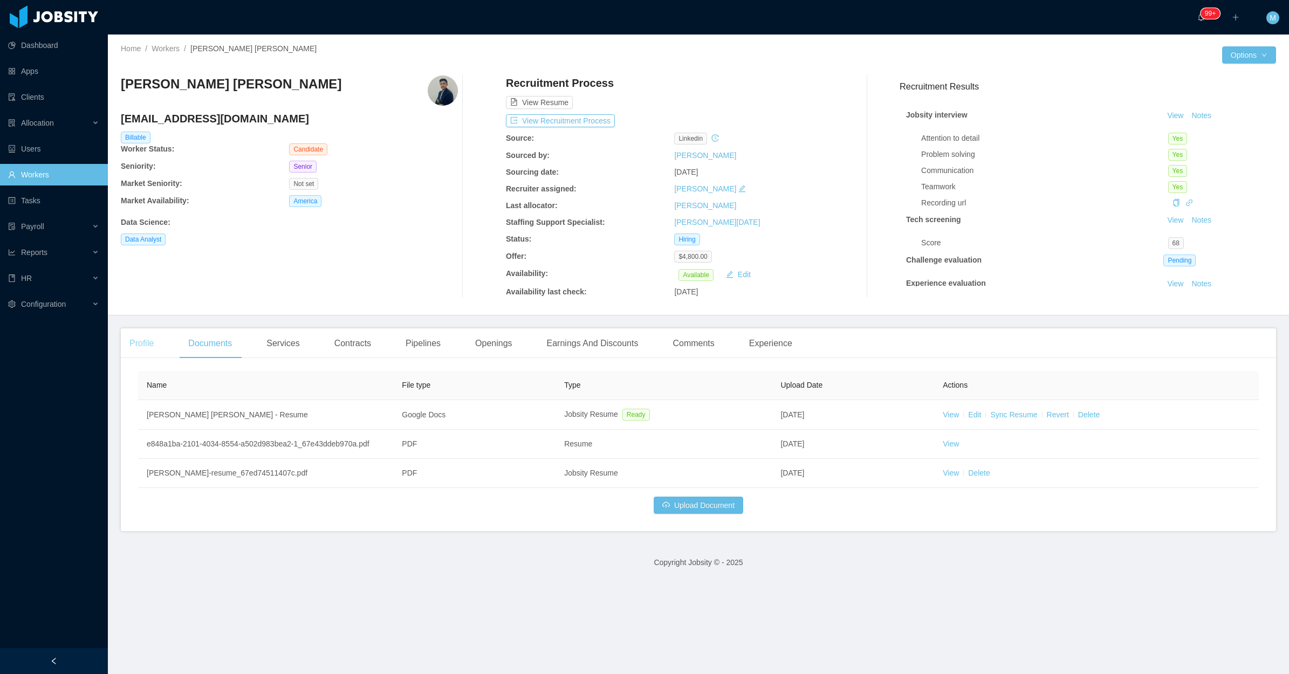
click at [150, 351] on div "Profile" at bounding box center [142, 343] width 42 height 30
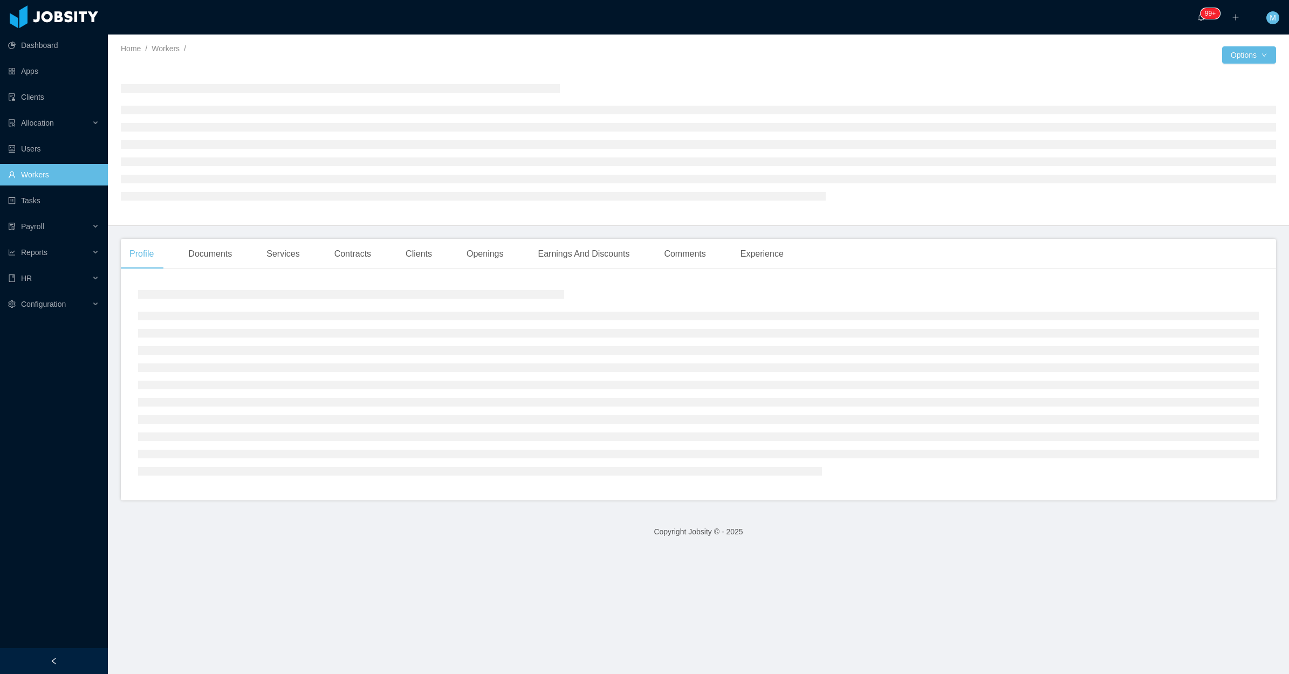
click at [78, 650] on div at bounding box center [54, 661] width 108 height 26
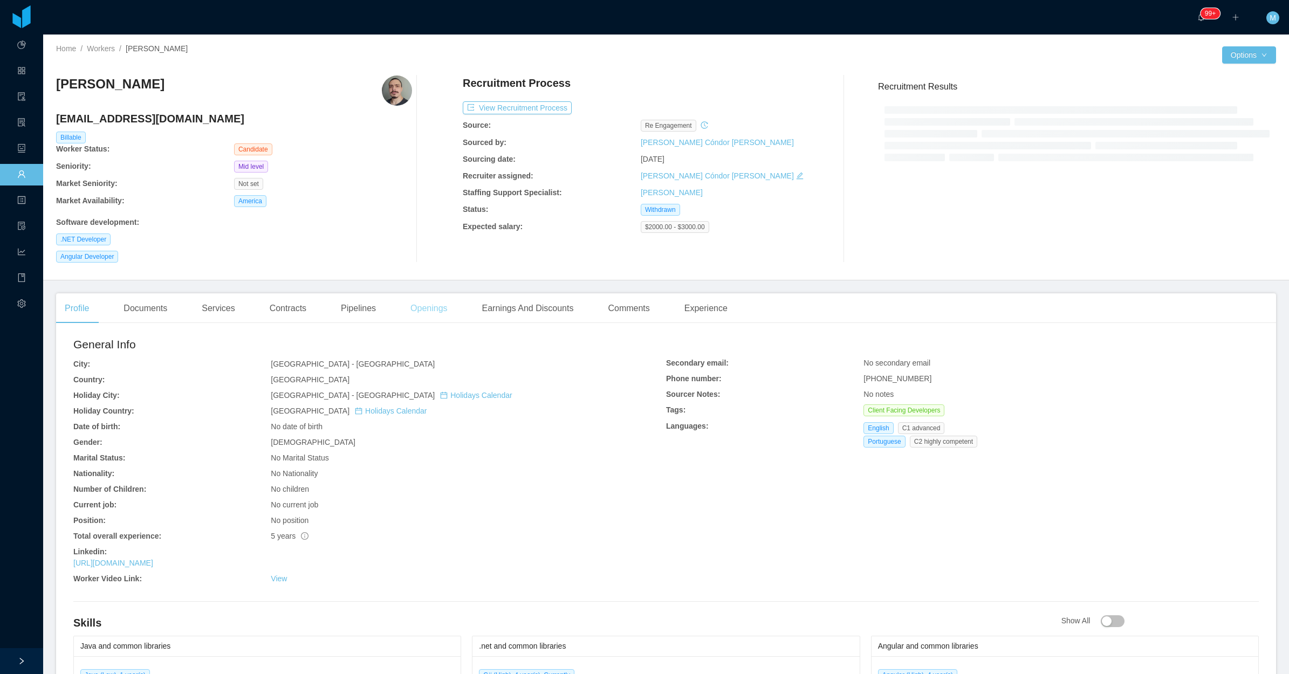
click at [411, 317] on div "Openings" at bounding box center [429, 308] width 54 height 30
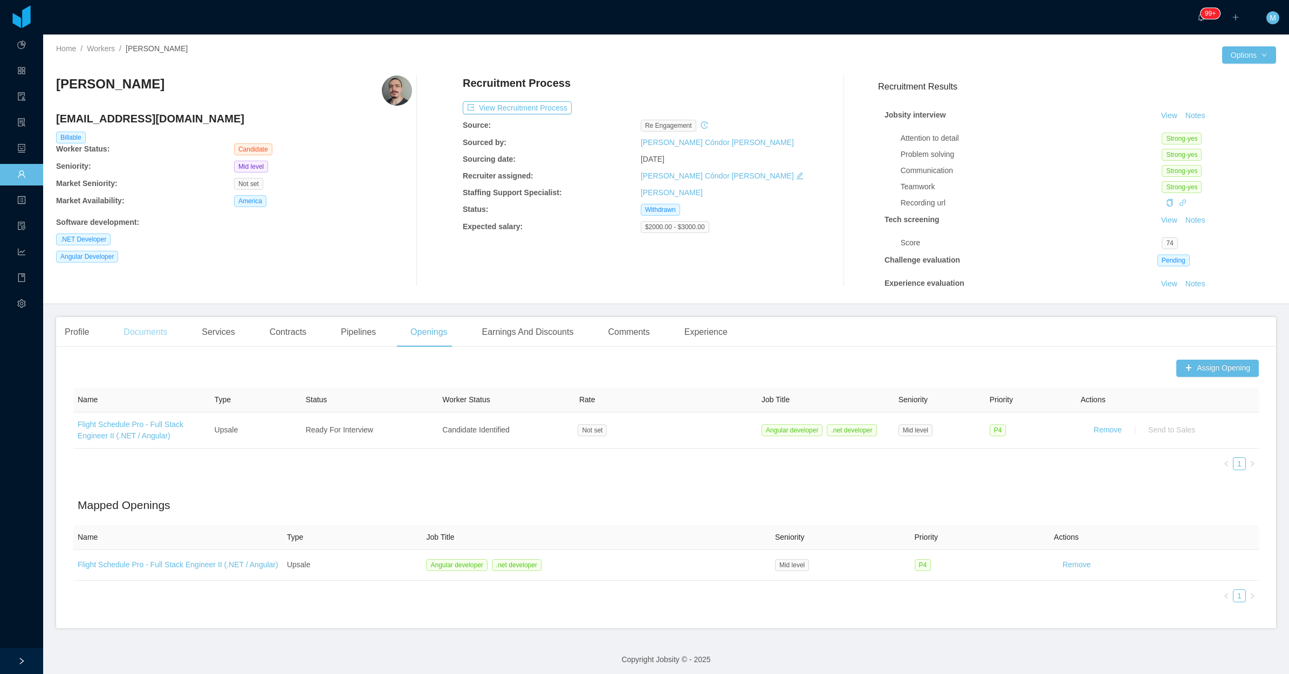
click at [156, 332] on div "Documents" at bounding box center [145, 332] width 61 height 30
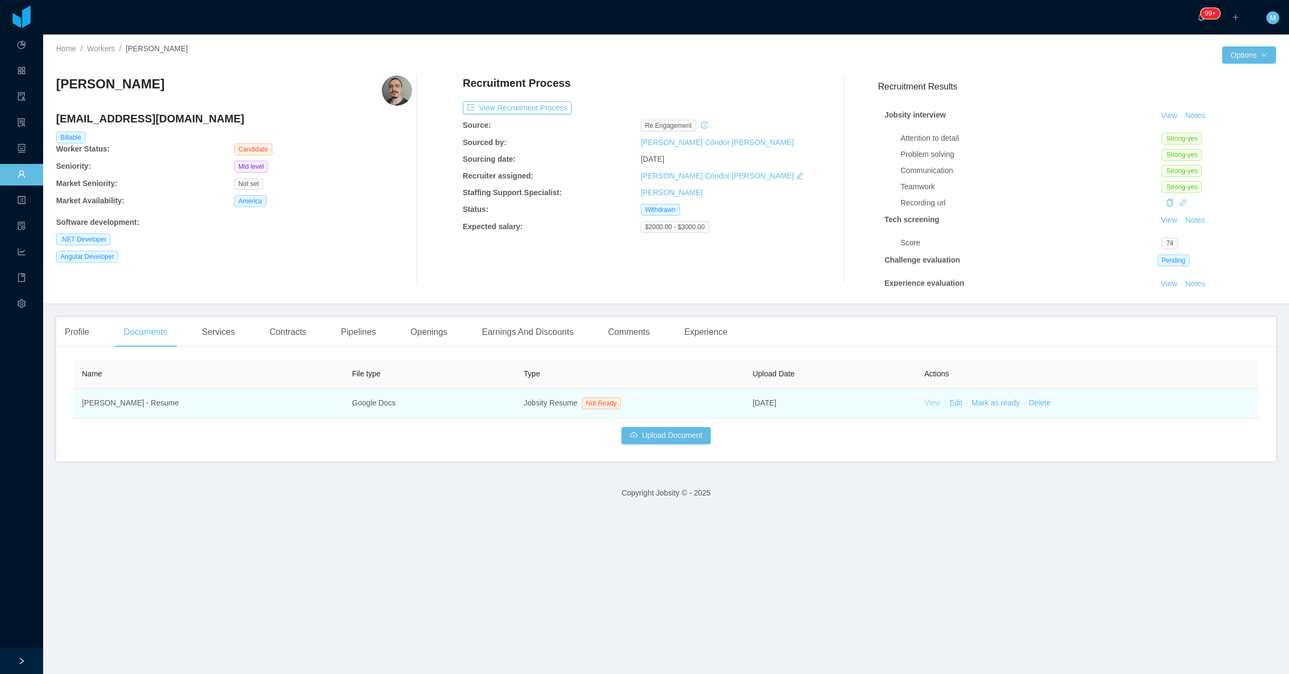
click at [929, 403] on link "View" at bounding box center [932, 402] width 16 height 9
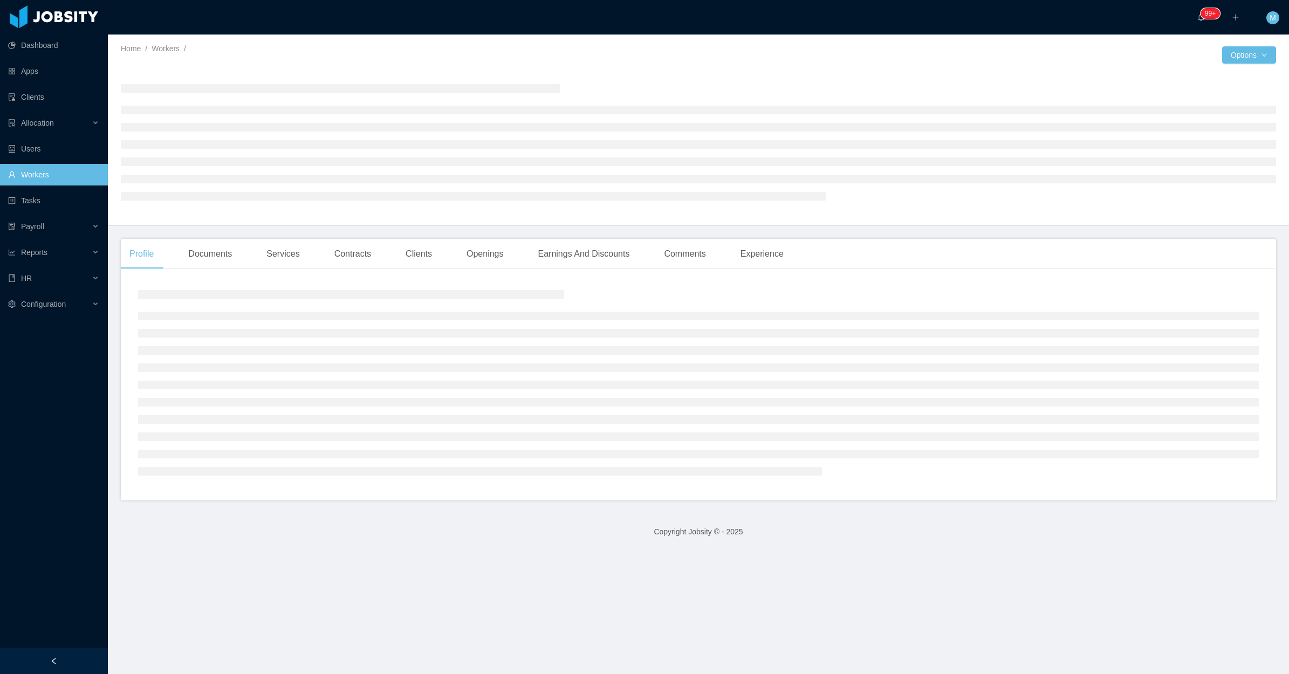
click at [73, 647] on aside "Dashboard Apps Clients Allocation Users Workers Tasks Payroll Reports HR Config…" at bounding box center [54, 324] width 108 height 648
click at [73, 656] on div at bounding box center [54, 661] width 108 height 26
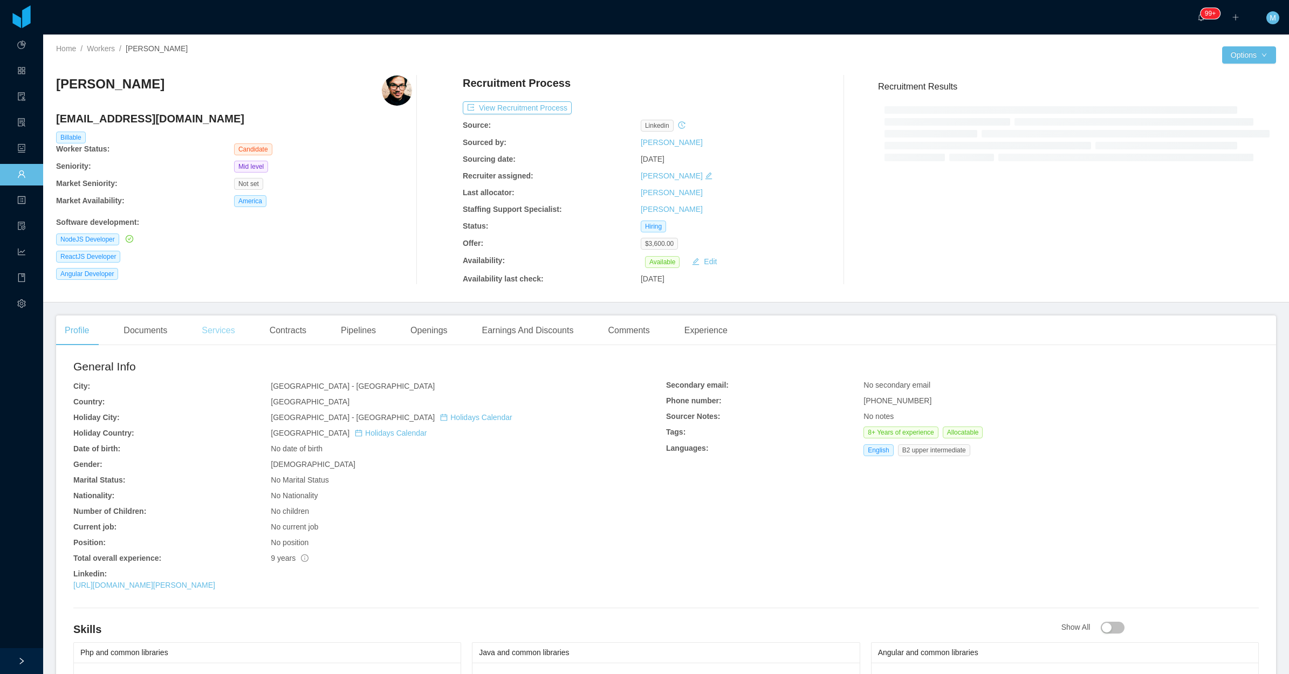
drag, startPoint x: 145, startPoint y: 338, endPoint x: 195, endPoint y: 333, distance: 50.9
click at [146, 339] on div "Documents" at bounding box center [145, 330] width 61 height 30
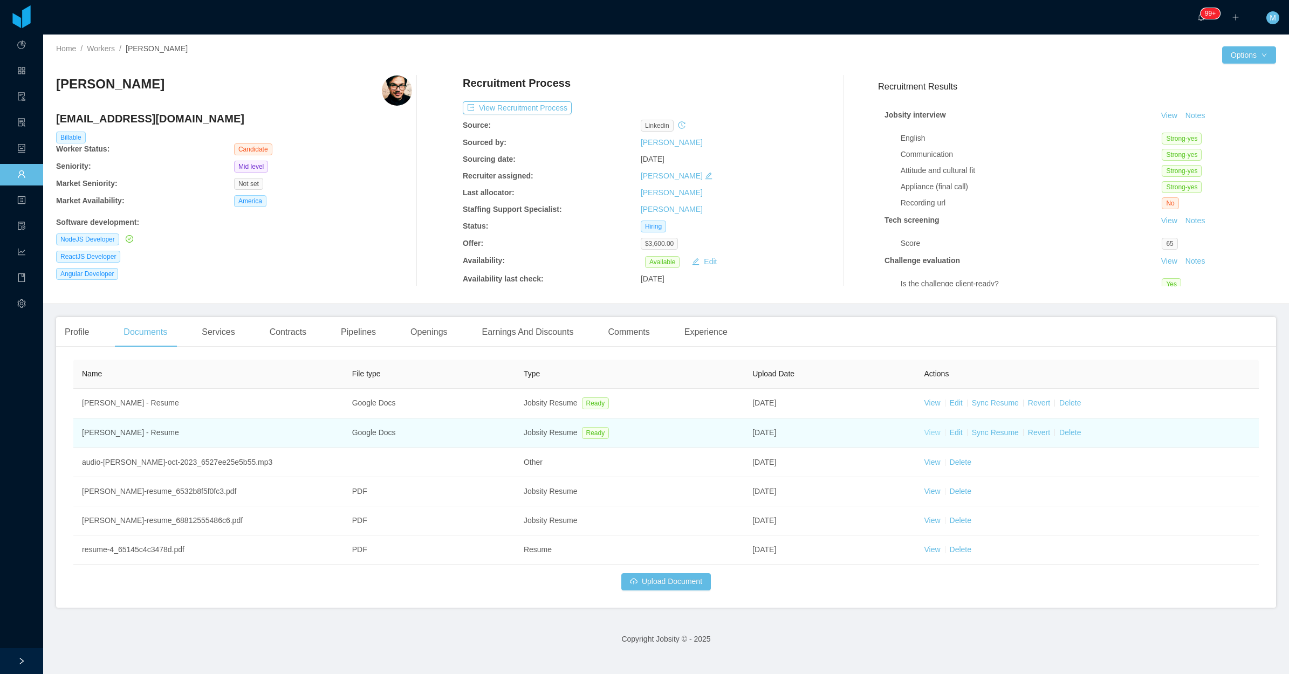
click at [925, 430] on link "View" at bounding box center [932, 432] width 16 height 9
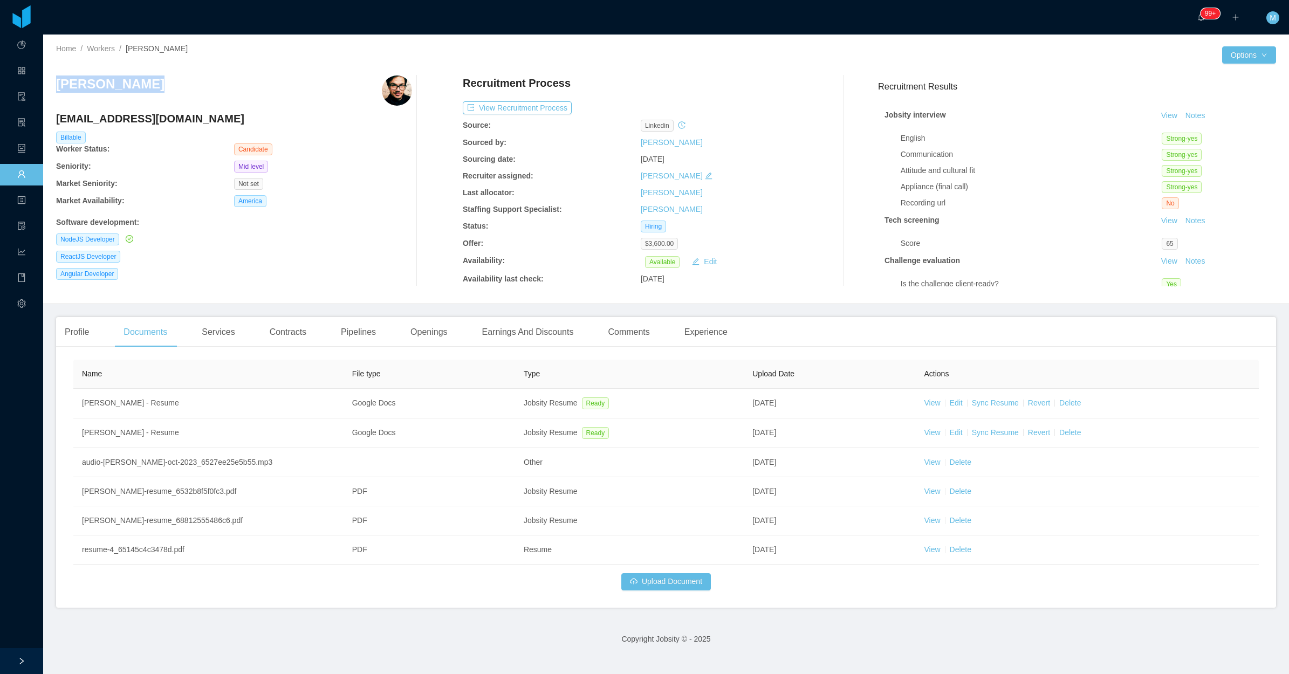
drag, startPoint x: 169, startPoint y: 94, endPoint x: 55, endPoint y: 96, distance: 113.8
click at [55, 96] on div "Home / Workers / [PERSON_NAME] / Options [PERSON_NAME] [EMAIL_ADDRESS][DOMAIN_N…" at bounding box center [666, 170] width 1246 height 270
copy h3 "[PERSON_NAME]"
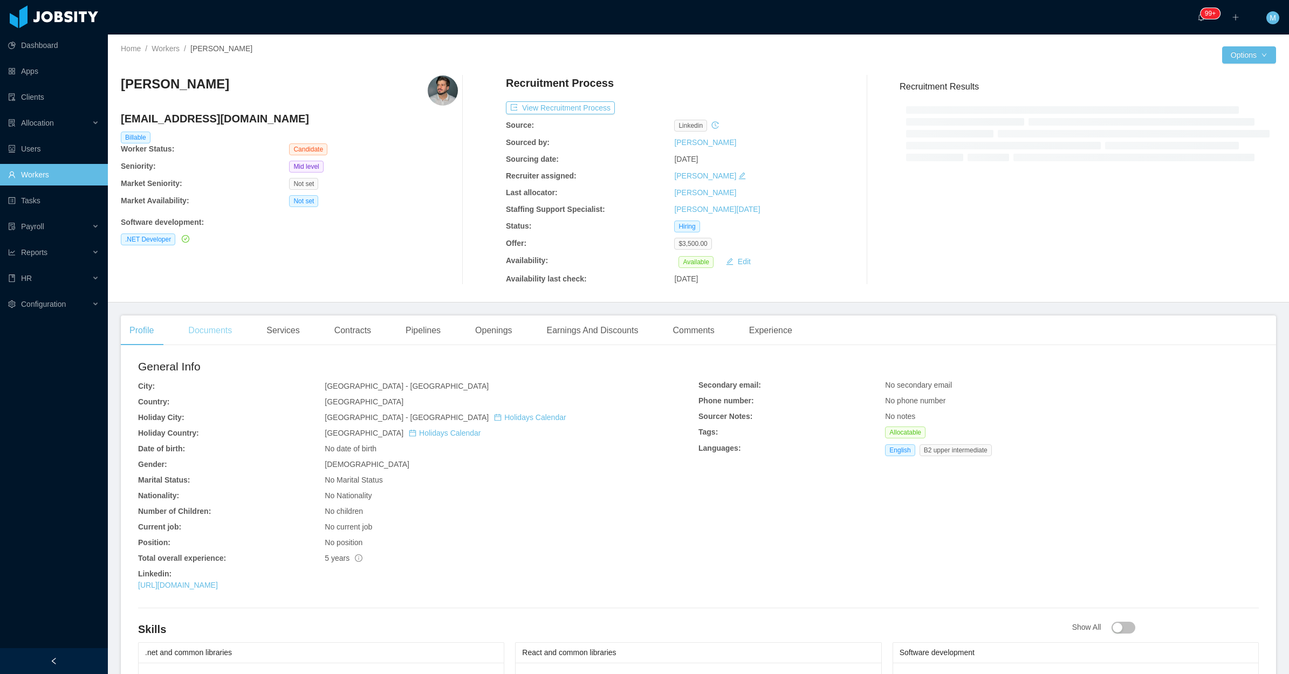
drag, startPoint x: 208, startPoint y: 333, endPoint x: 235, endPoint y: 327, distance: 27.6
click at [210, 333] on div "Documents" at bounding box center [210, 330] width 61 height 30
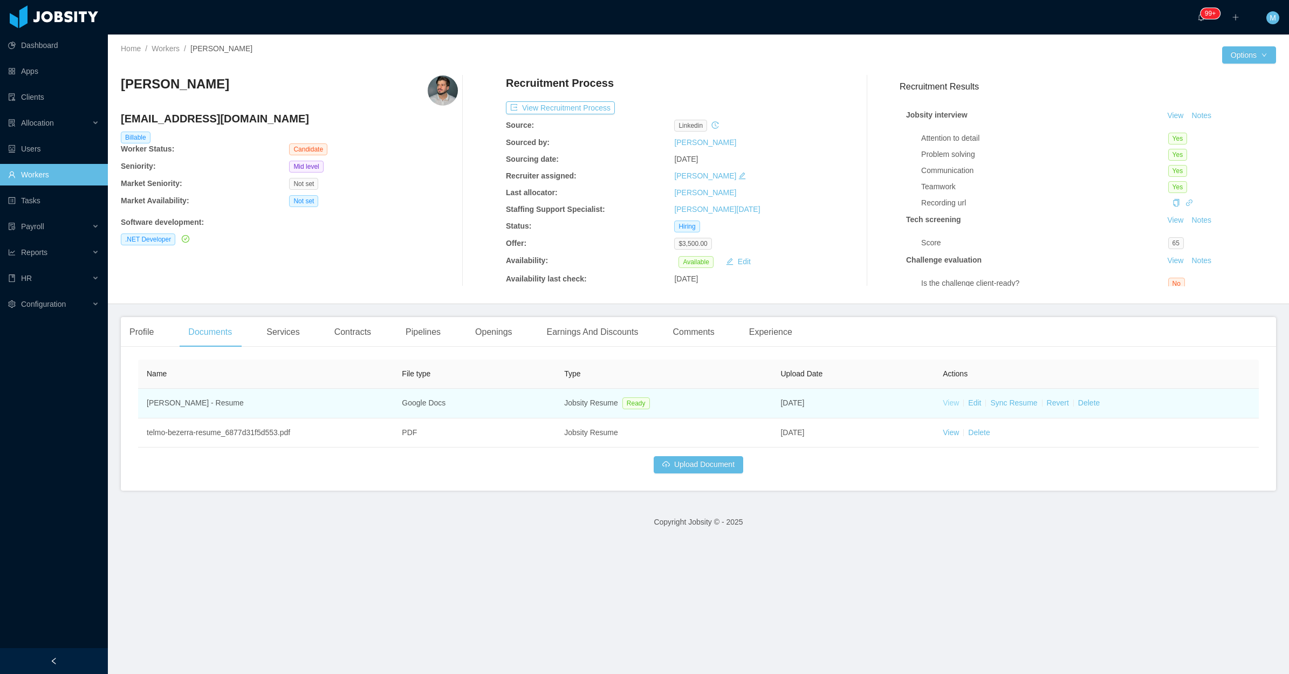
click at [943, 405] on link "View" at bounding box center [951, 402] width 16 height 9
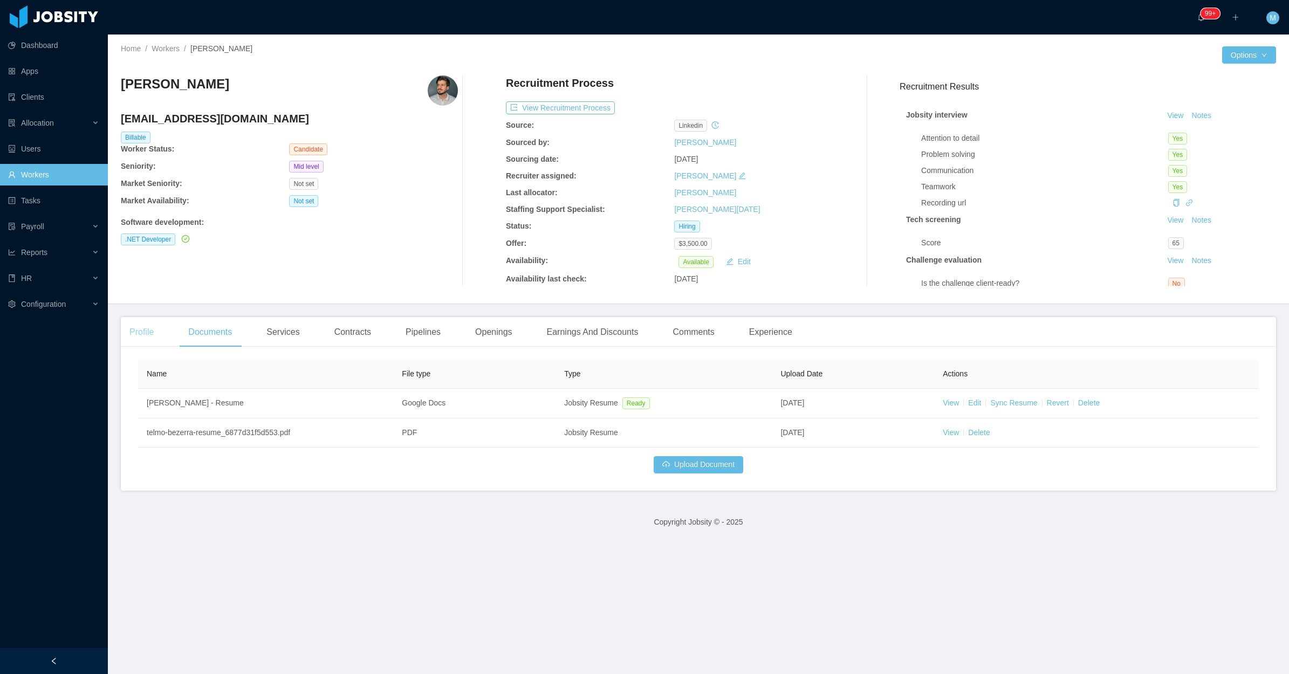
click at [149, 327] on div "Profile" at bounding box center [142, 332] width 42 height 30
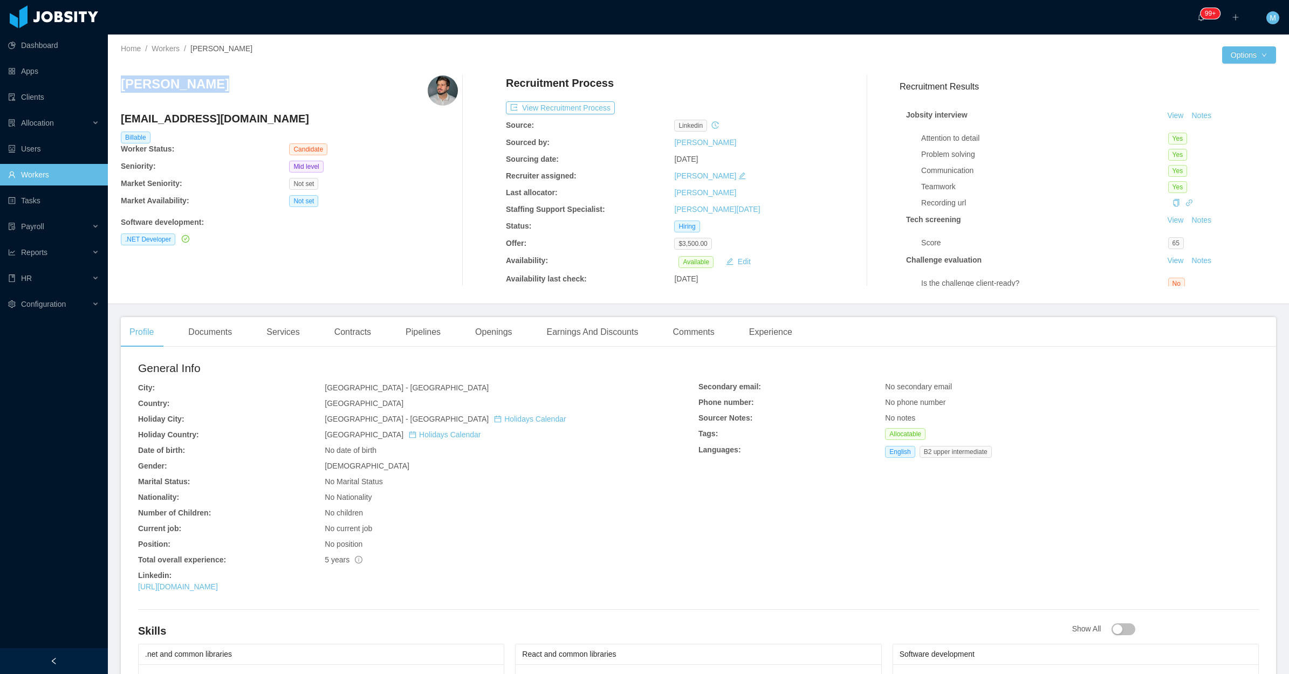
drag, startPoint x: 246, startPoint y: 84, endPoint x: 122, endPoint y: 88, distance: 124.6
click at [122, 88] on div "[PERSON_NAME]" at bounding box center [289, 90] width 337 height 30
copy h3 "[PERSON_NAME]"
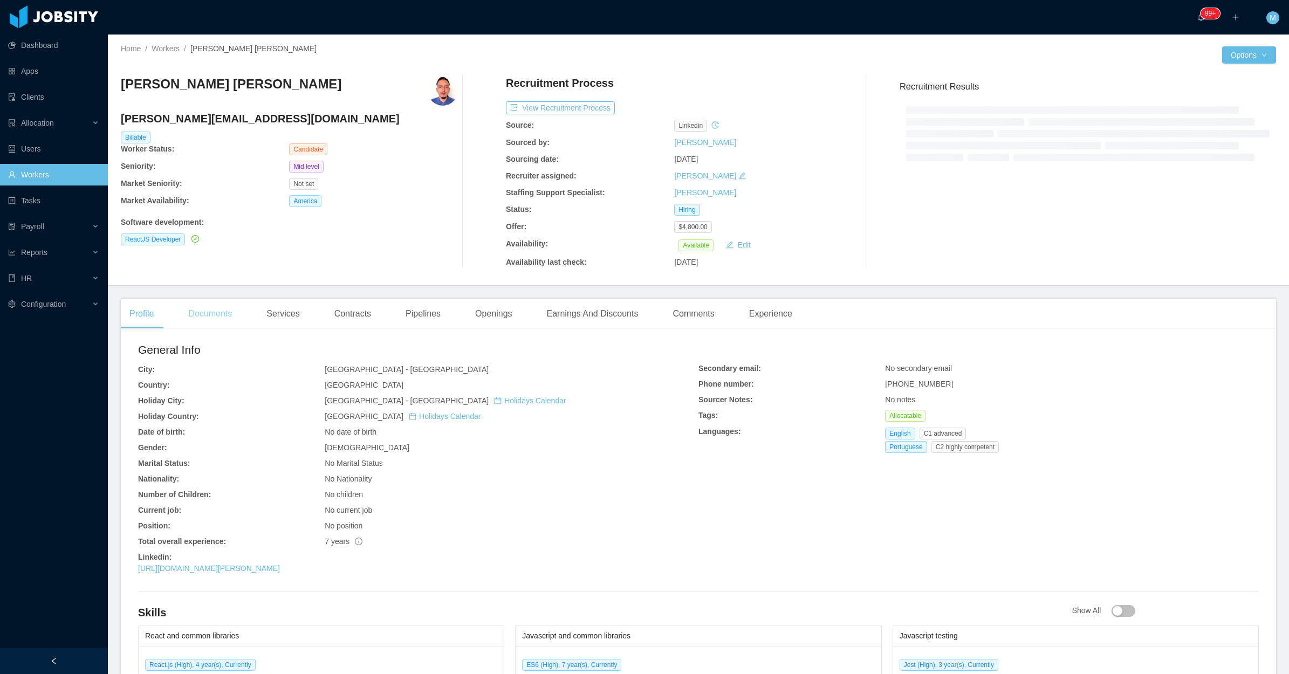
click at [213, 321] on div "Documents" at bounding box center [210, 314] width 61 height 30
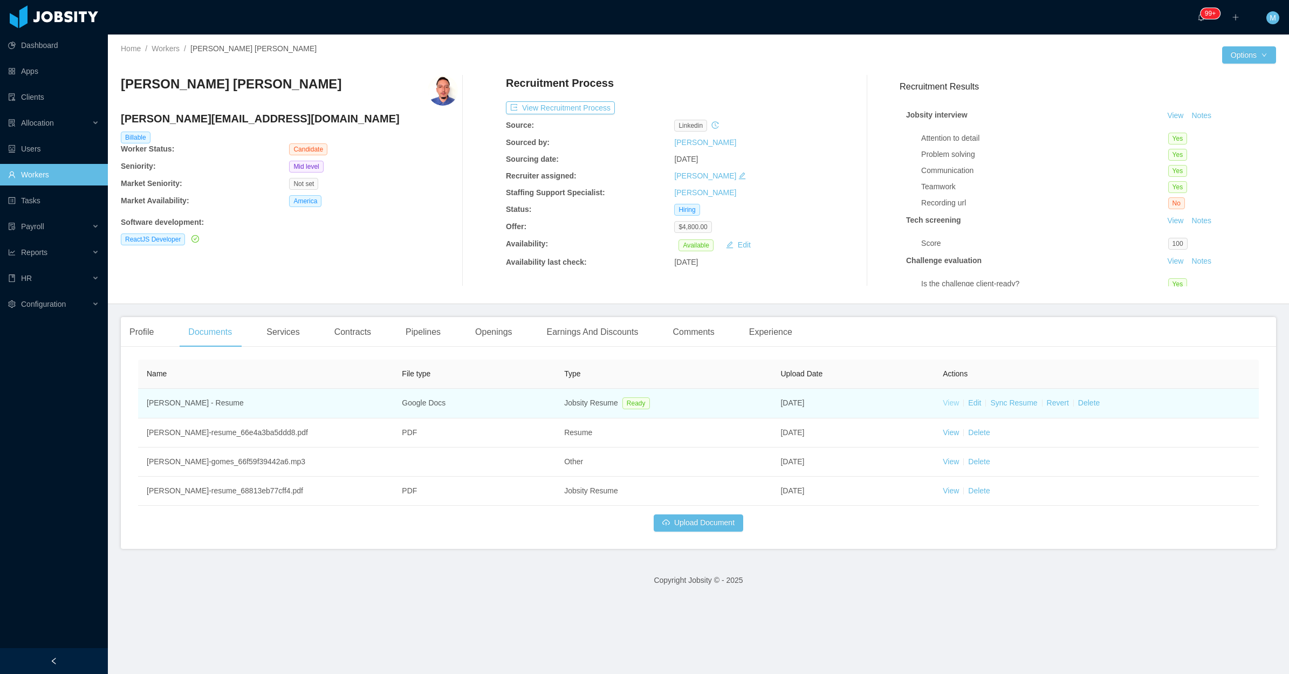
click at [944, 402] on link "View" at bounding box center [951, 402] width 16 height 9
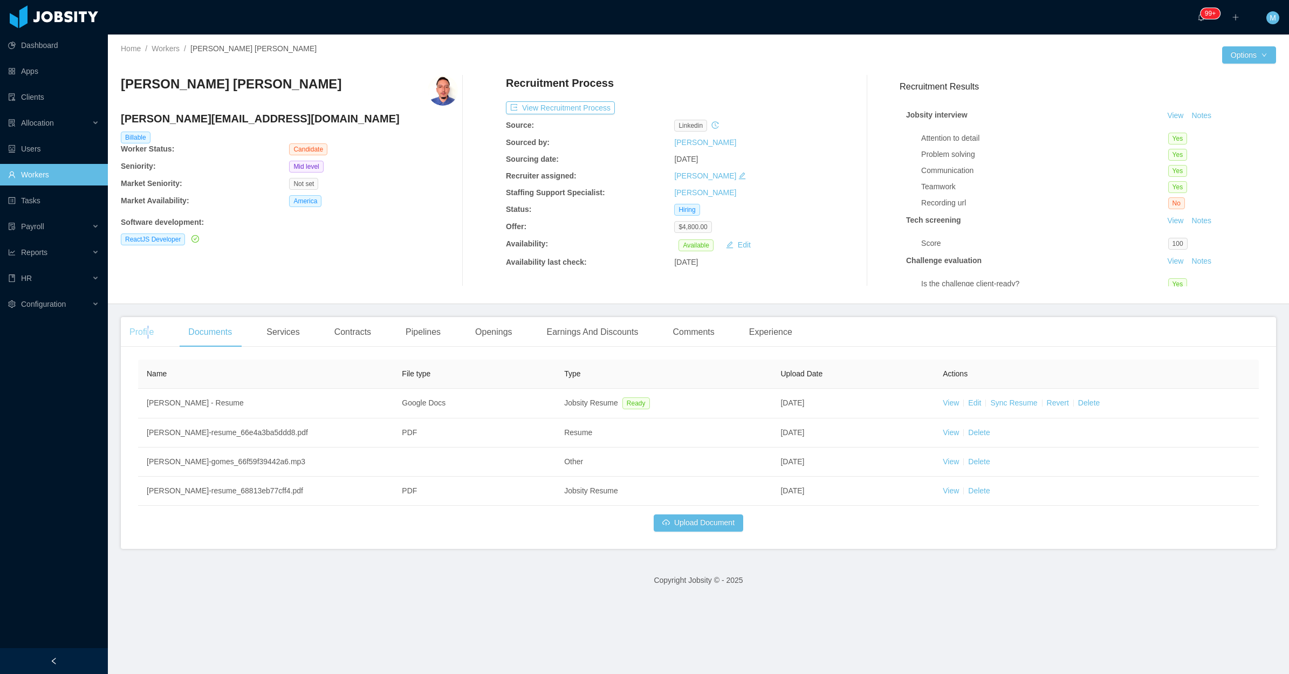
click at [146, 338] on div "Profile" at bounding box center [142, 332] width 42 height 30
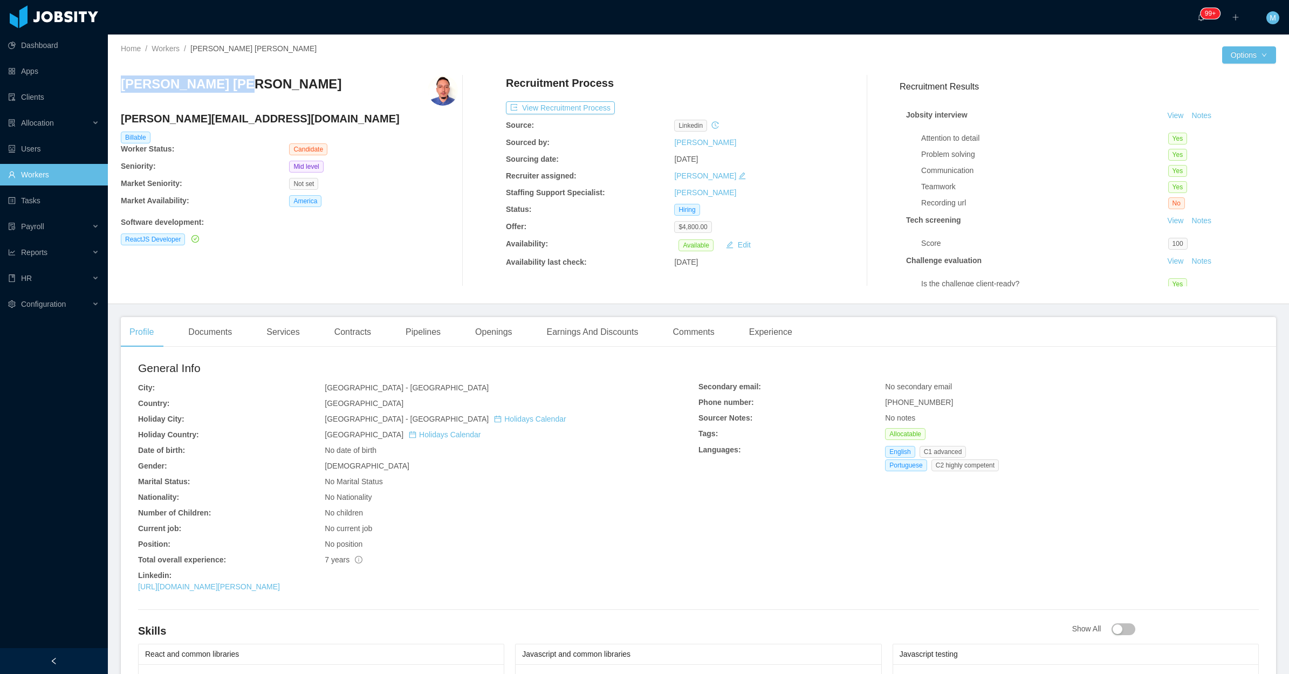
drag, startPoint x: 228, startPoint y: 82, endPoint x: 120, endPoint y: 82, distance: 108.4
click at [120, 82] on div "Home / Workers / [PERSON_NAME] [PERSON_NAME] / Options [PERSON_NAME] Pinto [EMA…" at bounding box center [698, 170] width 1181 height 270
copy h3 "[PERSON_NAME] [PERSON_NAME]"
click at [316, 250] on div "[PERSON_NAME] Pinto [EMAIL_ADDRESS][DOMAIN_NAME] Billable Worker Status: Candid…" at bounding box center [289, 180] width 337 height 211
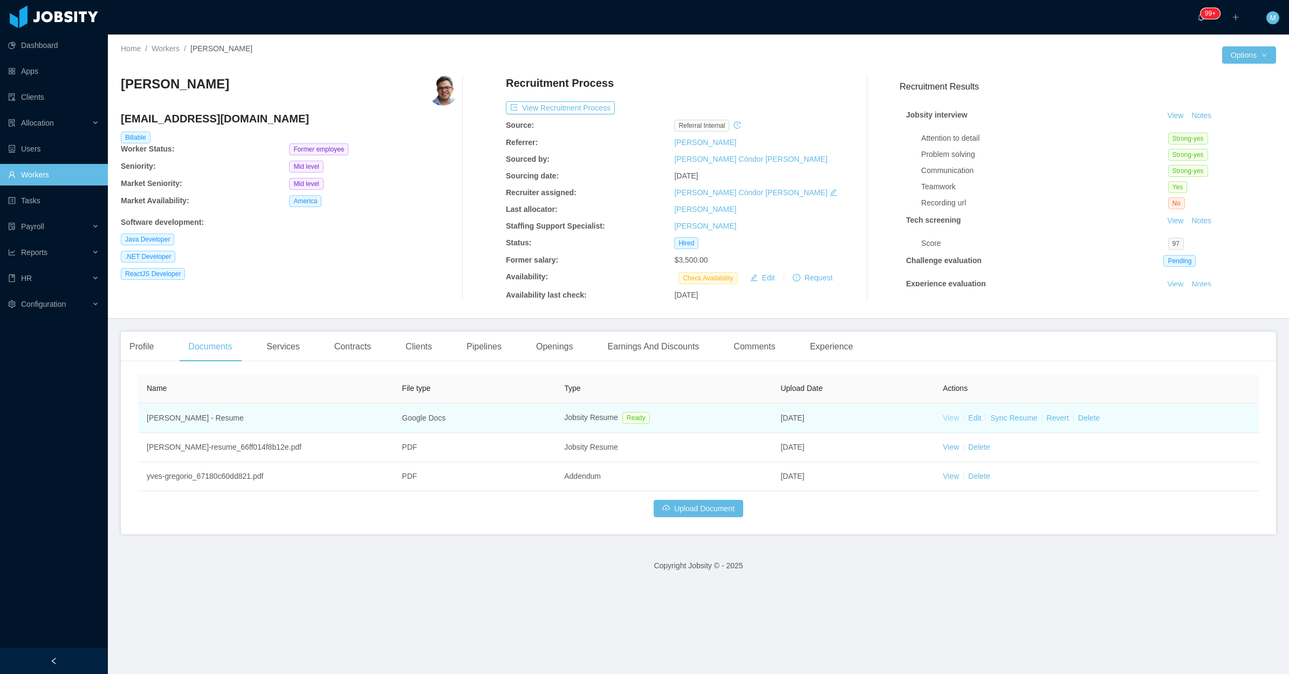
click at [943, 419] on link "View" at bounding box center [951, 418] width 16 height 9
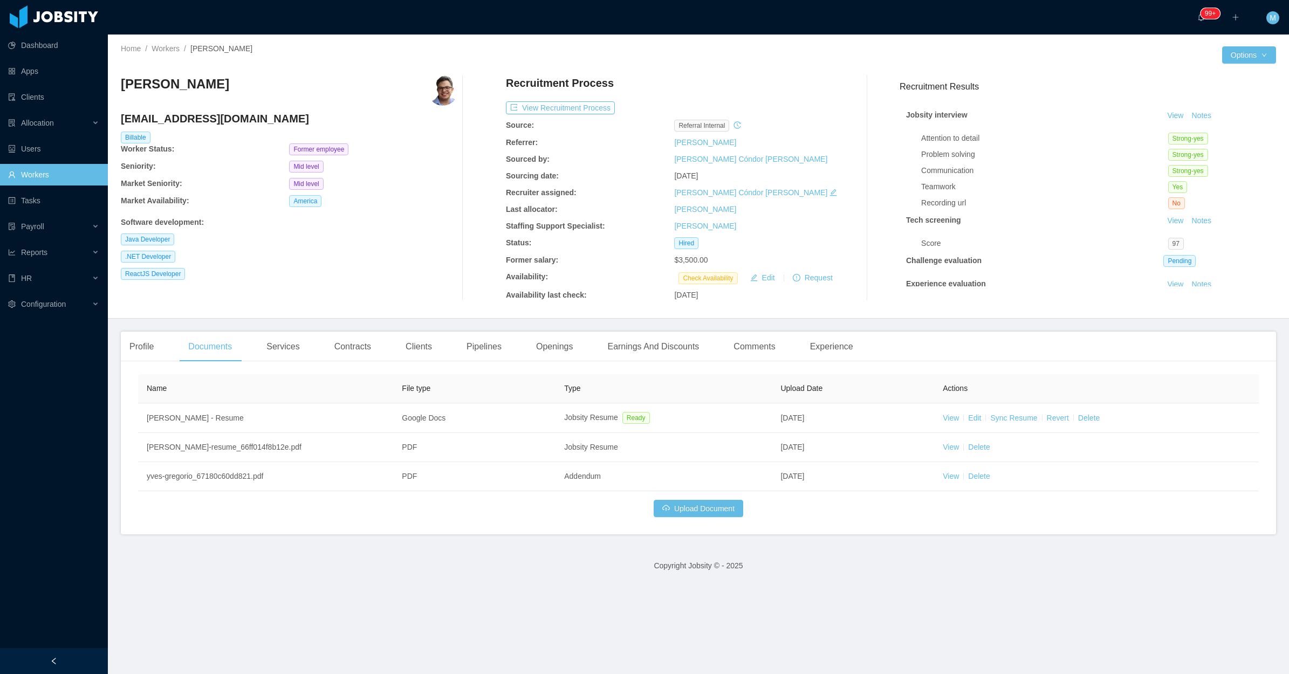
click at [567, 364] on div "Profile Documents Services Contracts Clients Pipelines Openings Earnings And Di…" at bounding box center [698, 433] width 1155 height 203
click at [555, 352] on div "Openings" at bounding box center [554, 347] width 54 height 30
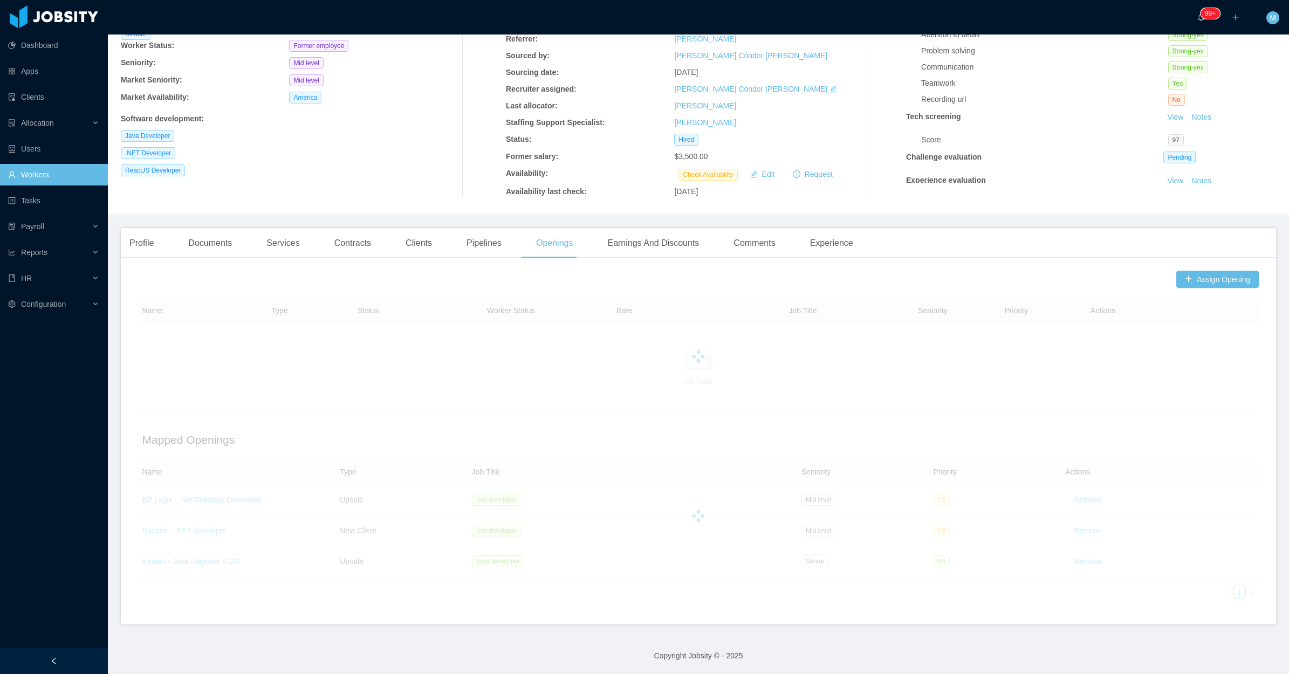
scroll to position [106, 0]
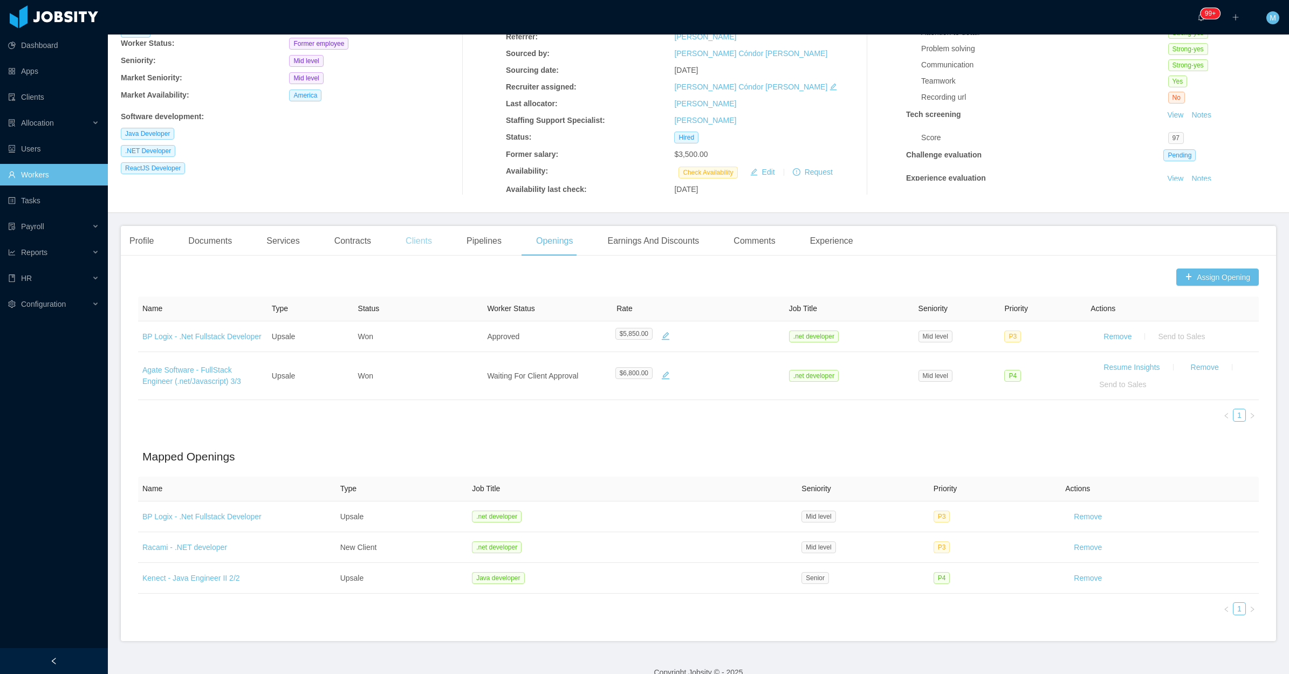
click at [413, 243] on div "Clients" at bounding box center [419, 241] width 44 height 30
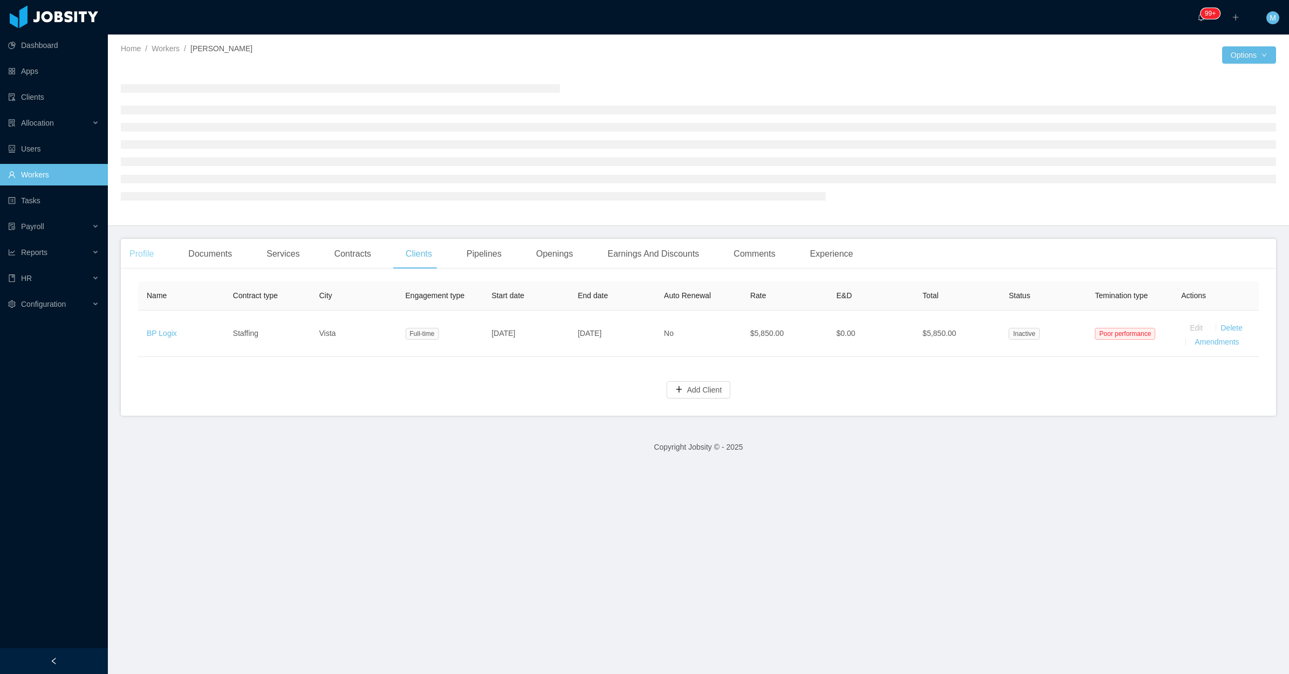
click at [138, 263] on div "Profile" at bounding box center [142, 254] width 42 height 30
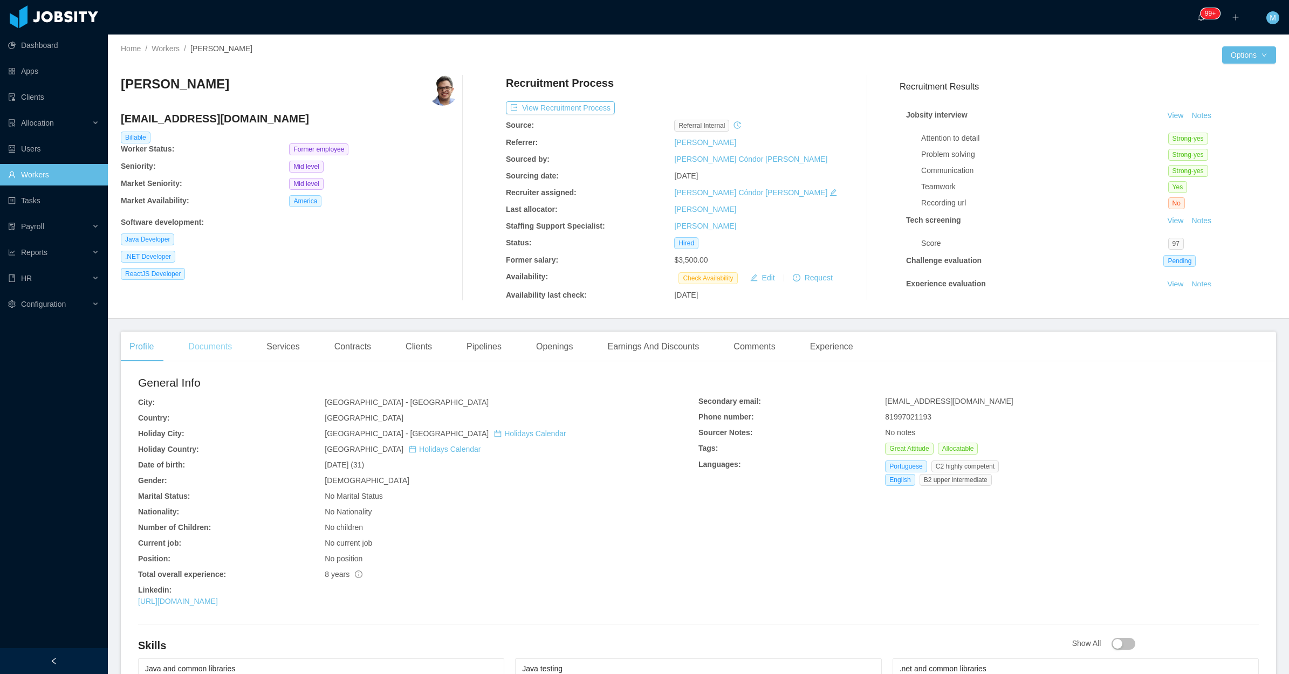
click at [236, 341] on div "Documents" at bounding box center [210, 347] width 61 height 30
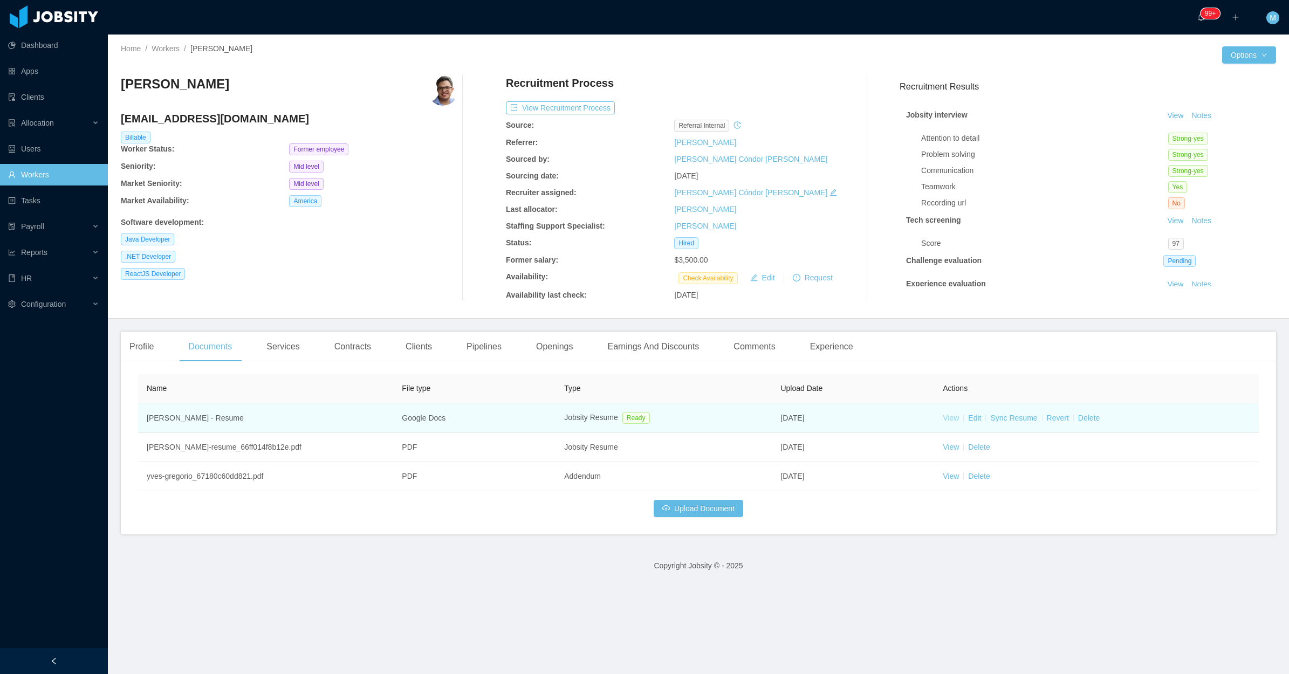
click at [944, 414] on link "View" at bounding box center [951, 418] width 16 height 9
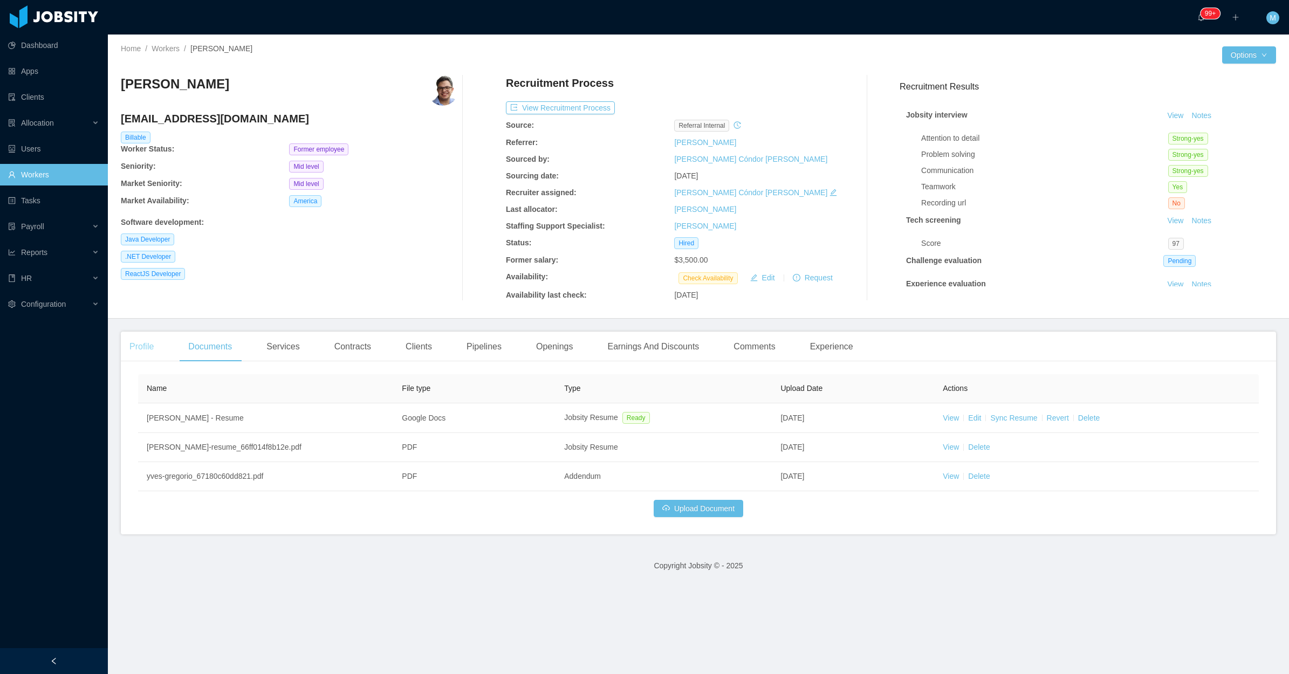
click at [144, 349] on div "Profile" at bounding box center [142, 347] width 42 height 30
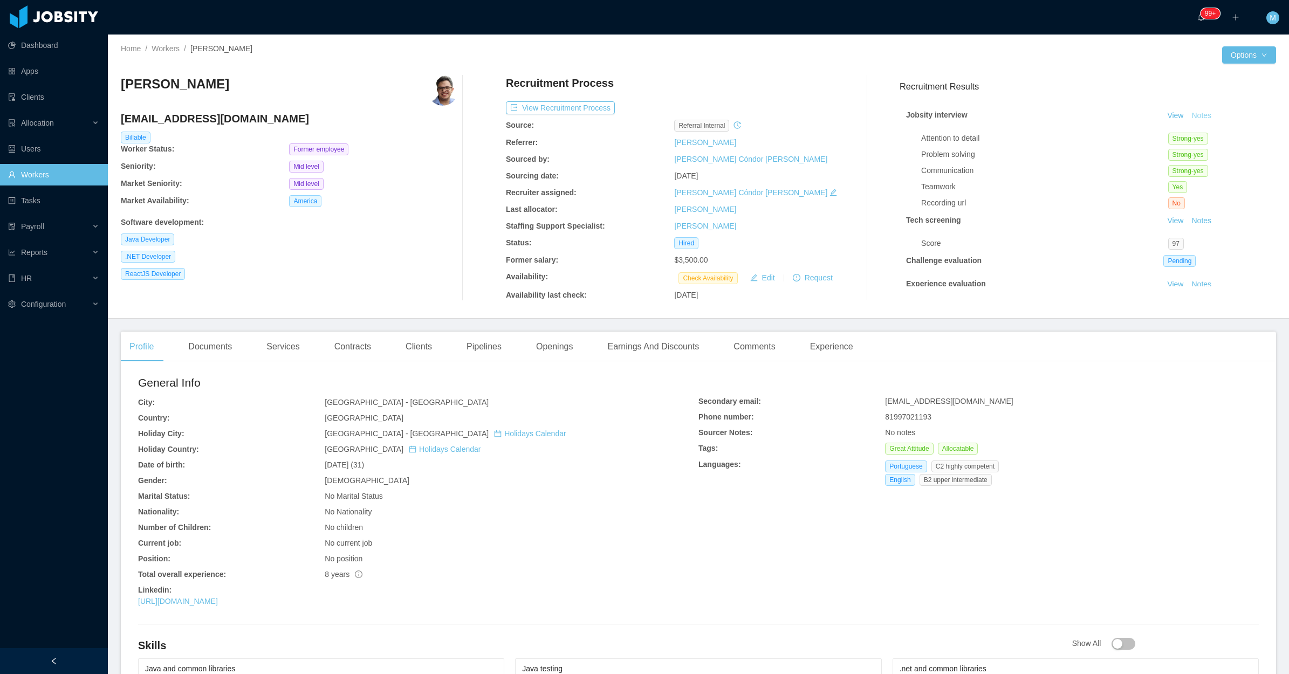
click at [1187, 113] on button "Notes" at bounding box center [1201, 115] width 29 height 13
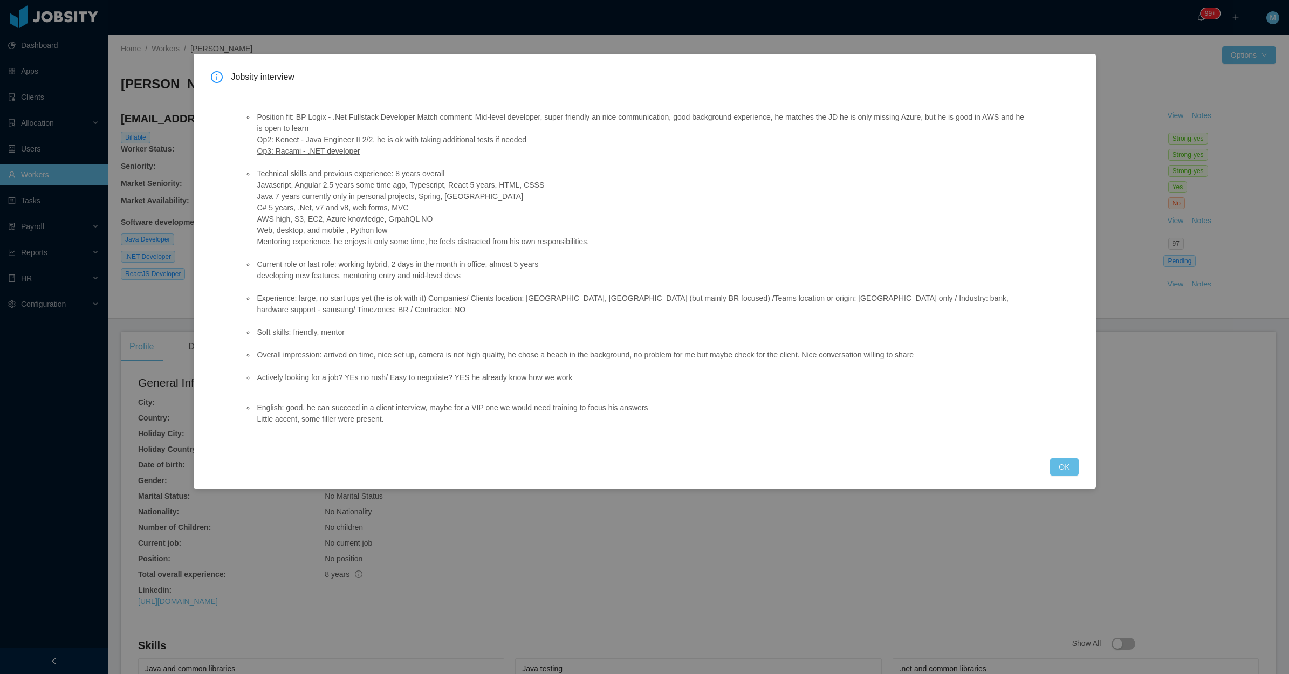
drag, startPoint x: 255, startPoint y: 168, endPoint x: 605, endPoint y: 249, distance: 359.2
click at [605, 249] on ul "Position fit: BP Logix - .Net Fullstack Developer Match comment: Mid-level deve…" at bounding box center [637, 247] width 786 height 294
copy li "Technical skills and previous experience: 8 years overall Javascript, Angular 2…"
click at [1065, 468] on button "OK" at bounding box center [1064, 466] width 28 height 17
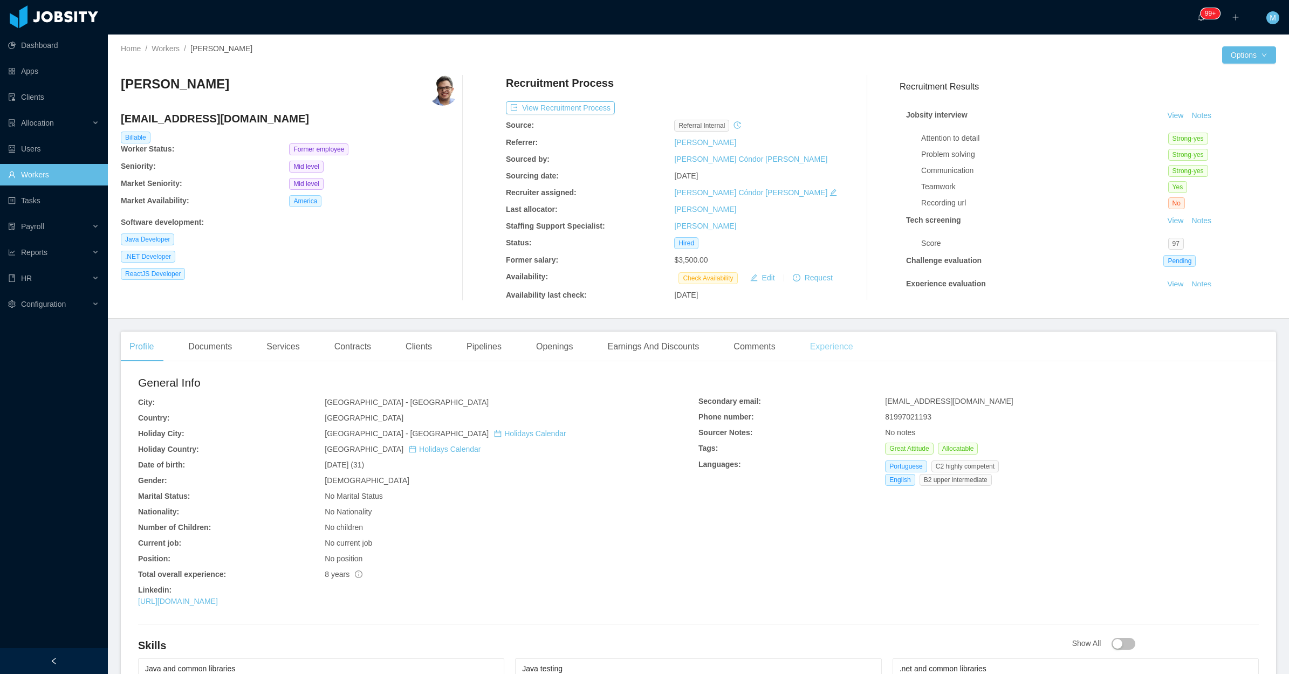
click at [802, 348] on div "Experience" at bounding box center [831, 347] width 60 height 30
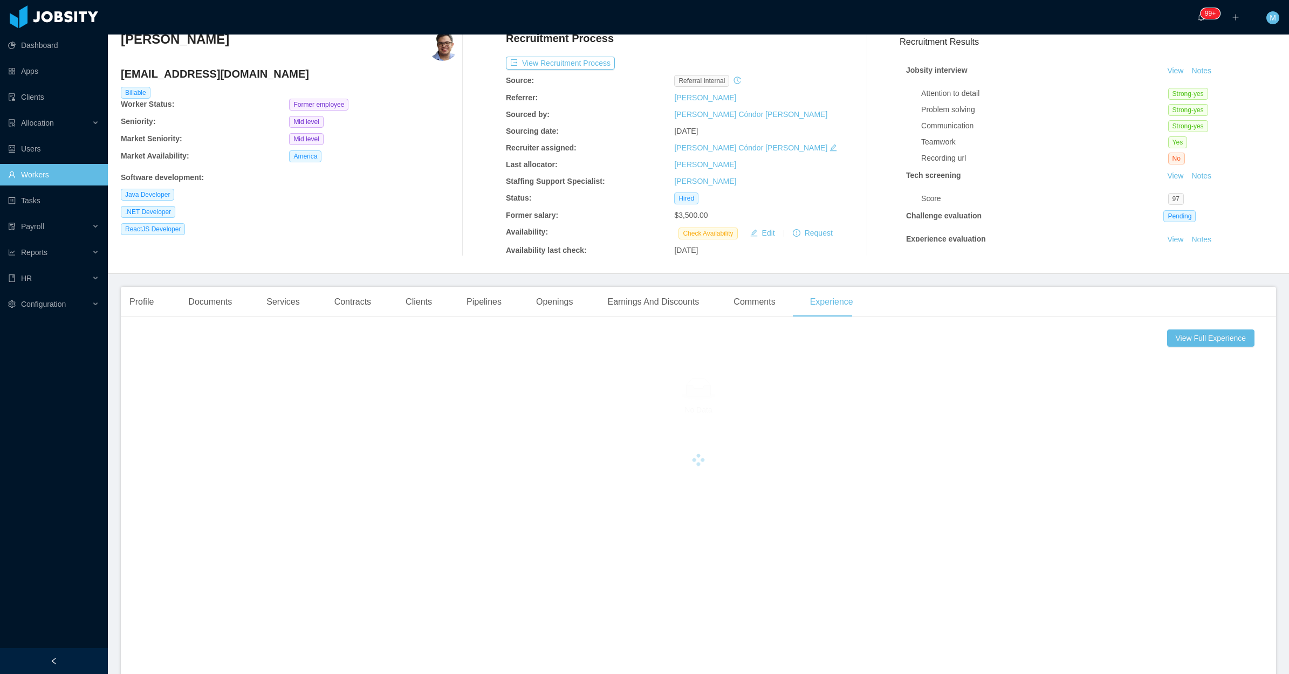
scroll to position [114, 0]
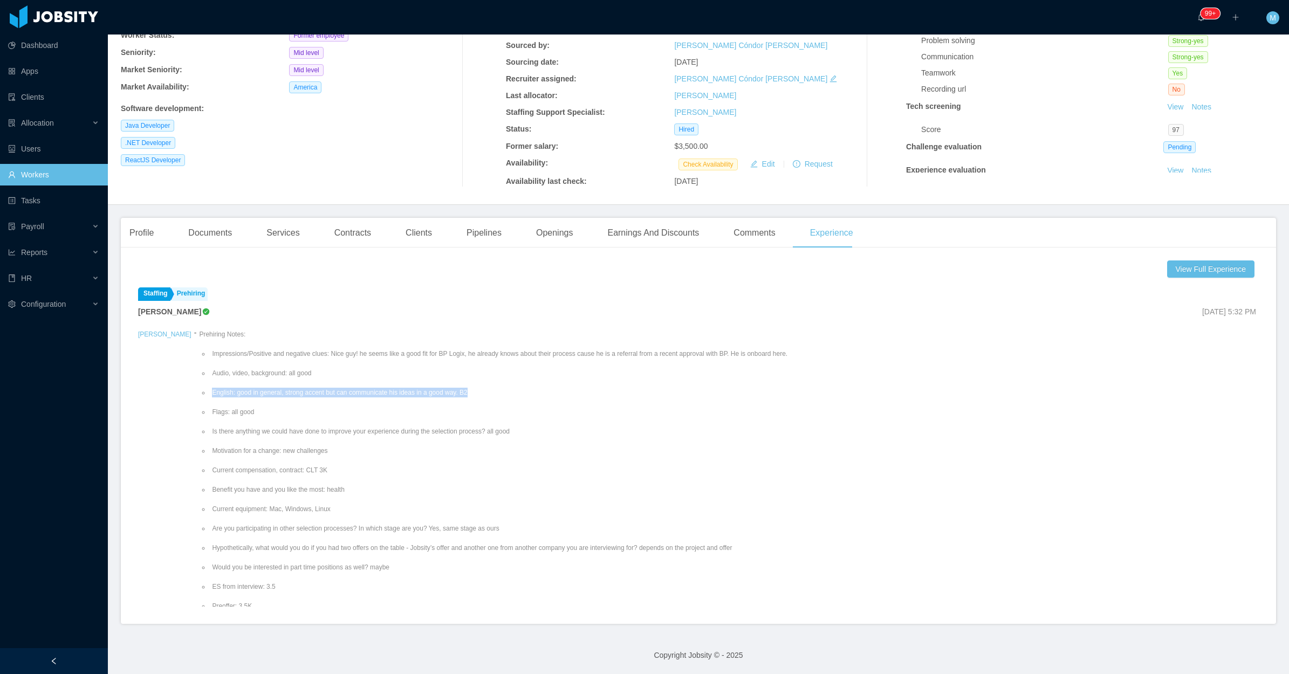
drag, startPoint x: 458, startPoint y: 392, endPoint x: 198, endPoint y: 390, distance: 259.9
click at [210, 390] on li "English: good in general, strong accent but can communicate his ideas in a good…" at bounding box center [498, 393] width 577 height 10
copy li "English: good in general, strong accent but can communicate his ideas in a good…"
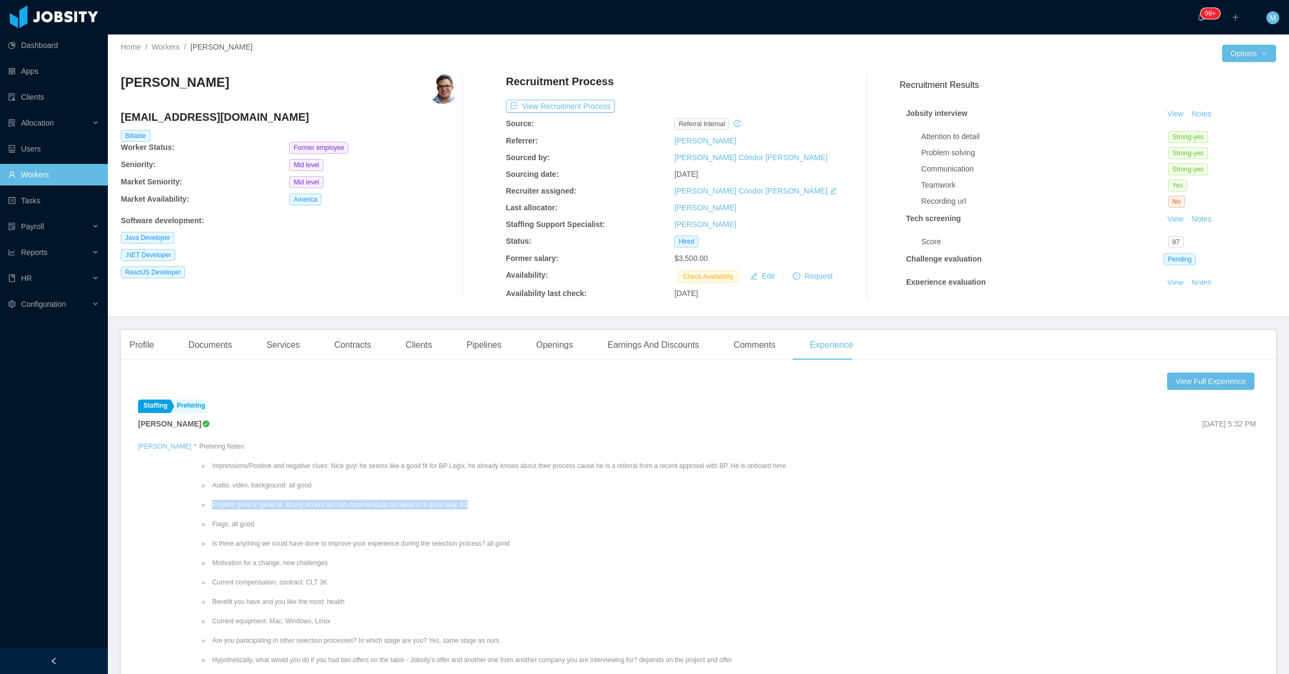
scroll to position [0, 0]
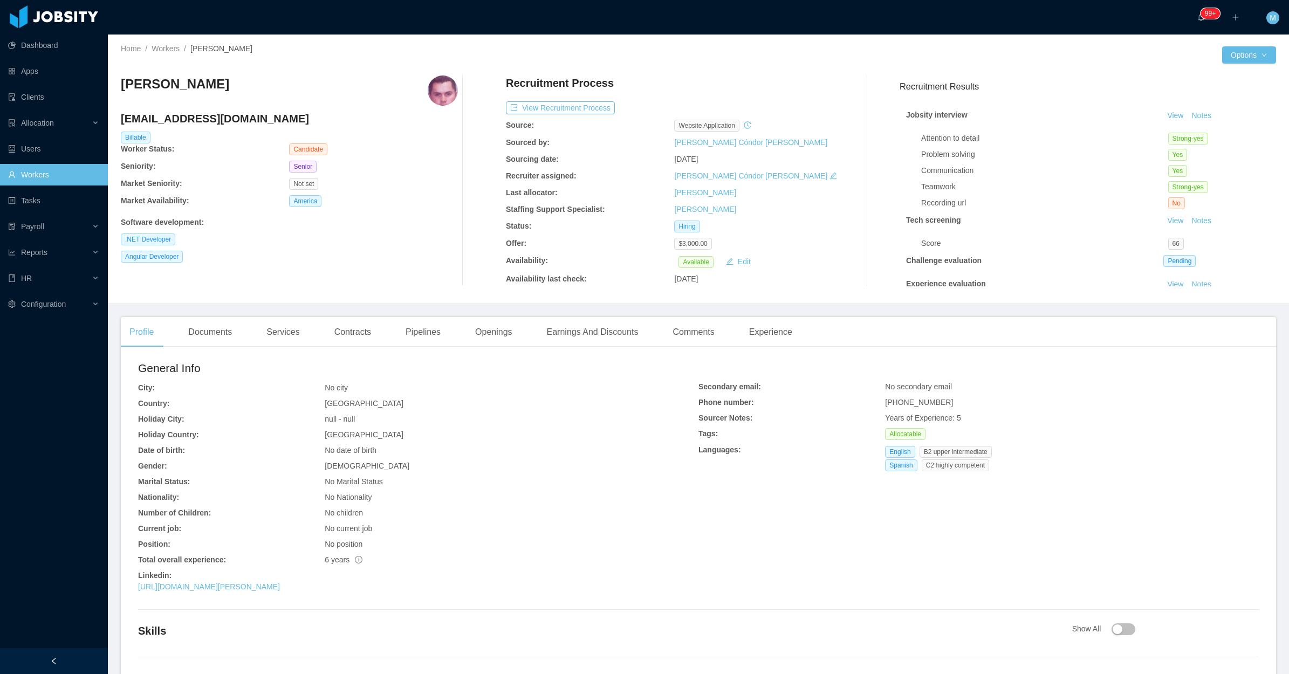
click at [395, 225] on div "Software development :" at bounding box center [289, 222] width 337 height 11
click at [228, 329] on div "Documents" at bounding box center [210, 332] width 61 height 30
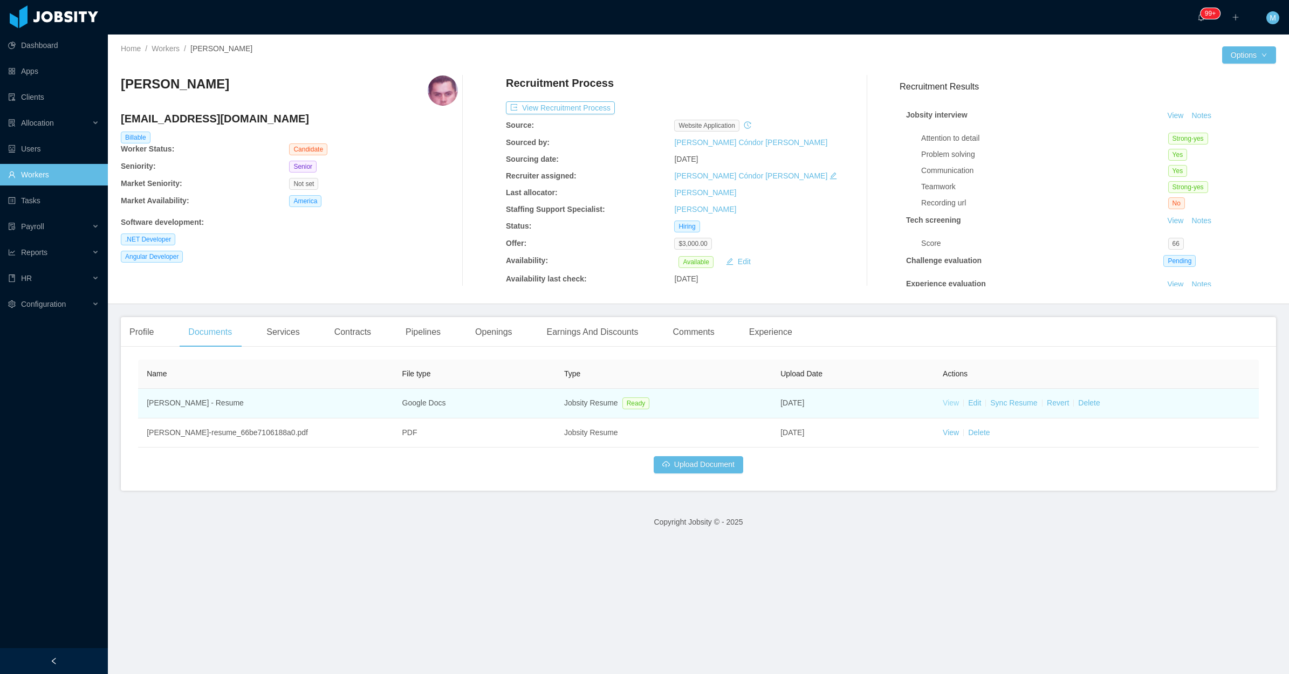
click at [943, 403] on link "View" at bounding box center [951, 402] width 16 height 9
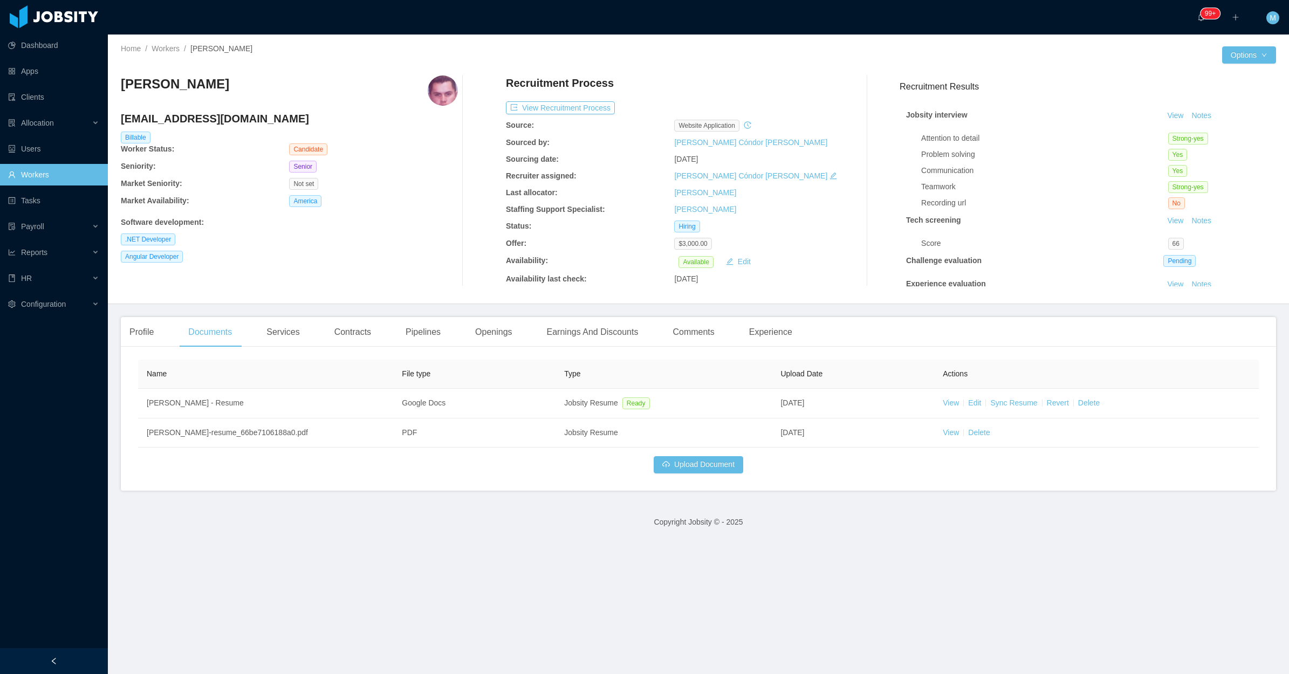
drag, startPoint x: 257, startPoint y: 78, endPoint x: 116, endPoint y: 86, distance: 141.0
click at [116, 86] on div "Home / Workers / [PERSON_NAME] / Options [PERSON_NAME] [EMAIL_ADDRESS][DOMAIN_N…" at bounding box center [698, 170] width 1181 height 270
copy h3 "[PERSON_NAME]"
click at [1187, 117] on button "Notes" at bounding box center [1201, 115] width 29 height 13
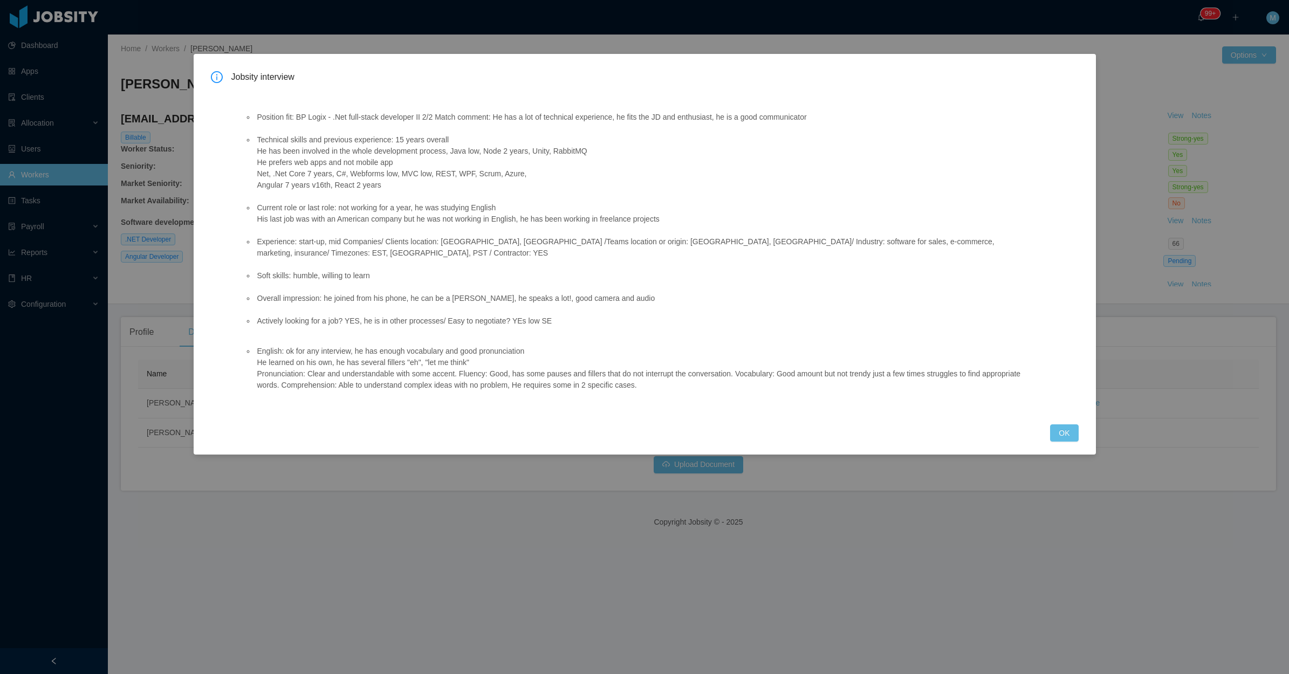
drag, startPoint x: 251, startPoint y: 138, endPoint x: 402, endPoint y: 194, distance: 160.5
click at [402, 194] on ul "Position fit: BP Logix - .Net full-stack developer II 2/2 Match comment: He has…" at bounding box center [637, 219] width 786 height 238
copy li "Technical skills and previous experience: 15 years overall He has been involved…"
drag, startPoint x: 534, startPoint y: 341, endPoint x: 257, endPoint y: 338, distance: 276.6
click at [257, 346] on li "English: ok for any interview, he has enough vocabulary and good pronunciation …" at bounding box center [642, 368] width 775 height 45
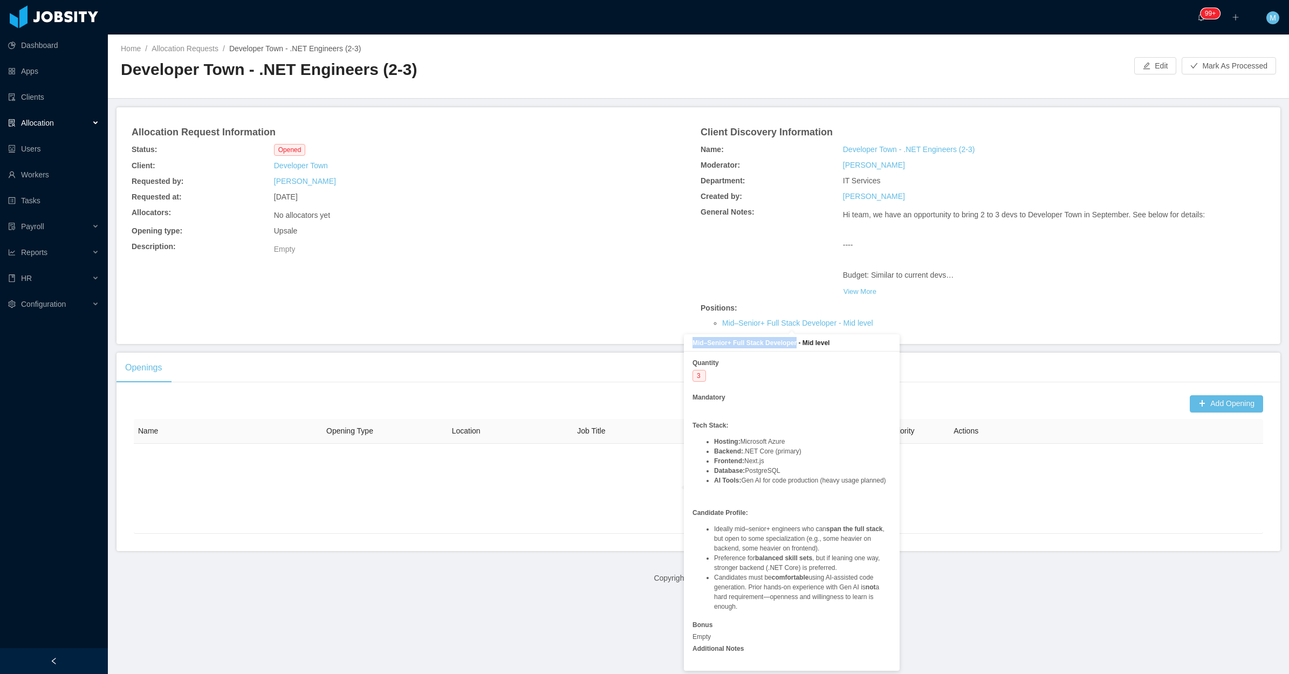
drag, startPoint x: 796, startPoint y: 341, endPoint x: 691, endPoint y: 340, distance: 104.6
click at [691, 340] on div "Mid–Senior+ Full Stack Developer - Mid level" at bounding box center [792, 342] width 216 height 17
copy b "Mid–Senior+ Full Stack Developer"
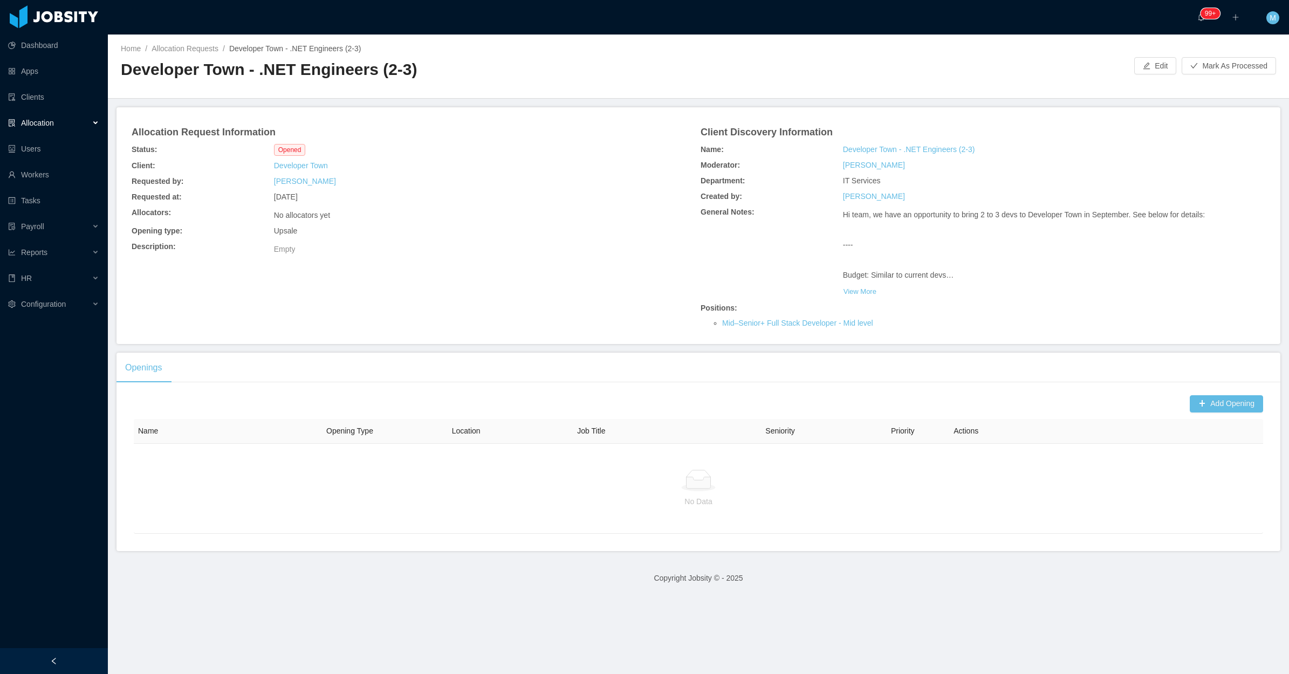
click at [500, 252] on div "Empty" at bounding box center [461, 248] width 379 height 18
drag, startPoint x: 120, startPoint y: 67, endPoint x: 366, endPoint y: 74, distance: 245.4
click at [366, 74] on h2 "Developer Town - .NET Engineers (2-3)" at bounding box center [409, 70] width 577 height 22
copy h2 "Developer Town - .NET Engineers"
click at [979, 386] on div "Openings Add Opening Name Opening Type Location Job Title Seniority Priority Ac…" at bounding box center [698, 452] width 1164 height 198
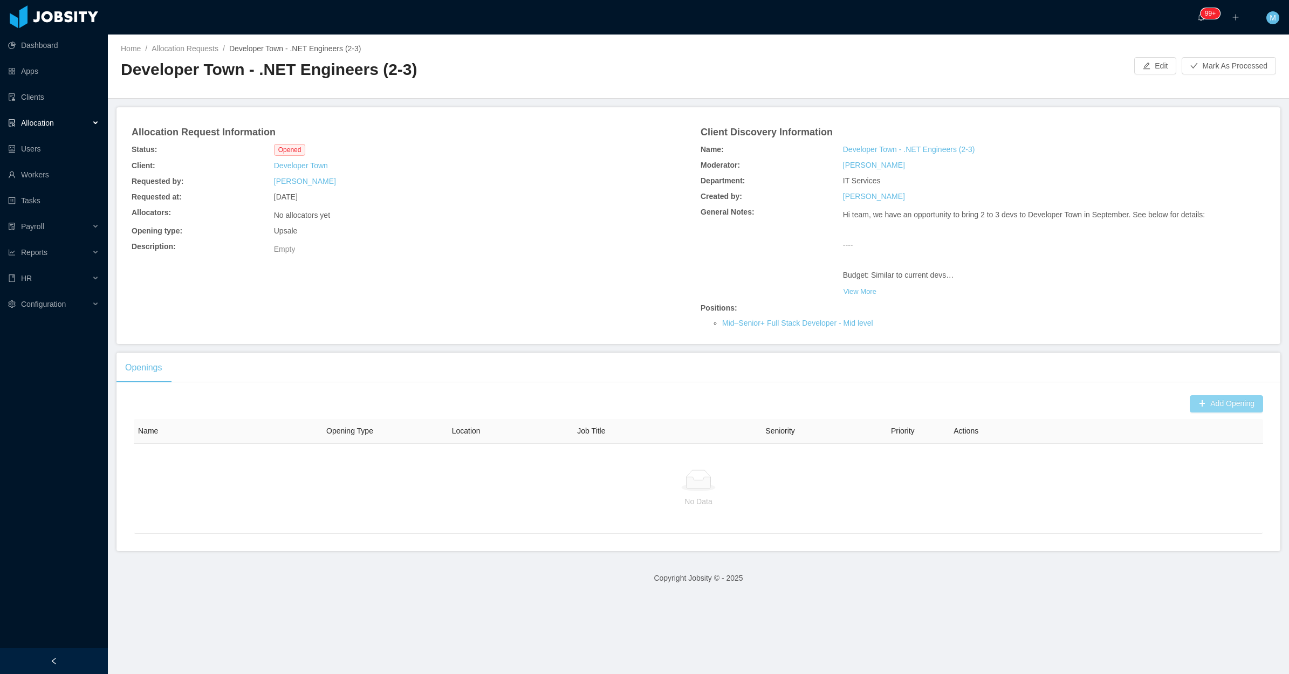
click at [1197, 401] on button "Add Opening" at bounding box center [1225, 403] width 73 height 17
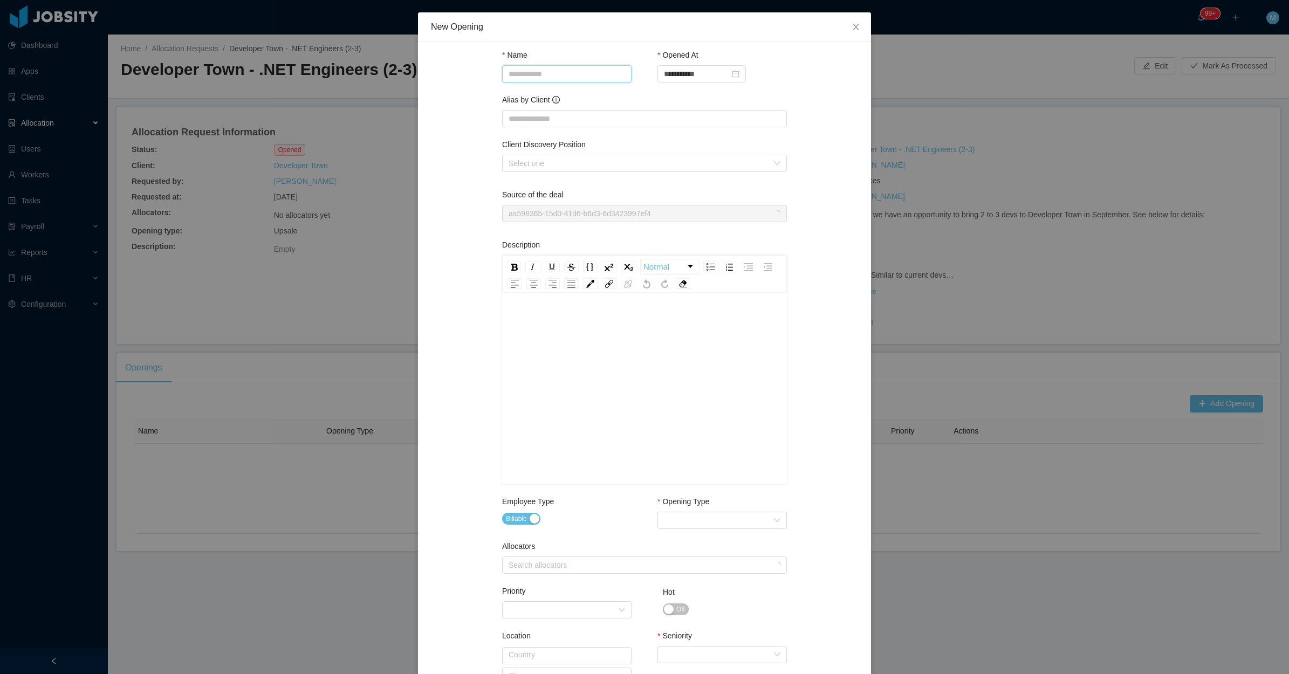
click at [537, 80] on input "Name" at bounding box center [566, 73] width 129 height 17
paste input "**********"
type input "**********"
click at [538, 157] on div "Select one" at bounding box center [640, 163] width 265 height 16
drag, startPoint x: 533, startPoint y: 182, endPoint x: 526, endPoint y: 183, distance: 7.1
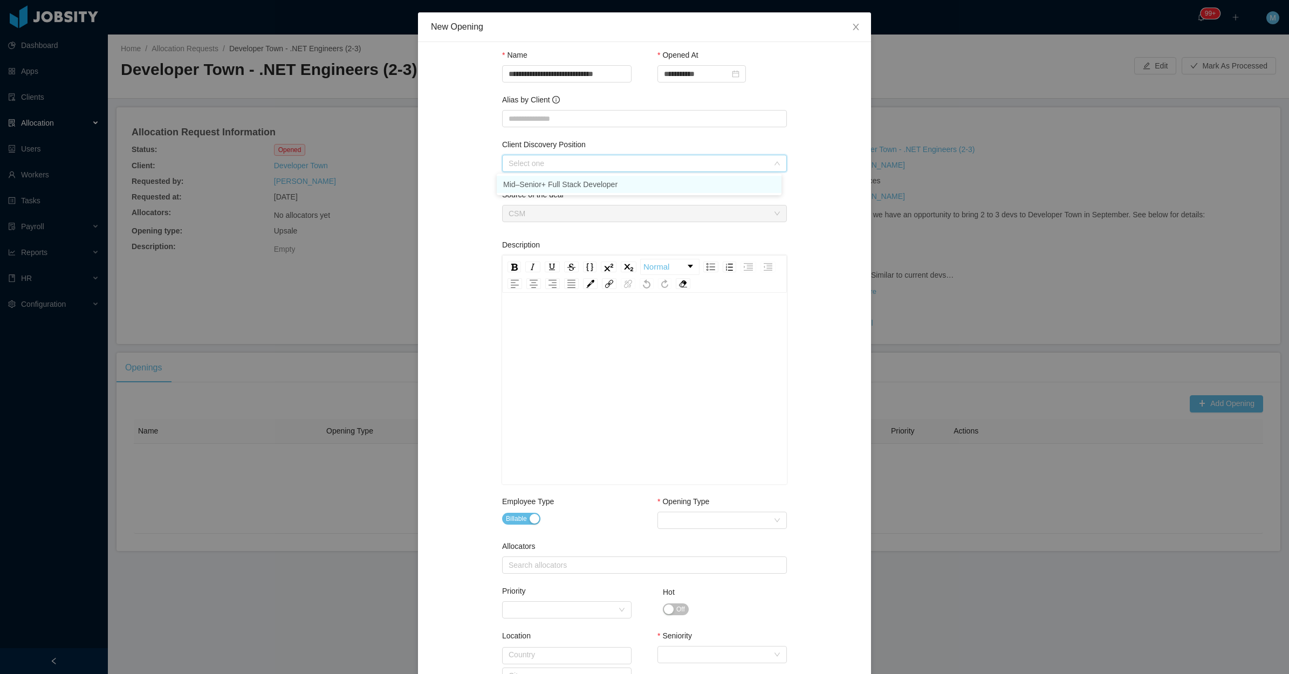
click at [532, 182] on li "Mid–Senior+ Full Stack Developer" at bounding box center [639, 184] width 285 height 17
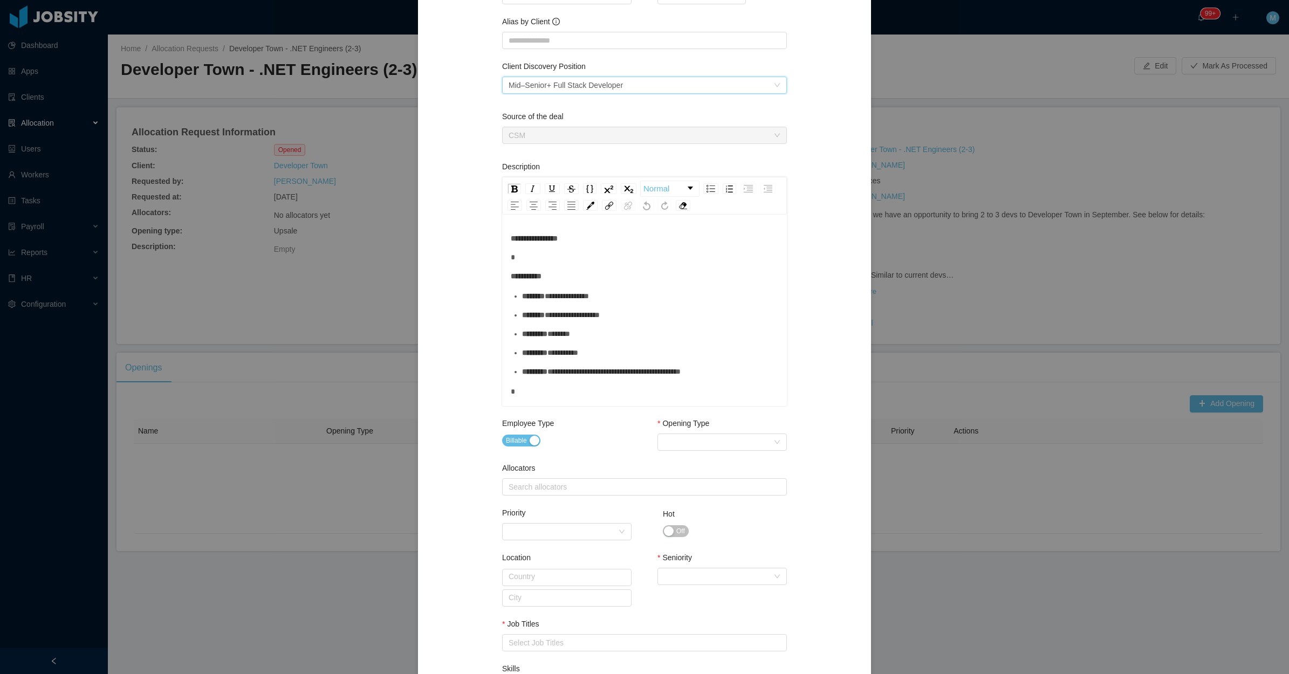
scroll to position [202, 0]
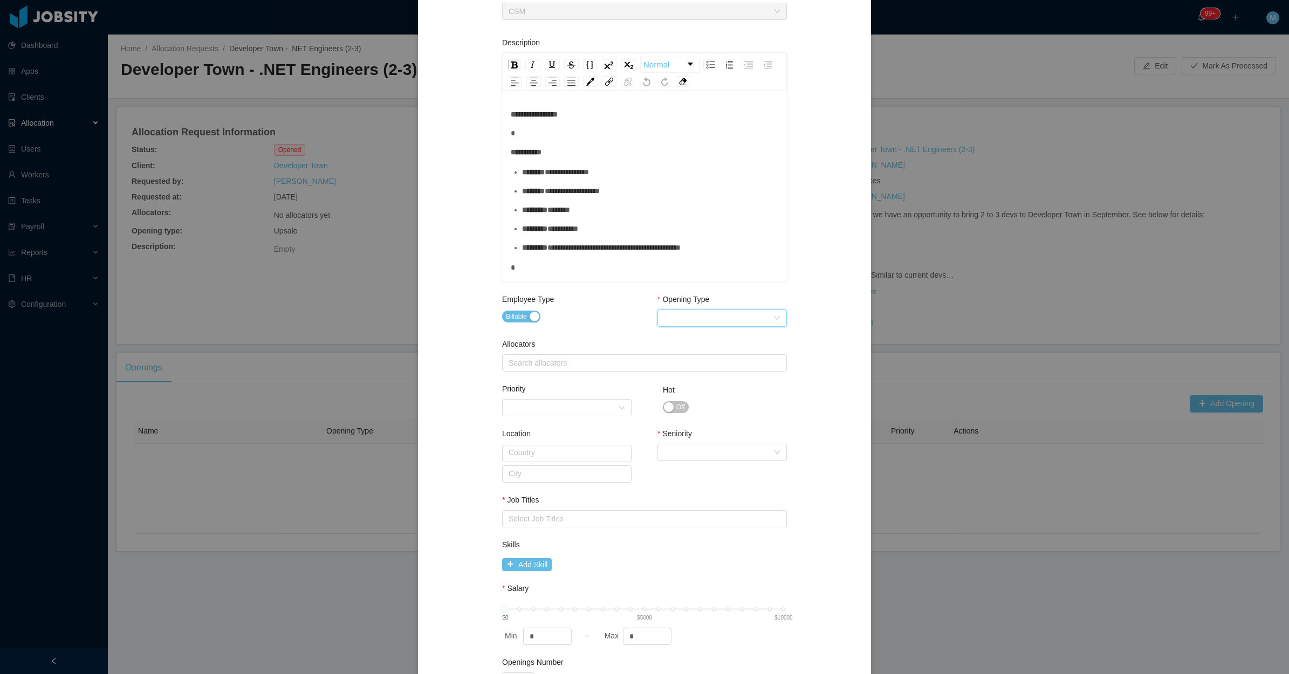
drag, startPoint x: 697, startPoint y: 314, endPoint x: 689, endPoint y: 327, distance: 15.3
click at [696, 314] on div "Select Opening Type" at bounding box center [718, 318] width 109 height 16
click at [685, 354] on li "Upsale" at bounding box center [716, 356] width 129 height 17
click at [580, 367] on div "Search allocators" at bounding box center [641, 362] width 267 height 11
type input "****"
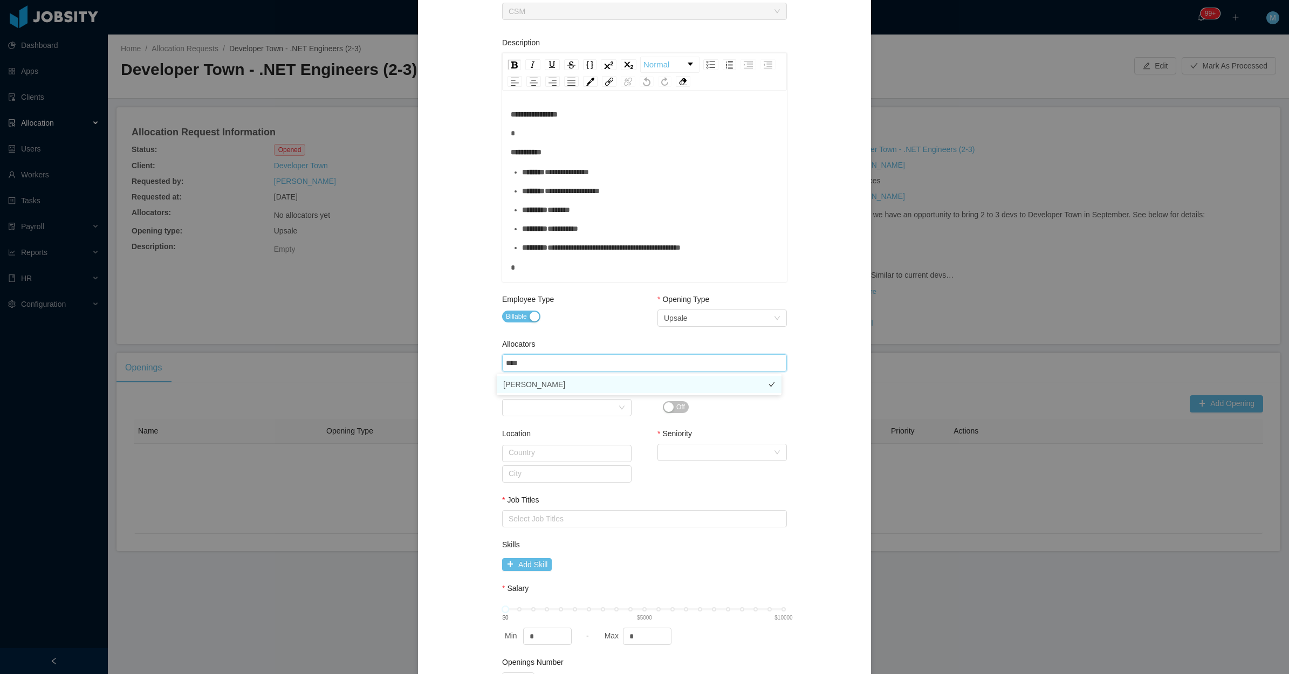
click at [546, 379] on li "[PERSON_NAME]" at bounding box center [639, 384] width 285 height 17
click at [577, 327] on div "Employee Type Billable" at bounding box center [566, 311] width 129 height 35
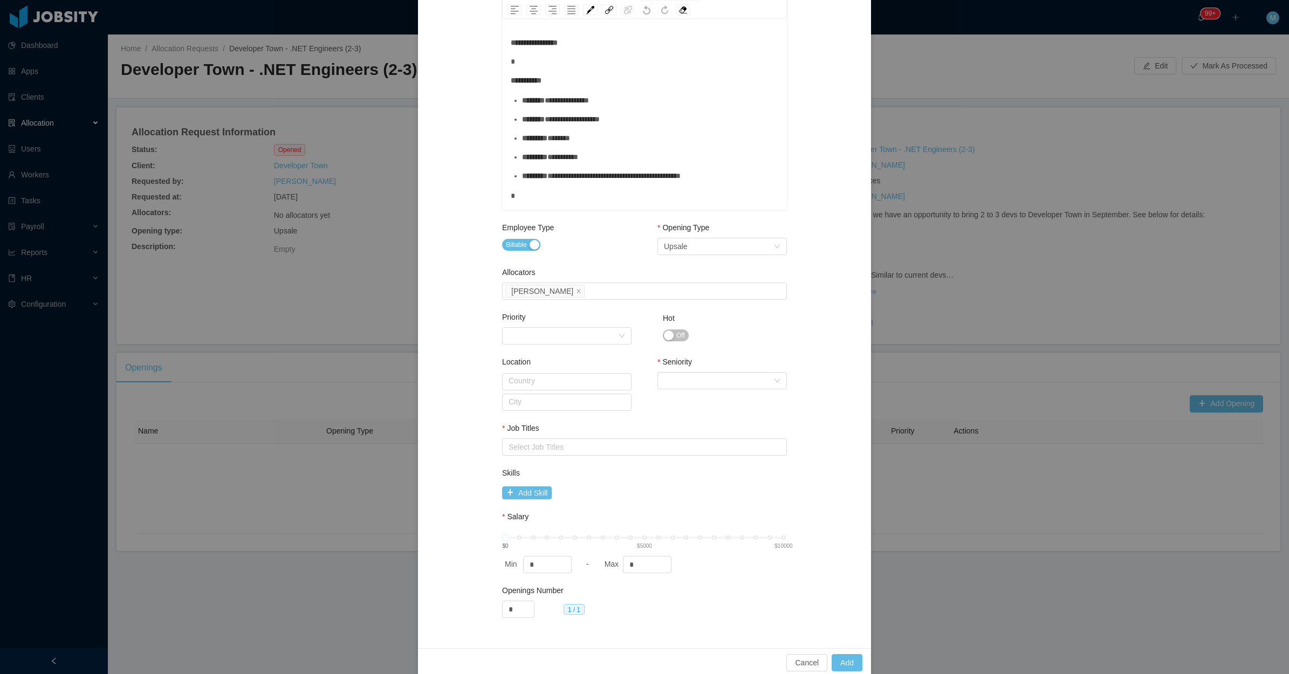
scroll to position [276, 0]
click at [693, 379] on div "Select Seniority" at bounding box center [718, 378] width 109 height 16
click at [689, 449] on li "Mid Level" at bounding box center [716, 451] width 129 height 17
drag, startPoint x: 588, startPoint y: 445, endPoint x: 589, endPoint y: 437, distance: 8.7
click at [588, 444] on div "Select Job Titles" at bounding box center [641, 444] width 267 height 11
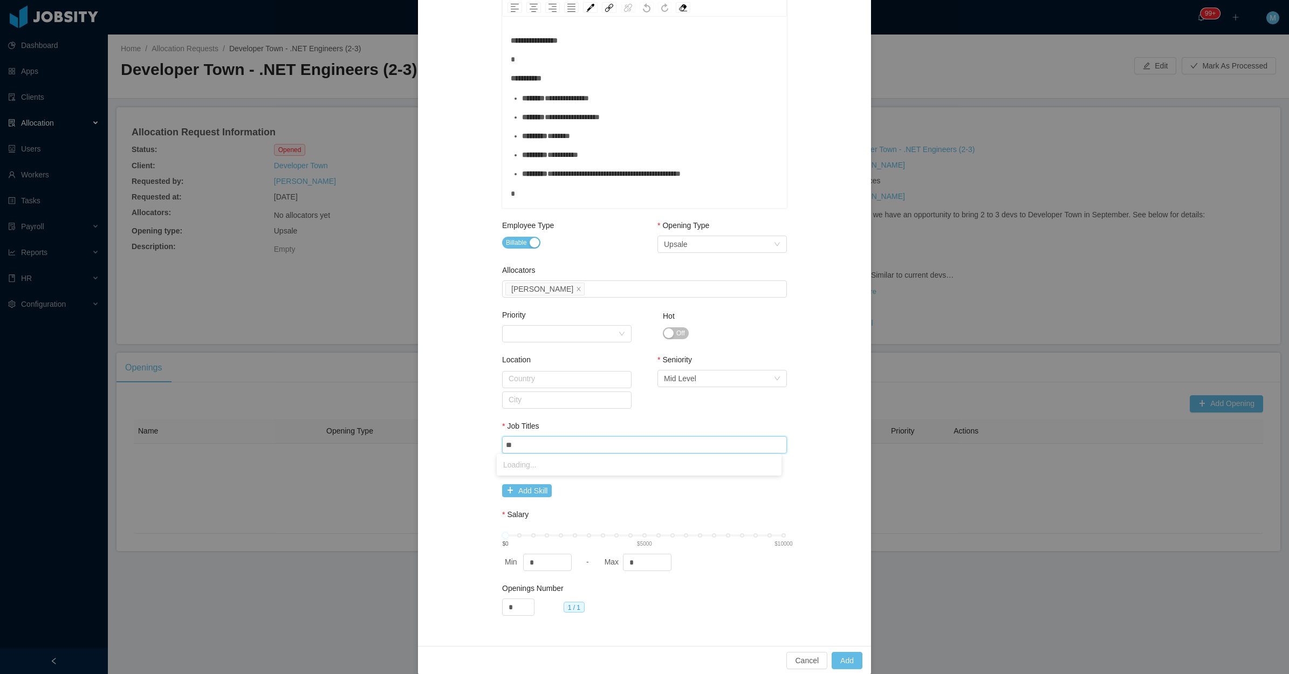
type input "***"
drag, startPoint x: 535, startPoint y: 462, endPoint x: 529, endPoint y: 459, distance: 7.0
click at [535, 462] on li ".NET Developer" at bounding box center [639, 464] width 285 height 17
click at [467, 437] on div "**********" at bounding box center [644, 206] width 427 height 854
drag, startPoint x: 634, startPoint y: 561, endPoint x: 610, endPoint y: 552, distance: 26.1
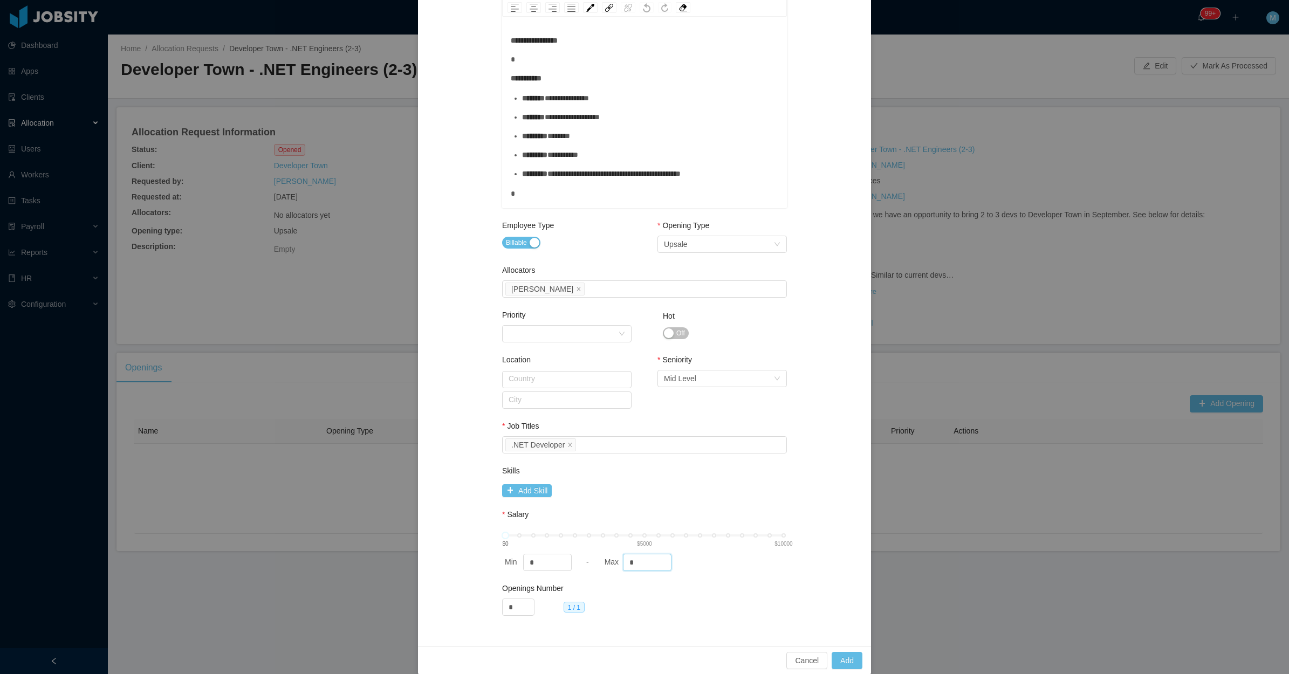
click at [610, 552] on span "$0 $5000 $10000 Min * - Max *" at bounding box center [644, 551] width 285 height 39
type input "****"
drag, startPoint x: 508, startPoint y: 608, endPoint x: 478, endPoint y: 607, distance: 30.2
click at [478, 607] on div "**********" at bounding box center [644, 206] width 427 height 854
type input "*"
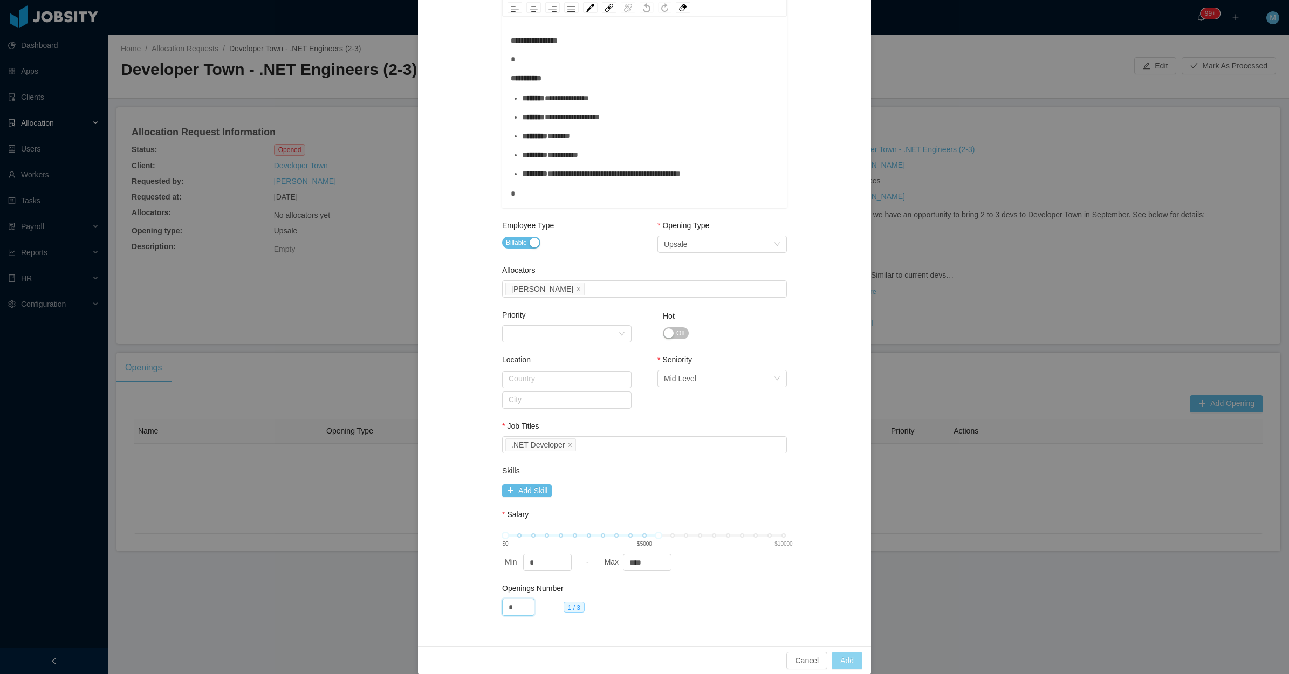
click at [844, 656] on button "Add" at bounding box center [846, 660] width 31 height 17
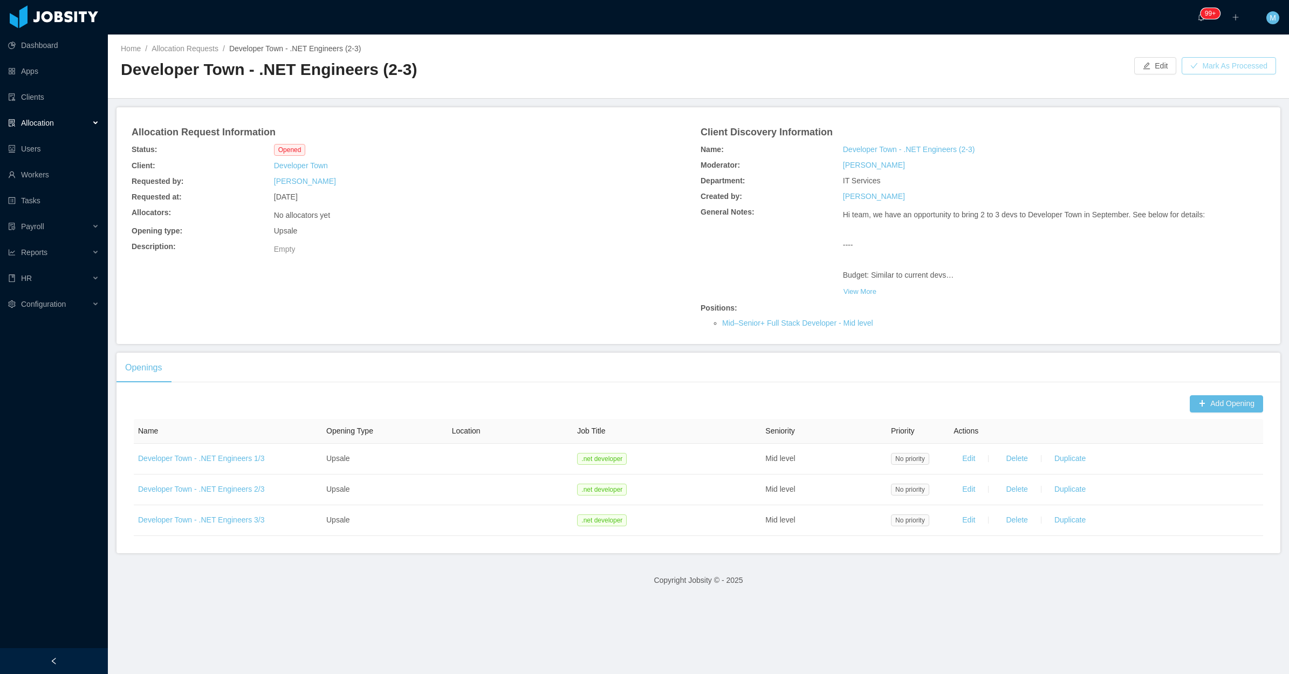
click at [1212, 61] on button "Mark As Processed" at bounding box center [1228, 65] width 94 height 17
click at [1270, 46] on button "OK" at bounding box center [1270, 46] width 19 height 13
click at [859, 286] on button "View More" at bounding box center [860, 291] width 34 height 17
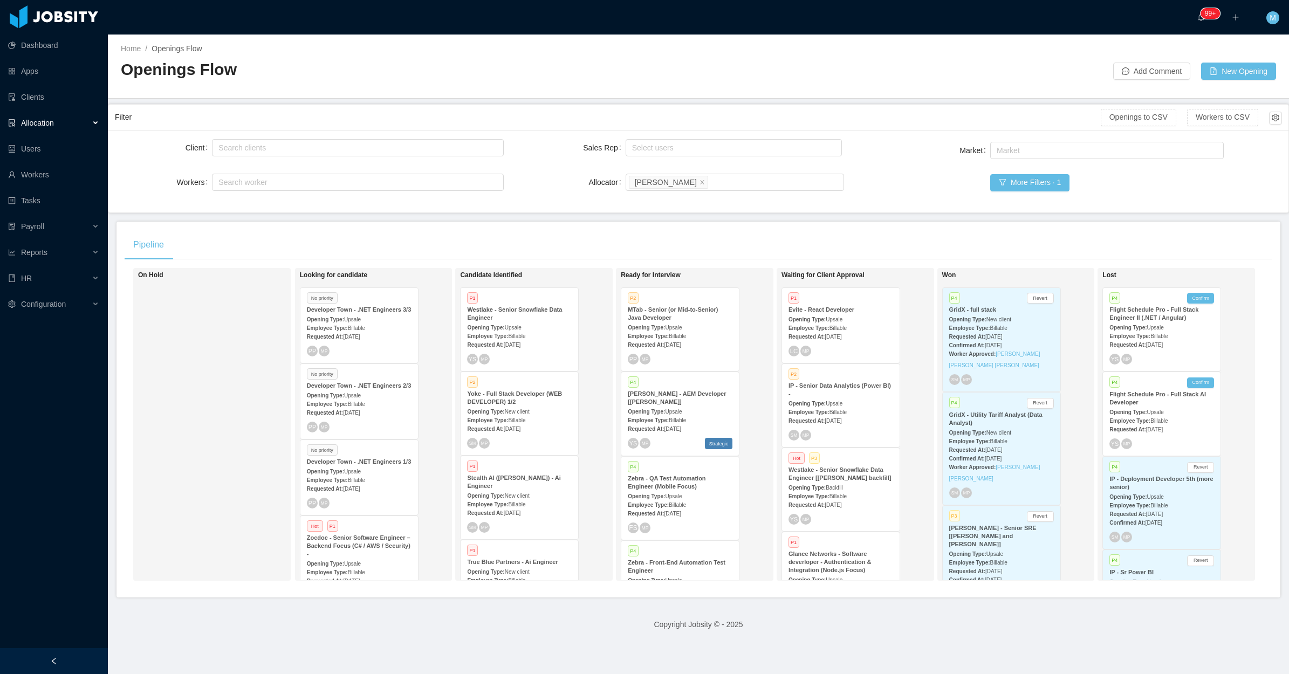
click at [231, 457] on div "On Hold" at bounding box center [213, 424] width 151 height 303
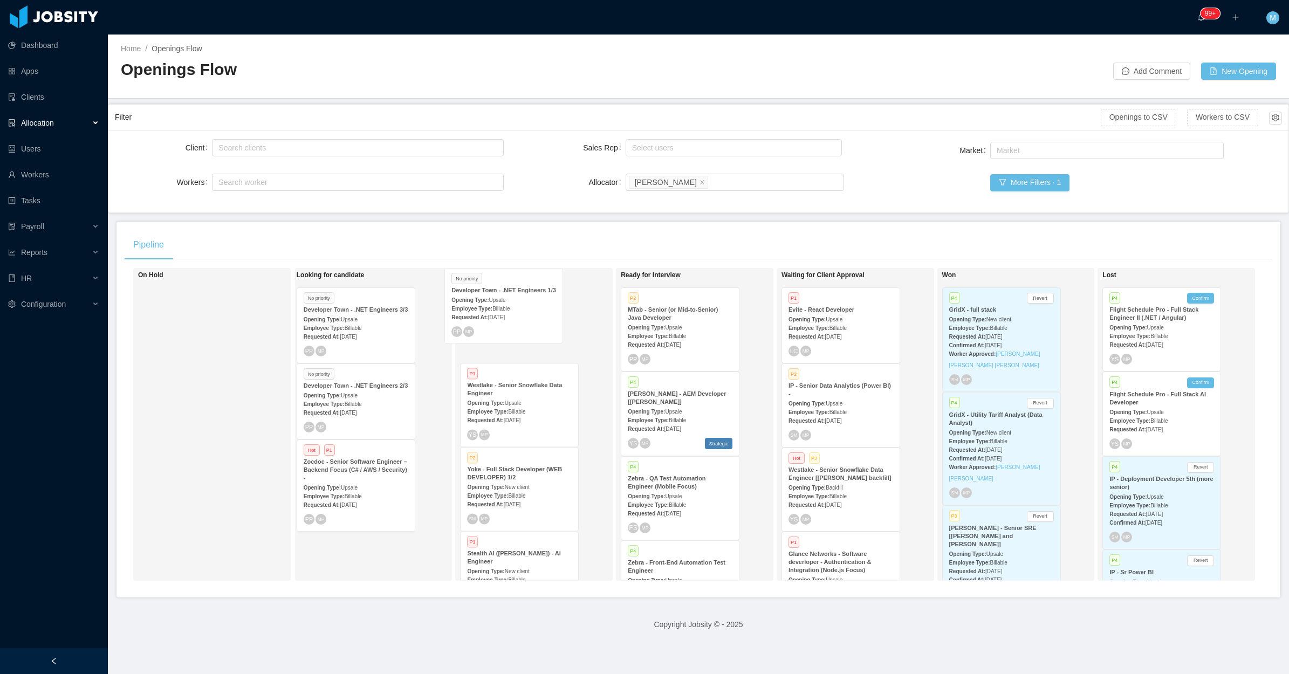
drag, startPoint x: 435, startPoint y: 419, endPoint x: 497, endPoint y: 305, distance: 130.8
click at [497, 305] on div "On Hold Looking for candidate No priority Developer Town - .NET Engineers 3/3 O…" at bounding box center [698, 428] width 1147 height 321
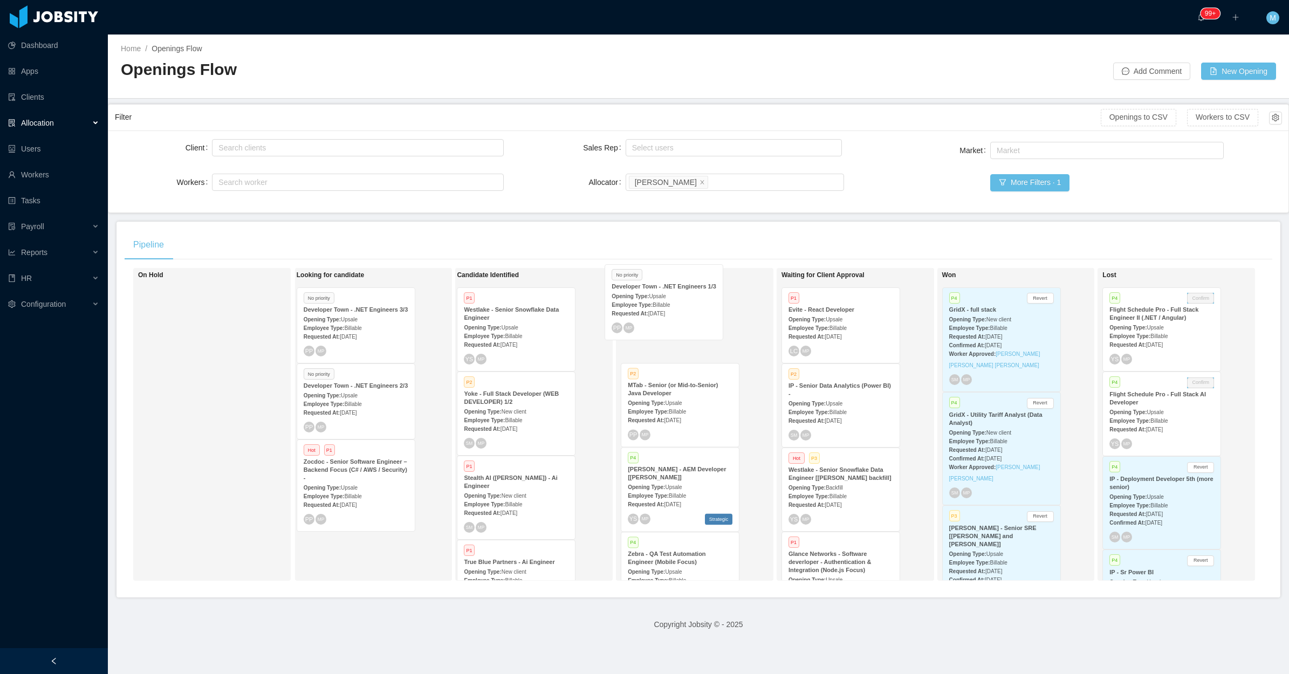
drag, startPoint x: 512, startPoint y: 416, endPoint x: 664, endPoint y: 297, distance: 192.9
click at [663, 302] on div "On Hold Looking for candidate No priority Developer Town - .NET Engineers 3/3 O…" at bounding box center [698, 428] width 1147 height 321
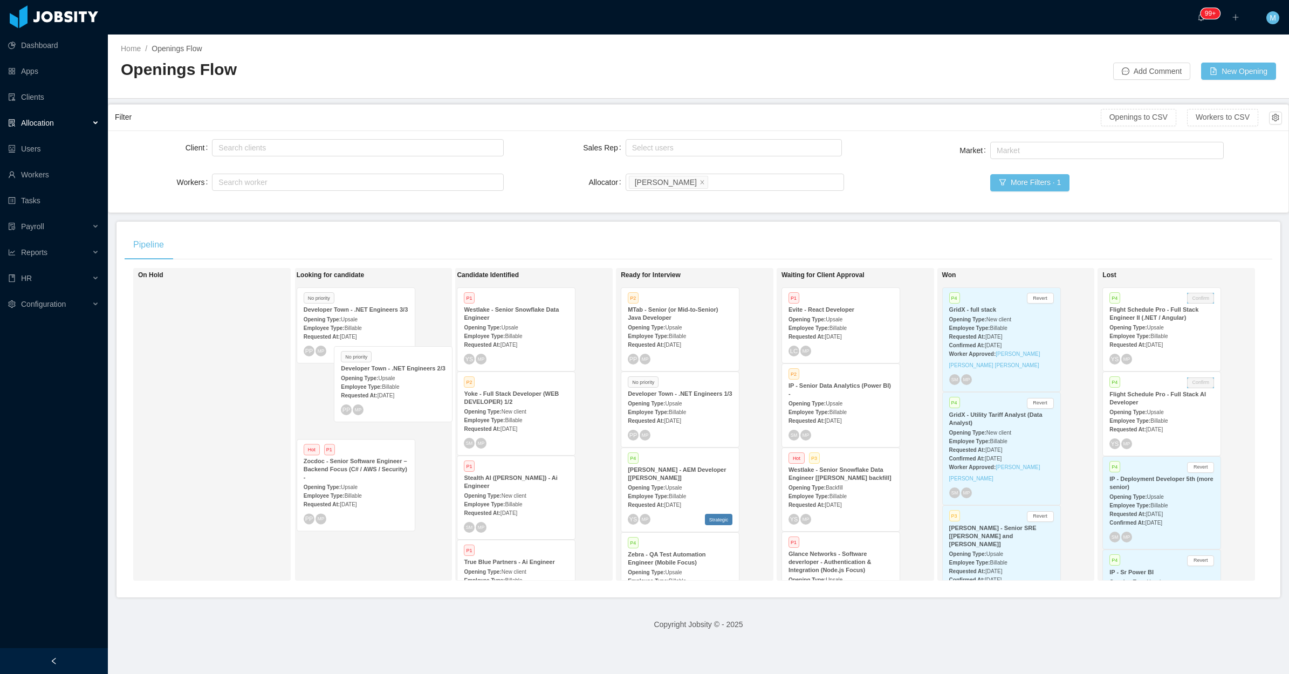
scroll to position [0, 0]
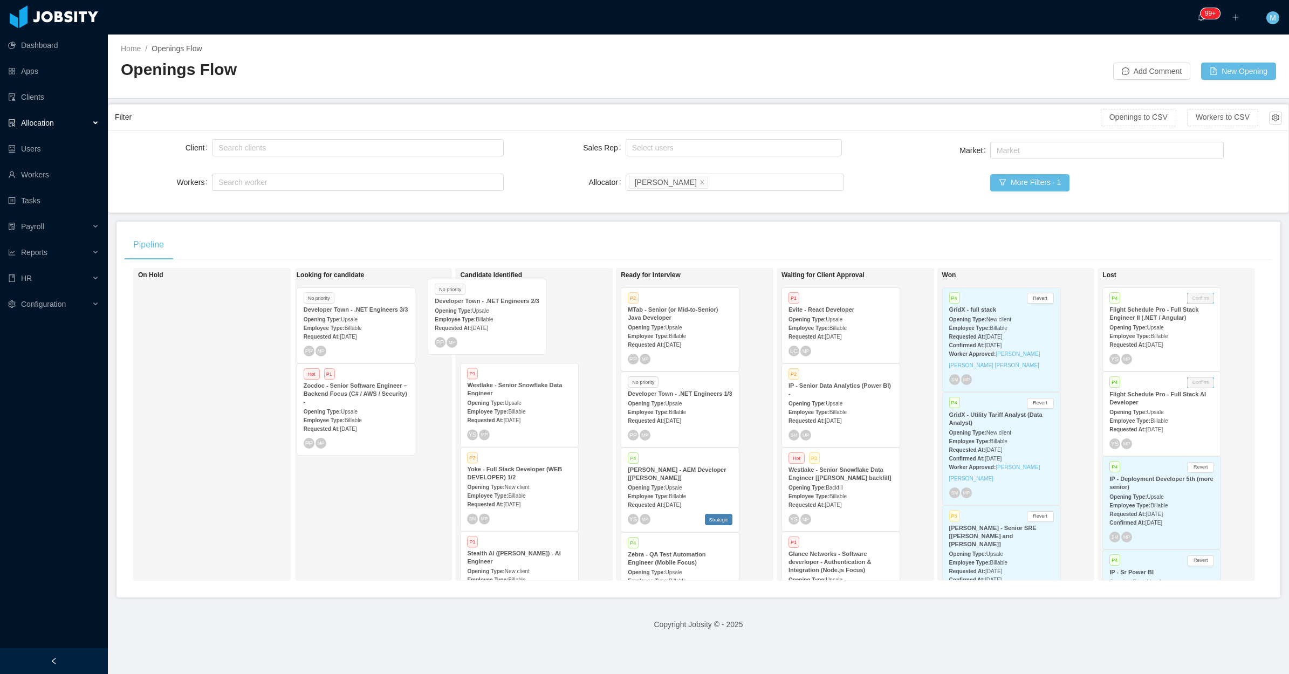
drag, startPoint x: 354, startPoint y: 404, endPoint x: 489, endPoint y: 320, distance: 159.2
click at [489, 320] on div "On Hold Looking for candidate No priority Developer Town - .NET Engineers 3/3 O…" at bounding box center [698, 428] width 1147 height 321
click at [687, 426] on div "No priority Developer Town - .NET Engineers 1/3 Opening Type: Upsale Employee T…" at bounding box center [680, 409] width 118 height 75
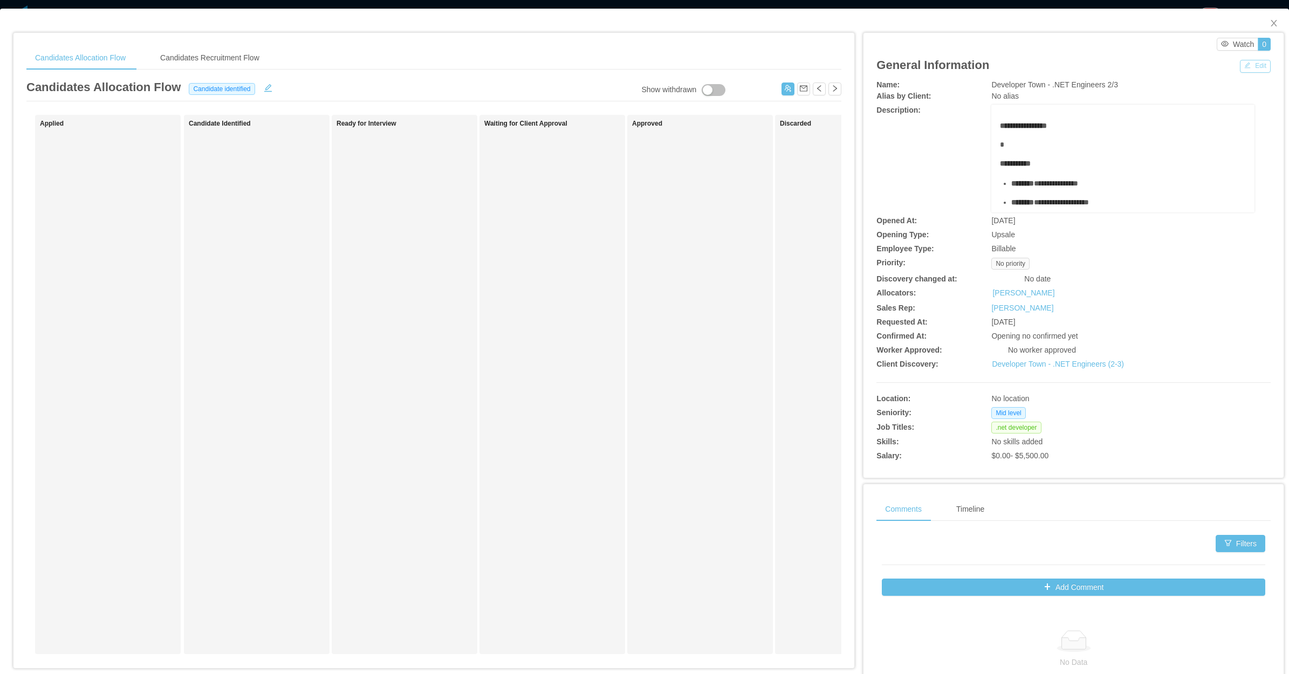
click at [1240, 66] on button "Edit" at bounding box center [1255, 66] width 31 height 13
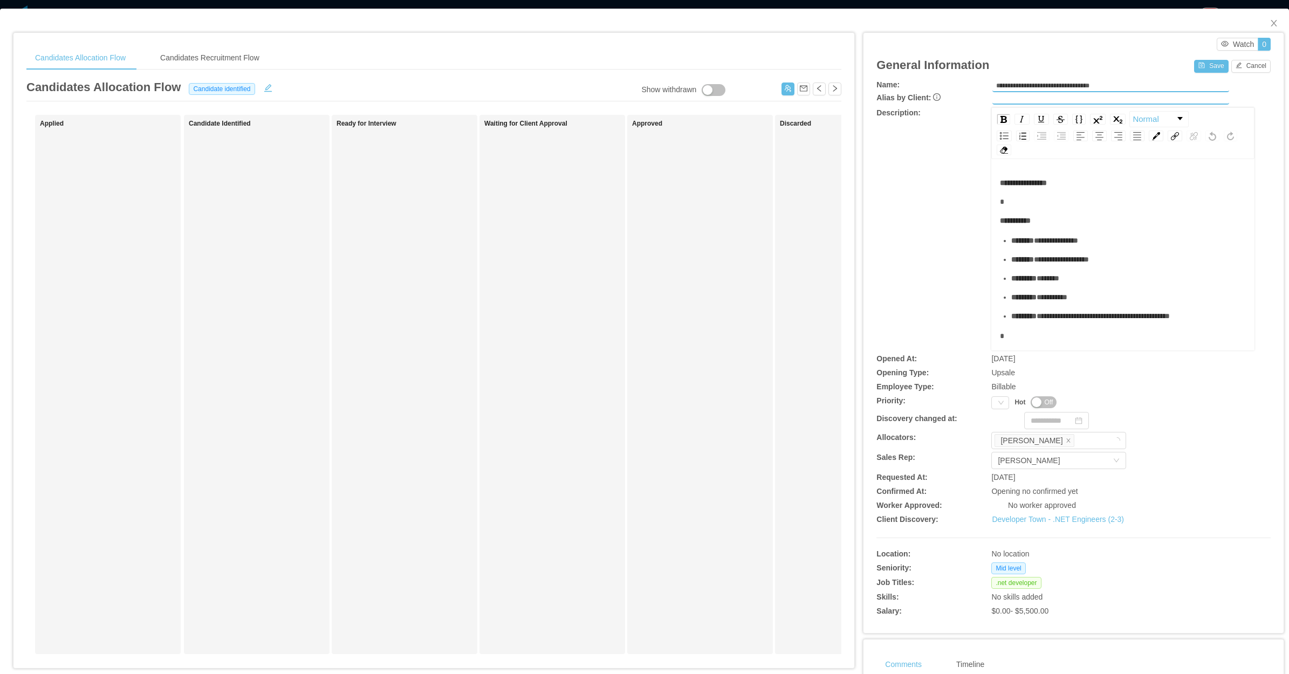
click at [982, 405] on div "Priority: Priority Hot Off" at bounding box center [1073, 402] width 394 height 14
click at [991, 403] on div "Priority" at bounding box center [1000, 402] width 18 height 13
click at [991, 452] on li "P3" at bounding box center [994, 453] width 22 height 17
click at [1269, 20] on icon "icon: close" at bounding box center [1273, 23] width 9 height 9
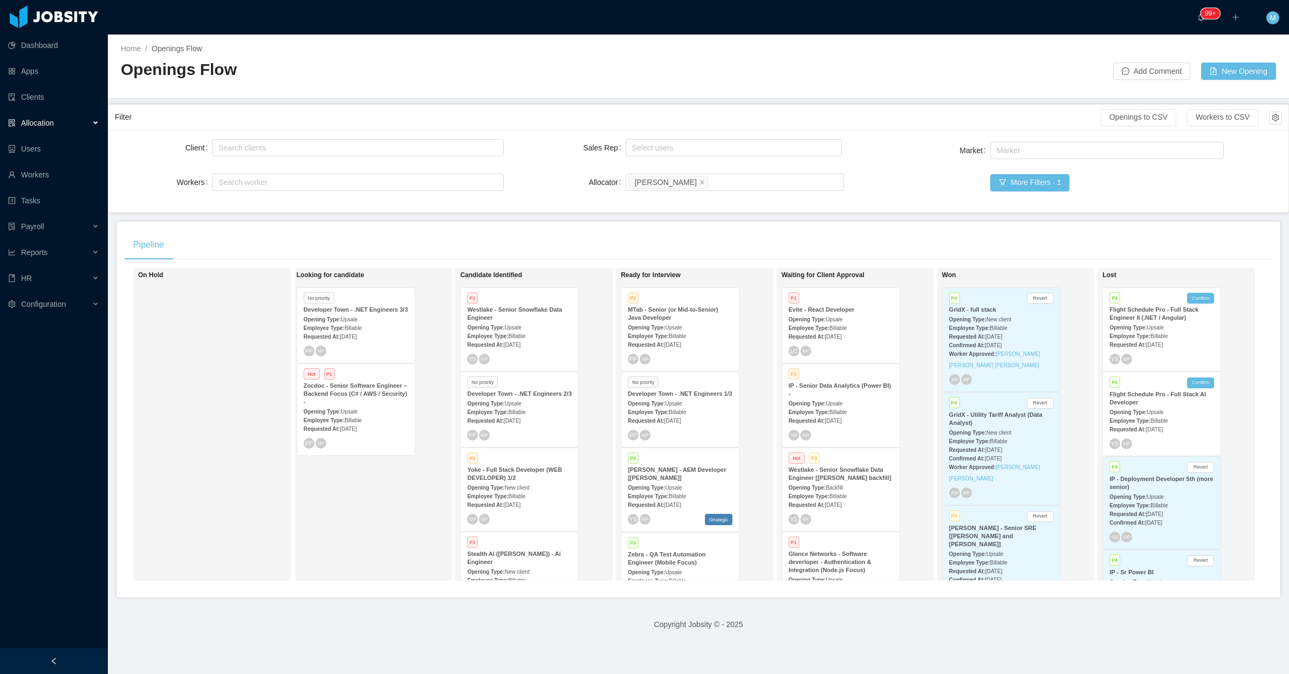
click at [696, 421] on div "Requested At: Aug 14th, 2025" at bounding box center [680, 420] width 105 height 11
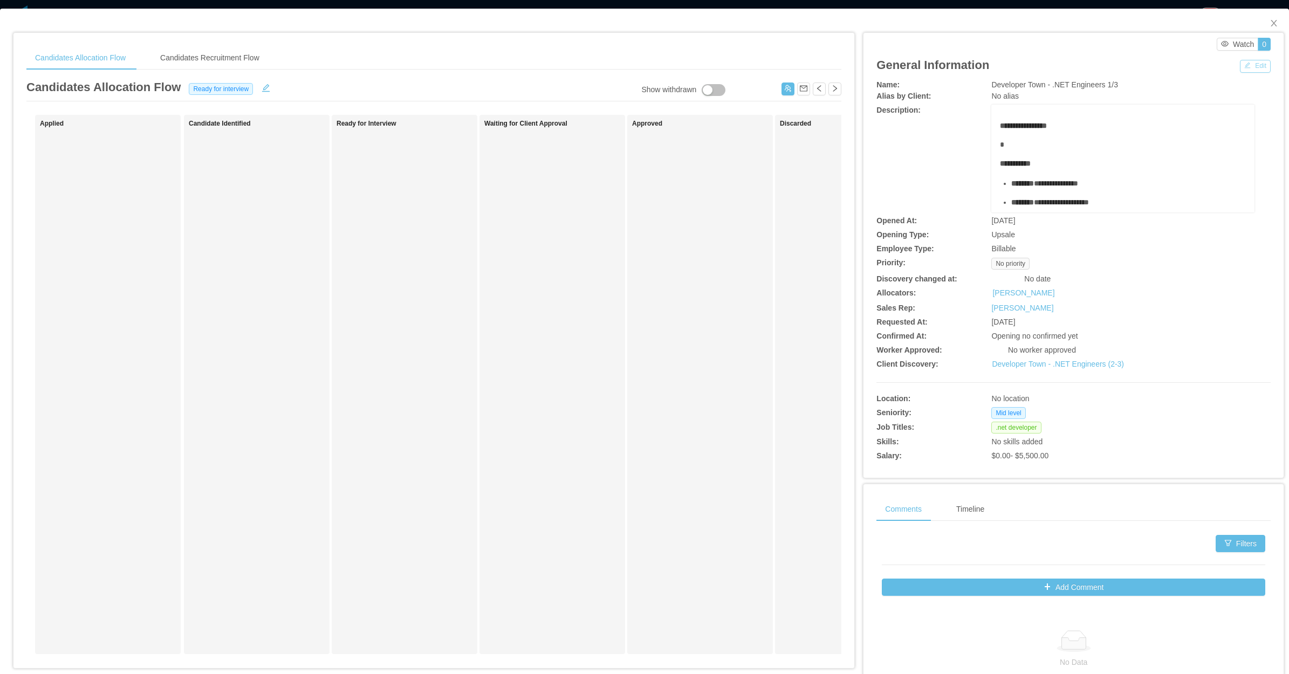
click at [1240, 71] on button "Edit" at bounding box center [1255, 66] width 31 height 13
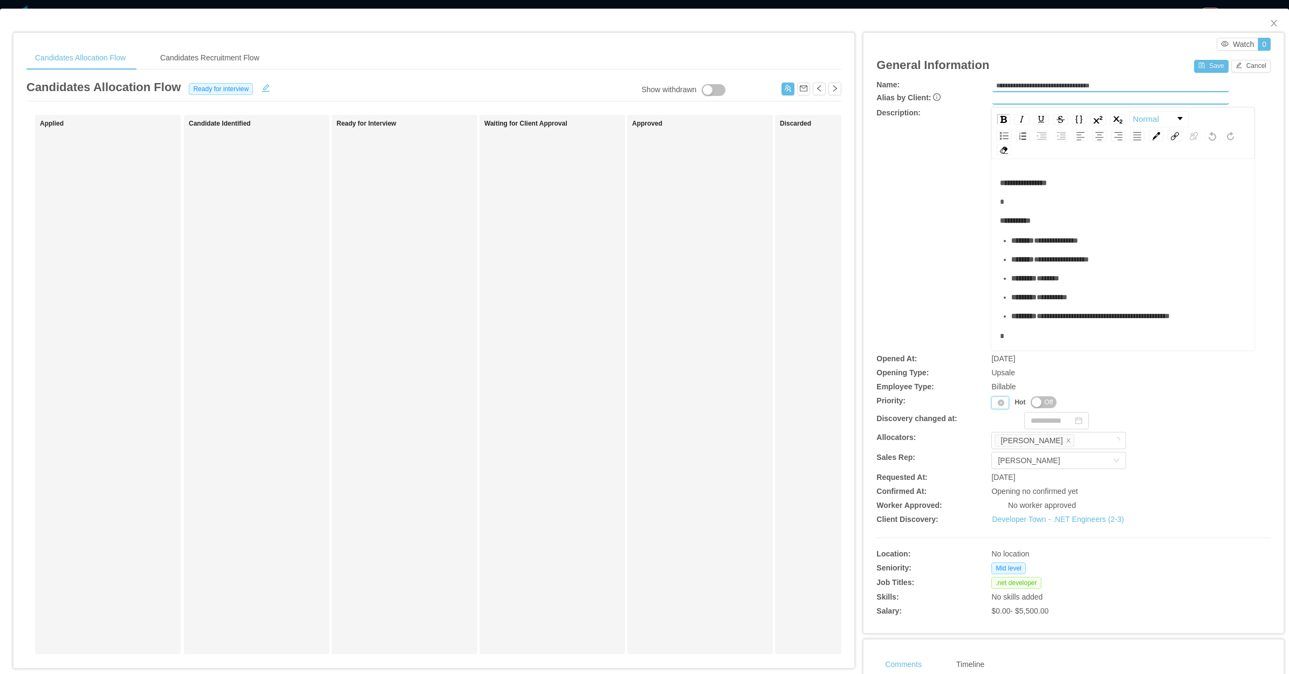
click at [991, 402] on div "Priority" at bounding box center [1000, 402] width 18 height 13
click at [994, 449] on li "P3" at bounding box center [994, 453] width 22 height 17
click at [1200, 70] on button "Save" at bounding box center [1211, 66] width 34 height 13
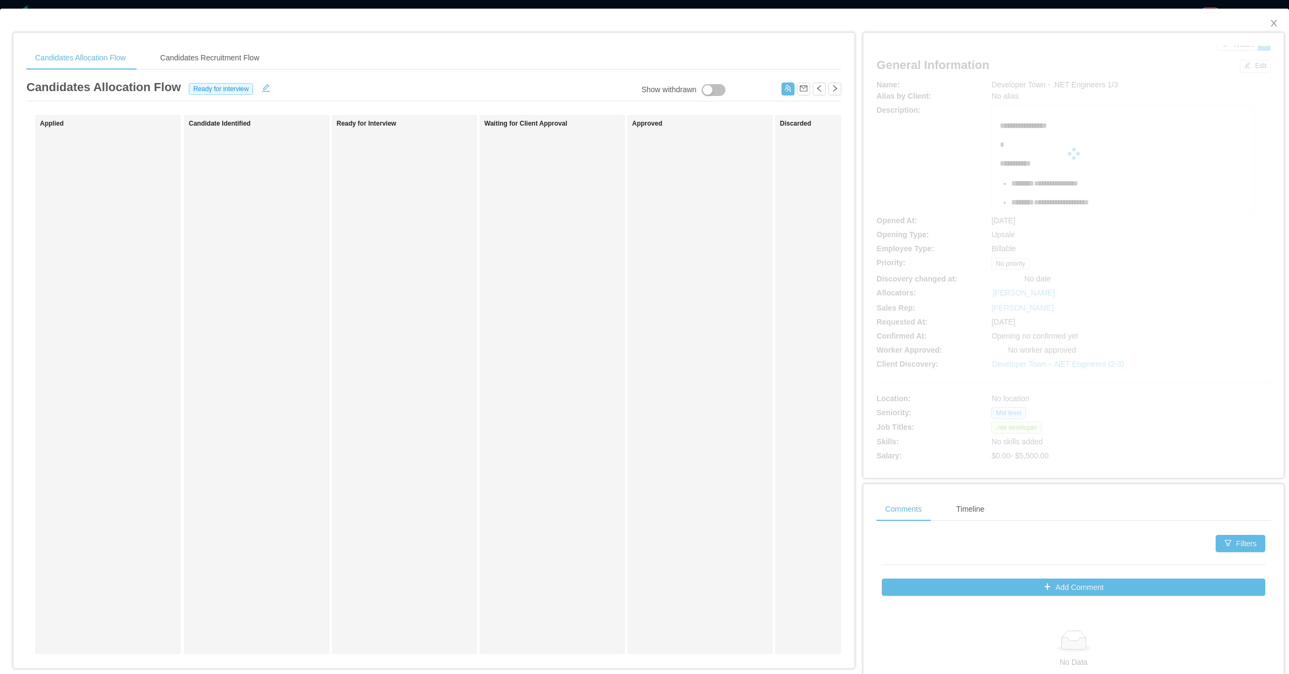
click at [453, 250] on div "Ready for Interview" at bounding box center [411, 384] width 151 height 529
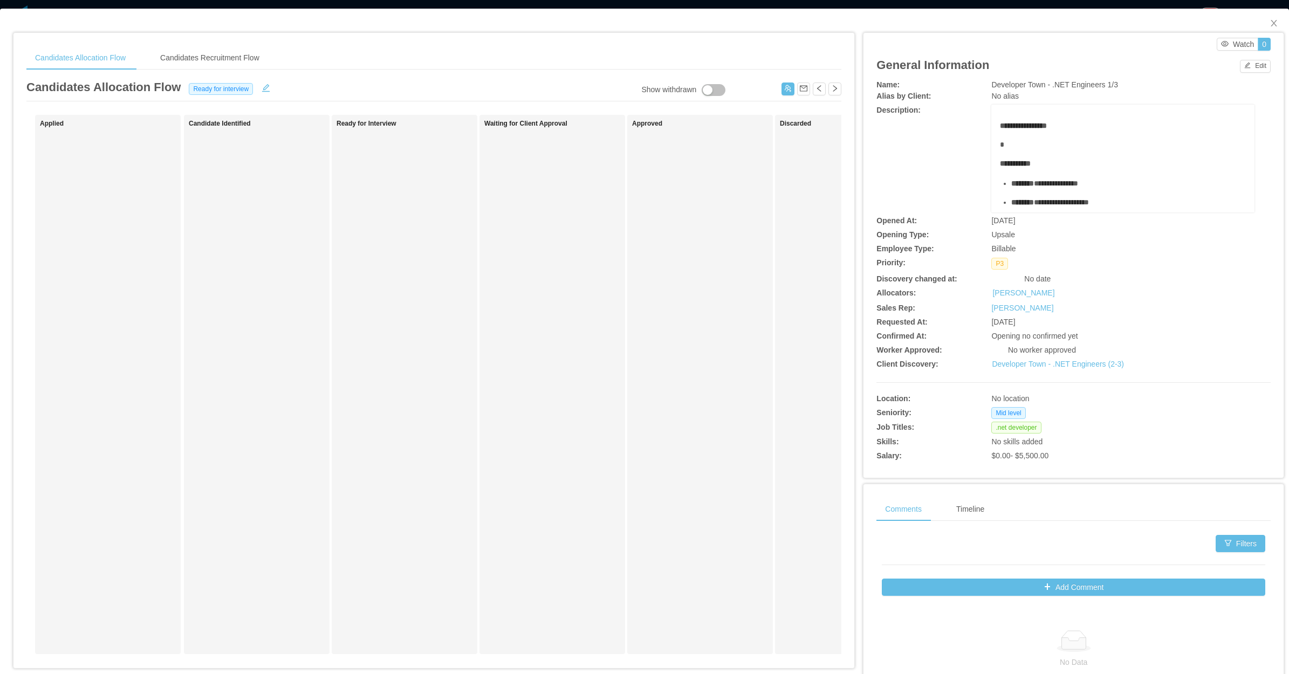
click at [654, 410] on div "Approved" at bounding box center [707, 384] width 151 height 529
drag, startPoint x: 550, startPoint y: 302, endPoint x: 556, endPoint y: 295, distance: 9.5
click at [556, 295] on div "Waiting for Client Approval" at bounding box center [559, 384] width 151 height 529
drag, startPoint x: 556, startPoint y: 295, endPoint x: 782, endPoint y: 87, distance: 306.4
click at [782, 87] on button "button" at bounding box center [787, 88] width 13 height 13
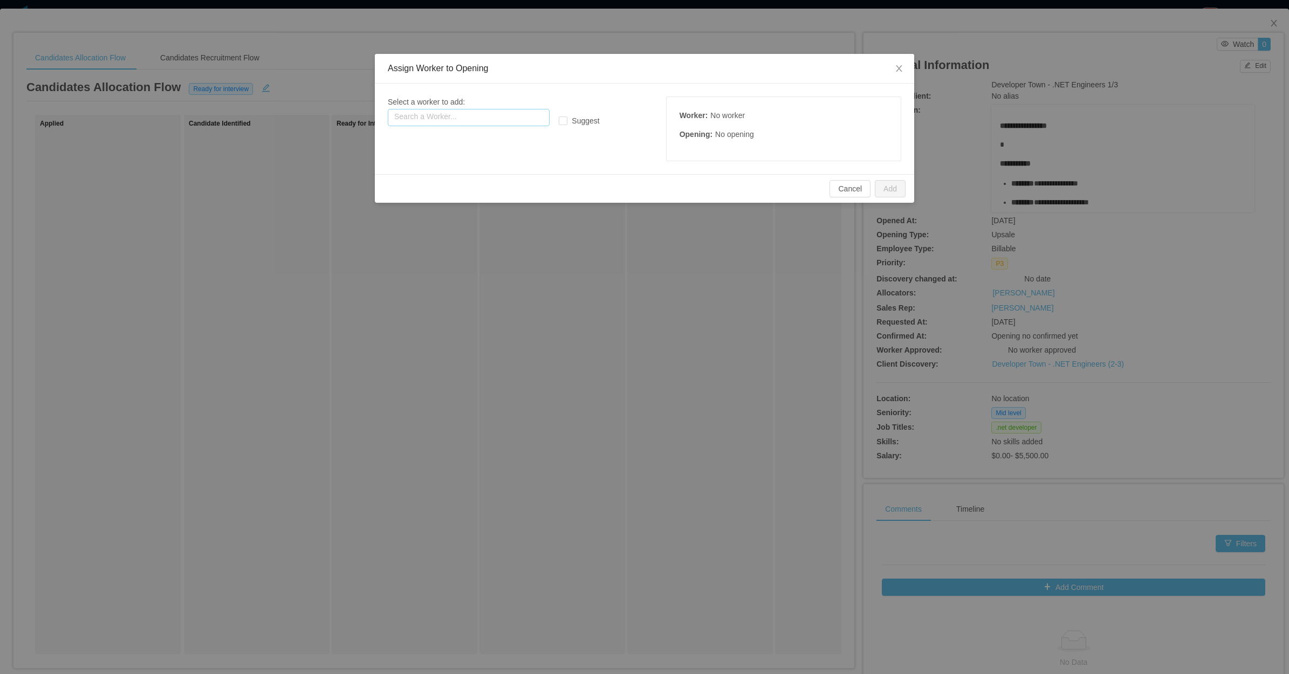
click at [495, 119] on input "text" at bounding box center [469, 117] width 162 height 17
paste input "**********"
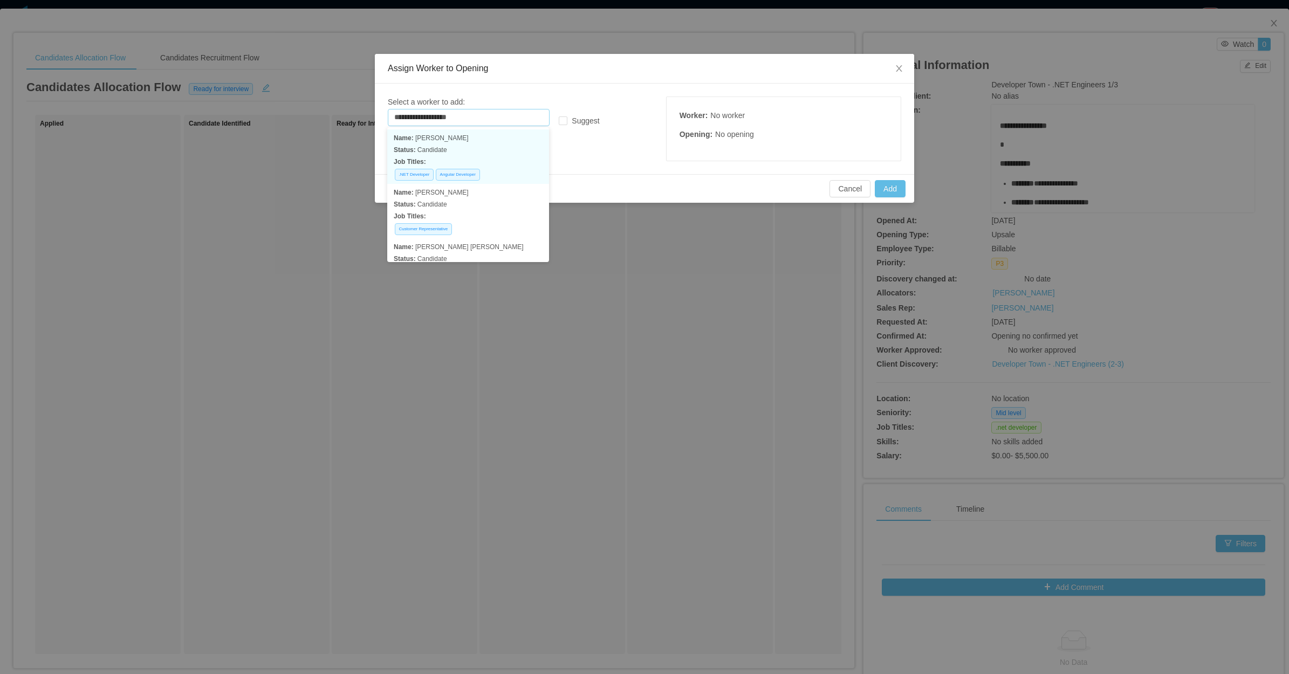
drag, startPoint x: 479, startPoint y: 143, endPoint x: 551, endPoint y: 149, distance: 72.5
click at [479, 144] on div "Name: Fernando valenzuela Status: Candidate Job Titles: .NET Developer Angular …" at bounding box center [468, 156] width 149 height 49
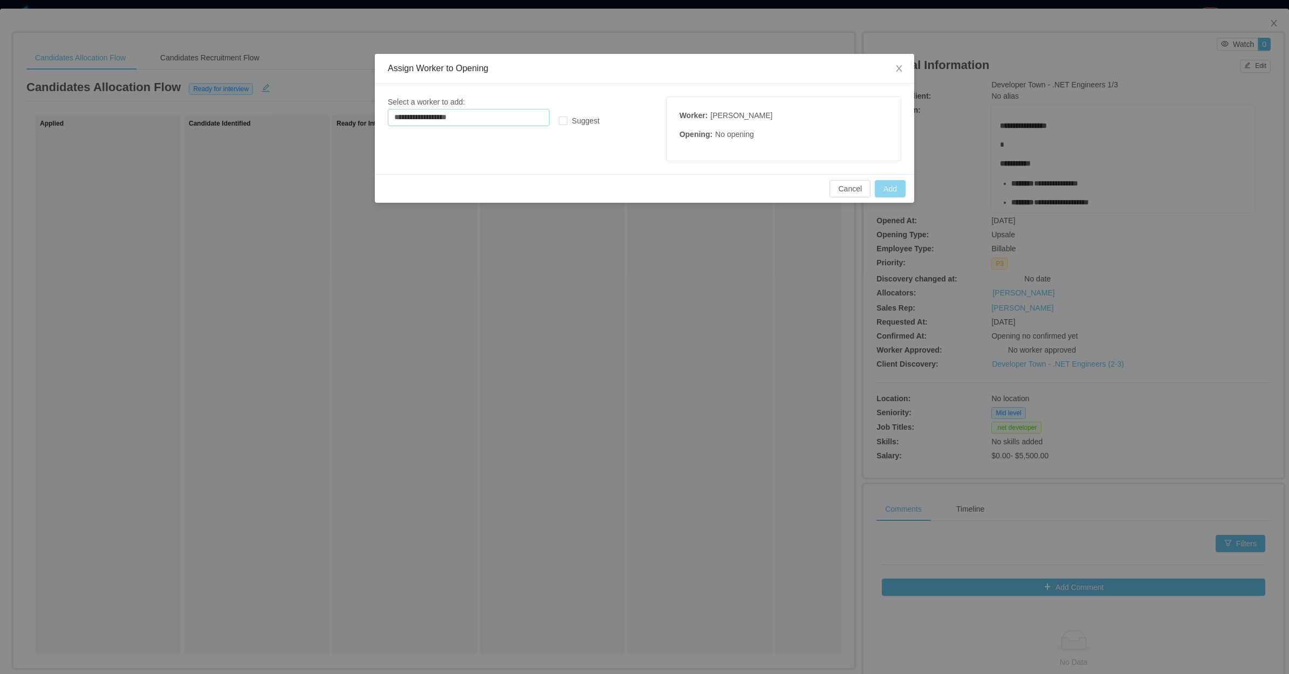
type input "**********"
click at [890, 190] on button "Add" at bounding box center [890, 188] width 31 height 17
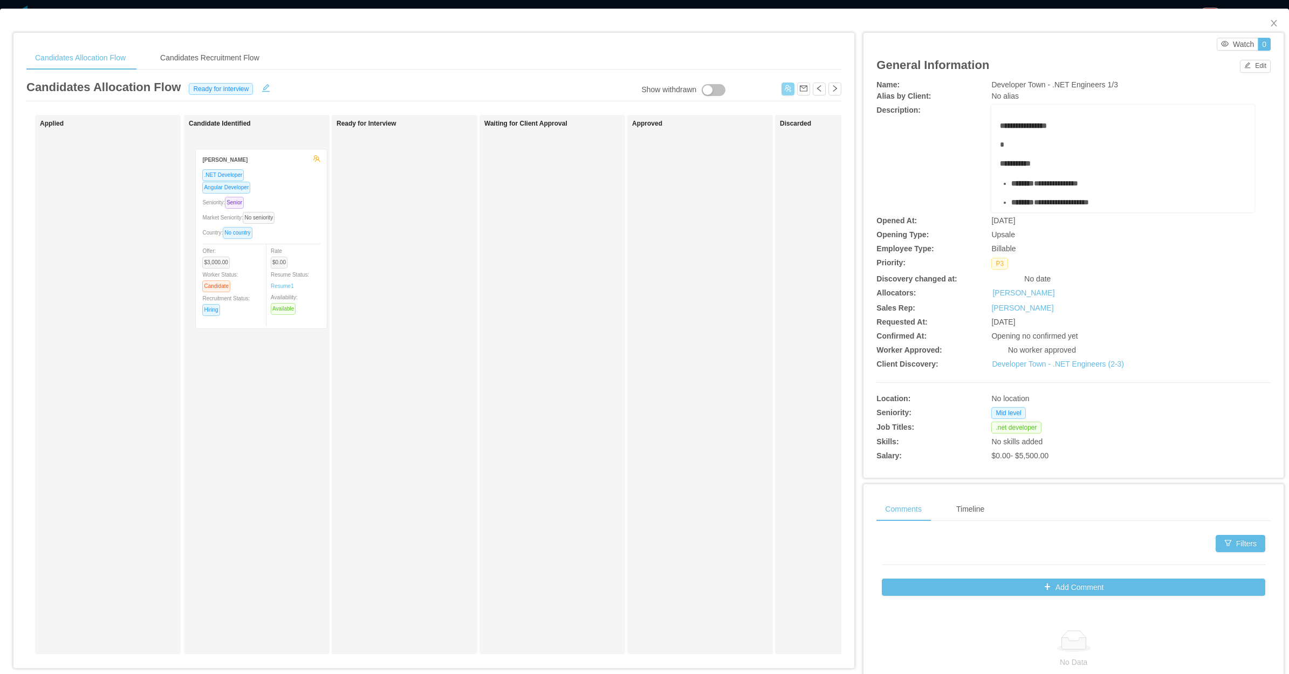
drag, startPoint x: 85, startPoint y: 203, endPoint x: 238, endPoint y: 216, distance: 153.7
click at [238, 216] on div "Applied Fernando Valenzuela .NET Developer Angular Developer Seniority: Senior …" at bounding box center [433, 389] width 815 height 548
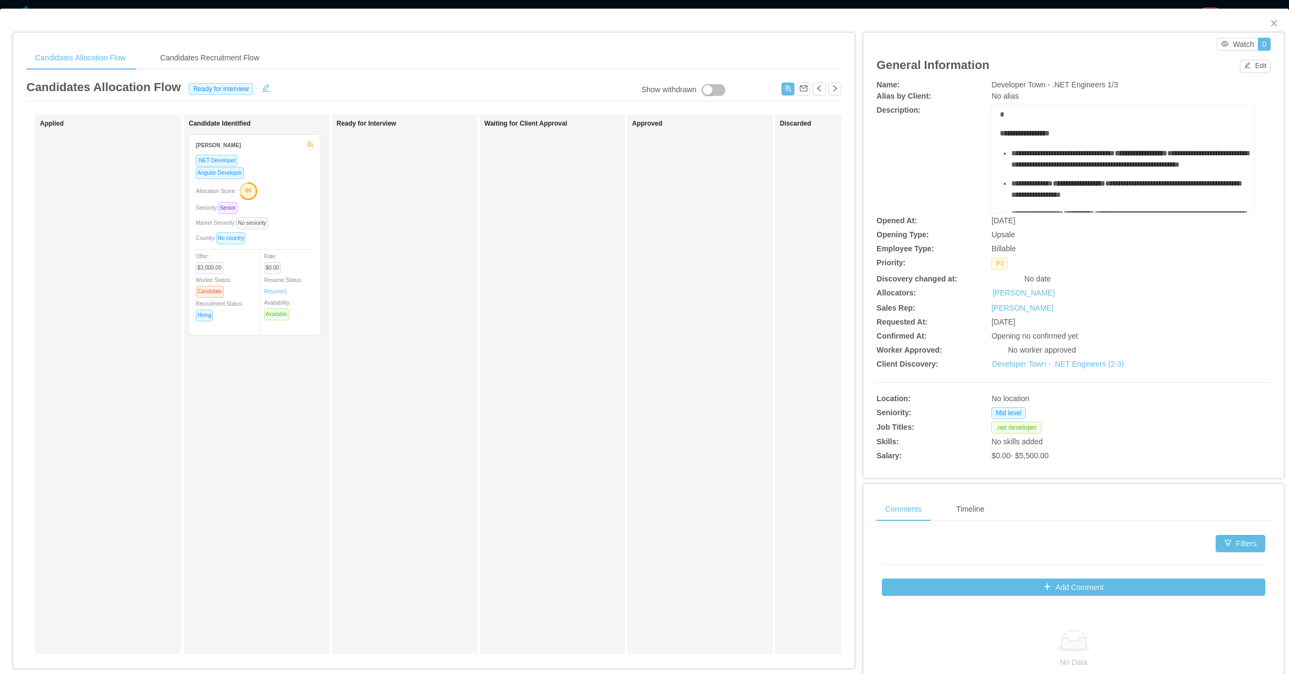
scroll to position [230, 0]
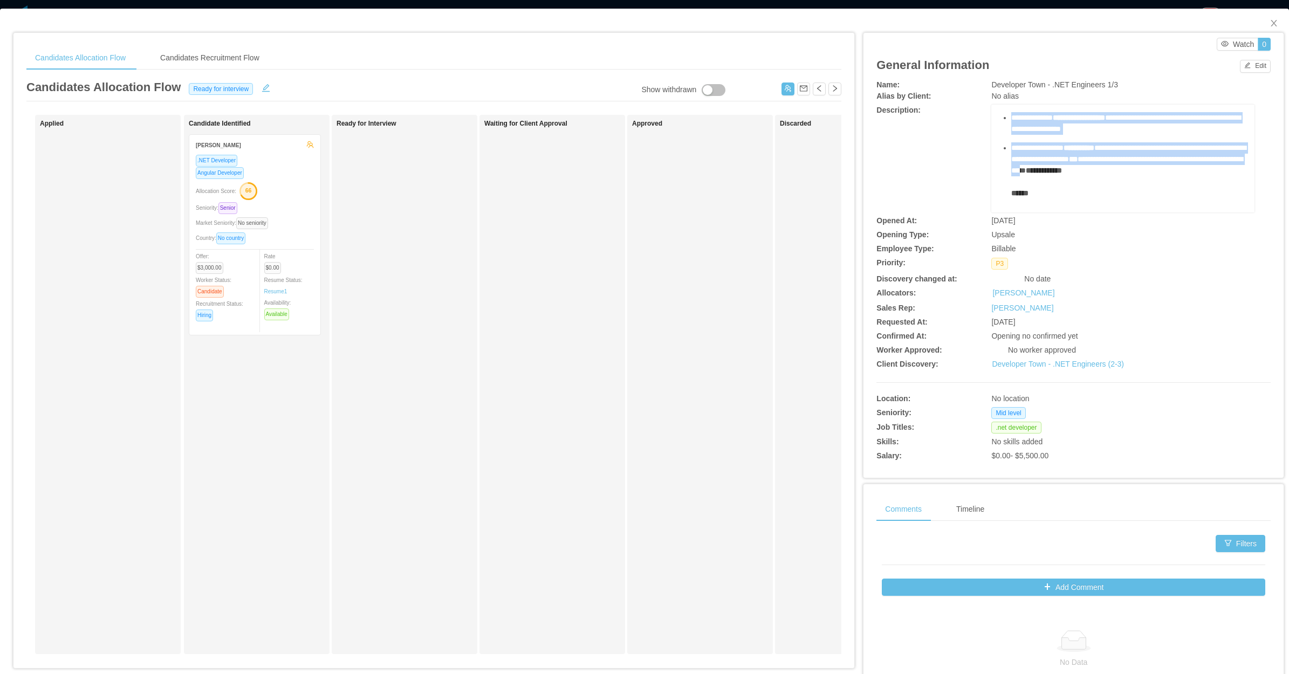
drag, startPoint x: 1017, startPoint y: 180, endPoint x: 1222, endPoint y: 182, distance: 204.9
click at [1222, 182] on div "**********" at bounding box center [1123, 75] width 246 height 370
copy div "**********"
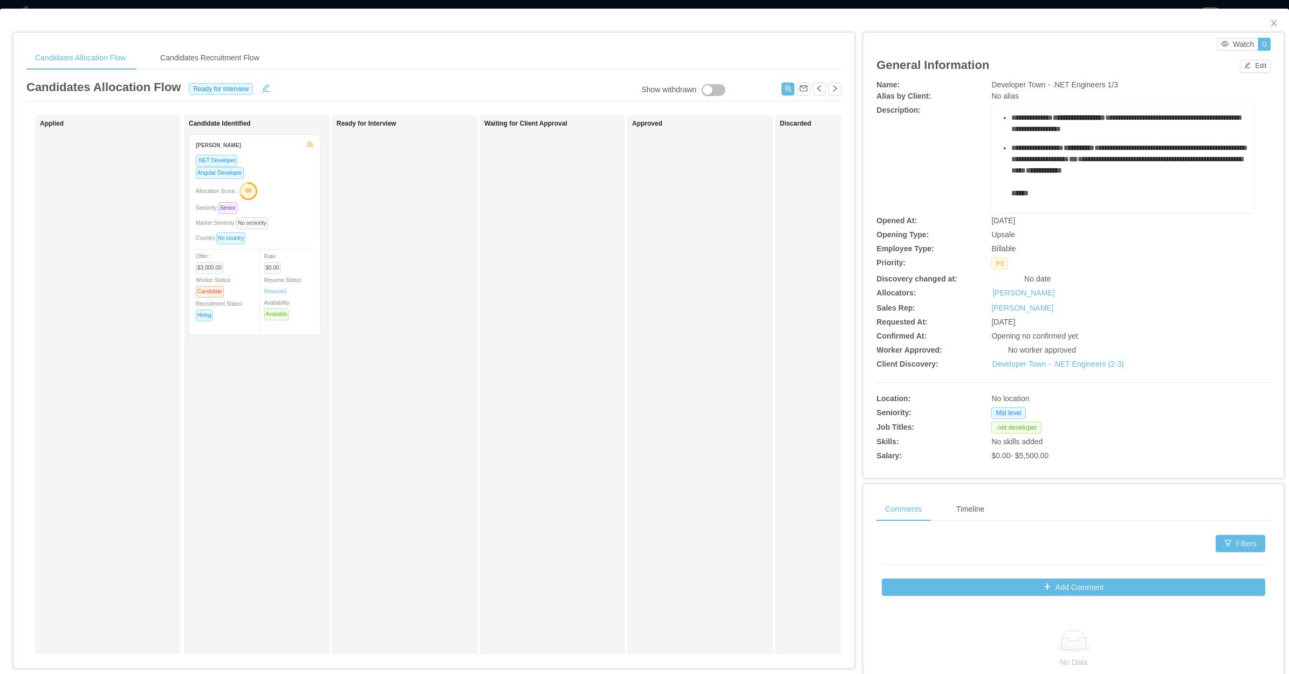
click at [532, 450] on div "Waiting for Client Approval" at bounding box center [559, 384] width 151 height 529
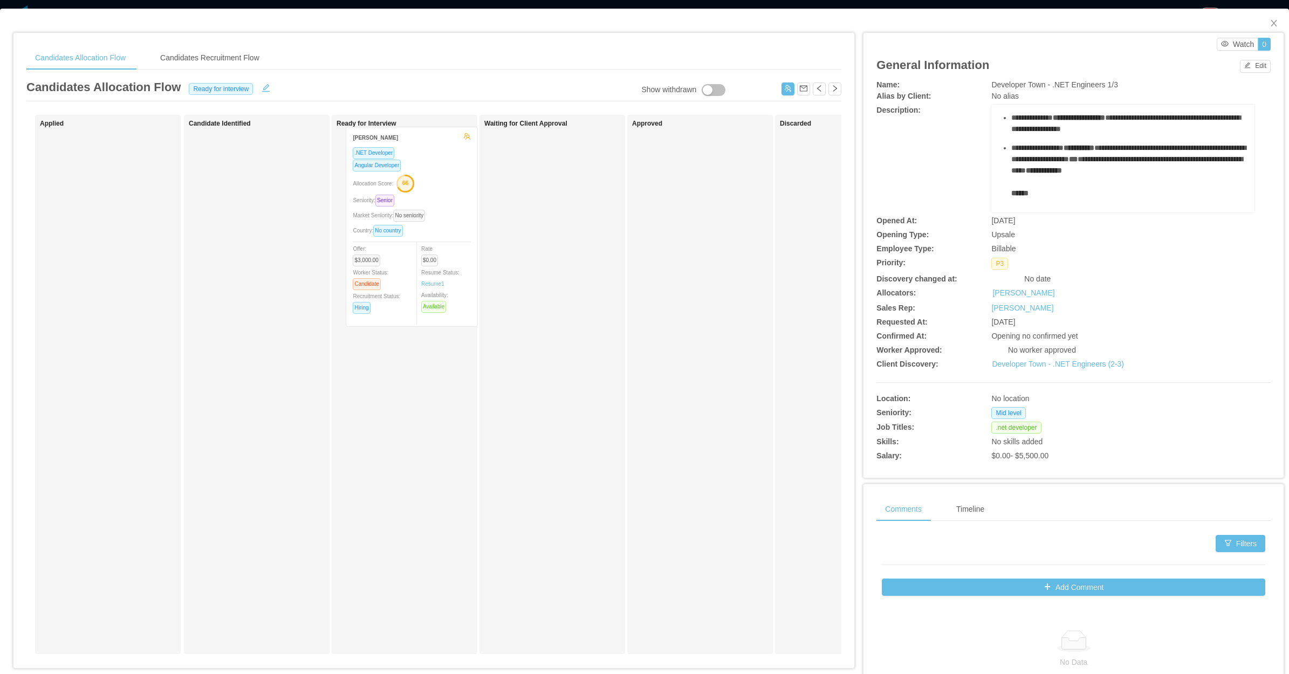
drag, startPoint x: 285, startPoint y: 260, endPoint x: 436, endPoint y: 255, distance: 151.1
click at [436, 255] on div "Applied Candidate Identified Fernando Valenzuela .NET Developer Angular Develop…" at bounding box center [433, 389] width 815 height 548
drag, startPoint x: 1071, startPoint y: 356, endPoint x: 1011, endPoint y: 362, distance: 60.7
click at [535, 295] on div "Waiting for Client Approval" at bounding box center [559, 384] width 151 height 529
click at [416, 342] on button "Send to sales" at bounding box center [402, 347] width 118 height 16
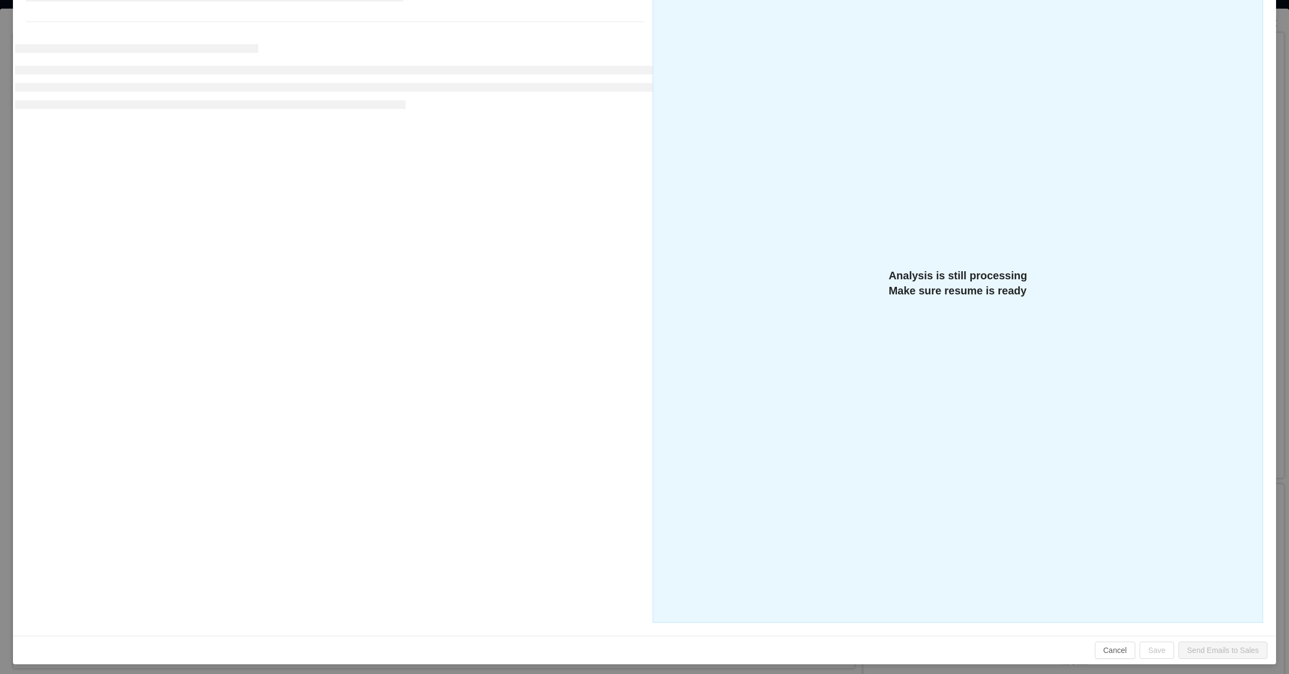
scroll to position [171, 0]
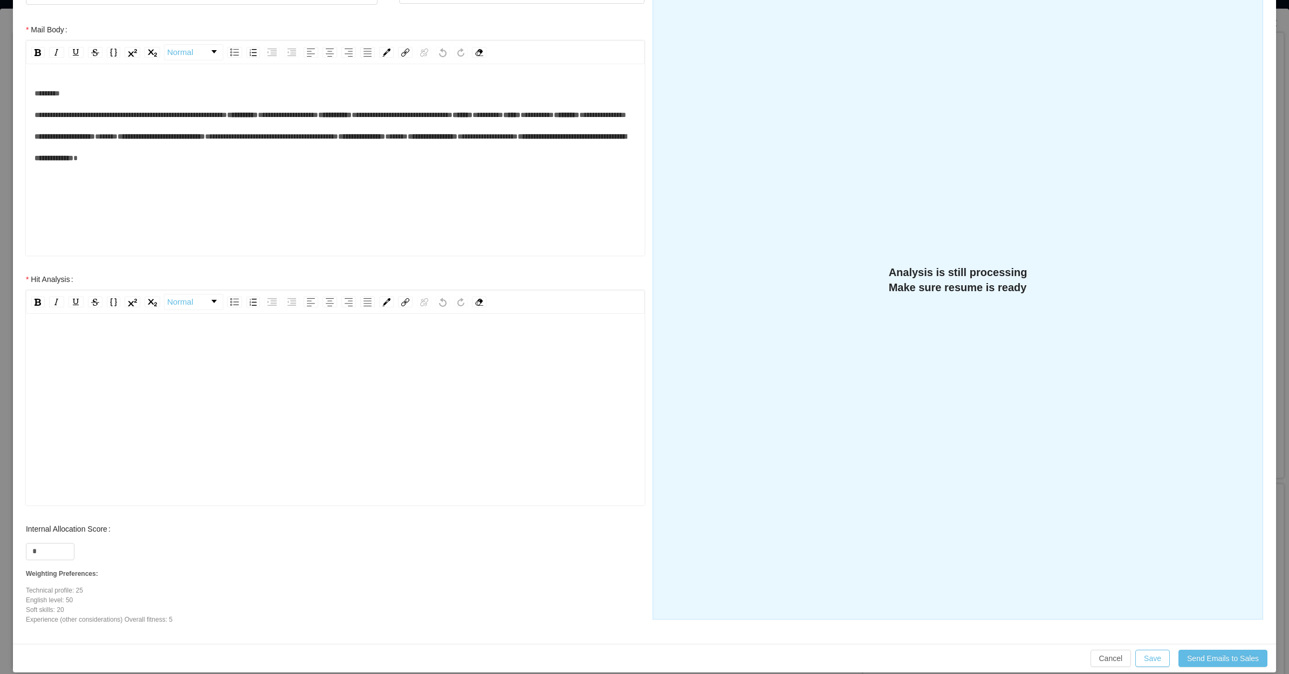
click at [344, 390] on div "rdw-editor" at bounding box center [336, 426] width 602 height 189
click at [36, 548] on input "*" at bounding box center [49, 552] width 47 height 16
type input "**"
click at [205, 360] on div "rdw-editor" at bounding box center [336, 426] width 602 height 189
paste div "rdw-editor"
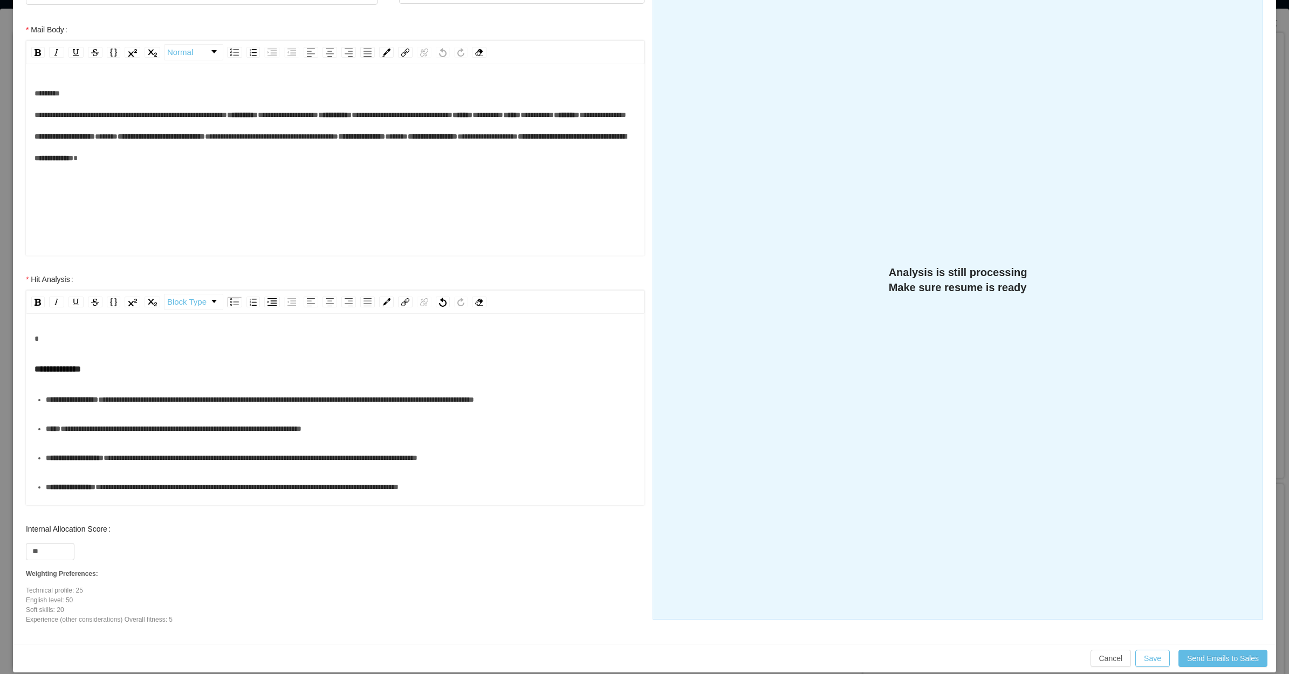
scroll to position [0, 0]
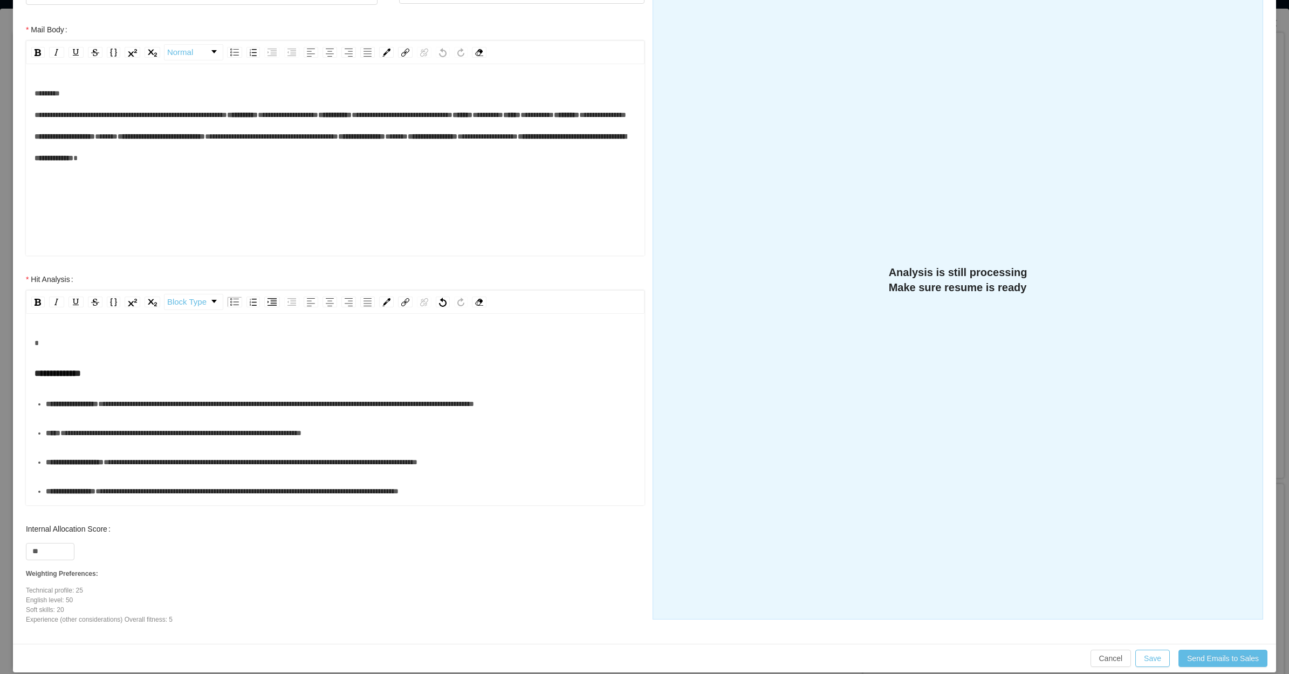
click at [46, 370] on span "**********" at bounding box center [58, 373] width 46 height 9
click at [57, 346] on div "rdw-editor" at bounding box center [336, 343] width 602 height 22
click at [111, 342] on span "**********" at bounding box center [112, 343] width 154 height 8
click at [240, 343] on div "**********" at bounding box center [336, 343] width 602 height 22
click at [149, 415] on div "**********" at bounding box center [341, 404] width 590 height 22
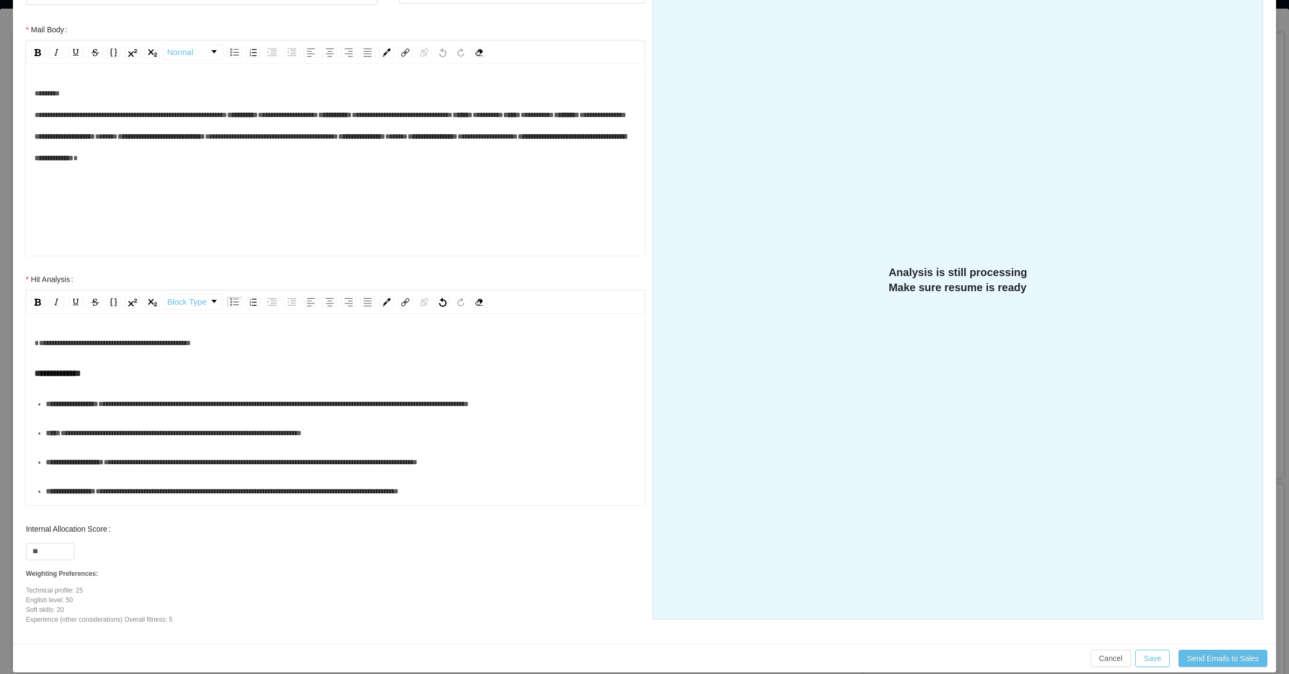
drag, startPoint x: 95, startPoint y: 451, endPoint x: 87, endPoint y: 456, distance: 9.2
click at [90, 444] on div "**********" at bounding box center [341, 433] width 590 height 22
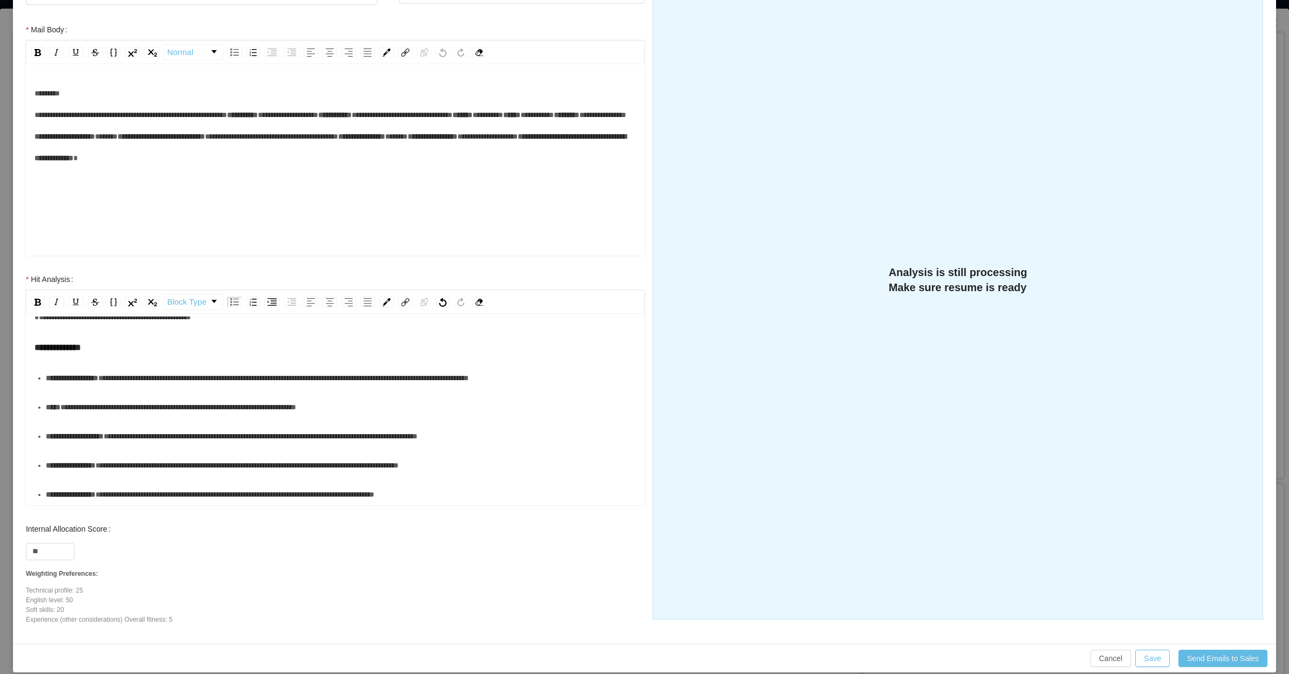
click at [90, 425] on div "**********" at bounding box center [341, 436] width 590 height 22
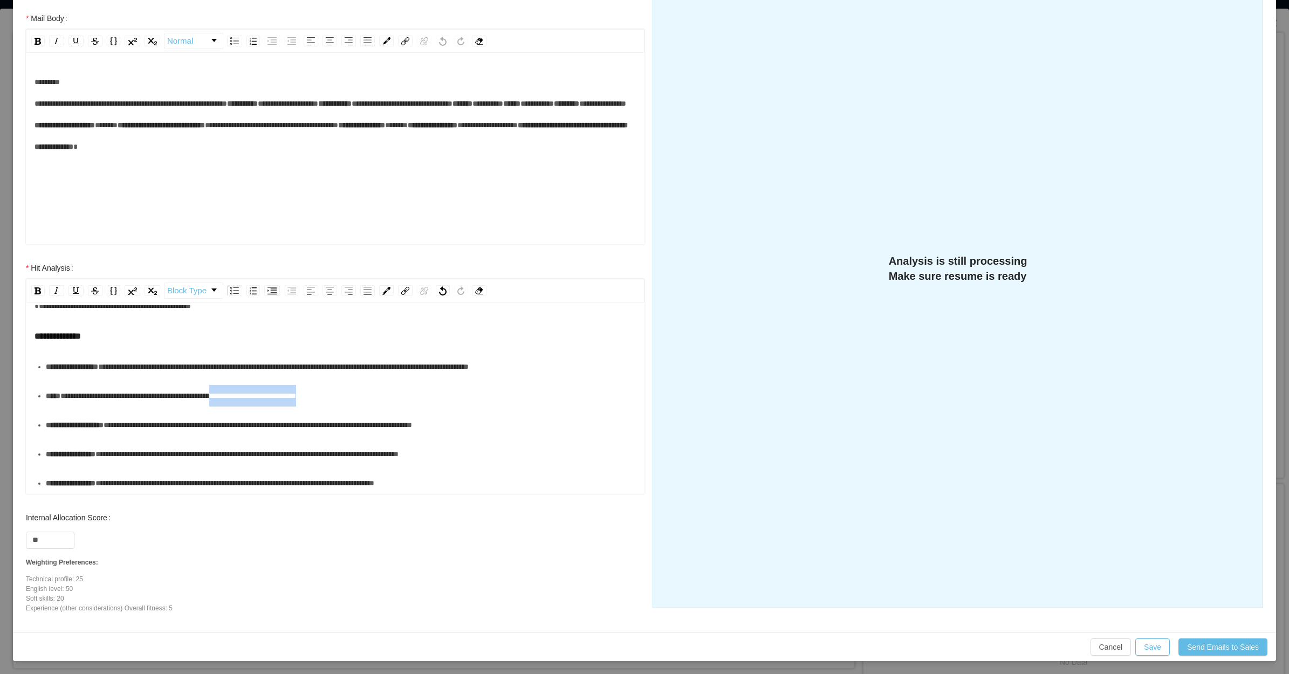
drag, startPoint x: 360, startPoint y: 370, endPoint x: 246, endPoint y: 376, distance: 114.4
click at [246, 385] on div "**********" at bounding box center [341, 396] width 590 height 22
click at [249, 392] on ul "**********" at bounding box center [336, 425] width 602 height 138
click at [183, 421] on span "**********" at bounding box center [258, 425] width 308 height 8
click at [166, 445] on div "**********" at bounding box center [341, 454] width 590 height 22
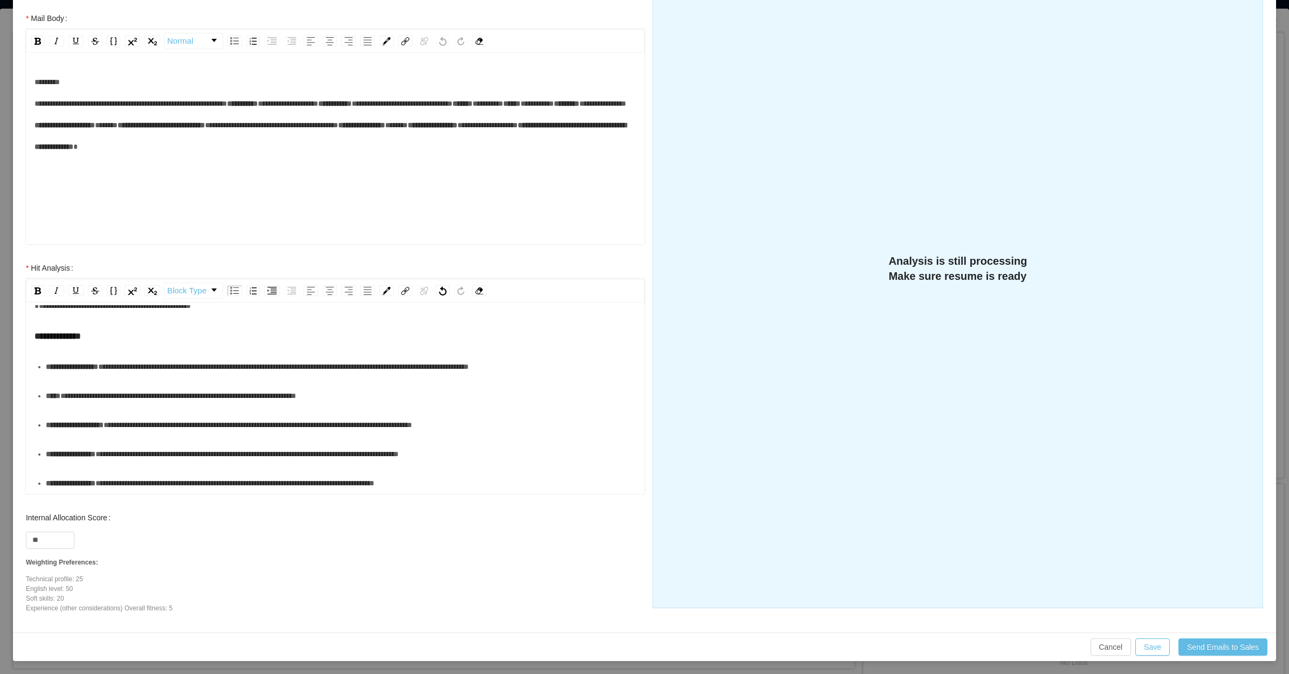
click at [496, 414] on div "**********" at bounding box center [341, 425] width 590 height 22
click at [100, 456] on div "**********" at bounding box center [341, 454] width 590 height 22
click at [458, 481] on div "**********" at bounding box center [341, 484] width 590 height 22
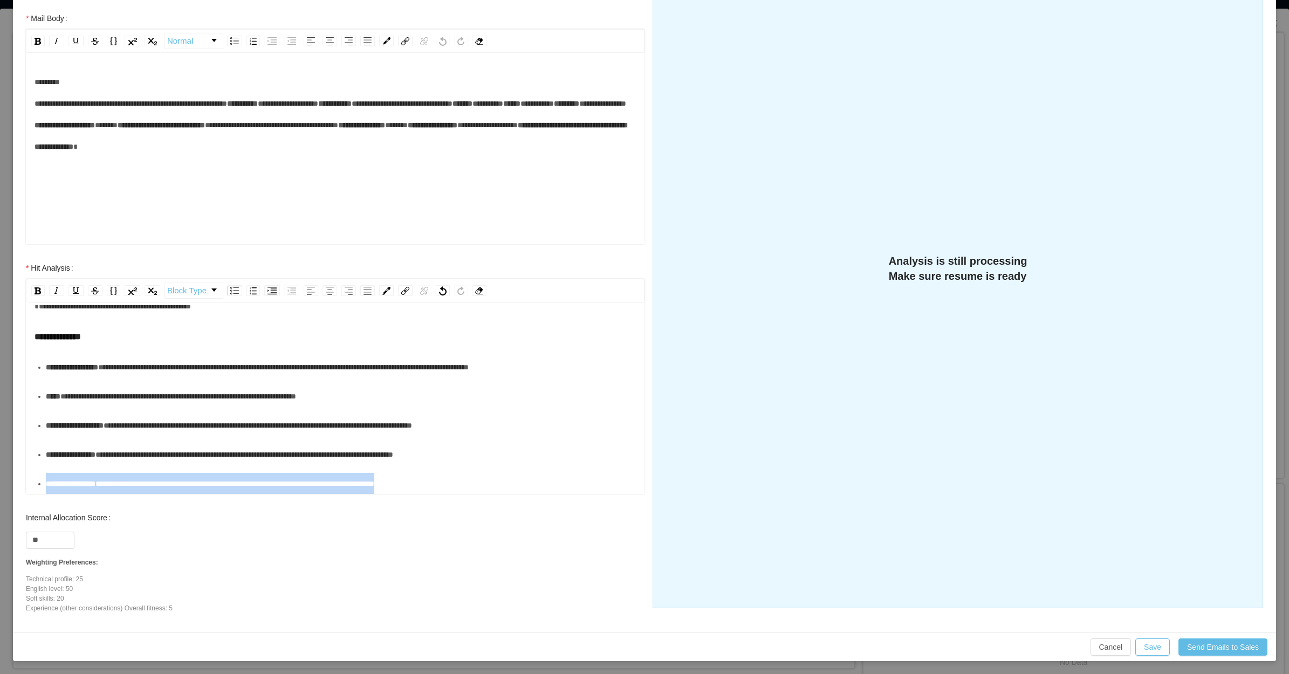
drag, startPoint x: 309, startPoint y: 478, endPoint x: 39, endPoint y: 479, distance: 270.1
click at [39, 479] on ul "**********" at bounding box center [336, 425] width 602 height 138
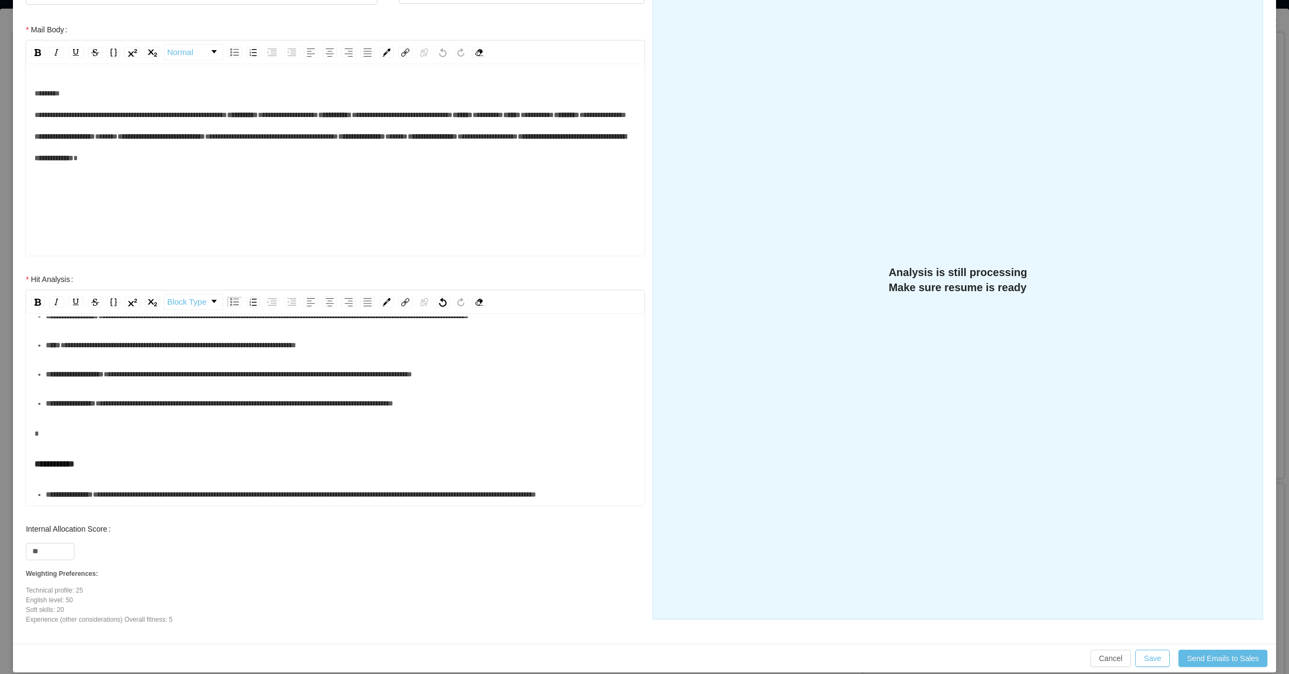
scroll to position [109, 0]
click at [73, 423] on div "rdw-editor" at bounding box center [336, 434] width 602 height 22
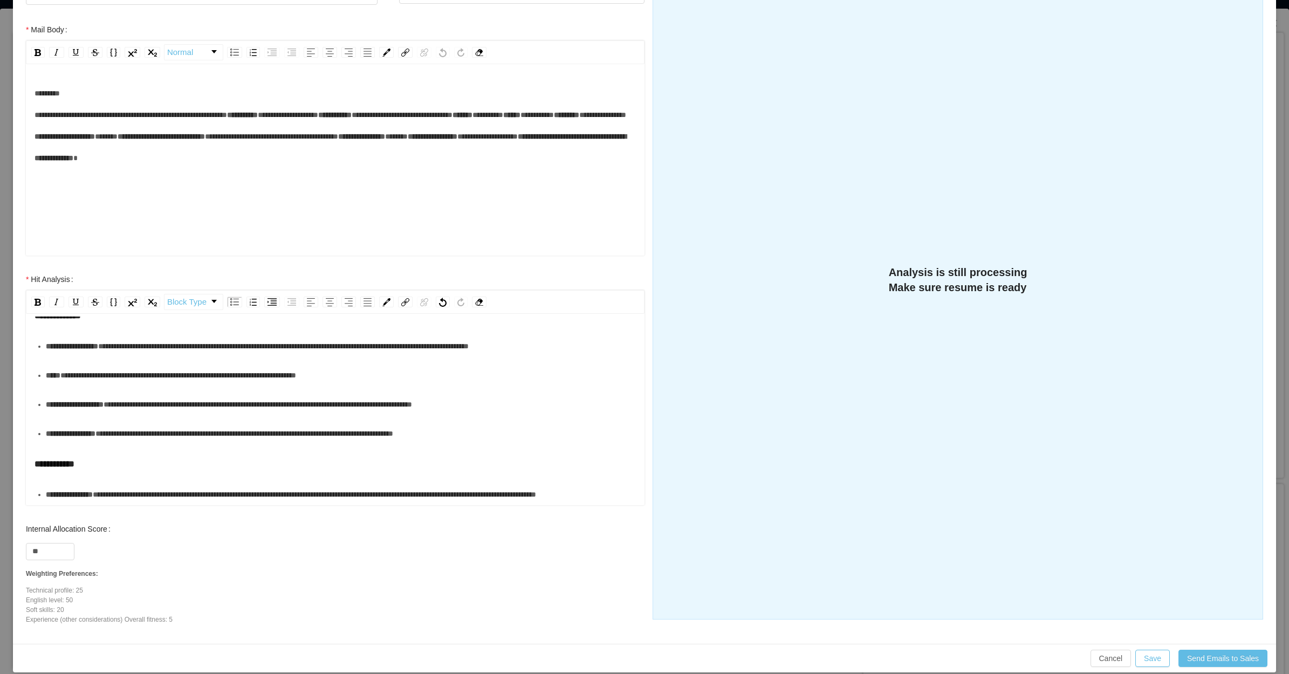
scroll to position [183, 0]
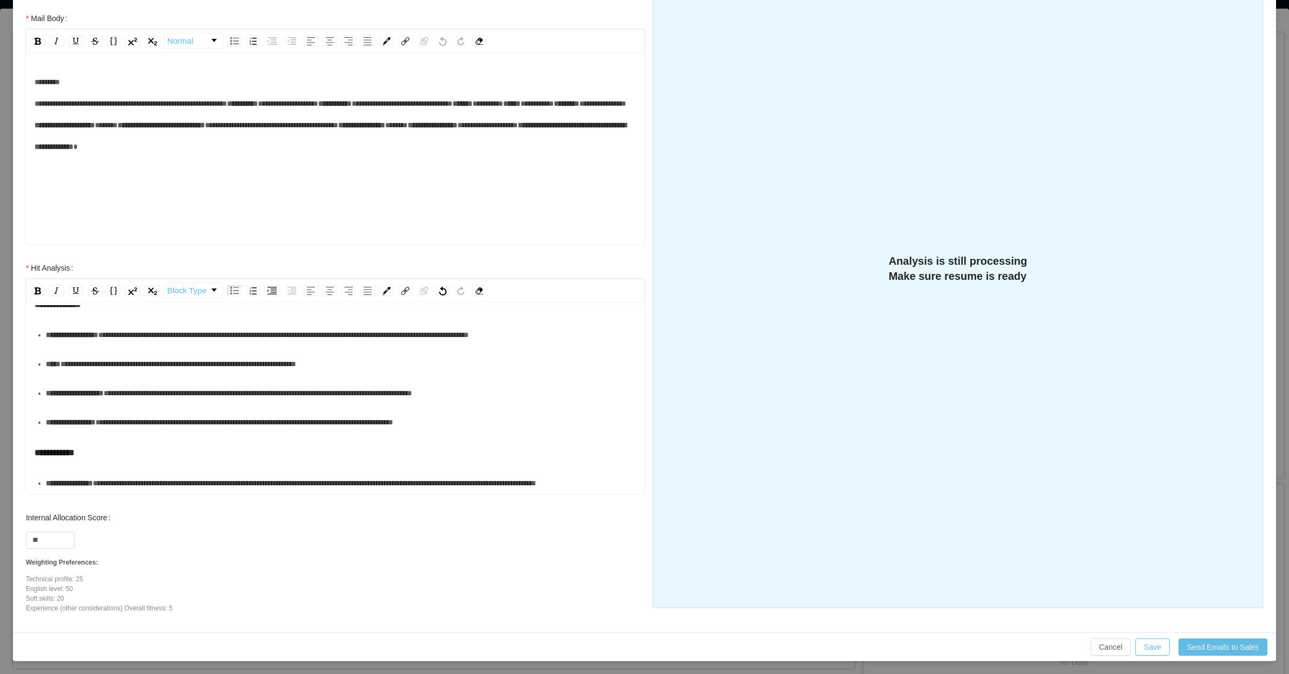
click at [159, 472] on div "**********" at bounding box center [341, 483] width 590 height 22
click at [152, 476] on div "**********" at bounding box center [341, 483] width 590 height 22
click at [246, 478] on div "**********" at bounding box center [341, 483] width 590 height 22
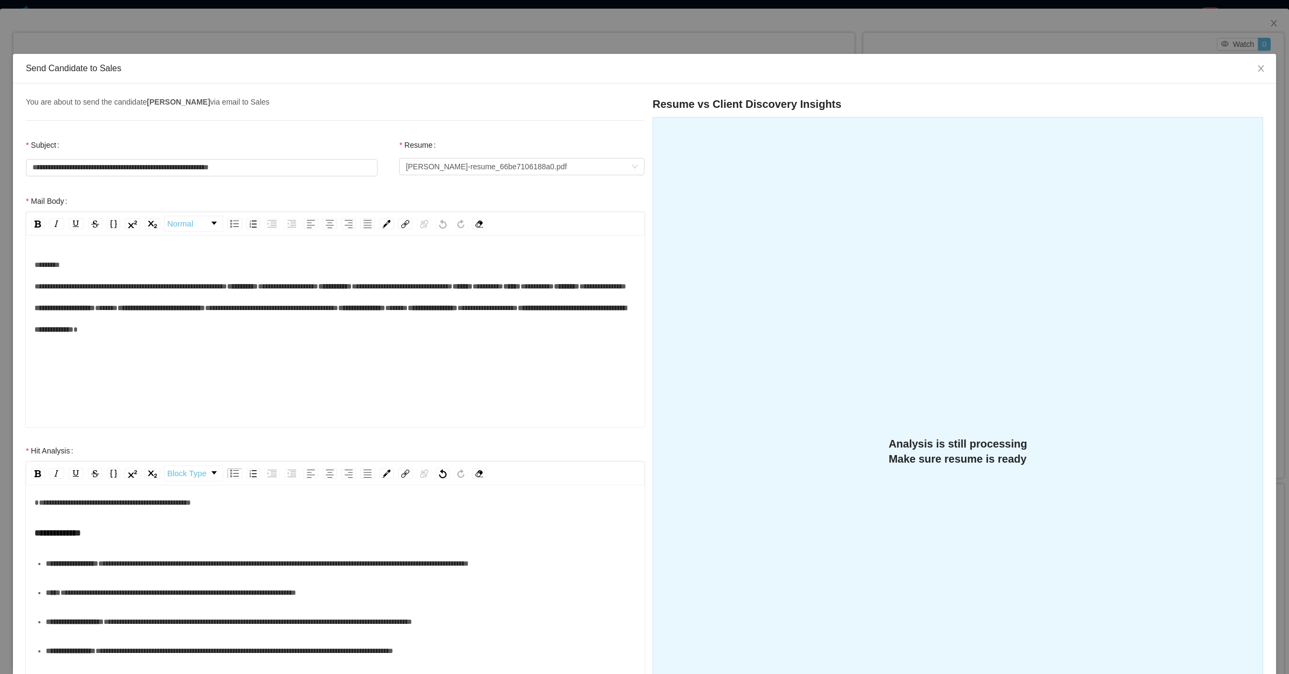
scroll to position [0, 0]
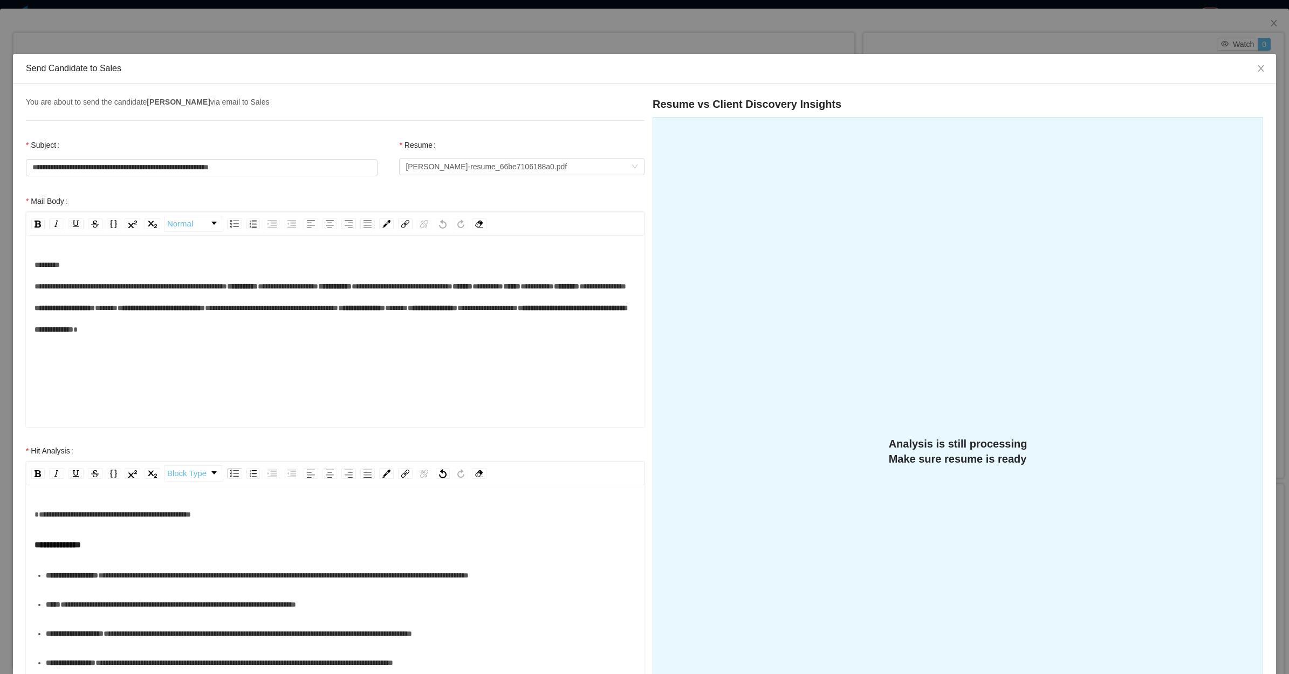
drag, startPoint x: 333, startPoint y: 560, endPoint x: 317, endPoint y: 562, distance: 16.3
click at [333, 561] on div "**********" at bounding box center [336, 619] width 602 height 231
click at [259, 510] on div "**********" at bounding box center [336, 515] width 602 height 22
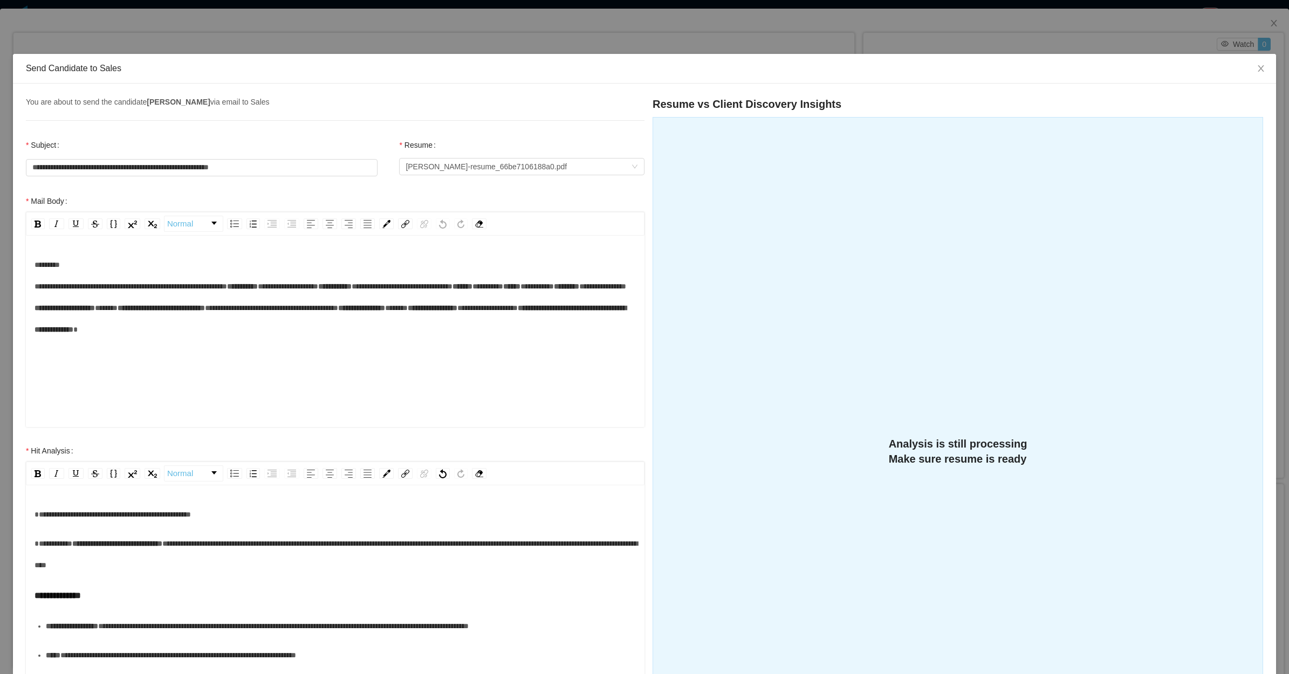
click at [223, 568] on div "**********" at bounding box center [336, 554] width 602 height 43
click at [395, 544] on span "**********" at bounding box center [336, 554] width 603 height 29
click at [441, 559] on div "**********" at bounding box center [336, 554] width 602 height 43
click at [139, 564] on span "**********" at bounding box center [336, 554] width 603 height 29
click at [249, 569] on div "**********" at bounding box center [336, 554] width 602 height 43
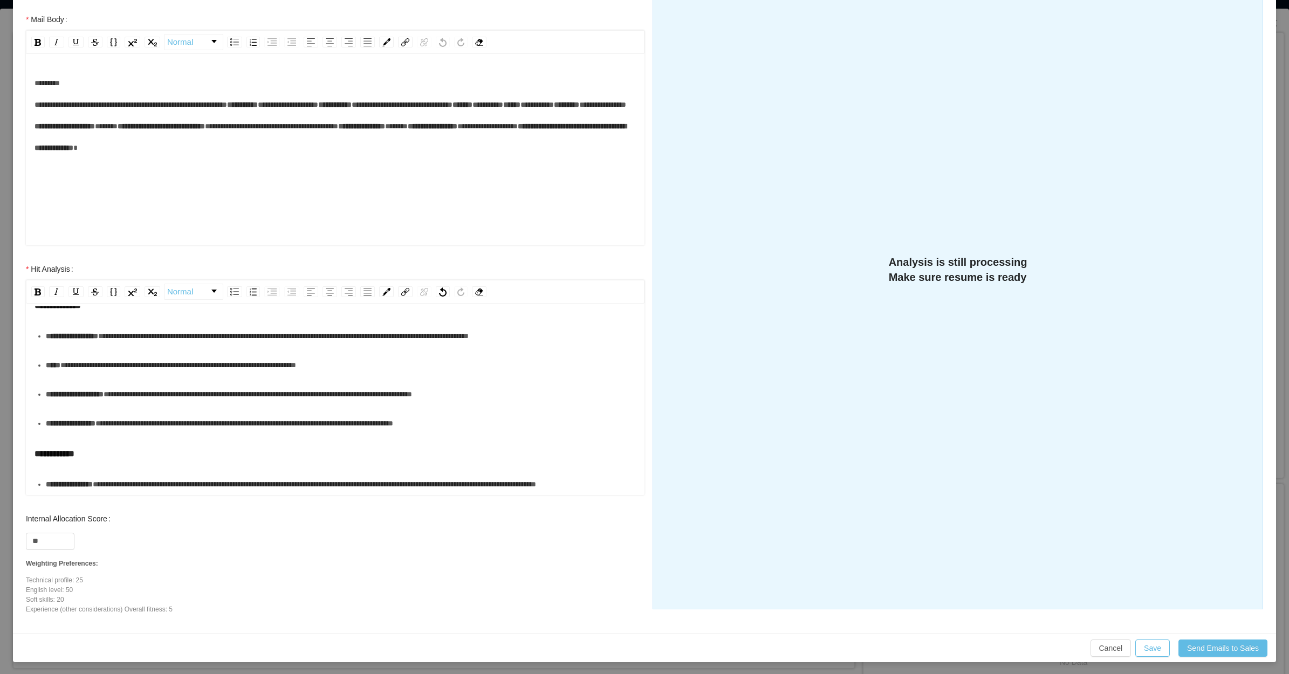
scroll to position [183, 0]
click at [1149, 645] on button "Save" at bounding box center [1152, 646] width 35 height 17
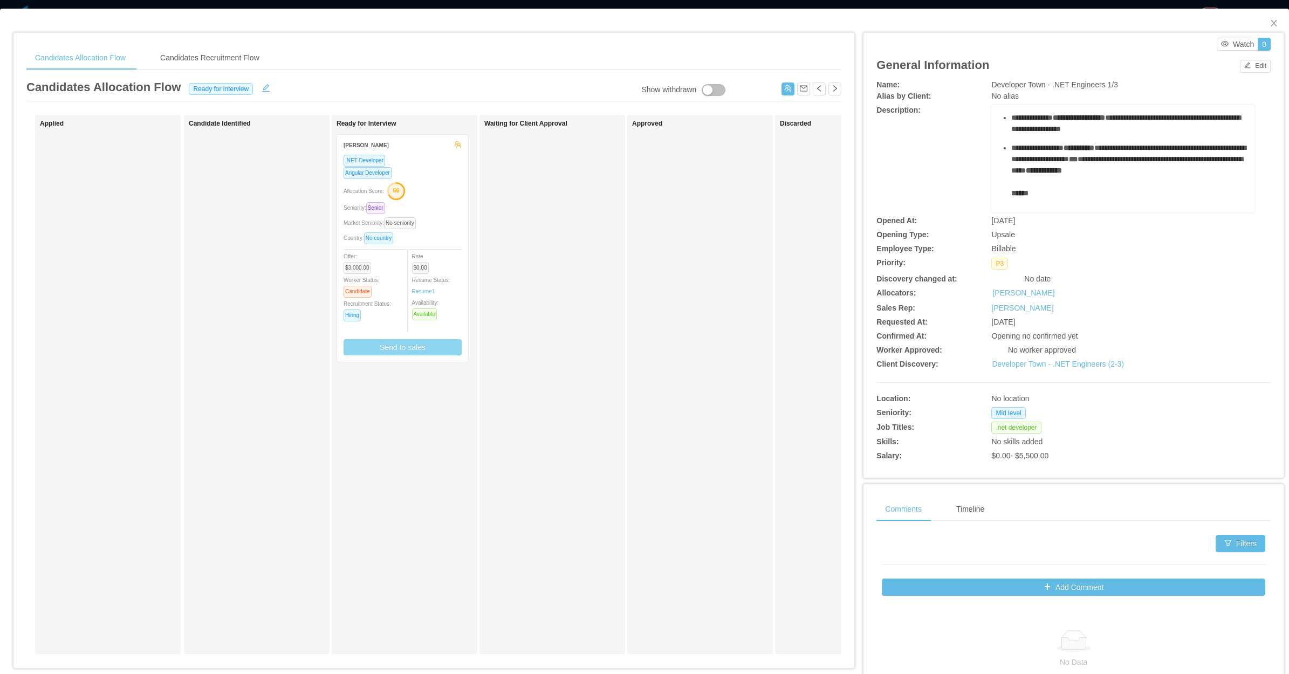
scroll to position [129, 0]
click at [559, 357] on div "Waiting for Client Approval" at bounding box center [559, 384] width 151 height 529
click at [446, 217] on div "Market Seniority: No seniority" at bounding box center [402, 223] width 118 height 12
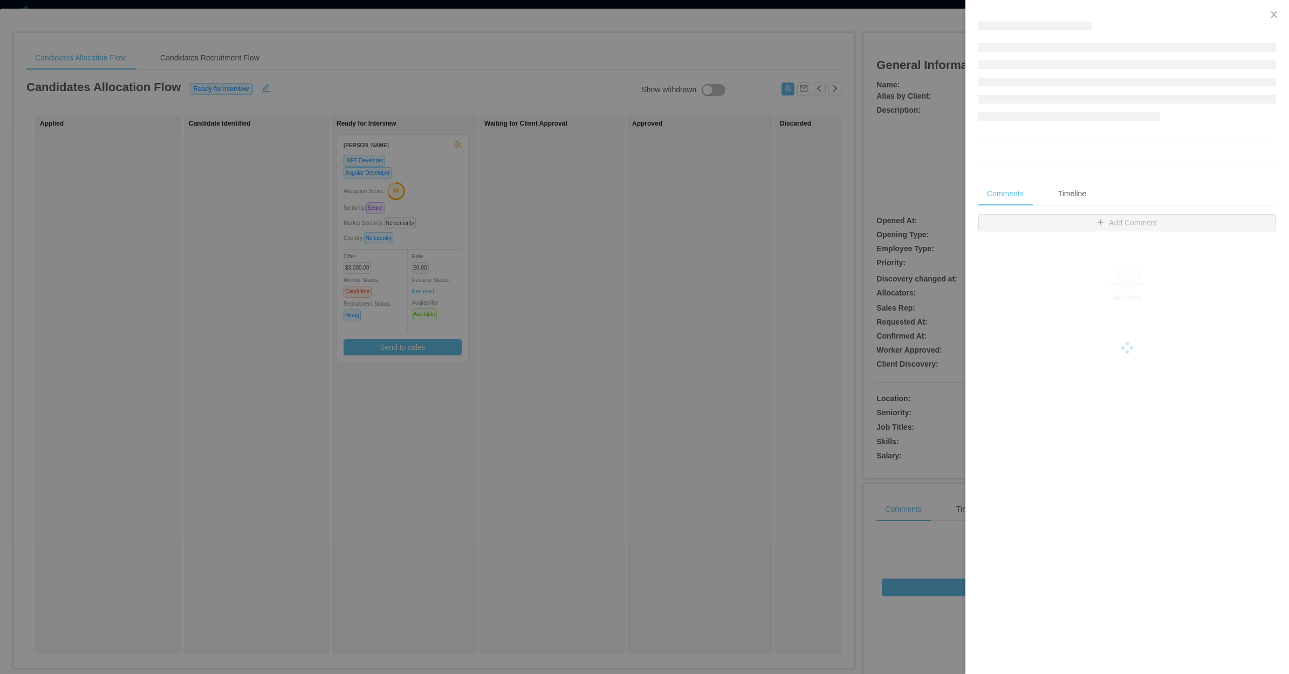
click at [720, 313] on div at bounding box center [644, 337] width 1289 height 674
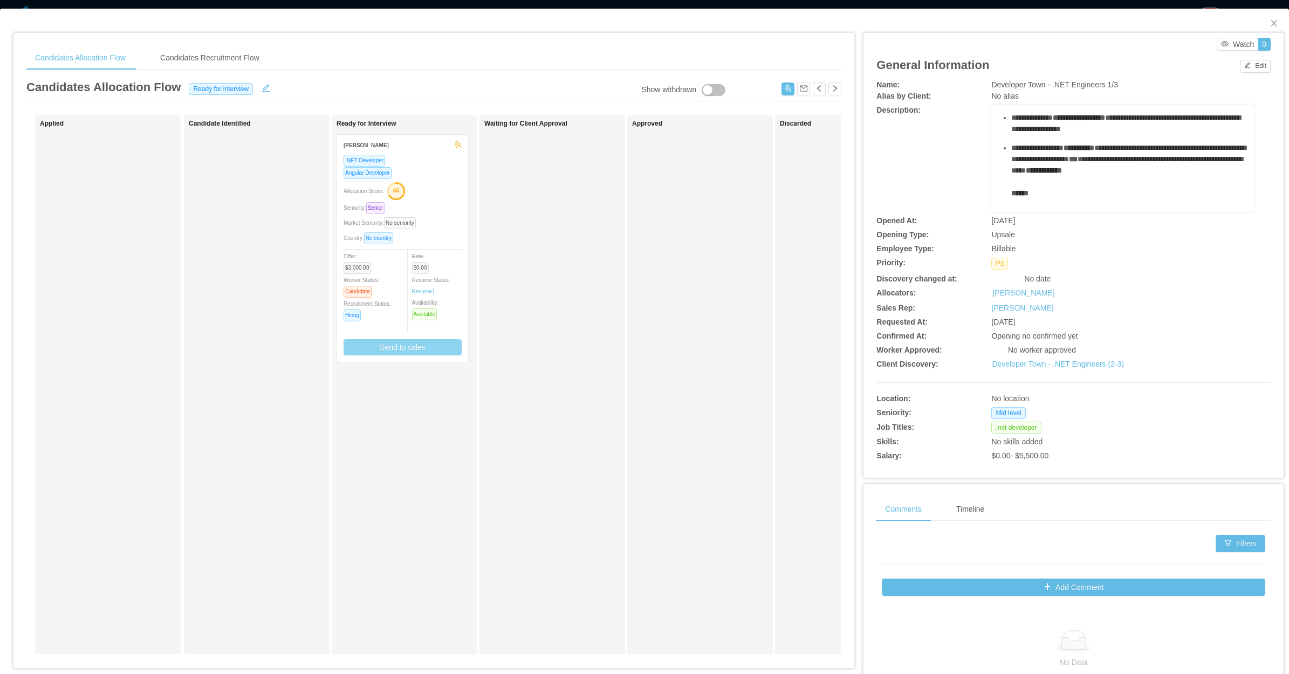
click at [418, 341] on button "Send to sales" at bounding box center [402, 347] width 118 height 16
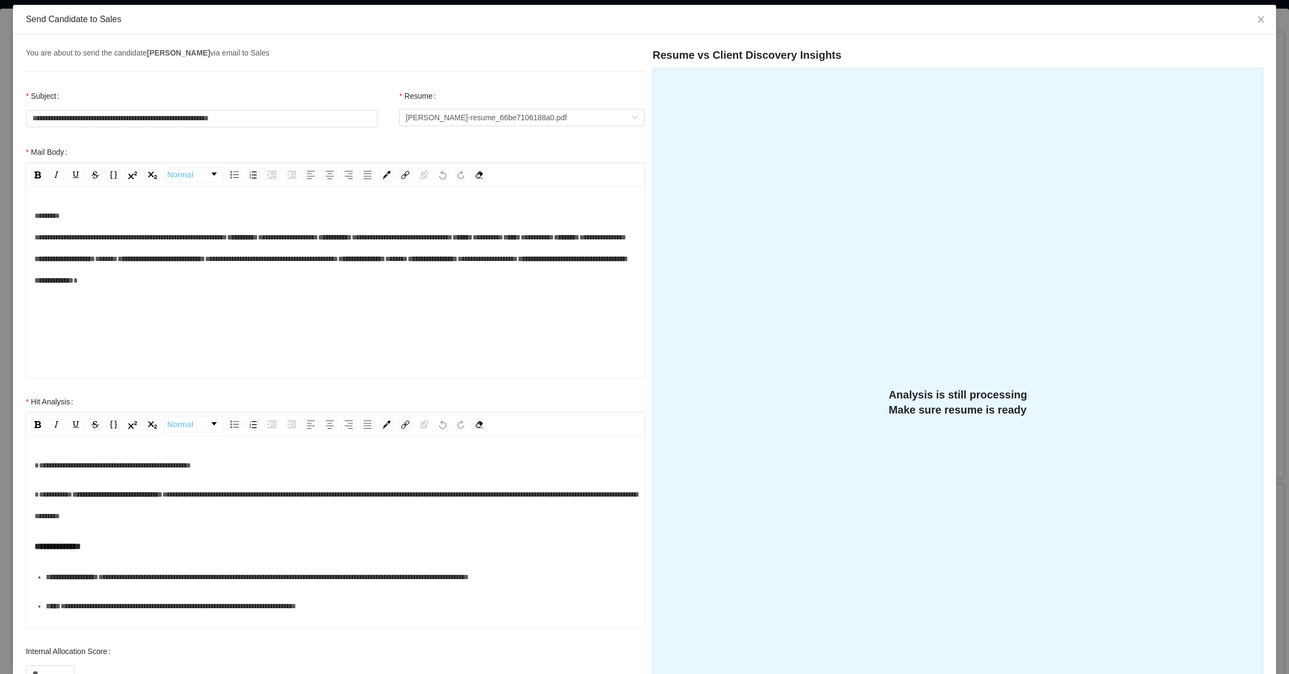
scroll to position [0, 0]
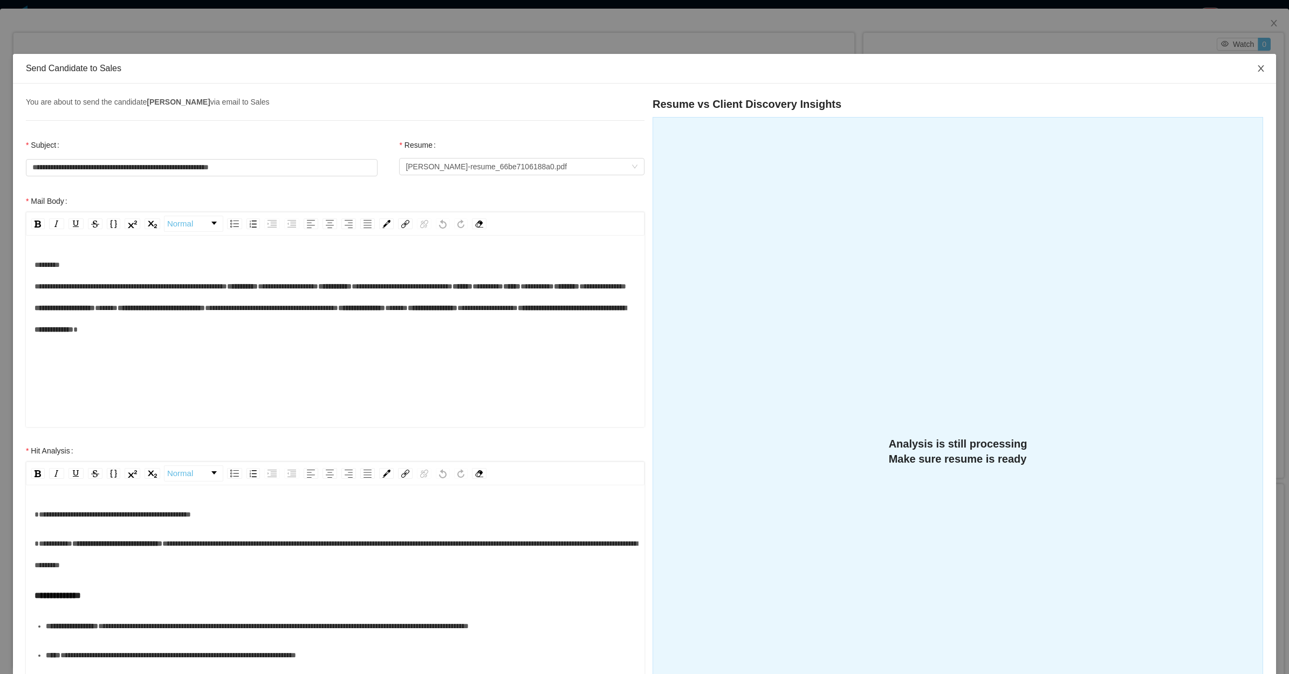
click at [1254, 68] on span "Close" at bounding box center [1261, 69] width 30 height 30
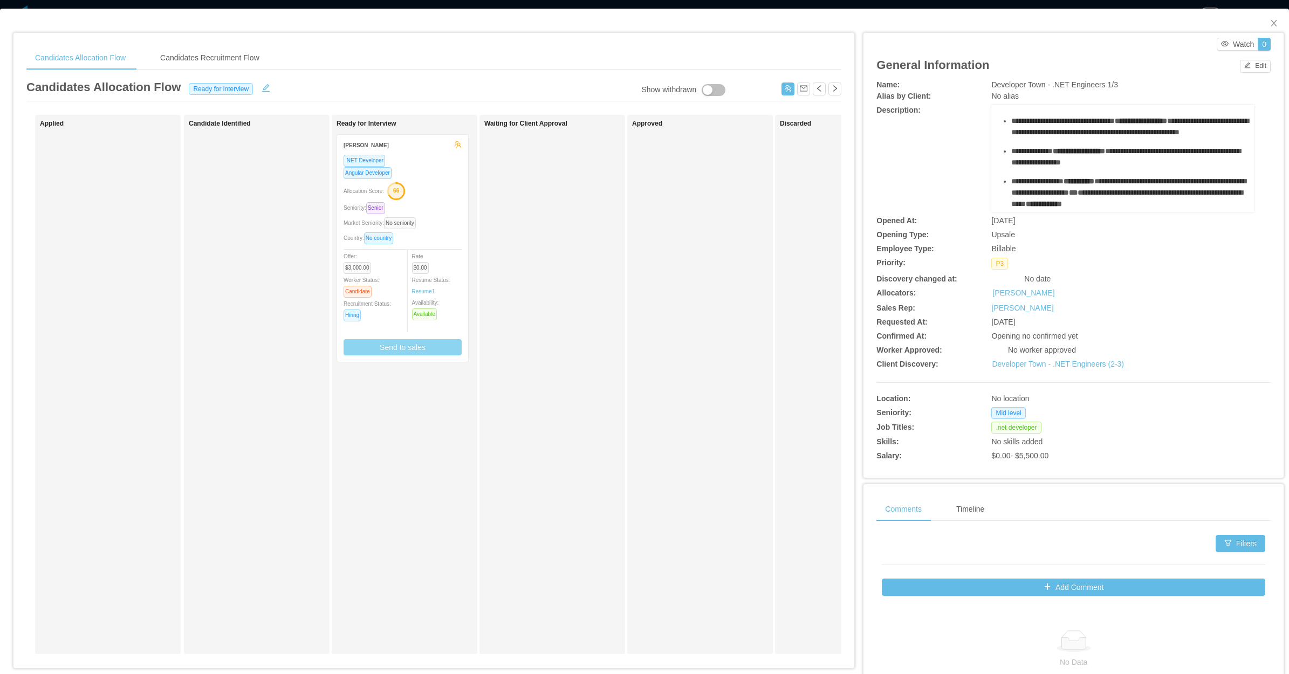
scroll to position [230, 0]
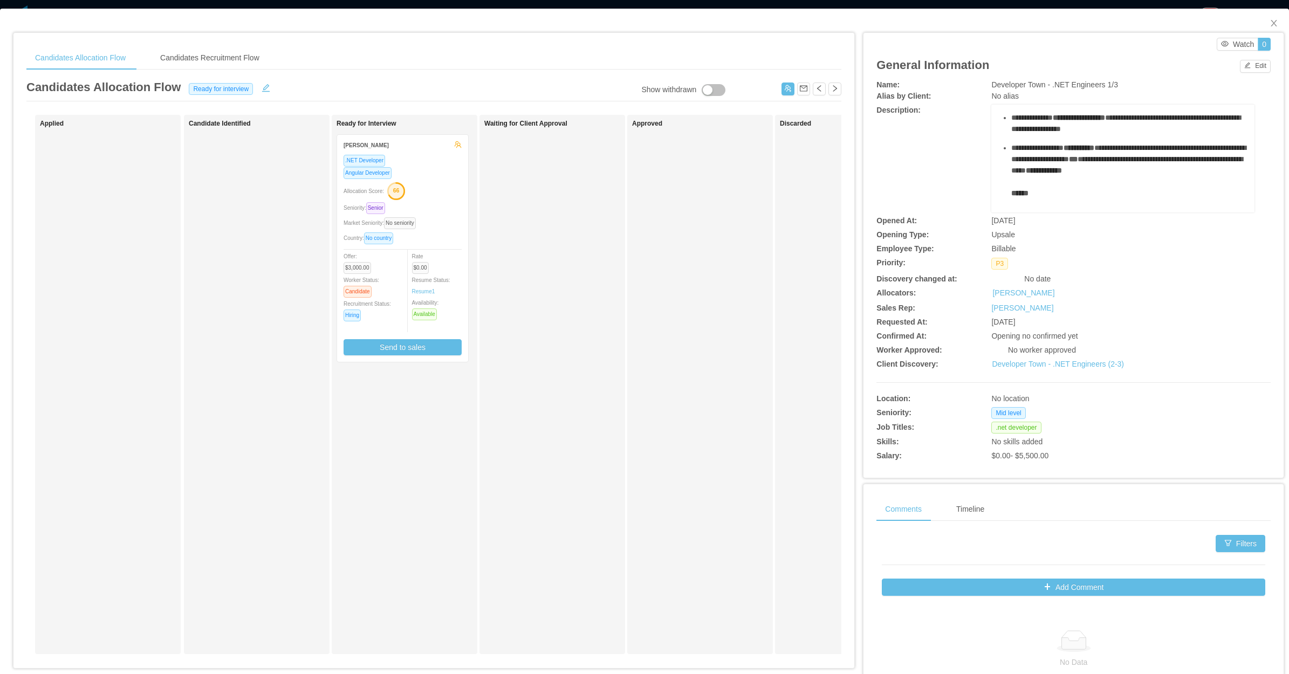
click at [538, 315] on div "Waiting for Client Approval" at bounding box center [559, 384] width 151 height 529
click at [443, 216] on div ".NET Developer Angular Developer Allocation Score: 66 Seniority: Senior Market …" at bounding box center [402, 254] width 118 height 201
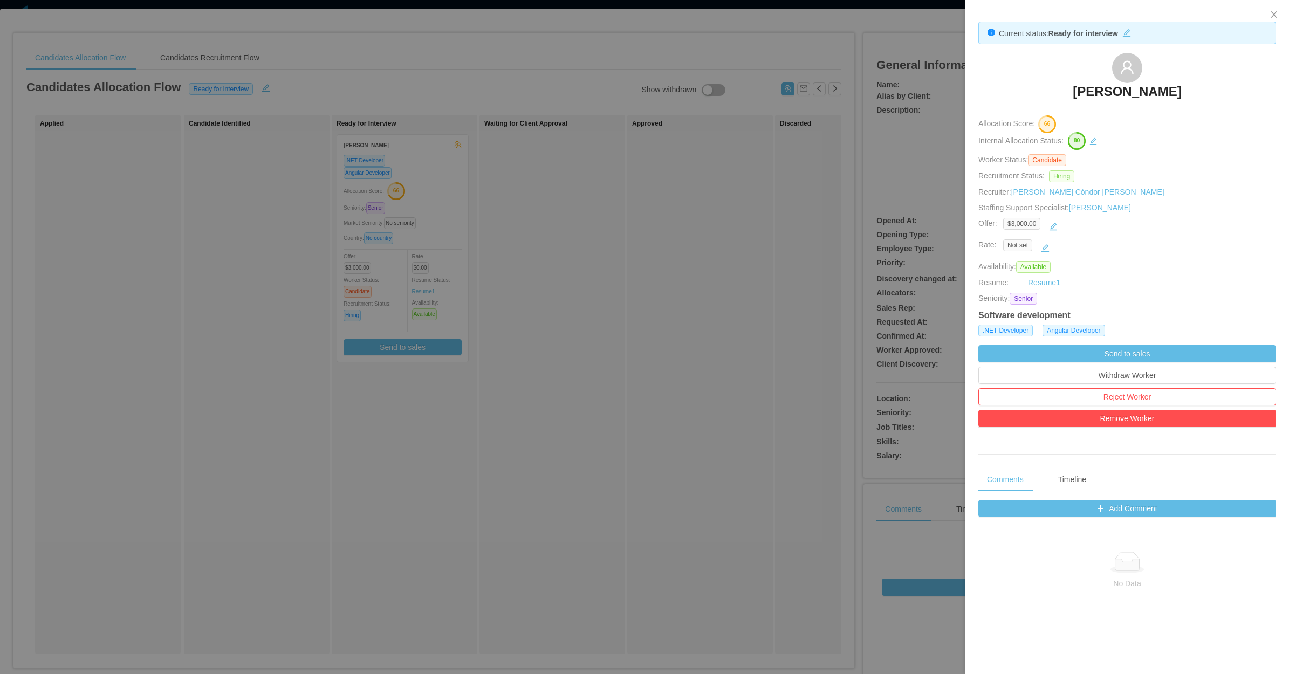
drag, startPoint x: 1022, startPoint y: 84, endPoint x: 1190, endPoint y: 89, distance: 167.8
click at [1190, 89] on div "Fernando Valenzuela" at bounding box center [1127, 80] width 298 height 54
copy h3 "Fernando Valenzuela"
drag, startPoint x: 610, startPoint y: 197, endPoint x: 1001, endPoint y: 122, distance: 398.0
click at [613, 198] on div at bounding box center [644, 337] width 1289 height 674
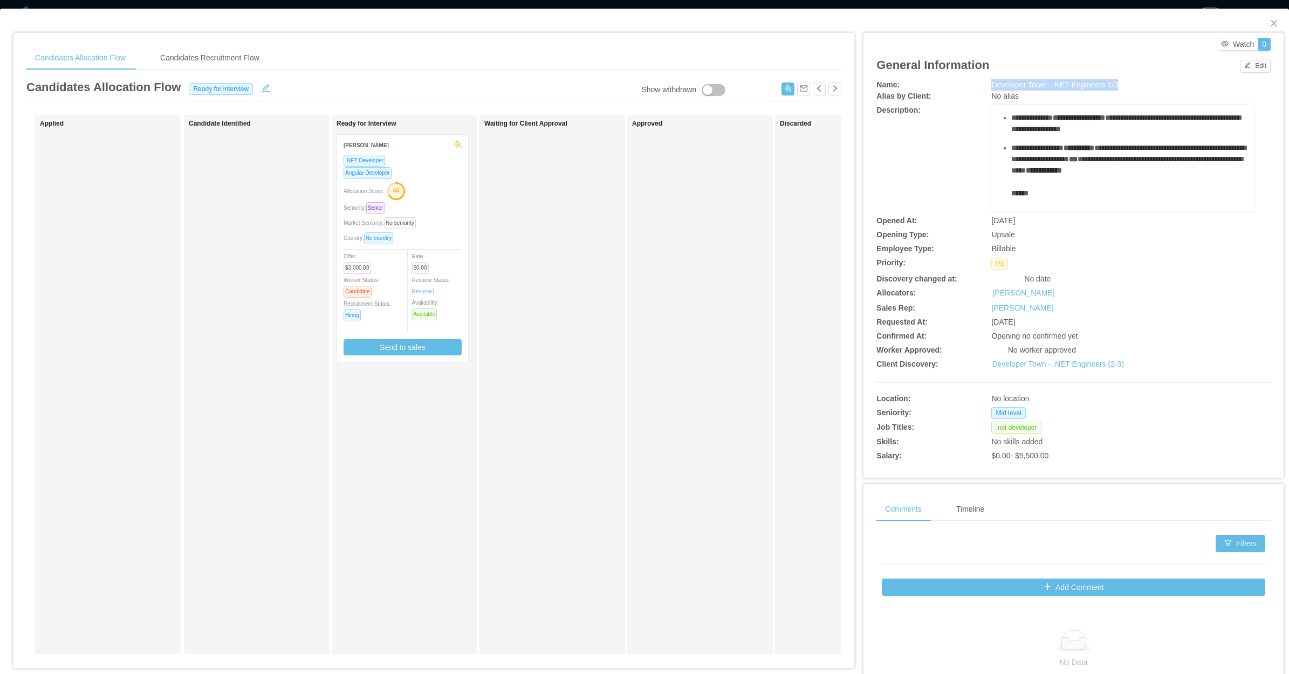
drag, startPoint x: 985, startPoint y: 84, endPoint x: 1119, endPoint y: 84, distance: 134.3
click at [1119, 84] on div "Developer Town - .NET Engineers 1/3" at bounding box center [1122, 84] width 263 height 11
copy span "Developer Town - .NET Engineers 1/3"
drag, startPoint x: 572, startPoint y: 362, endPoint x: 589, endPoint y: 352, distance: 20.3
click at [572, 362] on div "Waiting for Client Approval" at bounding box center [559, 384] width 151 height 529
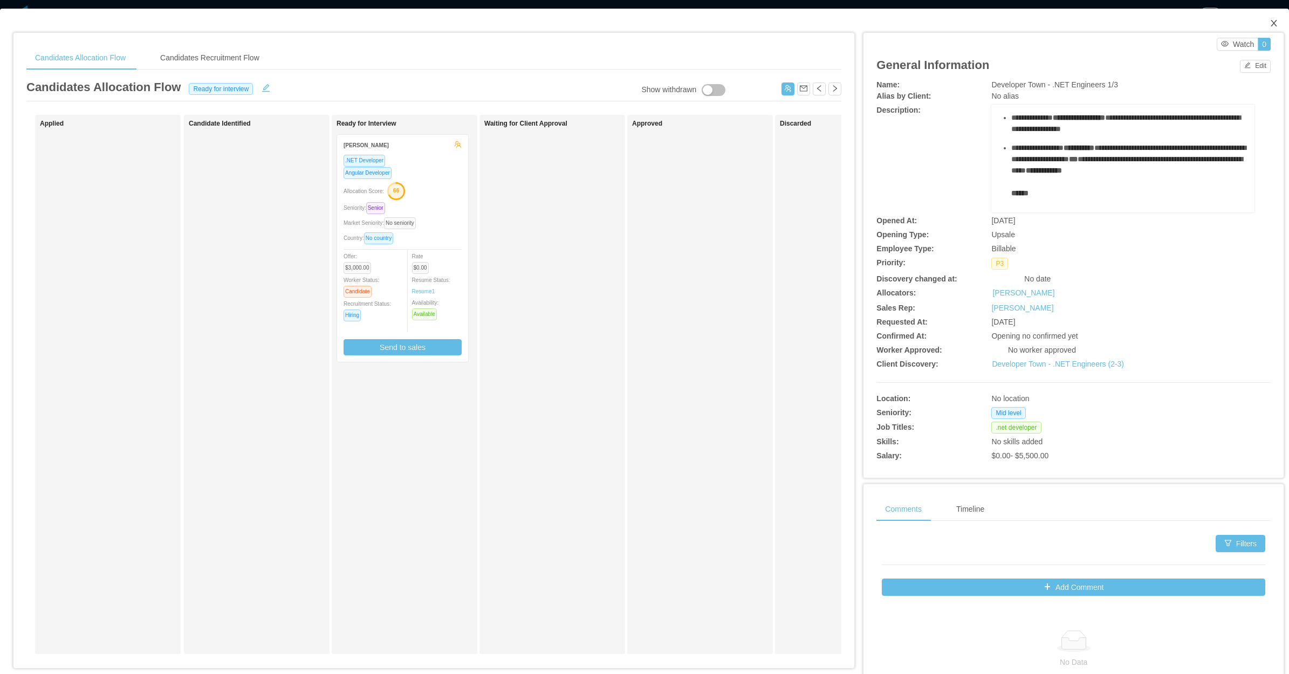
drag, startPoint x: 1267, startPoint y: 25, endPoint x: 1246, endPoint y: 33, distance: 22.7
click at [1269, 26] on icon "icon: close" at bounding box center [1273, 23] width 9 height 9
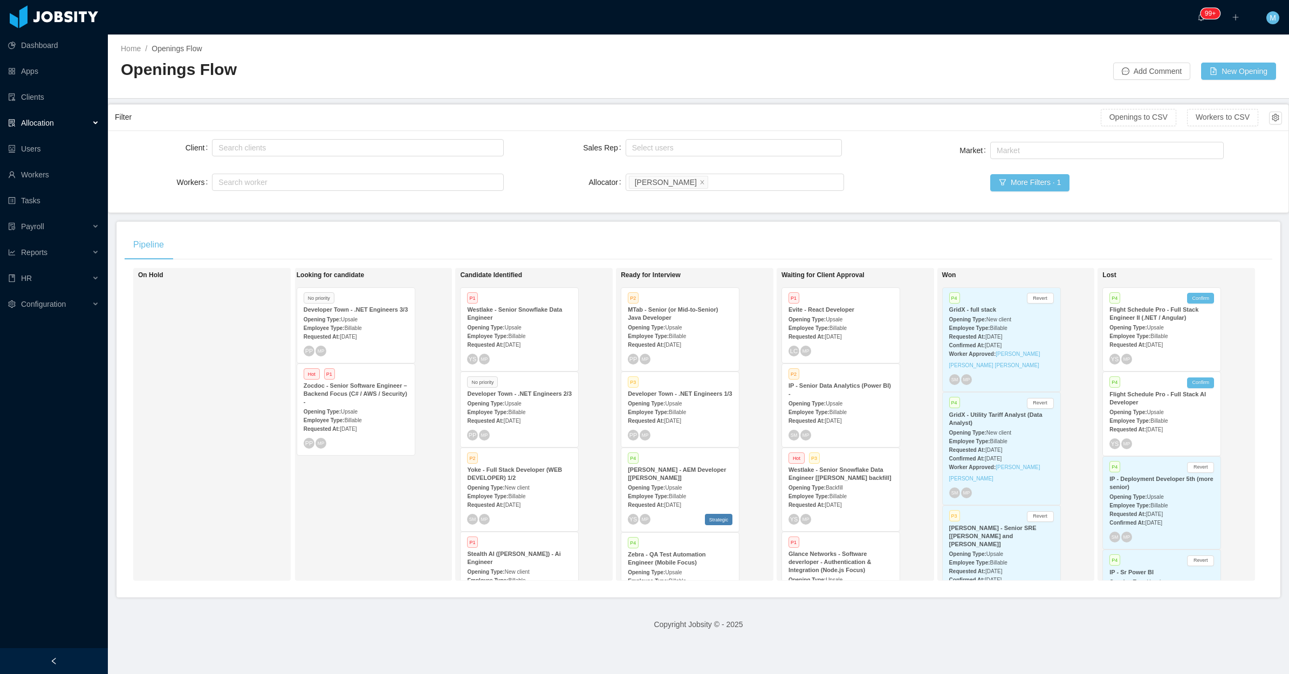
scroll to position [0, 15]
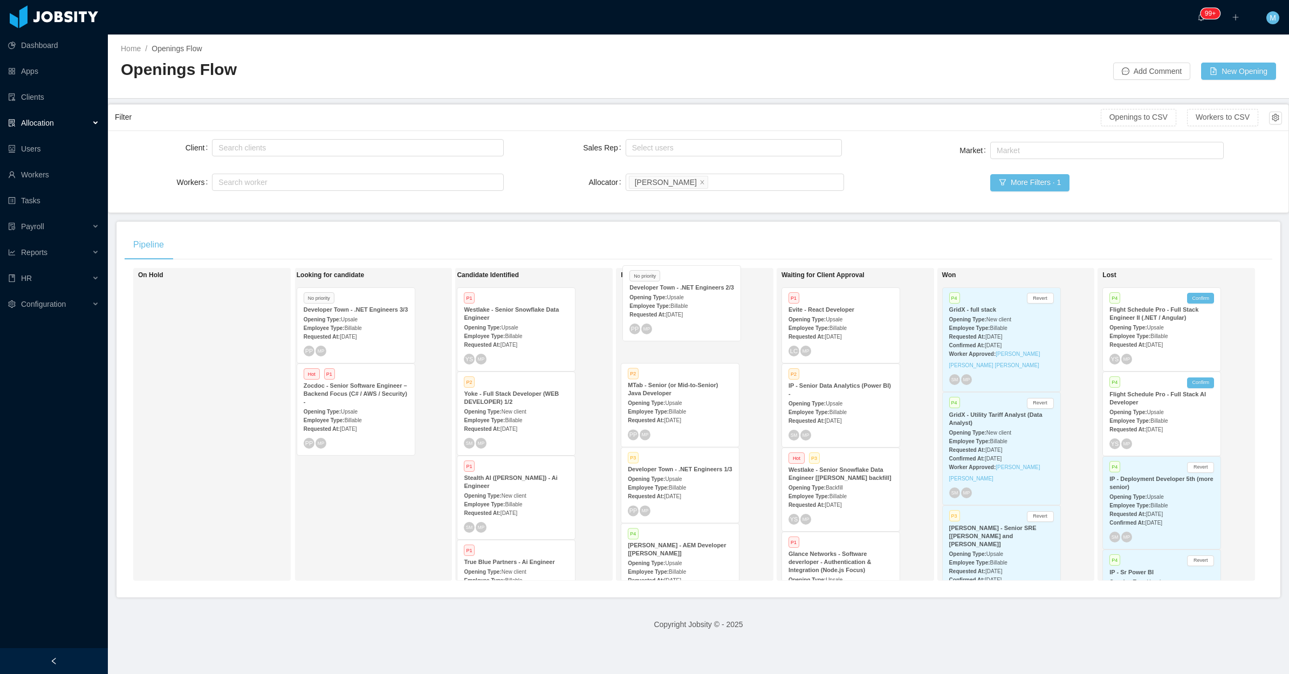
drag, startPoint x: 537, startPoint y: 419, endPoint x: 701, endPoint y: 313, distance: 196.2
click at [701, 313] on div "On Hold Looking for candidate No priority Developer Town - .NET Engineers 3/3 O…" at bounding box center [698, 428] width 1147 height 321
click at [685, 491] on div "Requested At: Aug 14th, 2025" at bounding box center [680, 496] width 105 height 11
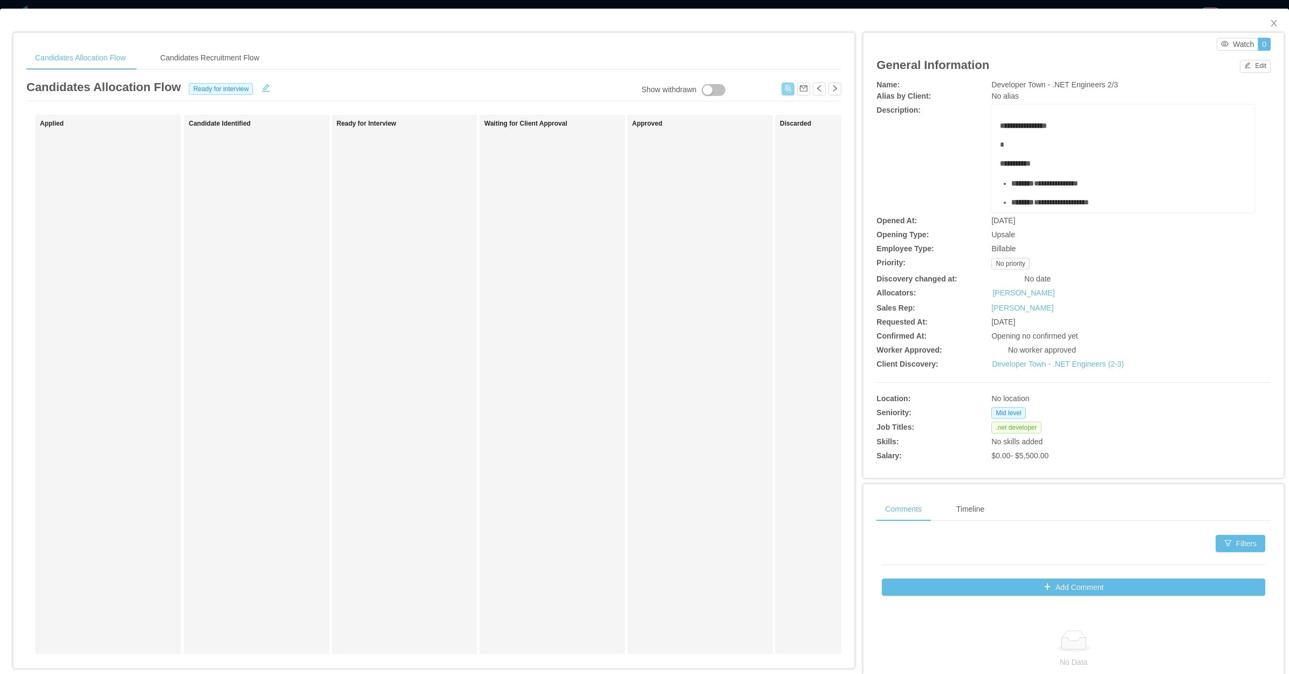
click at [782, 92] on button "button" at bounding box center [787, 88] width 13 height 13
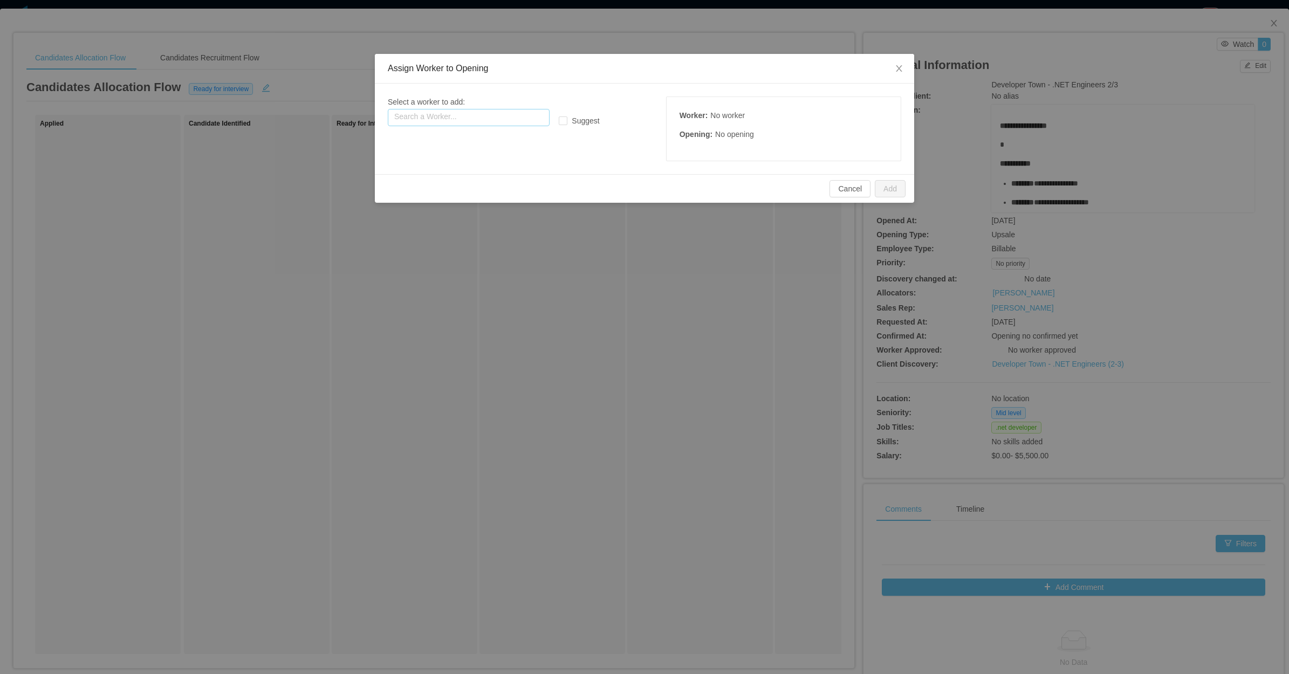
click at [483, 114] on input "text" at bounding box center [469, 117] width 162 height 17
paste input "**********"
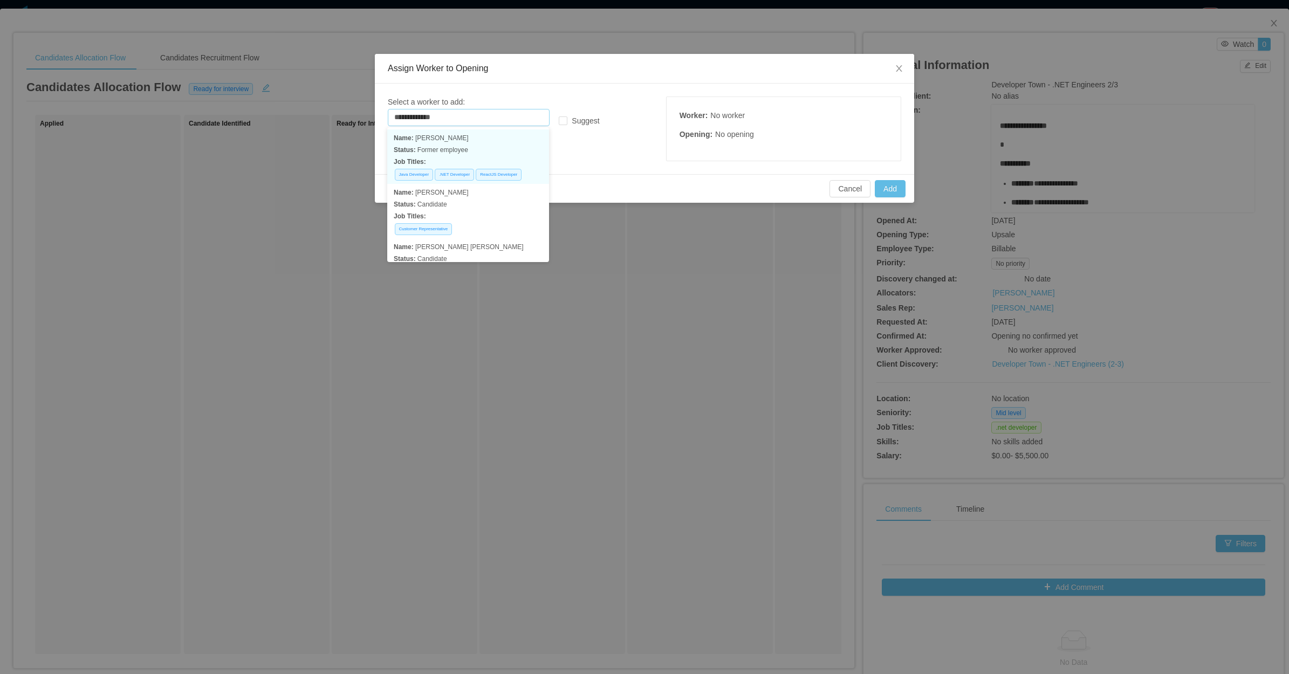
click at [478, 149] on p "Status: Former employee" at bounding box center [468, 150] width 149 height 12
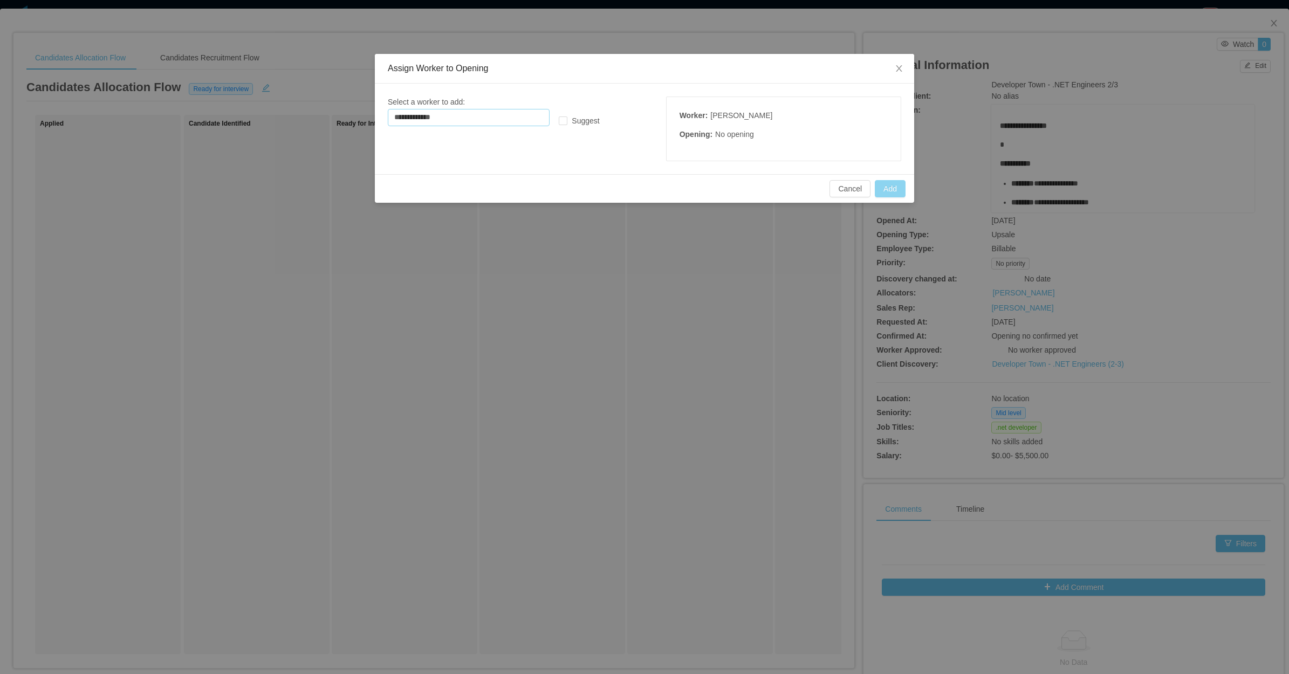
type input "**********"
click at [898, 191] on button "Add" at bounding box center [890, 188] width 31 height 17
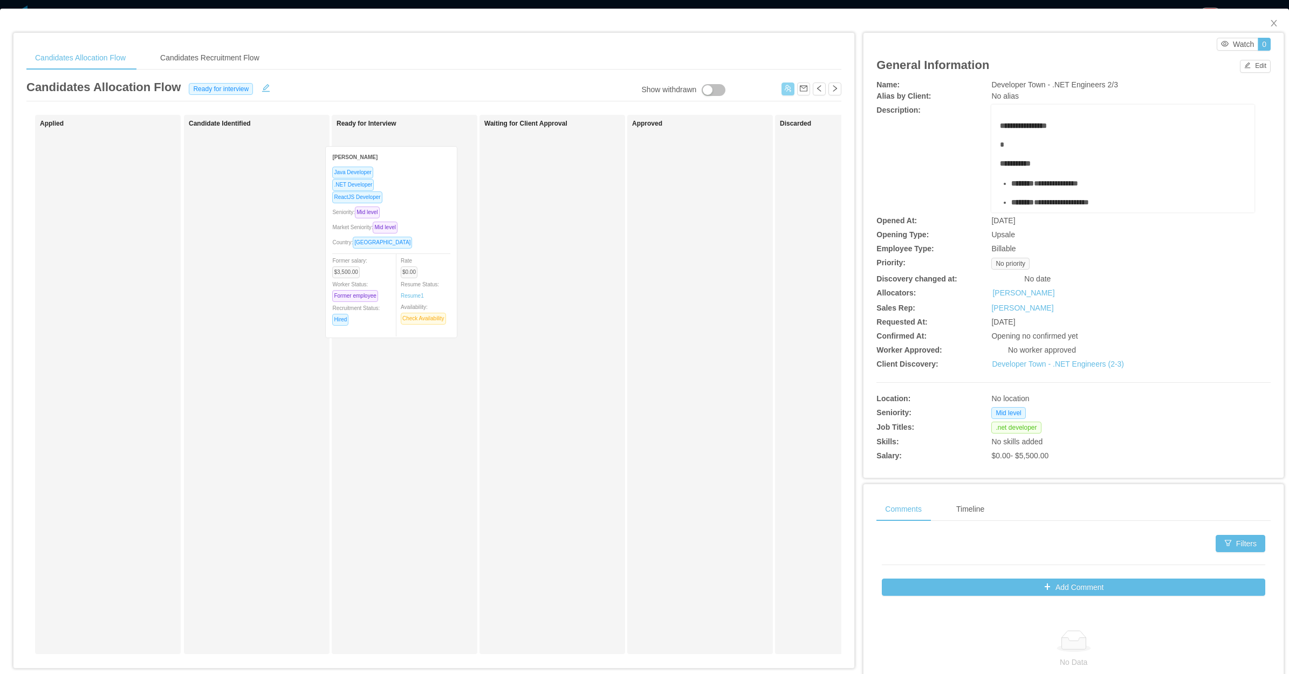
drag, startPoint x: 157, startPoint y: 255, endPoint x: 439, endPoint y: 270, distance: 282.4
click at [448, 270] on div "Applied Yves Gregório Java Developer .NET Developer ReactJS Developer Seniority…" at bounding box center [433, 389] width 815 height 548
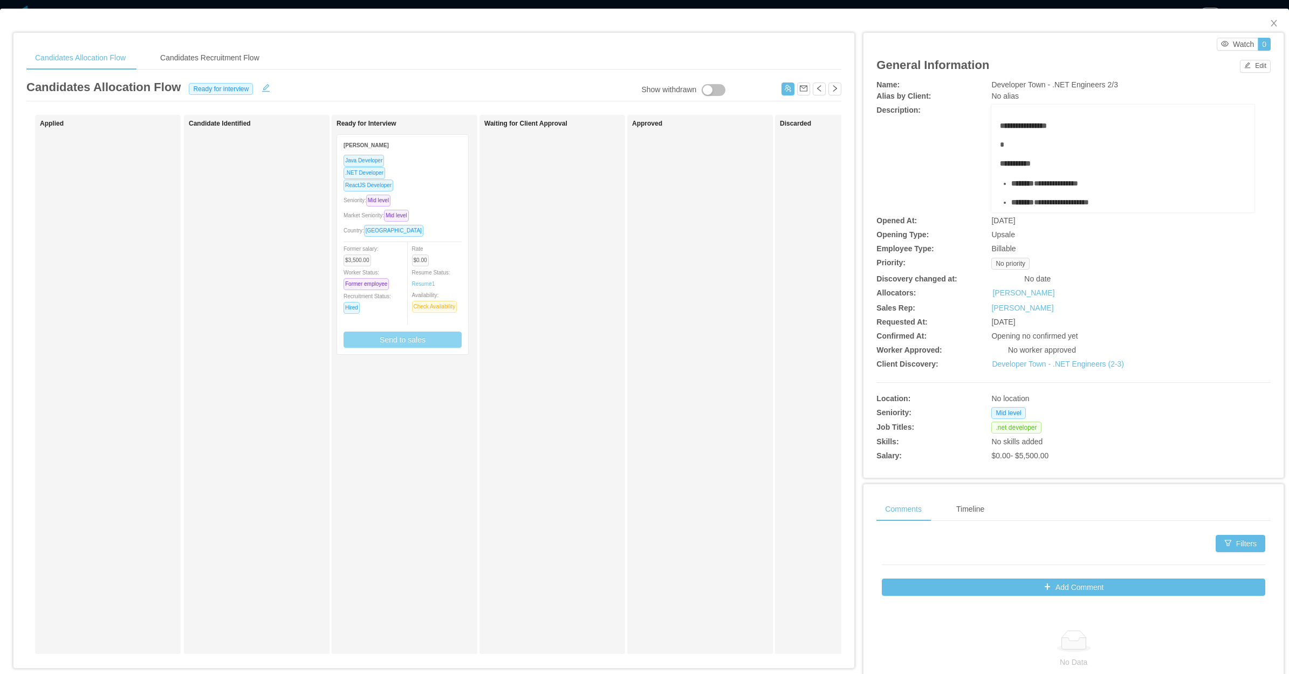
click at [430, 334] on button "Send to sales" at bounding box center [402, 340] width 118 height 16
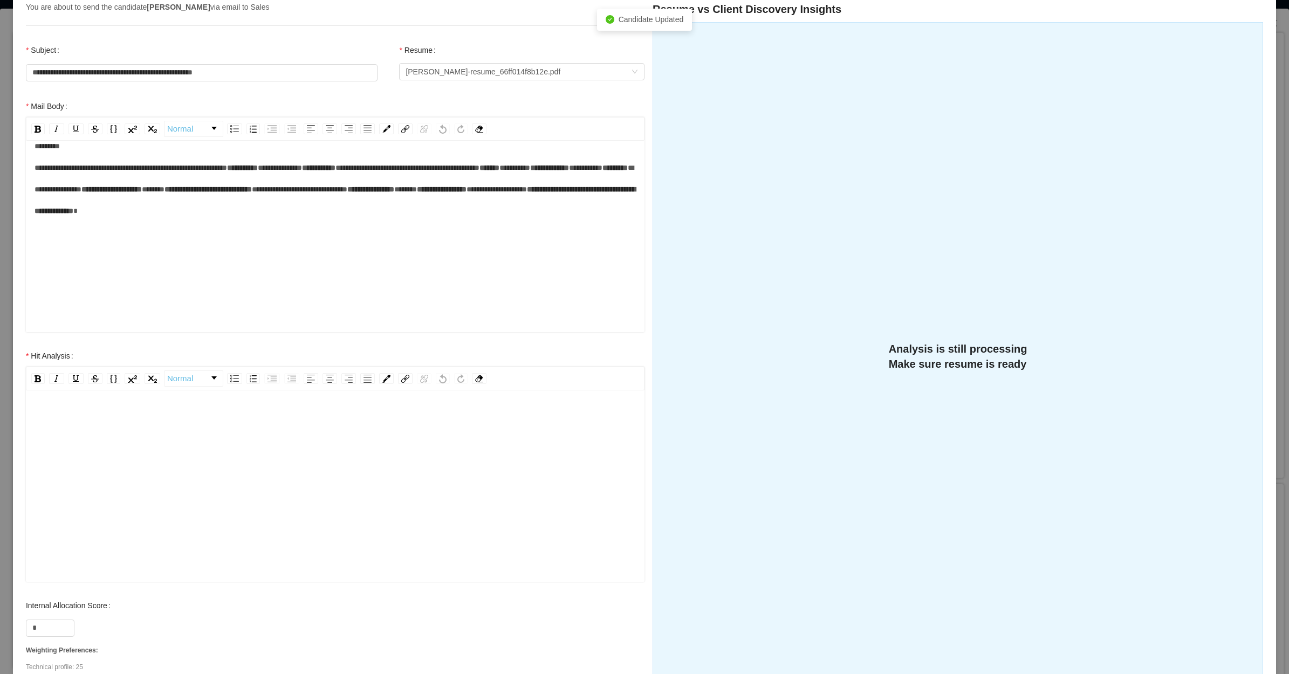
scroll to position [183, 0]
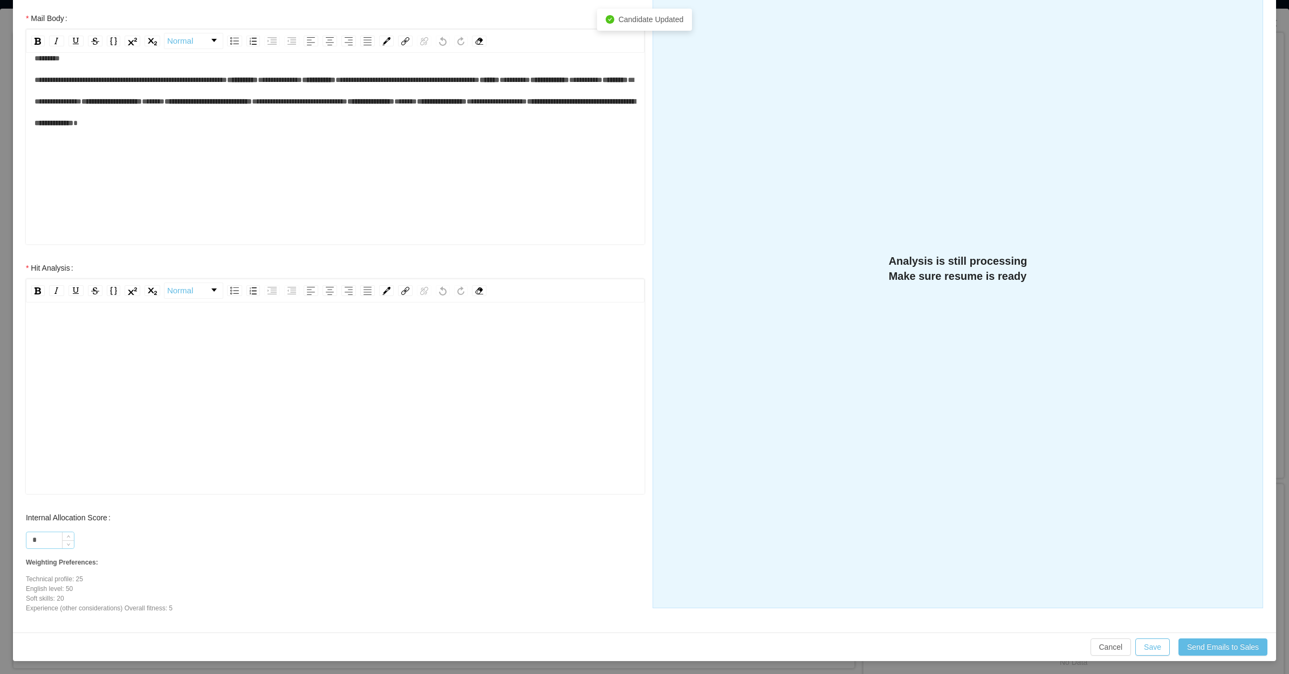
drag, startPoint x: 44, startPoint y: 541, endPoint x: 46, endPoint y: 533, distance: 8.4
click at [46, 542] on input "*" at bounding box center [49, 540] width 47 height 16
type input "**"
click at [122, 380] on div "rdw-editor" at bounding box center [336, 415] width 602 height 189
paste div "rdw-editor"
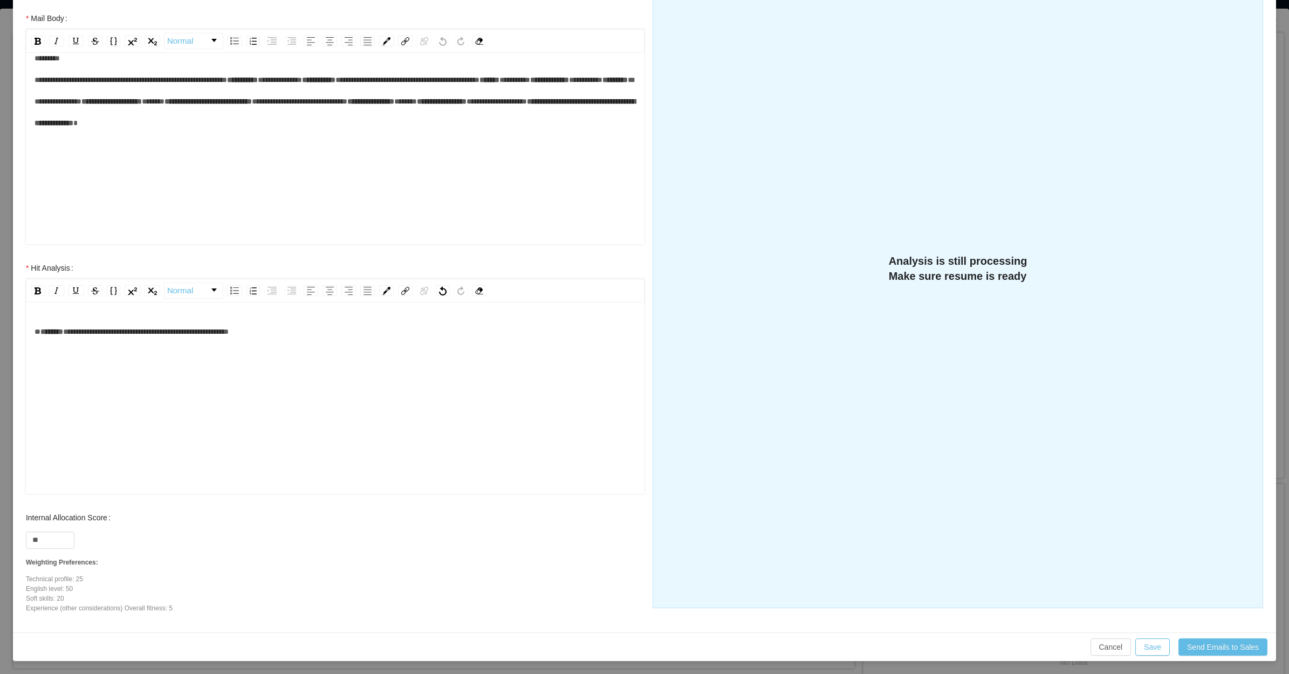
click at [324, 333] on div "**********" at bounding box center [336, 332] width 602 height 22
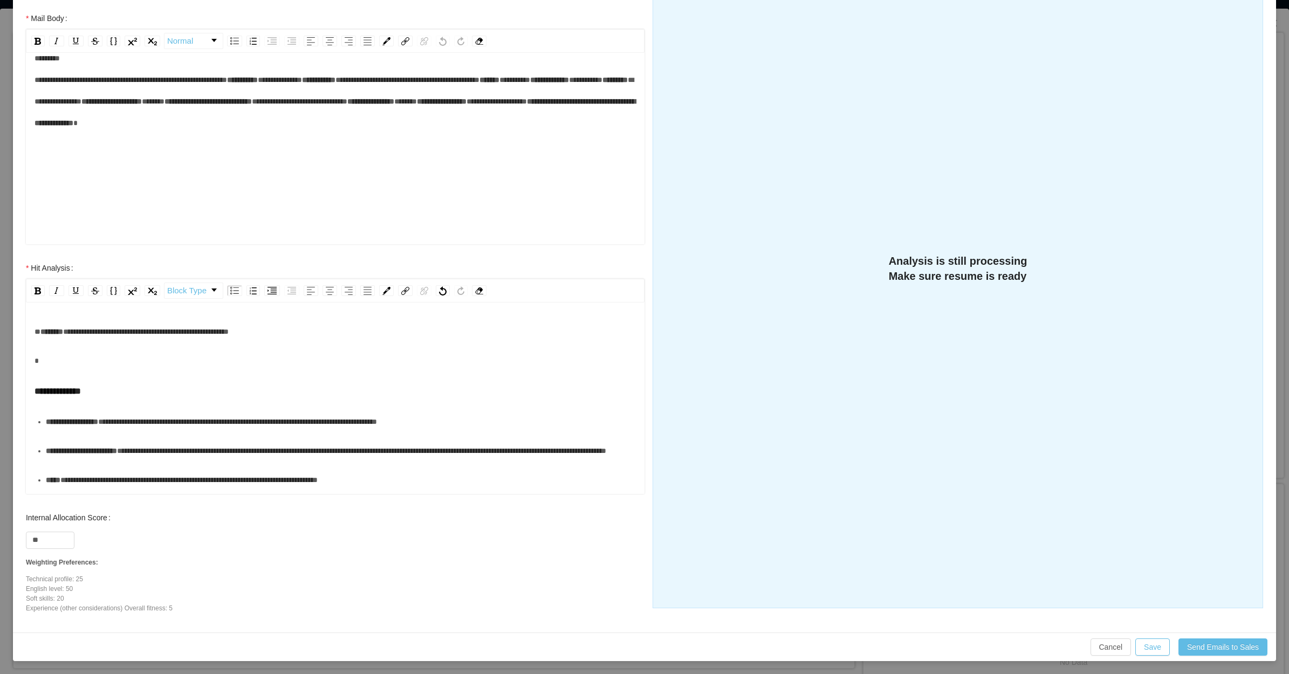
click at [176, 371] on div "rdw-editor" at bounding box center [336, 361] width 602 height 22
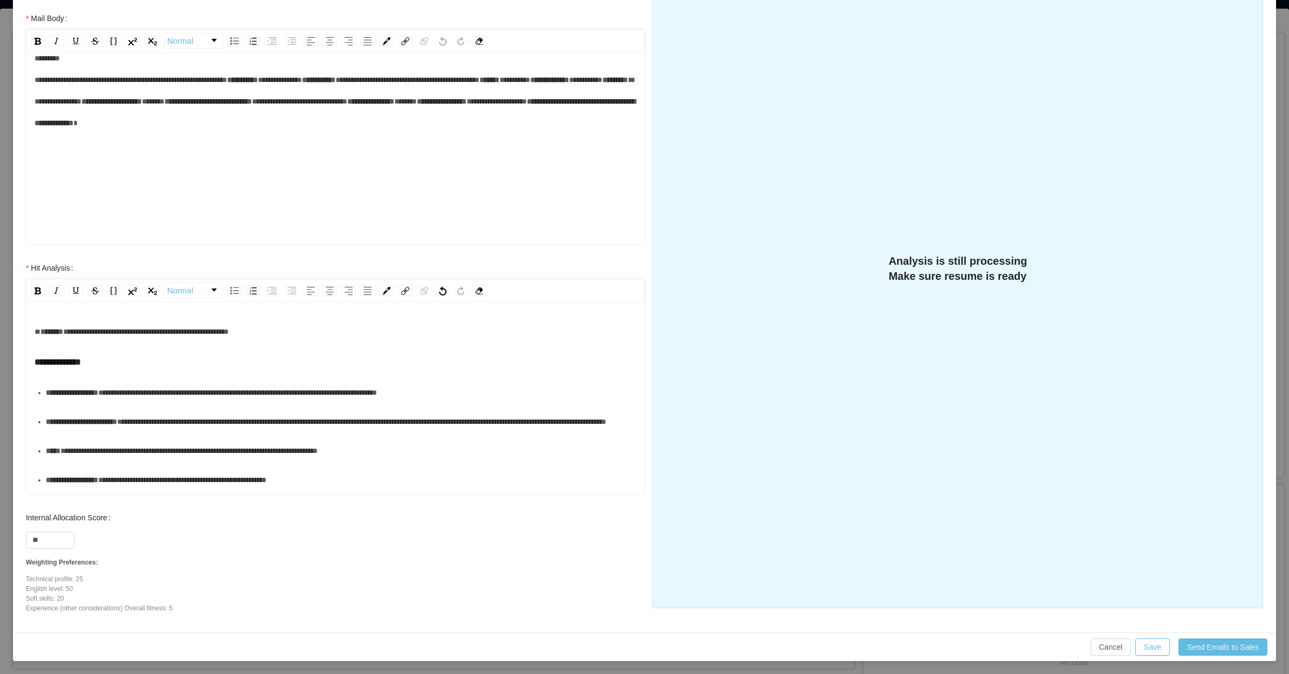
click at [84, 403] on div "**********" at bounding box center [341, 393] width 590 height 22
click at [82, 432] on div "**********" at bounding box center [341, 422] width 590 height 22
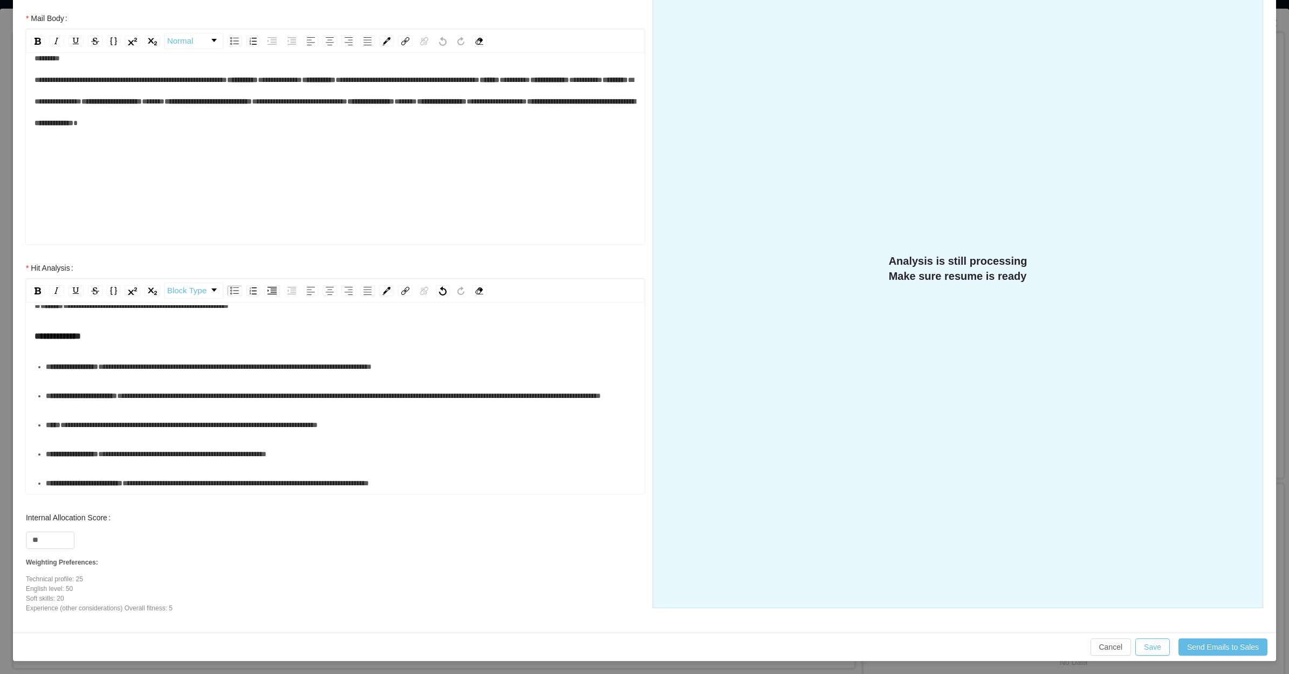
scroll to position [90, 0]
click at [90, 414] on div "**********" at bounding box center [341, 425] width 590 height 22
click at [100, 456] on div "**********" at bounding box center [341, 454] width 590 height 22
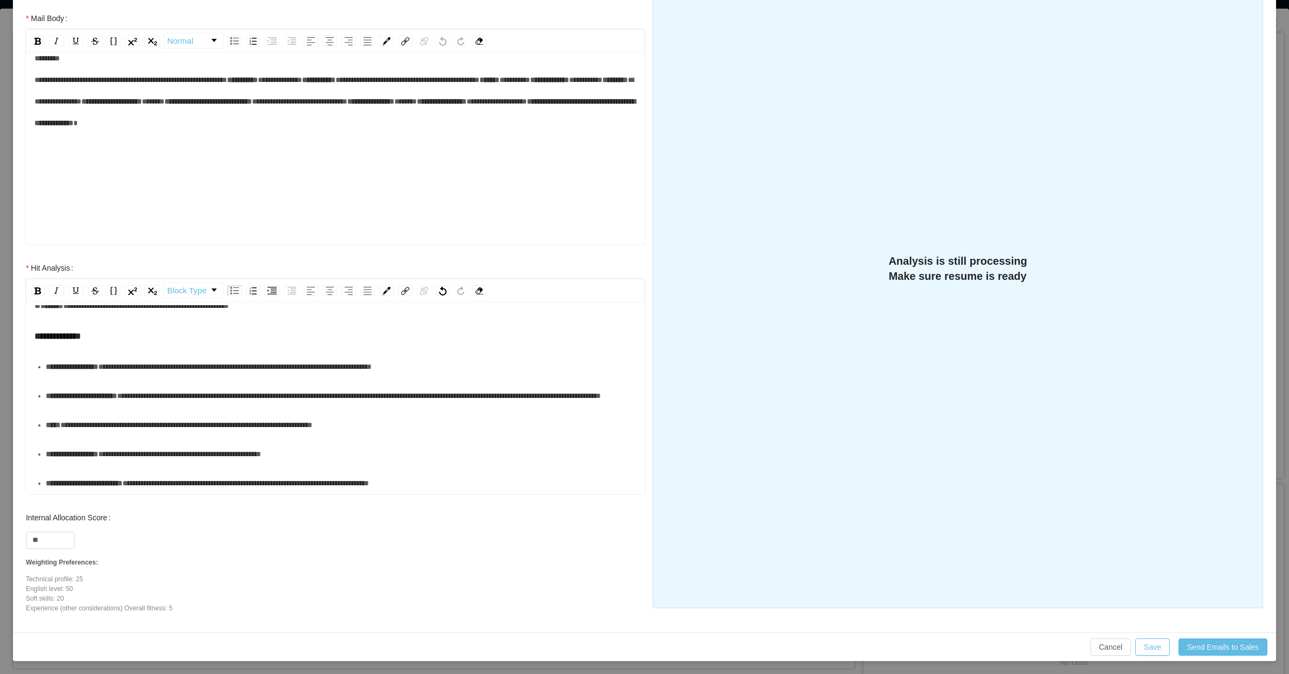
click at [475, 356] on div "**********" at bounding box center [341, 367] width 590 height 22
click at [236, 397] on div "**********" at bounding box center [341, 396] width 590 height 22
drag, startPoint x: 429, startPoint y: 396, endPoint x: 410, endPoint y: 376, distance: 27.5
click at [410, 385] on div "**********" at bounding box center [341, 396] width 590 height 22
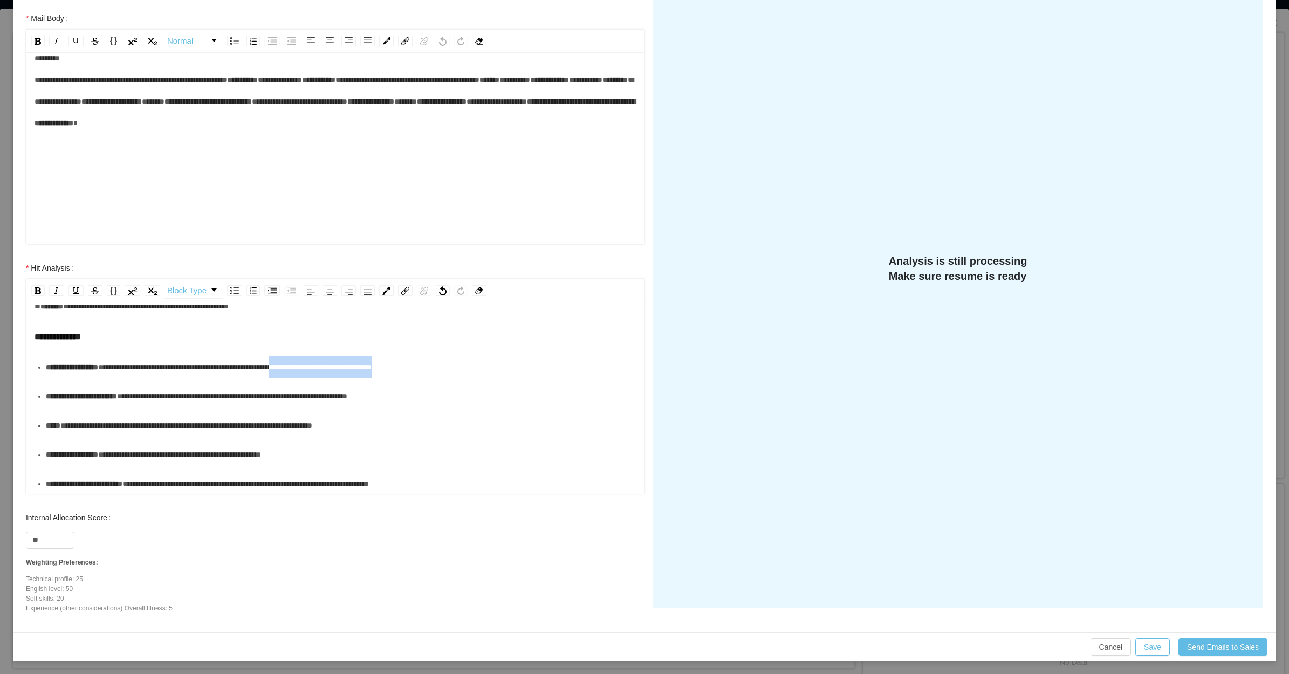
drag, startPoint x: 492, startPoint y: 360, endPoint x: 338, endPoint y: 362, distance: 154.2
click at [338, 362] on div "**********" at bounding box center [341, 367] width 590 height 22
drag, startPoint x: 415, startPoint y: 422, endPoint x: 272, endPoint y: 427, distance: 143.0
click at [272, 427] on div "**********" at bounding box center [341, 426] width 590 height 22
drag, startPoint x: 335, startPoint y: 462, endPoint x: 343, endPoint y: 464, distance: 7.7
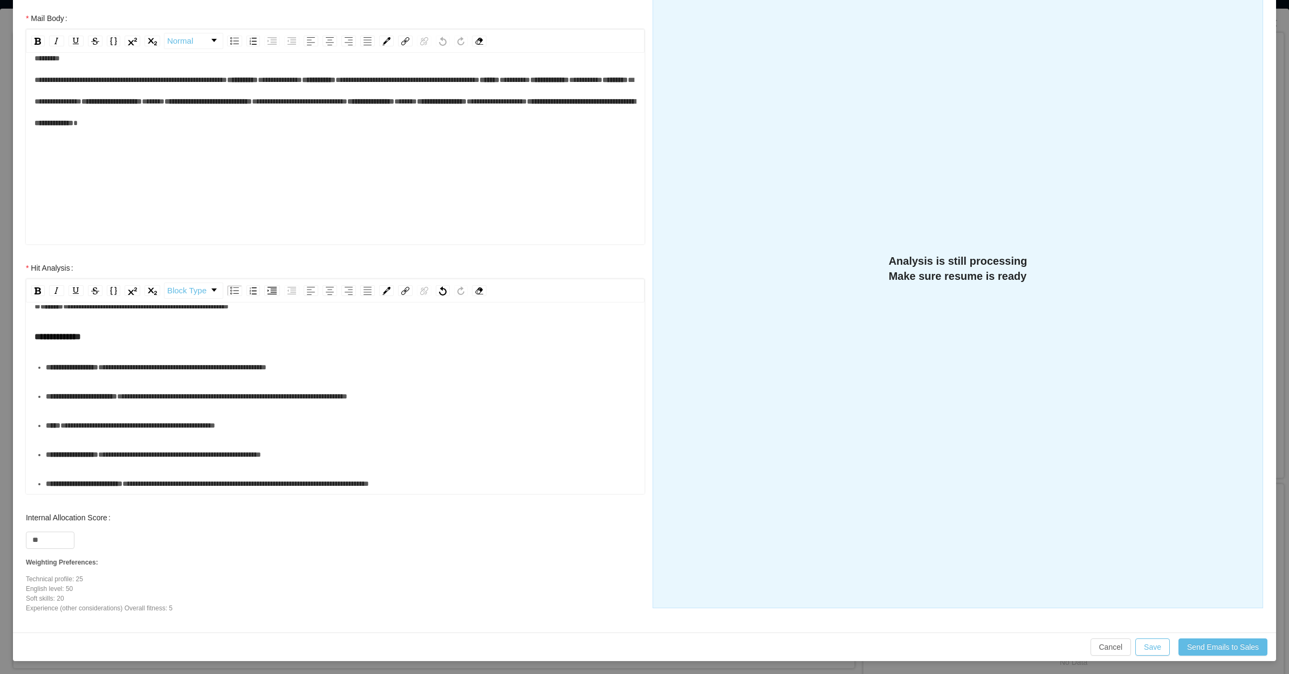
click at [343, 464] on div "**********" at bounding box center [341, 455] width 590 height 22
drag, startPoint x: 392, startPoint y: 486, endPoint x: 499, endPoint y: 506, distance: 109.0
click at [488, 479] on div "**********" at bounding box center [341, 484] width 590 height 22
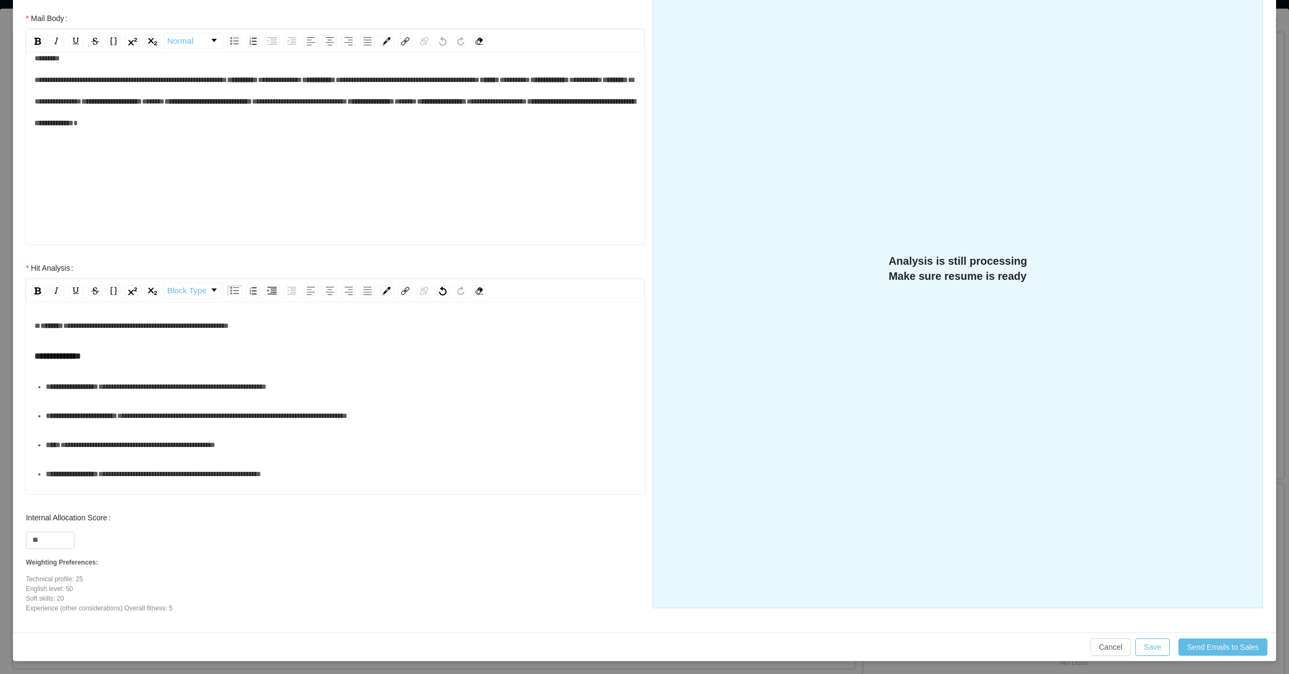
scroll to position [0, 0]
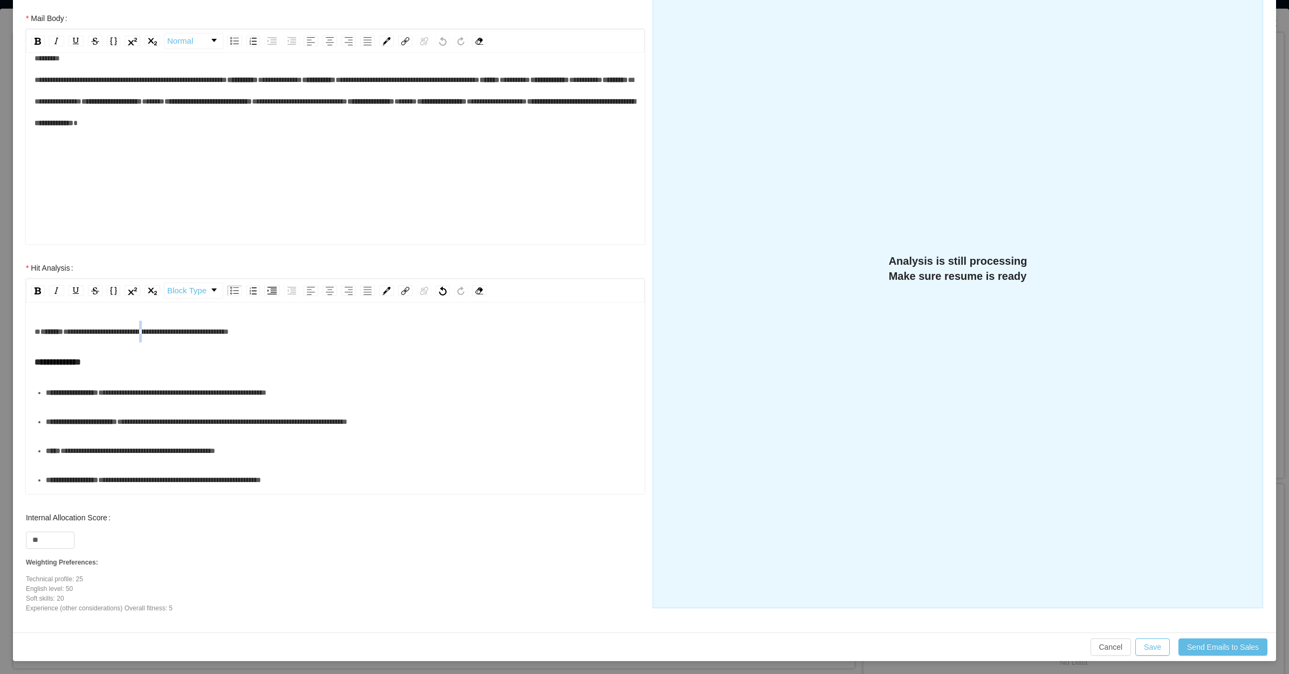
drag, startPoint x: 166, startPoint y: 325, endPoint x: 192, endPoint y: 322, distance: 26.6
click at [180, 324] on div "**********" at bounding box center [336, 332] width 602 height 22
drag, startPoint x: 290, startPoint y: 326, endPoint x: 278, endPoint y: 334, distance: 14.4
click at [289, 327] on div "**********" at bounding box center [336, 332] width 602 height 22
drag, startPoint x: 290, startPoint y: 333, endPoint x: 19, endPoint y: 333, distance: 271.2
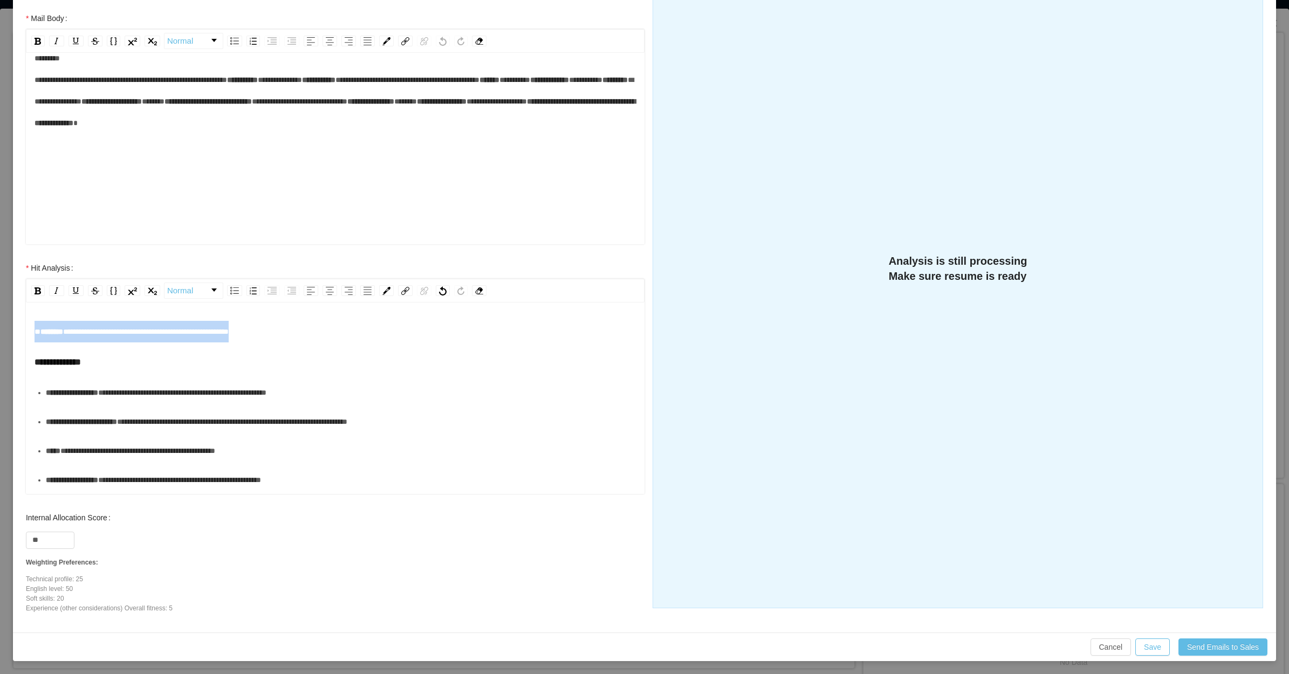
click at [19, 333] on div "**********" at bounding box center [335, 382] width 640 height 250
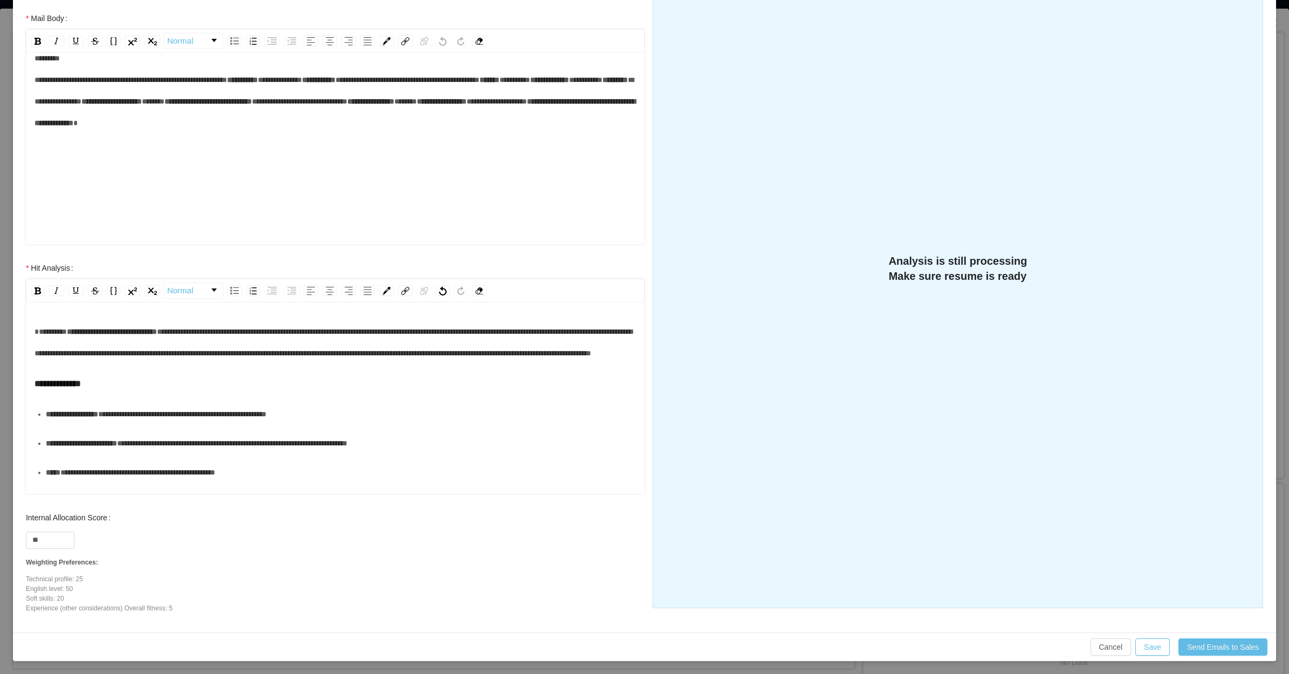
click at [332, 364] on div "**********" at bounding box center [336, 342] width 602 height 43
click at [331, 364] on div "**********" at bounding box center [336, 342] width 602 height 43
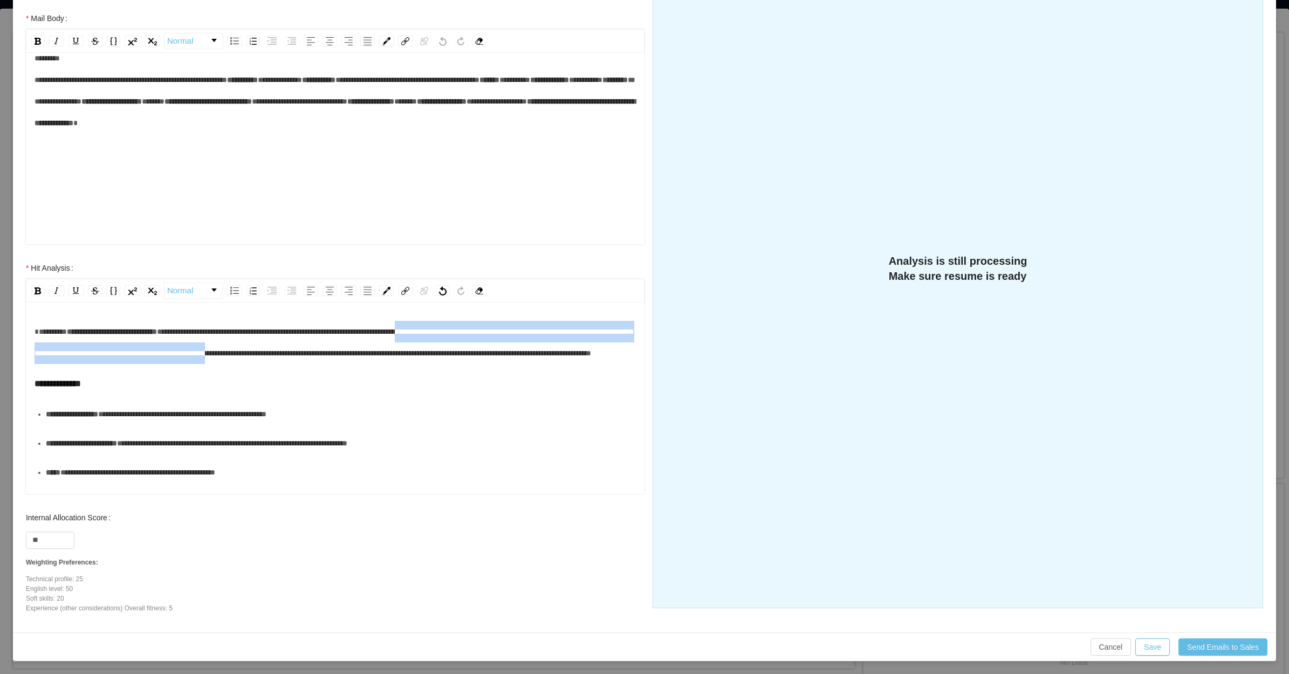
drag, startPoint x: 395, startPoint y: 357, endPoint x: 476, endPoint y: 329, distance: 85.8
click at [476, 329] on span "**********" at bounding box center [333, 342] width 597 height 29
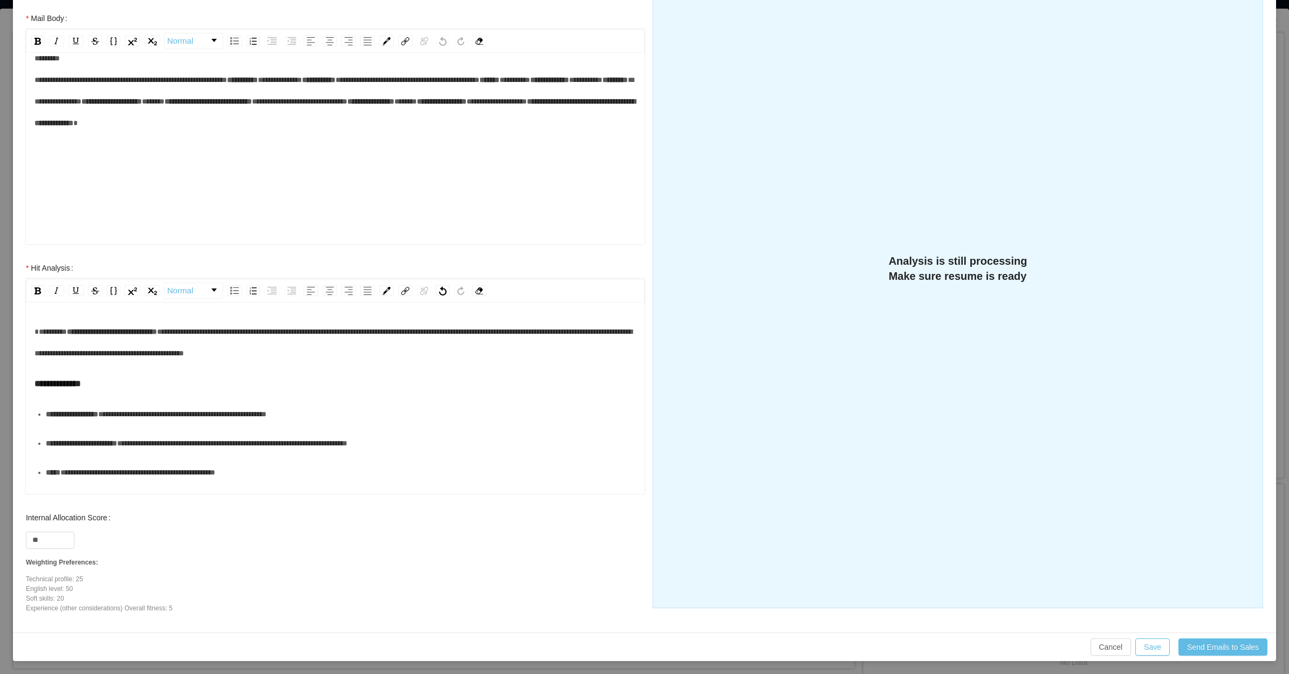
click at [480, 349] on div "**********" at bounding box center [336, 342] width 602 height 43
drag, startPoint x: 46, startPoint y: 535, endPoint x: 35, endPoint y: 538, distance: 11.6
click at [35, 538] on input "**" at bounding box center [49, 540] width 47 height 16
click at [265, 419] on div "**********" at bounding box center [341, 414] width 590 height 22
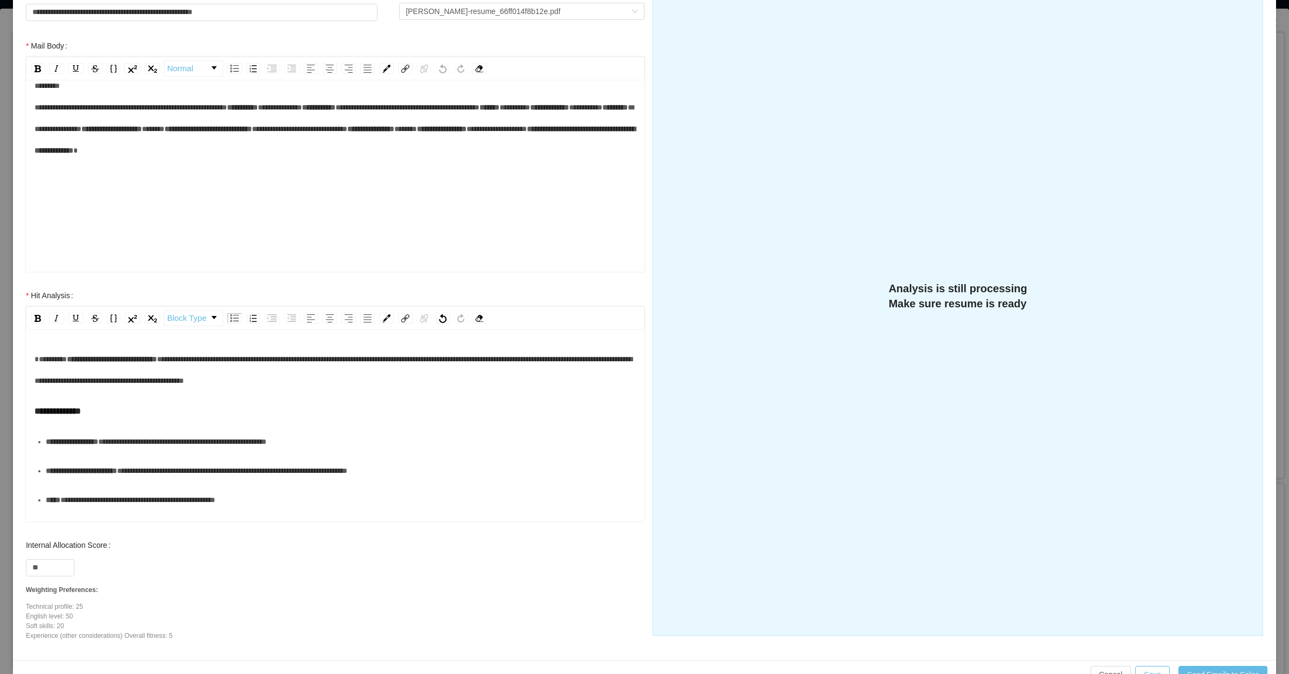
scroll to position [183, 0]
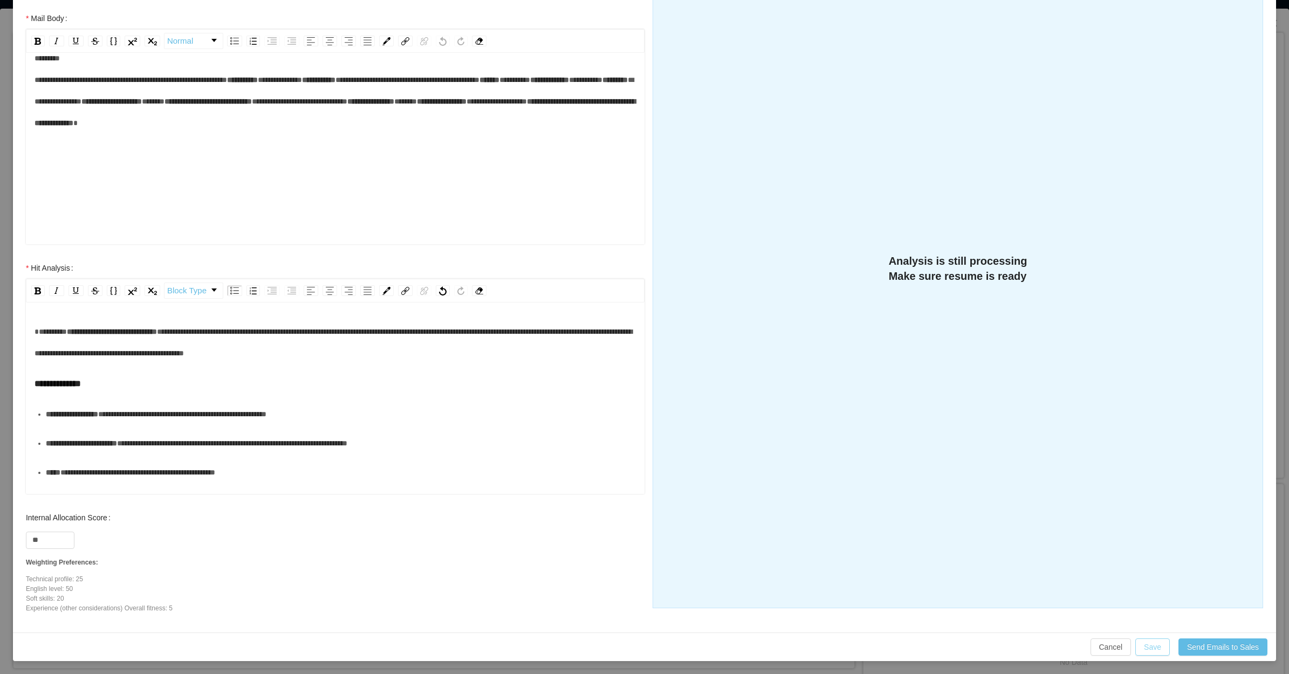
click at [1148, 654] on button "Save" at bounding box center [1152, 646] width 35 height 17
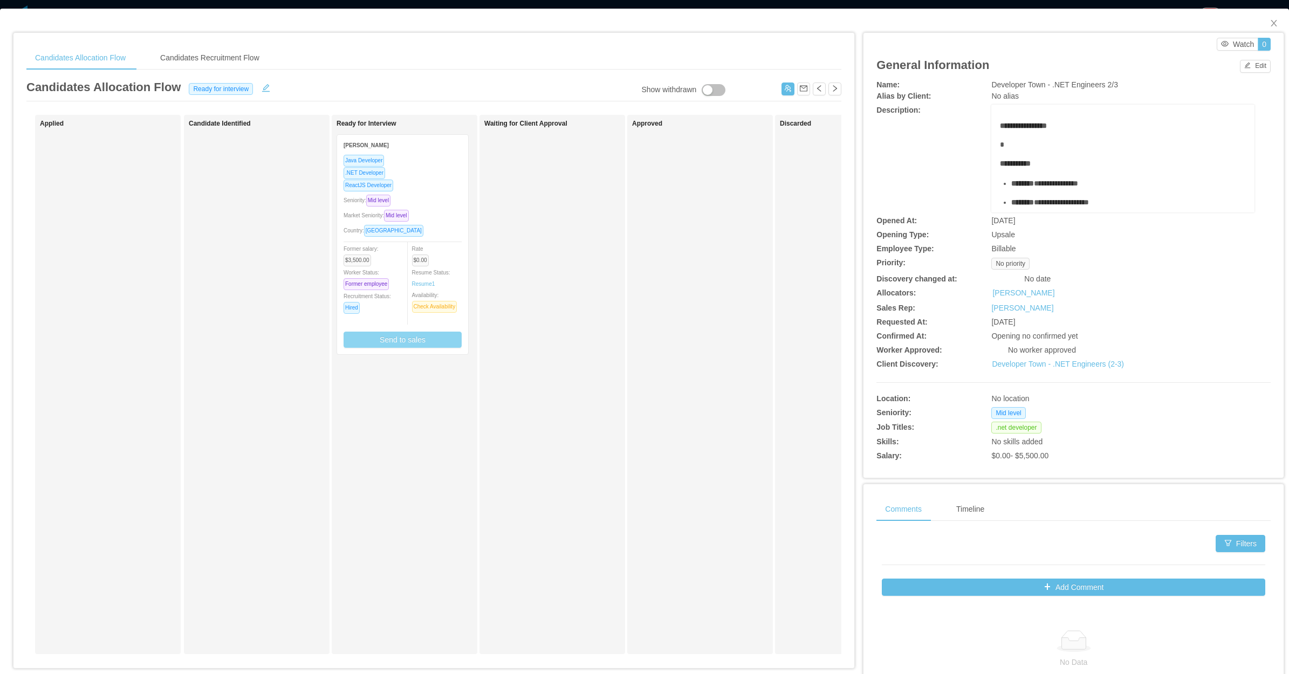
scroll to position [129, 0]
click at [432, 190] on div "ReactJS Developer" at bounding box center [402, 191] width 118 height 12
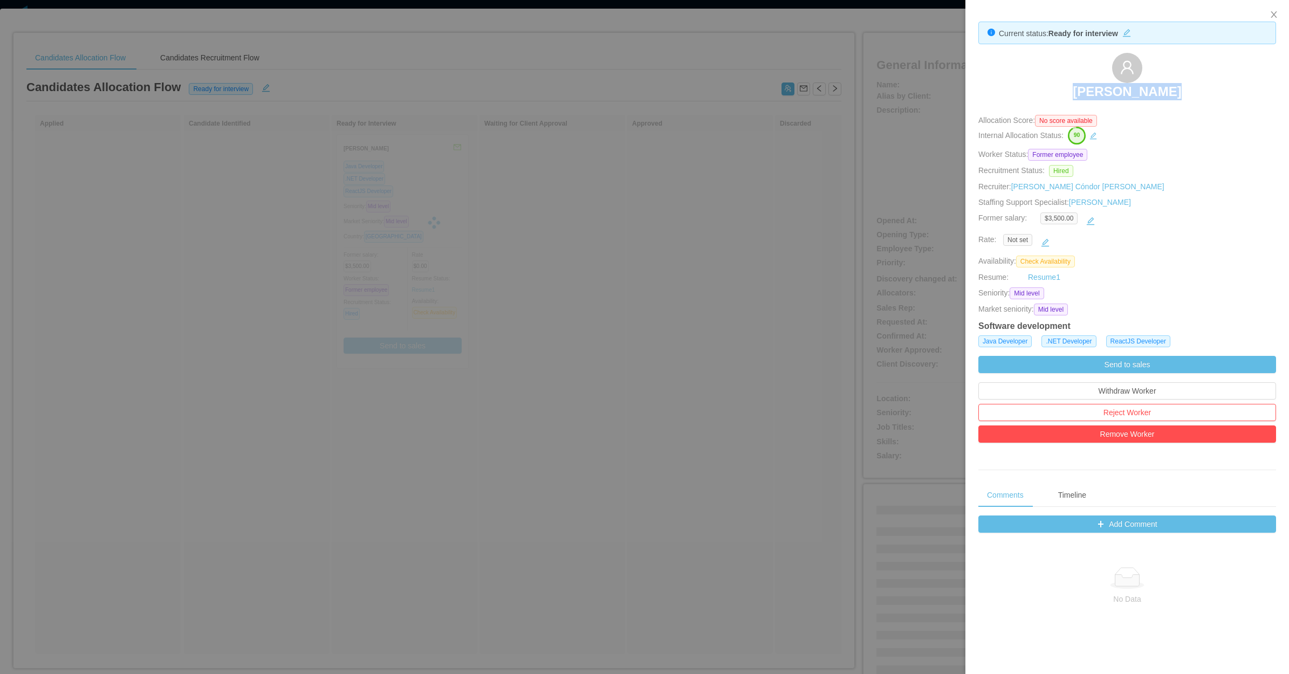
drag, startPoint x: 1054, startPoint y: 87, endPoint x: 1188, endPoint y: 101, distance: 134.5
click at [1188, 101] on div "[PERSON_NAME]" at bounding box center [1127, 80] width 298 height 54
copy h3 "[PERSON_NAME]"
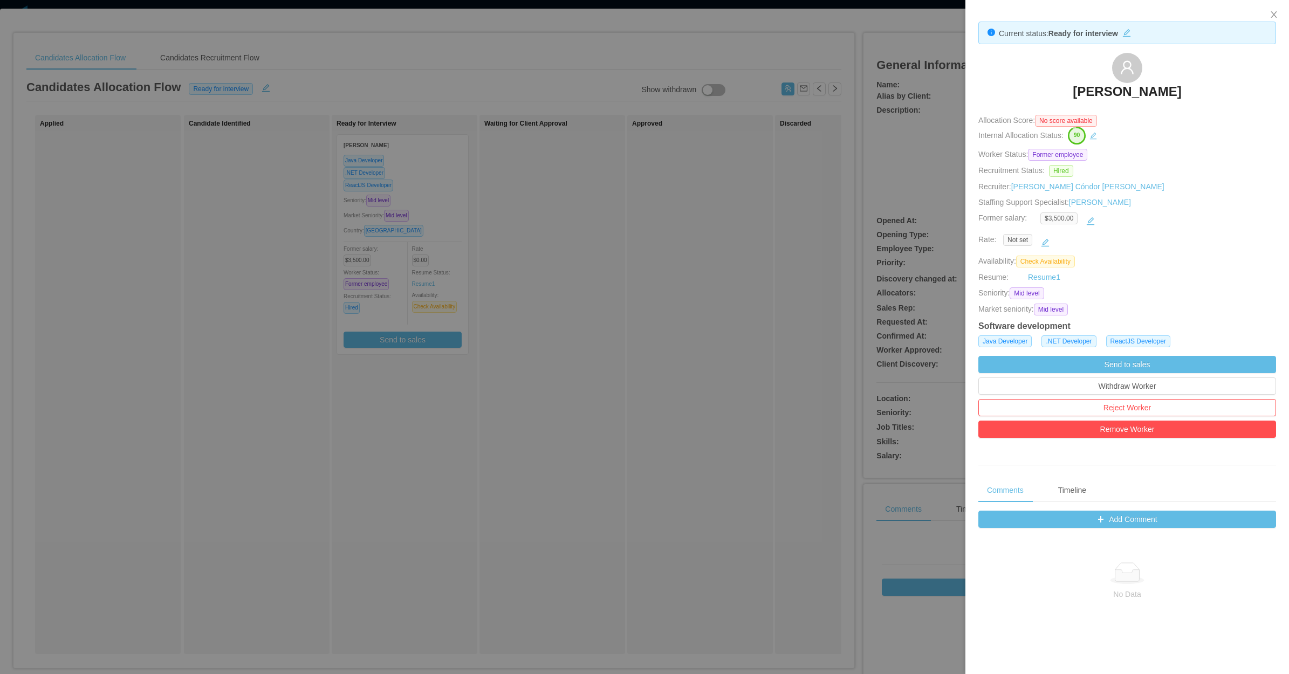
click at [924, 112] on div at bounding box center [644, 337] width 1289 height 674
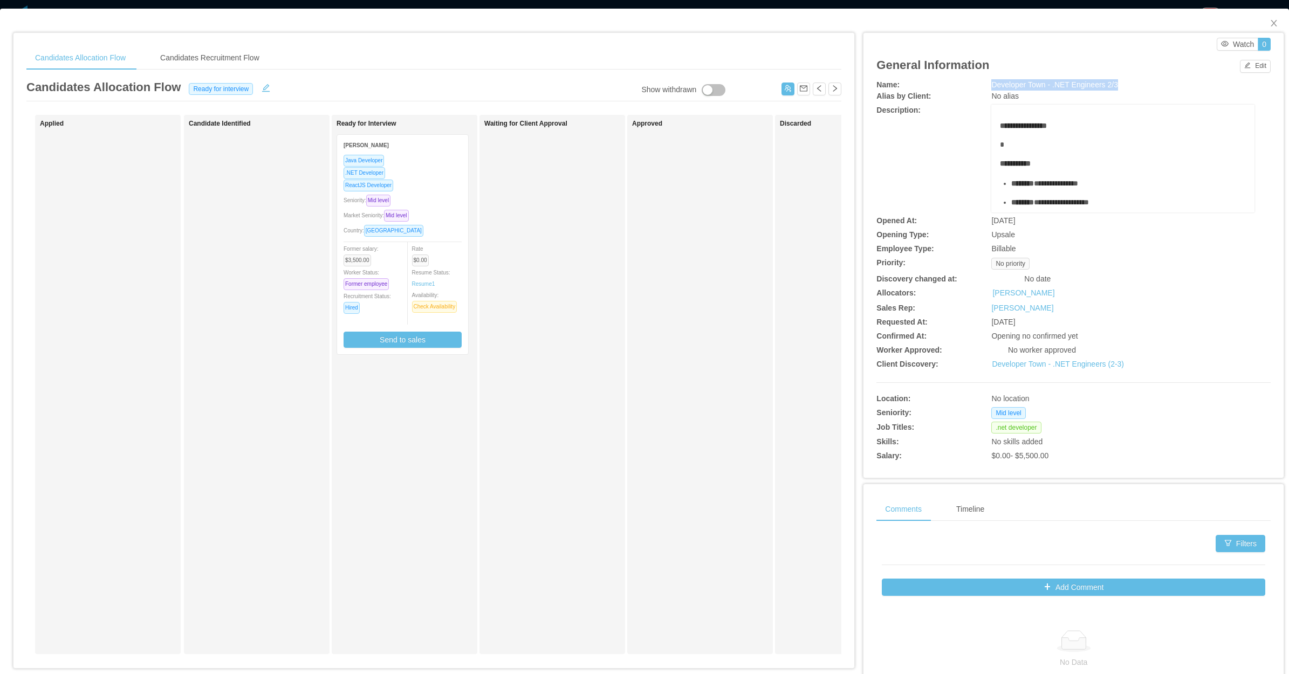
drag, startPoint x: 976, startPoint y: 82, endPoint x: 1103, endPoint y: 81, distance: 126.7
click at [1118, 86] on div "Name: Developer Town - .NET Engineers 2/3" at bounding box center [1073, 84] width 394 height 11
copy div "Developer Town - .NET Engineers 2/3"
click at [568, 388] on div "Waiting for Client Approval" at bounding box center [559, 384] width 151 height 529
drag, startPoint x: 1265, startPoint y: 19, endPoint x: 991, endPoint y: 209, distance: 333.2
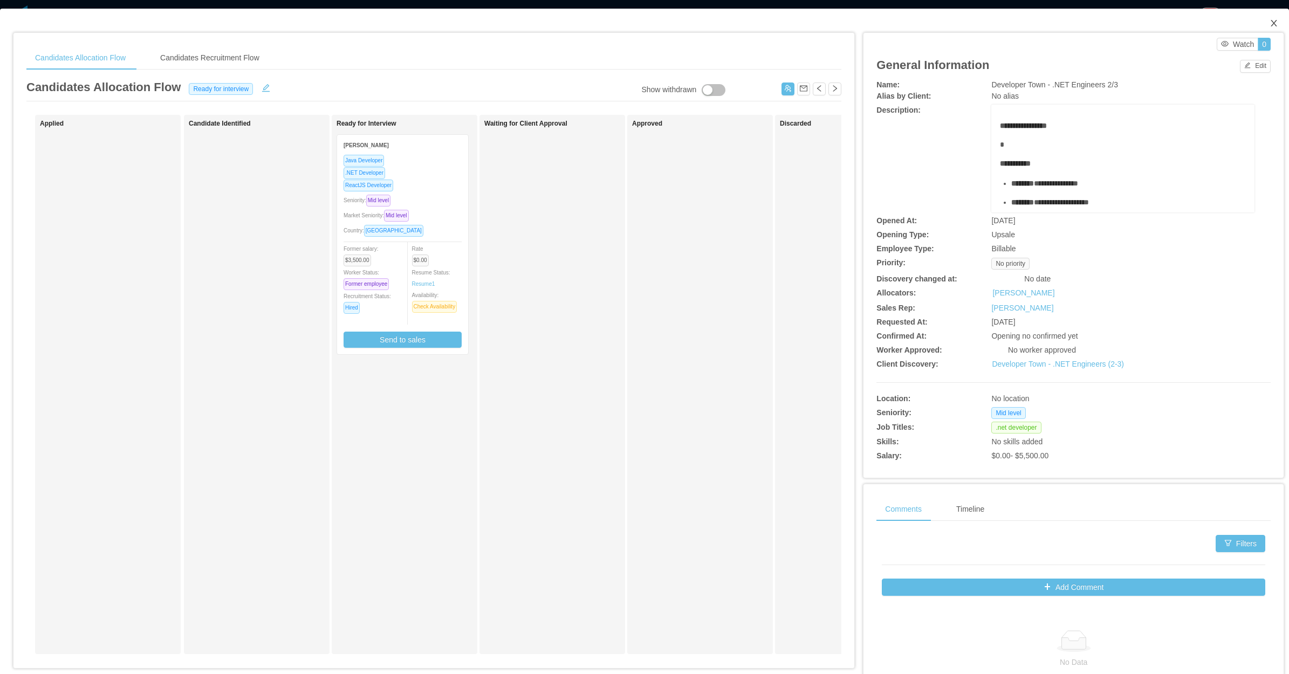
click at [1269, 23] on icon "icon: close" at bounding box center [1273, 23] width 9 height 9
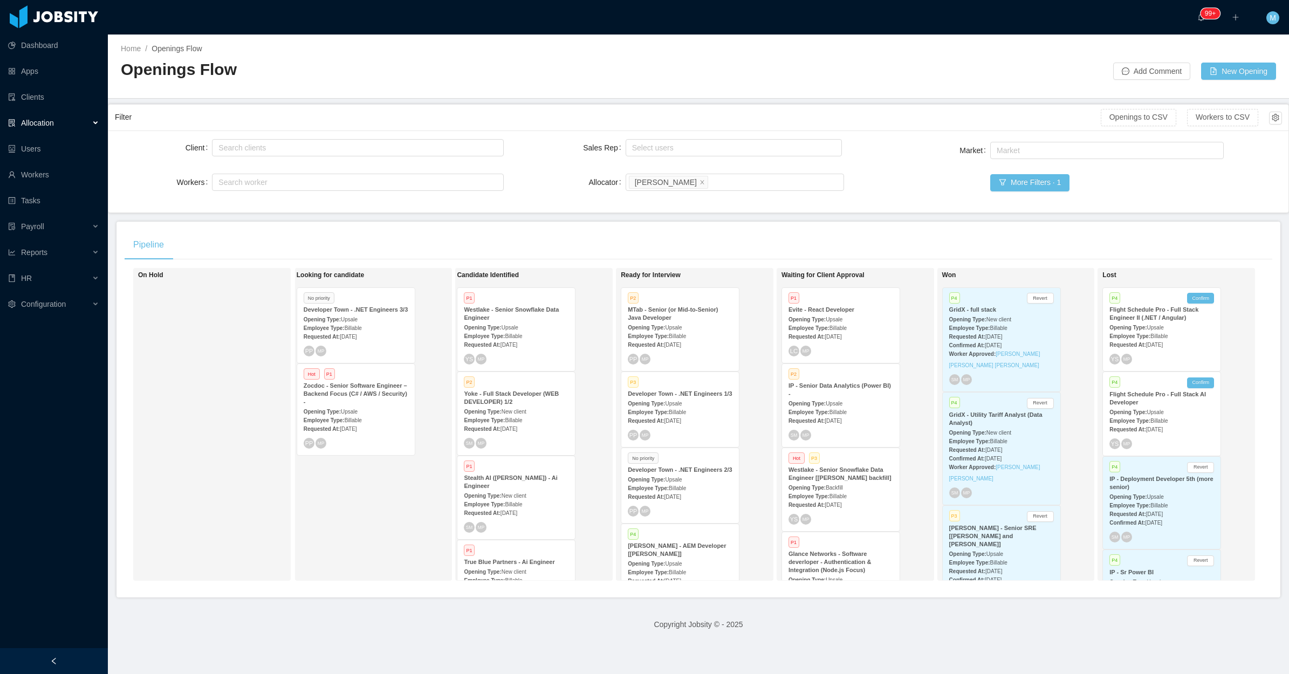
click at [330, 480] on div "Looking for candidate No priority Developer Town - .NET Engineers 3/3 Opening T…" at bounding box center [372, 424] width 151 height 303
click at [71, 657] on div at bounding box center [54, 661] width 108 height 26
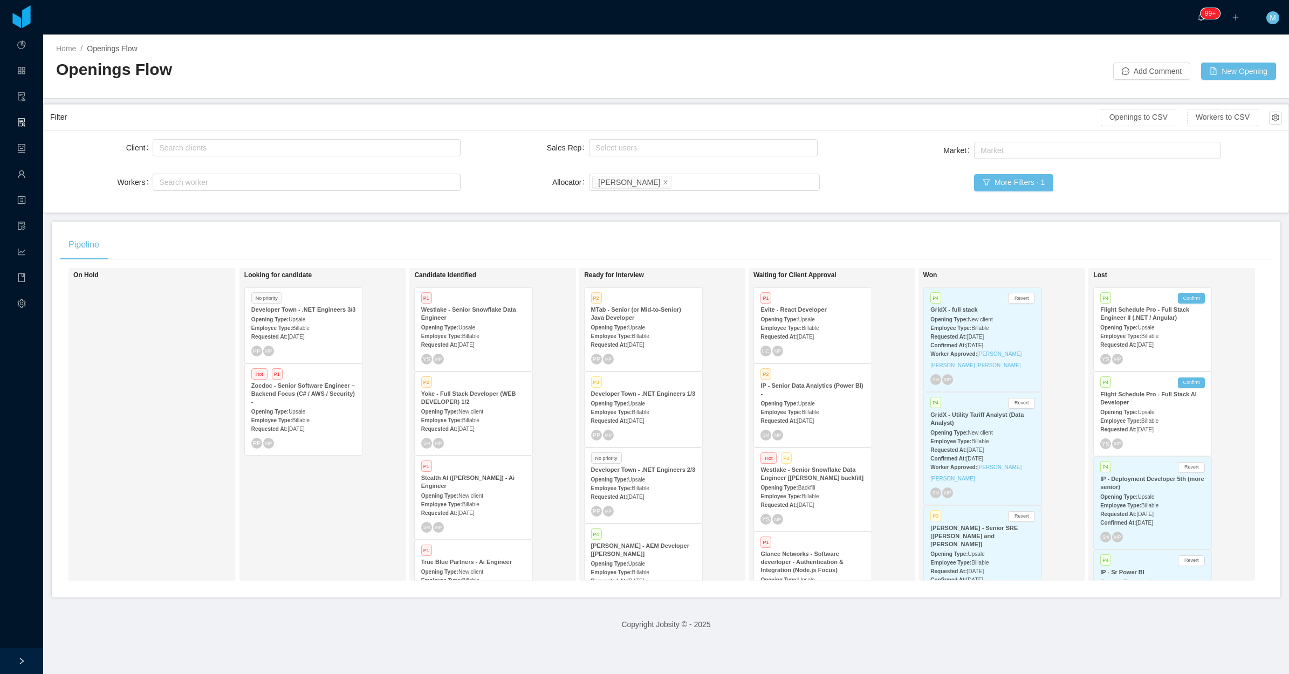
scroll to position [0, 6]
click at [336, 500] on div "Looking for candidate No priority Developer Town - .NET Engineers 3/3 Opening T…" at bounding box center [319, 424] width 151 height 303
click at [295, 497] on div "Looking for candidate No priority Developer Town - .NET Engineers 3/3 Opening T…" at bounding box center [319, 424] width 151 height 303
click at [258, 497] on div "Looking for candidate No priority Developer Town - .NET Engineers 3/3 Opening T…" at bounding box center [319, 424] width 151 height 303
click at [271, 510] on div "Looking for candidate No priority Developer Town - .NET Engineers 3/3 Opening T…" at bounding box center [319, 424] width 151 height 303
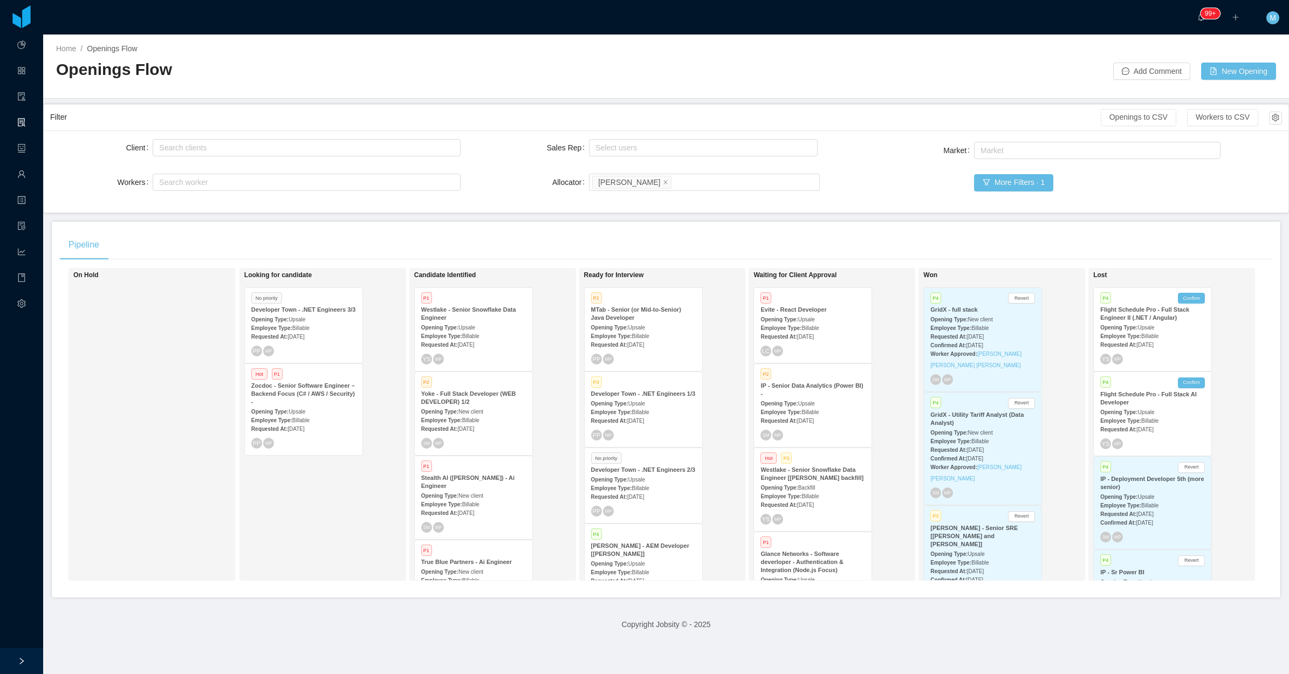
drag, startPoint x: 274, startPoint y: 535, endPoint x: 468, endPoint y: 93, distance: 482.9
click at [276, 533] on div "Looking for candidate No priority Developer Town - .NET Engineers 3/3 Opening T…" at bounding box center [319, 424] width 151 height 303
click at [648, 562] on div "Opening Type: Upsale" at bounding box center [643, 563] width 105 height 11
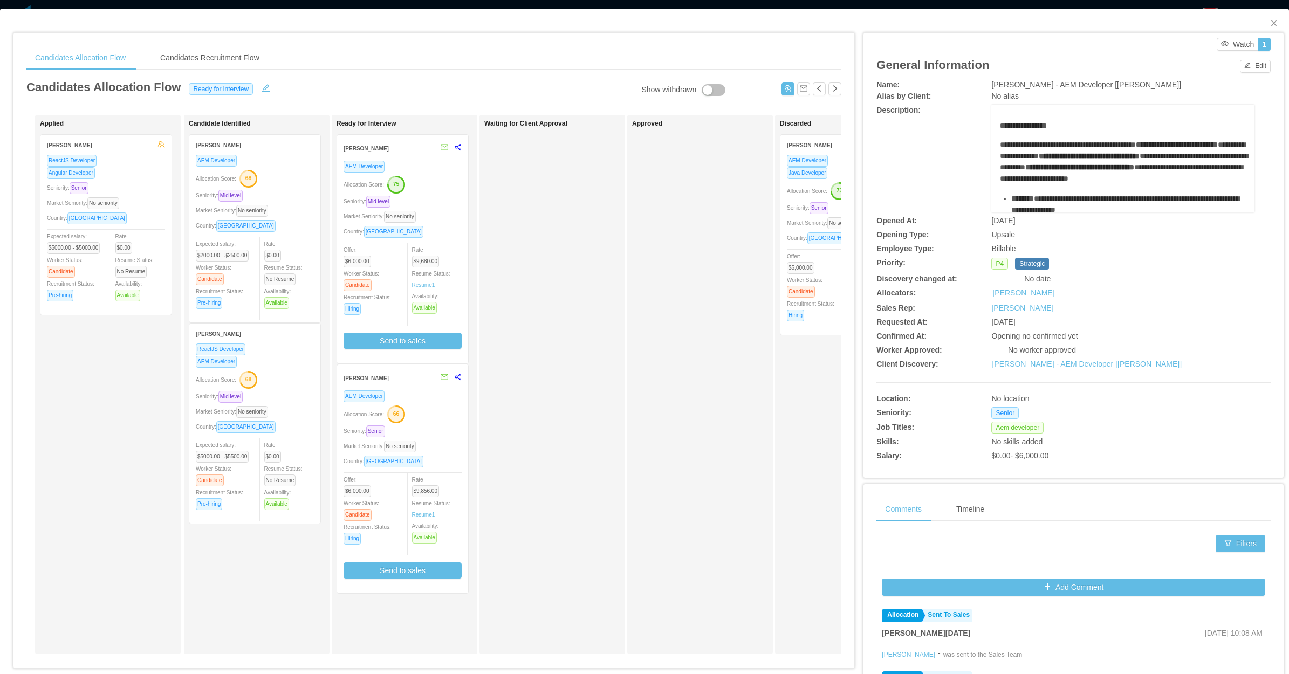
click at [106, 435] on div "Applied Lucas Trentin ReactJS Developer Angular Developer Seniority: Senior Mar…" at bounding box center [115, 384] width 151 height 529
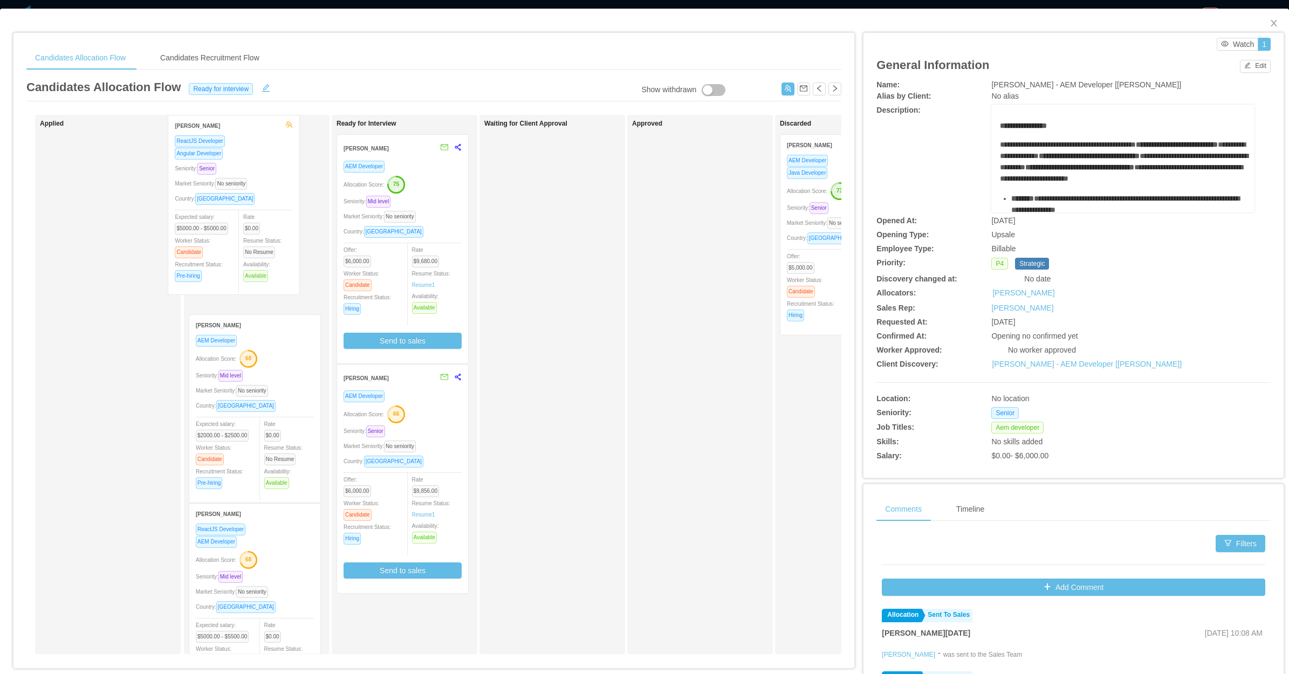
drag, startPoint x: 93, startPoint y: 279, endPoint x: 221, endPoint y: 259, distance: 129.3
click at [221, 259] on div "Applied Lucas Trentin ReactJS Developer Angular Developer Seniority: Senior Mar…" at bounding box center [433, 389] width 815 height 548
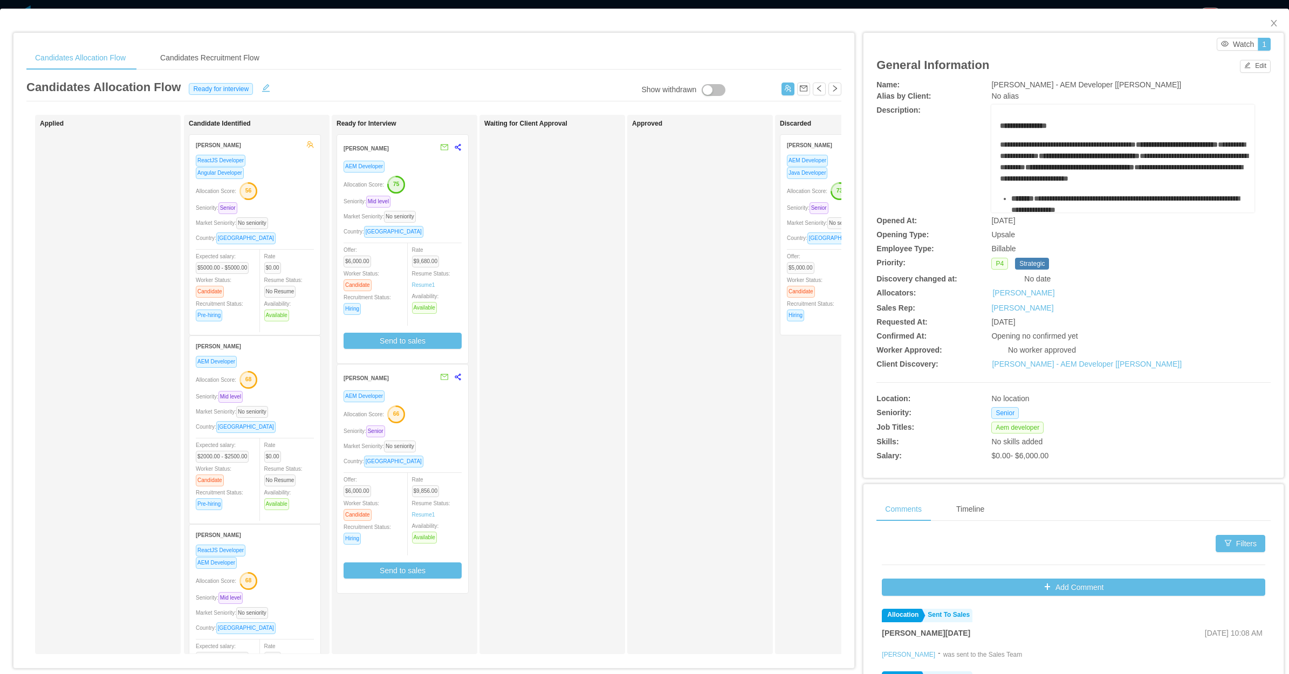
click at [103, 382] on div "Applied" at bounding box center [115, 384] width 151 height 529
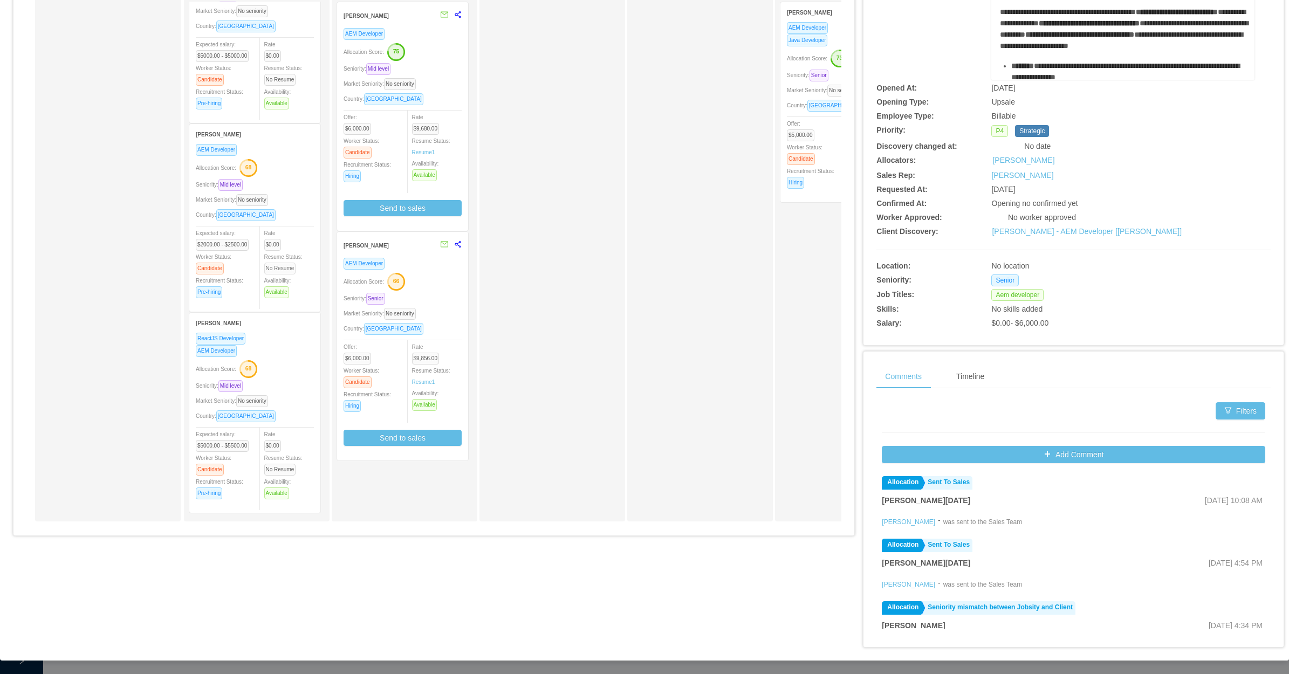
scroll to position [80, 0]
click at [135, 437] on div "Applied" at bounding box center [115, 251] width 151 height 529
click at [555, 352] on div "Waiting for Client Approval" at bounding box center [559, 251] width 151 height 529
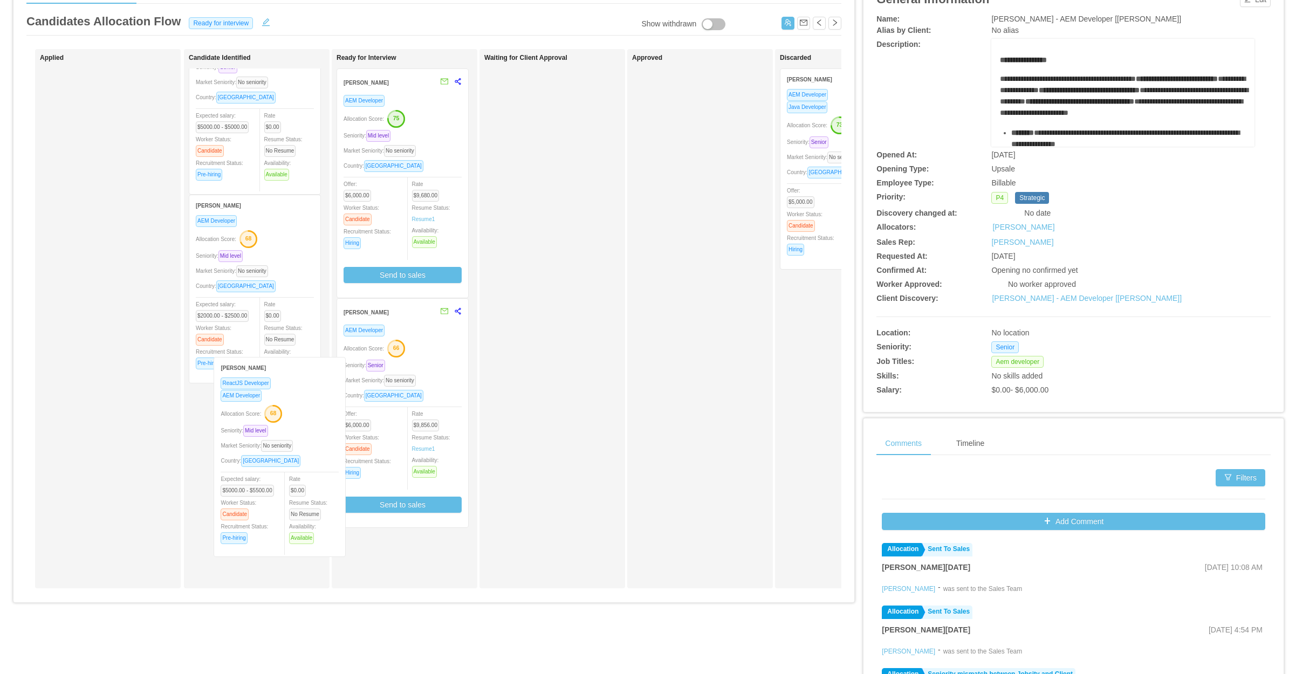
scroll to position [73, 0]
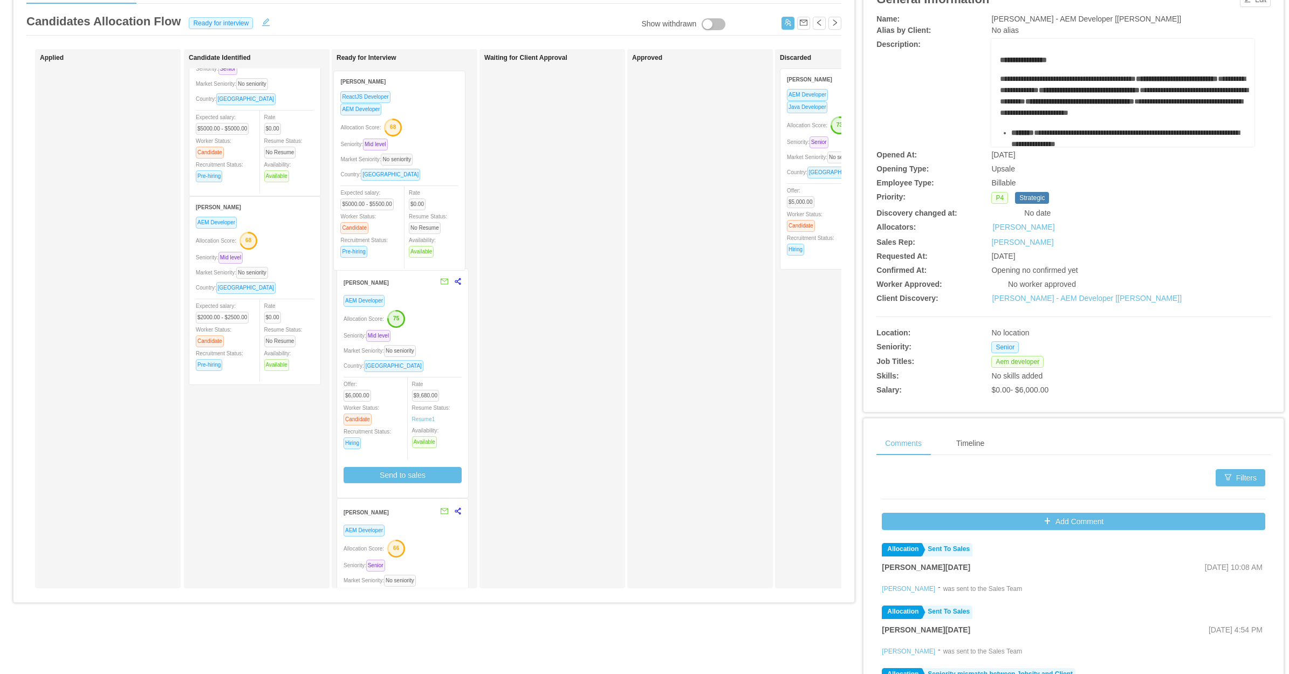
drag, startPoint x: 263, startPoint y: 446, endPoint x: 407, endPoint y: 140, distance: 338.2
click at [407, 140] on div "Applied Candidate Identified Lucas Trentin ReactJS Developer Angular Developer …" at bounding box center [433, 323] width 815 height 548
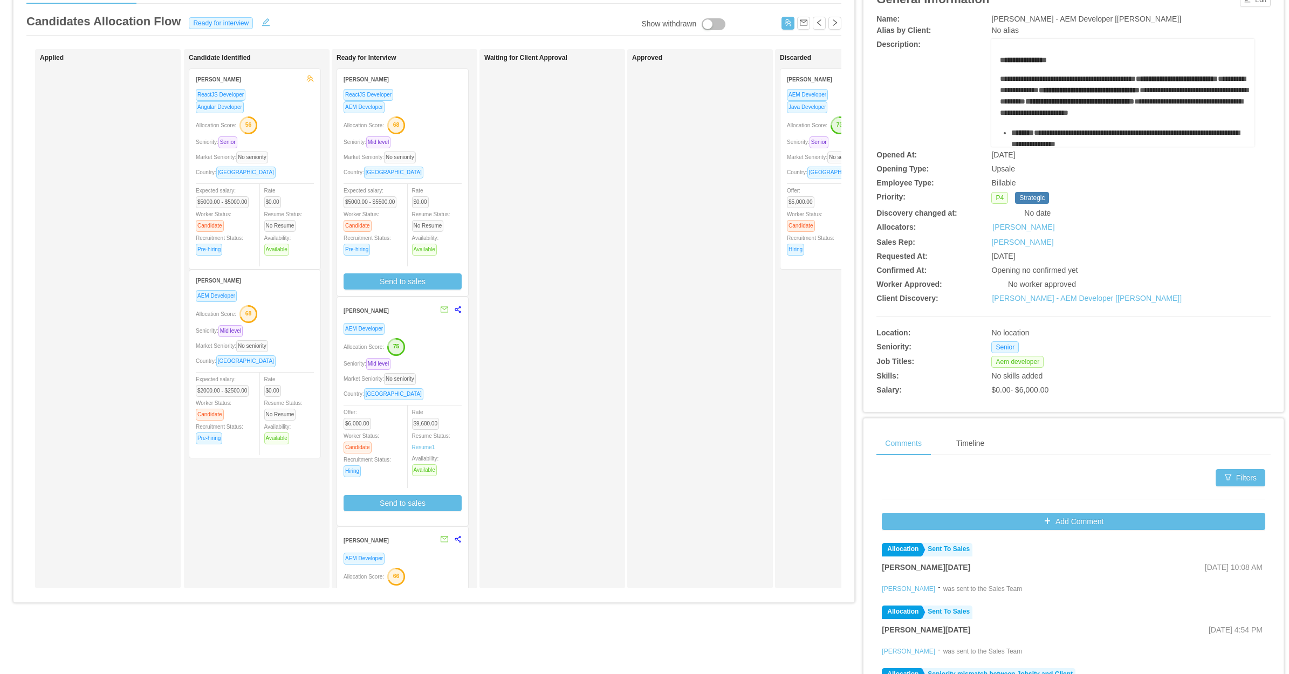
scroll to position [0, 0]
click at [432, 133] on div "ReactJS Developer AEM Developer Allocation Score: 68 Seniority: Mid level Marke…" at bounding box center [402, 188] width 118 height 201
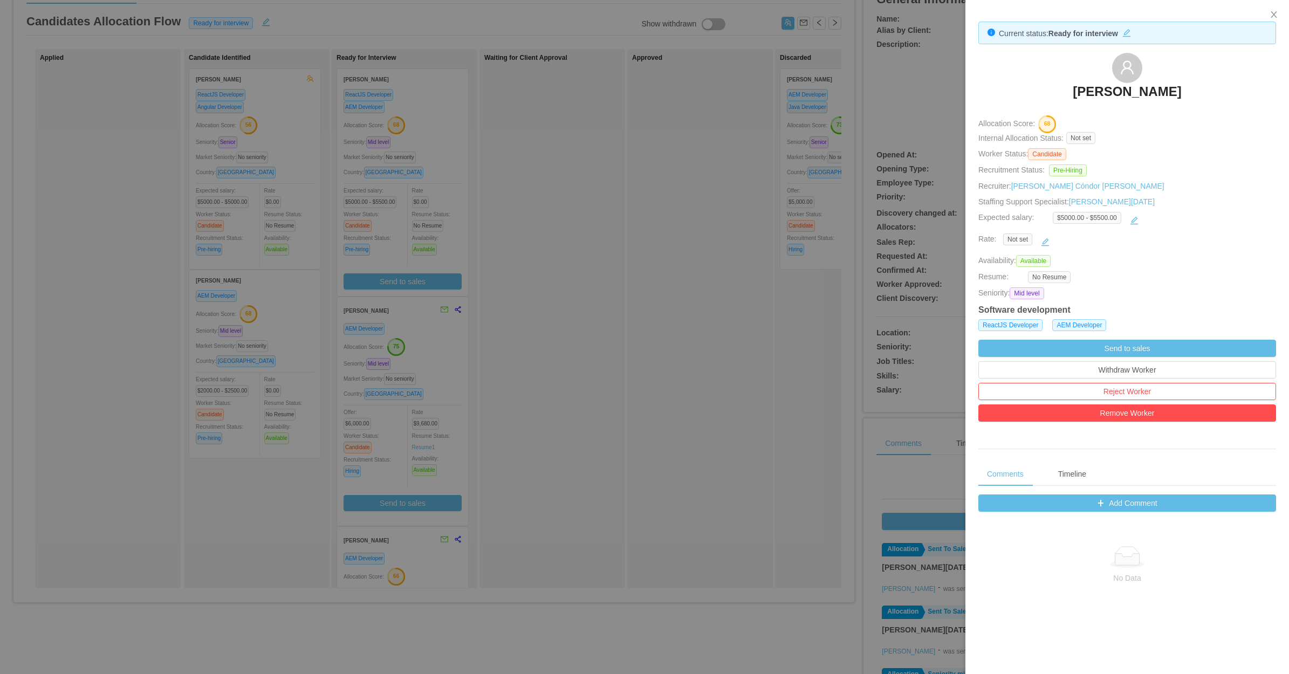
click at [565, 341] on div at bounding box center [644, 337] width 1289 height 674
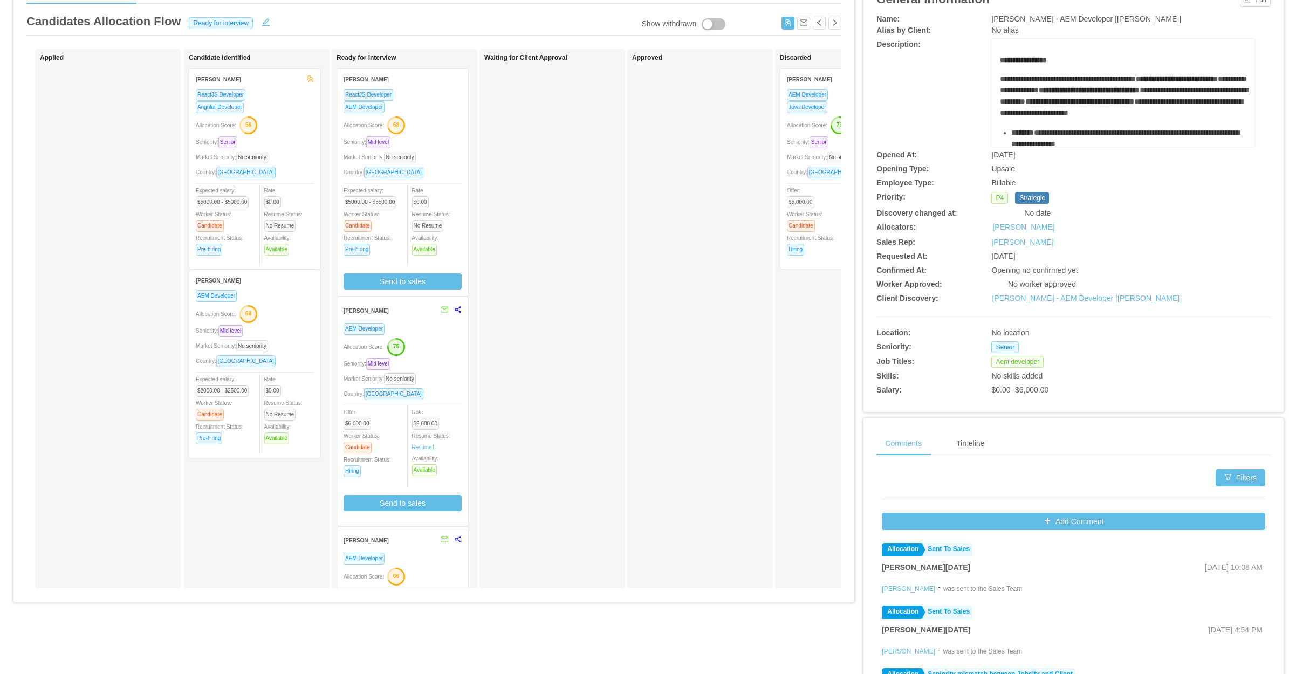
click at [441, 130] on div "Allocation Score: 68" at bounding box center [402, 124] width 118 height 17
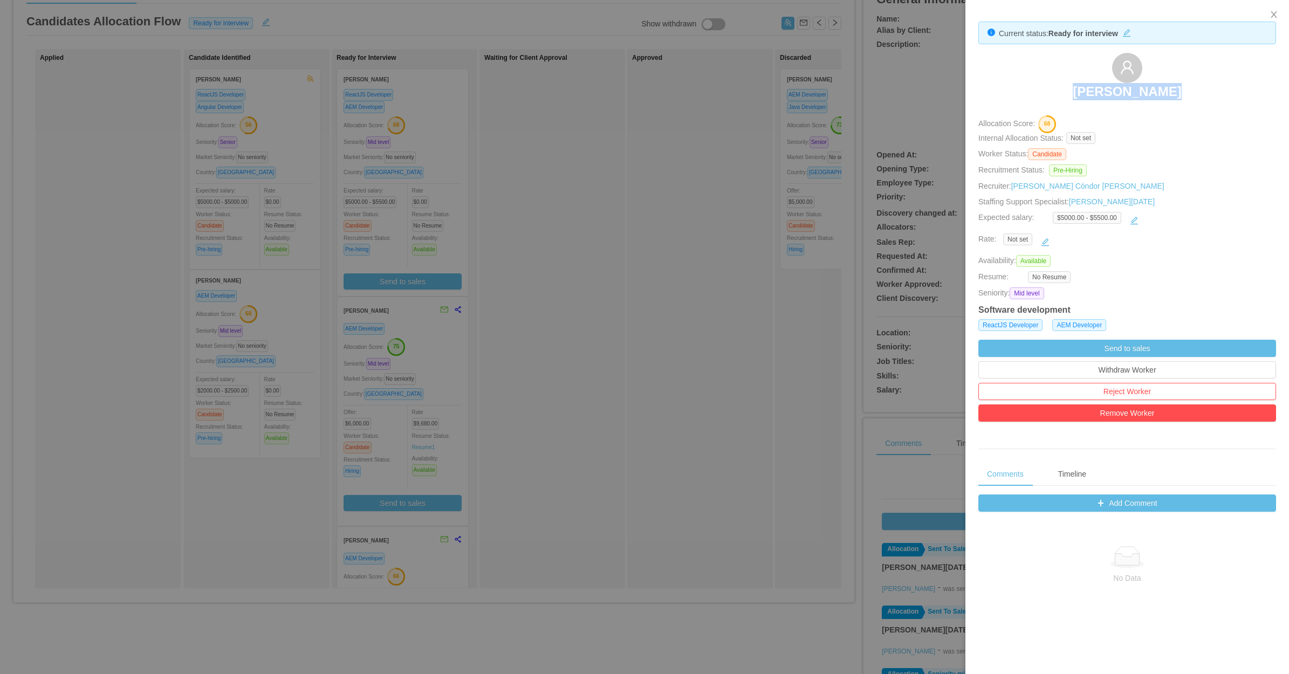
drag, startPoint x: 1011, startPoint y: 90, endPoint x: 1178, endPoint y: 91, distance: 167.2
click at [1178, 91] on div "Denis Hurtado" at bounding box center [1127, 80] width 298 height 54
copy h3 "Denis Hurtado"
click at [548, 376] on div at bounding box center [644, 337] width 1289 height 674
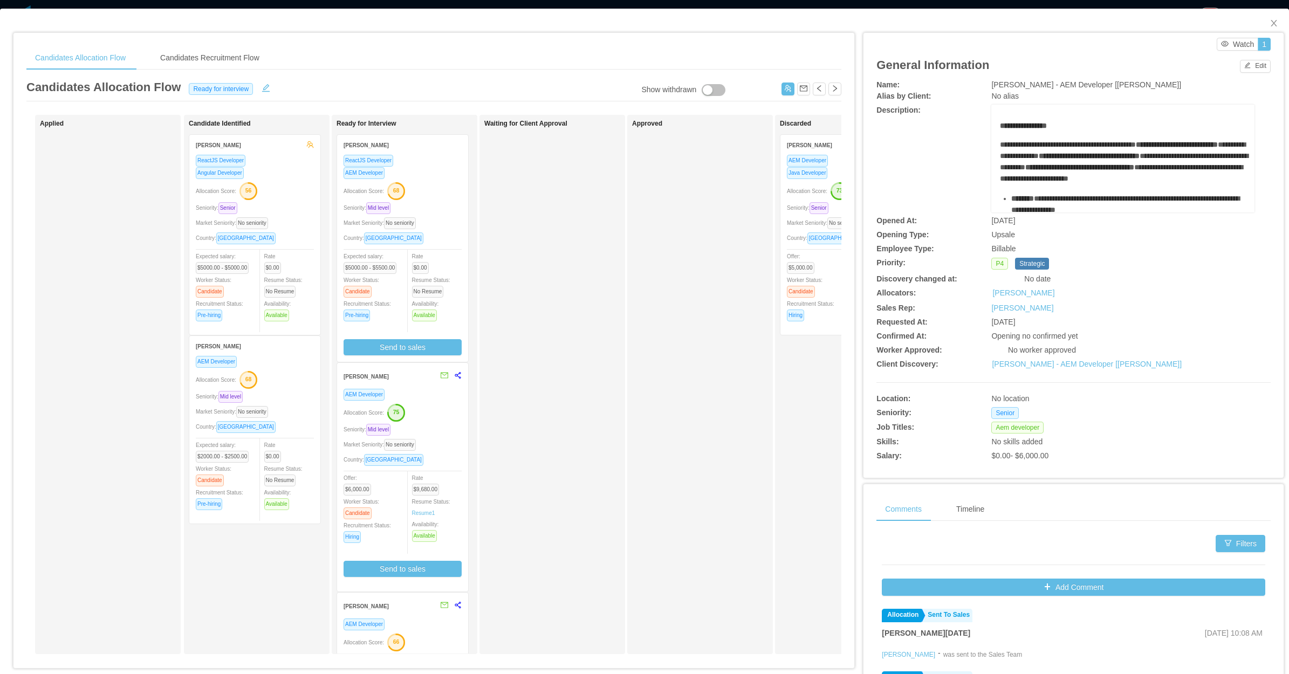
click at [597, 317] on div "Waiting for Client Approval" at bounding box center [559, 384] width 151 height 529
drag, startPoint x: 1263, startPoint y: 22, endPoint x: 507, endPoint y: 350, distance: 824.7
click at [1269, 23] on icon "icon: close" at bounding box center [1273, 23] width 9 height 9
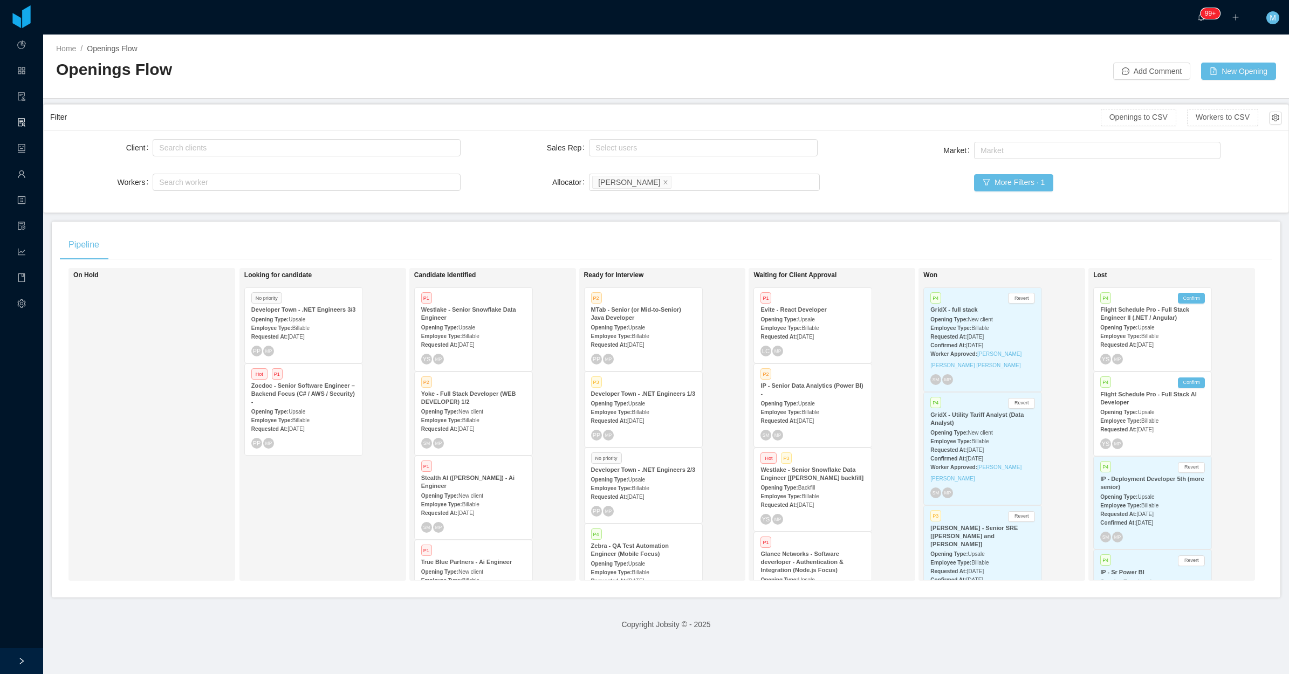
click at [472, 429] on span "Jul 24th, 2025" at bounding box center [465, 429] width 17 height 6
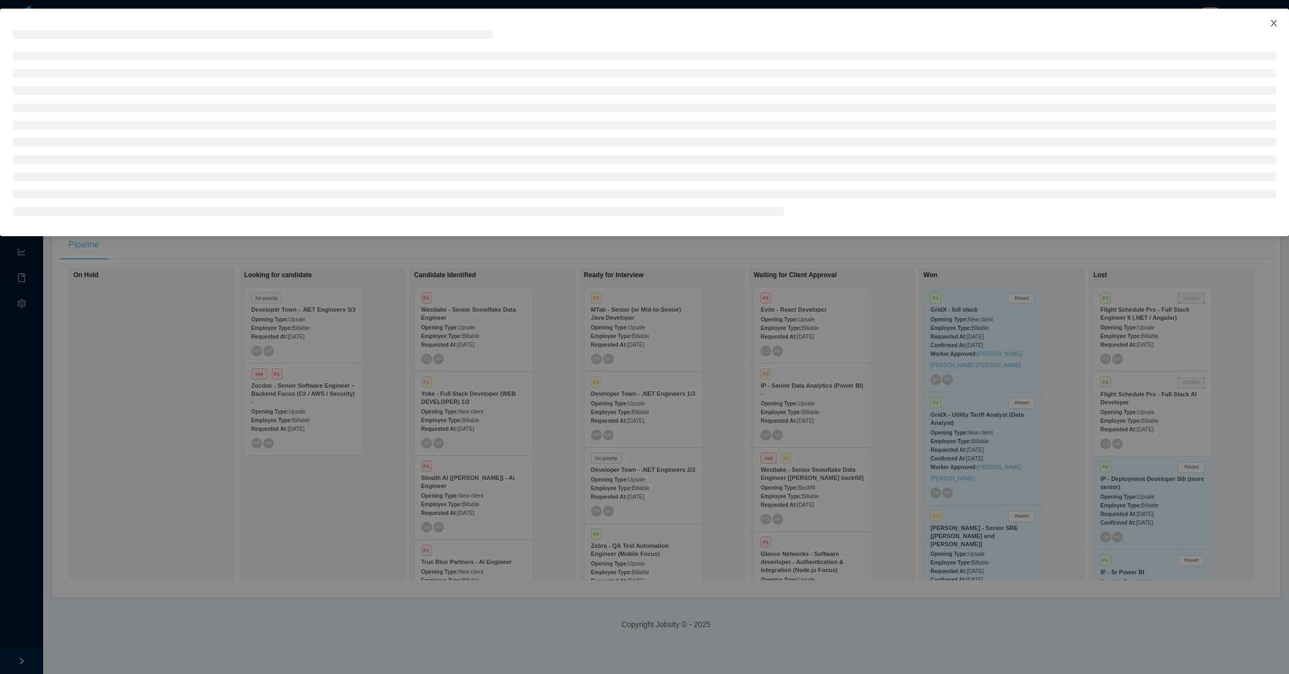
click at [1274, 23] on icon "icon: close" at bounding box center [1273, 23] width 6 height 6
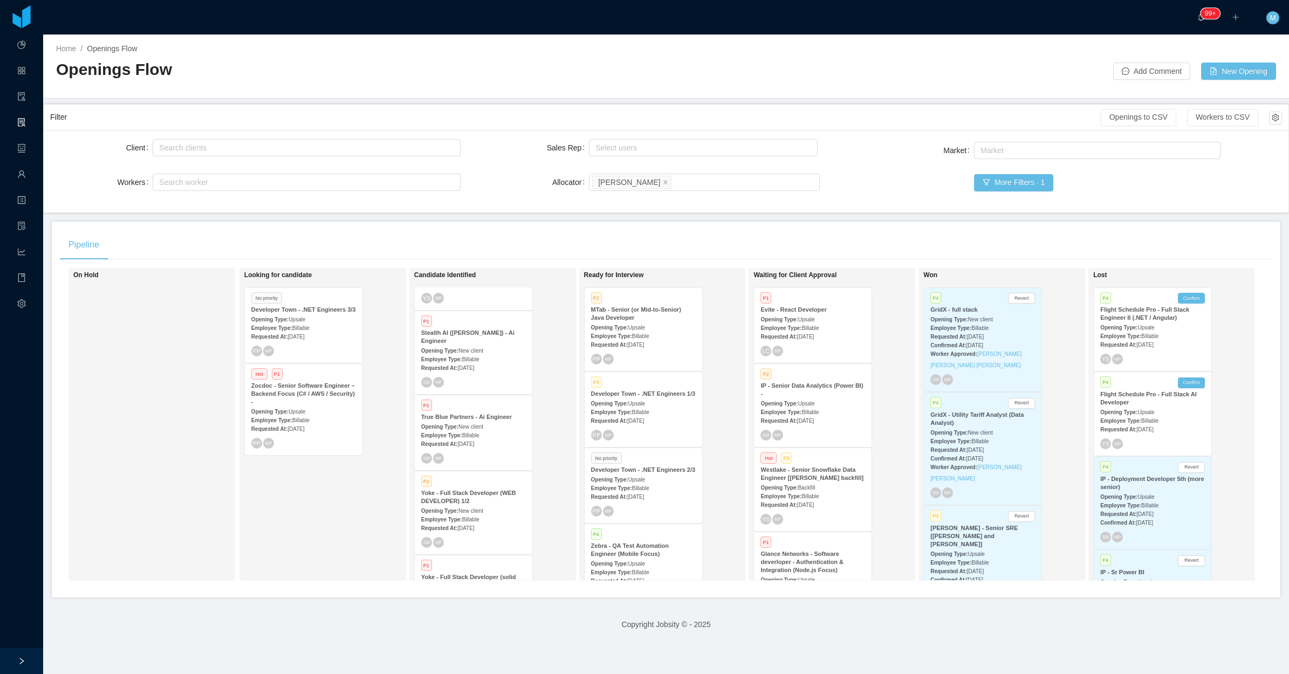
scroll to position [122, 5]
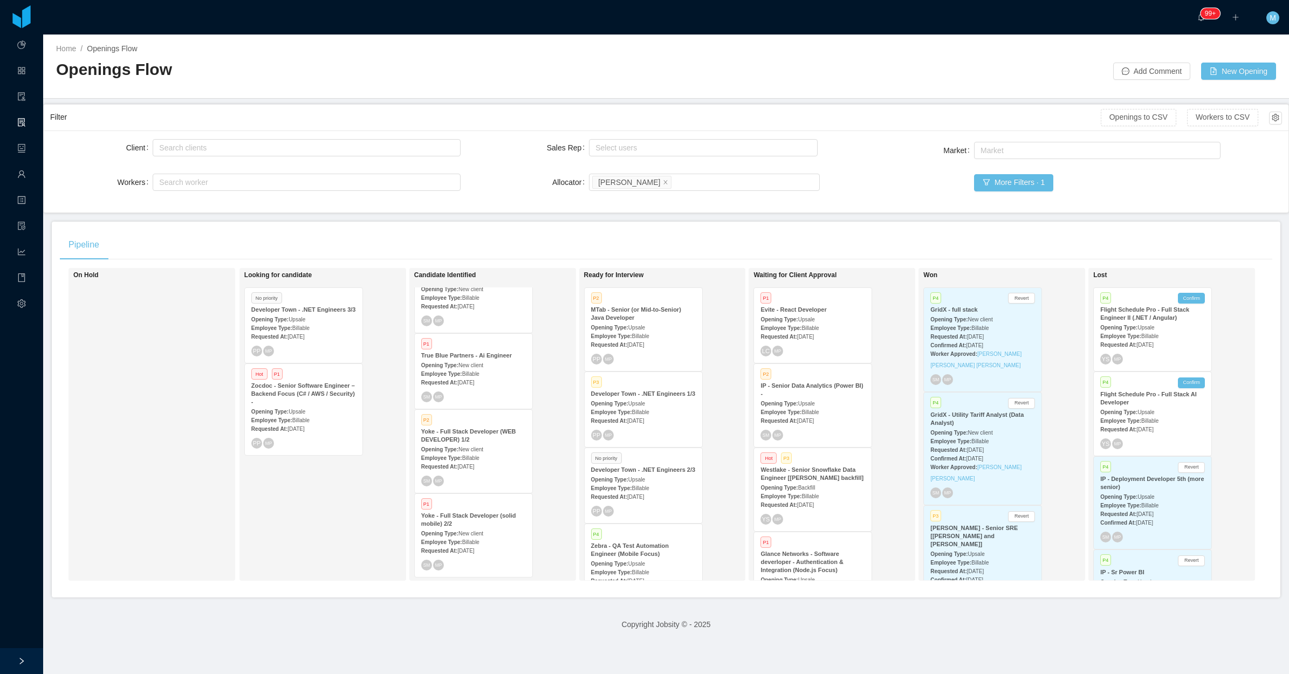
click at [458, 531] on span "New client" at bounding box center [470, 534] width 25 height 6
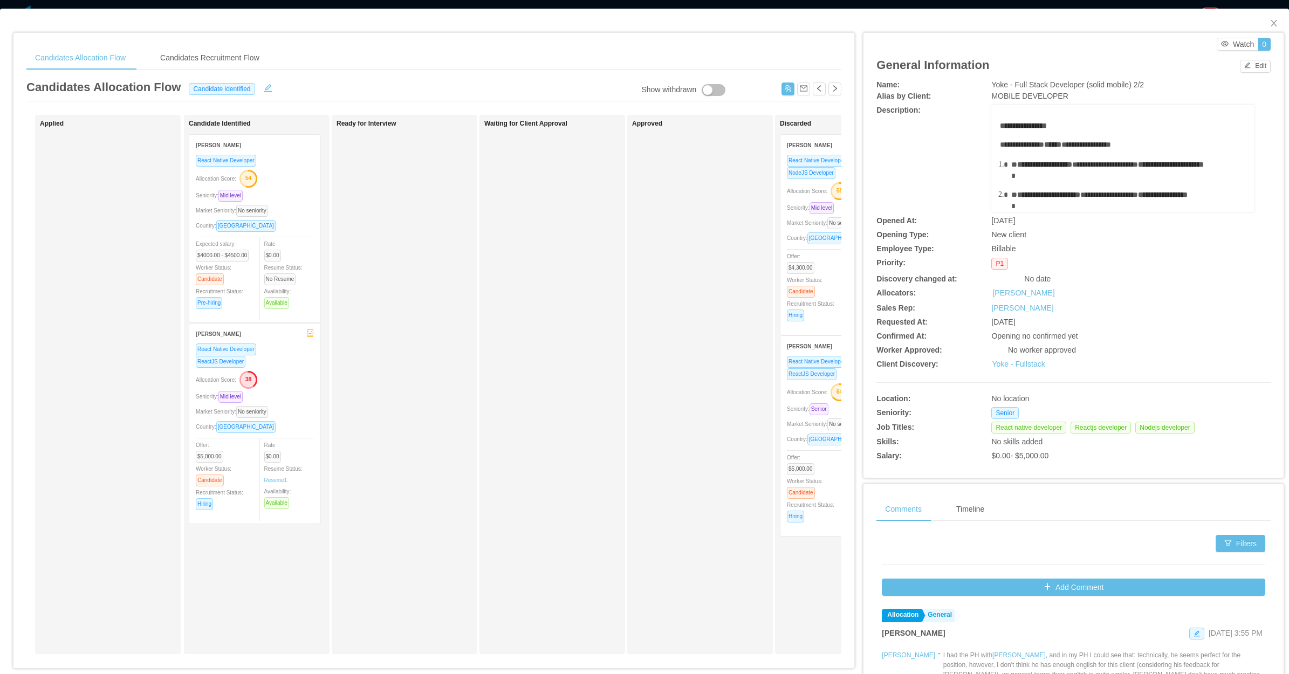
click at [1138, 168] on span "**********" at bounding box center [1171, 165] width 66 height 8
click at [1026, 141] on span "**********" at bounding box center [1022, 145] width 44 height 8
click at [1021, 154] on div "**********" at bounding box center [1123, 365] width 246 height 490
click at [1015, 156] on div "**********" at bounding box center [1123, 365] width 246 height 490
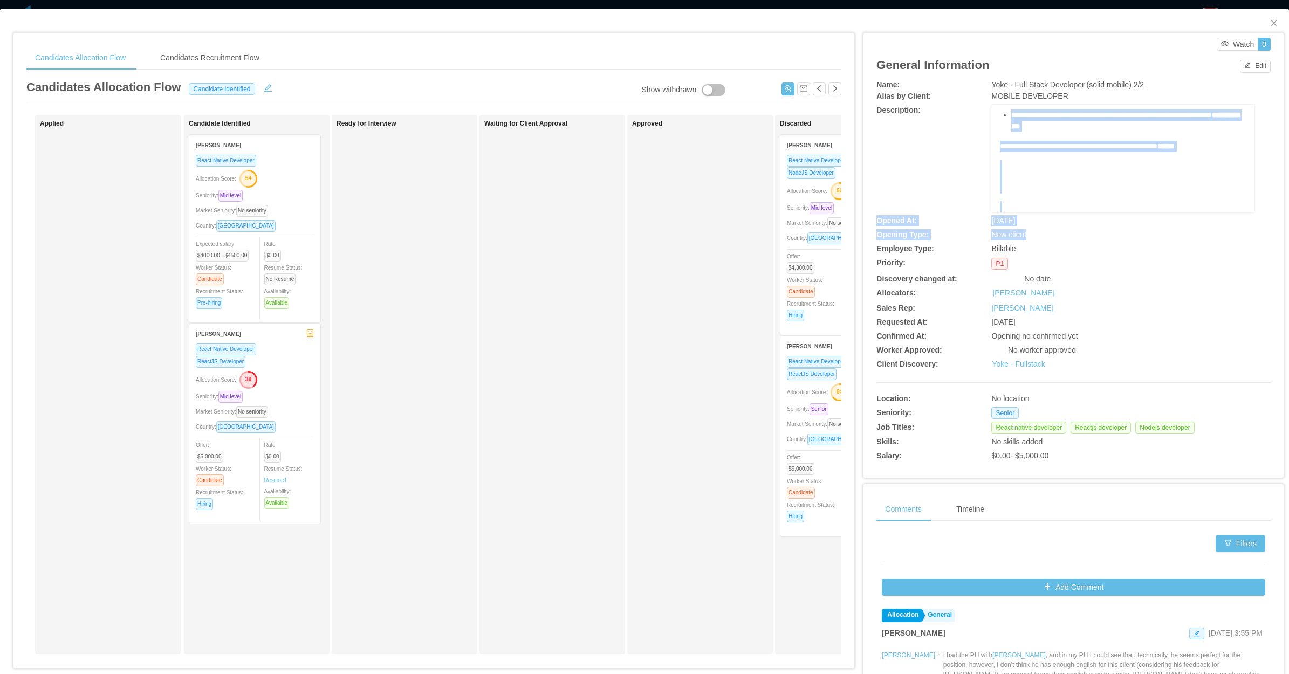
scroll to position [476, 0]
drag, startPoint x: 1003, startPoint y: 139, endPoint x: 1192, endPoint y: 125, distance: 188.7
copy div "**********"
click at [477, 379] on div "Ready for Interview" at bounding box center [405, 384] width 146 height 539
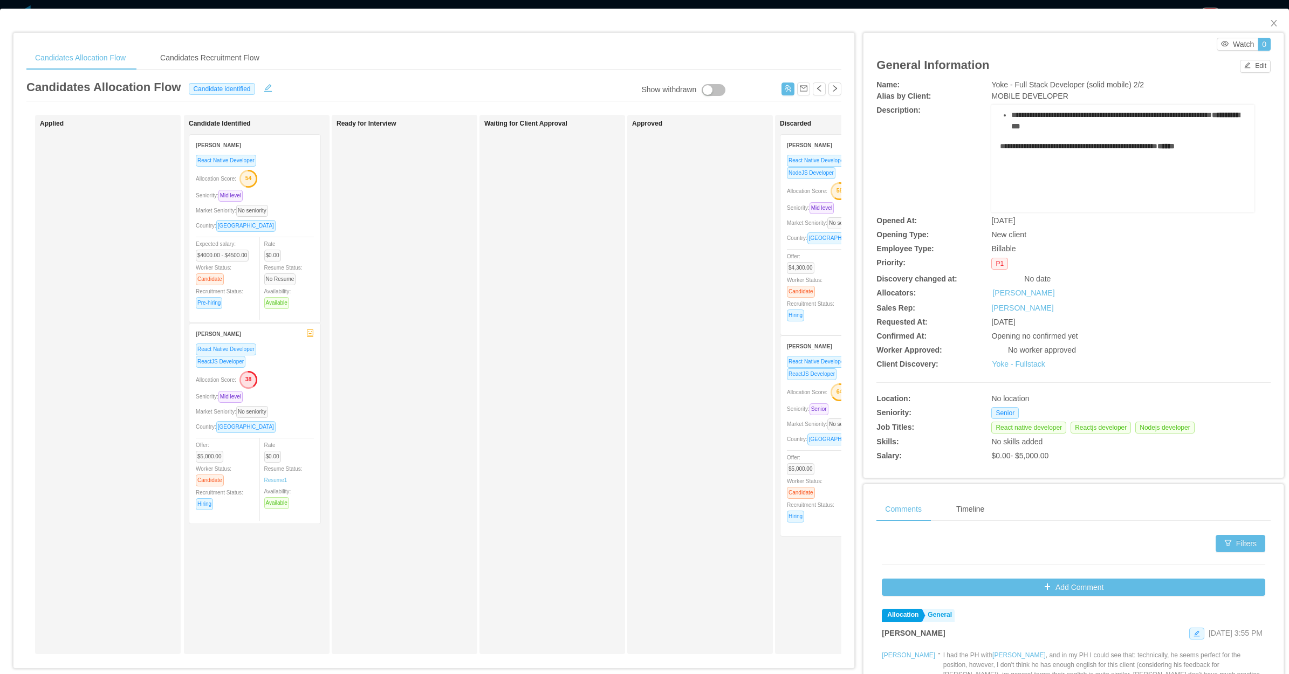
click at [302, 360] on div "ReactJS Developer" at bounding box center [255, 361] width 118 height 12
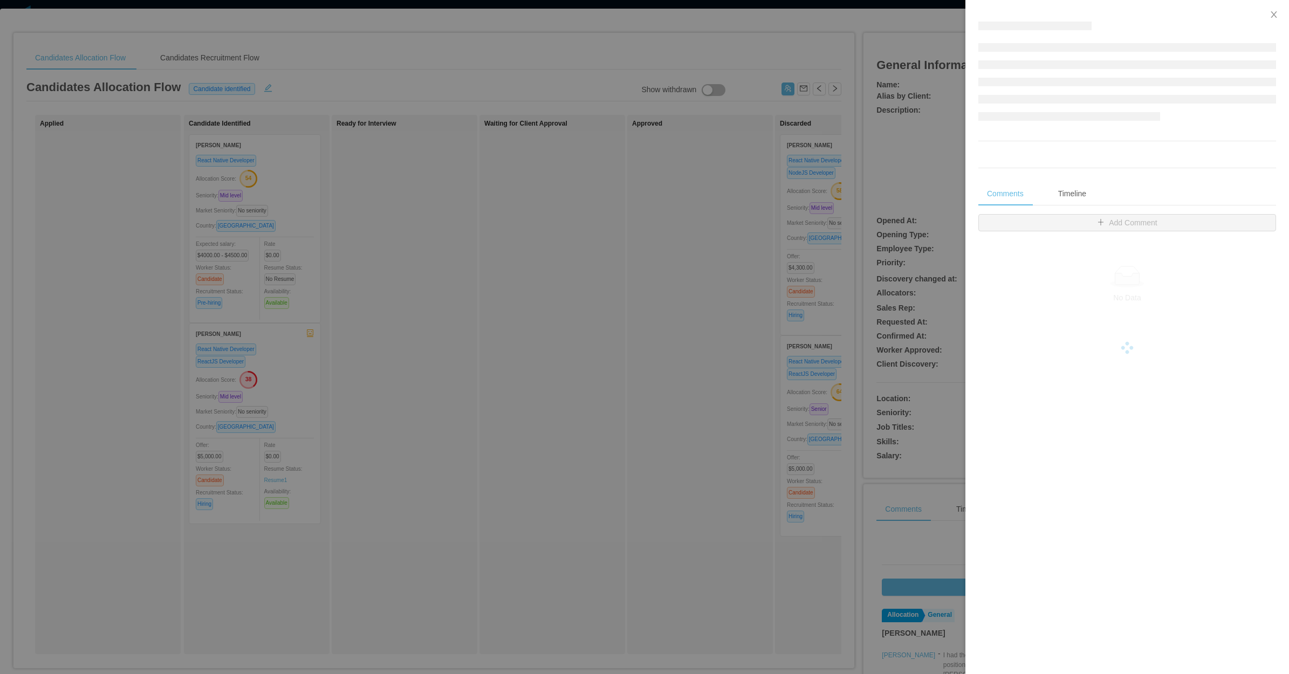
click at [429, 326] on div at bounding box center [644, 337] width 1289 height 674
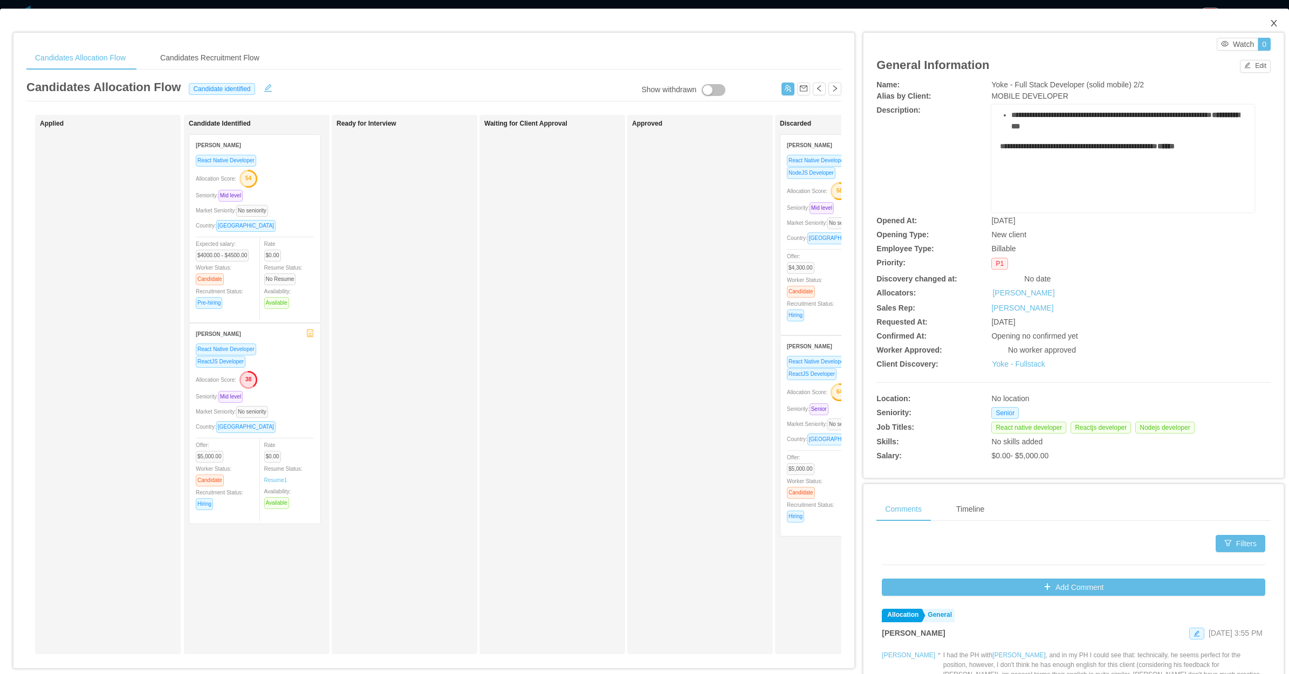
click at [1263, 18] on span "Close" at bounding box center [1273, 24] width 30 height 30
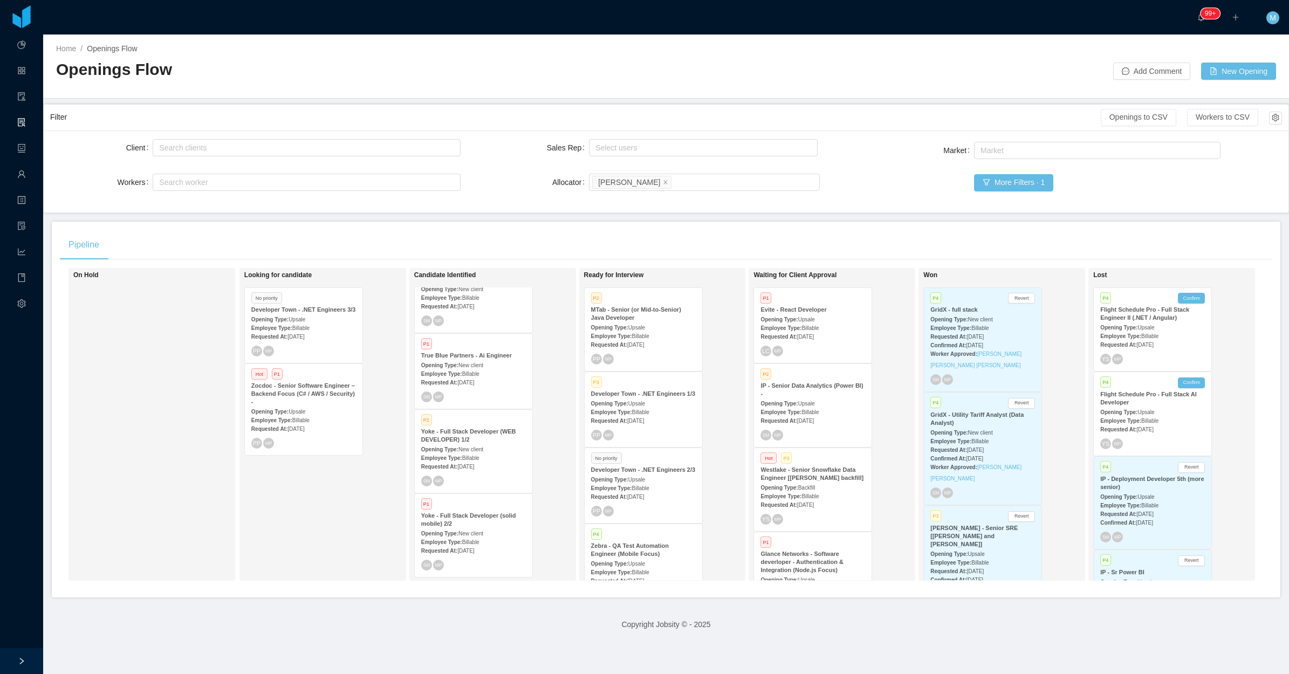
click at [302, 531] on div "Looking for candidate No priority Developer Town - .NET Engineers 3/3 Opening T…" at bounding box center [319, 424] width 151 height 303
click at [327, 519] on div "Looking for candidate No priority Developer Town - .NET Engineers 3/3 Opening T…" at bounding box center [319, 424] width 151 height 303
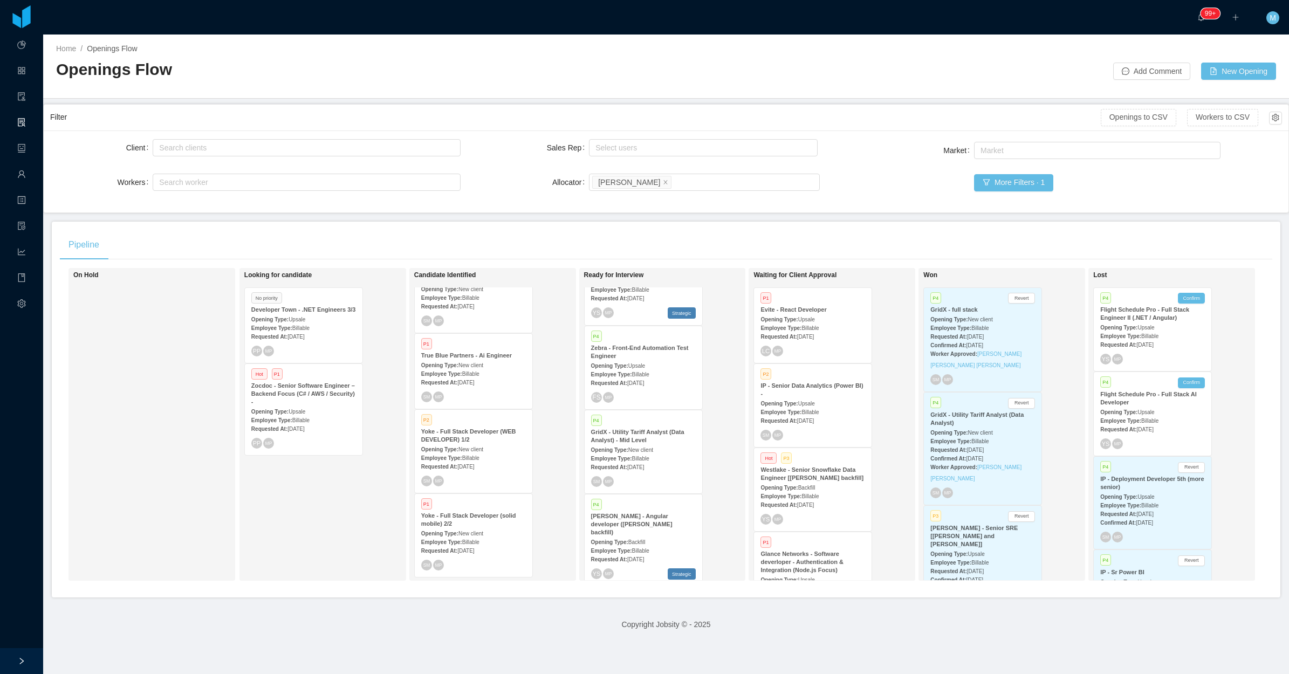
scroll to position [367, 0]
click at [309, 500] on div "Looking for candidate No priority Developer Town - .NET Engineers 3/3 Opening T…" at bounding box center [319, 424] width 151 height 303
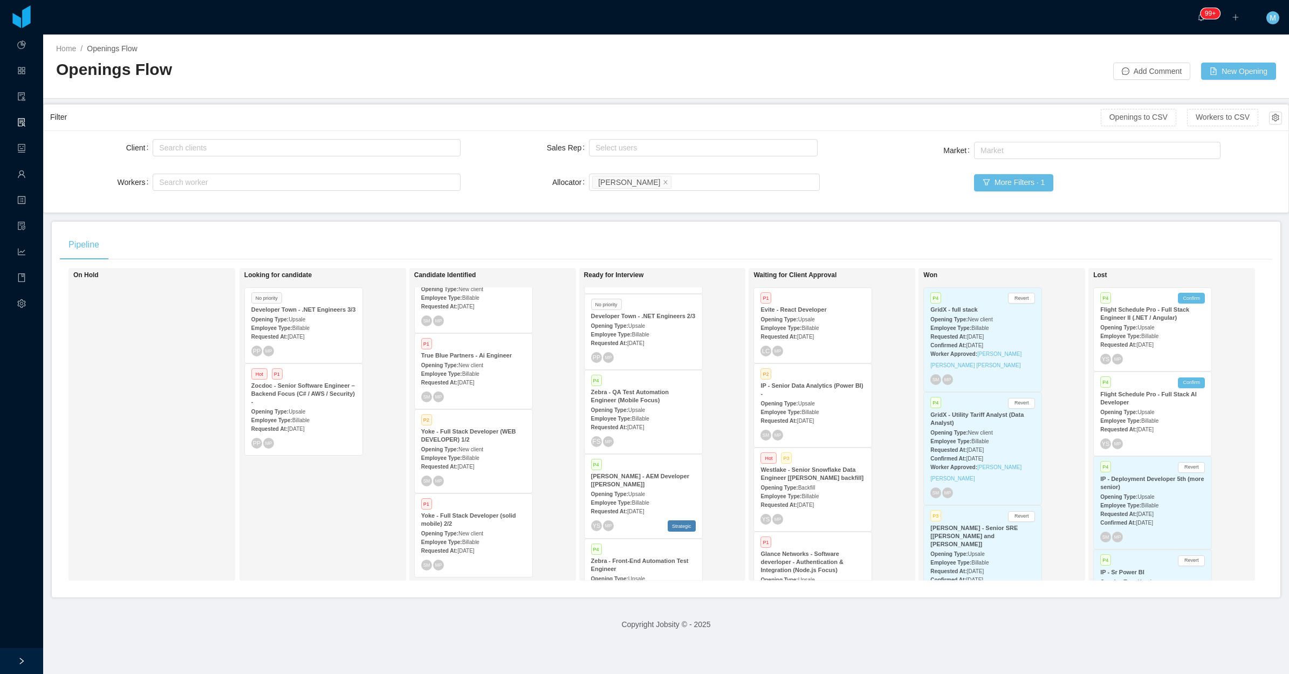
scroll to position [0, 0]
click at [567, 228] on div "Pipeline On Hold Looking for candidate No priority Developer Town - .NET Engine…" at bounding box center [666, 410] width 1228 height 376
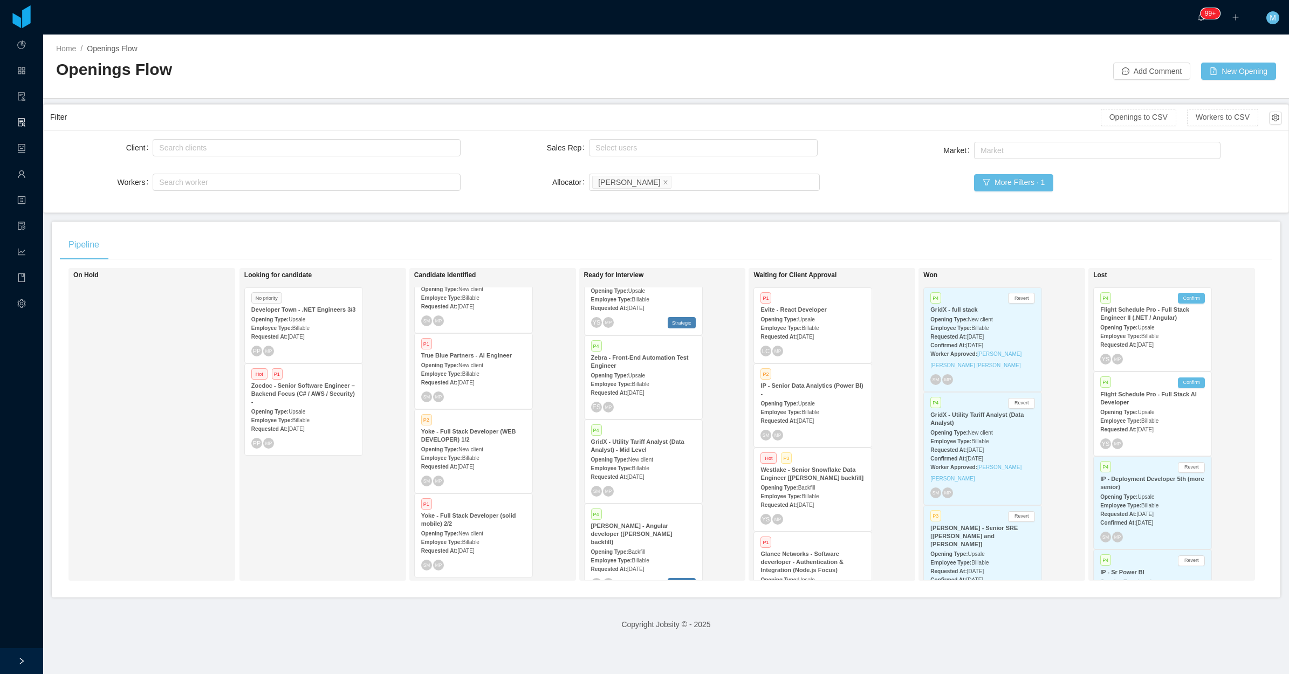
scroll to position [367, 0]
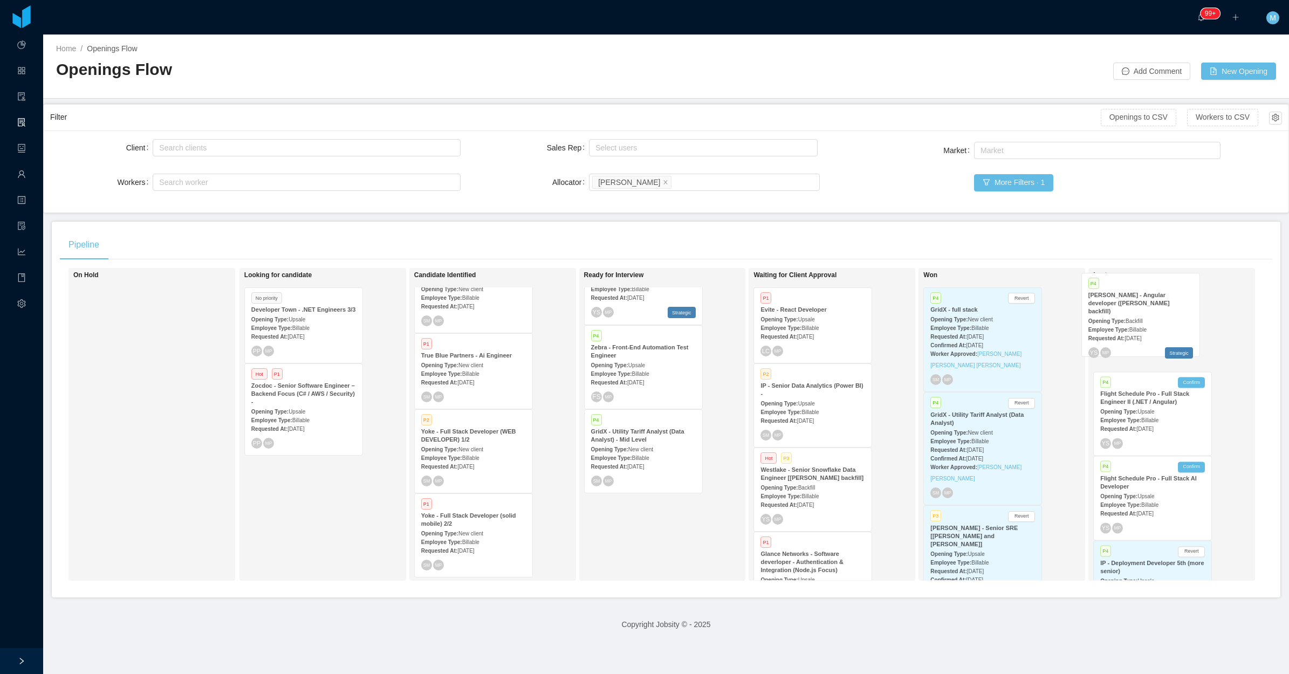
drag, startPoint x: 625, startPoint y: 540, endPoint x: 1139, endPoint y: 319, distance: 558.7
click at [1139, 319] on div "On Hold Looking for candidate No priority Developer Town - .NET Engineers 3/3 O…" at bounding box center [666, 428] width 1212 height 321
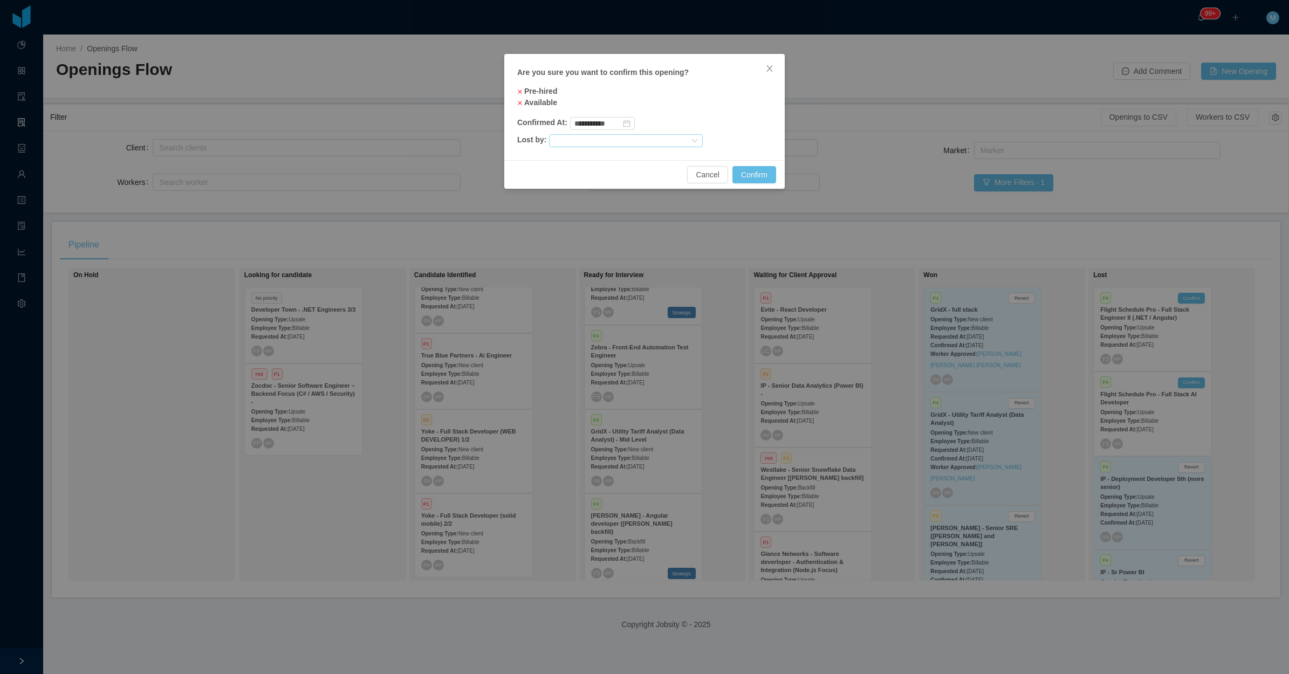
click at [662, 138] on div at bounding box center [621, 141] width 136 height 12
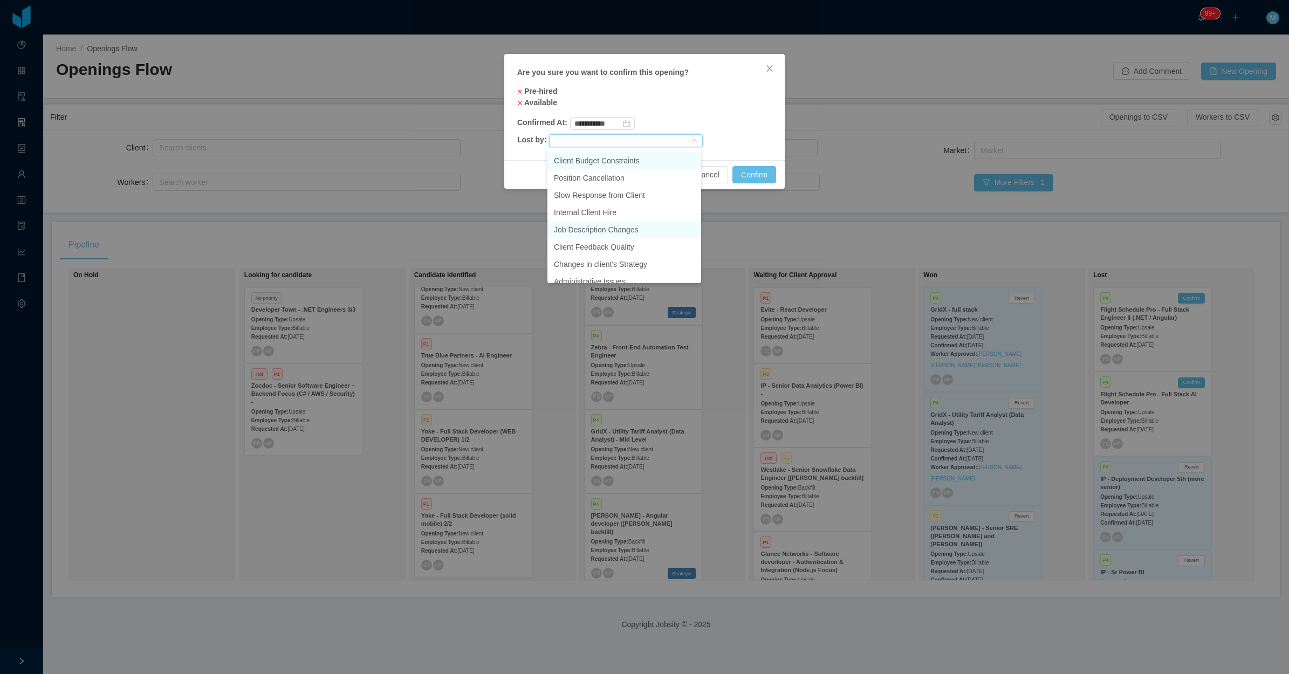
scroll to position [77, 0]
click at [630, 252] on li "Changes in client's Strategy" at bounding box center [624, 254] width 154 height 17
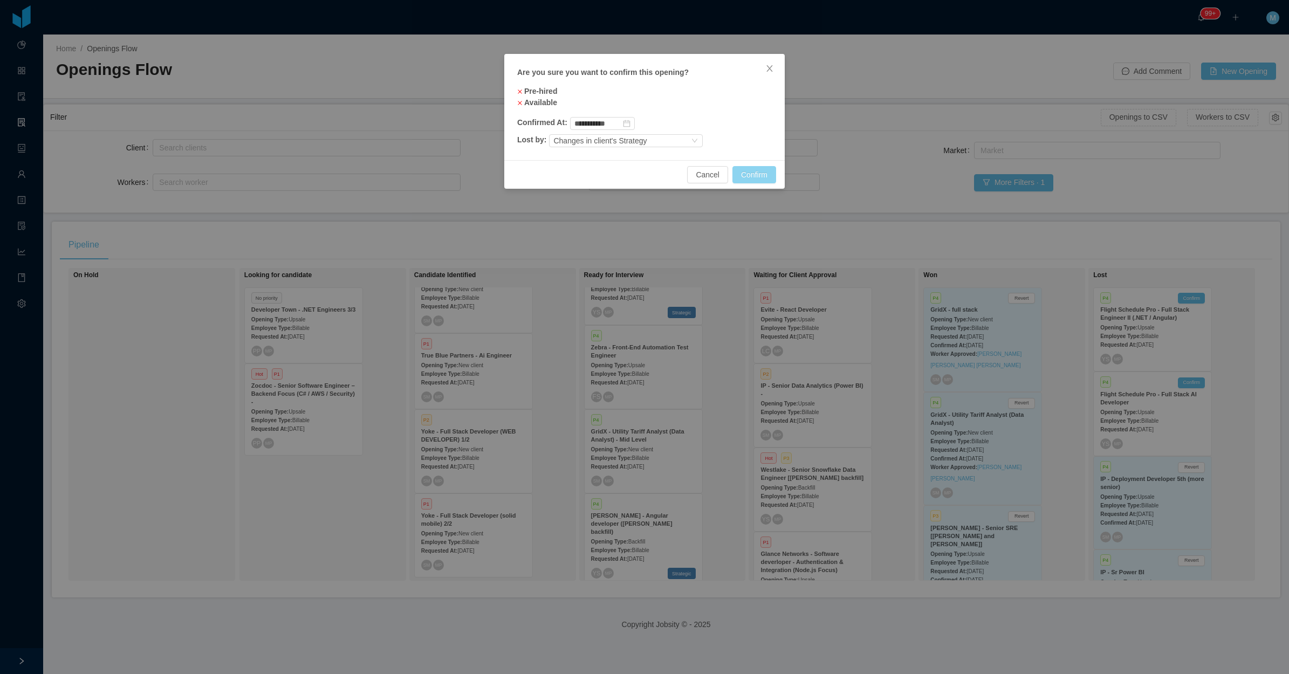
click at [754, 173] on button "Confirm" at bounding box center [754, 174] width 44 height 17
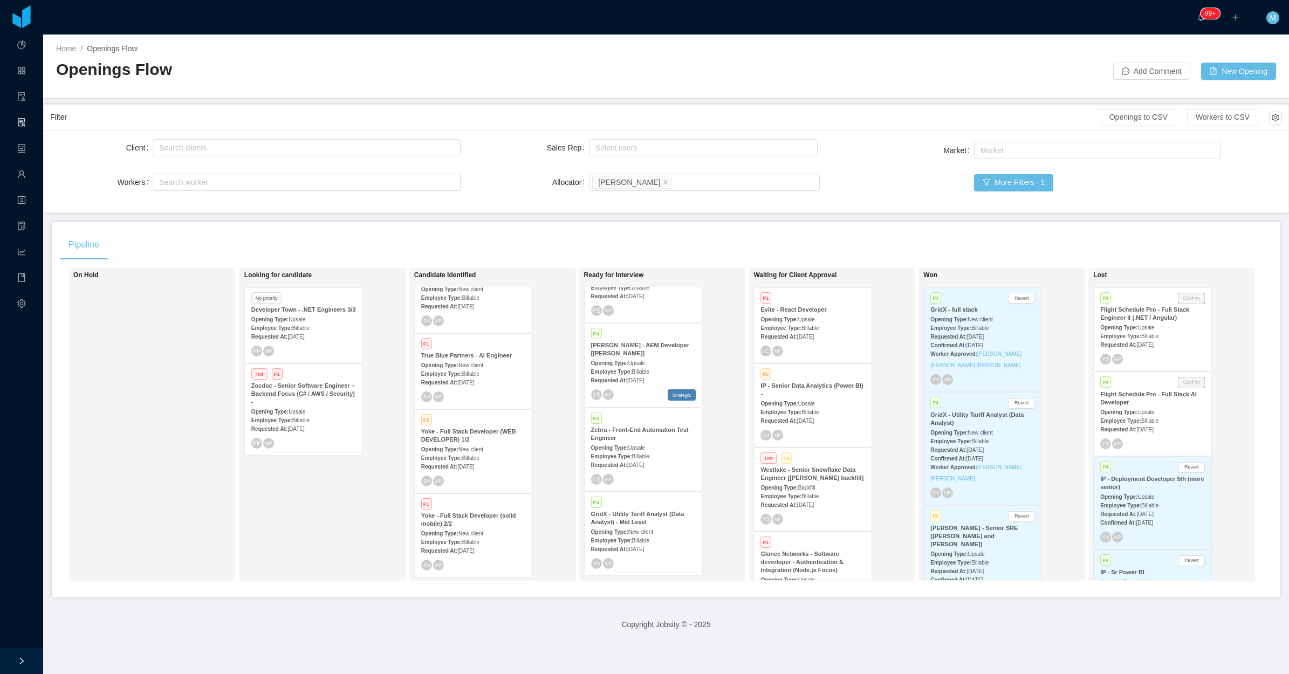
scroll to position [283, 0]
click at [269, 527] on div "Looking for candidate No priority Developer Town - .NET Engineers 3/3 Opening T…" at bounding box center [319, 424] width 151 height 303
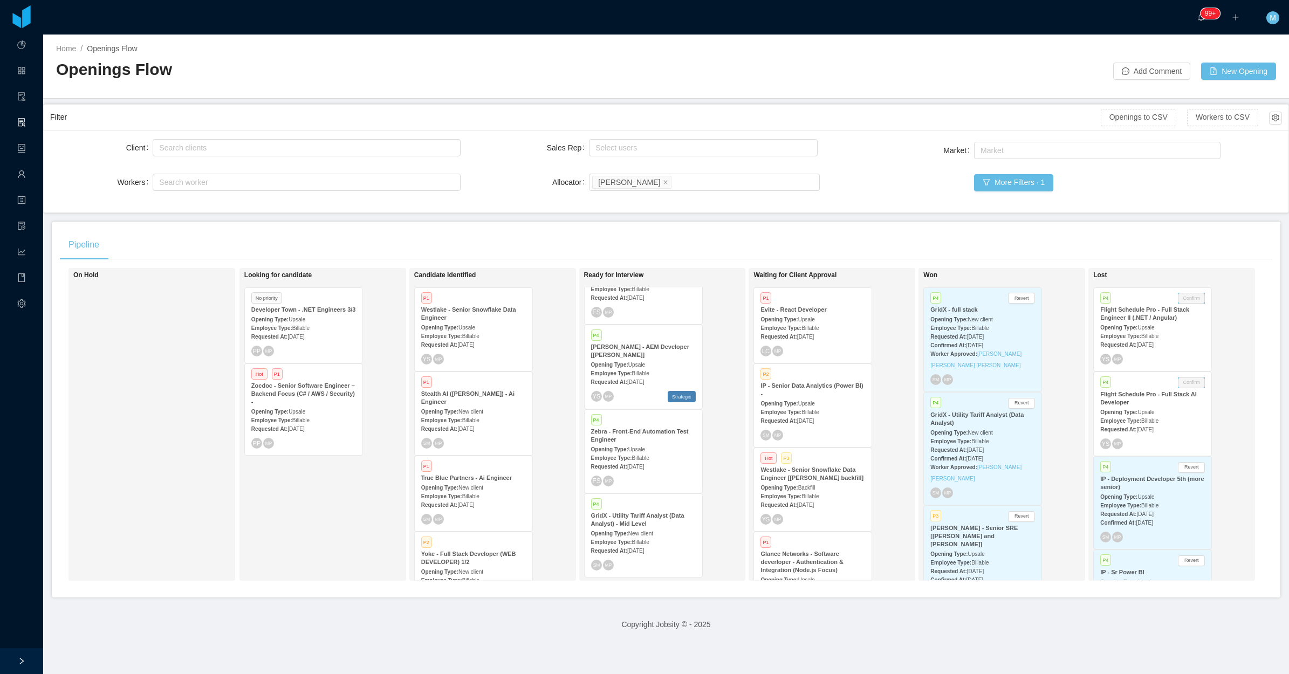
click at [476, 324] on div "Opening Type: Upsale" at bounding box center [473, 326] width 105 height 11
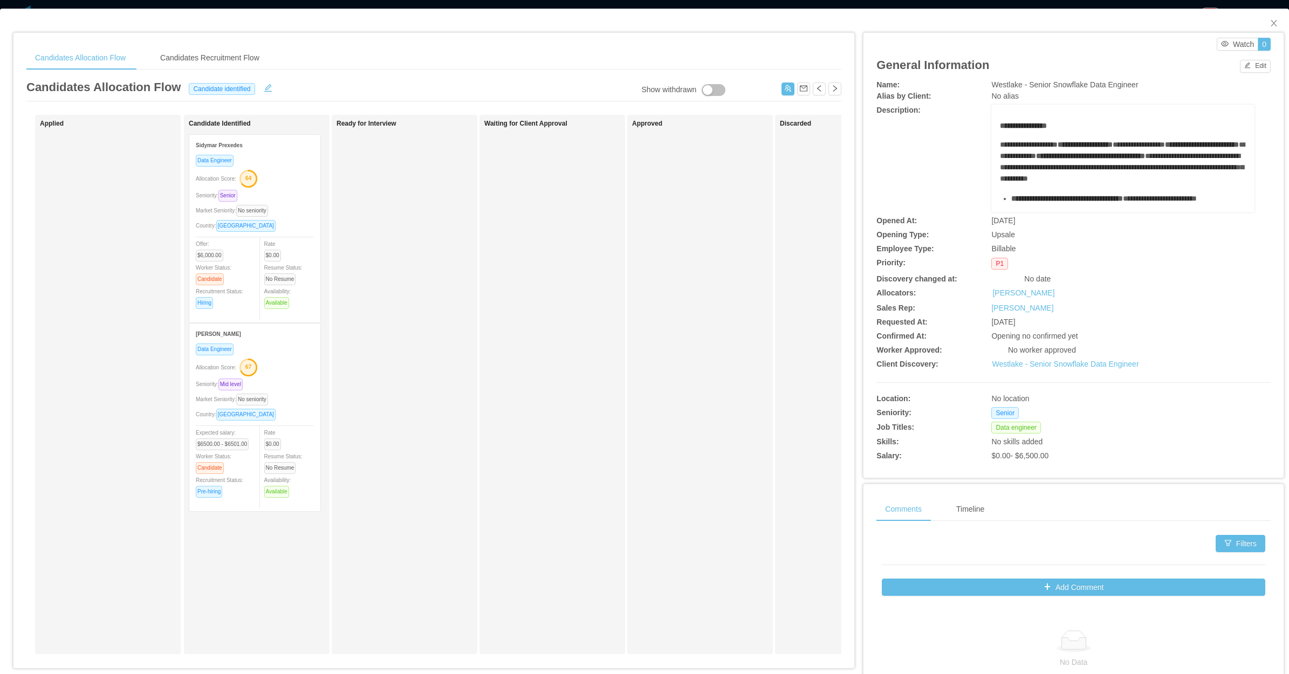
click at [295, 224] on div "Country: Brazil" at bounding box center [255, 225] width 118 height 12
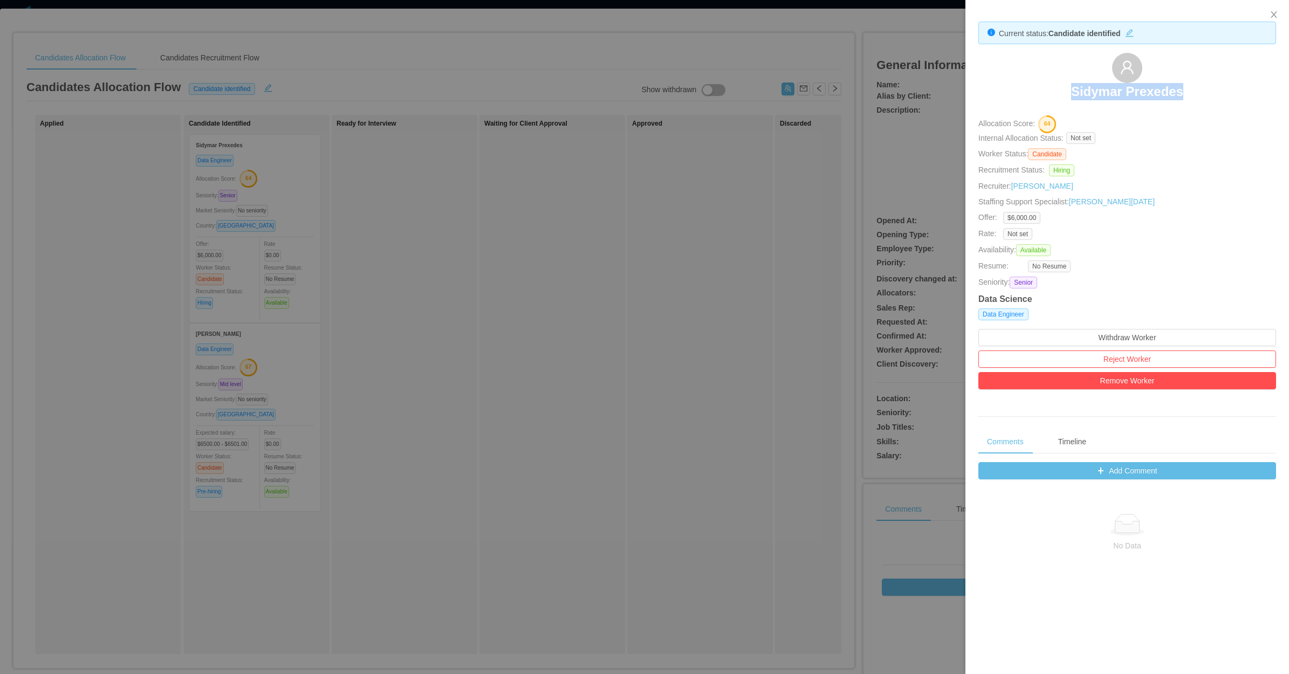
drag, startPoint x: 1064, startPoint y: 93, endPoint x: 1180, endPoint y: 97, distance: 116.0
click at [1180, 97] on div "Sidymar Prexedes" at bounding box center [1127, 80] width 298 height 54
copy h3 "Sidymar Prexedes"
click at [521, 277] on div at bounding box center [644, 337] width 1289 height 674
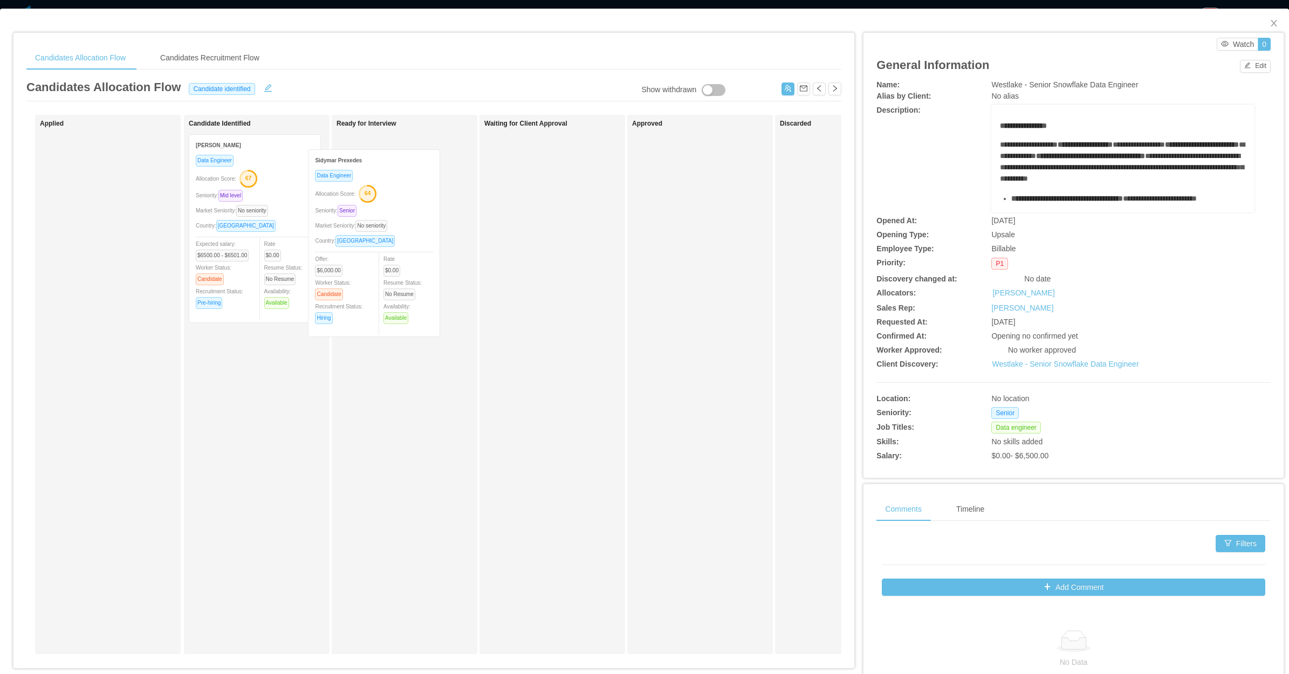
drag, startPoint x: 300, startPoint y: 247, endPoint x: 395, endPoint y: 249, distance: 94.9
click at [395, 249] on div "Applied Candidate Identified Sidymar Prexedes Data Engineer Allocation Score: 6…" at bounding box center [433, 389] width 815 height 548
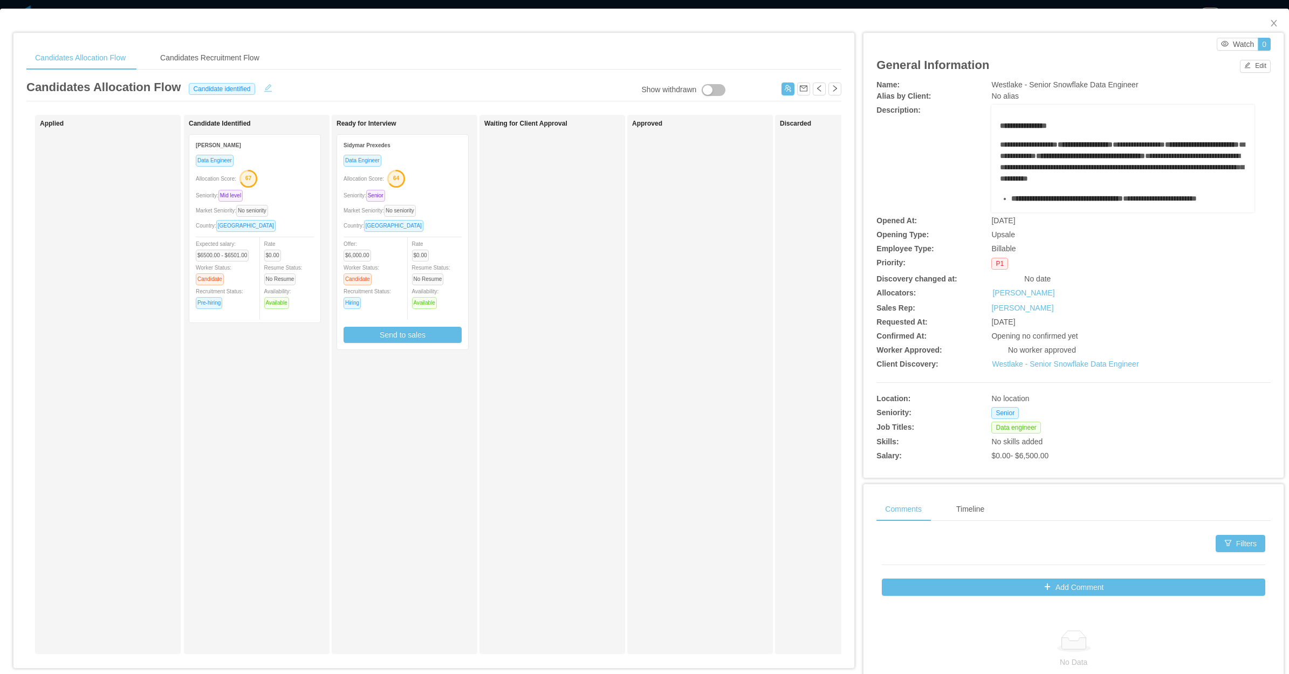
click at [265, 87] on button "button" at bounding box center [267, 86] width 17 height 11
click at [232, 93] on div "Candidate identified" at bounding box center [224, 88] width 72 height 12
click at [237, 155] on li "Ready for interview" at bounding box center [226, 158] width 92 height 17
drag, startPoint x: 324, startPoint y: 87, endPoint x: 274, endPoint y: 85, distance: 49.6
click at [322, 87] on button "Cancel" at bounding box center [326, 88] width 35 height 13
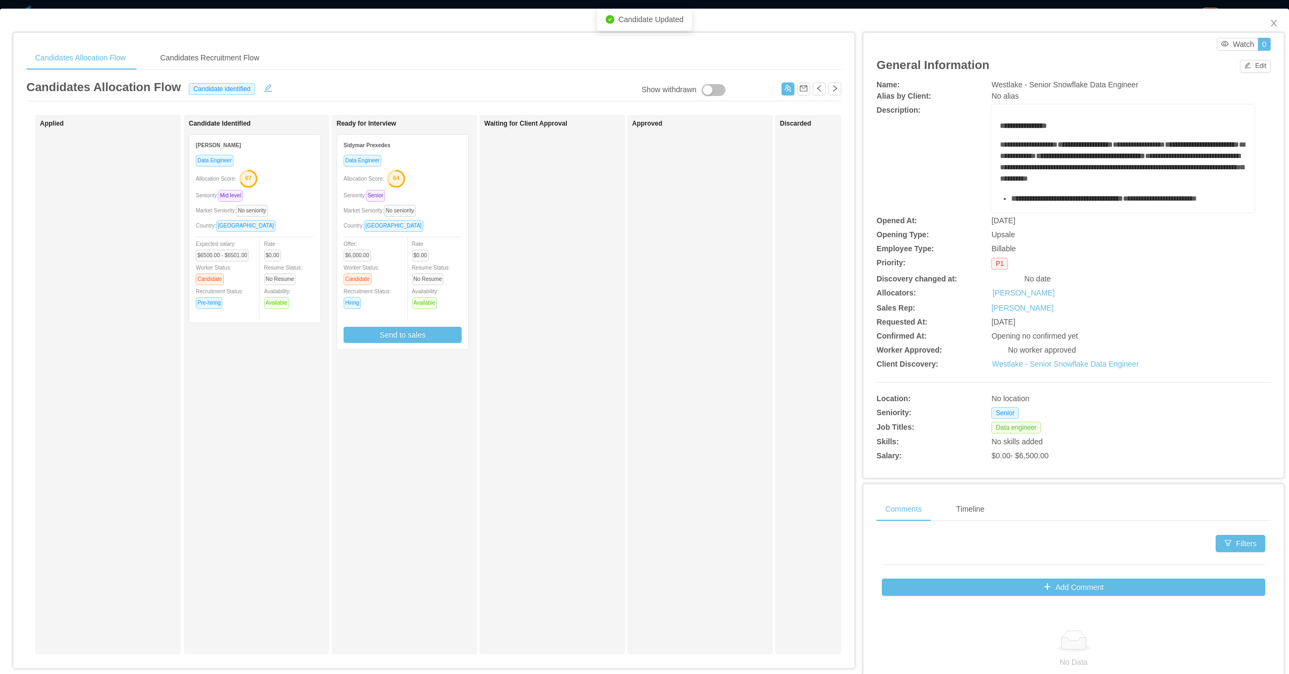
click at [455, 221] on div "Country: Brazil" at bounding box center [402, 225] width 118 height 12
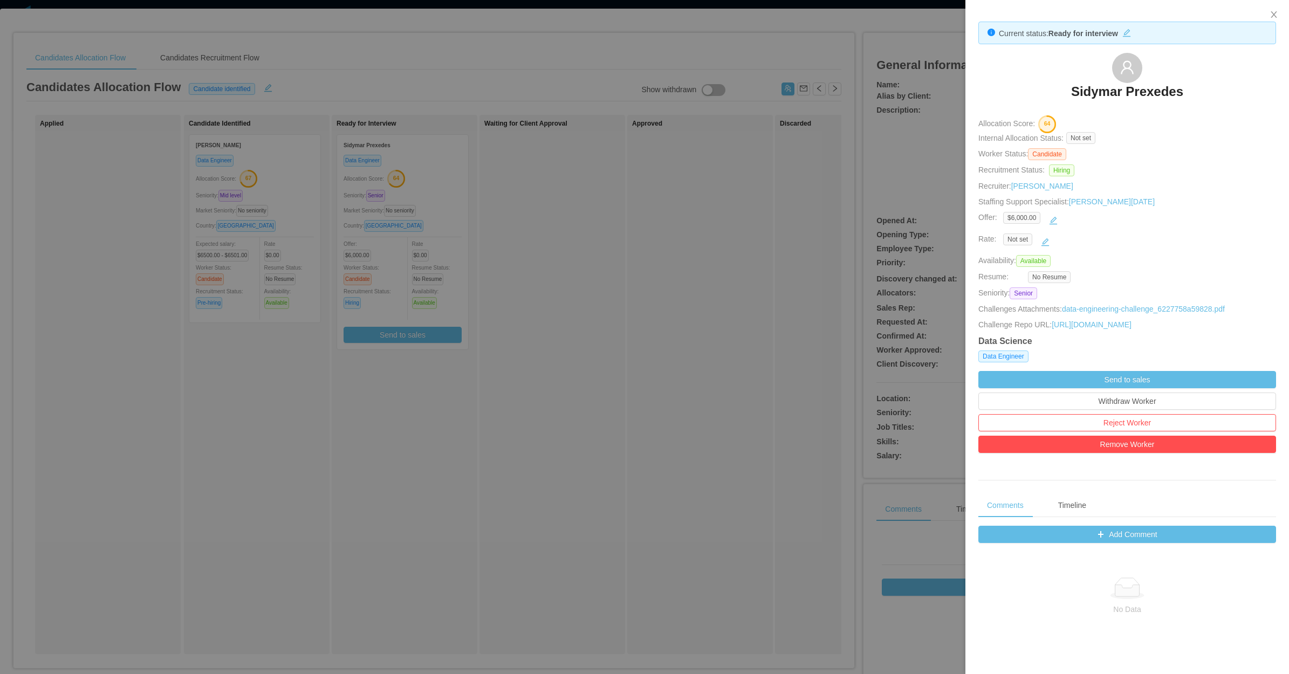
click at [667, 294] on div at bounding box center [644, 337] width 1289 height 674
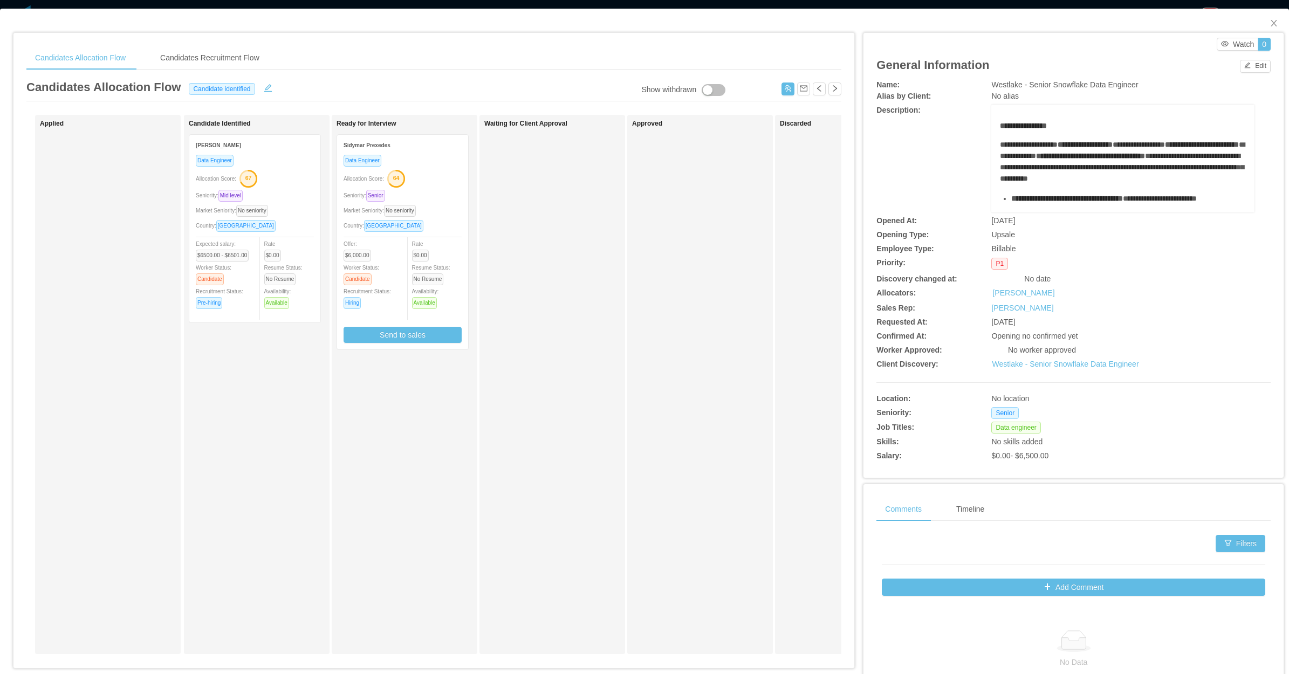
click at [567, 468] on div "Waiting for Client Approval" at bounding box center [559, 384] width 151 height 529
click at [1269, 23] on icon "icon: close" at bounding box center [1273, 23] width 9 height 9
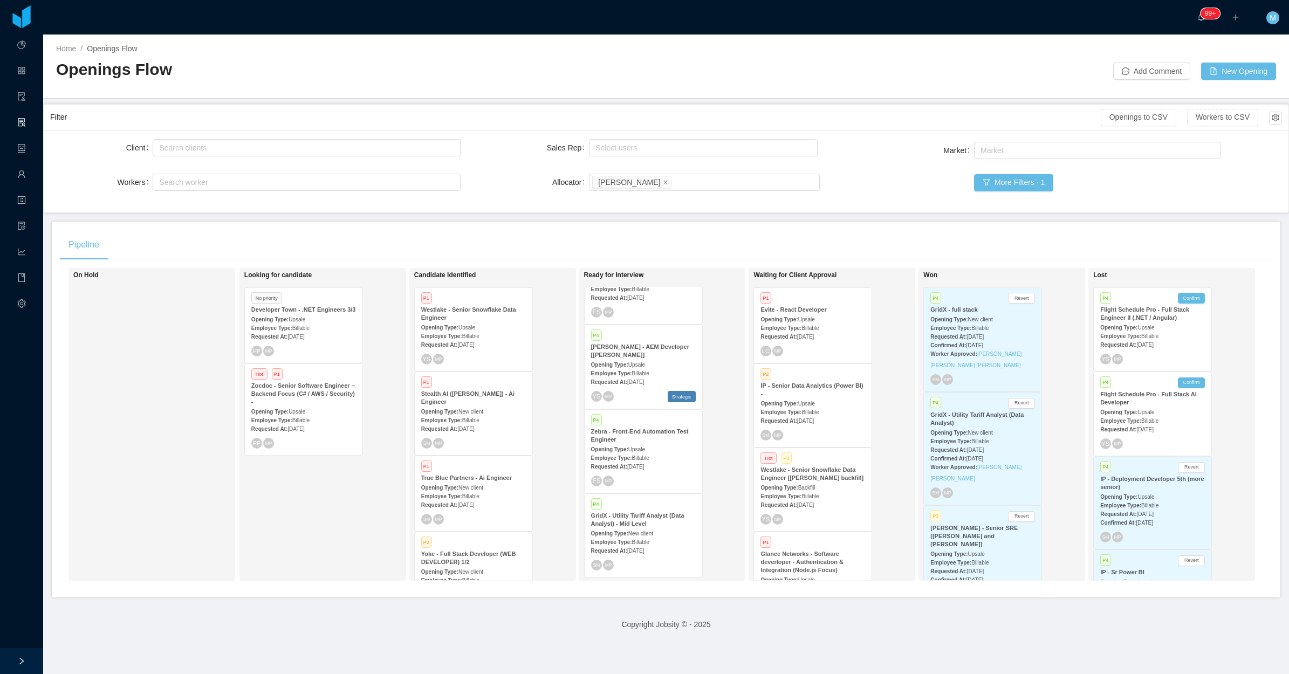
click at [622, 370] on strong "Employee Type:" at bounding box center [611, 373] width 41 height 6
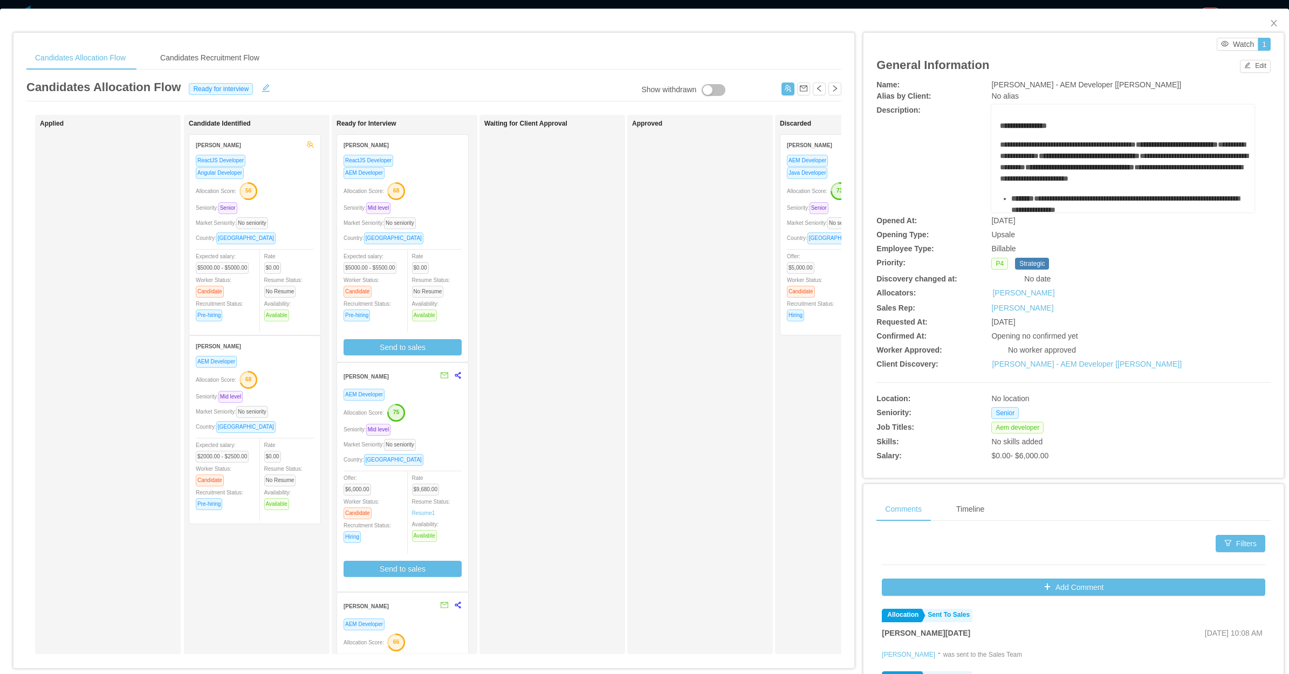
click at [429, 202] on div "Seniority: Mid level" at bounding box center [402, 208] width 118 height 12
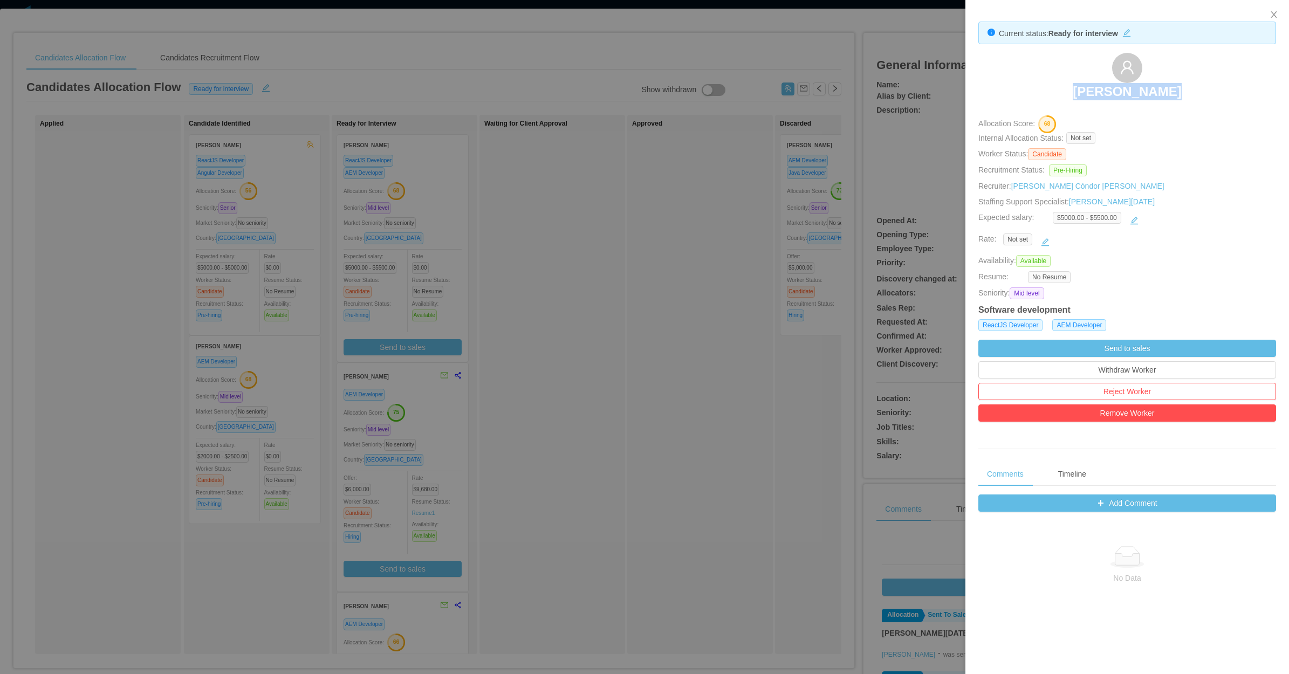
drag, startPoint x: 1042, startPoint y: 84, endPoint x: 1214, endPoint y: 88, distance: 172.0
click at [1216, 88] on div "Denis Hurtado" at bounding box center [1127, 80] width 298 height 54
copy h3 "Denis Hurtado"
click at [439, 367] on div at bounding box center [644, 337] width 1289 height 674
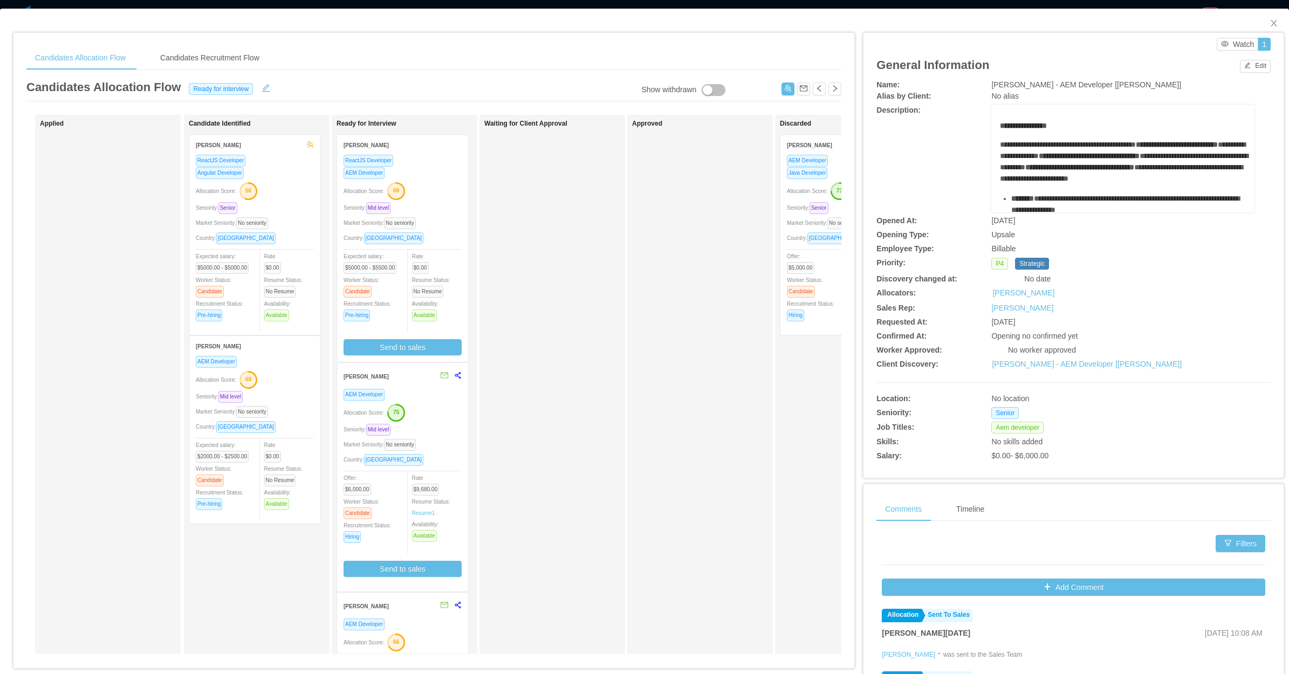
click at [427, 412] on div "Ready for Interview Denis Hurtado ReactJS Developer AEM Developer Allocation Sc…" at bounding box center [411, 471] width 151 height 702
click at [411, 435] on div "AEM Developer Allocation Score: 75 Seniority: Mid level Market Seniority: No se…" at bounding box center [402, 486] width 118 height 197
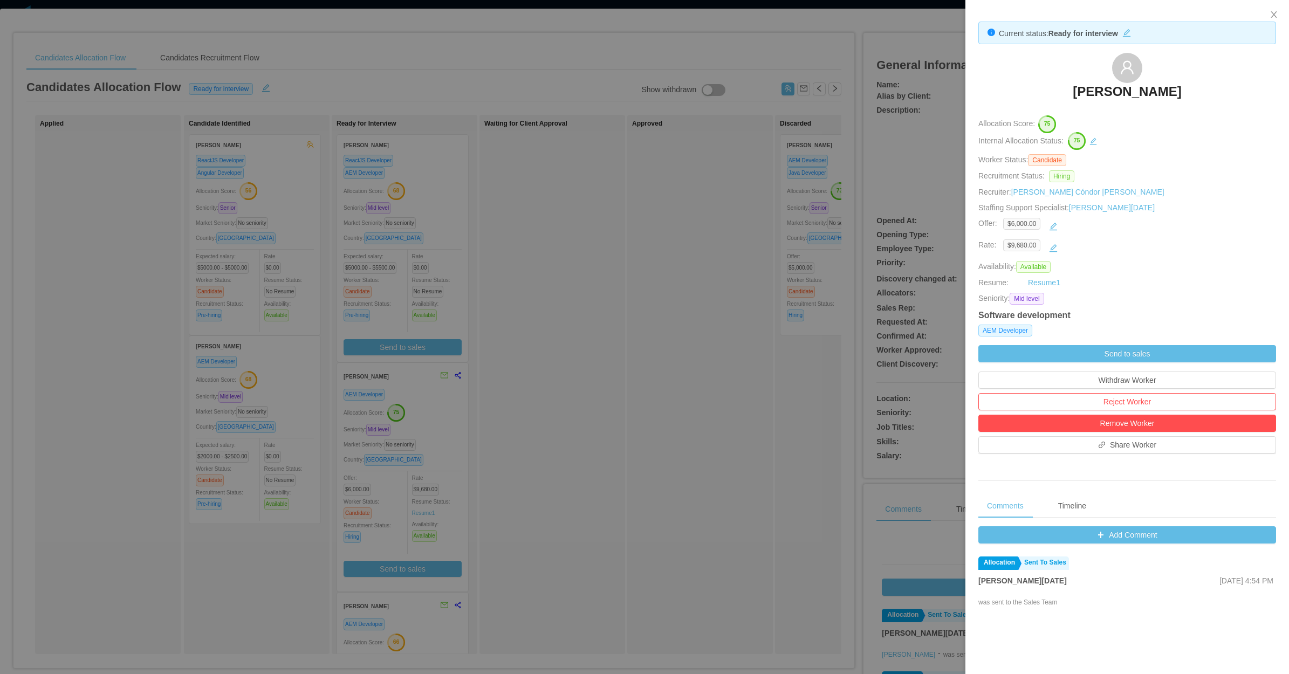
drag, startPoint x: 1060, startPoint y: 89, endPoint x: 1194, endPoint y: 84, distance: 134.9
click at [1194, 84] on div "Mario Taracena" at bounding box center [1127, 80] width 298 height 54
copy h3 "Mario Taracena"
click at [683, 355] on div at bounding box center [644, 337] width 1289 height 674
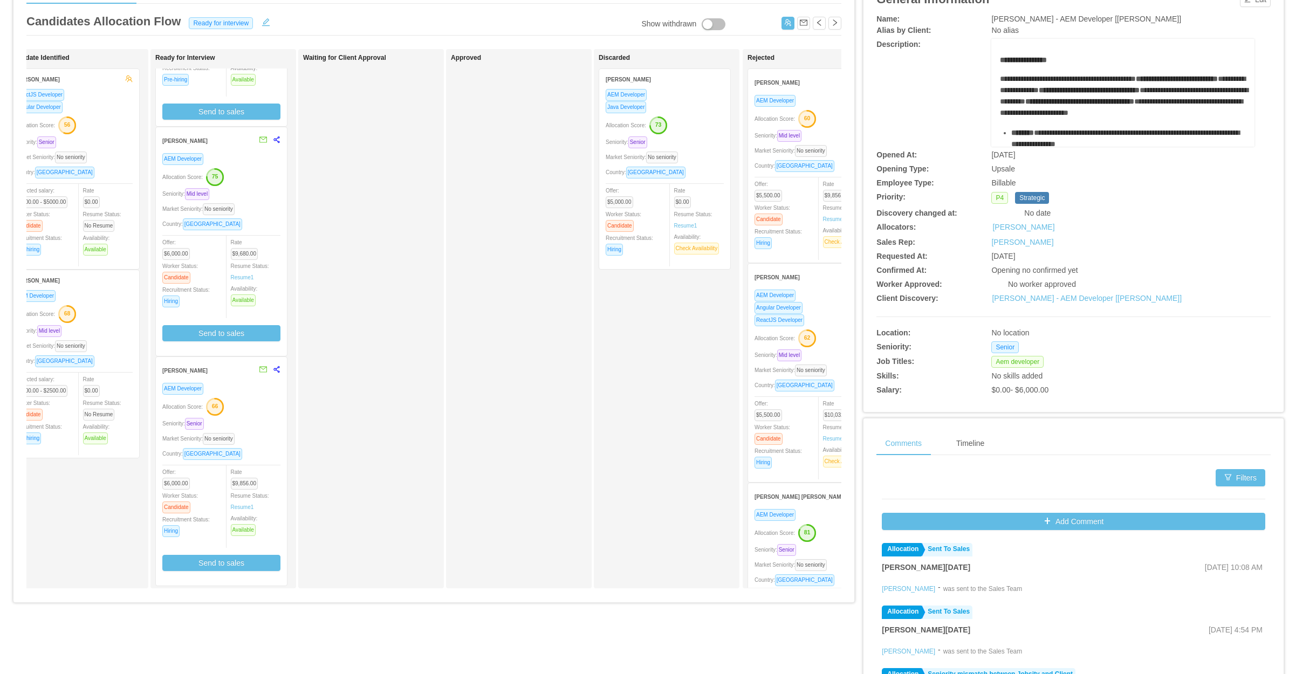
scroll to position [0, 184]
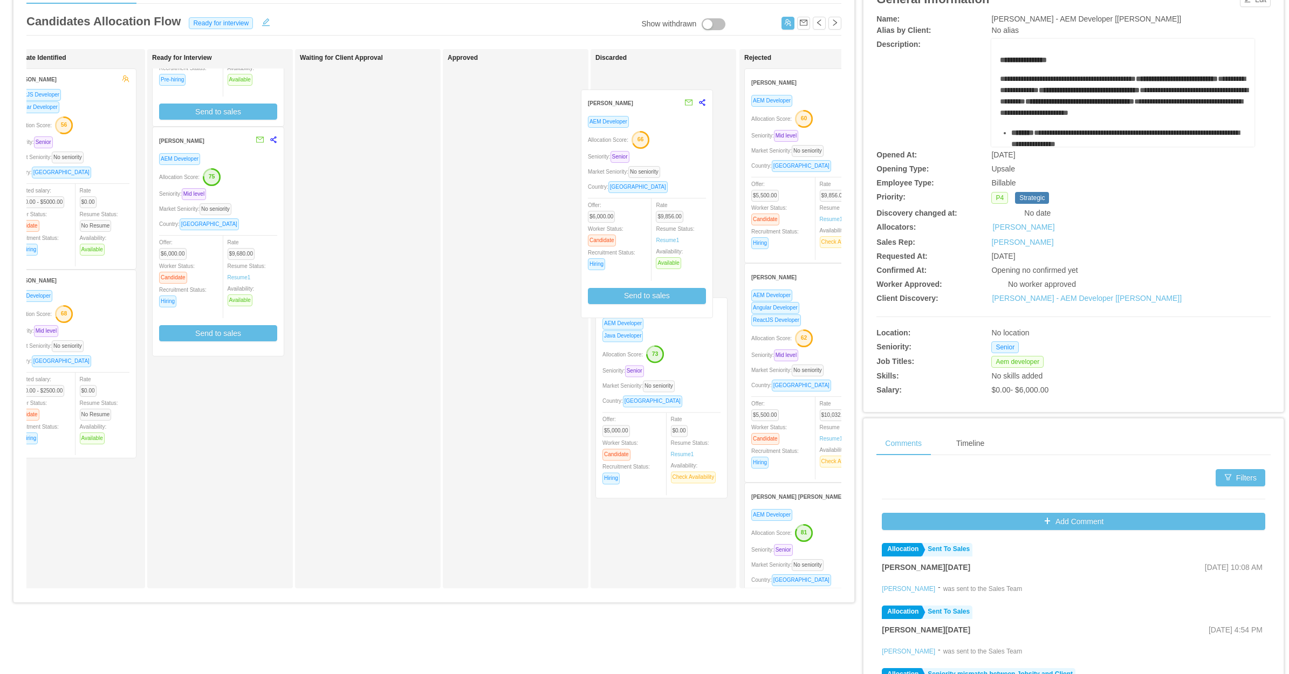
drag, startPoint x: 257, startPoint y: 422, endPoint x: 686, endPoint y: 116, distance: 527.3
click at [691, 133] on div "Applied Candidate Identified Lucas Trentin ReactJS Developer Angular Developer …" at bounding box center [433, 323] width 815 height 548
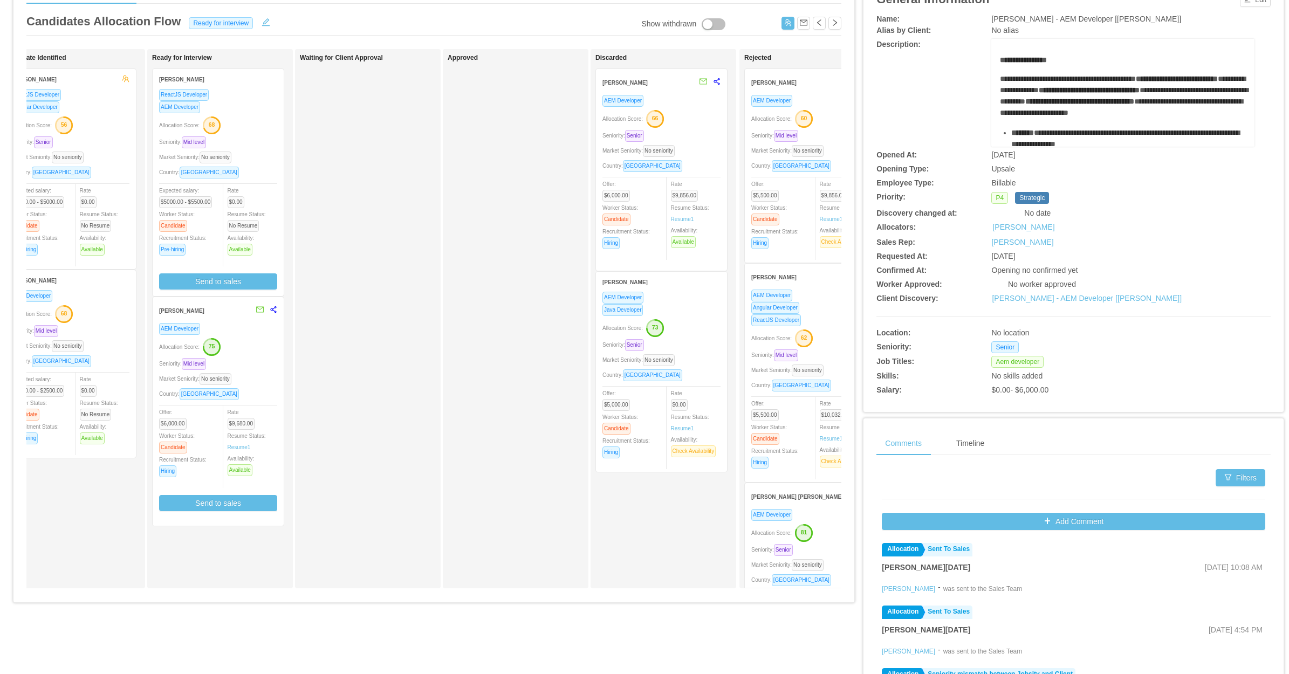
scroll to position [0, 0]
click at [694, 128] on div "AEM Developer Allocation Score: 66 Seniority: Senior Market Seniority: No senio…" at bounding box center [661, 179] width 118 height 170
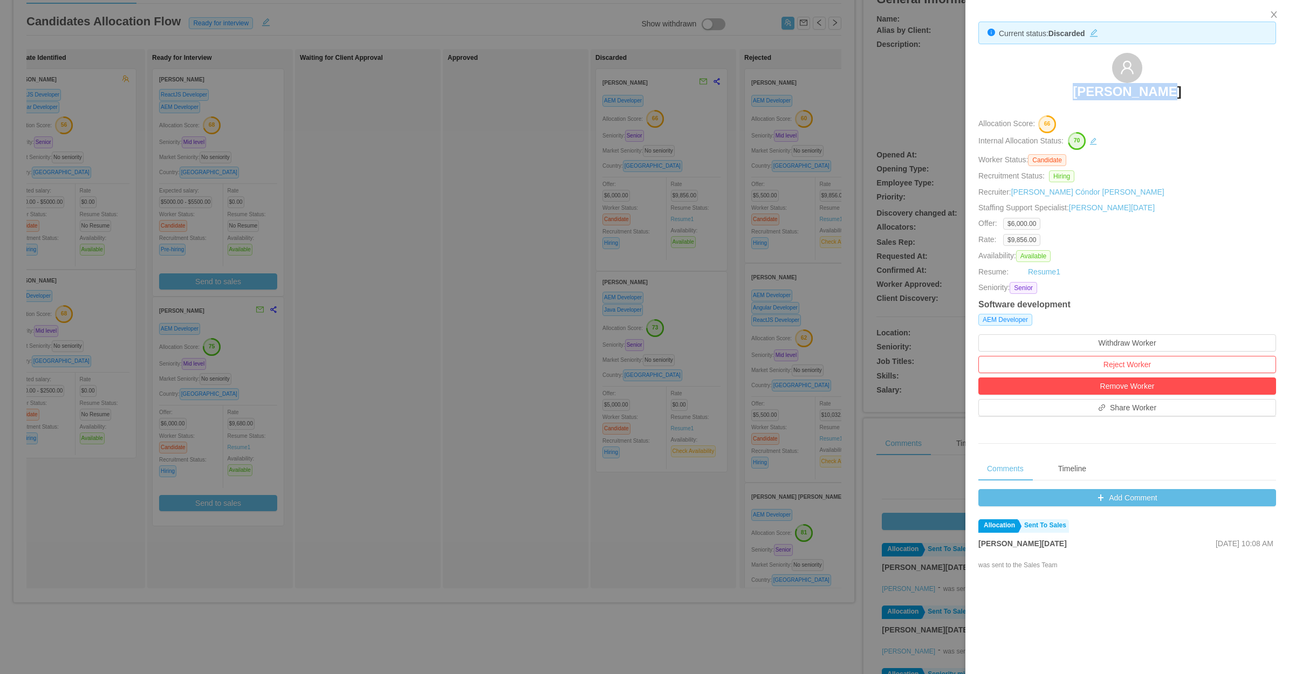
drag, startPoint x: 1034, startPoint y: 82, endPoint x: 1197, endPoint y: 87, distance: 162.9
click at [1197, 87] on div "Juliano Timm" at bounding box center [1127, 80] width 298 height 54
click at [457, 309] on div at bounding box center [644, 337] width 1289 height 674
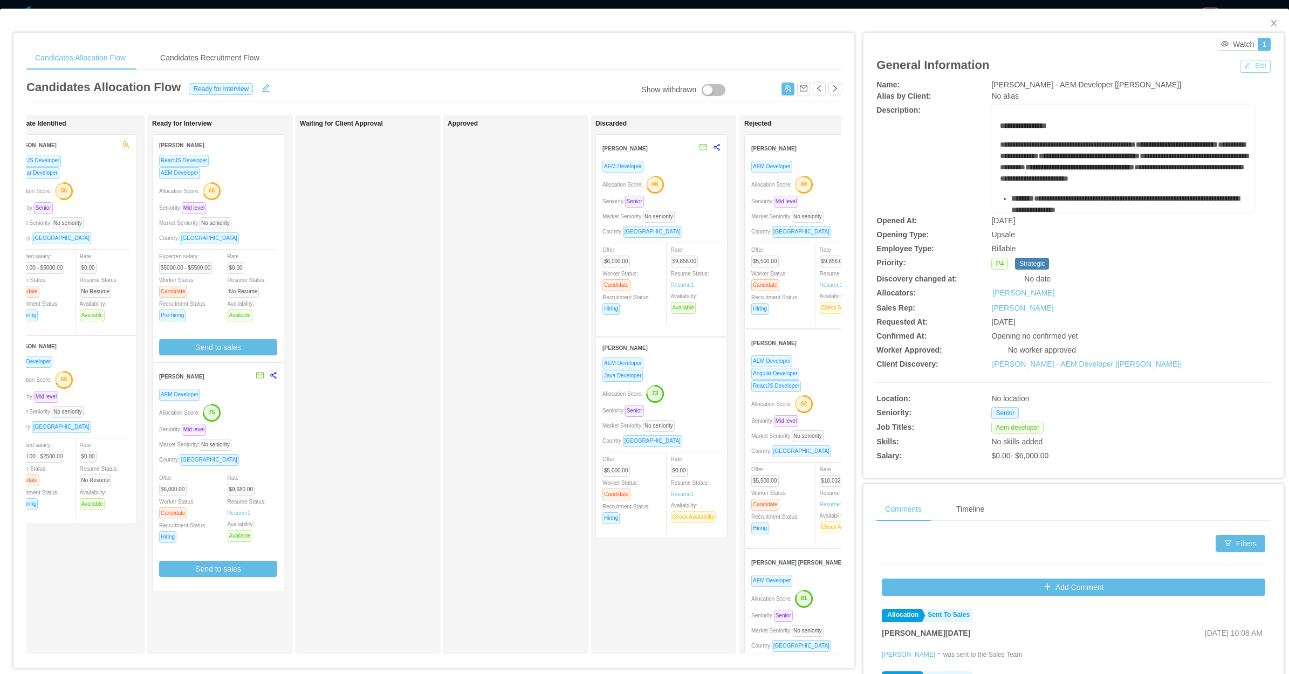
click at [1240, 66] on button "Edit" at bounding box center [1255, 66] width 31 height 13
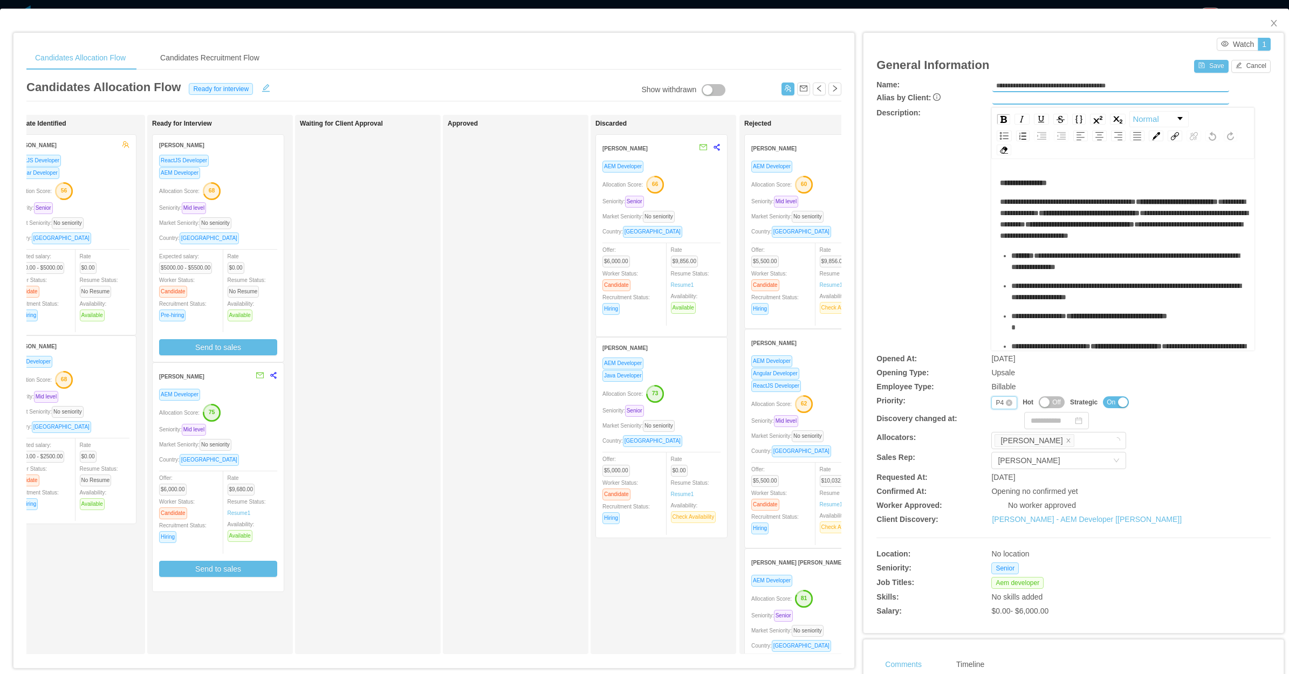
click at [995, 405] on div "P4" at bounding box center [999, 403] width 8 height 12
drag, startPoint x: 993, startPoint y: 456, endPoint x: 987, endPoint y: 449, distance: 9.6
click at [993, 456] on li "P3" at bounding box center [995, 453] width 25 height 17
click at [995, 401] on div "P3" at bounding box center [999, 403] width 8 height 12
click at [993, 438] on li "P2" at bounding box center [995, 436] width 25 height 17
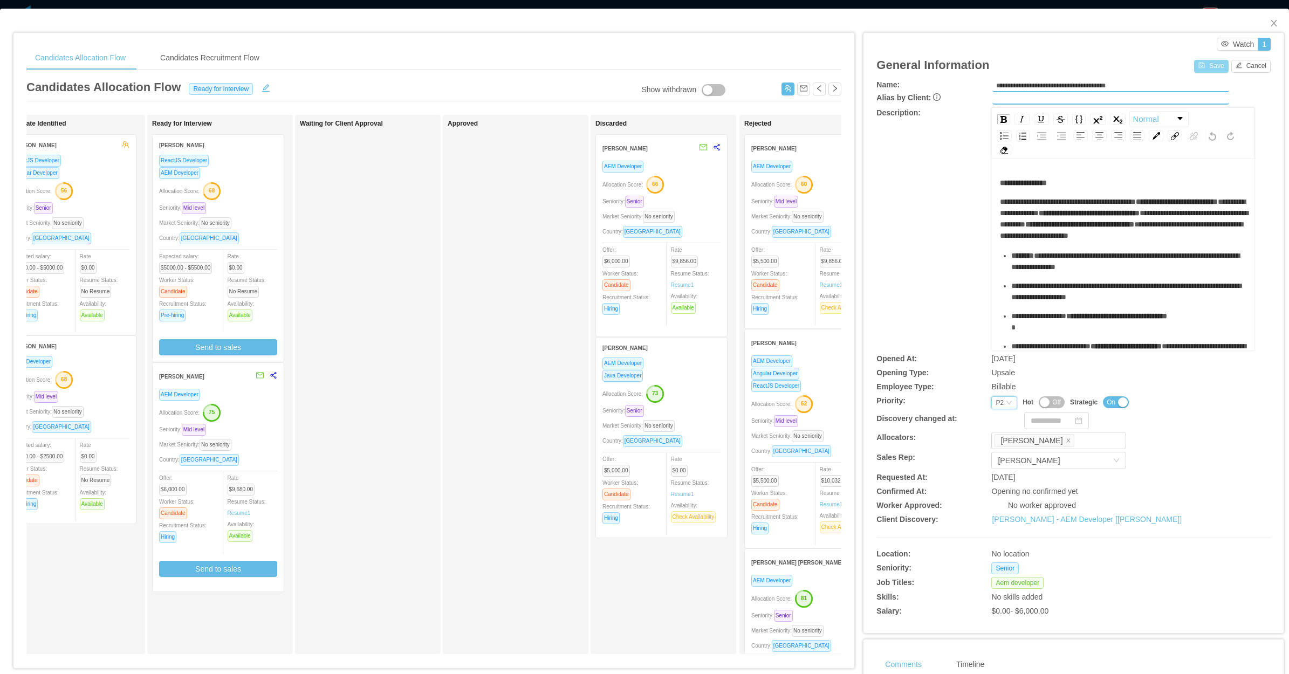
click at [1194, 61] on button "Save" at bounding box center [1211, 66] width 34 height 13
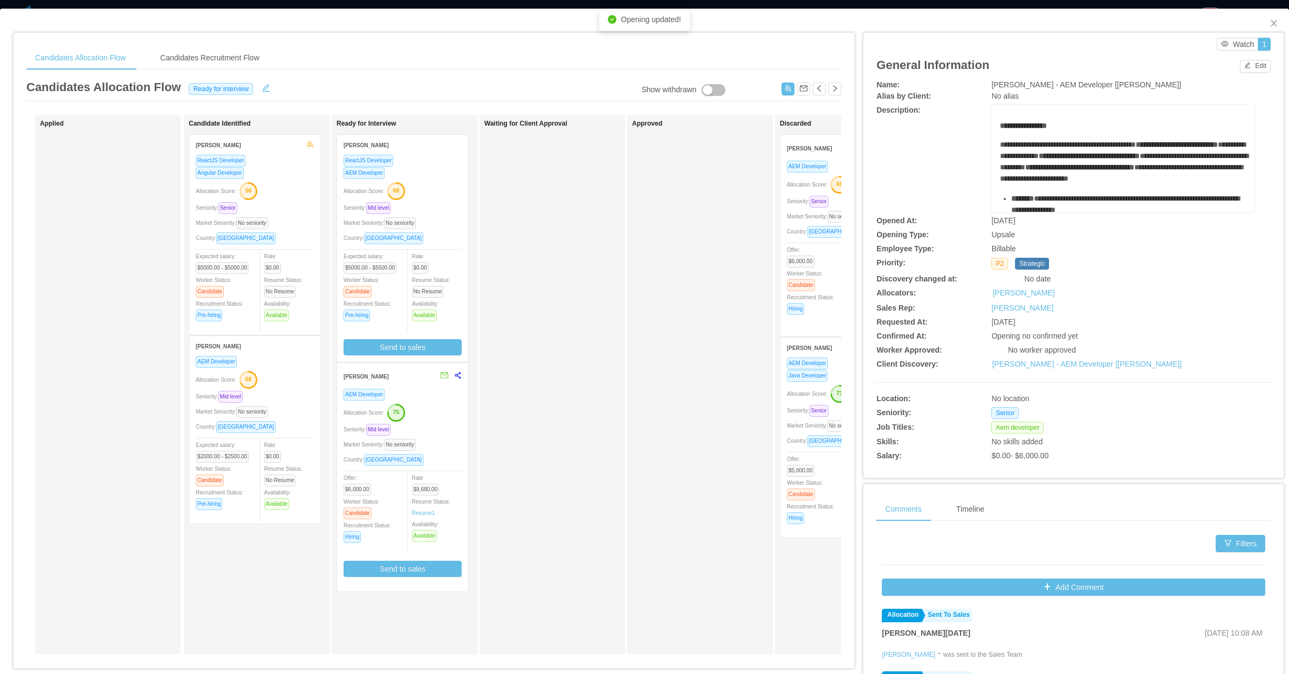
click at [232, 565] on div "Candidate Identified Lucas Trentin ReactJS Developer Angular Developer Allocati…" at bounding box center [264, 384] width 151 height 529
click at [292, 381] on div "Allocation Score: 68" at bounding box center [255, 378] width 118 height 17
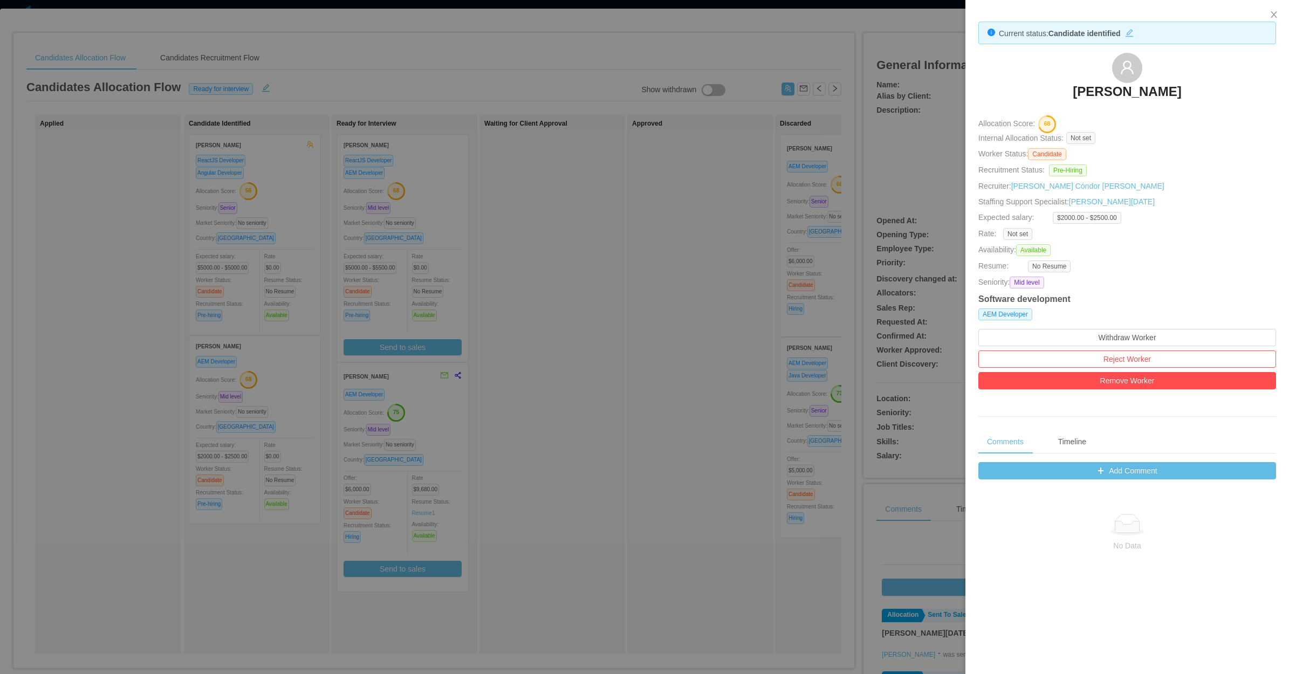
drag, startPoint x: 597, startPoint y: 289, endPoint x: 513, endPoint y: 282, distance: 84.9
click at [599, 289] on div at bounding box center [644, 337] width 1289 height 674
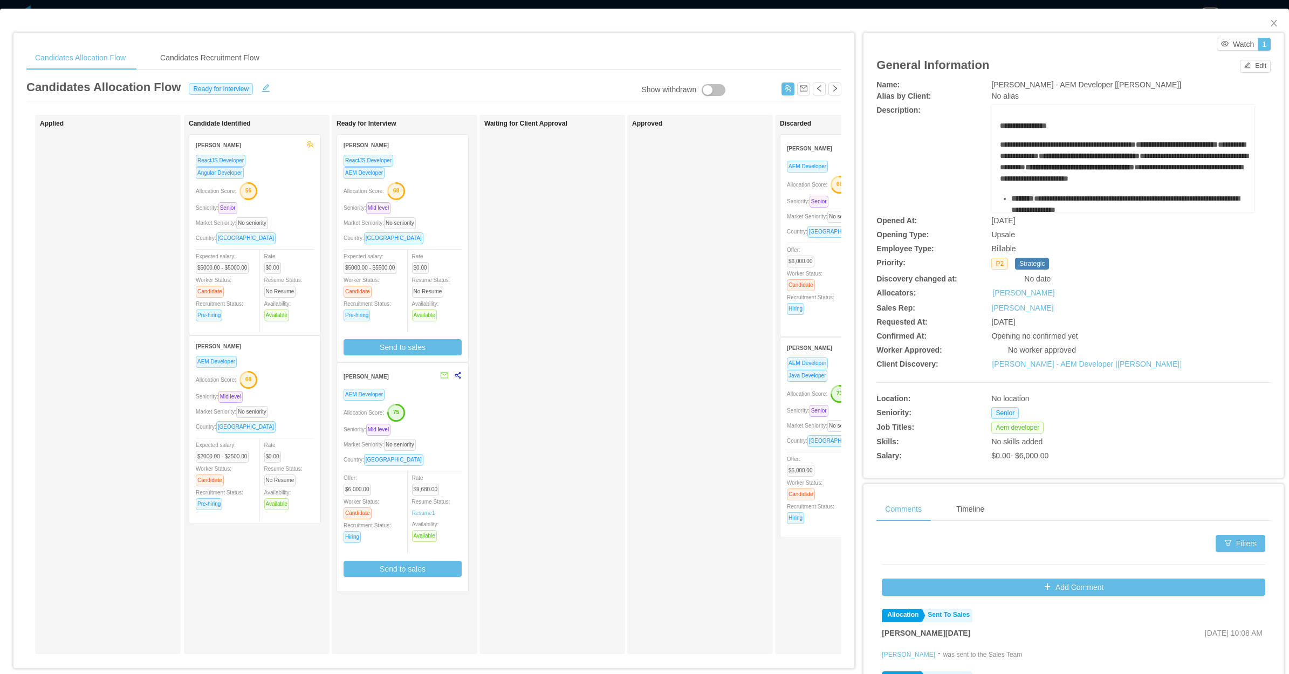
click at [314, 219] on div "ReactJS Developer Angular Developer Allocation Score: 56 Seniority: Senior Mark…" at bounding box center [254, 244] width 131 height 181
click at [294, 196] on div "Allocation Score: 56" at bounding box center [255, 190] width 118 height 17
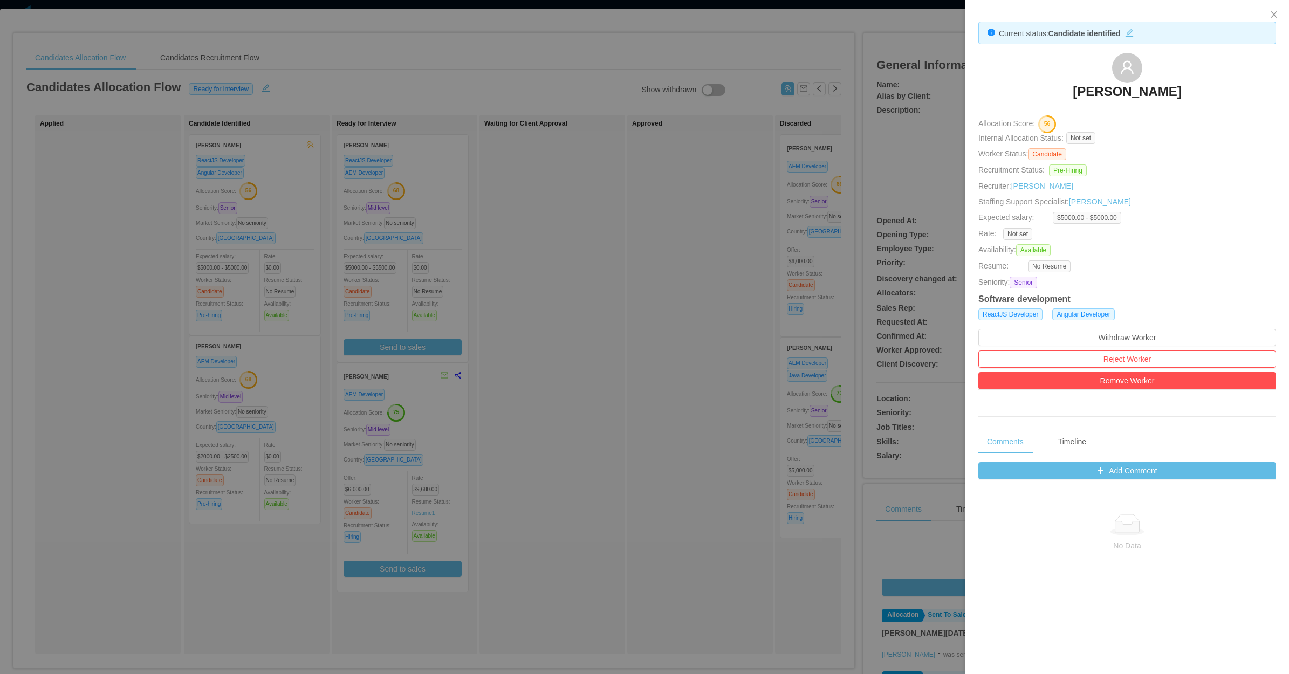
click at [645, 226] on div at bounding box center [644, 337] width 1289 height 674
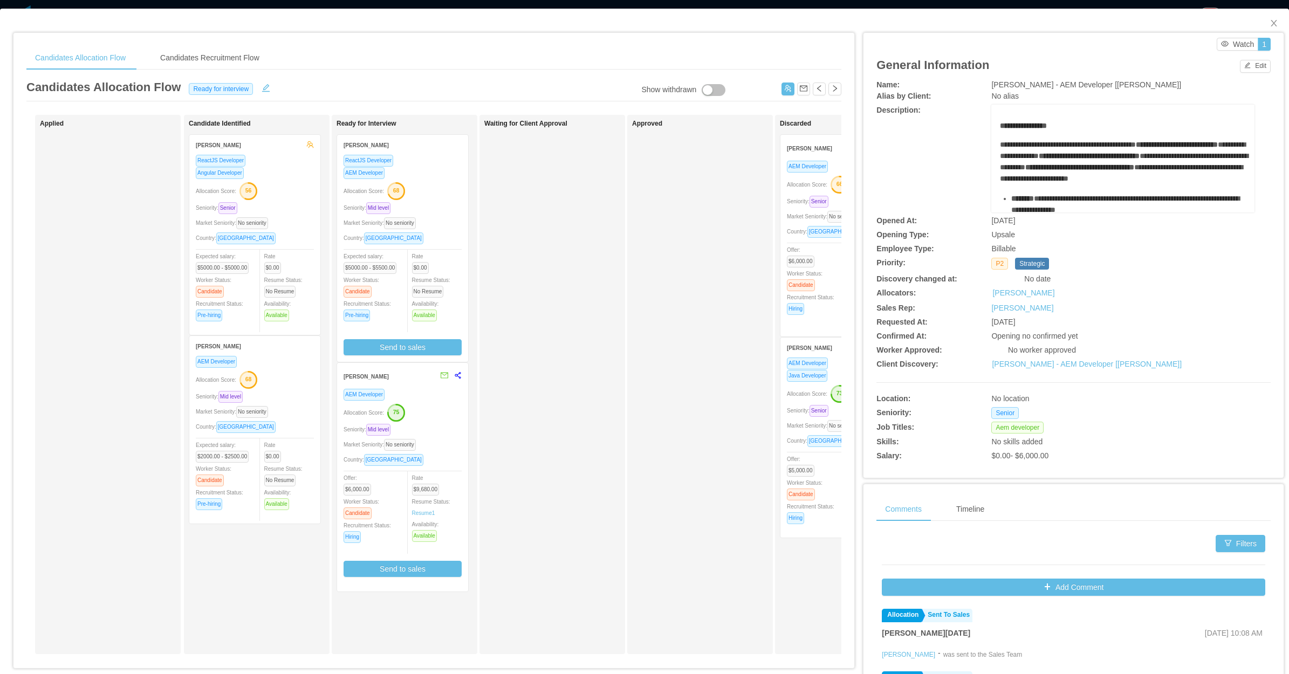
click at [592, 273] on div "Waiting for Client Approval" at bounding box center [559, 384] width 151 height 529
click at [292, 241] on div "Country: Brazil" at bounding box center [255, 238] width 118 height 12
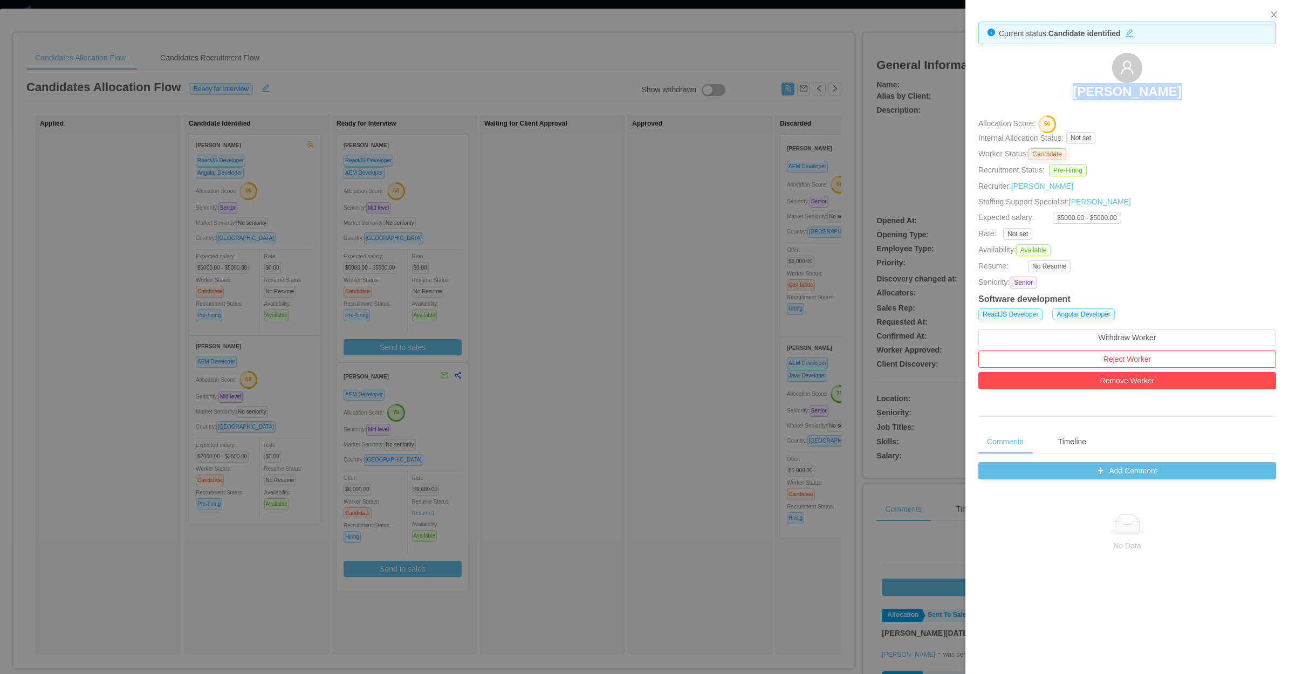
drag, startPoint x: 1043, startPoint y: 84, endPoint x: 1178, endPoint y: 89, distance: 134.9
click at [1178, 89] on div "Lucas Trentin" at bounding box center [1127, 80] width 298 height 54
click at [613, 375] on div at bounding box center [644, 337] width 1289 height 674
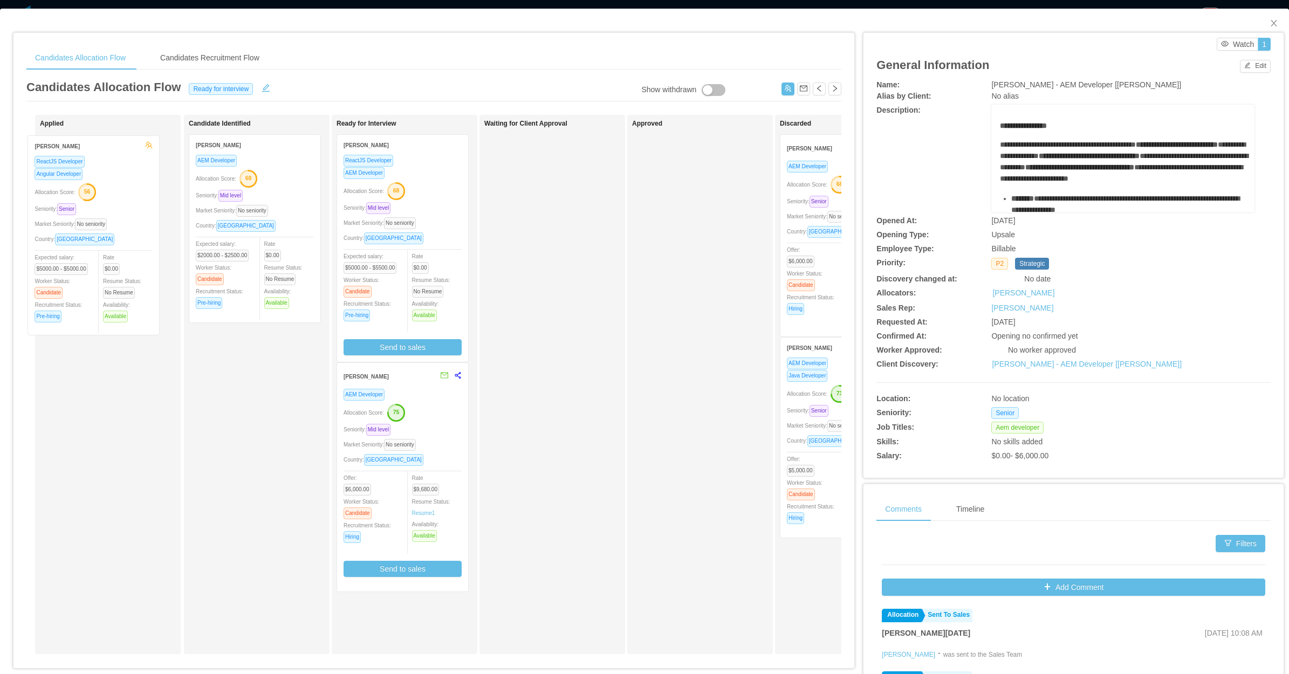
drag, startPoint x: 230, startPoint y: 246, endPoint x: 147, endPoint y: 237, distance: 83.5
click at [141, 240] on div "Applied Candidate Identified Lucas Trentin ReactJS Developer Angular Developer …" at bounding box center [433, 389] width 815 height 548
click at [145, 187] on div "Seniority: Senior" at bounding box center [106, 188] width 118 height 12
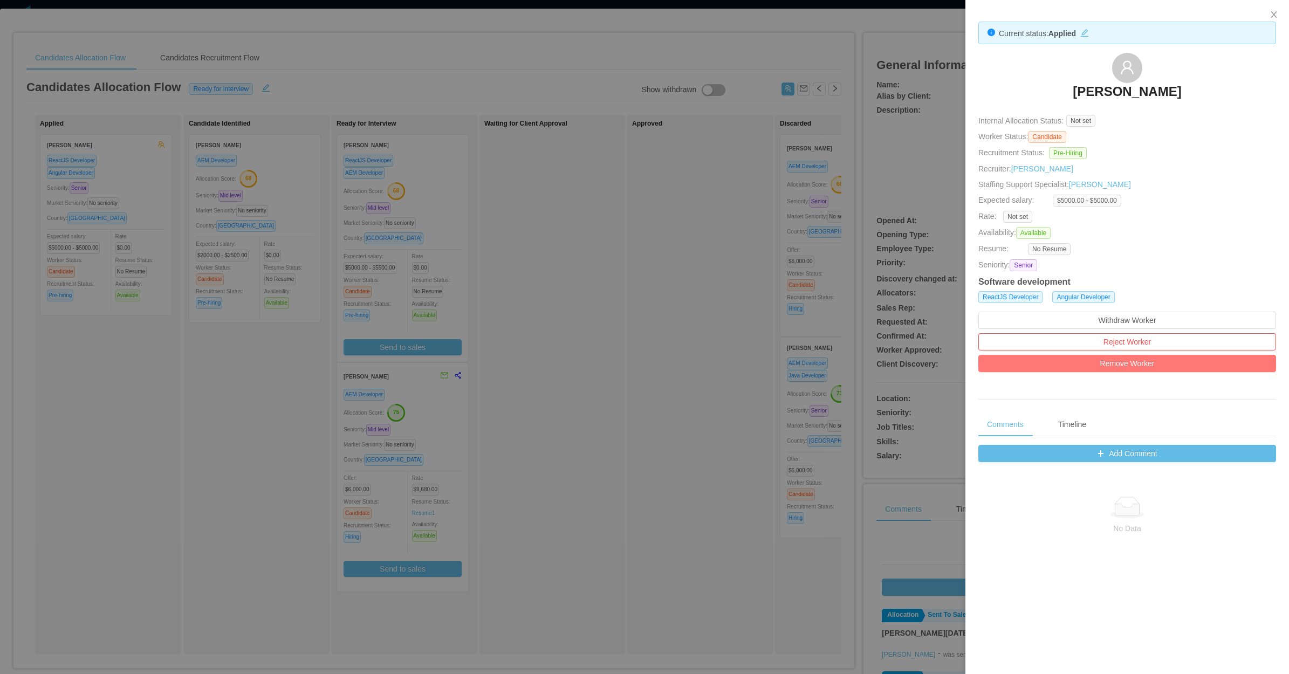
click at [1136, 368] on button "Remove Worker" at bounding box center [1127, 363] width 298 height 17
click at [1154, 330] on button "Remove" at bounding box center [1145, 336] width 37 height 13
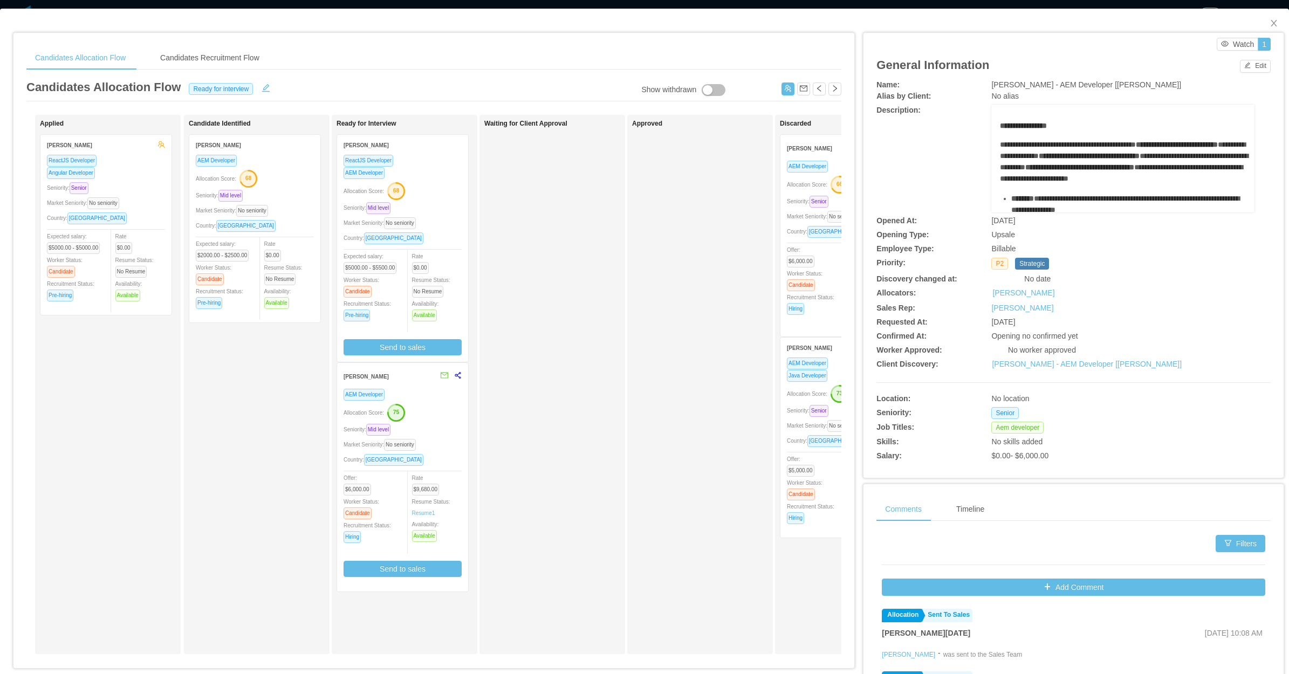
click at [268, 195] on div "Seniority: Mid level" at bounding box center [255, 195] width 118 height 12
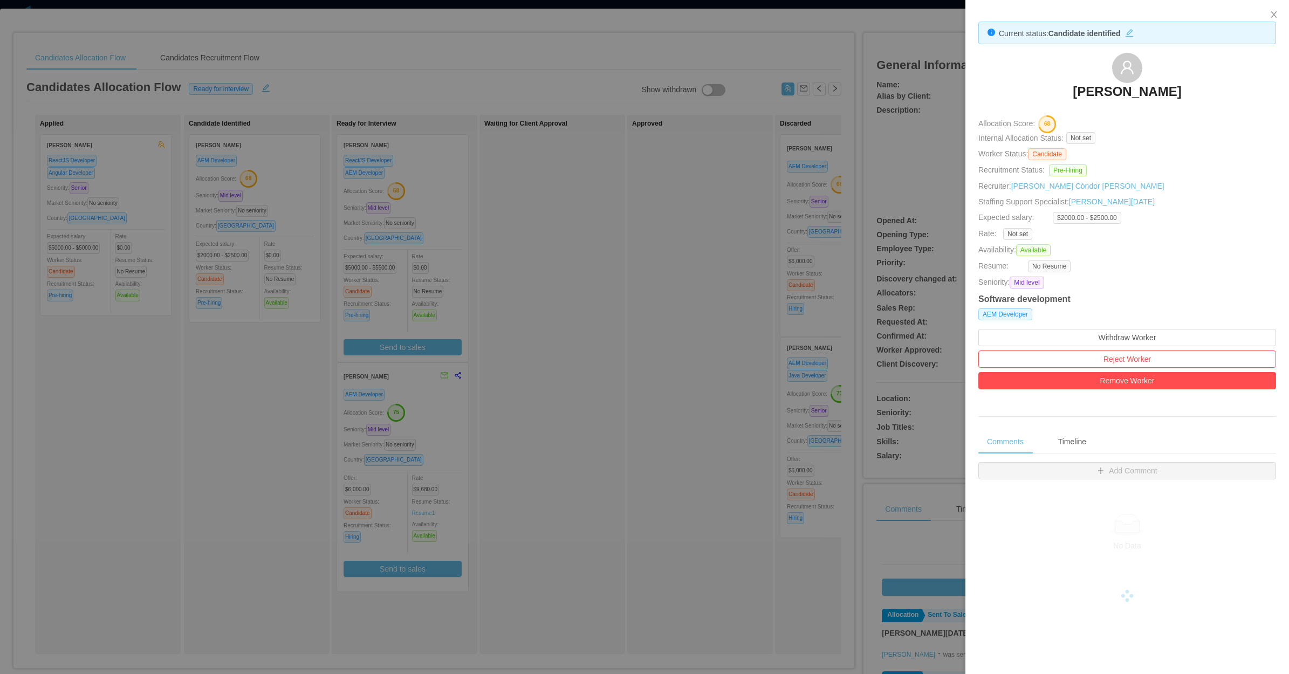
drag, startPoint x: 1093, startPoint y: 85, endPoint x: 1221, endPoint y: 85, distance: 127.8
click at [1221, 85] on div "Julian Gutierrez" at bounding box center [1127, 80] width 298 height 54
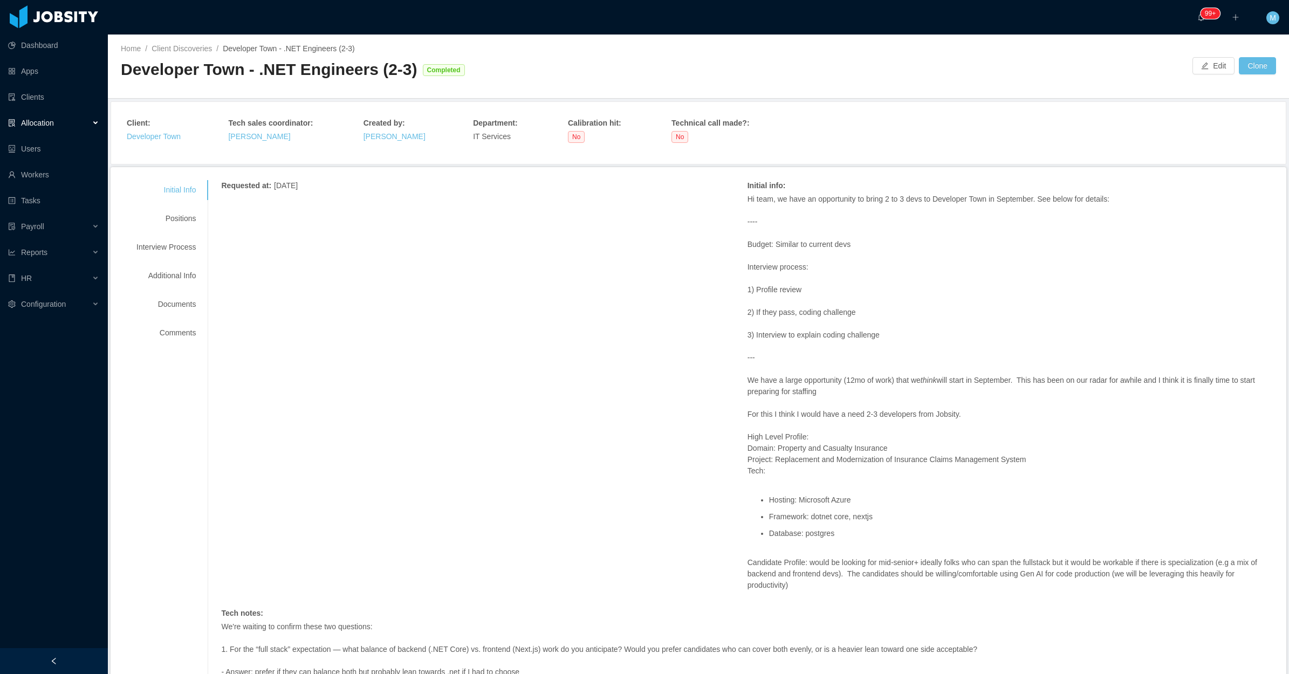
drag, startPoint x: 391, startPoint y: 368, endPoint x: 335, endPoint y: 333, distance: 66.0
click at [391, 373] on div "Requested at : [DATE] Initial info : Hi team, we have an opportunity to bring 2…" at bounding box center [747, 562] width 1052 height 764
click at [92, 116] on div "Allocation" at bounding box center [54, 123] width 108 height 22
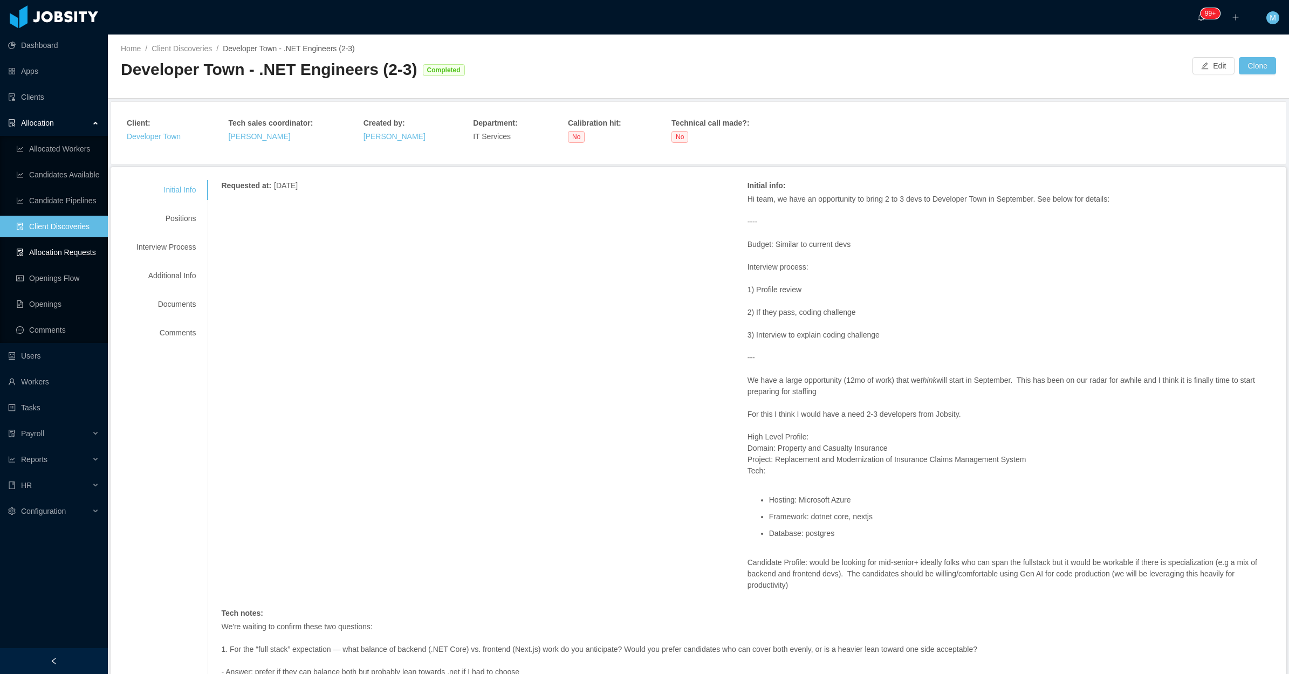
click at [80, 251] on link "Allocation Requests" at bounding box center [57, 253] width 83 height 22
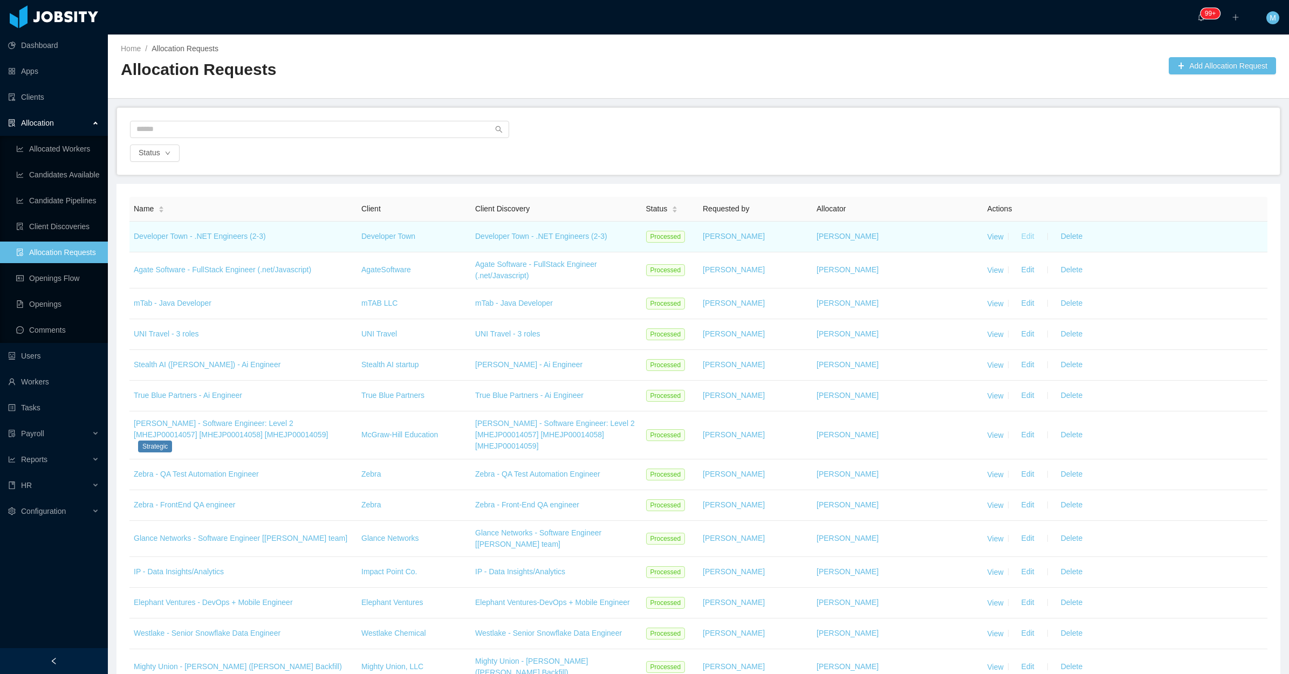
click at [1014, 235] on button "Edit" at bounding box center [1028, 236] width 30 height 17
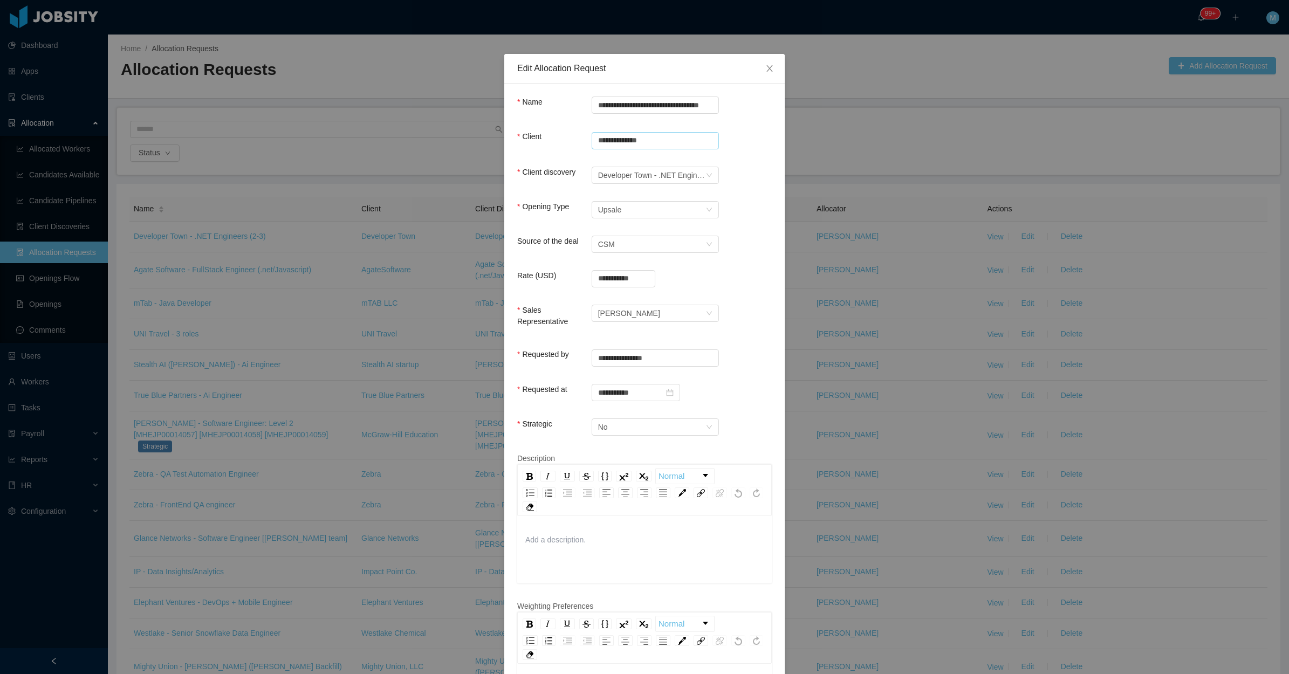
drag, startPoint x: 692, startPoint y: 135, endPoint x: 713, endPoint y: 134, distance: 21.6
click at [703, 135] on input "**********" at bounding box center [655, 140] width 127 height 17
click at [712, 139] on input "**********" at bounding box center [655, 140] width 127 height 17
click at [706, 141] on icon "icon: close-circle" at bounding box center [709, 139] width 6 height 6
click at [643, 143] on input "text" at bounding box center [655, 140] width 127 height 17
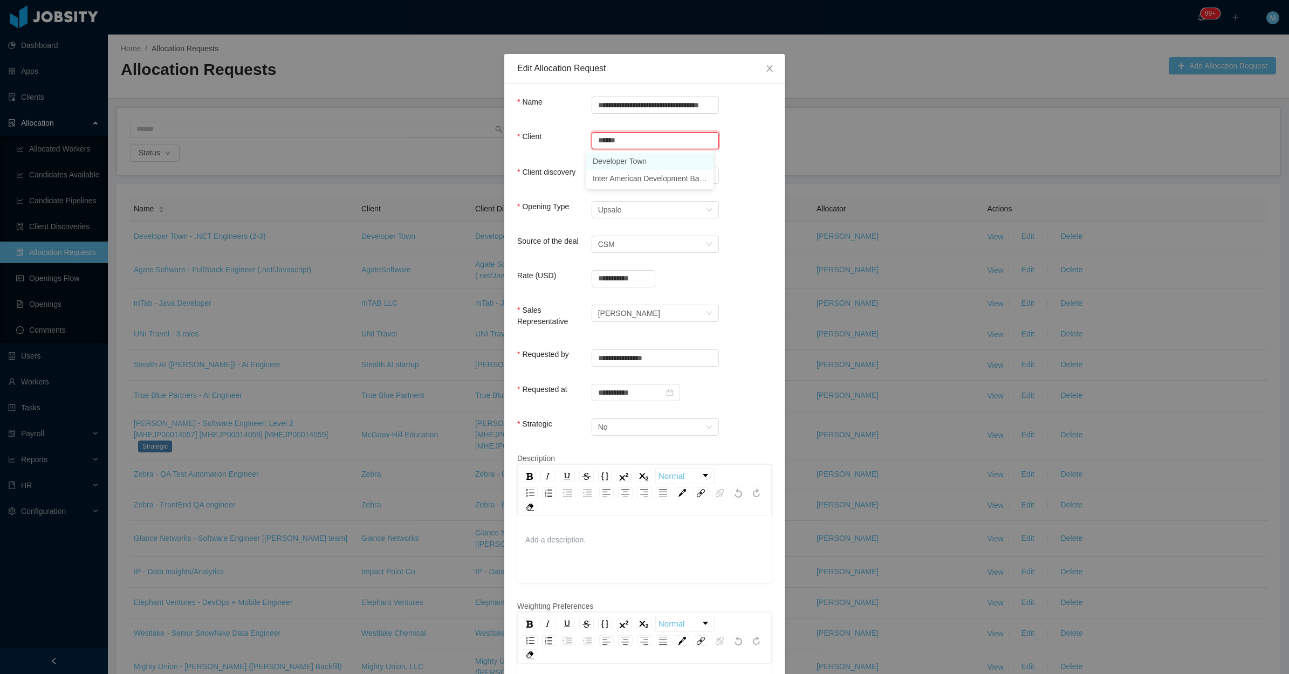
click at [629, 159] on li "Developer Town" at bounding box center [649, 161] width 127 height 17
type input "**********"
drag, startPoint x: 764, startPoint y: 143, endPoint x: 755, endPoint y: 154, distance: 13.5
click at [764, 146] on div "**********" at bounding box center [644, 147] width 255 height 33
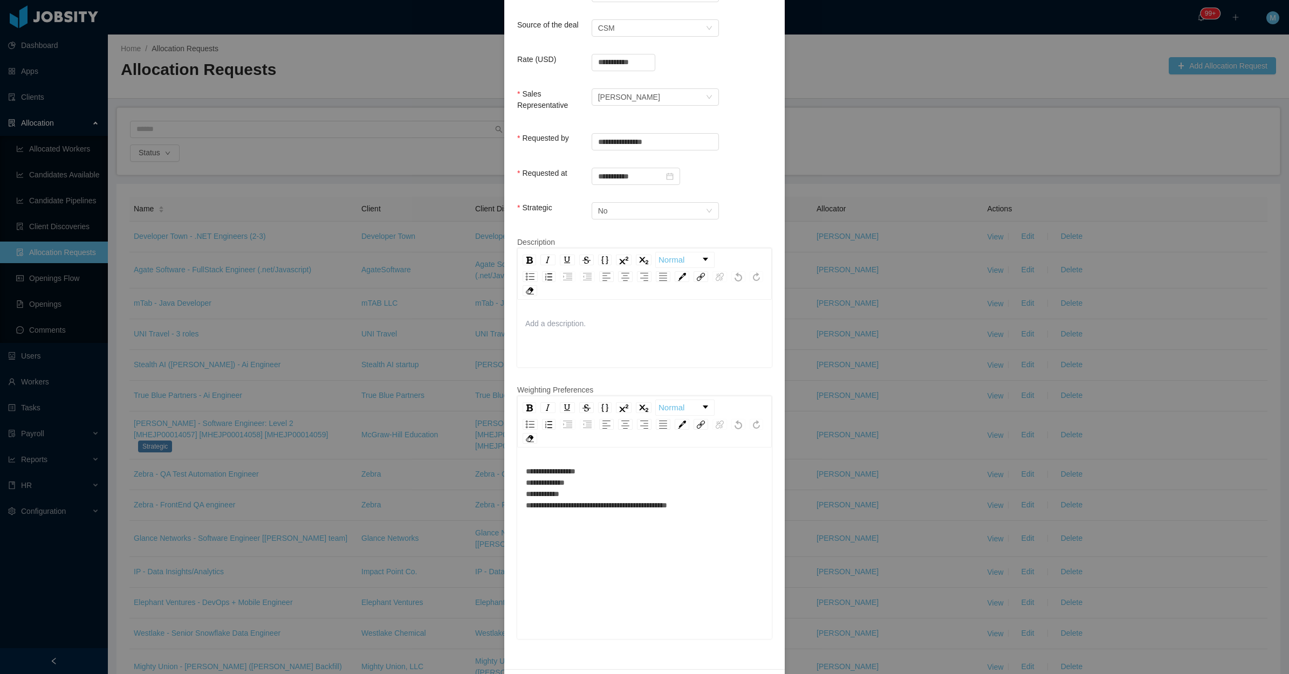
scroll to position [243, 0]
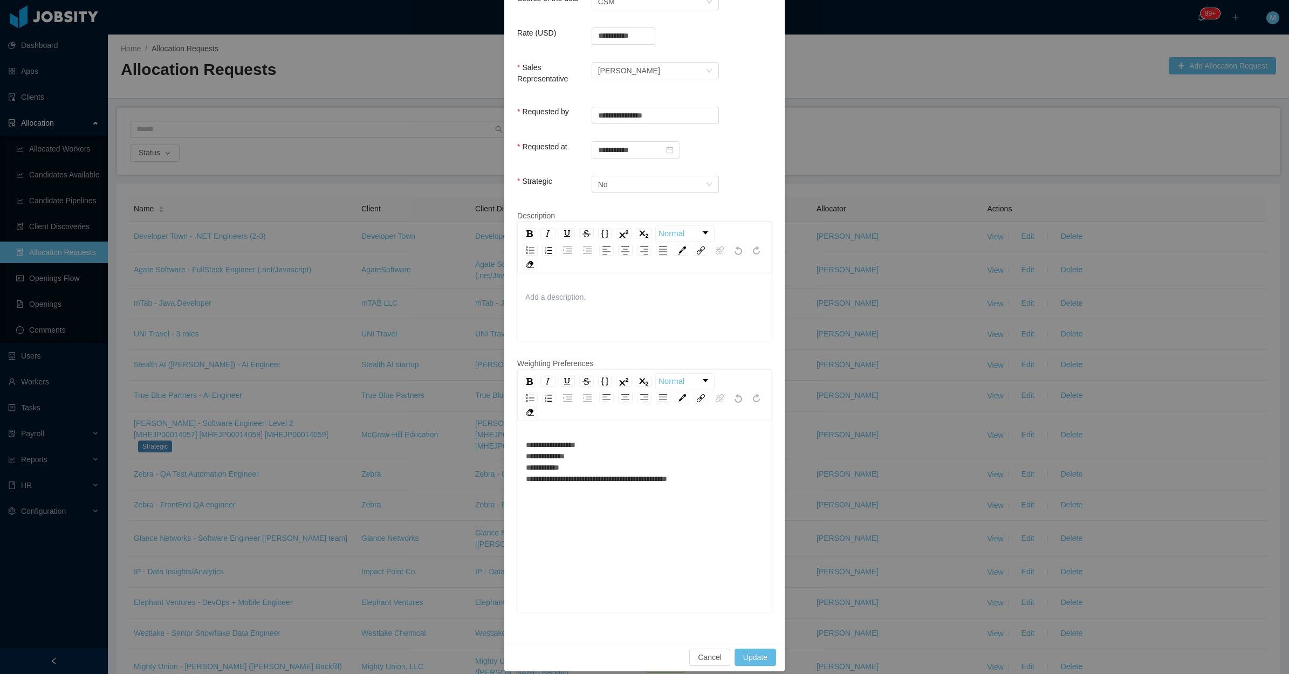
click at [639, 441] on div "**********" at bounding box center [645, 461] width 238 height 45
click at [637, 439] on div "**********" at bounding box center [645, 461] width 238 height 45
click at [617, 446] on div "**********" at bounding box center [645, 461] width 238 height 45
click at [610, 432] on div "**********" at bounding box center [644, 518] width 255 height 189
click at [611, 439] on div "**********" at bounding box center [645, 461] width 238 height 45
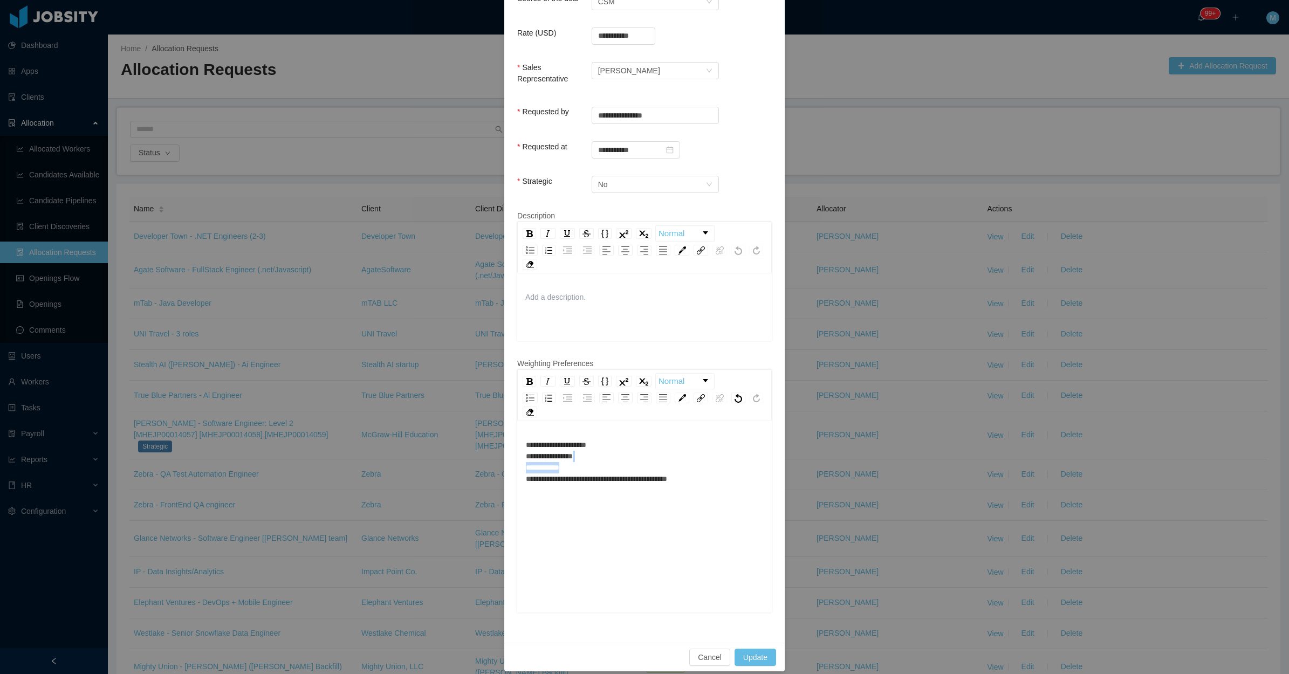
click at [584, 453] on div "**********" at bounding box center [645, 461] width 238 height 45
click at [577, 456] on div "**********" at bounding box center [645, 461] width 238 height 45
click at [707, 466] on div "**********" at bounding box center [645, 461] width 238 height 45
click at [749, 649] on button "Update" at bounding box center [755, 657] width 42 height 17
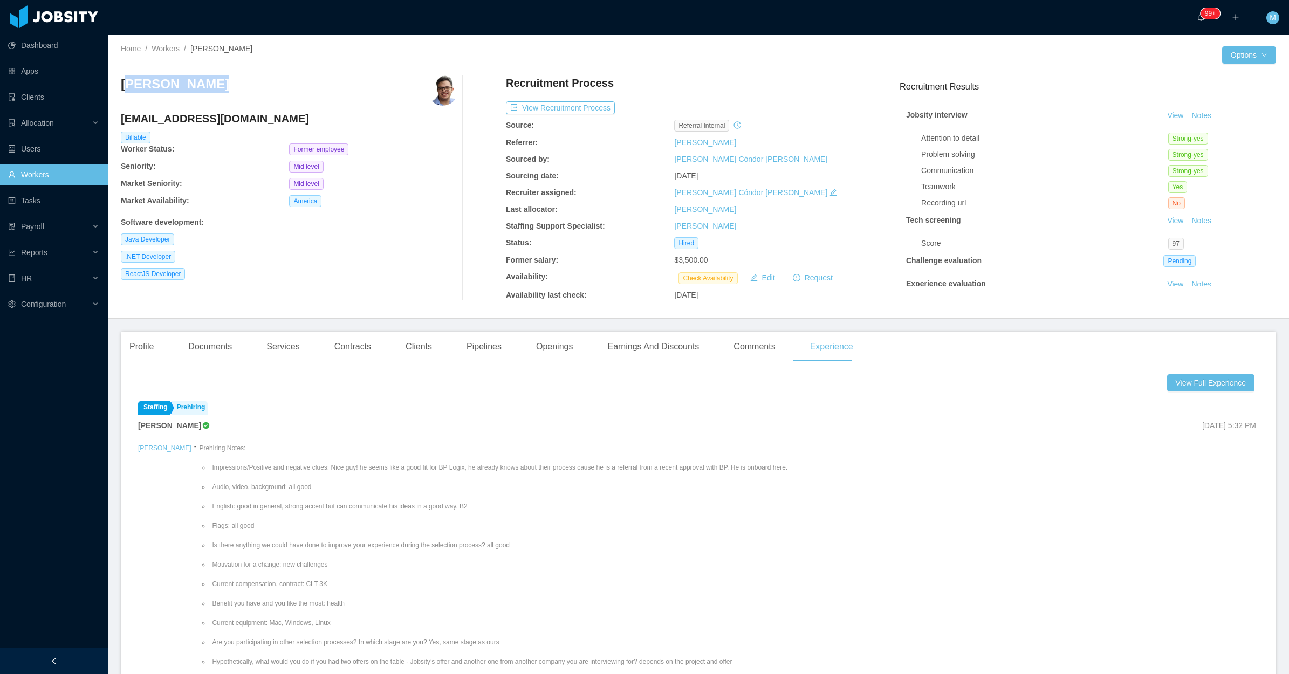
drag, startPoint x: 202, startPoint y: 82, endPoint x: 125, endPoint y: 84, distance: 77.7
click at [125, 84] on div "[PERSON_NAME]" at bounding box center [289, 90] width 337 height 30
copy h3 "[PERSON_NAME]"
